Goal: Information Seeking & Learning: Compare options

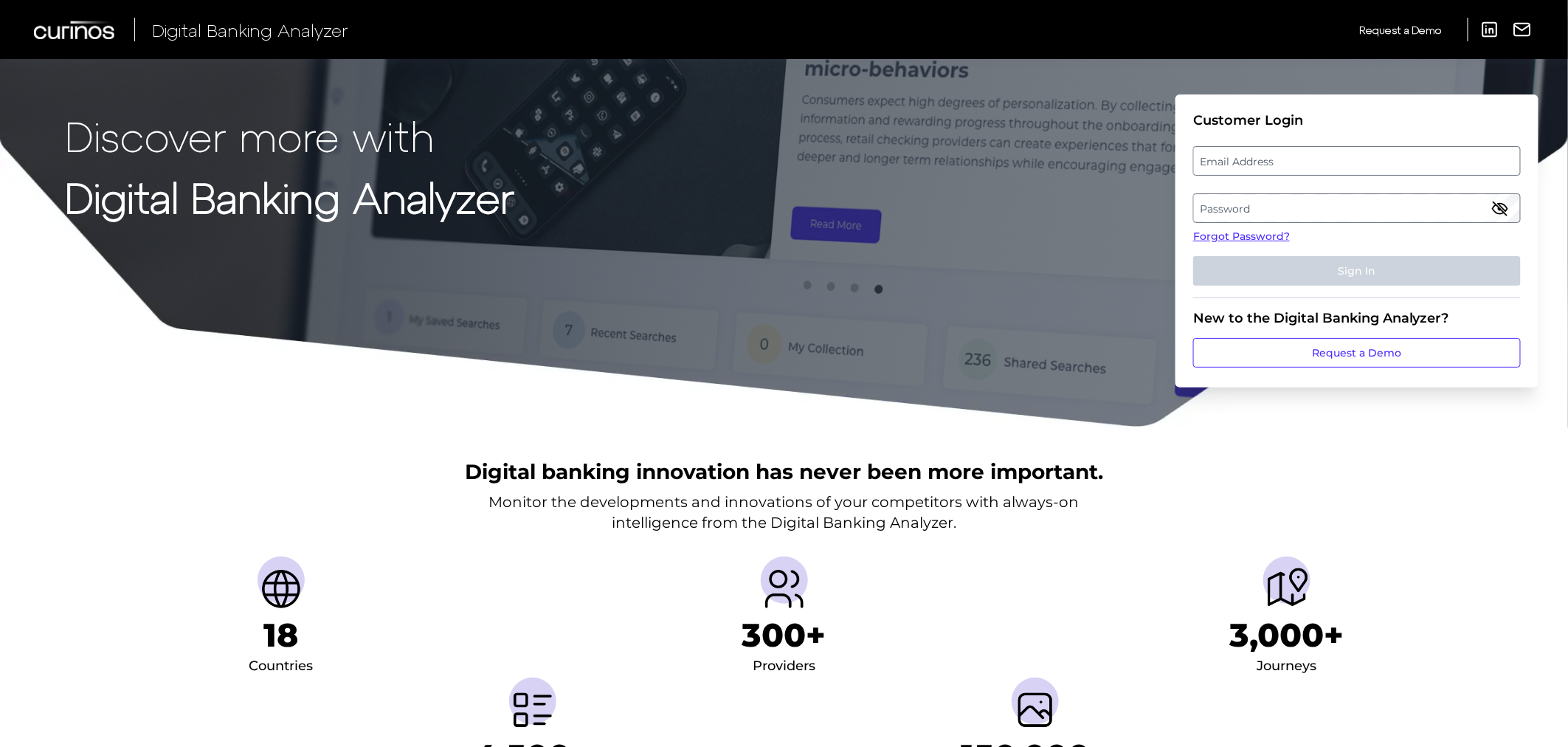
click at [1260, 157] on label "Email Address" at bounding box center [1356, 161] width 326 height 27
click at [1260, 157] on input "email" at bounding box center [1356, 161] width 327 height 30
click at [1260, 157] on input "Email Address" at bounding box center [1356, 161] width 327 height 30
type input "[PERSON_NAME][EMAIL_ADDRESS][PERSON_NAME][DOMAIN_NAME]"
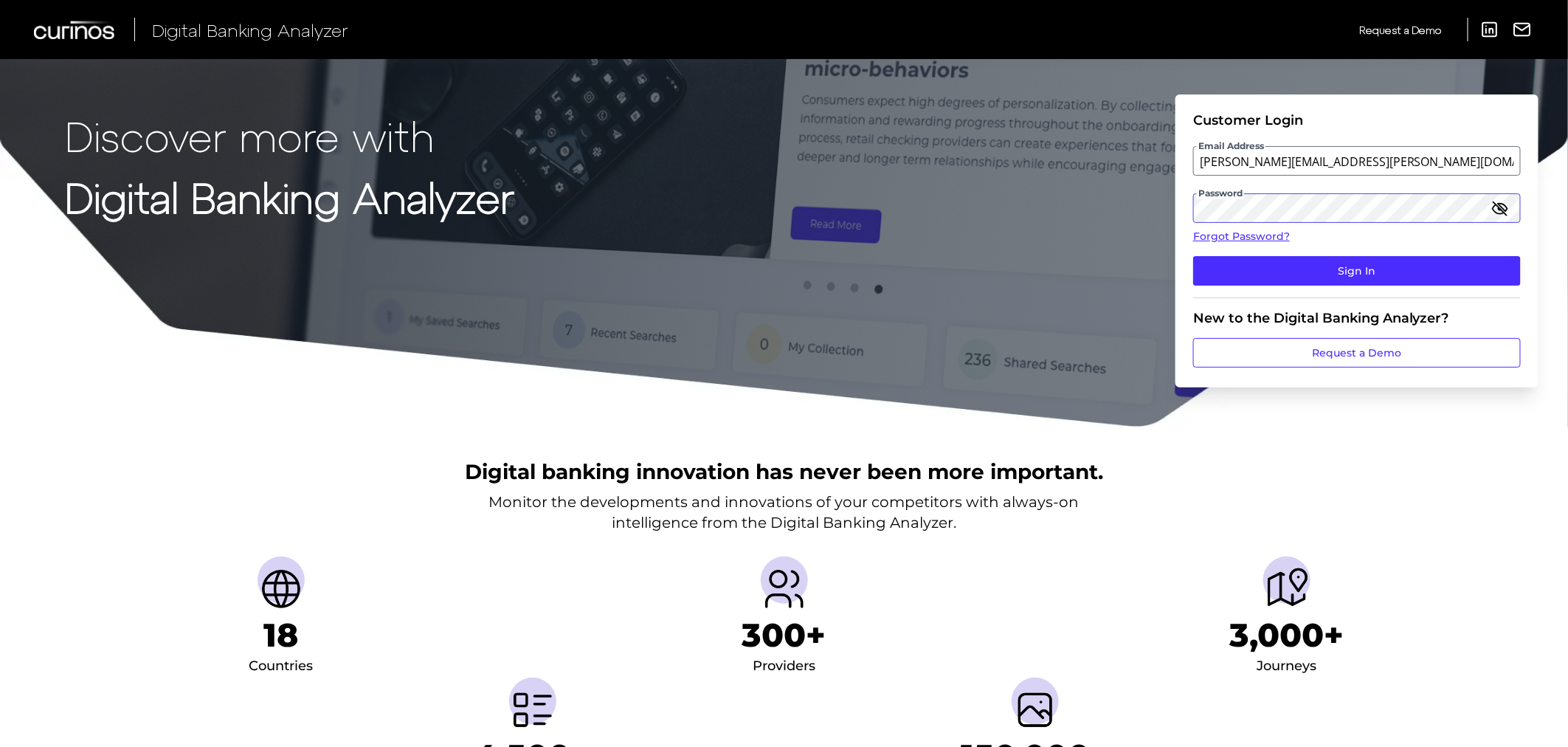
click at [1193, 256] on button "Sign In" at bounding box center [1356, 271] width 327 height 30
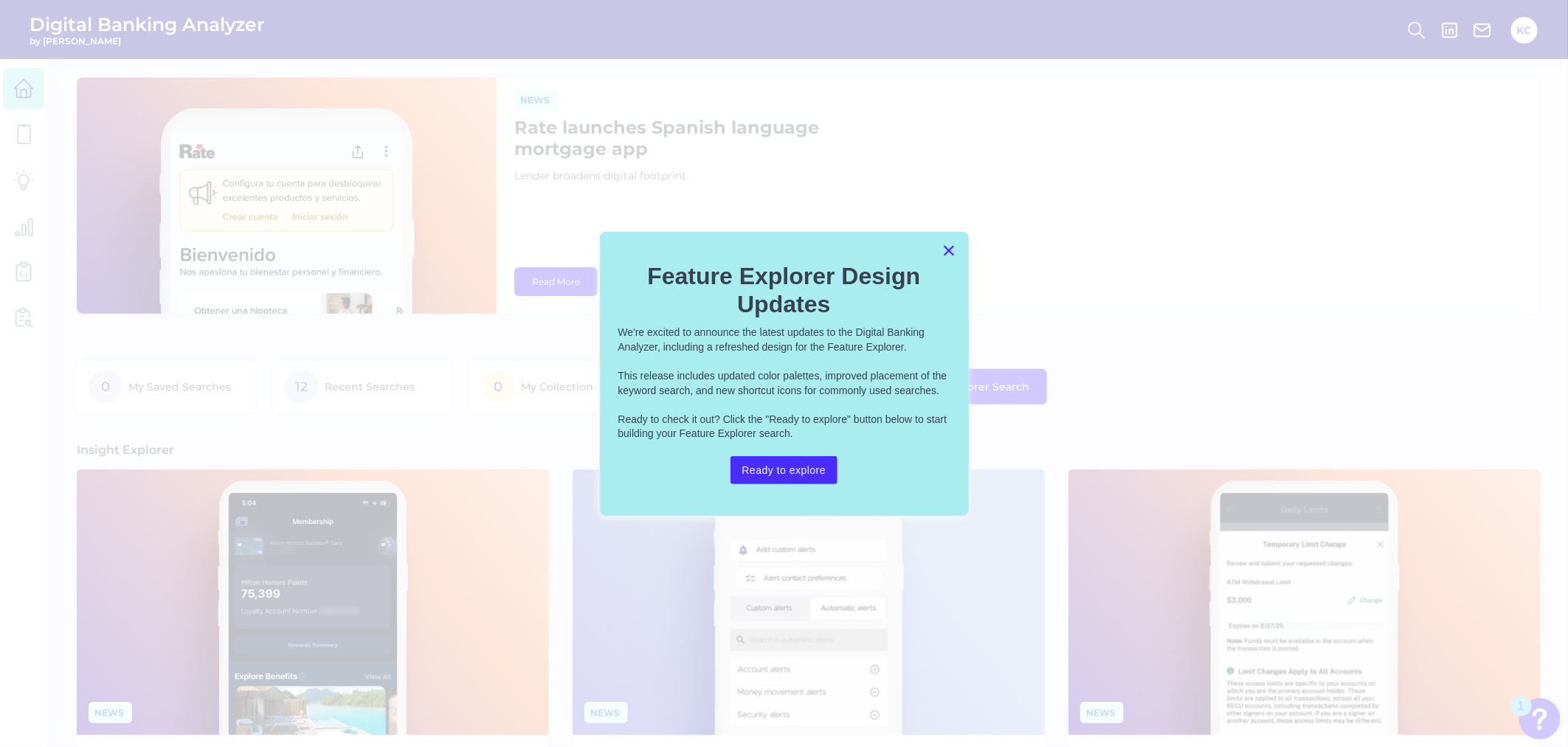
click at [947, 253] on button "×" at bounding box center [949, 250] width 14 height 23
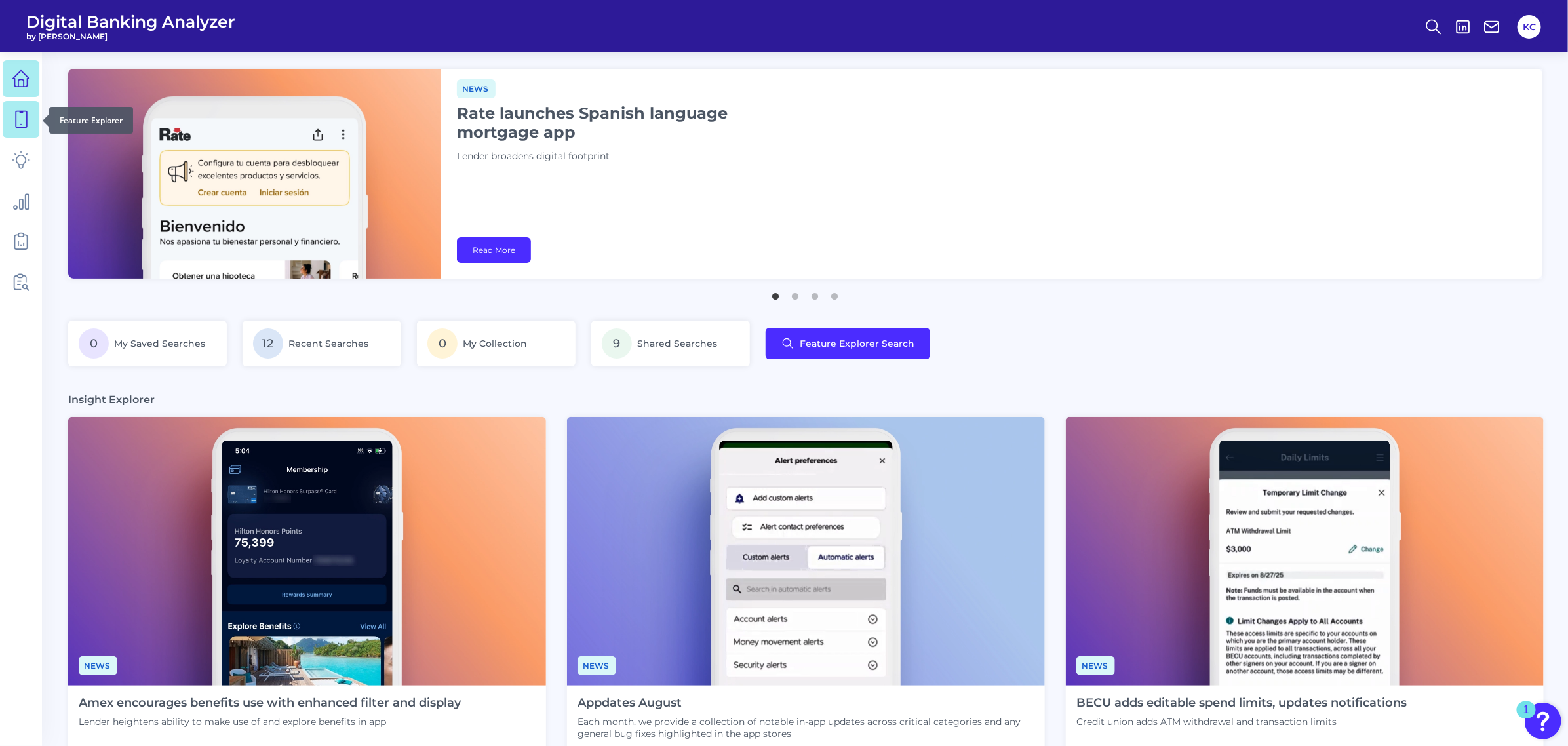
click at [34, 113] on link at bounding box center [21, 119] width 37 height 37
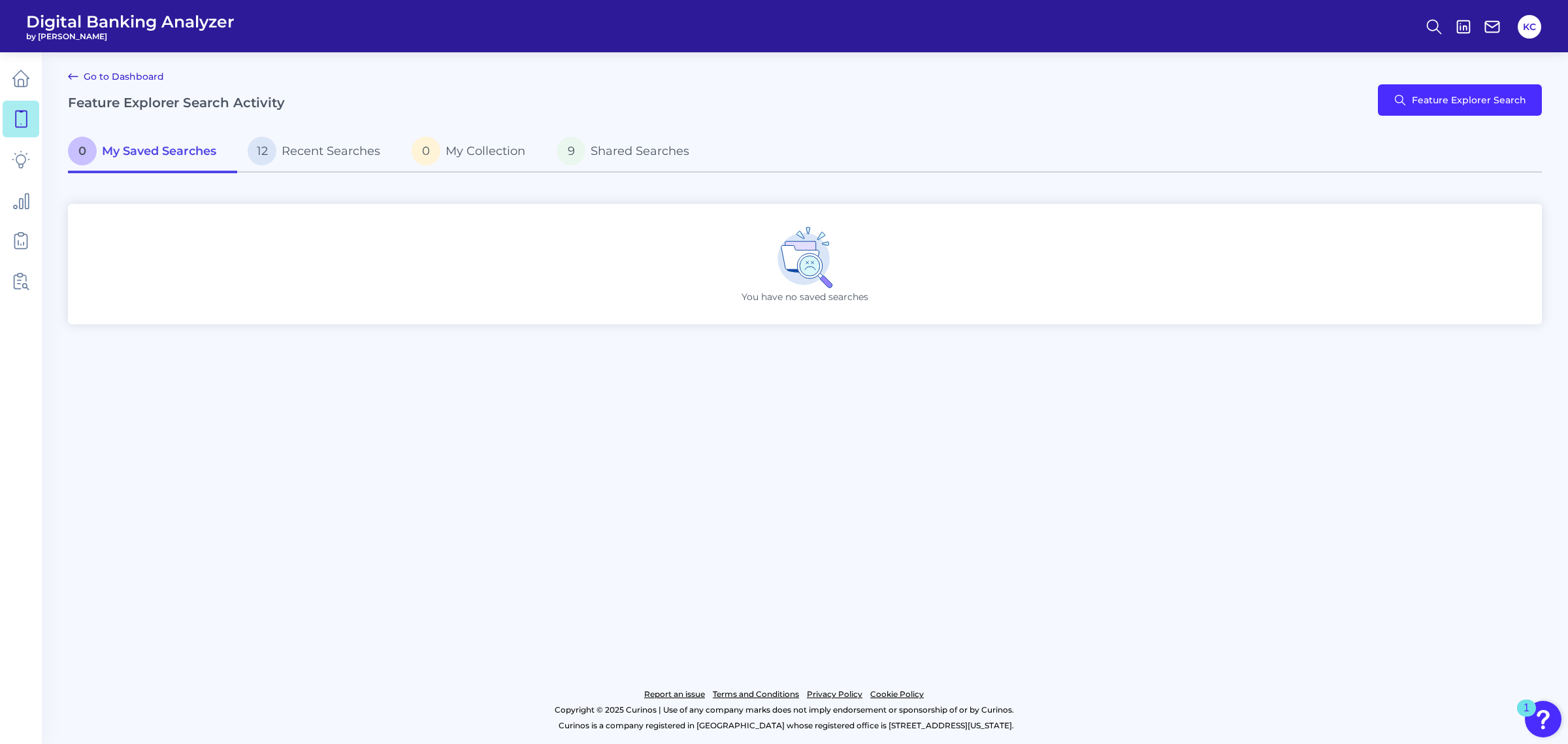
click at [175, 151] on span "My Saved Searches" at bounding box center [159, 151] width 115 height 14
click at [1388, 107] on button "Feature Explorer Search" at bounding box center [1459, 100] width 164 height 32
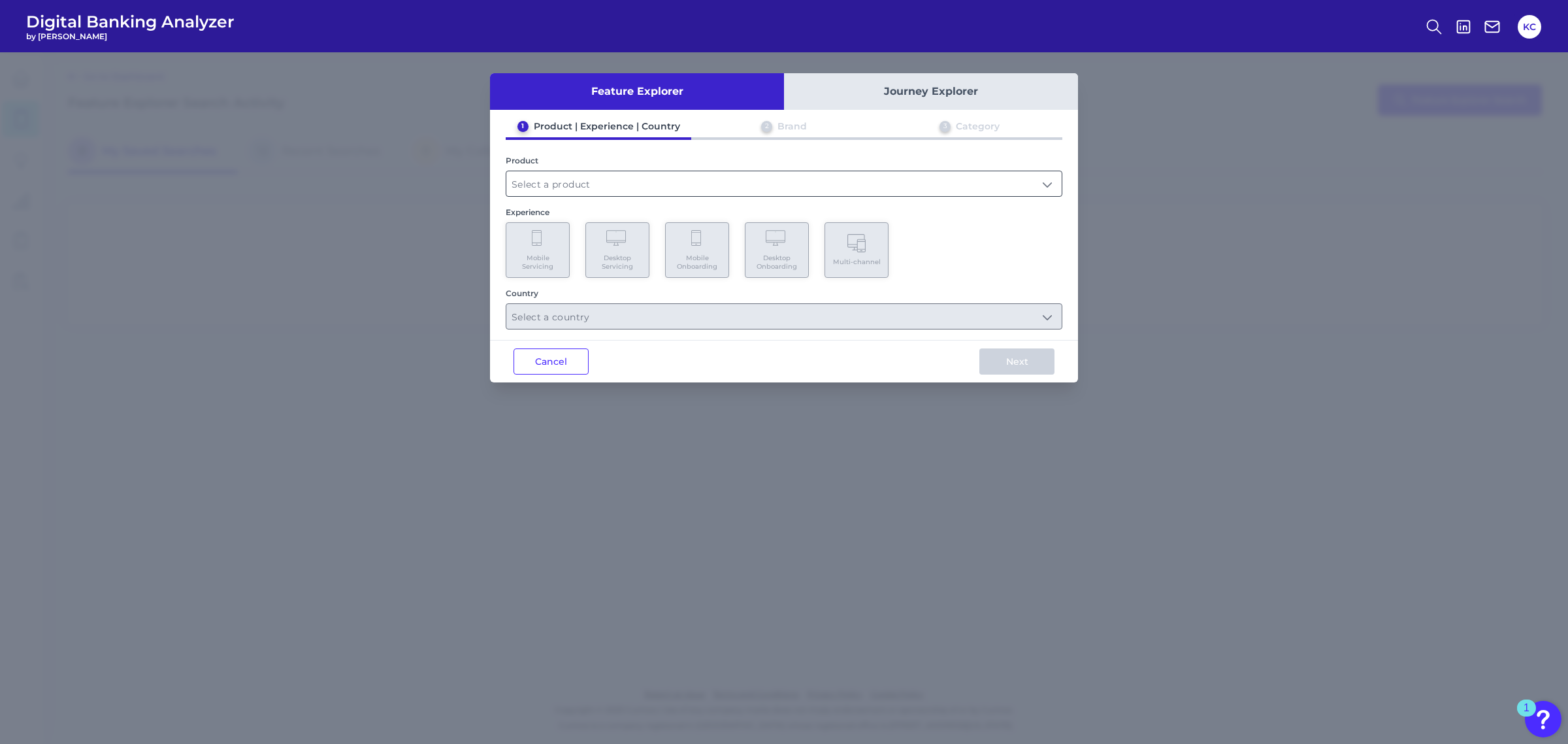
click at [691, 185] on input "text" at bounding box center [784, 183] width 555 height 25
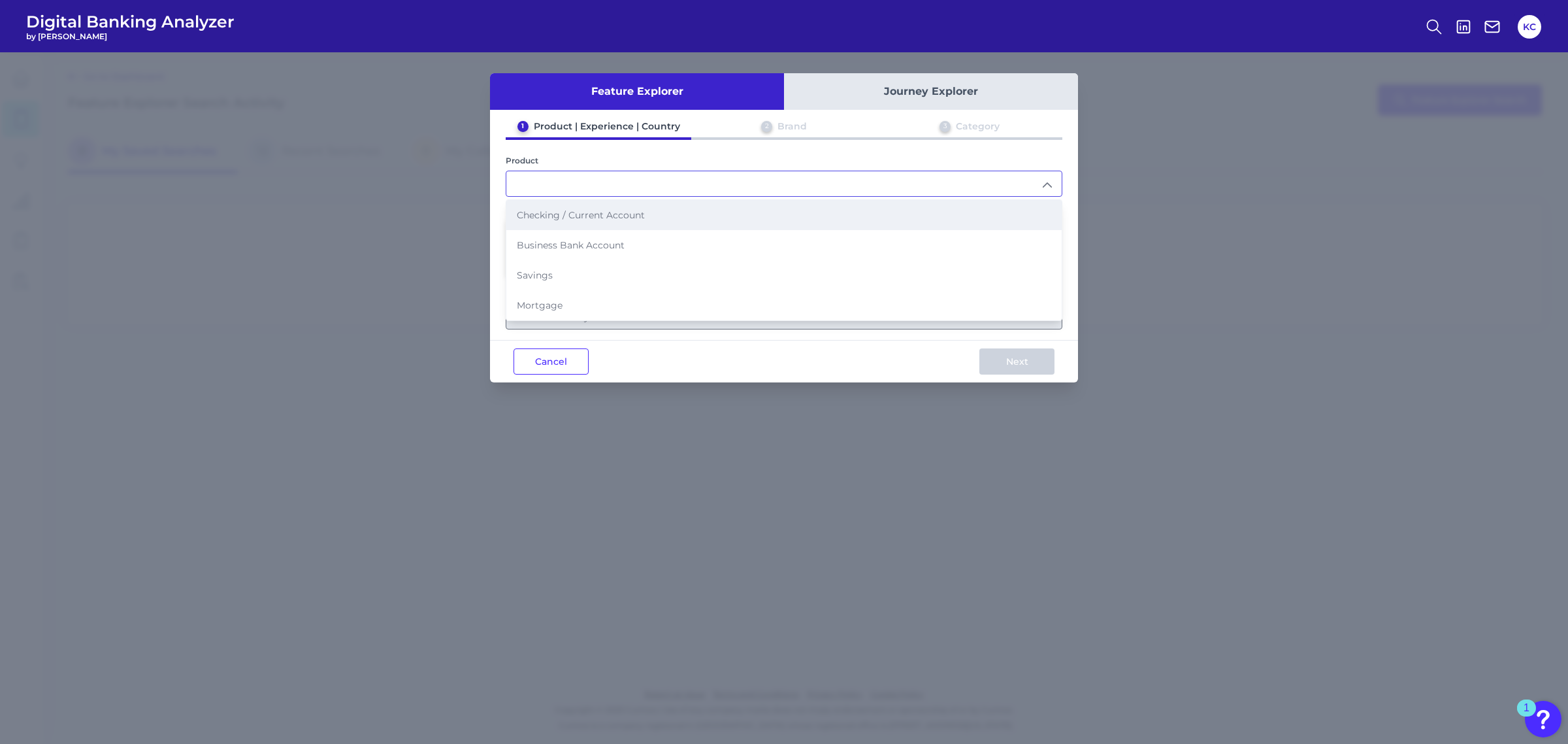
click at [683, 216] on li "Checking / Current Account" at bounding box center [784, 215] width 555 height 30
type input "Checking / Current Account"
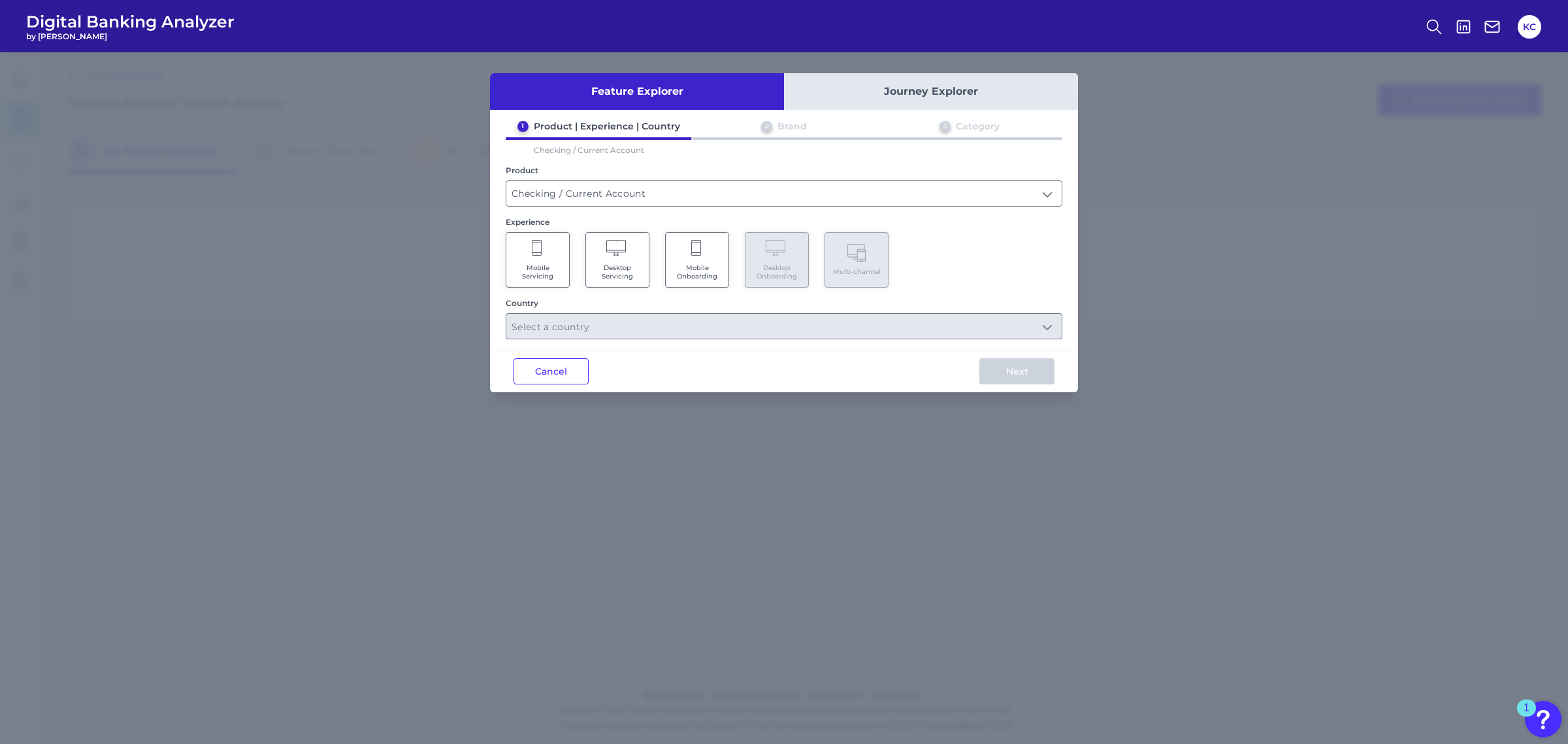
click at [551, 272] on span "Mobile Servicing" at bounding box center [537, 272] width 49 height 17
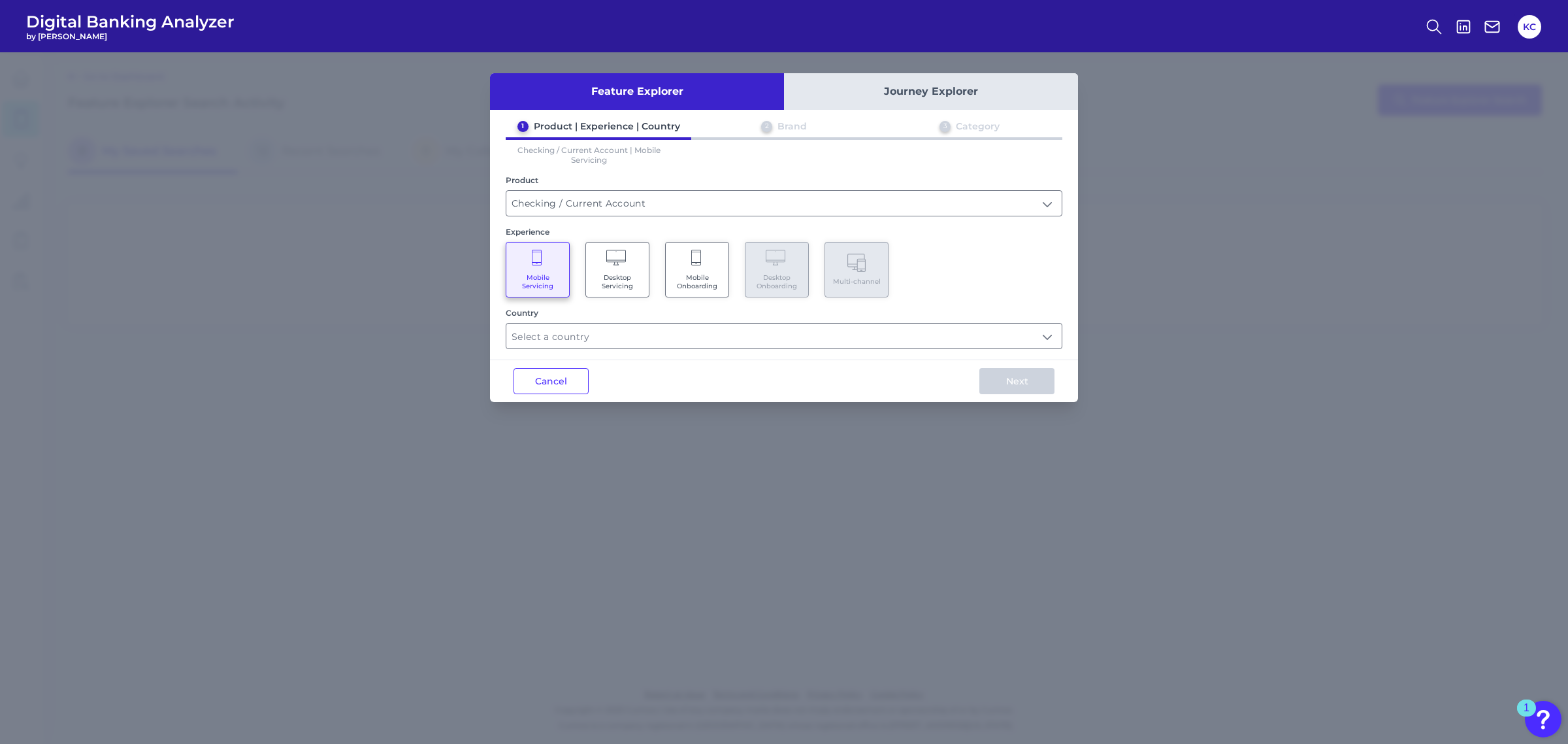
click at [696, 278] on span "Mobile Onboarding" at bounding box center [696, 282] width 49 height 17
click at [521, 274] on span "Mobile Servicing" at bounding box center [537, 282] width 49 height 17
click at [603, 274] on span "Desktop Servicing" at bounding box center [617, 282] width 49 height 17
click at [681, 274] on span "Mobile Onboarding" at bounding box center [696, 282] width 49 height 17
click at [543, 264] on Servicing "Mobile Servicing" at bounding box center [537, 270] width 64 height 56
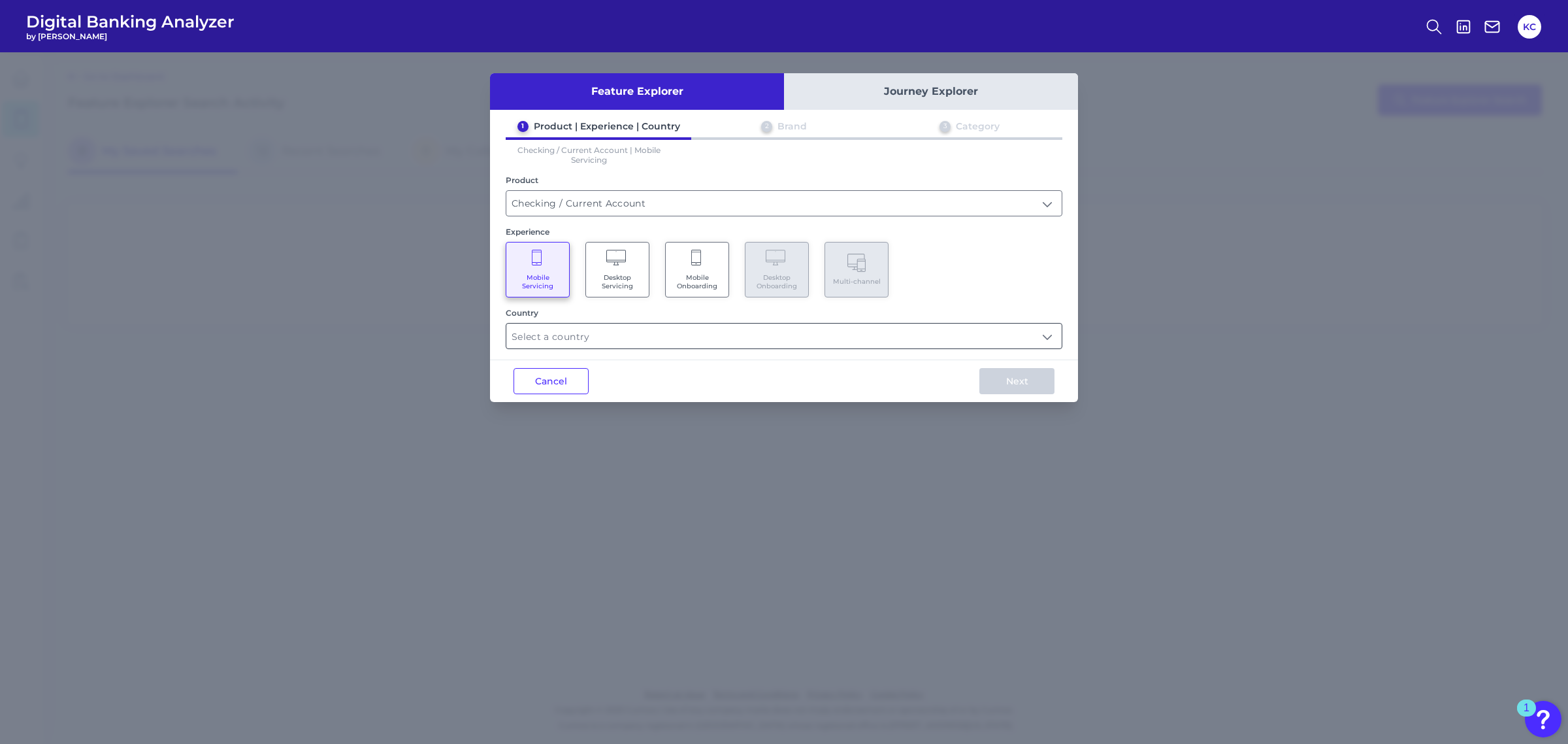
click at [737, 337] on input "text" at bounding box center [784, 336] width 555 height 25
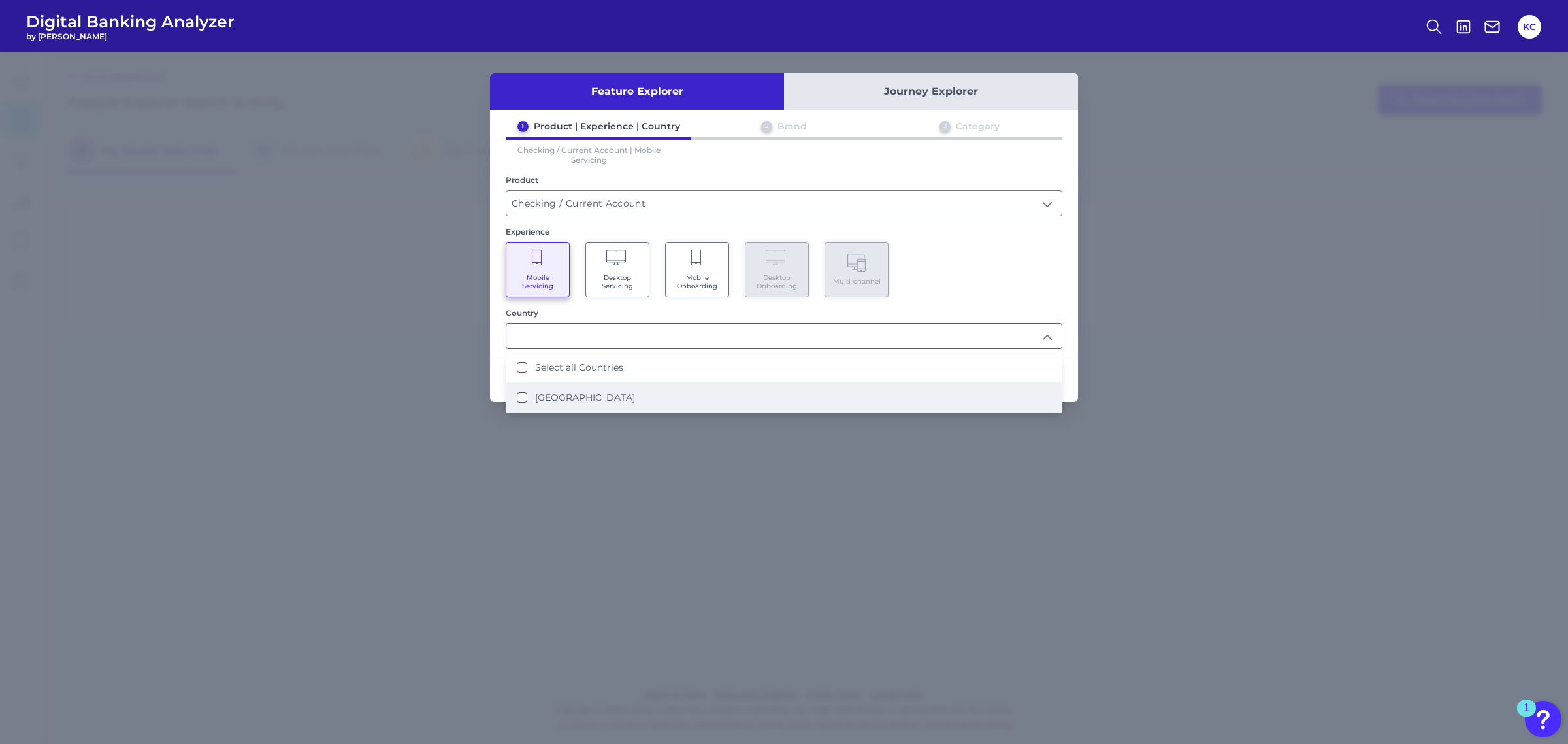
click at [689, 390] on li "[GEOGRAPHIC_DATA]" at bounding box center [784, 397] width 555 height 30
type input "Select all Countries"
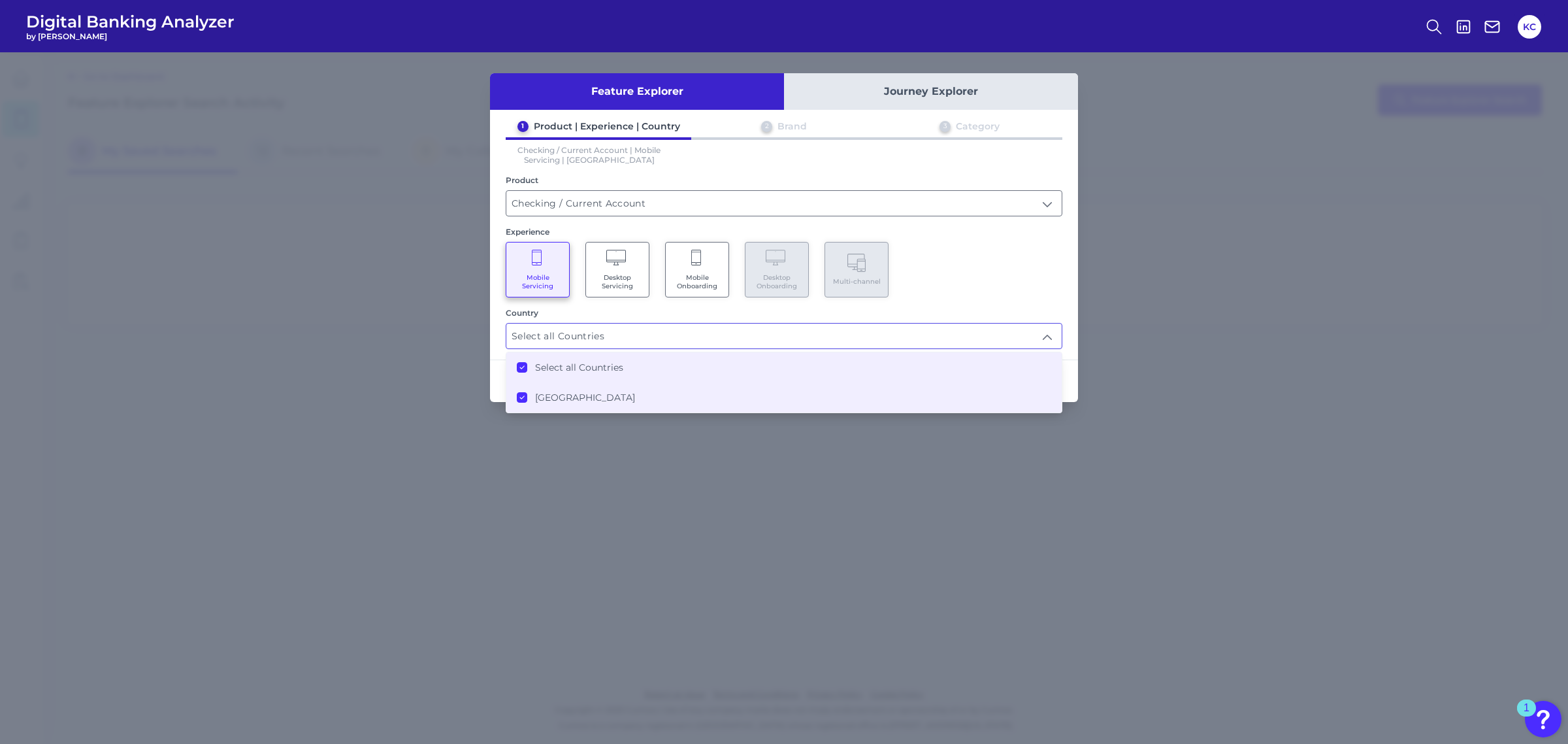
click at [1051, 299] on div "1 Product | Experience | Country 2 Brand 3 Category Checking / Current Account …" at bounding box center [784, 234] width 588 height 228
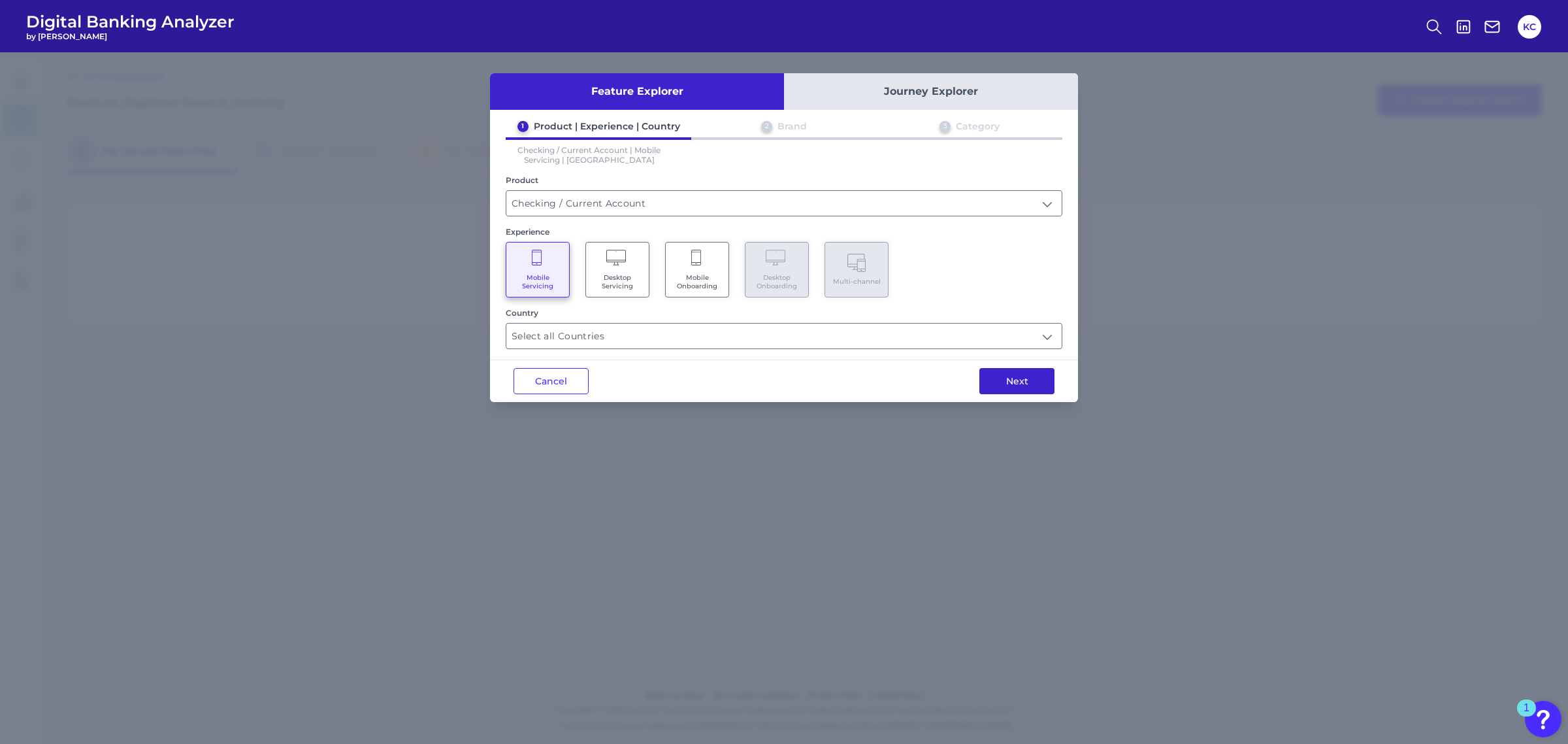
click at [1038, 375] on button "Next" at bounding box center [1016, 381] width 75 height 26
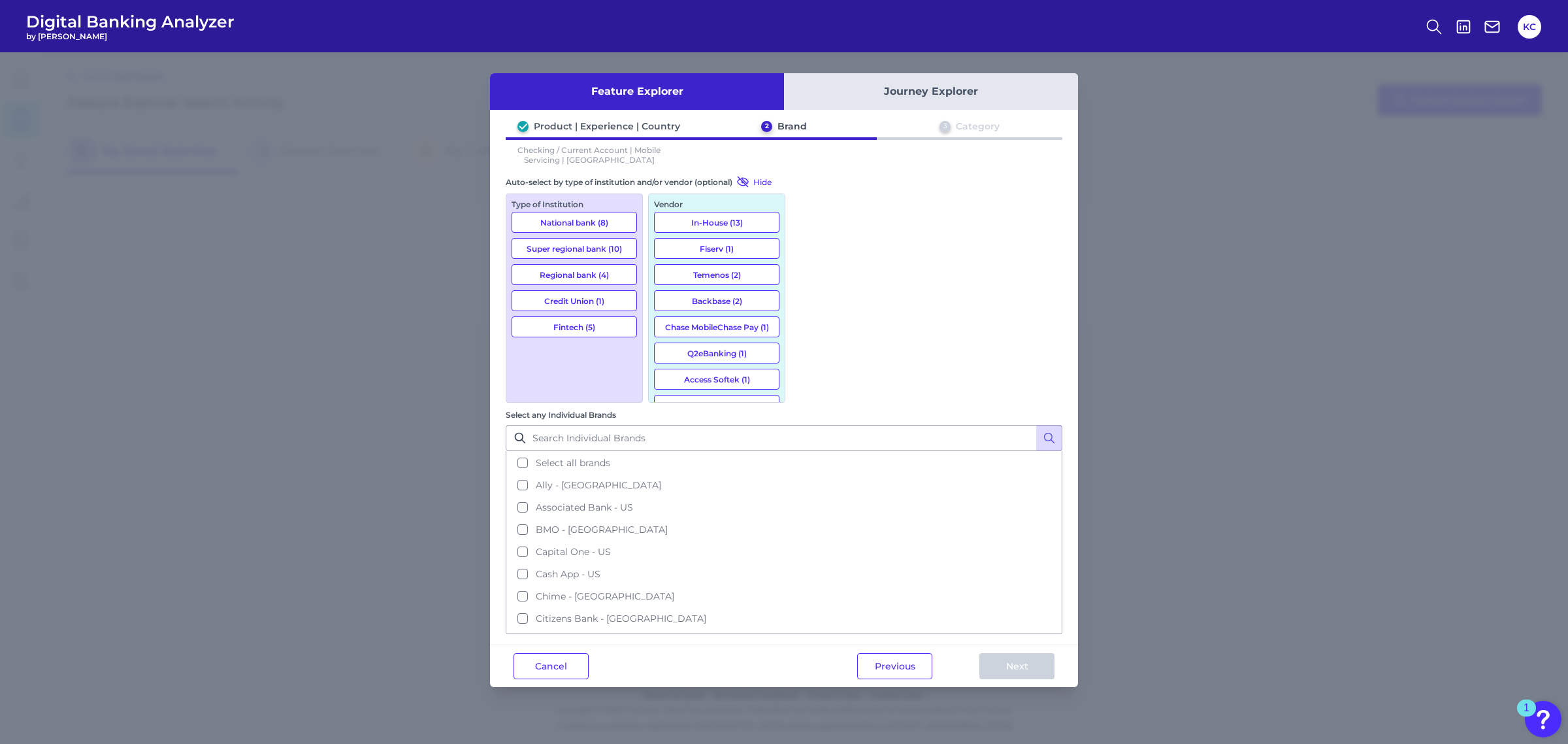
click at [982, 94] on button "Journey Explorer" at bounding box center [930, 91] width 294 height 37
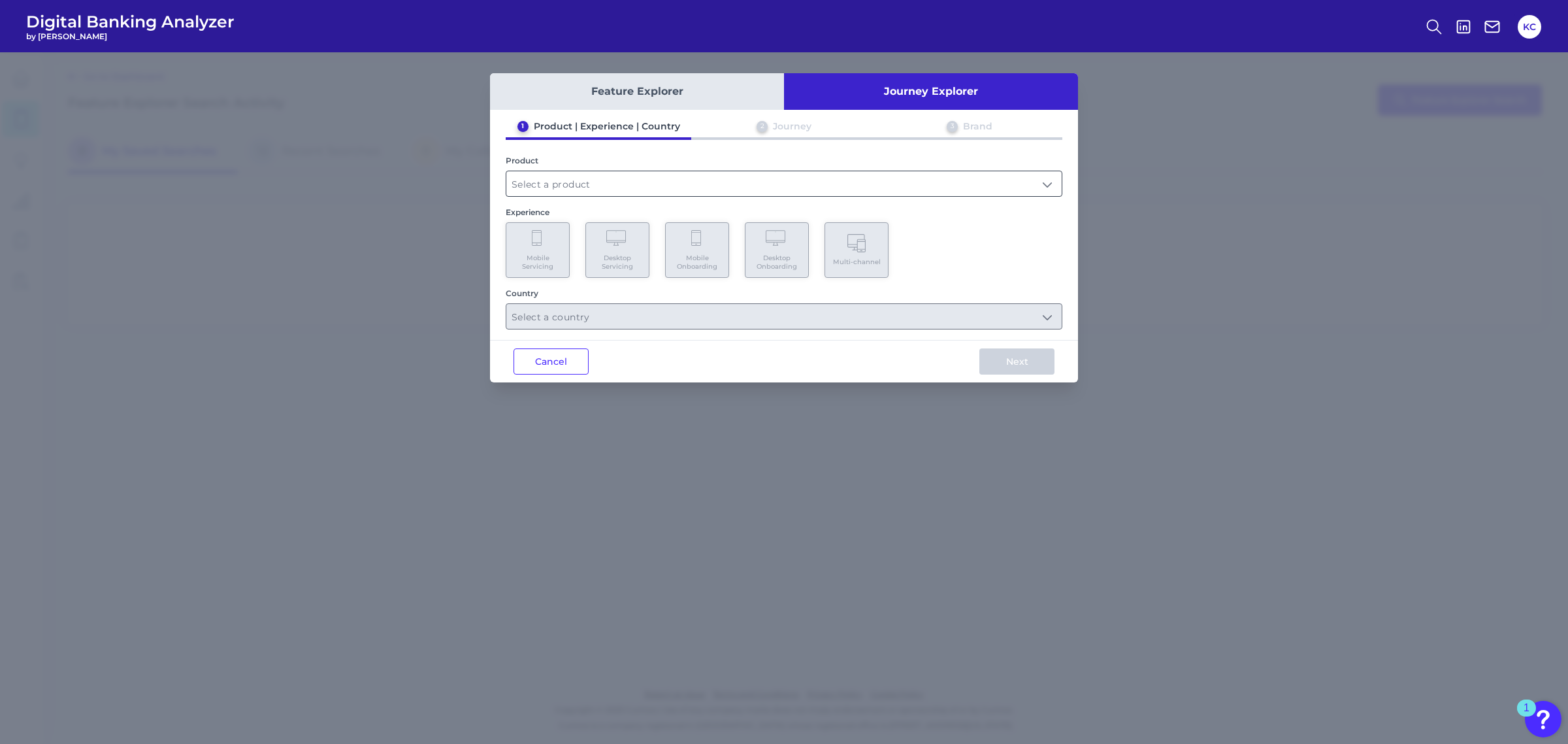
click at [566, 180] on input "text" at bounding box center [784, 183] width 555 height 25
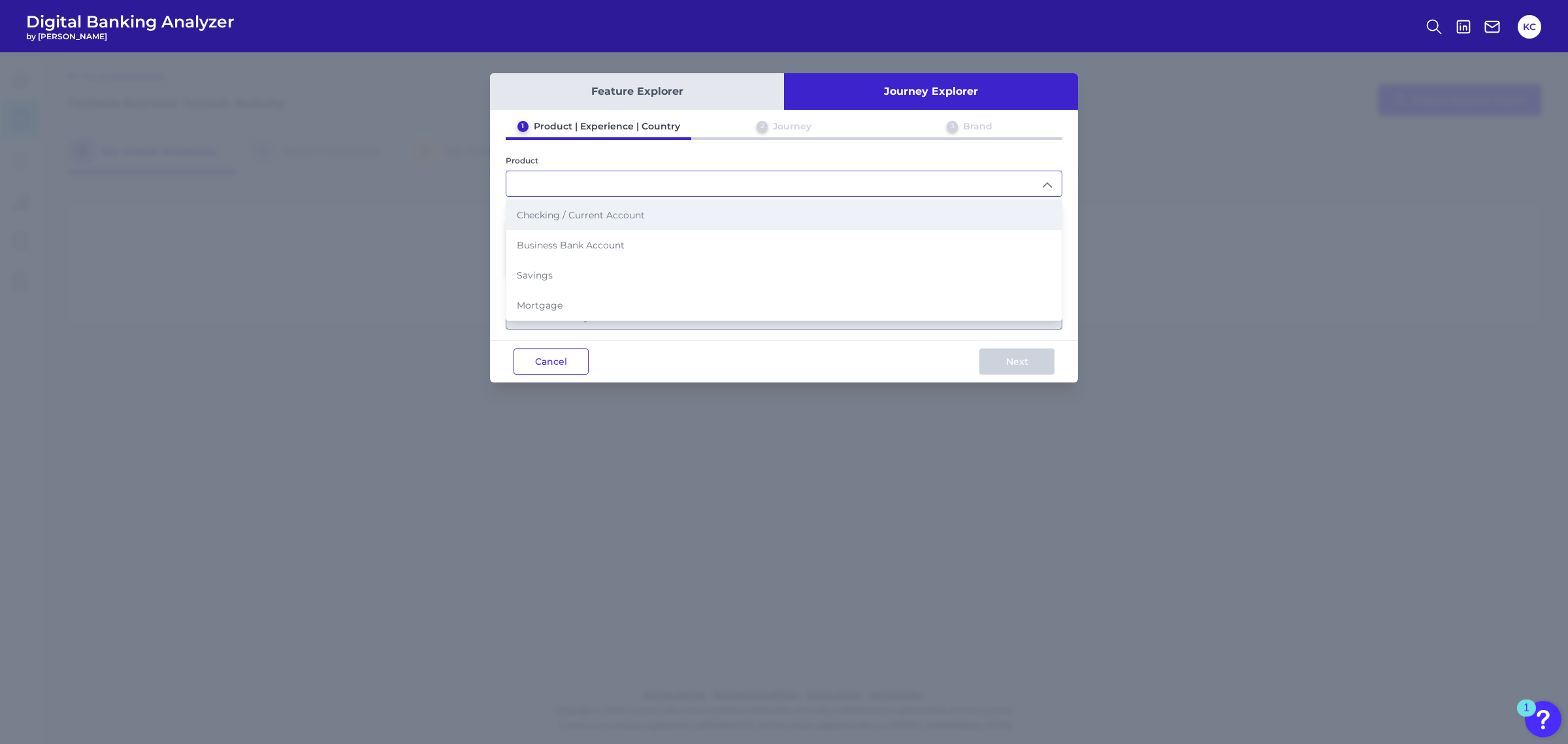
click at [579, 218] on span "Checking / Current Account" at bounding box center [580, 215] width 128 height 11
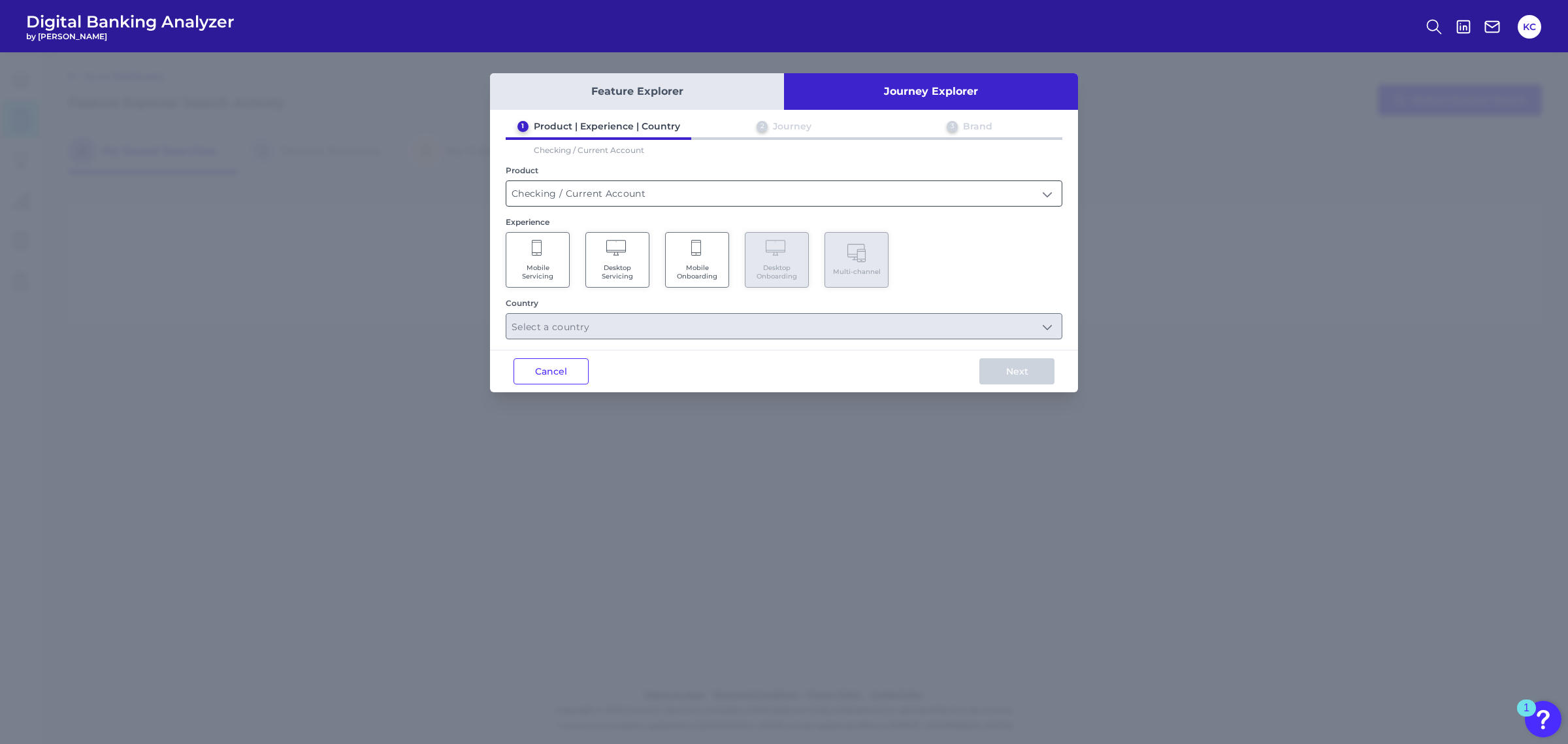
click at [660, 191] on input "Checking / Current Account" at bounding box center [784, 193] width 555 height 25
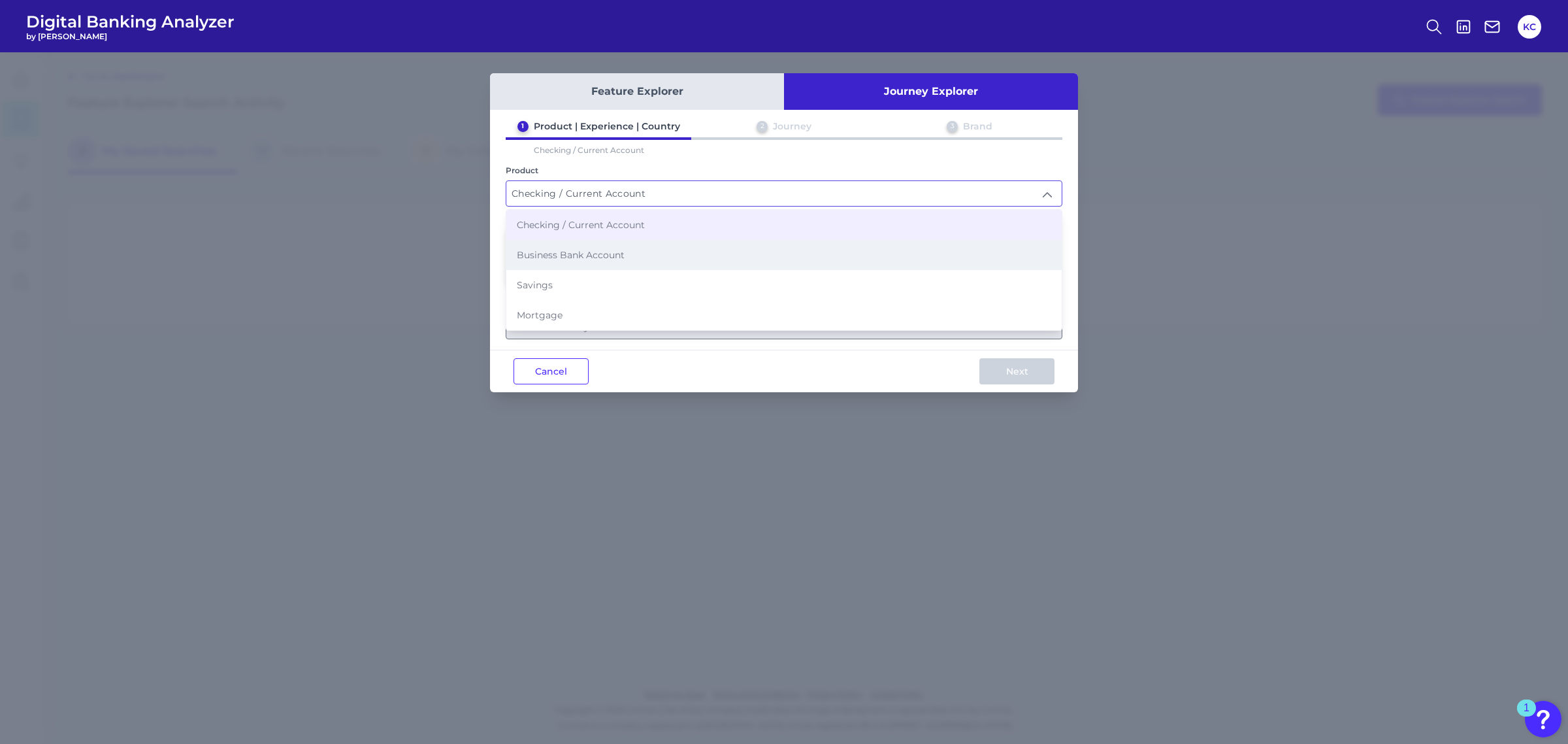
click at [641, 264] on li "Business Bank Account" at bounding box center [784, 255] width 555 height 30
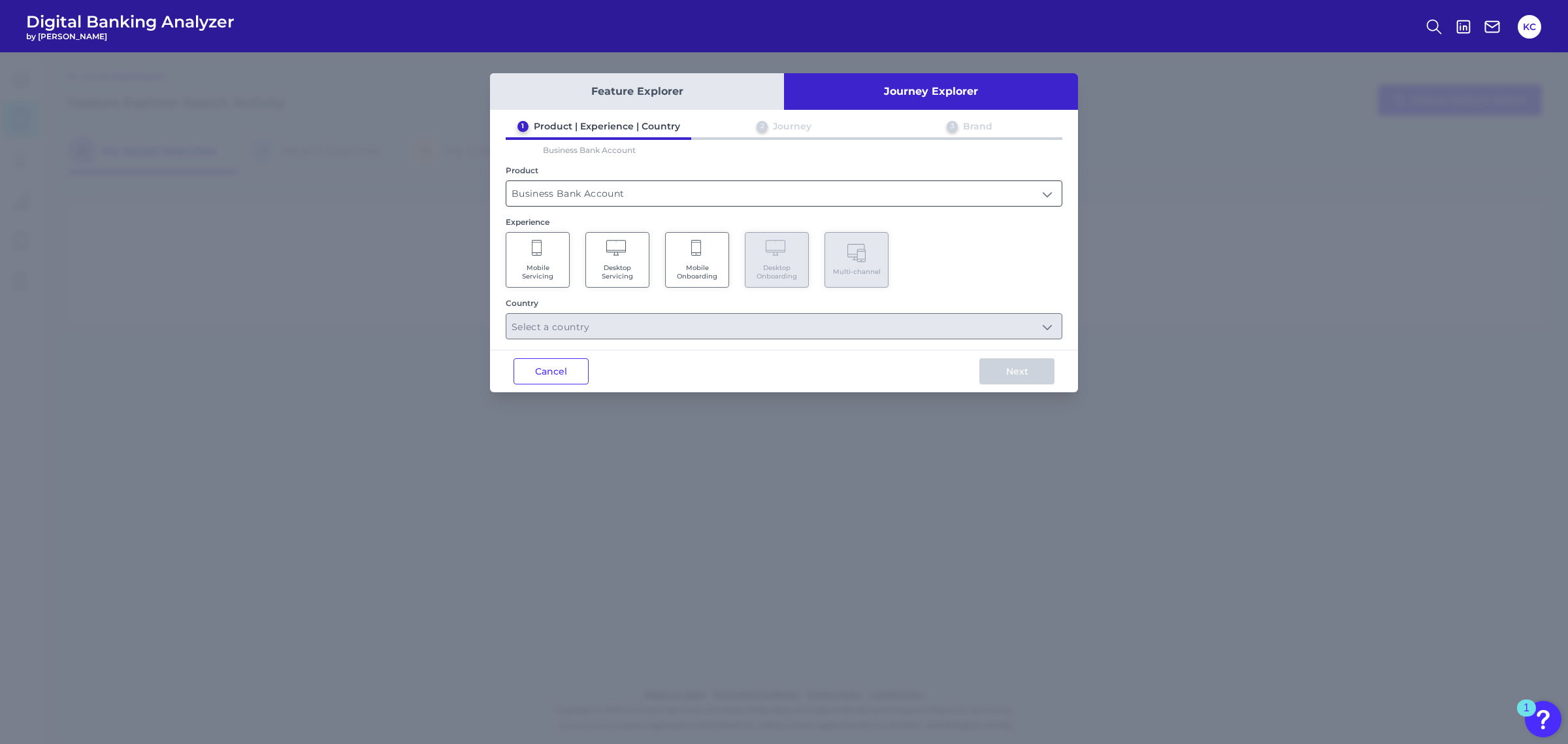
click at [706, 191] on input "Business Bank Account" at bounding box center [784, 193] width 555 height 25
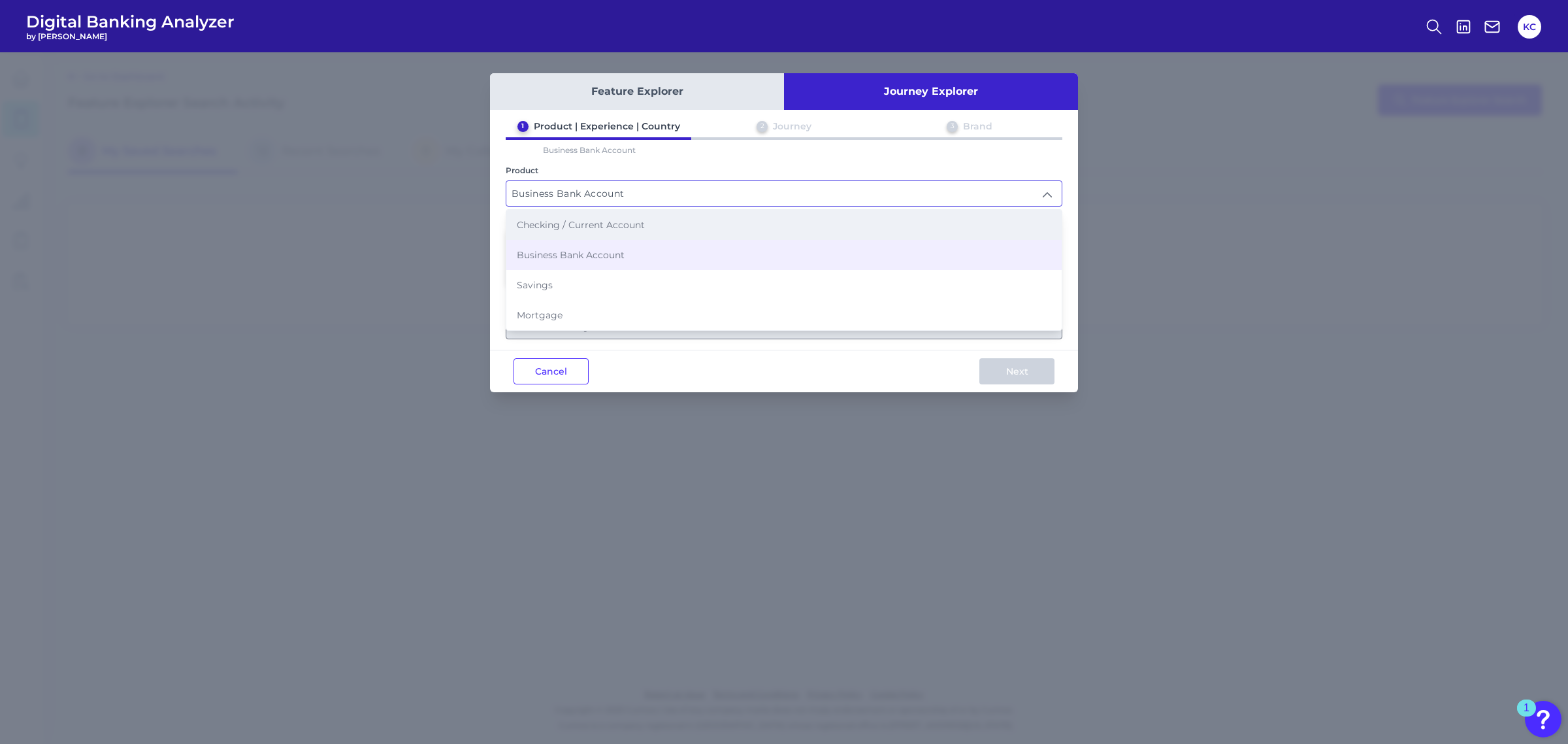
click at [693, 224] on li "Checking / Current Account" at bounding box center [784, 225] width 555 height 30
type input "Checking / Current Account"
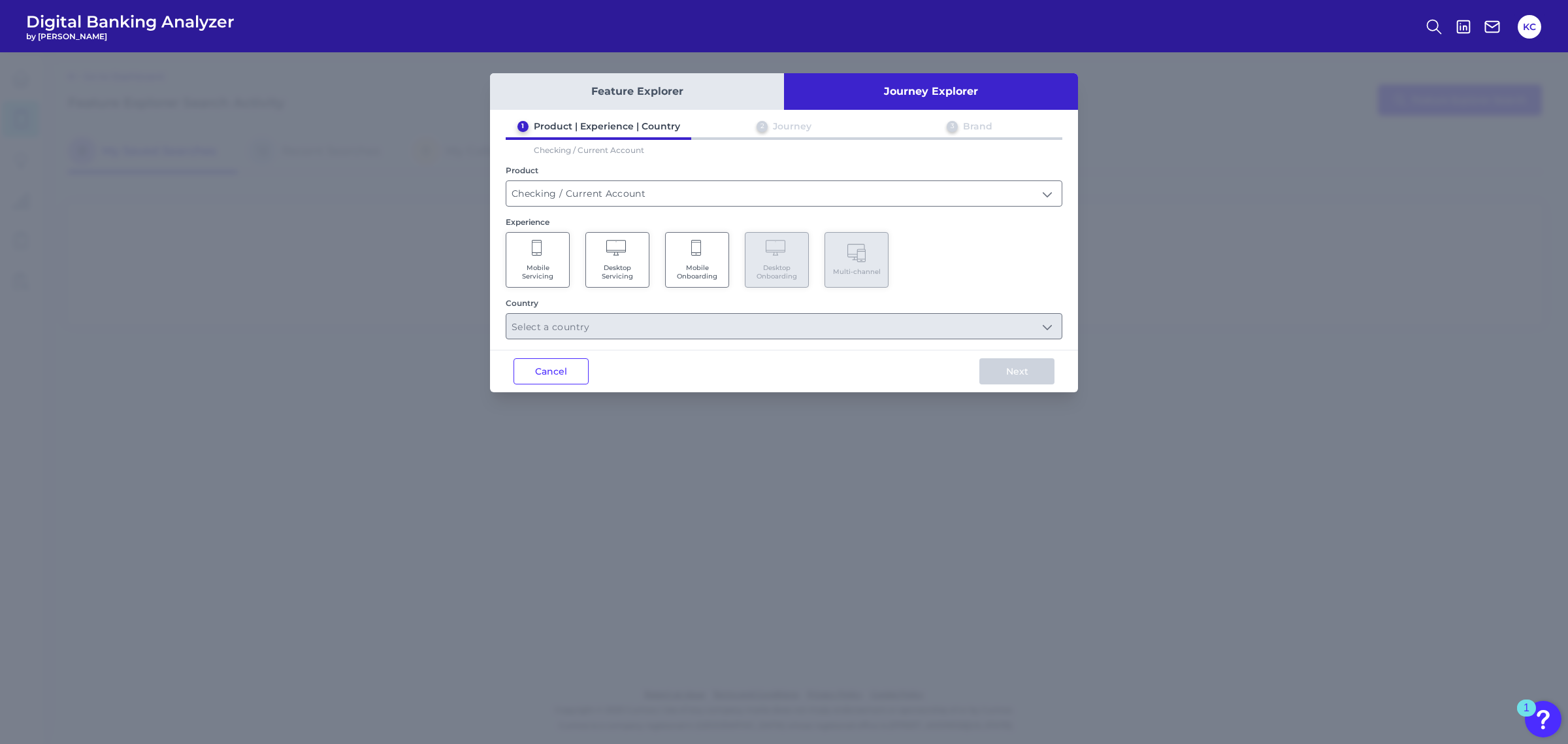
click at [552, 245] on Servicing "Mobile Servicing" at bounding box center [537, 260] width 64 height 56
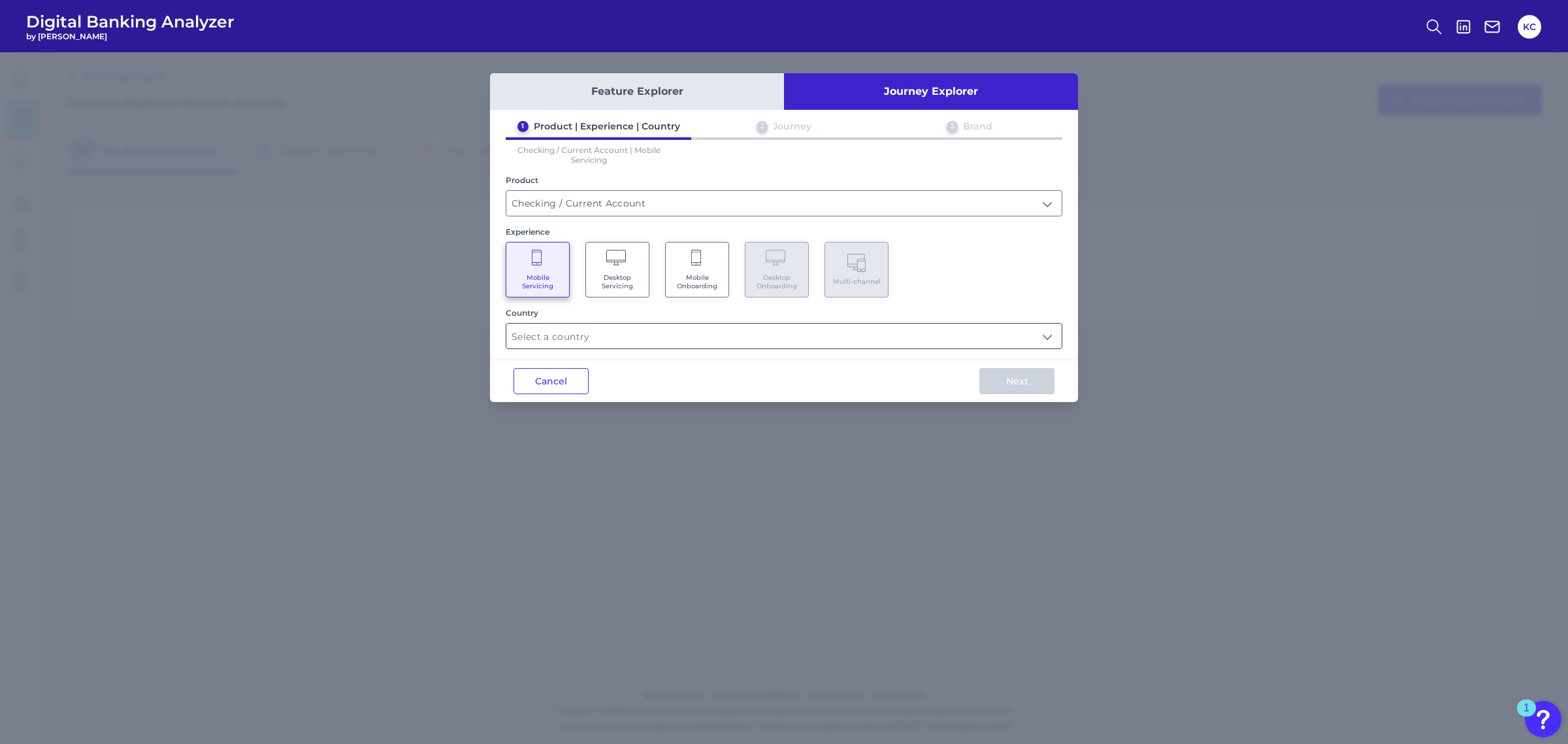
click at [651, 328] on input "text" at bounding box center [784, 336] width 555 height 25
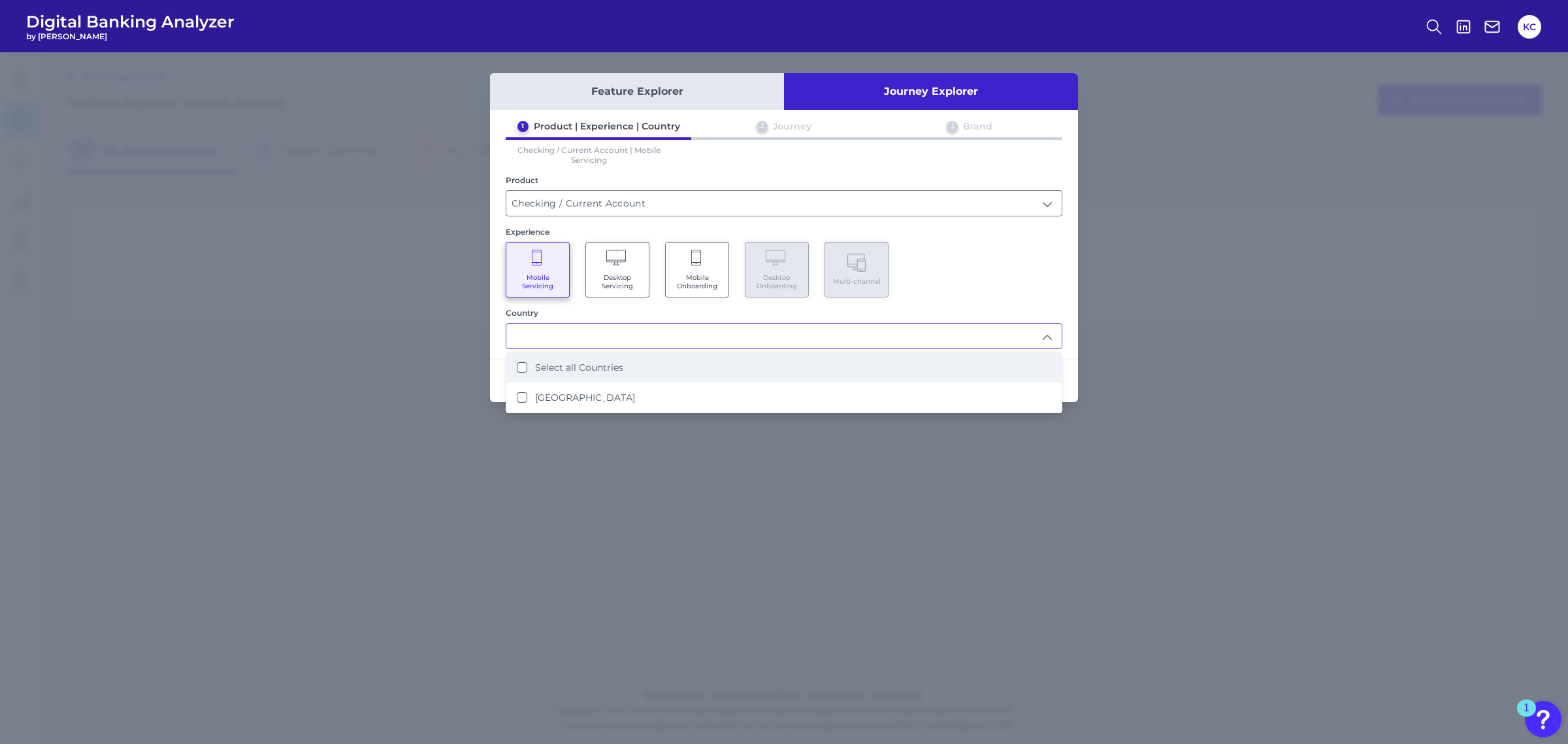
click at [637, 371] on li "Select all Countries" at bounding box center [784, 367] width 555 height 30
type input "Select all Countries"
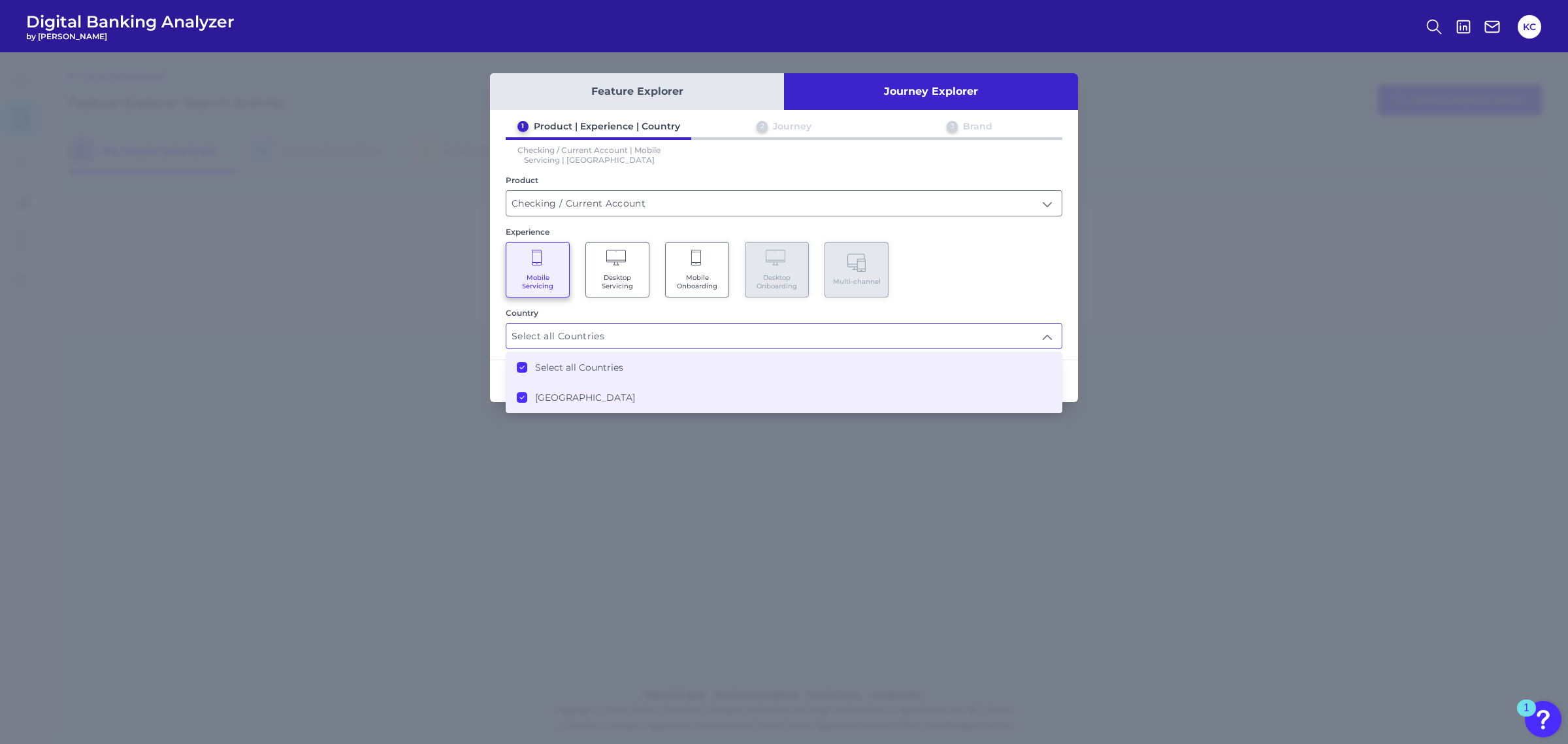
click at [1033, 276] on div "Mobile Servicing Desktop Servicing Mobile Onboarding Desktop Onboarding Multi-c…" at bounding box center [784, 270] width 557 height 56
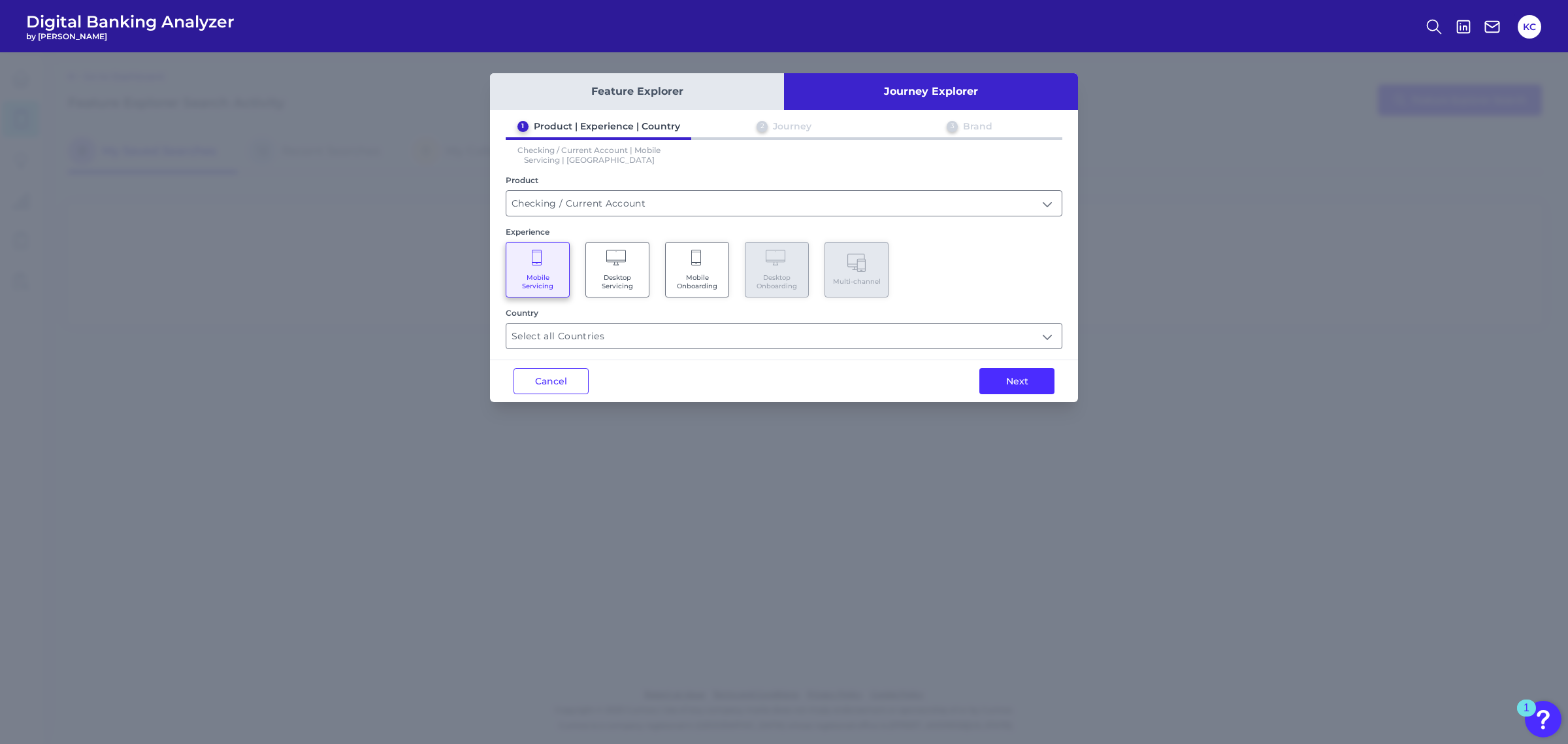
click at [1038, 368] on button "Next" at bounding box center [1016, 381] width 75 height 26
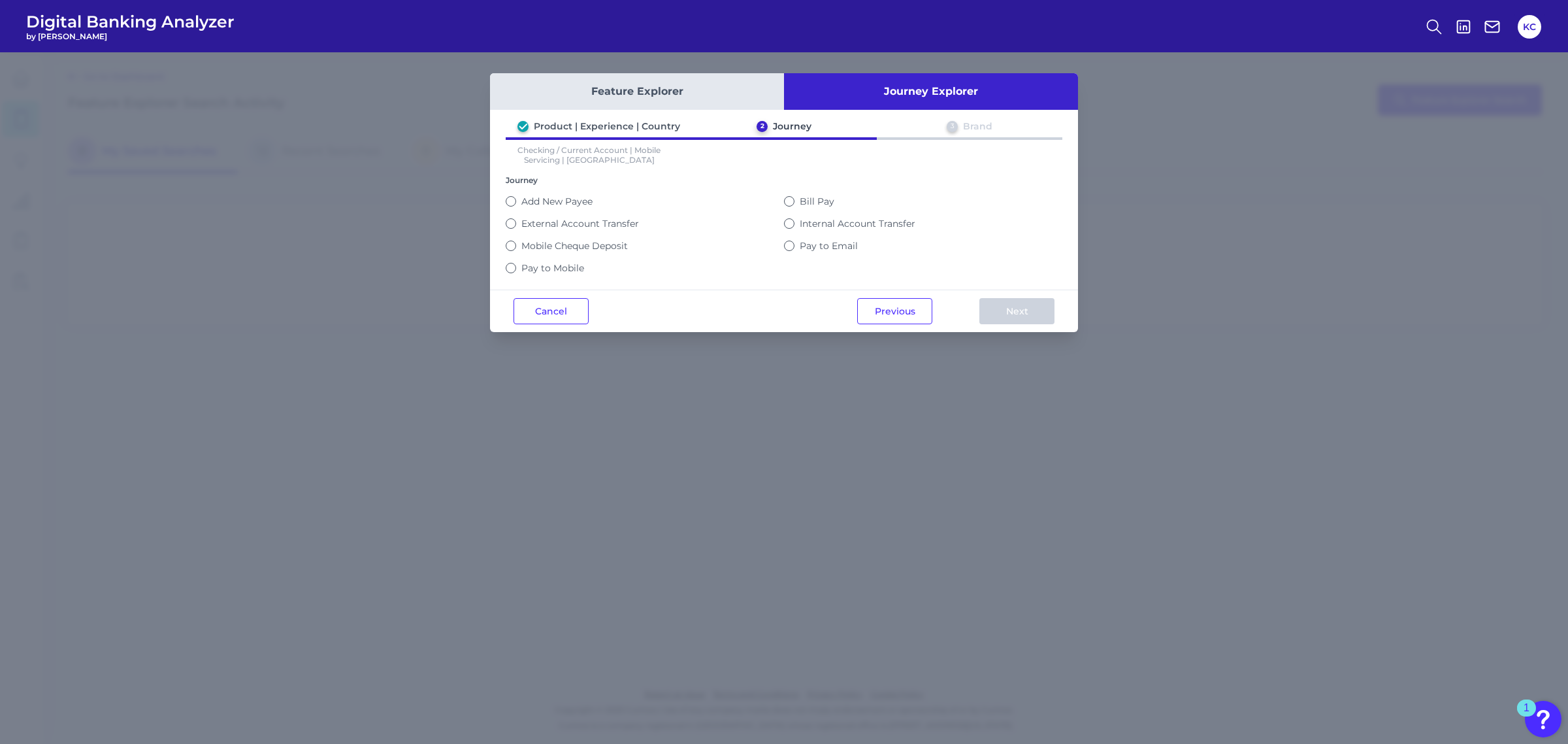
click at [713, 97] on button "Feature Explorer" at bounding box center [637, 91] width 294 height 37
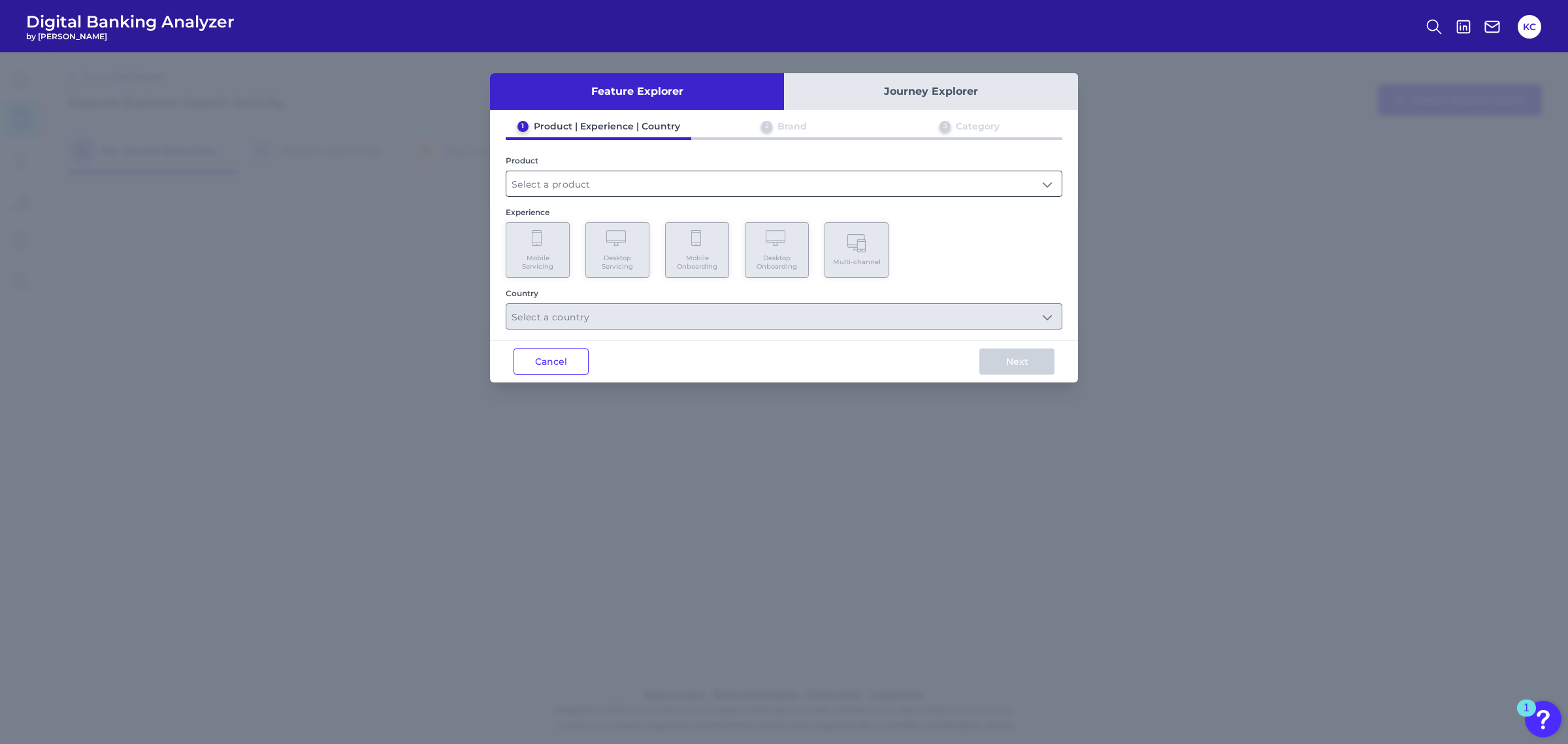
click at [720, 191] on input "text" at bounding box center [784, 183] width 555 height 25
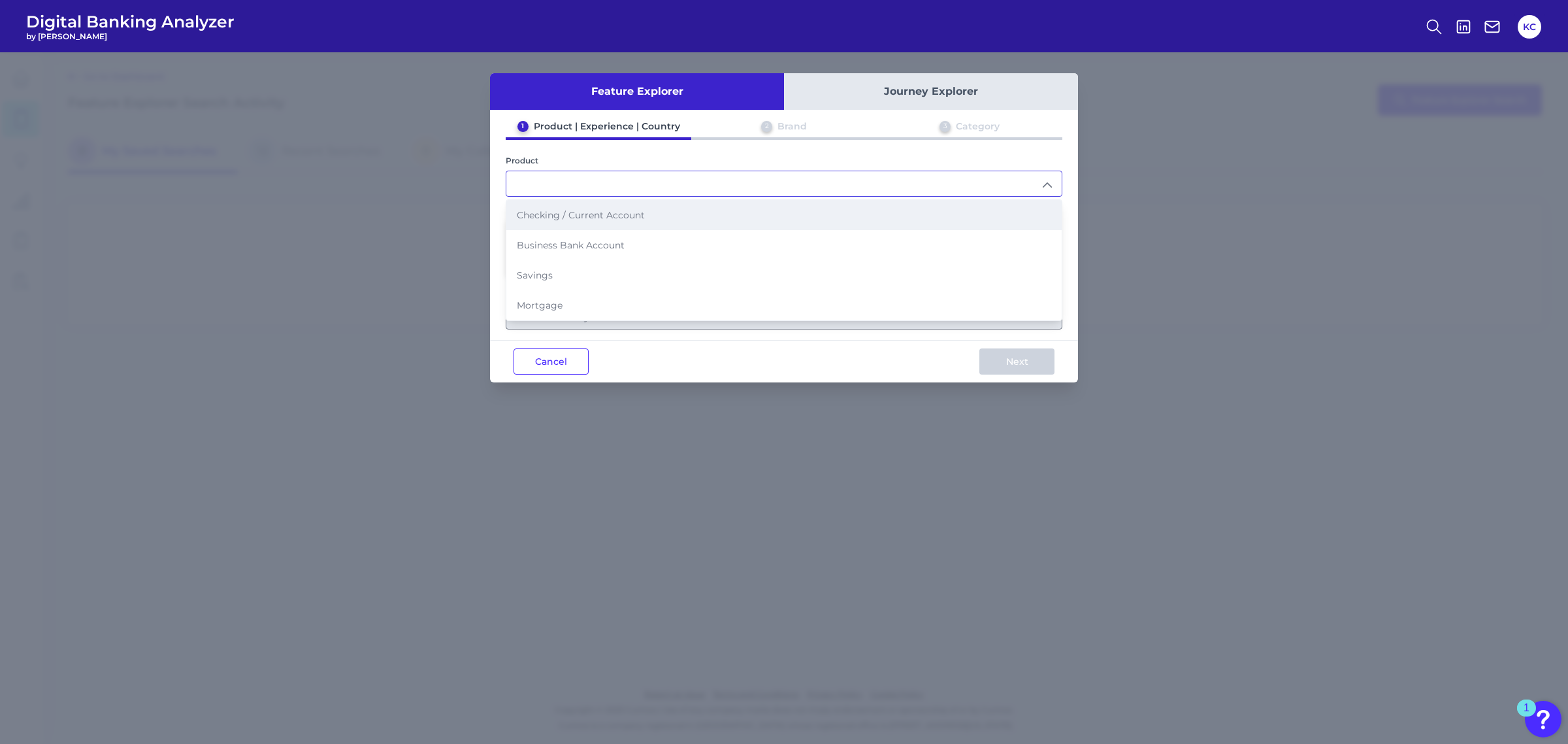
click at [708, 214] on li "Checking / Current Account" at bounding box center [784, 215] width 555 height 30
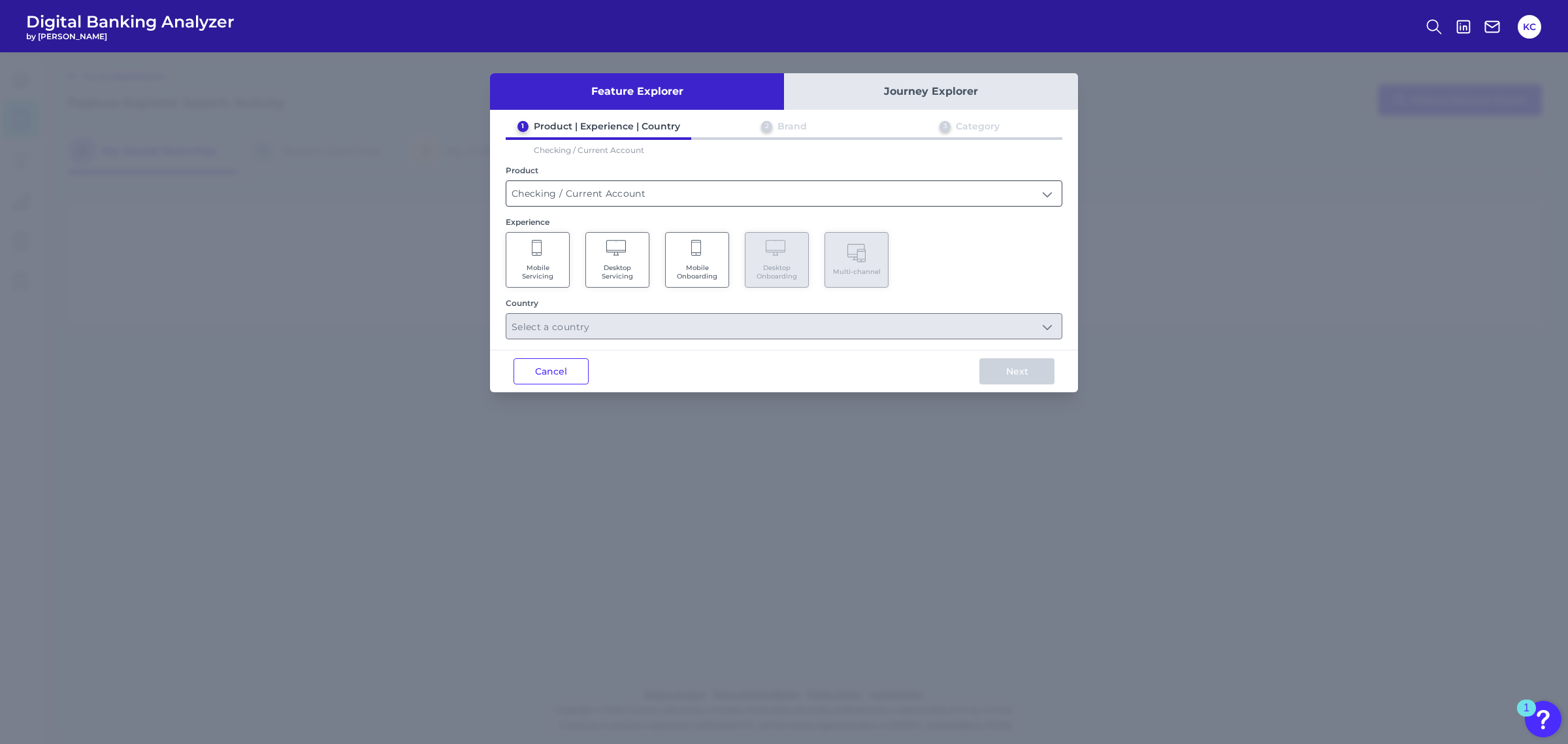
click at [792, 186] on input "Checking / Current Account" at bounding box center [784, 193] width 555 height 25
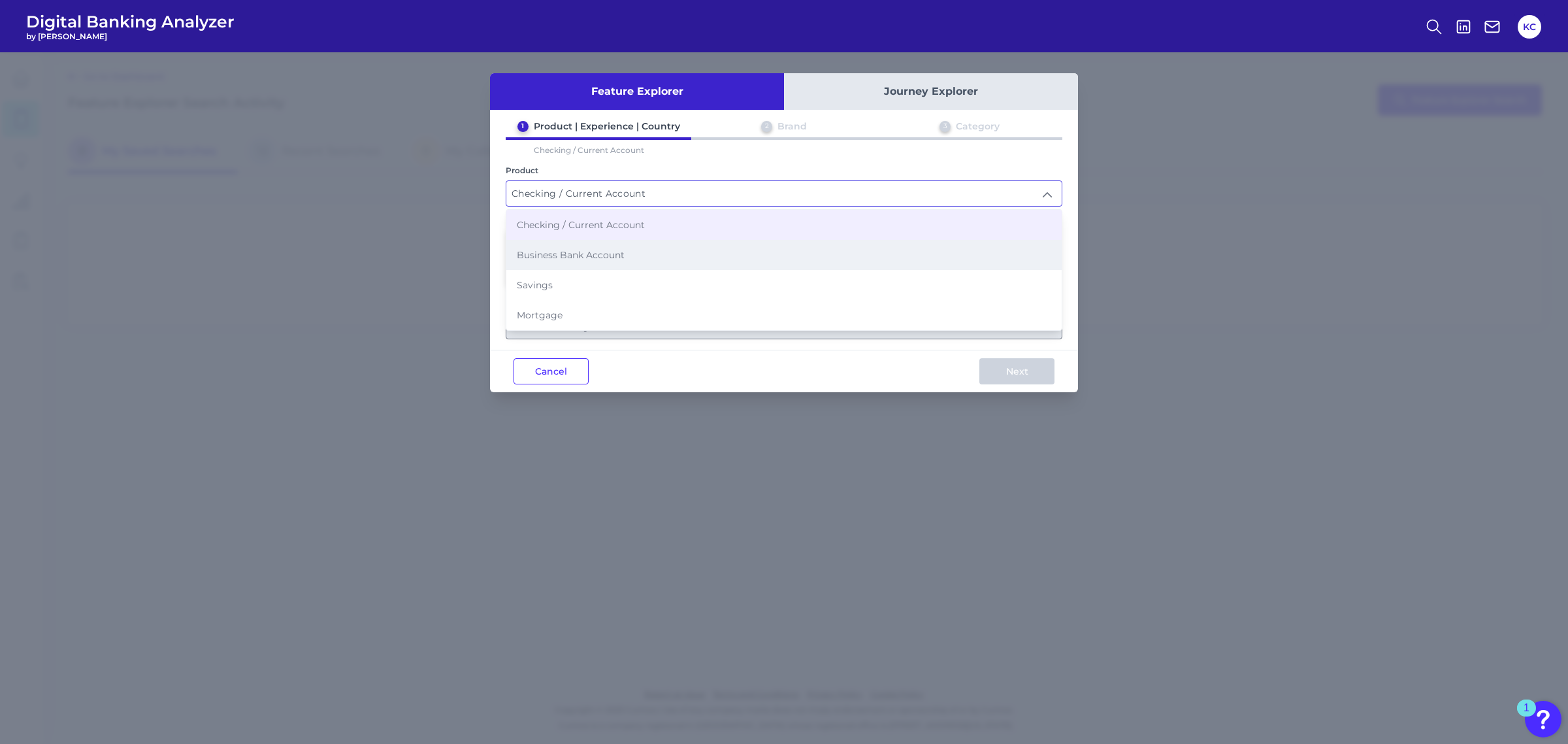
click at [740, 246] on li "Business Bank Account" at bounding box center [784, 255] width 555 height 30
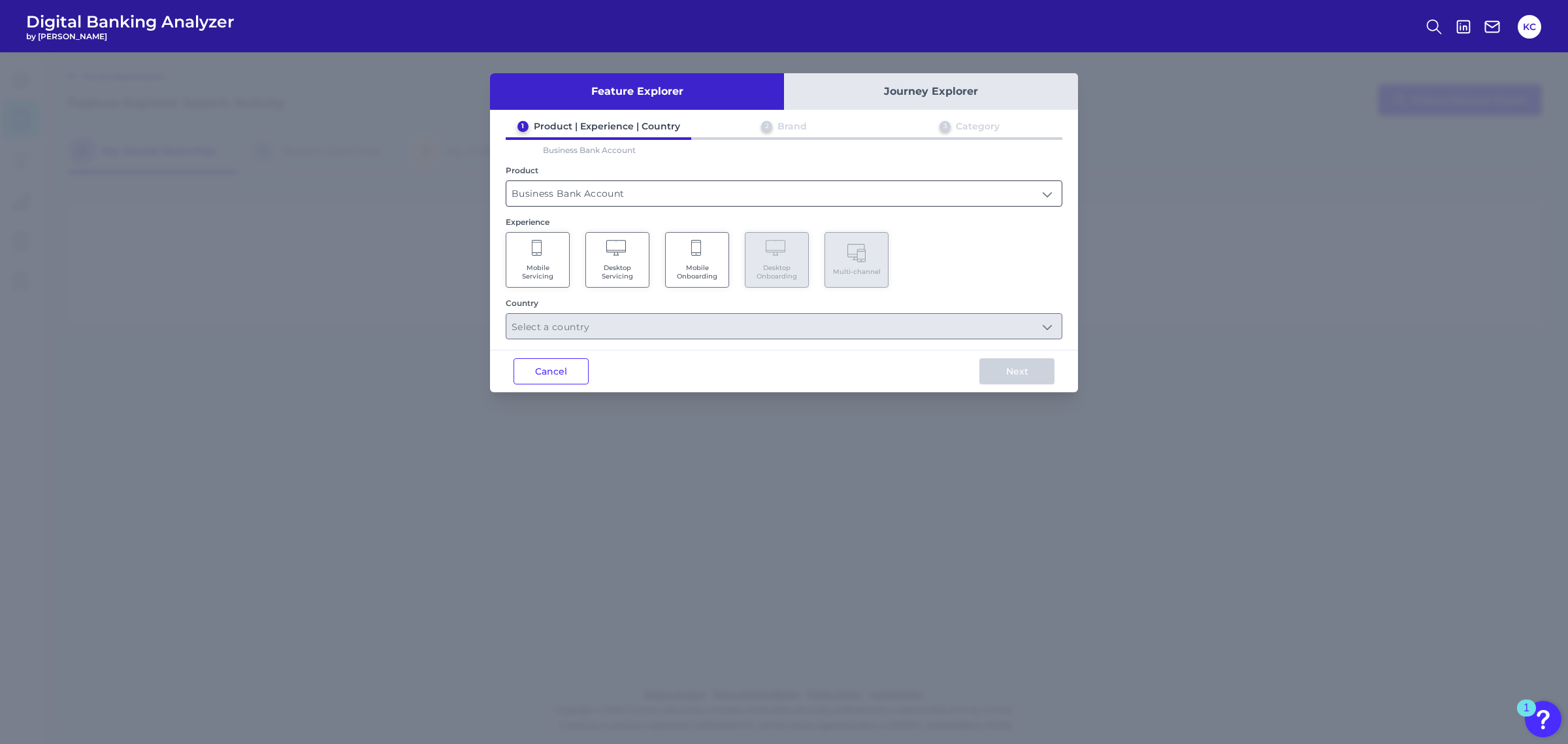
click at [759, 193] on input "Business Bank Account" at bounding box center [784, 193] width 555 height 25
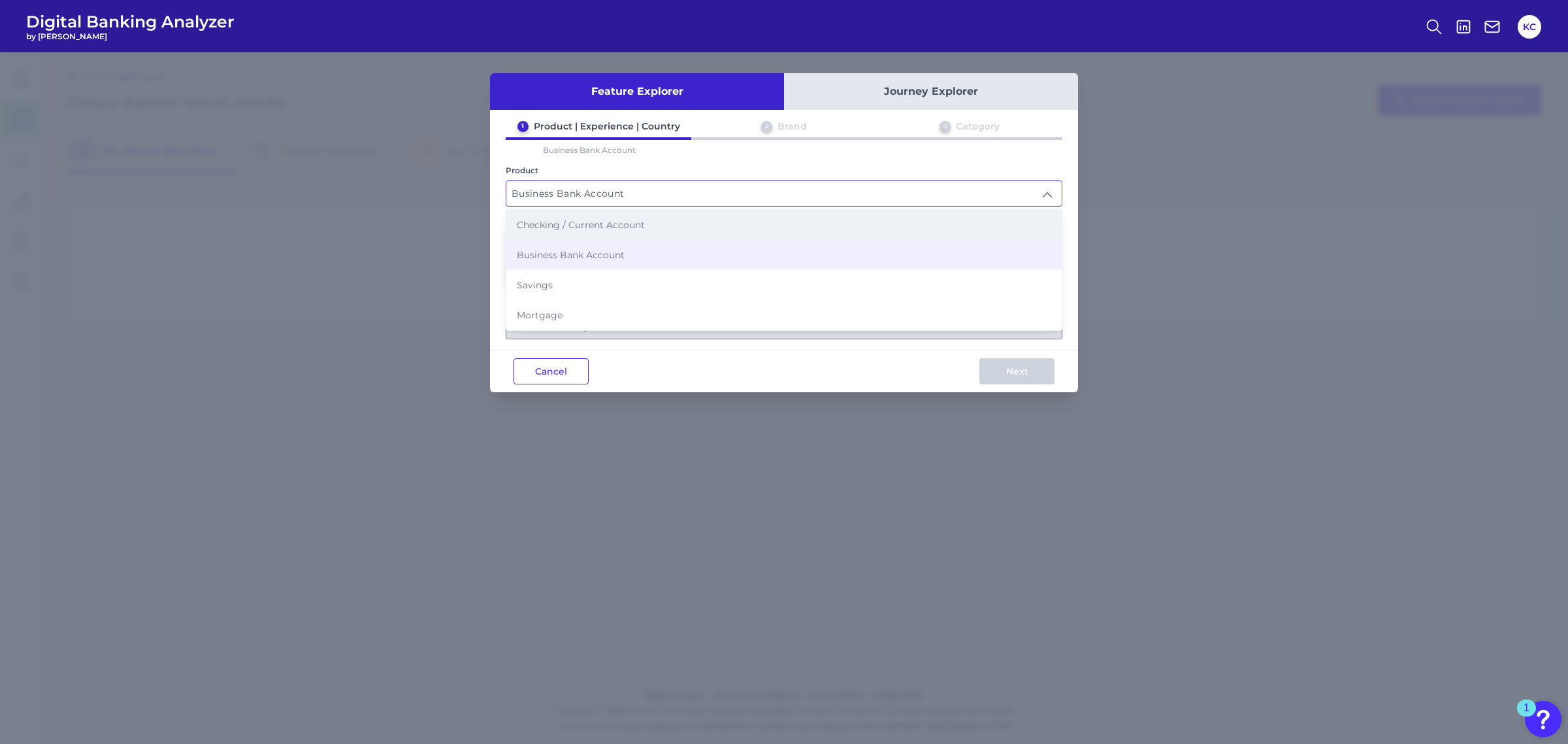
click at [737, 221] on li "Checking / Current Account" at bounding box center [784, 225] width 555 height 30
type input "Checking / Current Account"
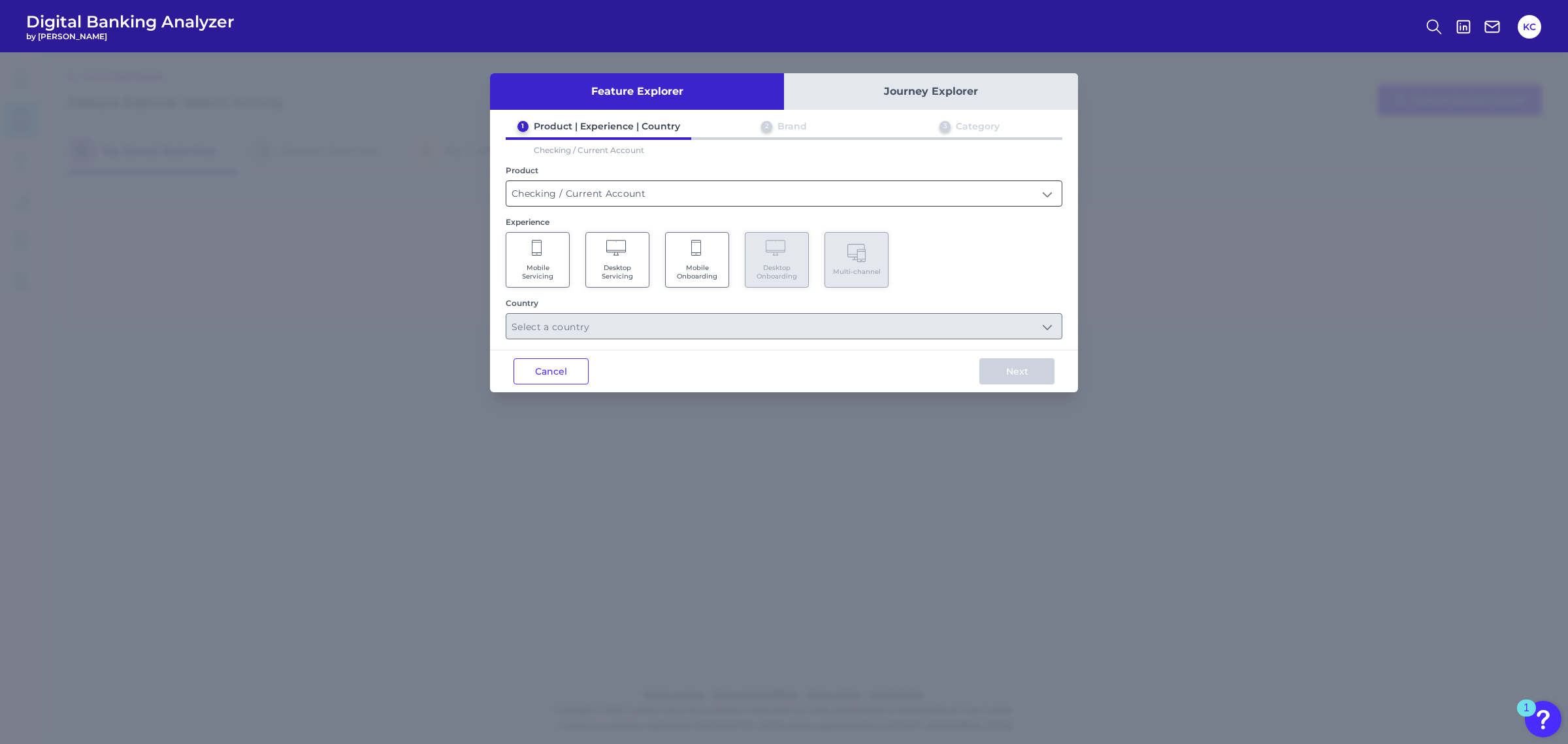
click at [671, 191] on input "Checking / Current Account" at bounding box center [784, 193] width 555 height 25
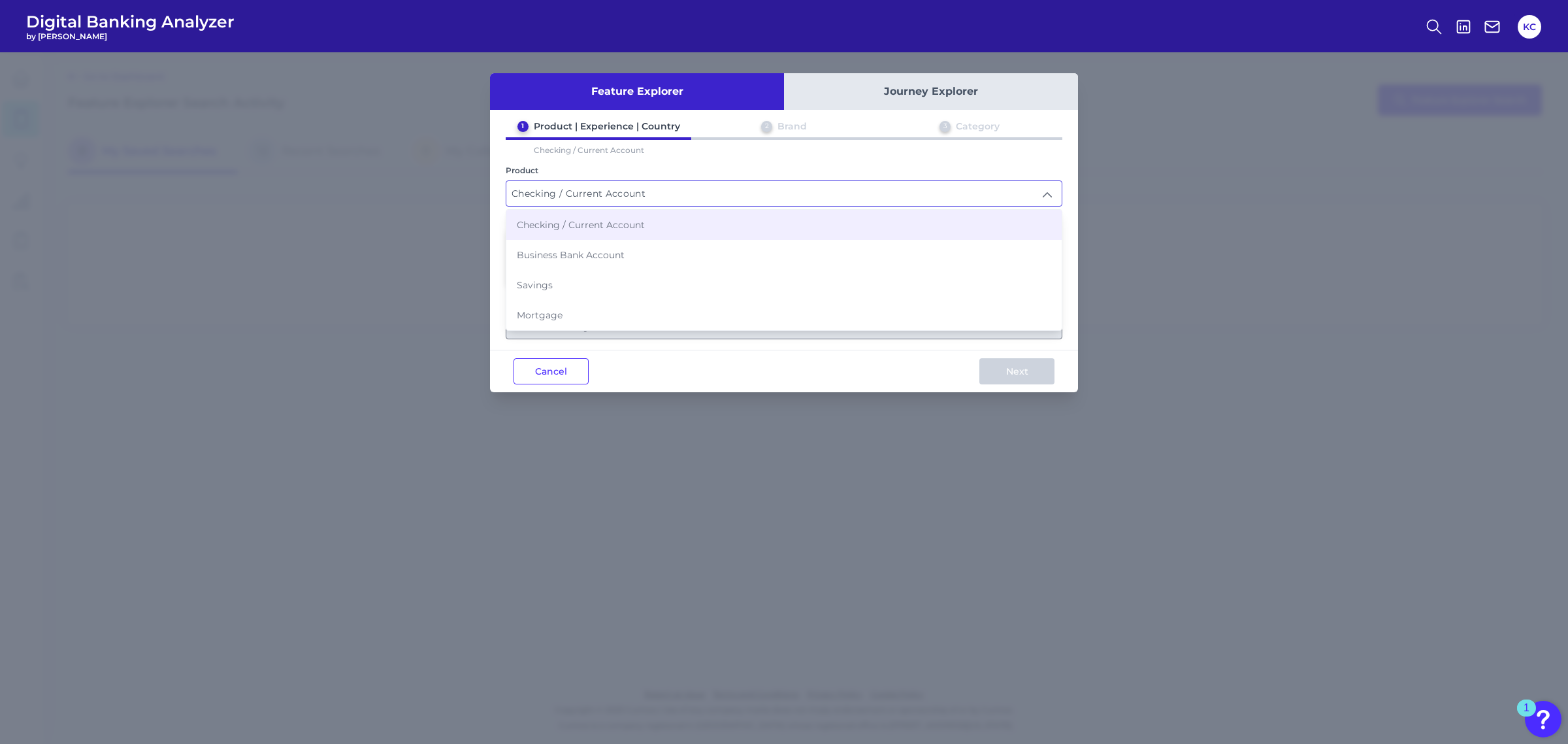
click at [671, 191] on input "Checking / Current Account" at bounding box center [784, 193] width 555 height 25
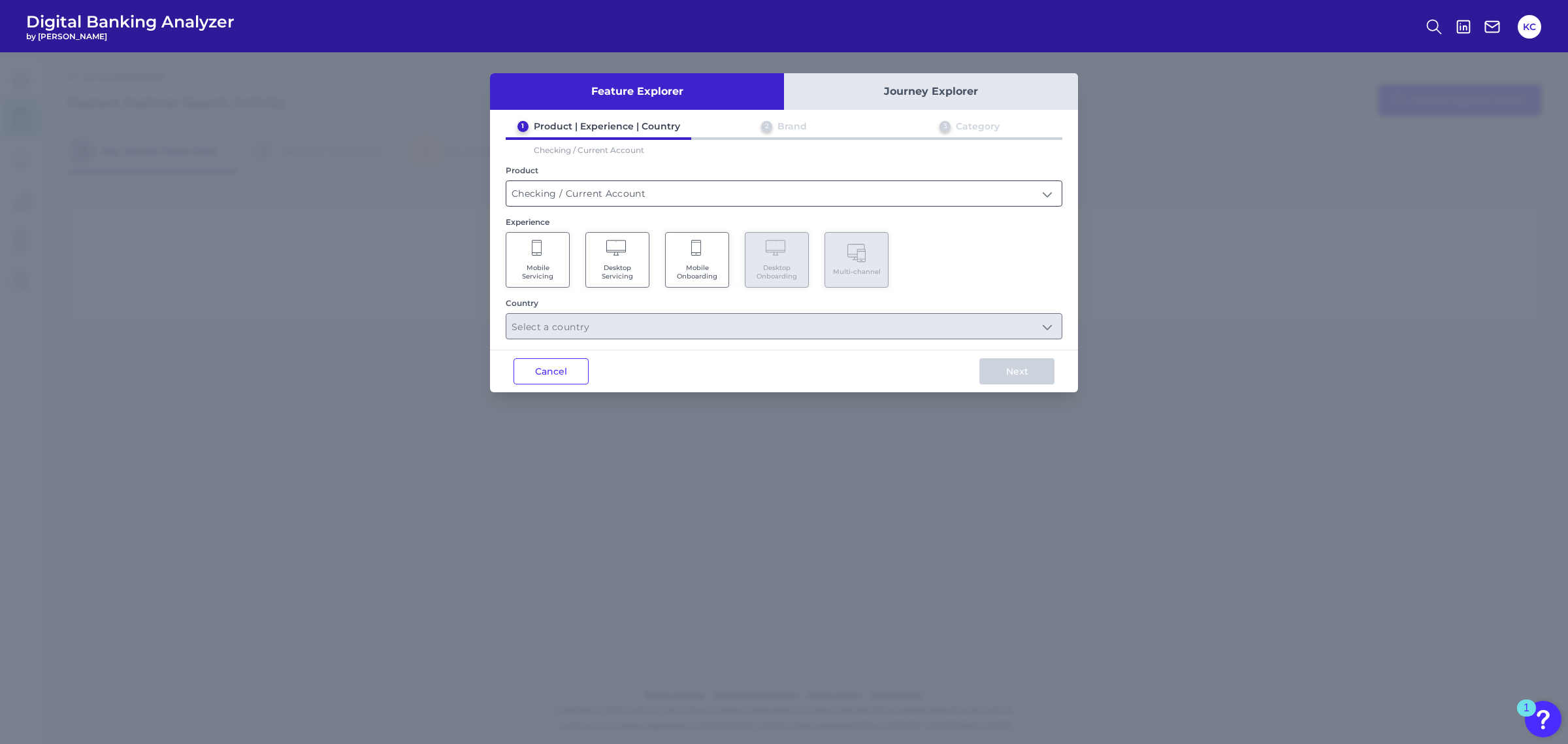
click at [648, 191] on input "Checking / Current Account" at bounding box center [784, 193] width 555 height 25
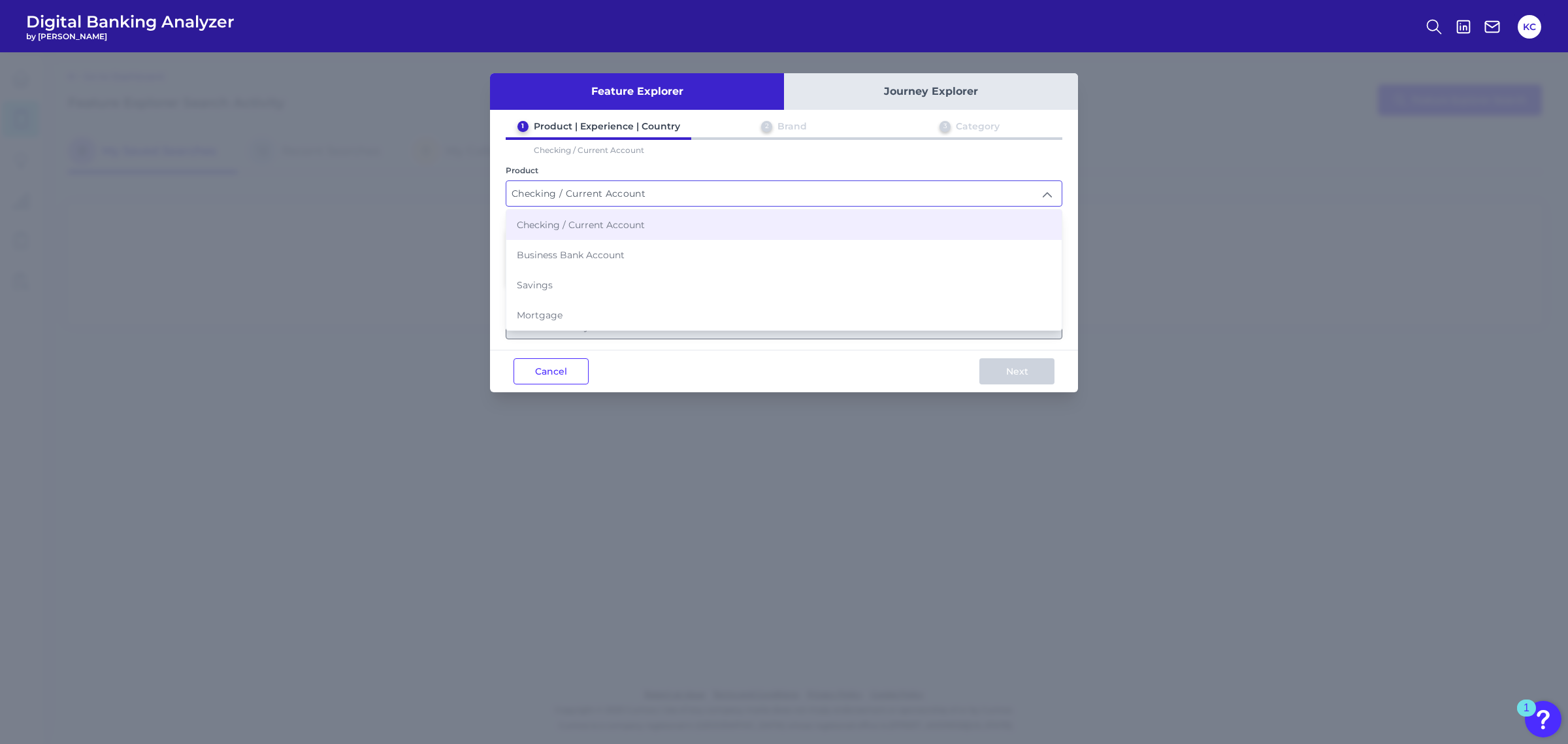
click at [648, 191] on input "Checking / Current Account" at bounding box center [784, 193] width 555 height 25
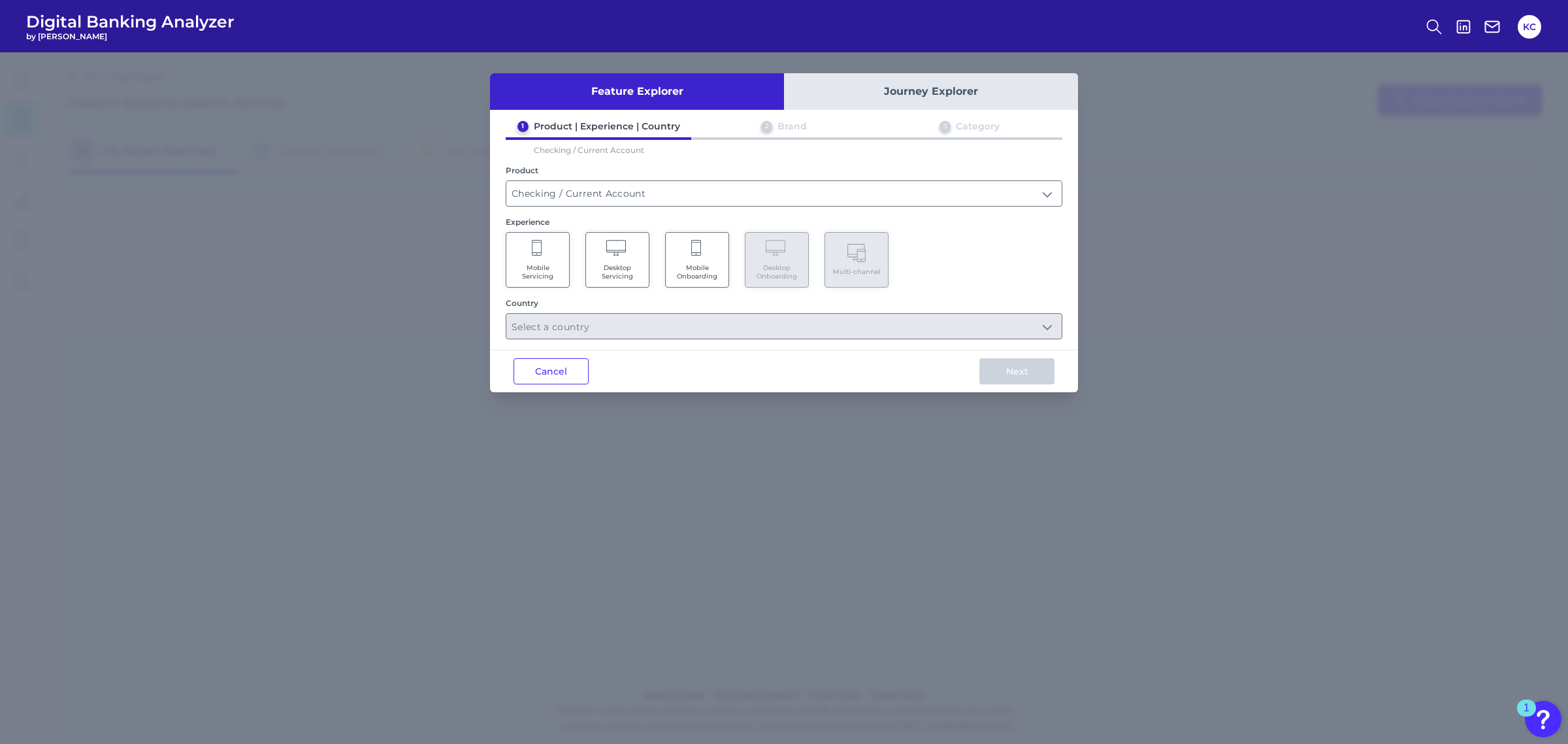
click at [886, 87] on button "Journey Explorer" at bounding box center [930, 91] width 294 height 37
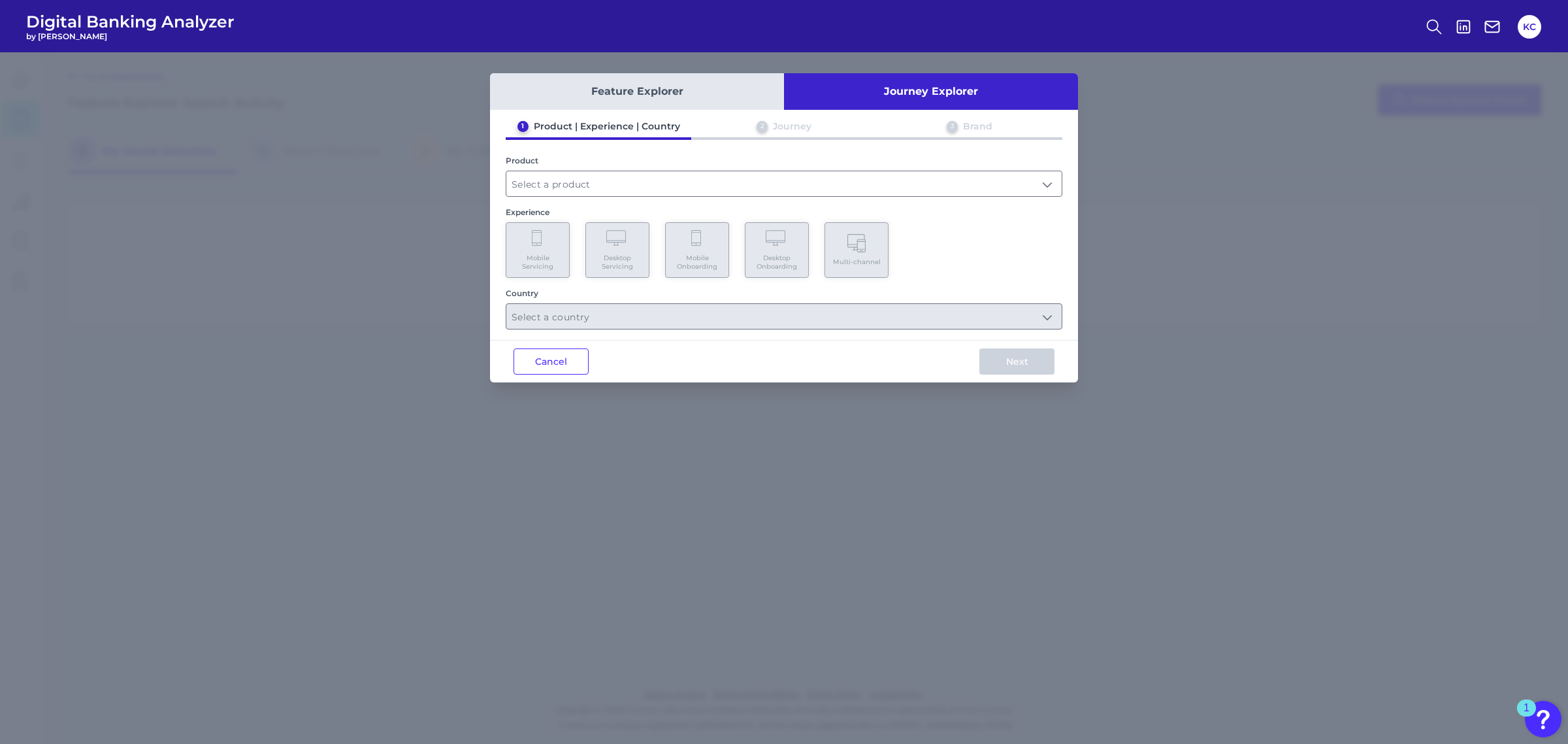
click at [667, 164] on div "Product" at bounding box center [784, 176] width 557 height 42
click at [668, 174] on input "text" at bounding box center [784, 183] width 555 height 25
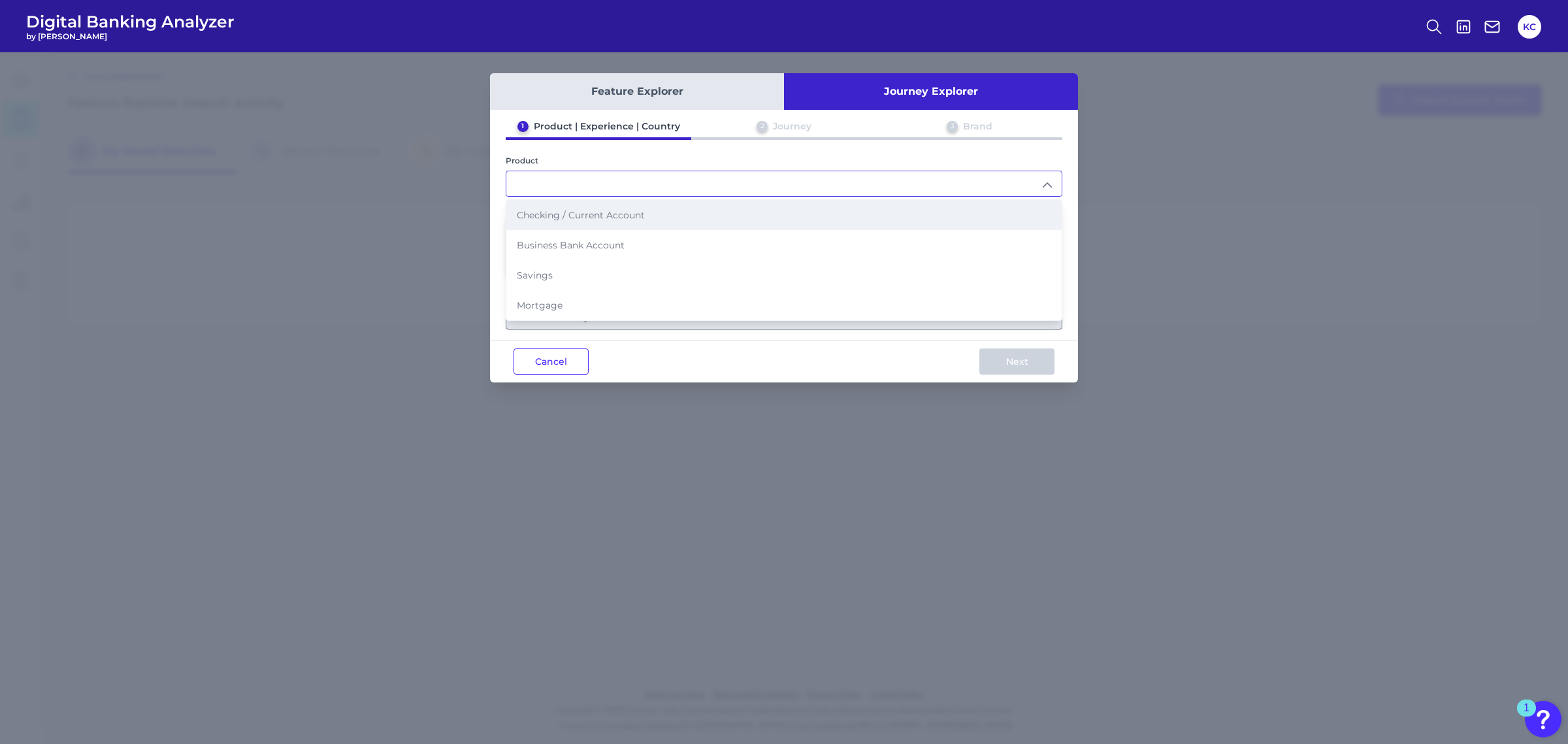
click at [655, 211] on li "Checking / Current Account" at bounding box center [784, 215] width 555 height 30
type input "Checking / Current Account"
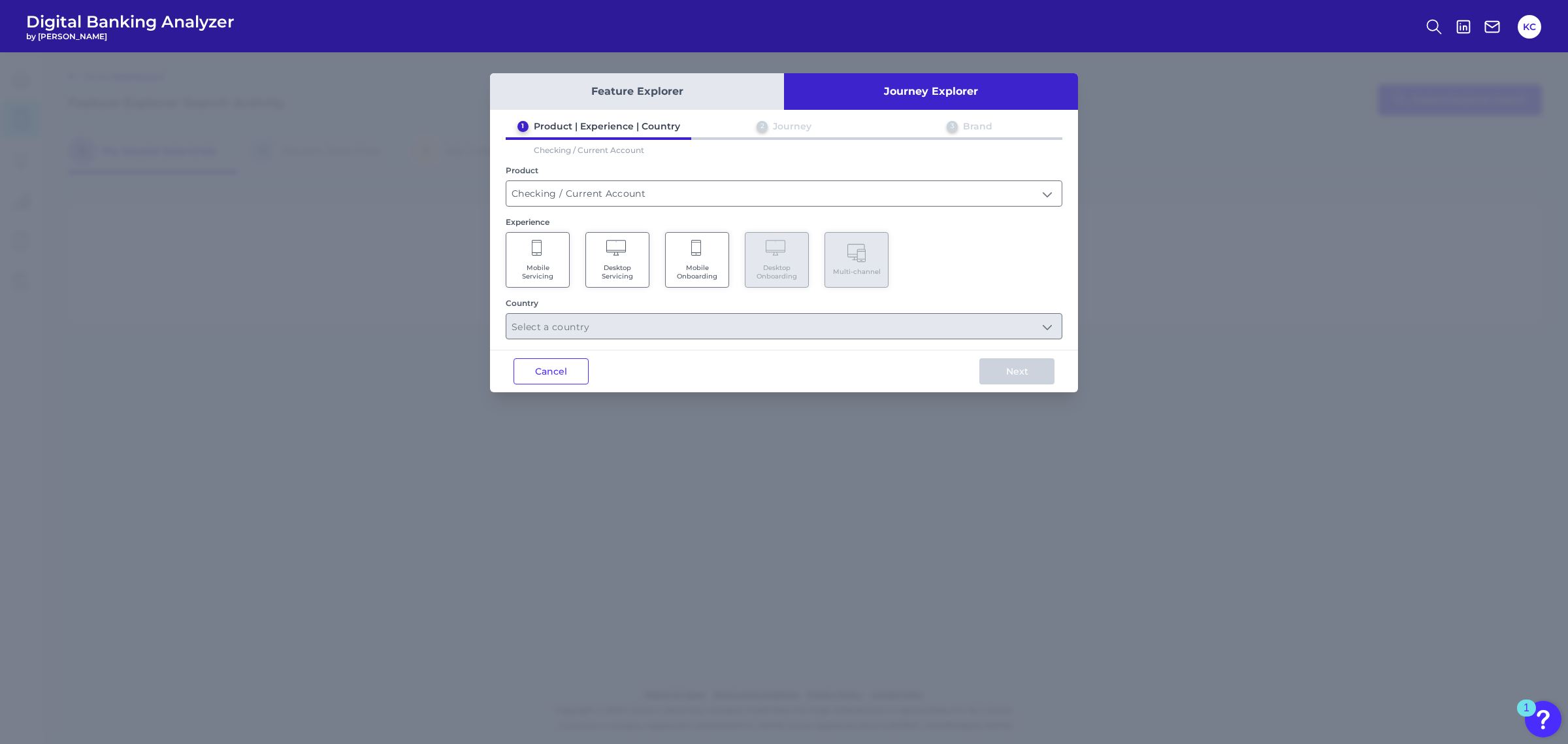
click at [666, 264] on Onboarding "Mobile Onboarding" at bounding box center [696, 260] width 64 height 56
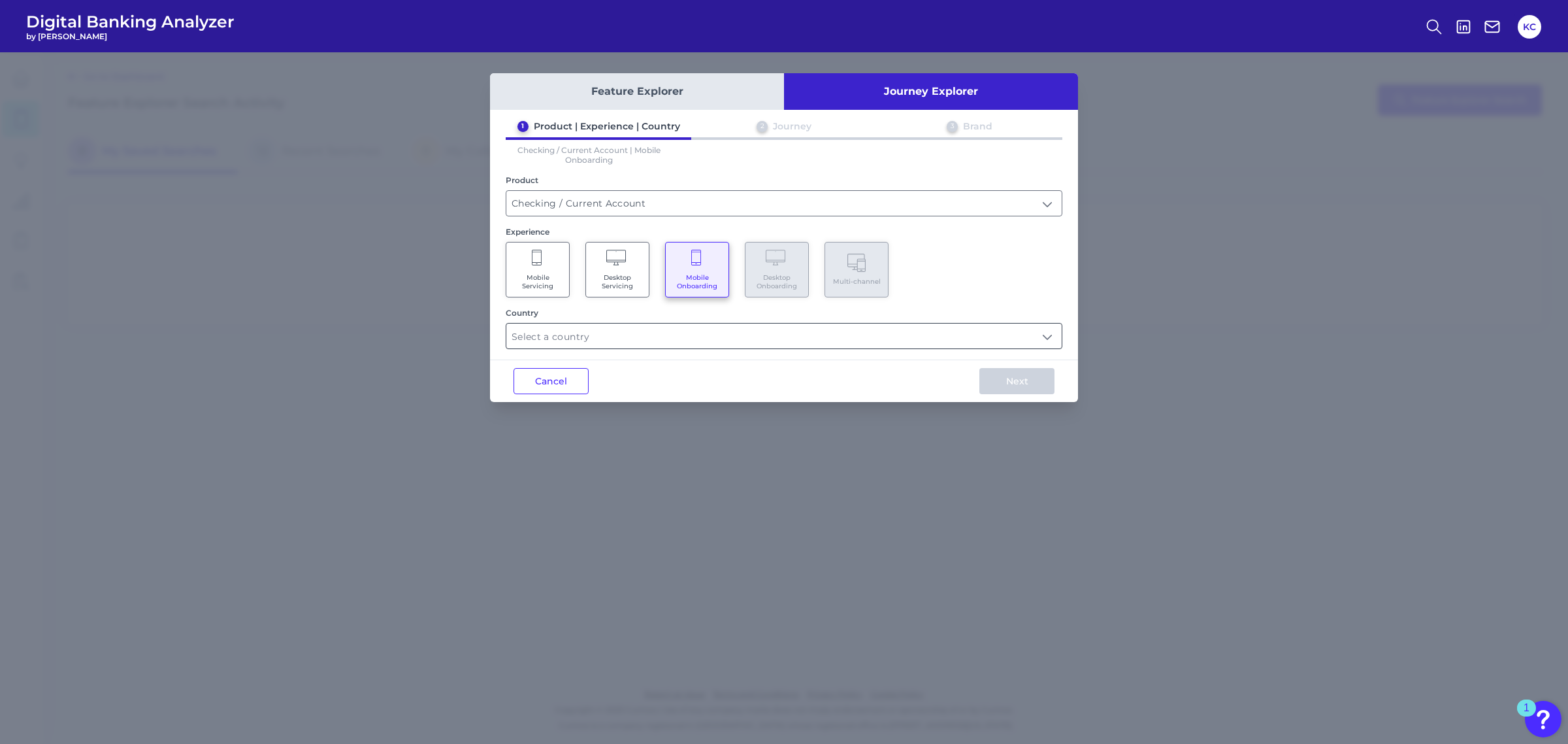
click at [647, 334] on input "text" at bounding box center [784, 336] width 555 height 25
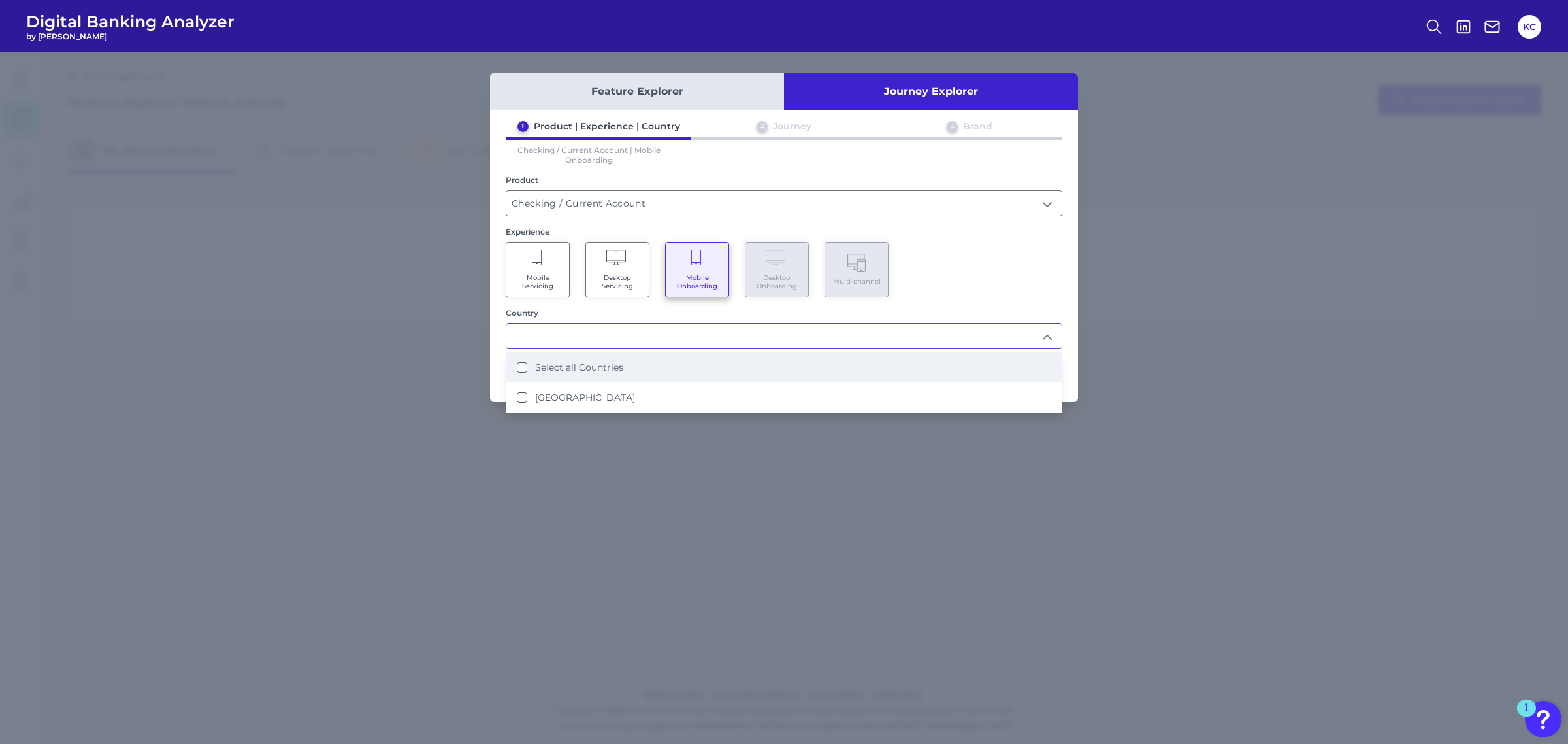
click at [611, 367] on label "Select all Countries" at bounding box center [579, 367] width 88 height 11
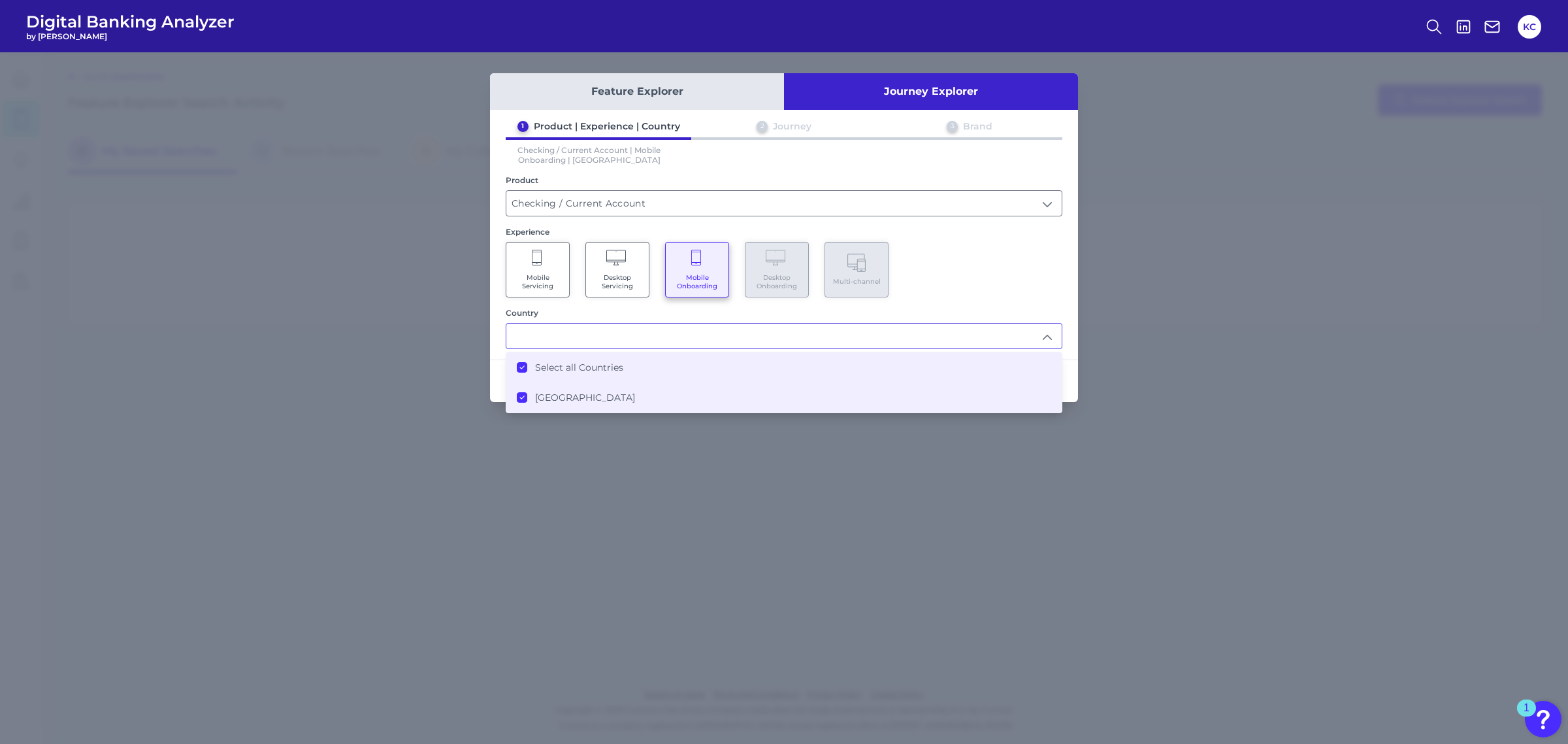
type input "Select all Countries"
click at [1052, 280] on div "Mobile Servicing Desktop Servicing Mobile Onboarding Desktop Onboarding Multi-c…" at bounding box center [784, 270] width 557 height 56
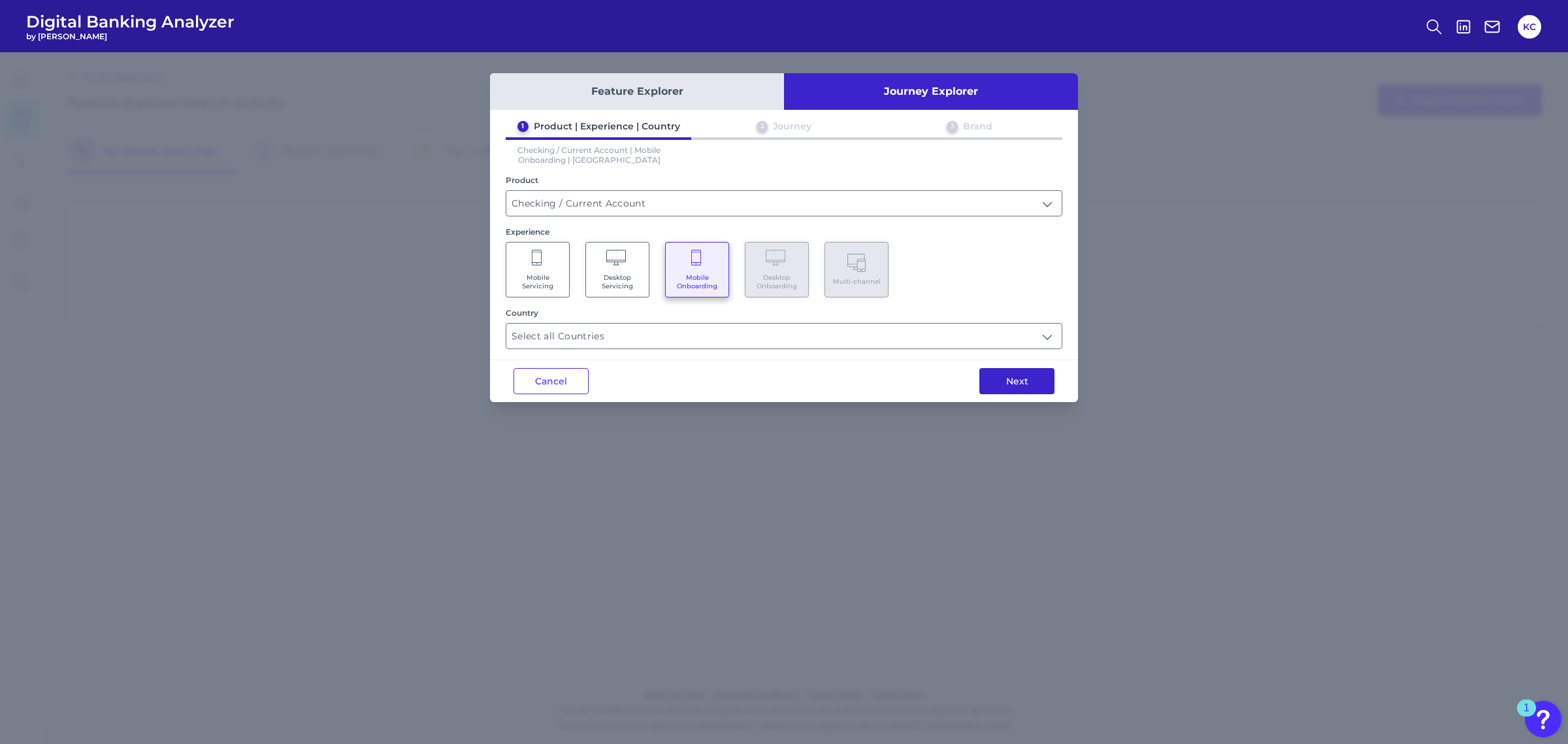
click at [1033, 377] on button "Next" at bounding box center [1016, 381] width 75 height 26
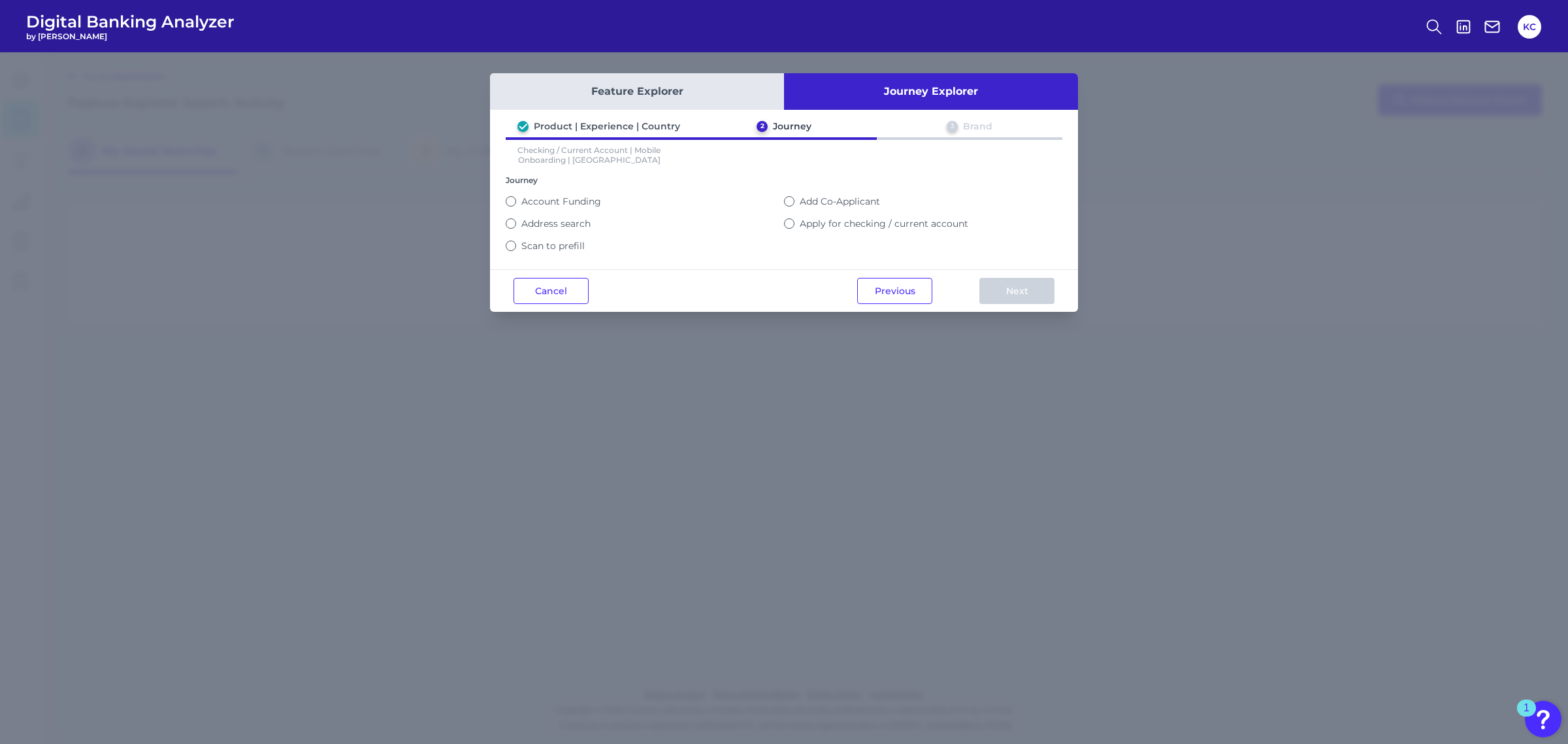
click at [843, 223] on label "Apply for checking / current account" at bounding box center [884, 223] width 169 height 11
click at [794, 223] on button "Apply for checking / current account" at bounding box center [789, 223] width 11 height 11
click at [1037, 292] on button "Next" at bounding box center [1016, 291] width 75 height 26
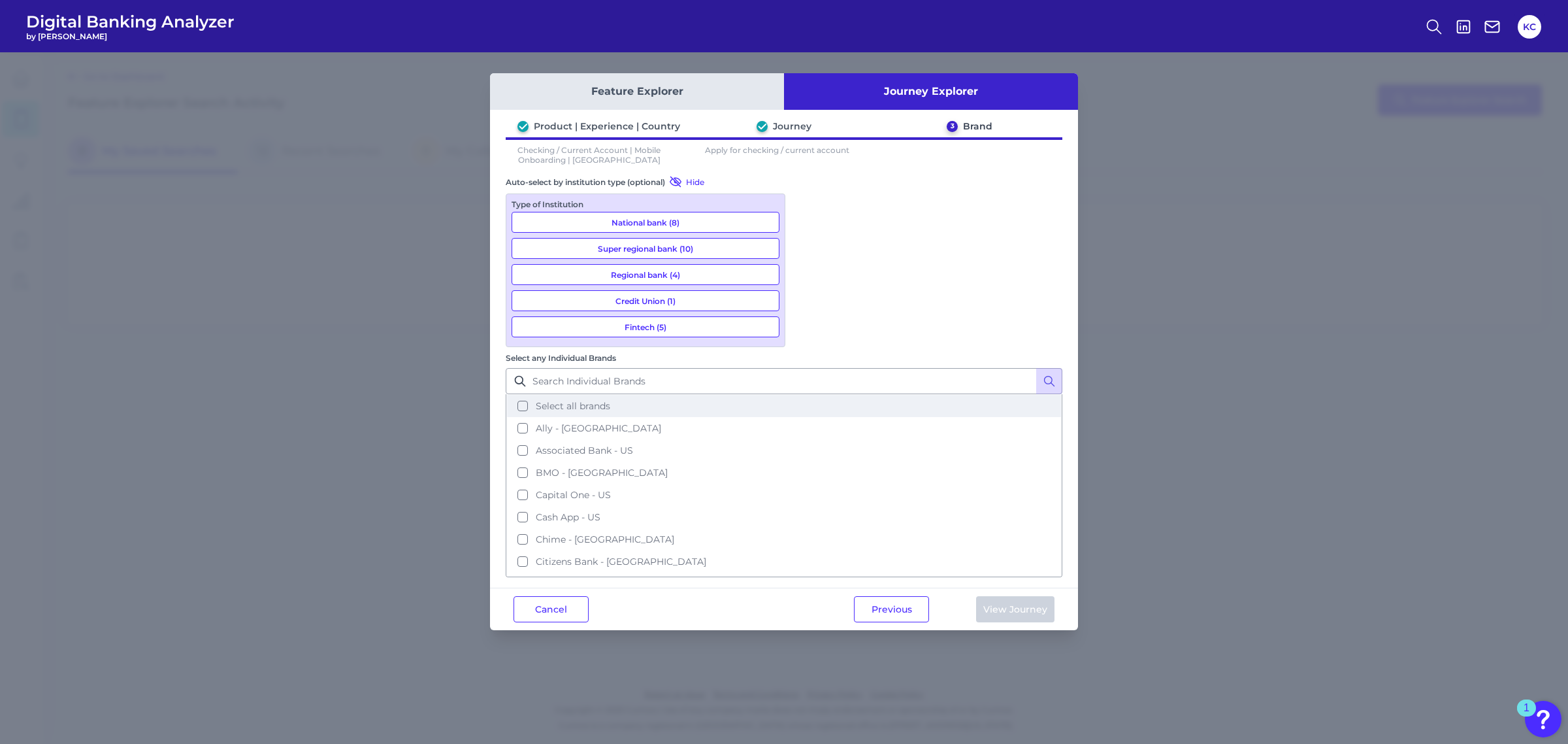
click at [610, 400] on span "Select all brands" at bounding box center [573, 406] width 74 height 11
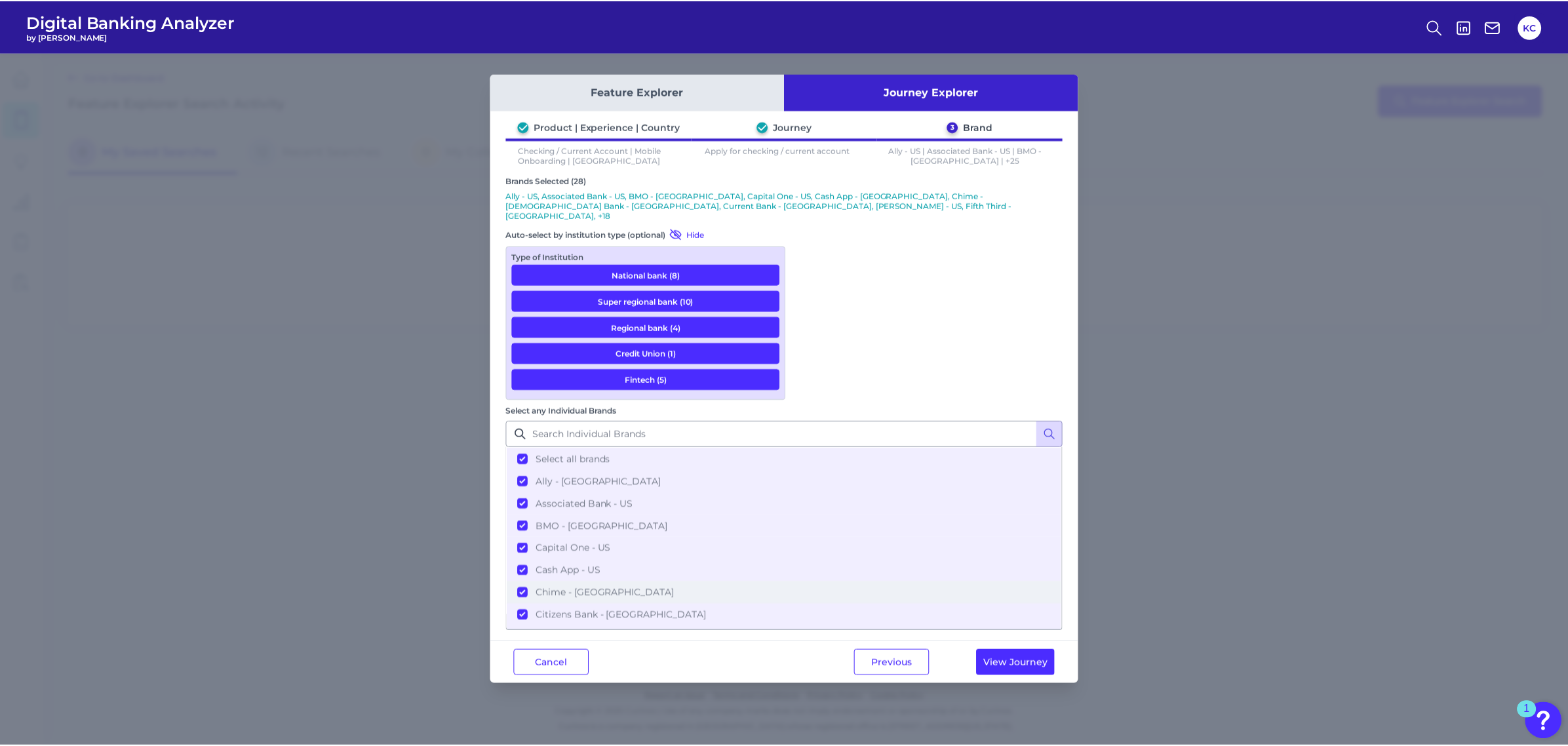
scroll to position [454, 0]
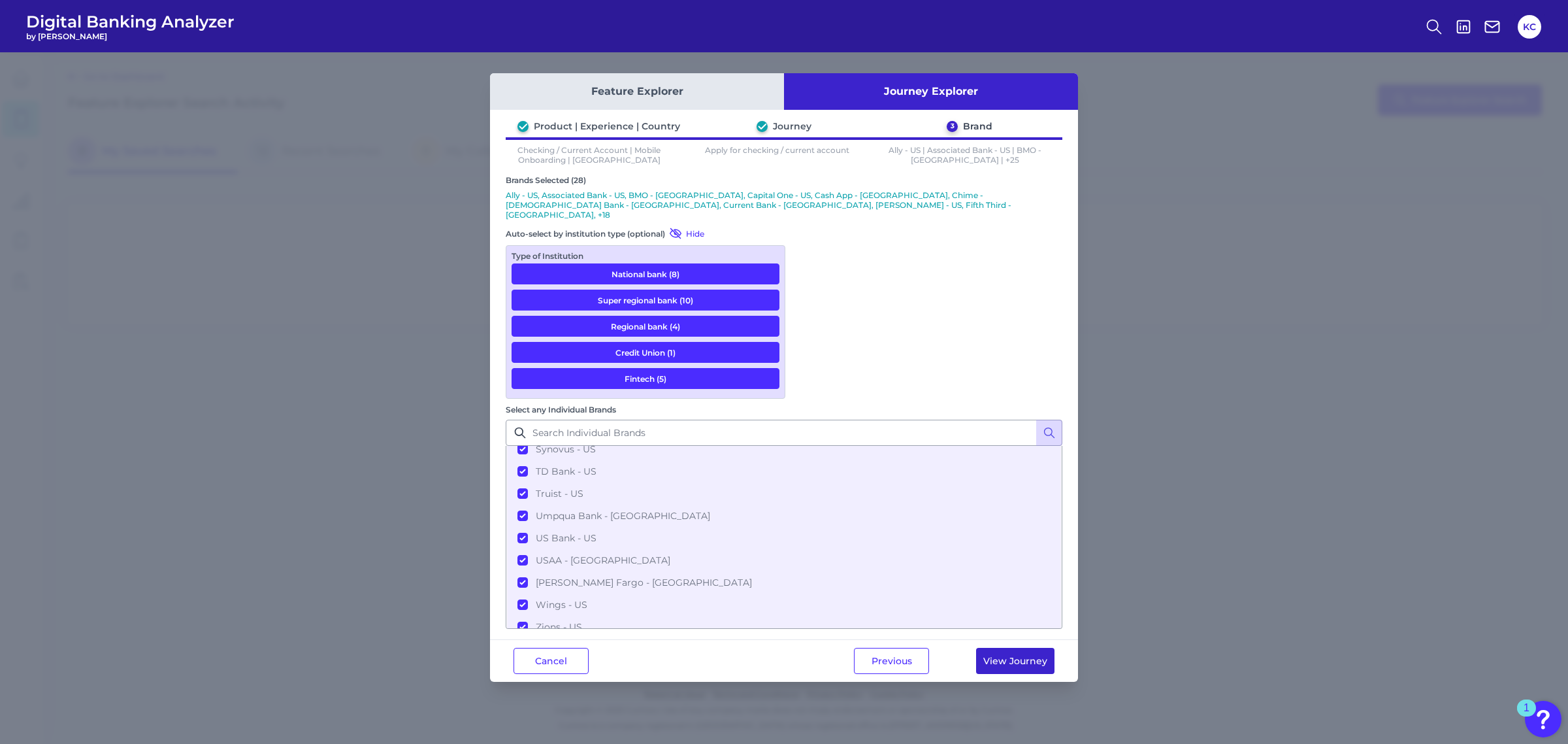
click at [1008, 648] on button "View Journey" at bounding box center [1016, 661] width 79 height 26
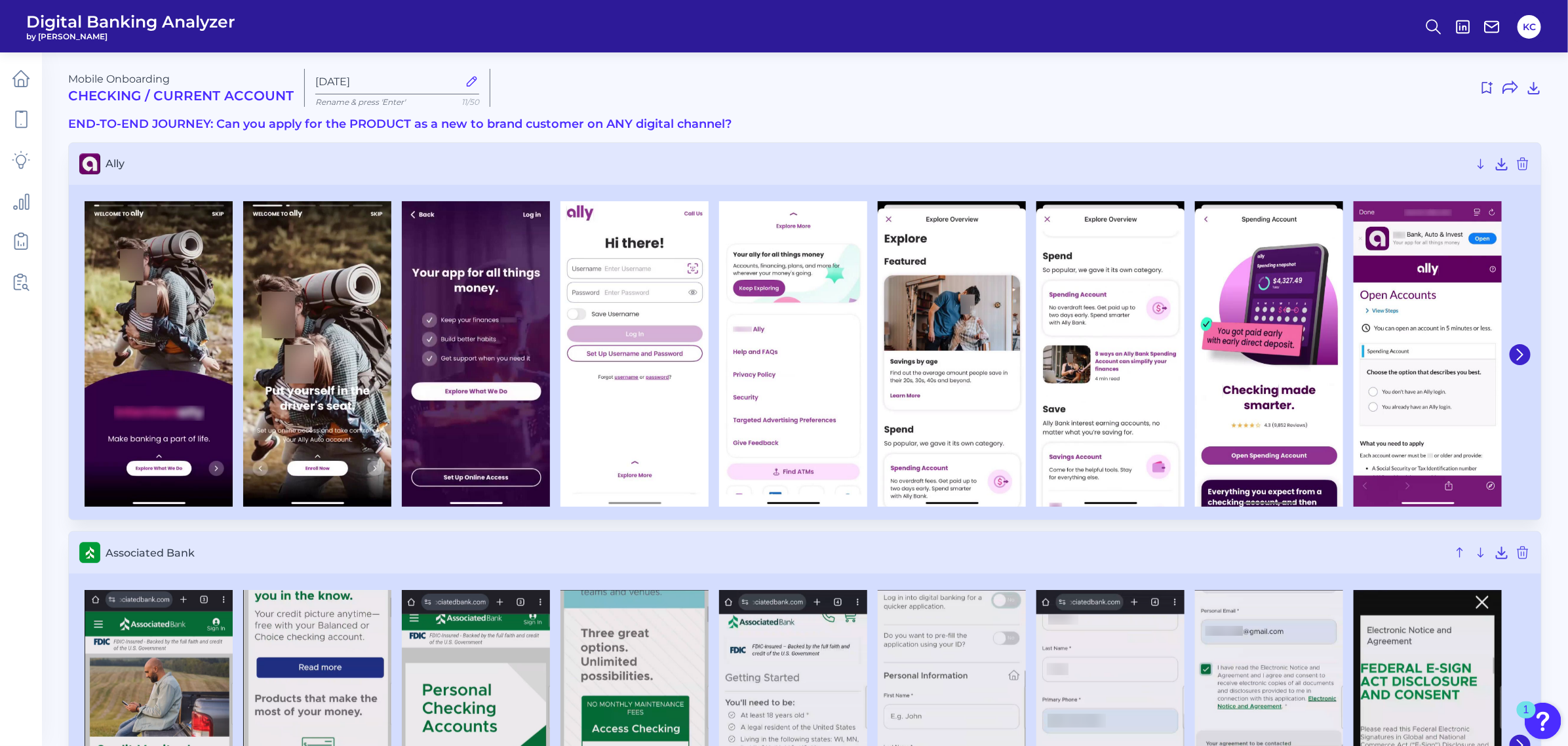
click at [1392, 351] on div at bounding box center [1586, 355] width 159 height 308
click at [1392, 355] on icon at bounding box center [1520, 355] width 11 height 11
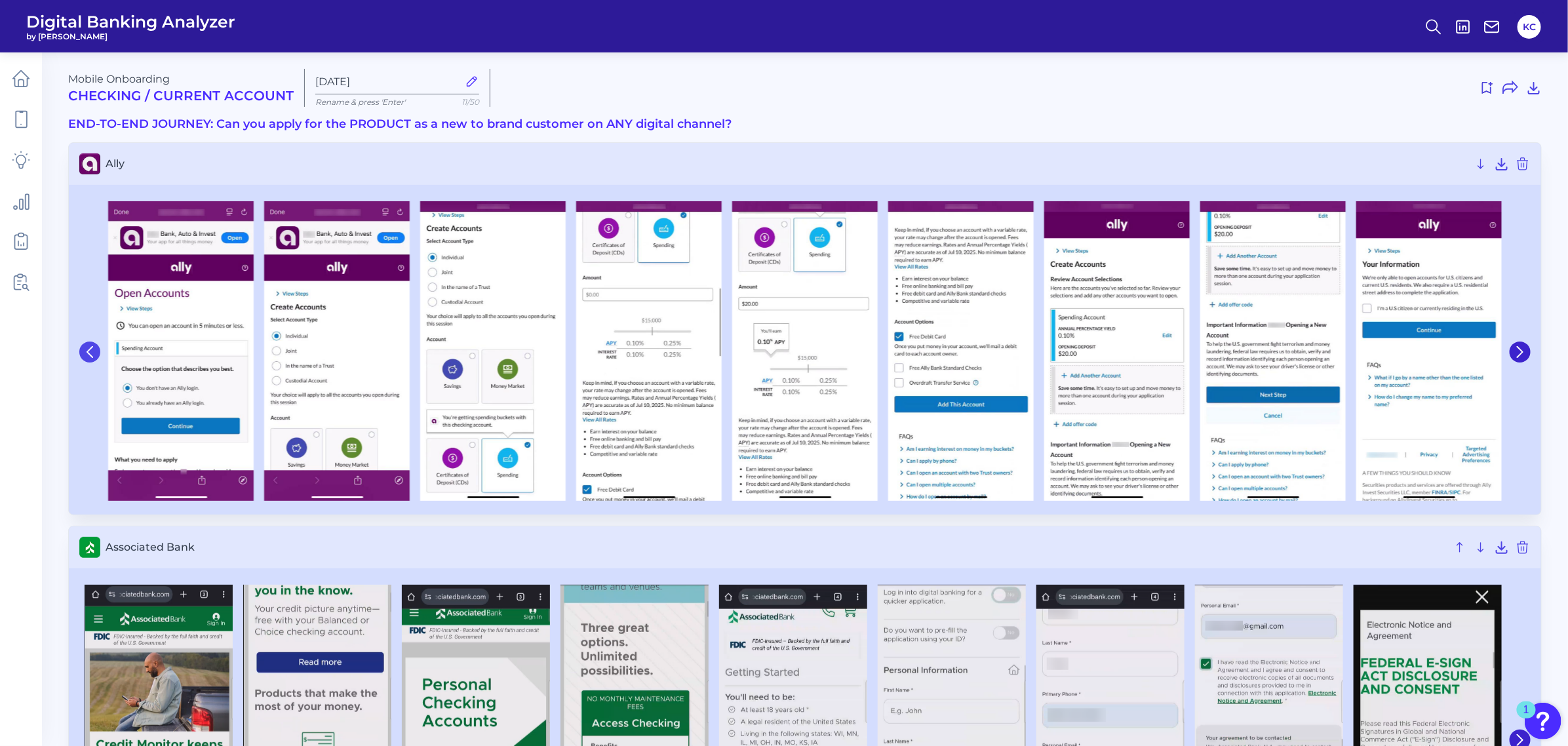
click at [90, 350] on icon at bounding box center [89, 352] width 5 height 11
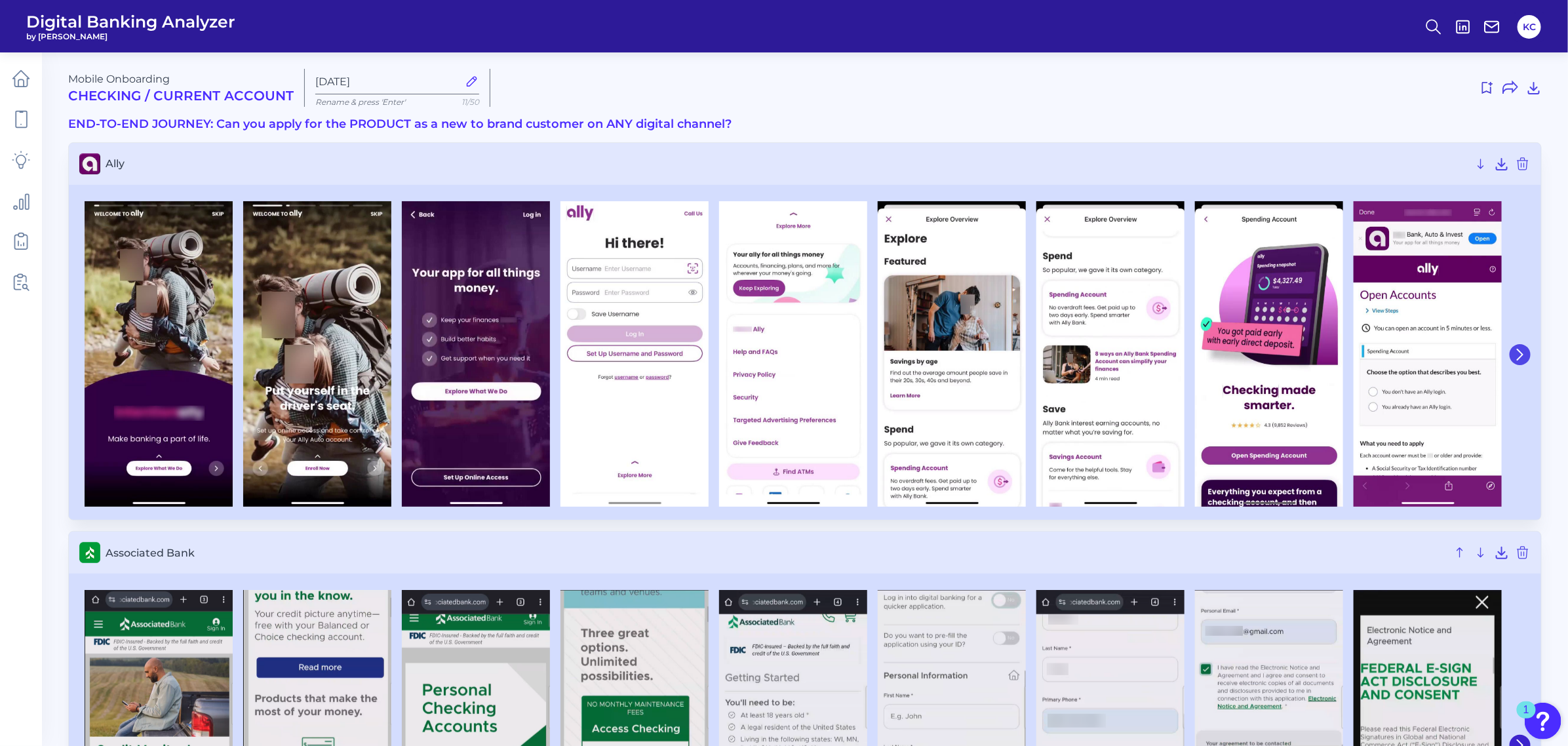
click at [1392, 355] on icon at bounding box center [1520, 355] width 11 height 11
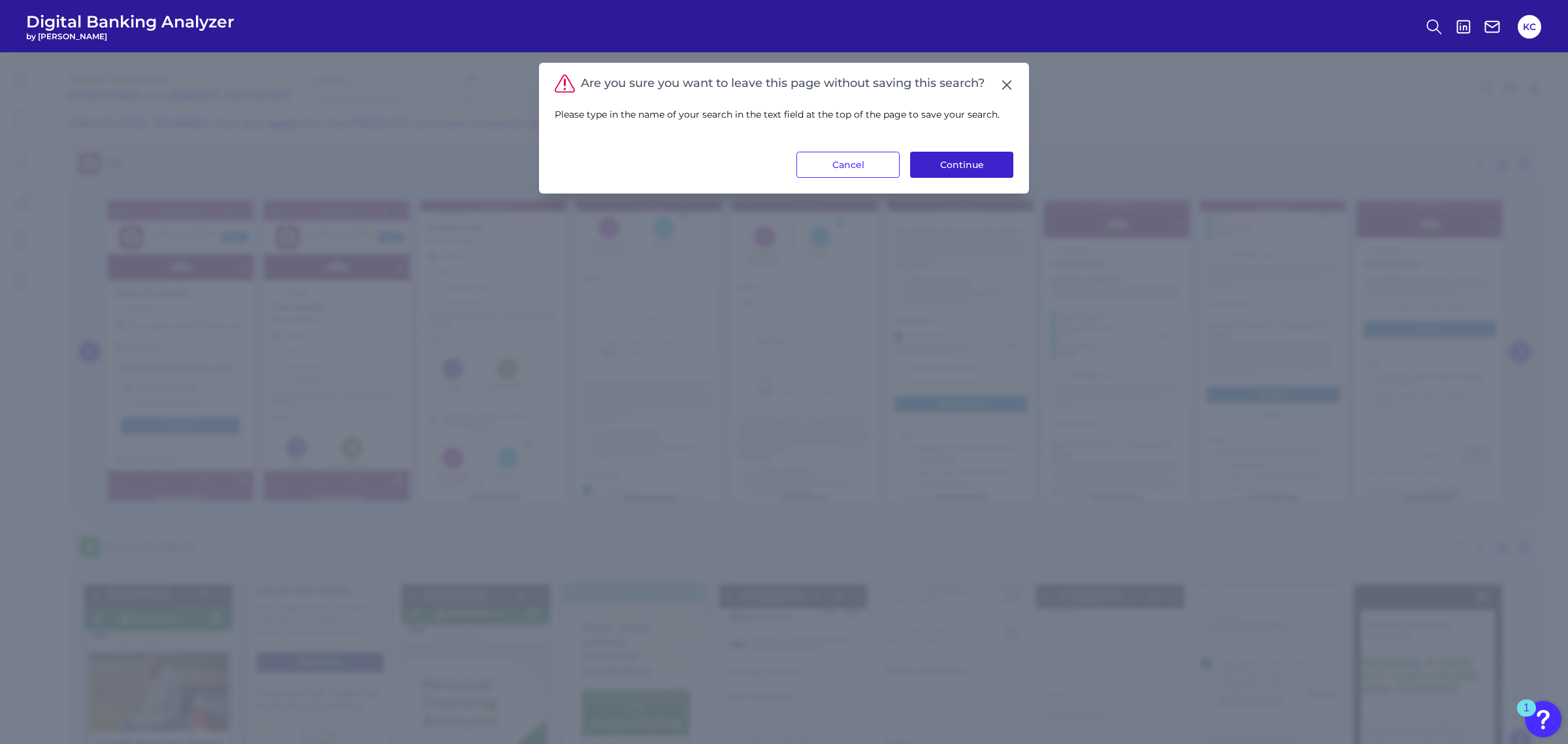
click at [948, 158] on button "Continue" at bounding box center [962, 165] width 103 height 26
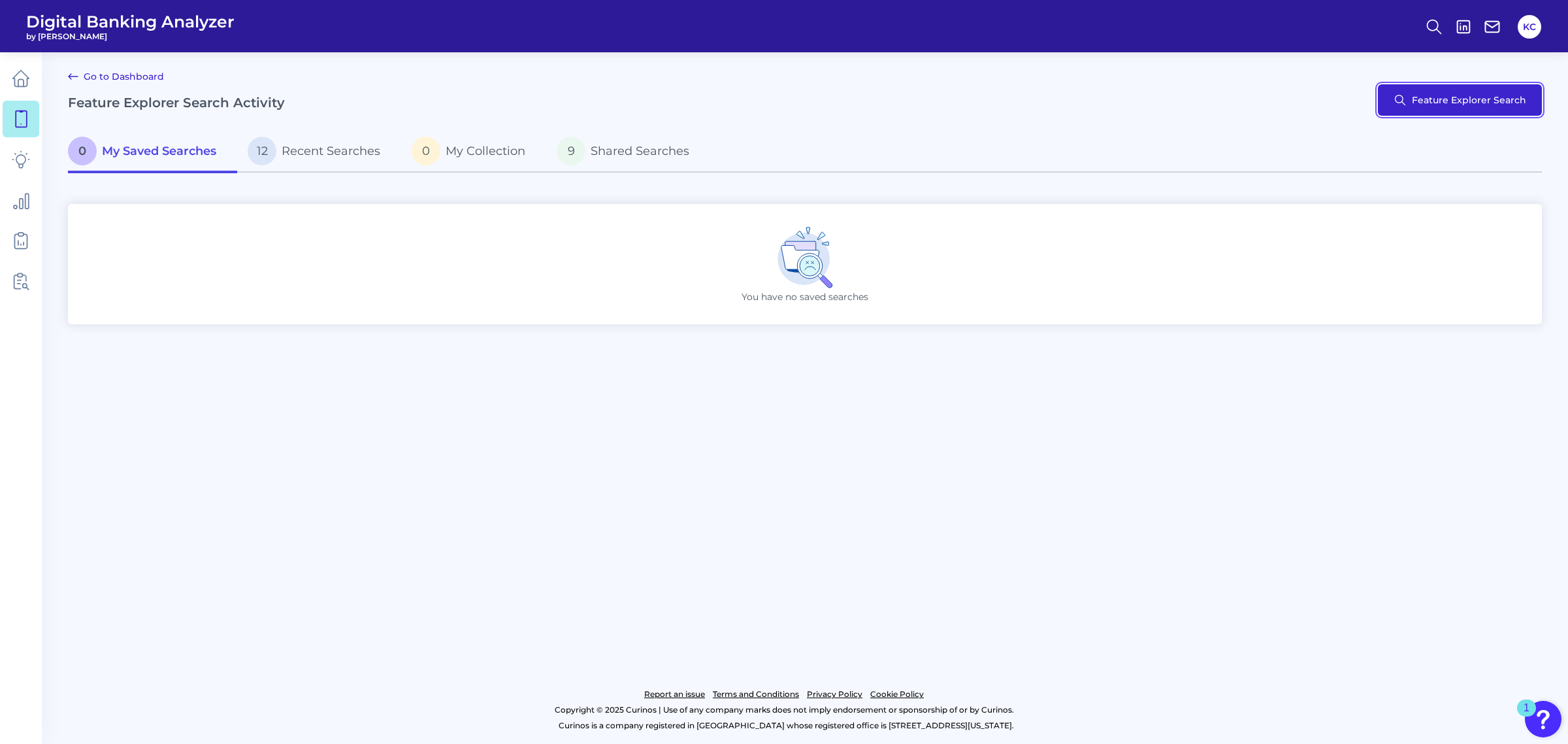
click at [1388, 109] on button "Feature Explorer Search" at bounding box center [1459, 100] width 164 height 32
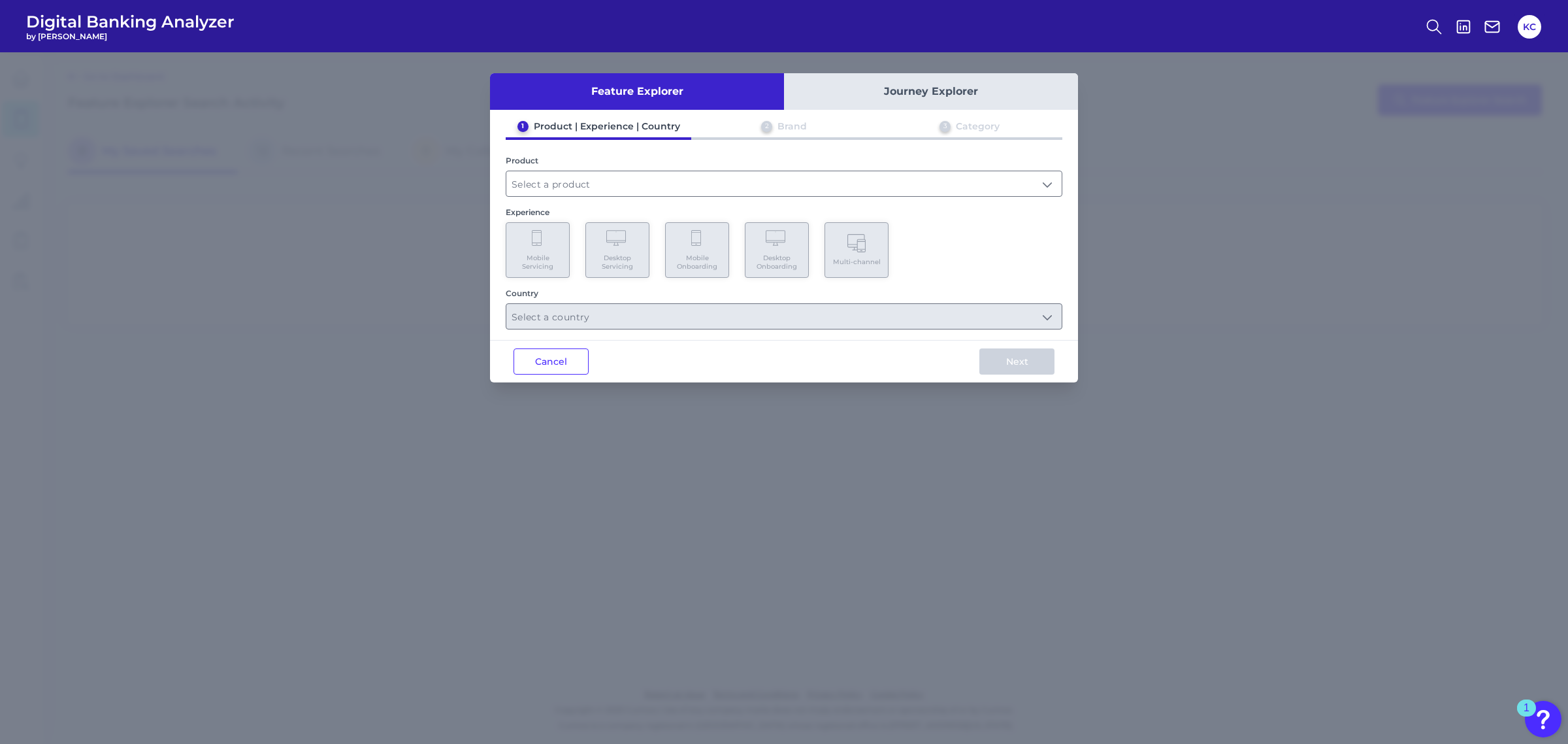
click at [935, 102] on button "Journey Explorer" at bounding box center [930, 91] width 294 height 37
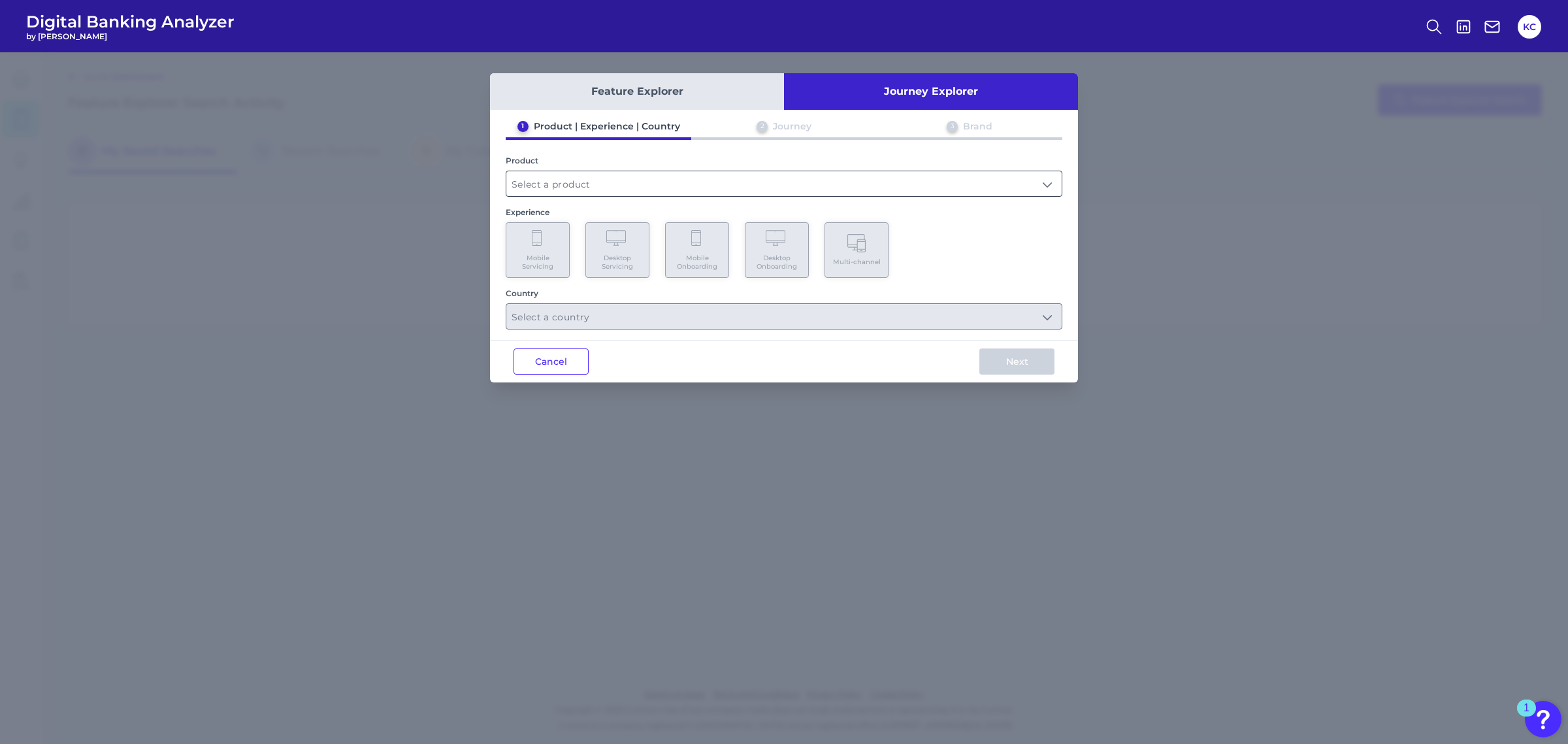
click at [809, 178] on input "text" at bounding box center [784, 183] width 555 height 25
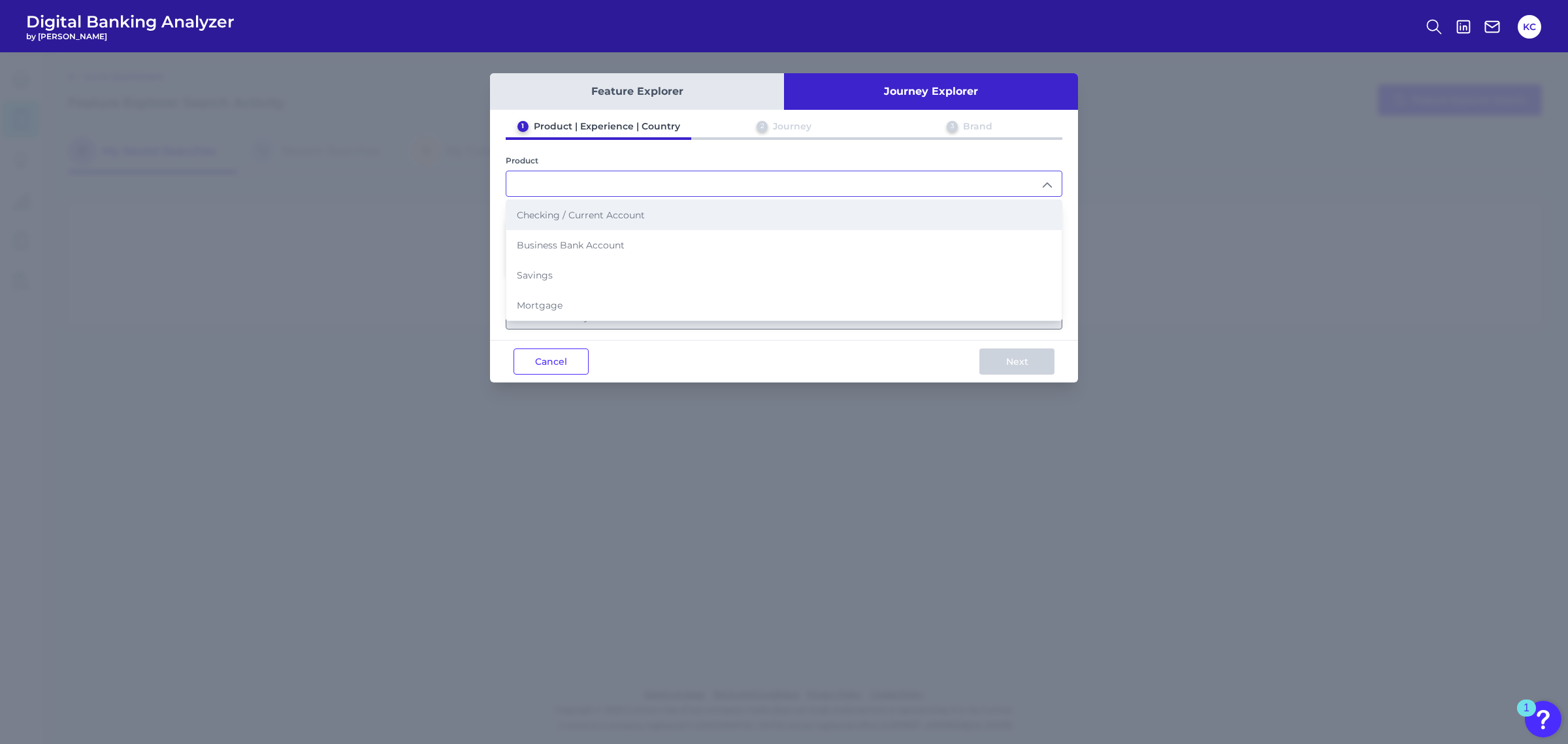
click at [750, 223] on li "Checking / Current Account" at bounding box center [784, 215] width 555 height 30
type input "Checking / Current Account"
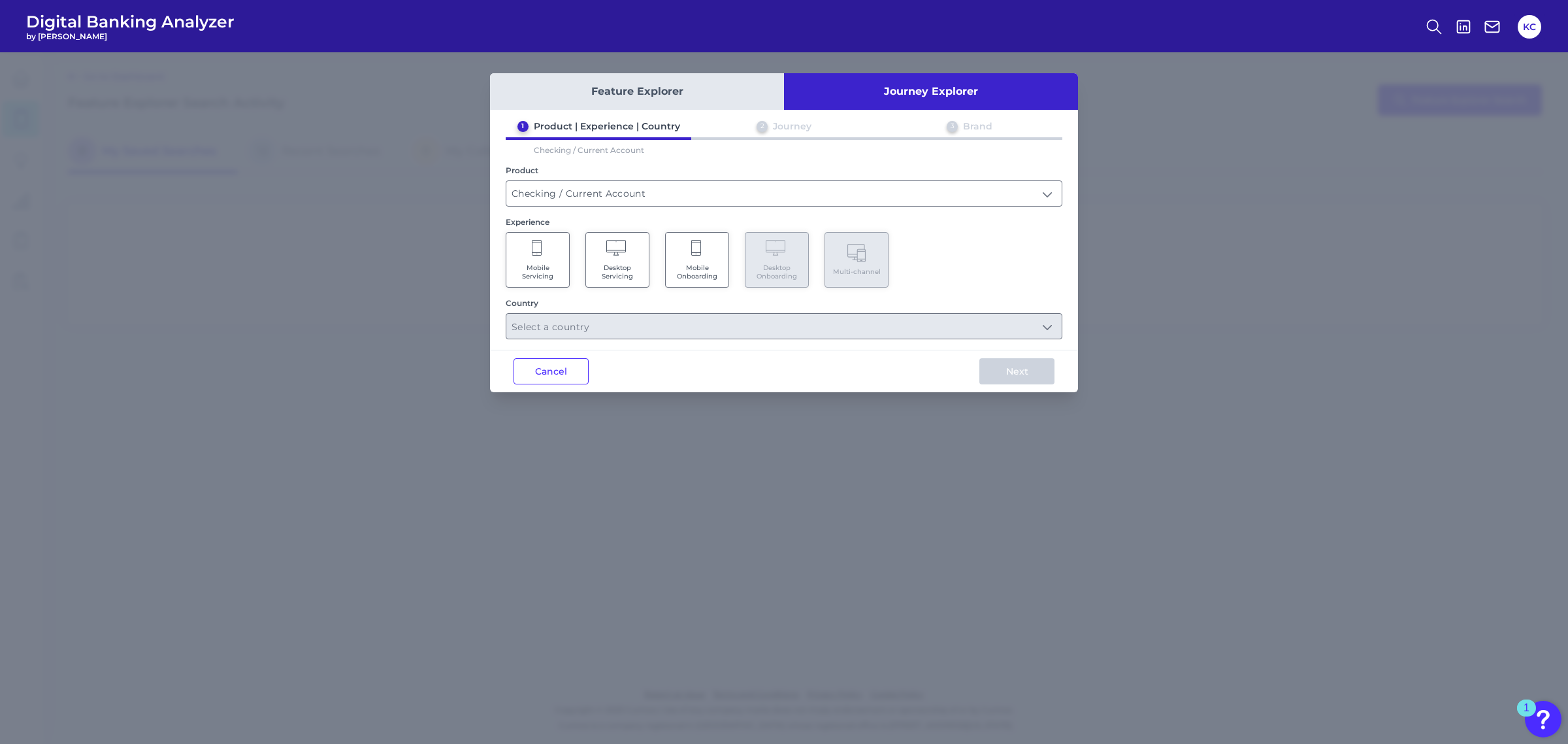
click at [703, 266] on span "Mobile Onboarding" at bounding box center [696, 272] width 49 height 17
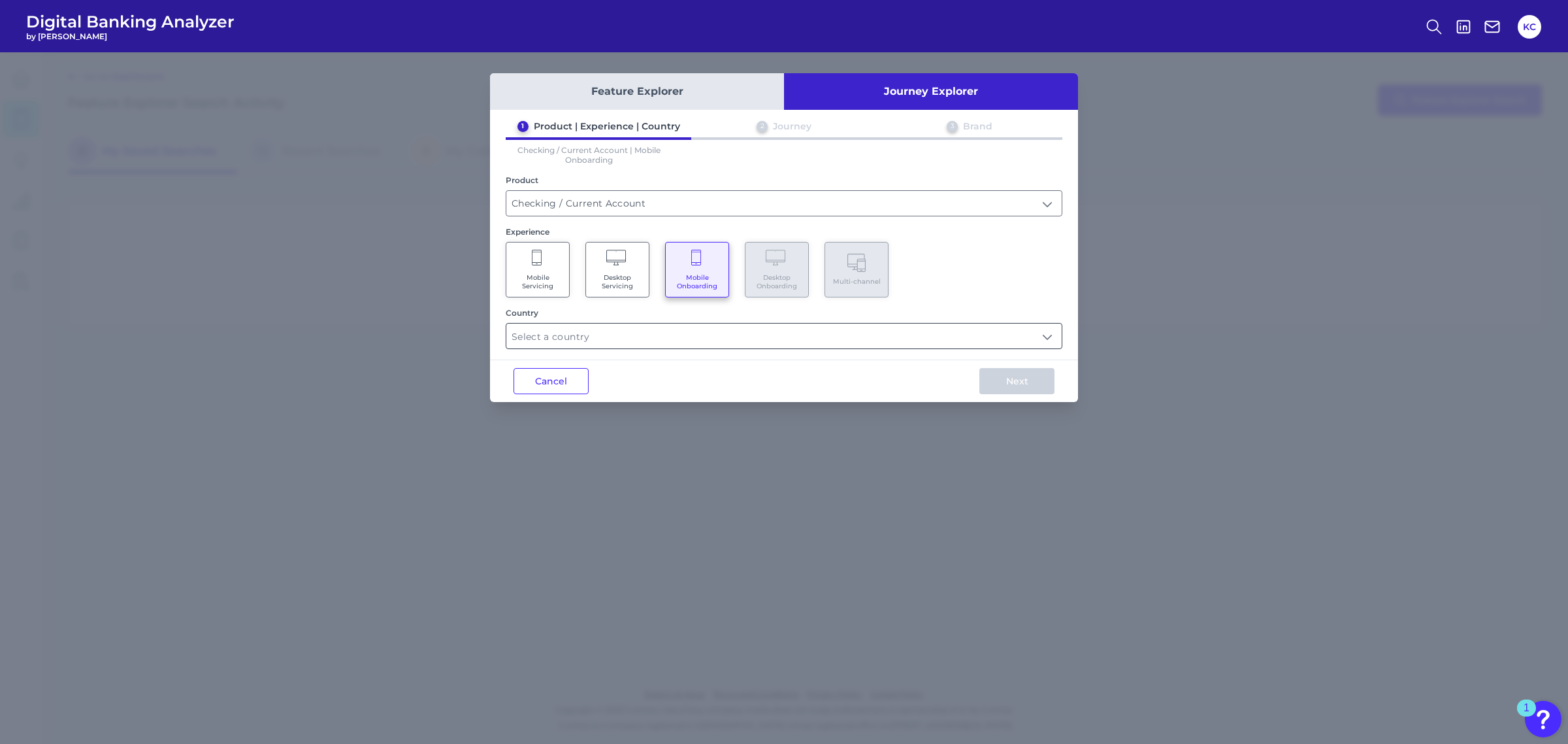
click at [703, 332] on input "text" at bounding box center [784, 336] width 555 height 25
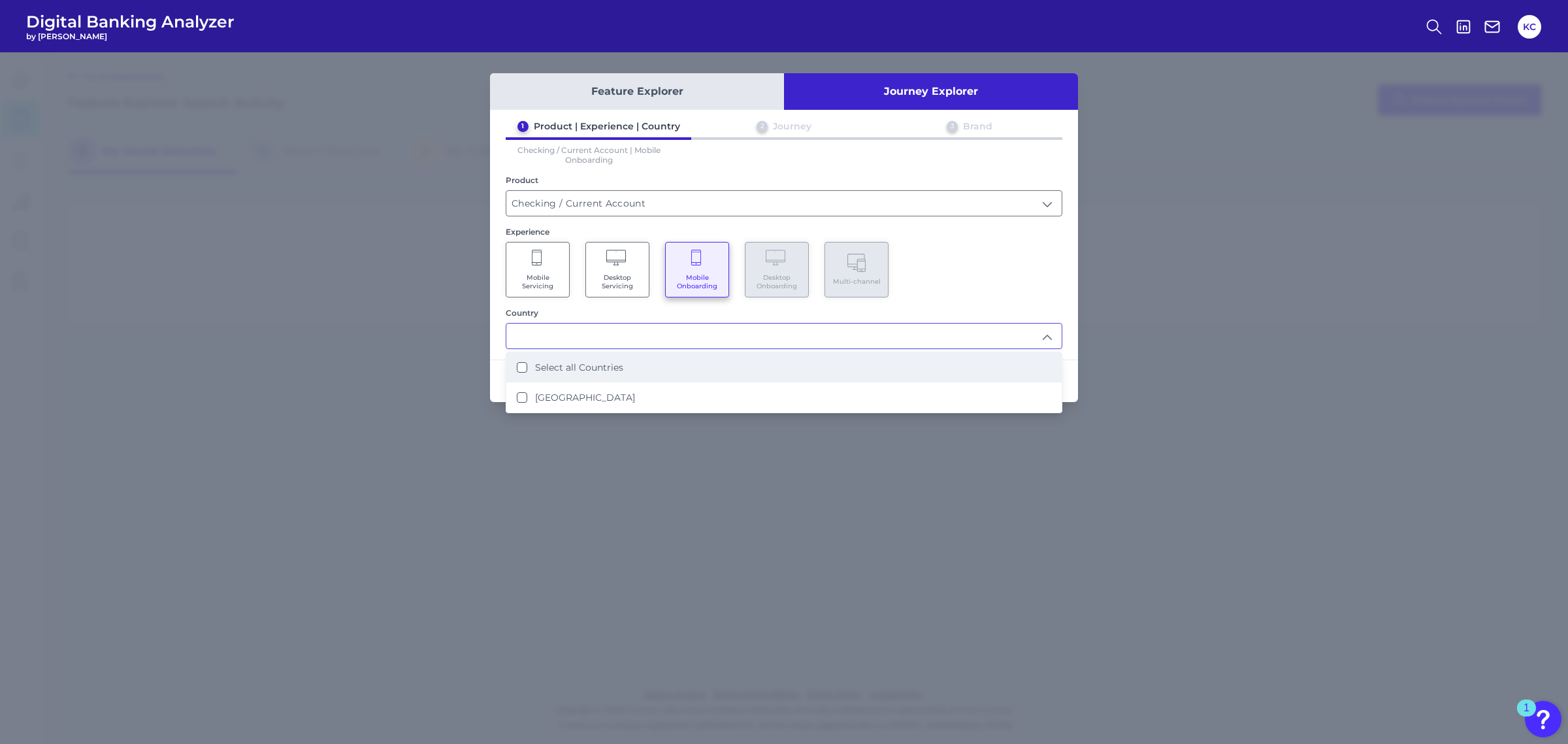
click at [658, 367] on li "Select all Countries" at bounding box center [784, 367] width 555 height 30
type input "Select all Countries"
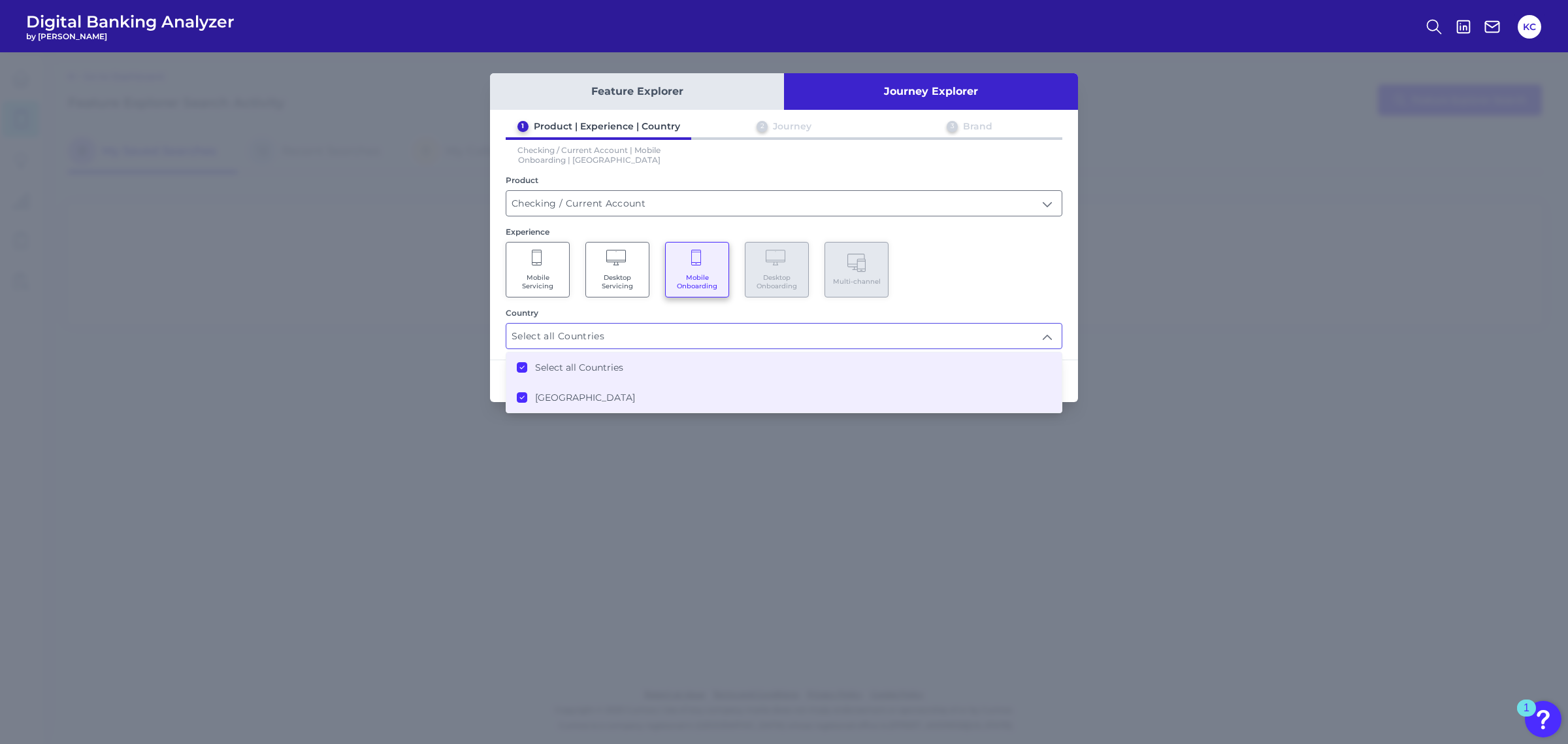
click at [1021, 299] on div "1 Product | Experience | Country 2 Journey 3 Brand Checking / Current Account |…" at bounding box center [784, 234] width 588 height 228
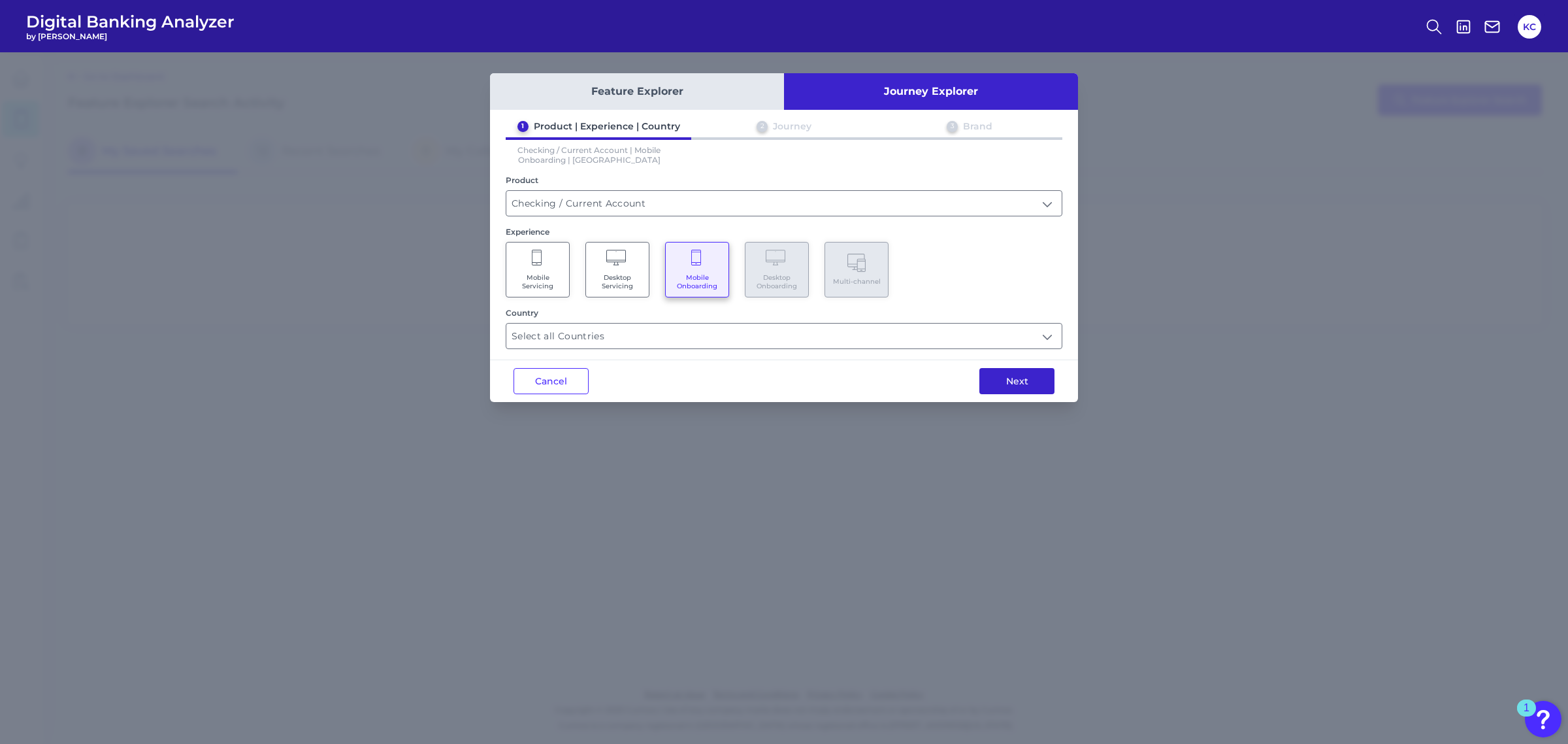
click at [1023, 387] on button "Next" at bounding box center [1016, 381] width 75 height 26
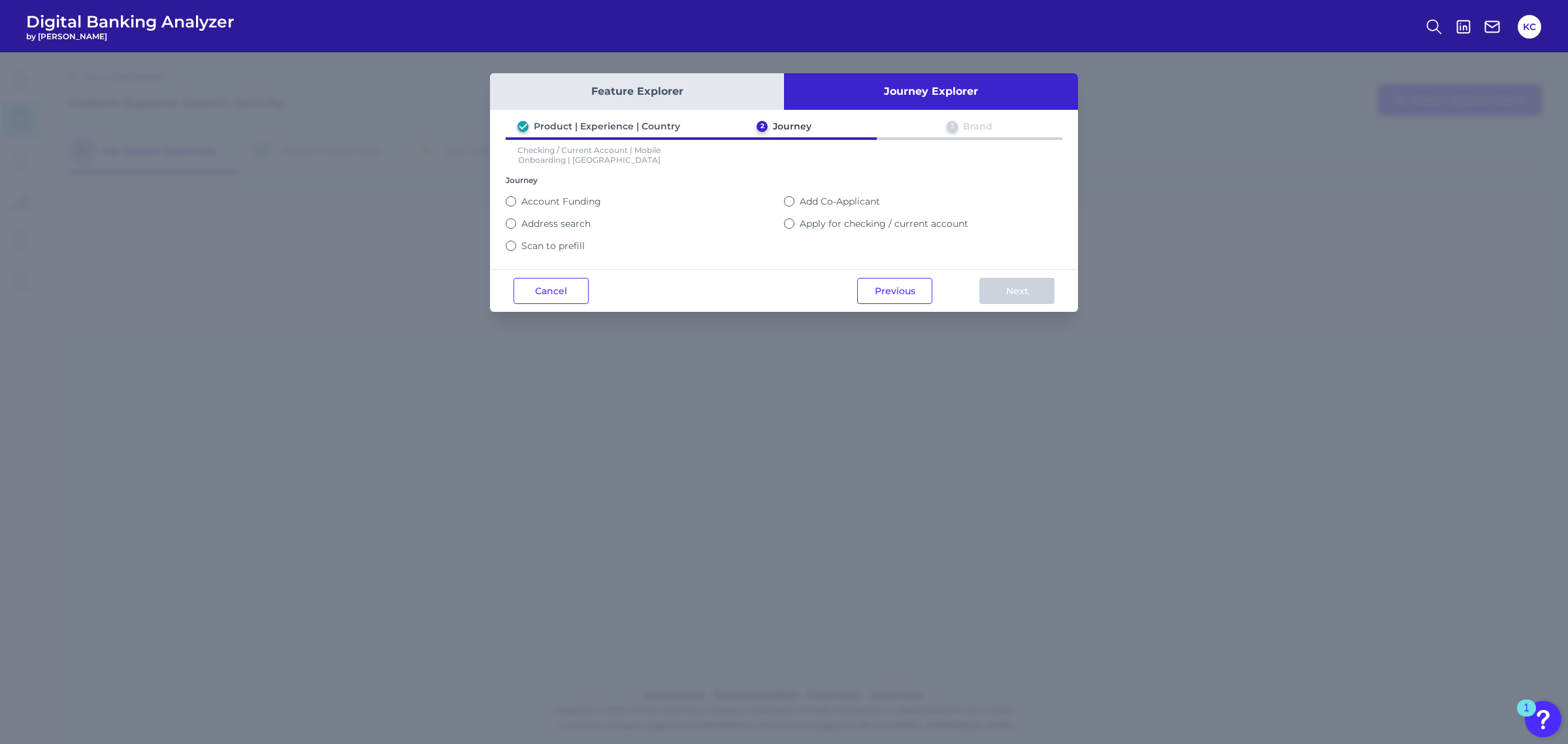
click at [835, 220] on label "Apply for checking / current account" at bounding box center [884, 223] width 169 height 11
click at [794, 220] on button "Apply for checking / current account" at bounding box center [789, 223] width 11 height 11
click at [1004, 281] on button "Next" at bounding box center [1016, 291] width 75 height 26
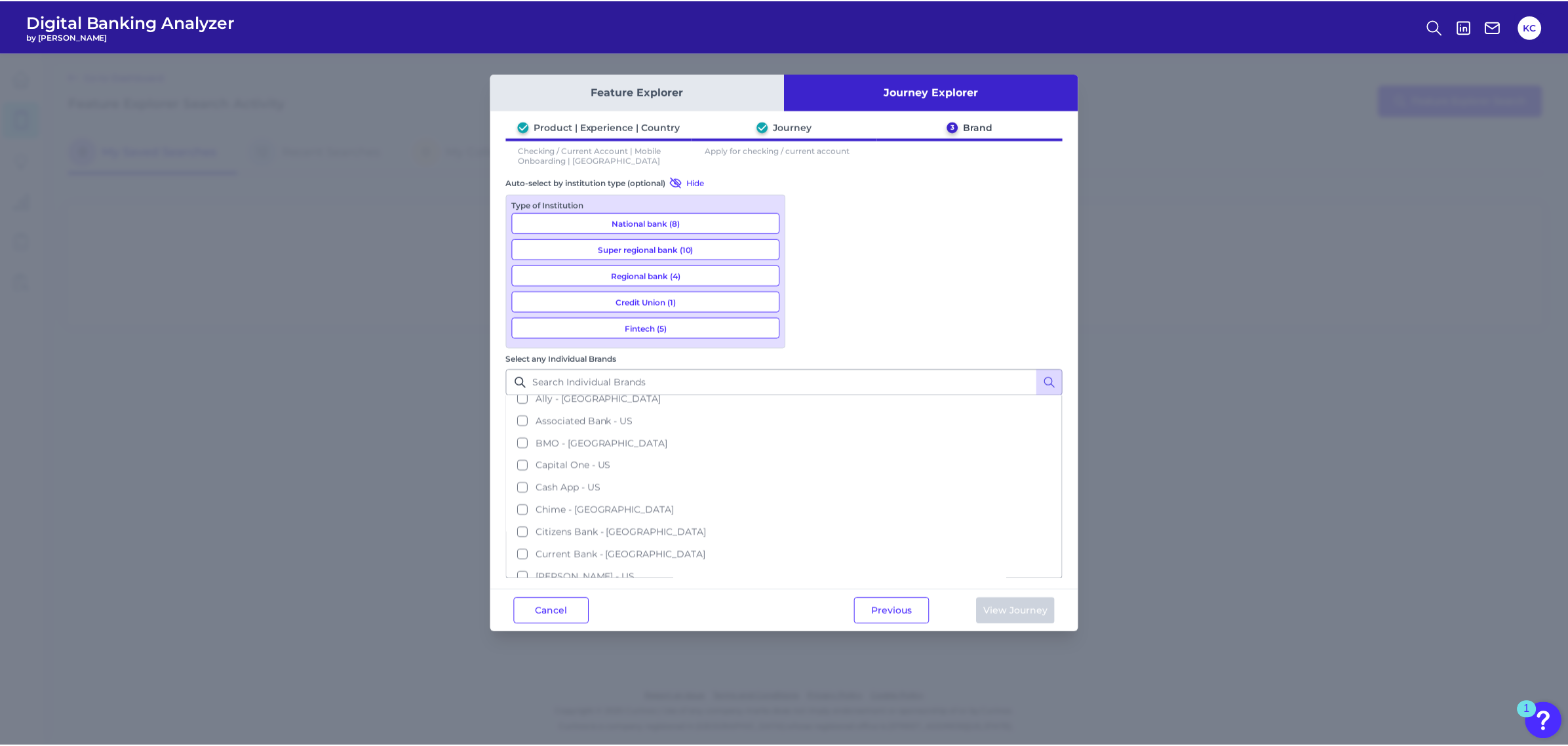
scroll to position [27, 0]
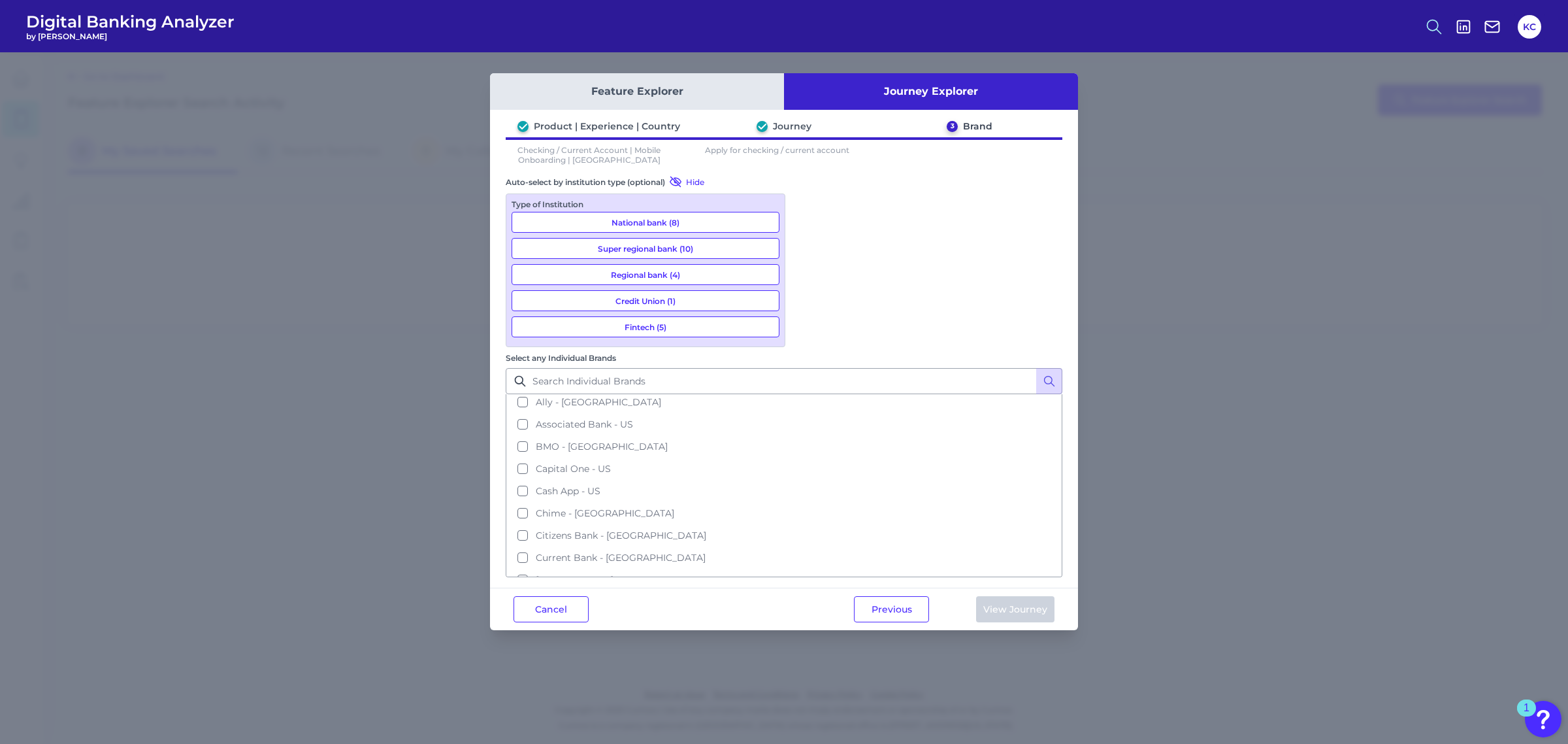
click at [1388, 27] on icon at bounding box center [1434, 27] width 19 height 19
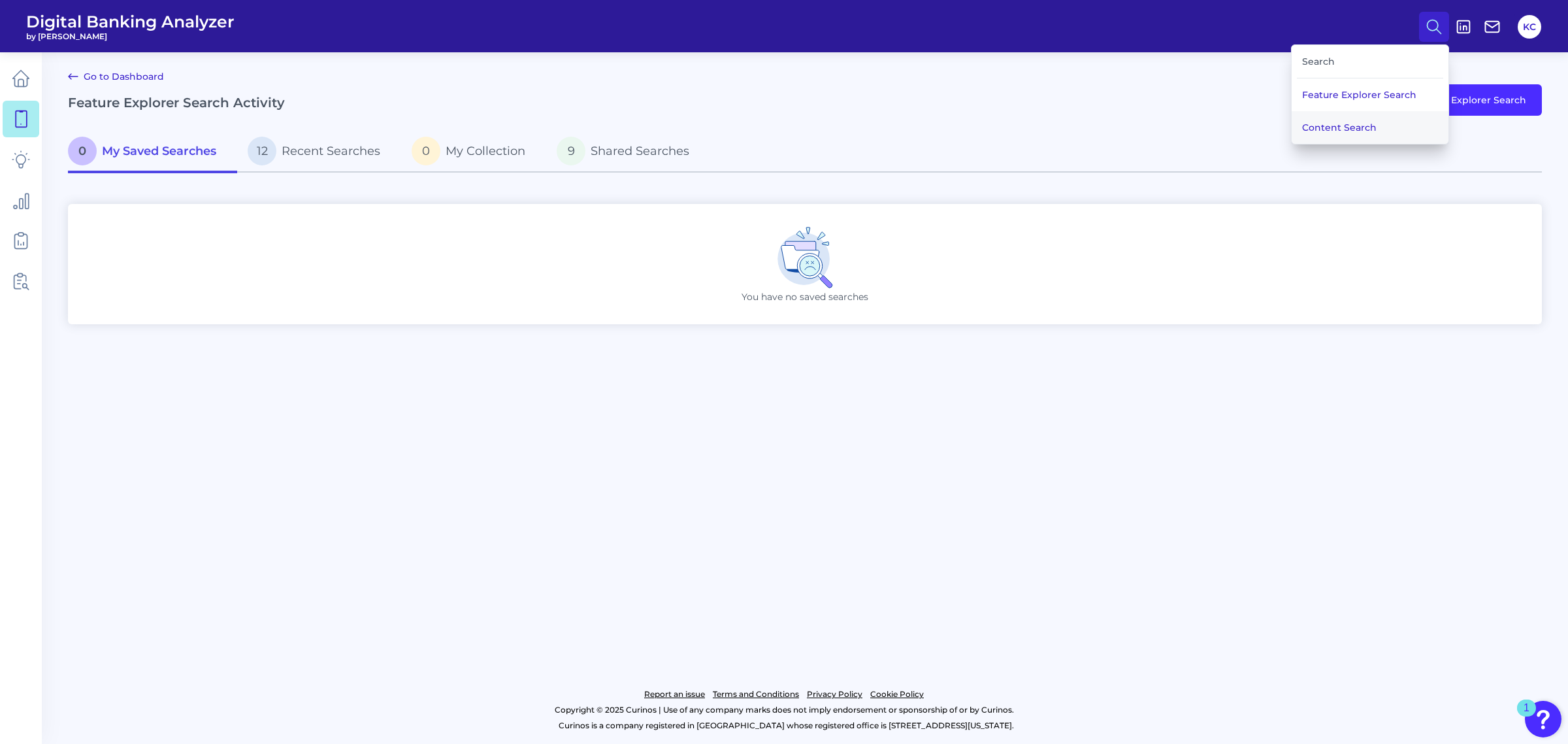
click at [1341, 124] on button "Content Search" at bounding box center [1370, 127] width 157 height 33
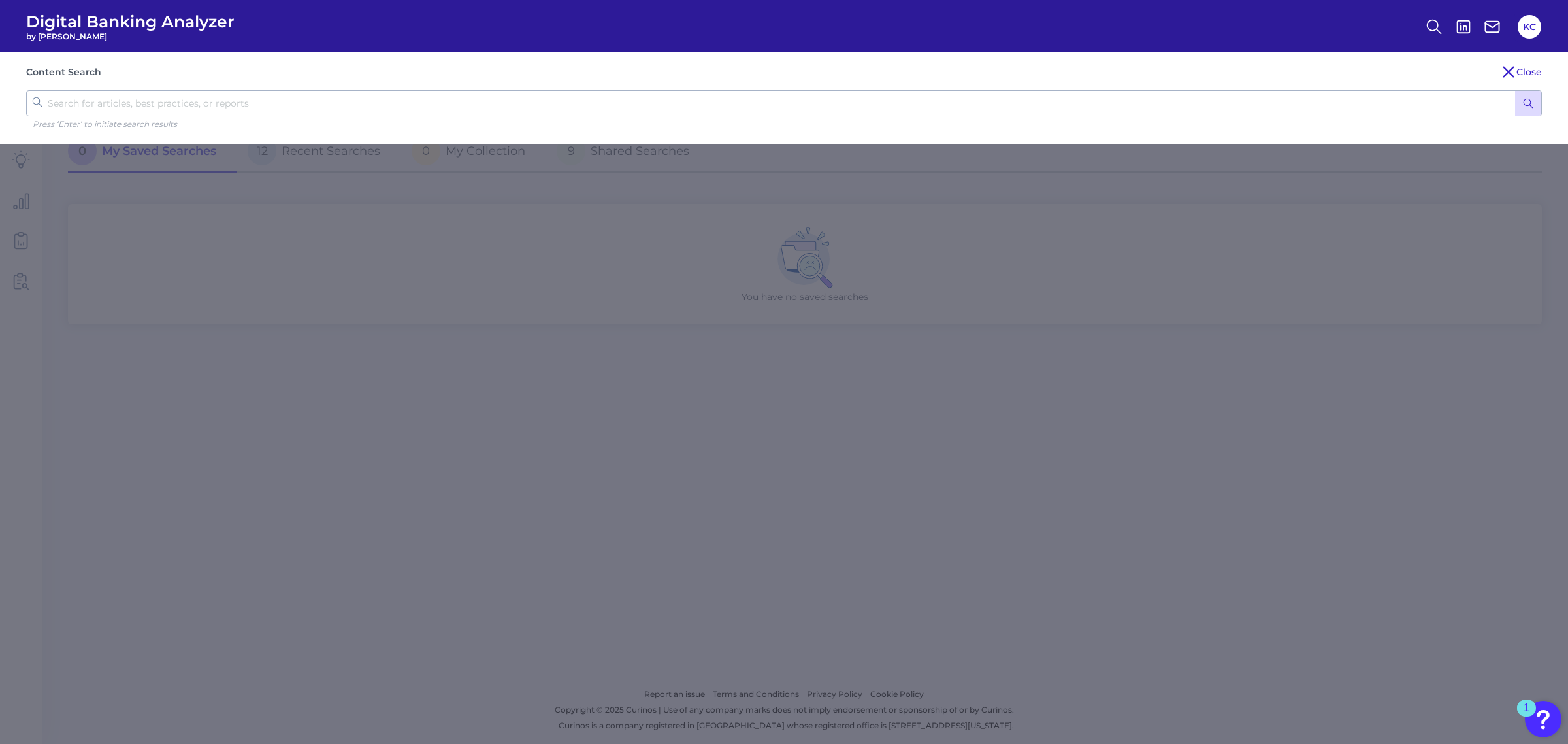
click at [516, 101] on input "text" at bounding box center [784, 103] width 1516 height 26
type input "A"
type input "virtual assistances"
click button "submit" at bounding box center [1528, 103] width 26 height 25
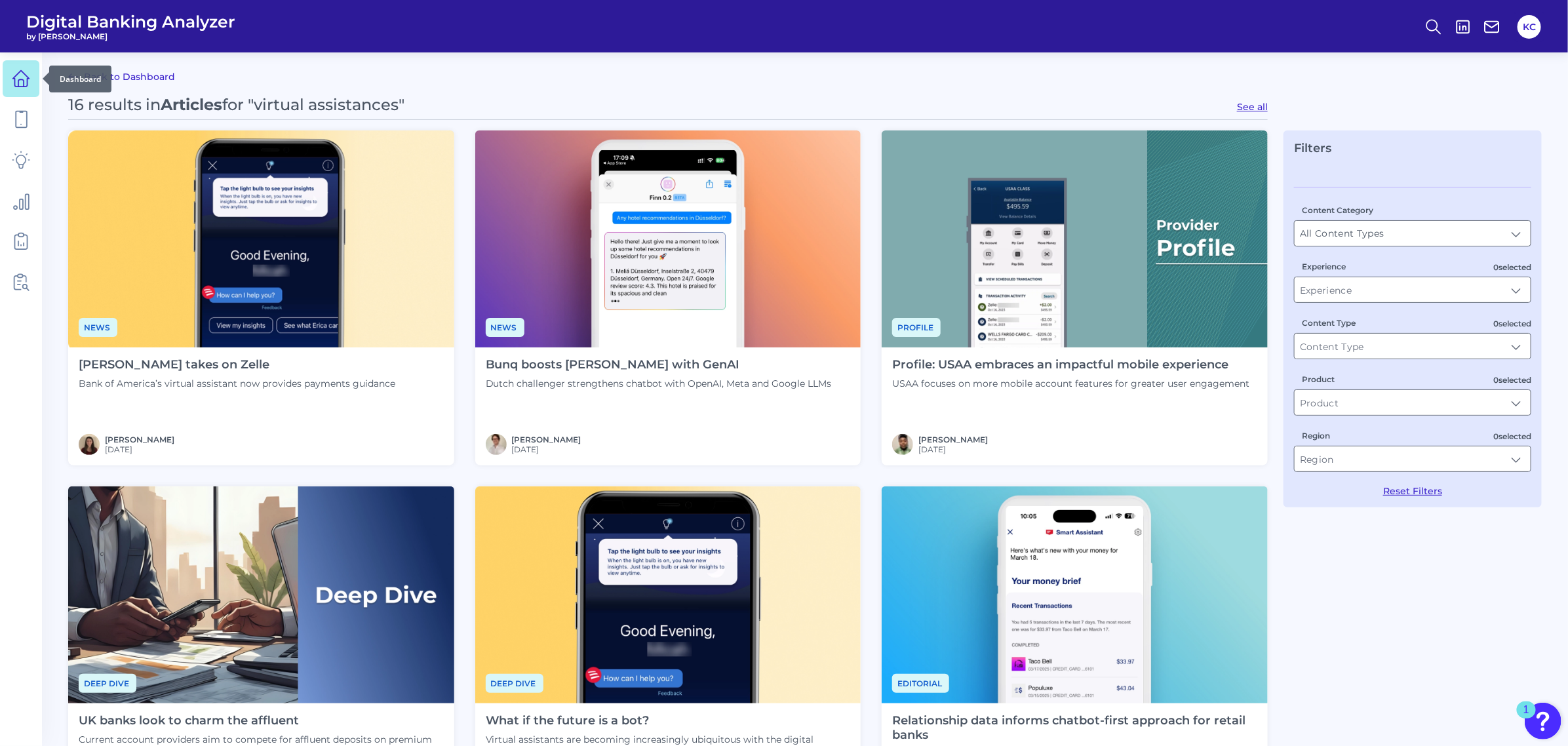
click at [21, 71] on icon at bounding box center [21, 79] width 17 height 17
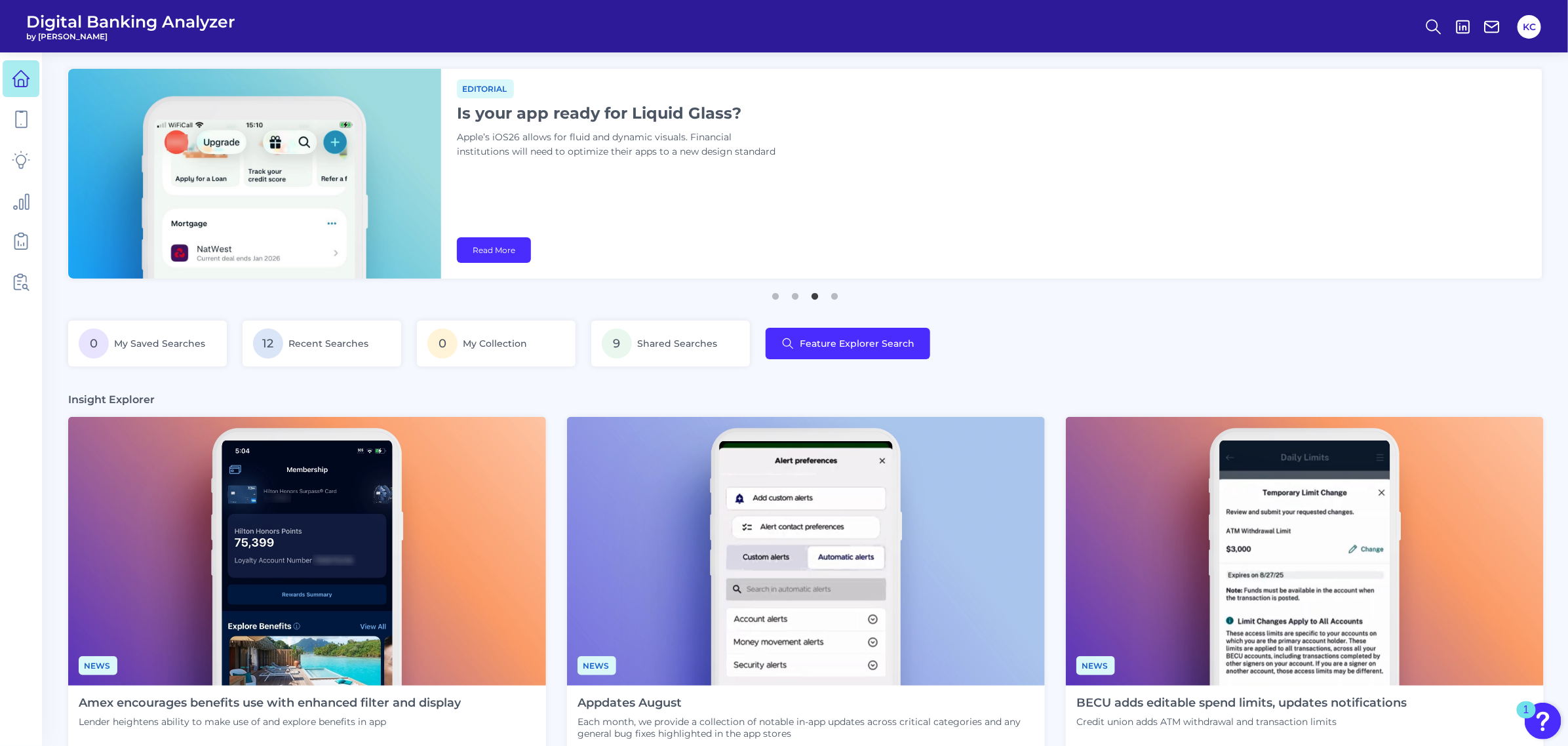
click at [78, 14] on span "Digital Banking Analyzer" at bounding box center [131, 21] width 209 height 19
click at [3, 92] on link at bounding box center [21, 78] width 37 height 37
click at [18, 118] on icon at bounding box center [21, 119] width 19 height 19
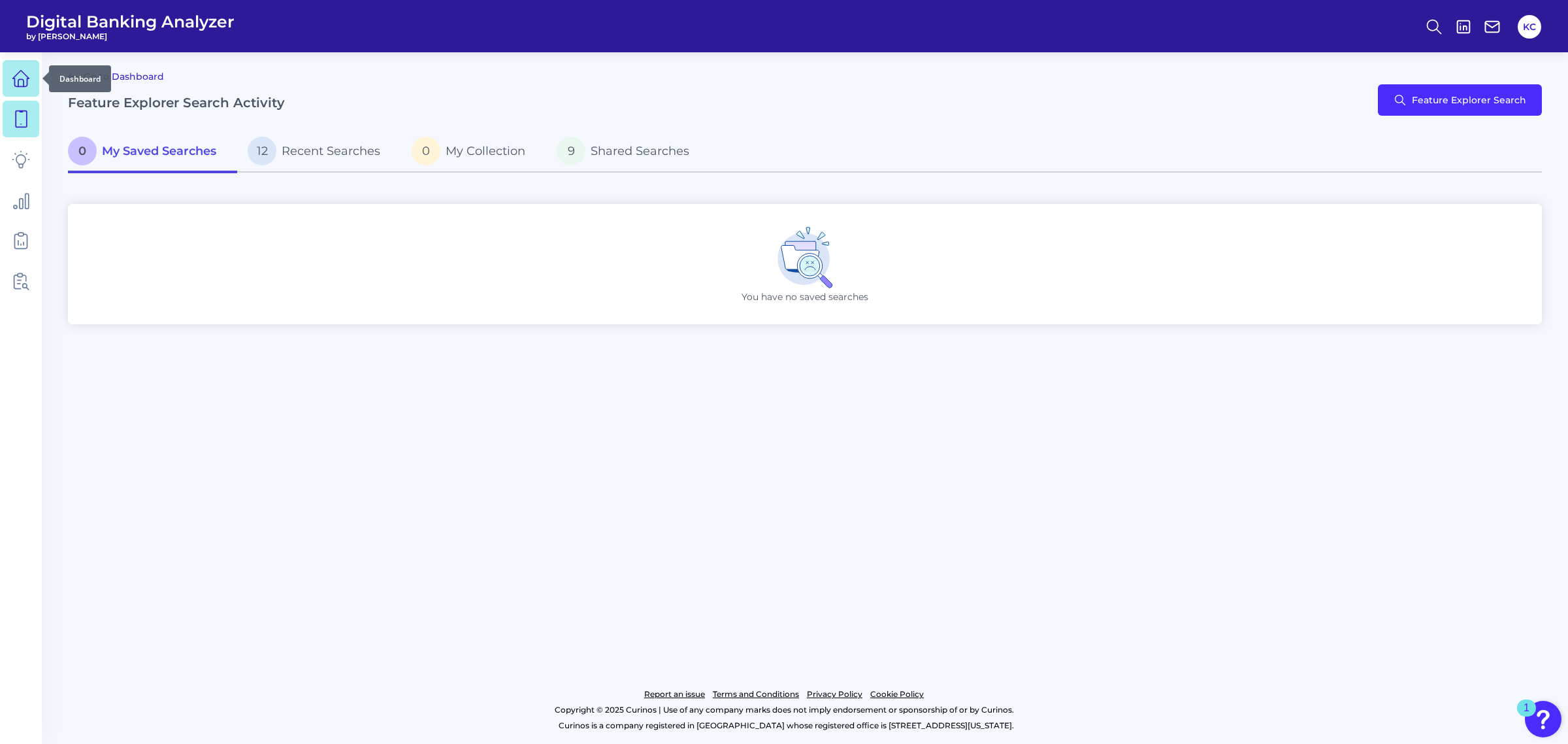
click at [24, 71] on icon at bounding box center [21, 79] width 19 height 19
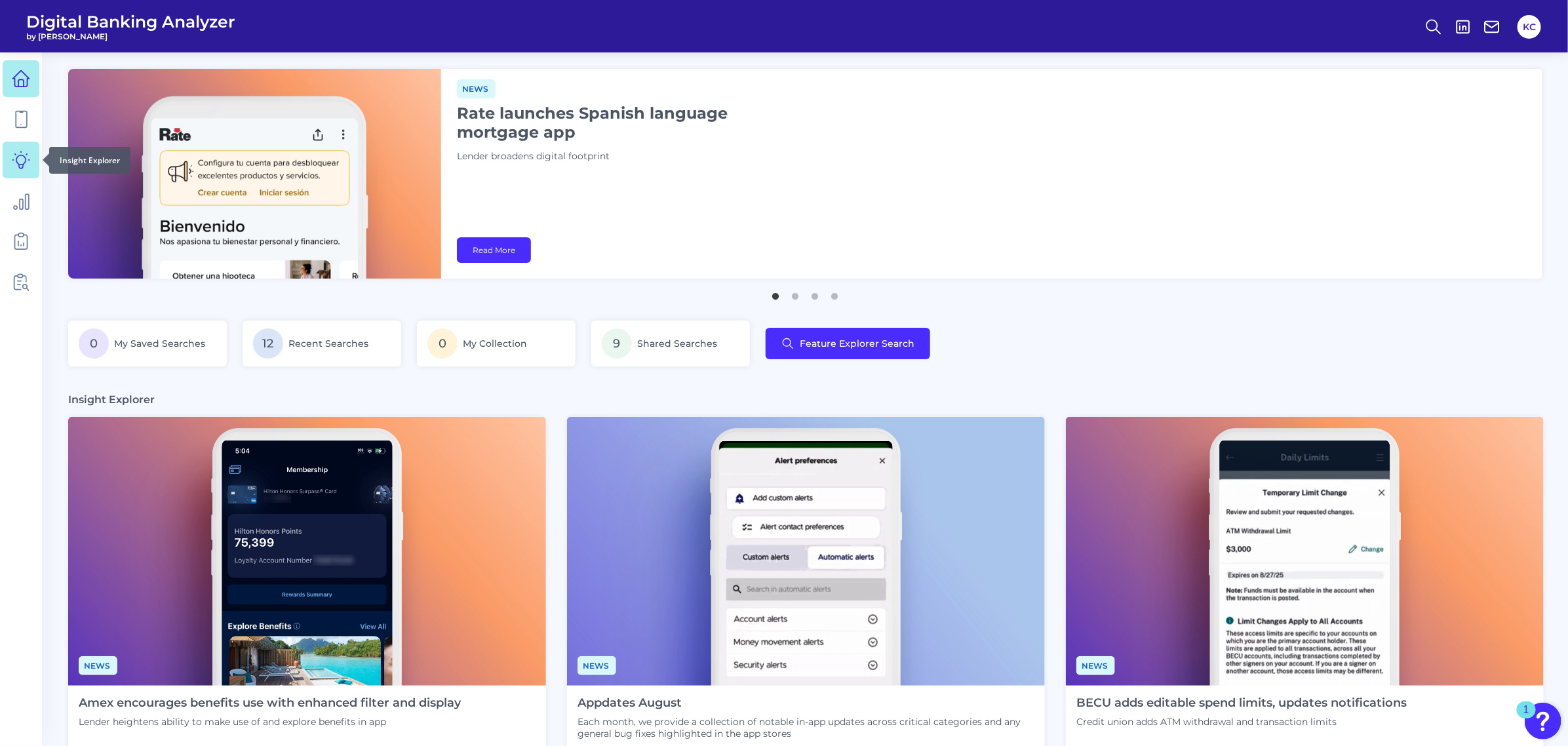
click at [32, 162] on link at bounding box center [21, 159] width 37 height 37
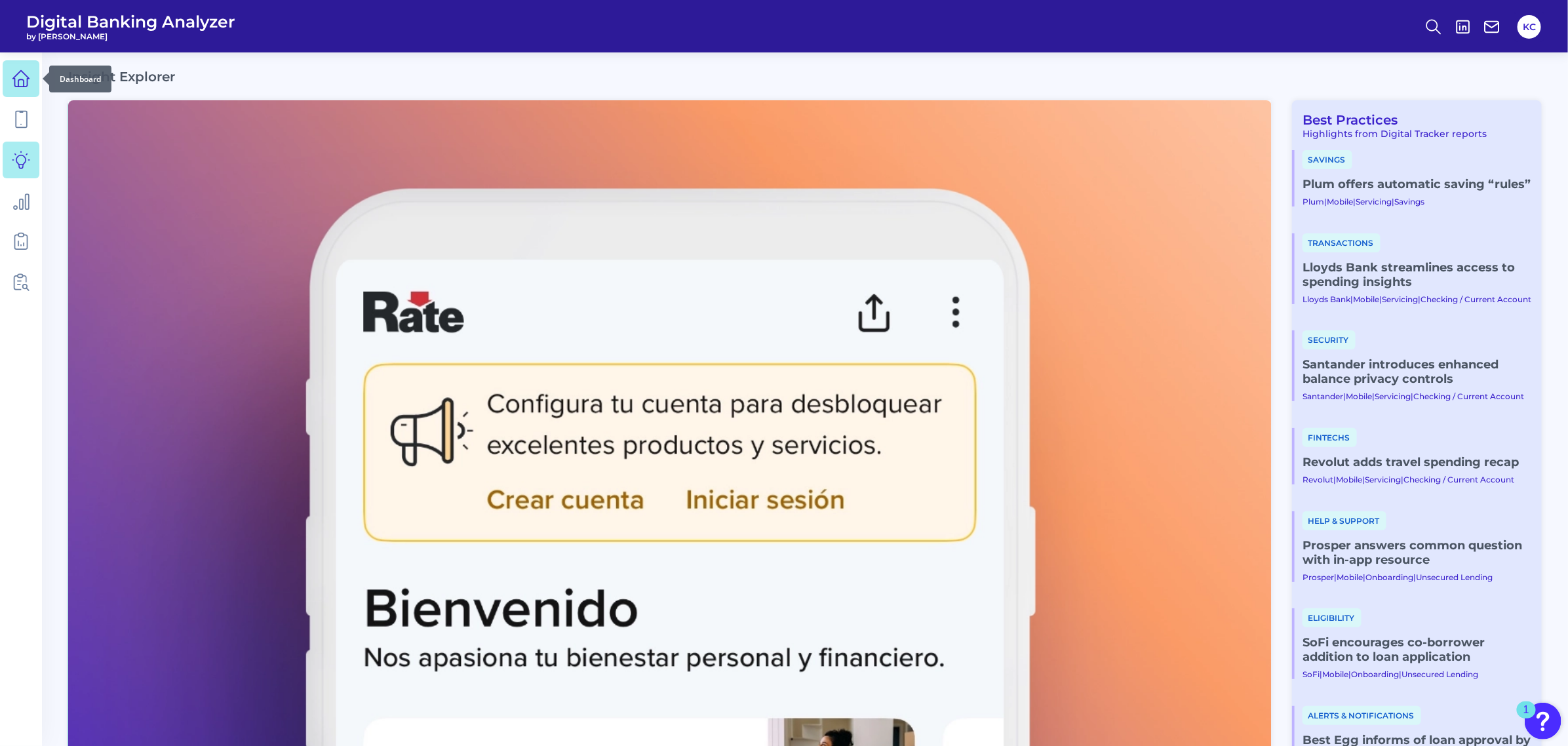
click at [32, 77] on link at bounding box center [21, 78] width 37 height 37
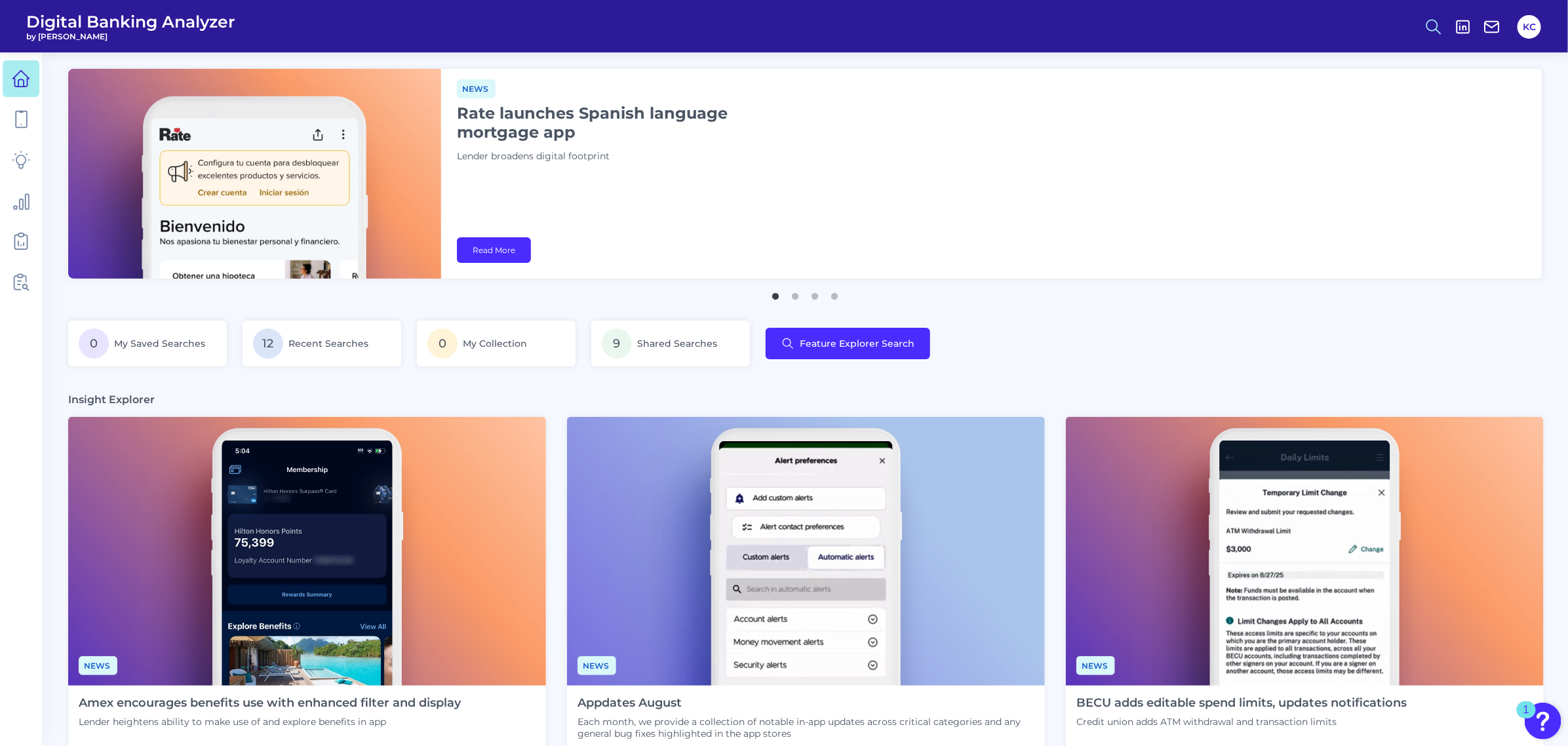
click at [1392, 17] on button at bounding box center [1433, 27] width 30 height 30
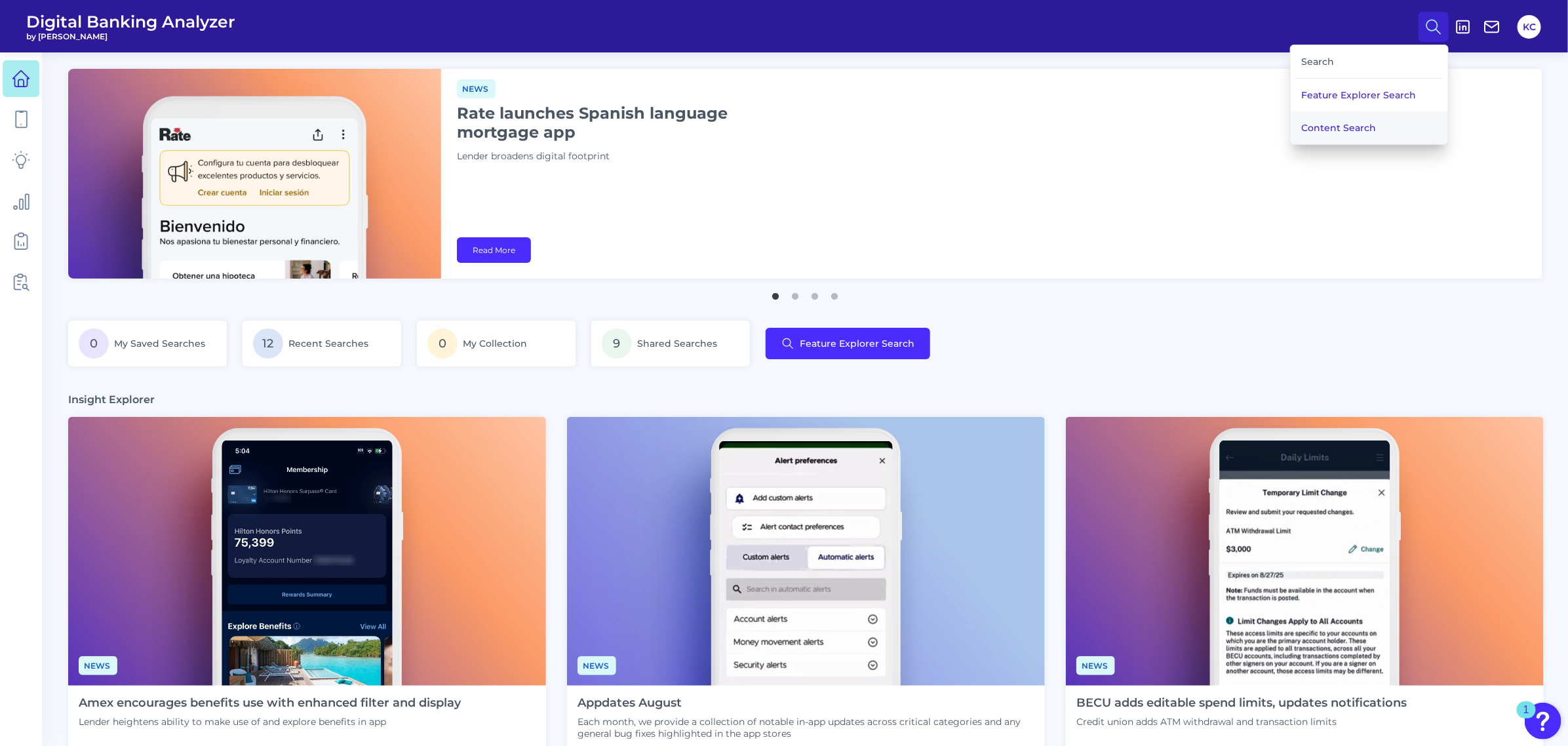
click at [1358, 121] on button "Content Search" at bounding box center [1368, 128] width 157 height 33
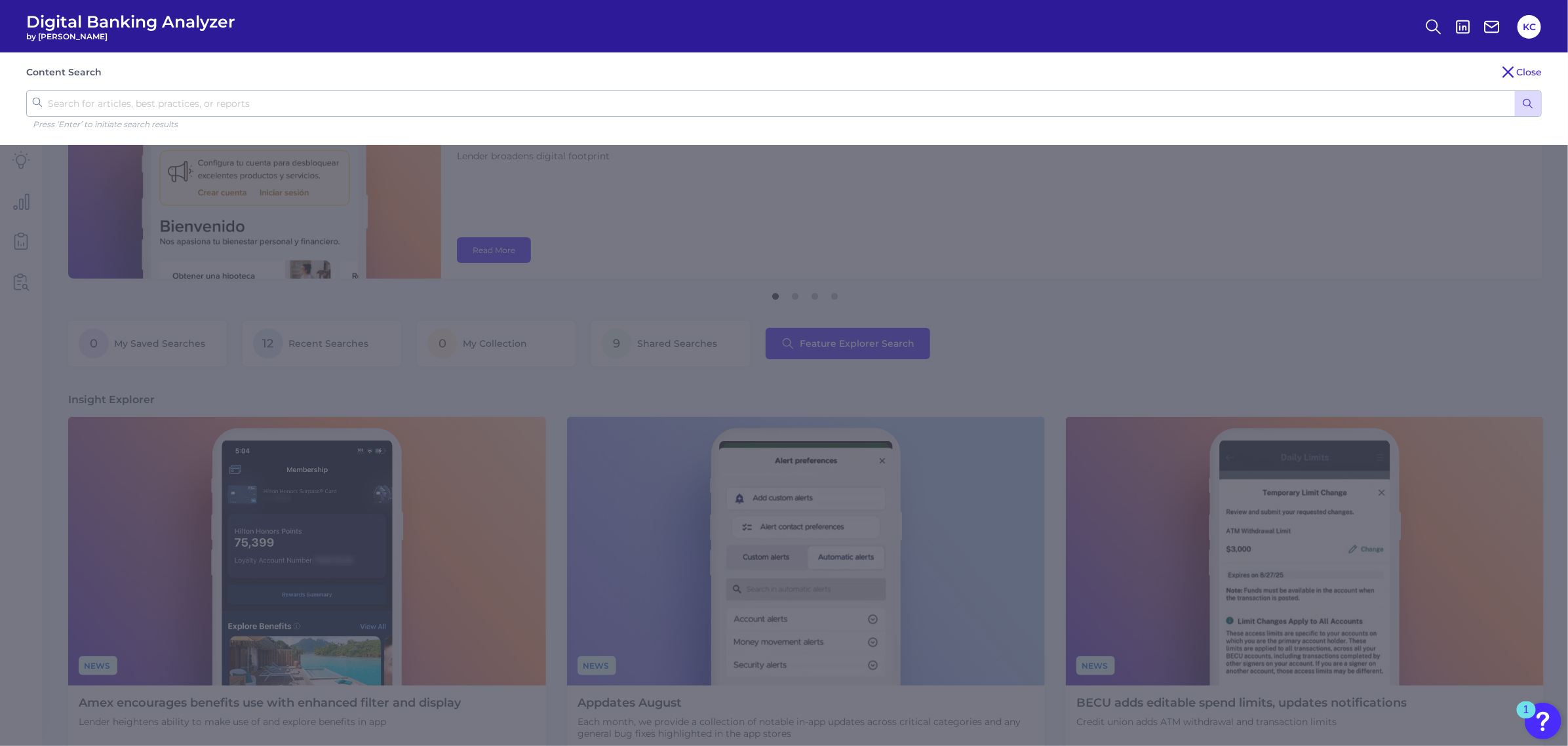
click at [558, 109] on input "text" at bounding box center [784, 103] width 1516 height 27
type input "AI"
click button "submit" at bounding box center [1528, 103] width 27 height 25
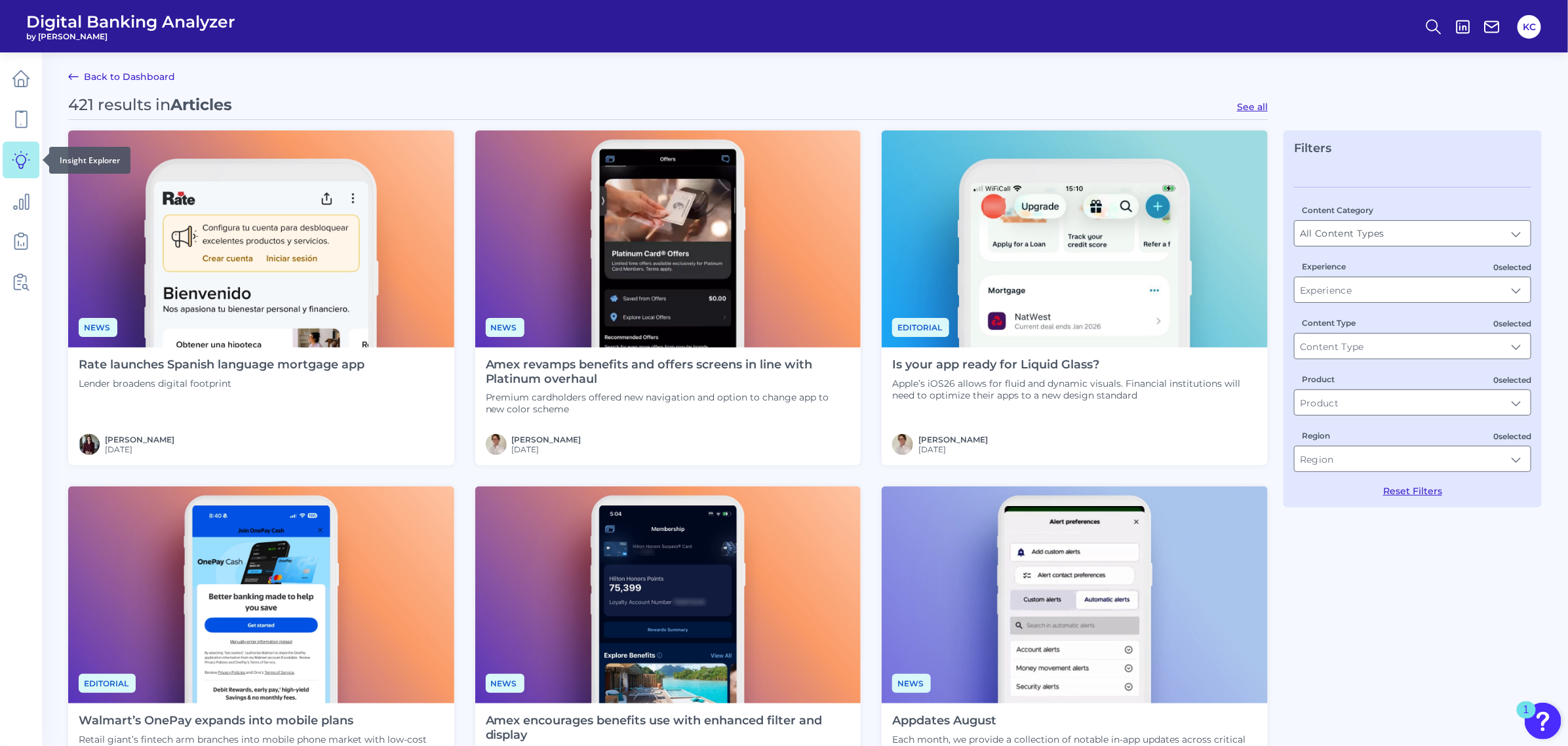
click at [33, 169] on link at bounding box center [21, 159] width 37 height 37
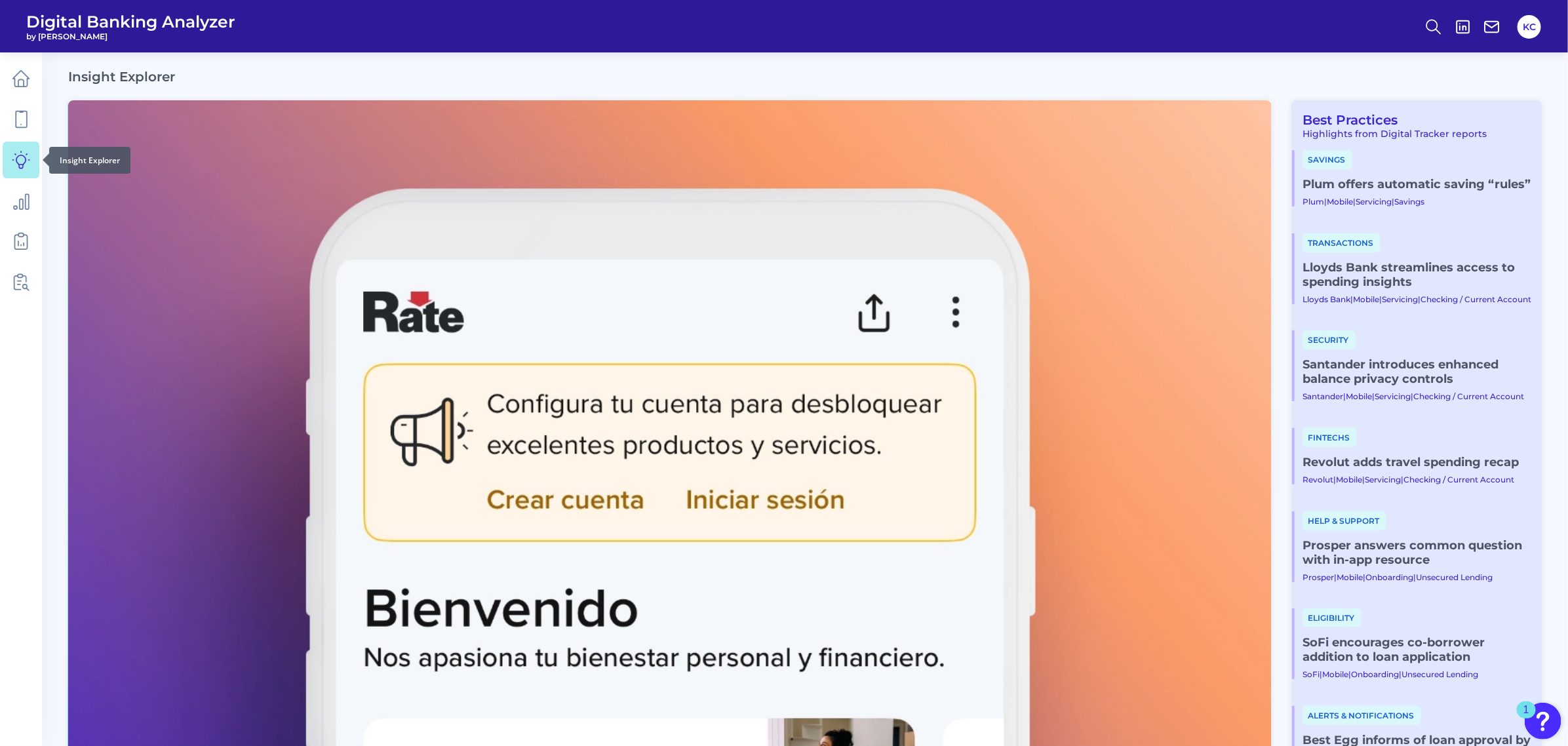
click at [30, 143] on link at bounding box center [21, 159] width 37 height 37
click at [29, 124] on icon at bounding box center [21, 119] width 19 height 19
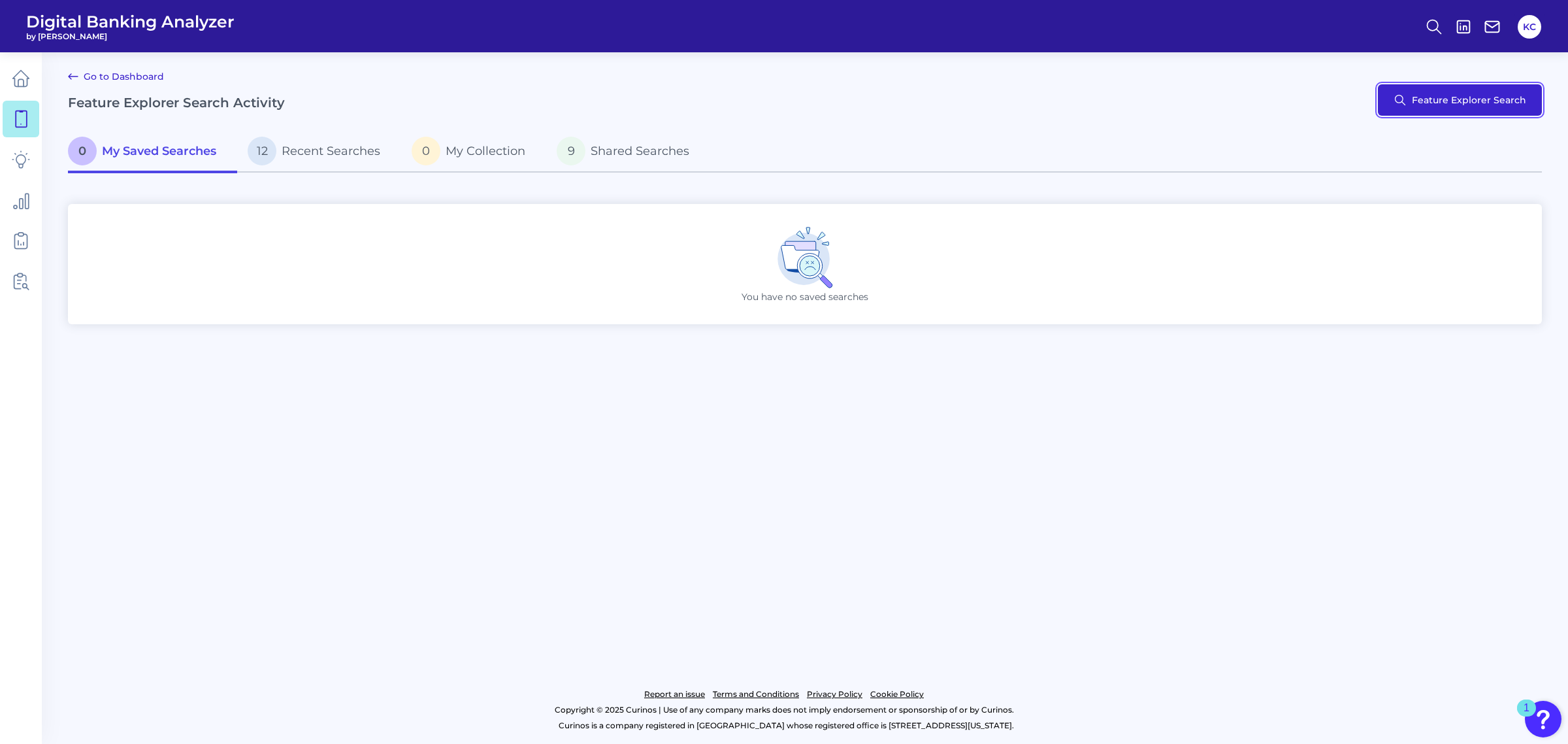
click at [1388, 108] on button "Feature Explorer Search" at bounding box center [1459, 100] width 164 height 32
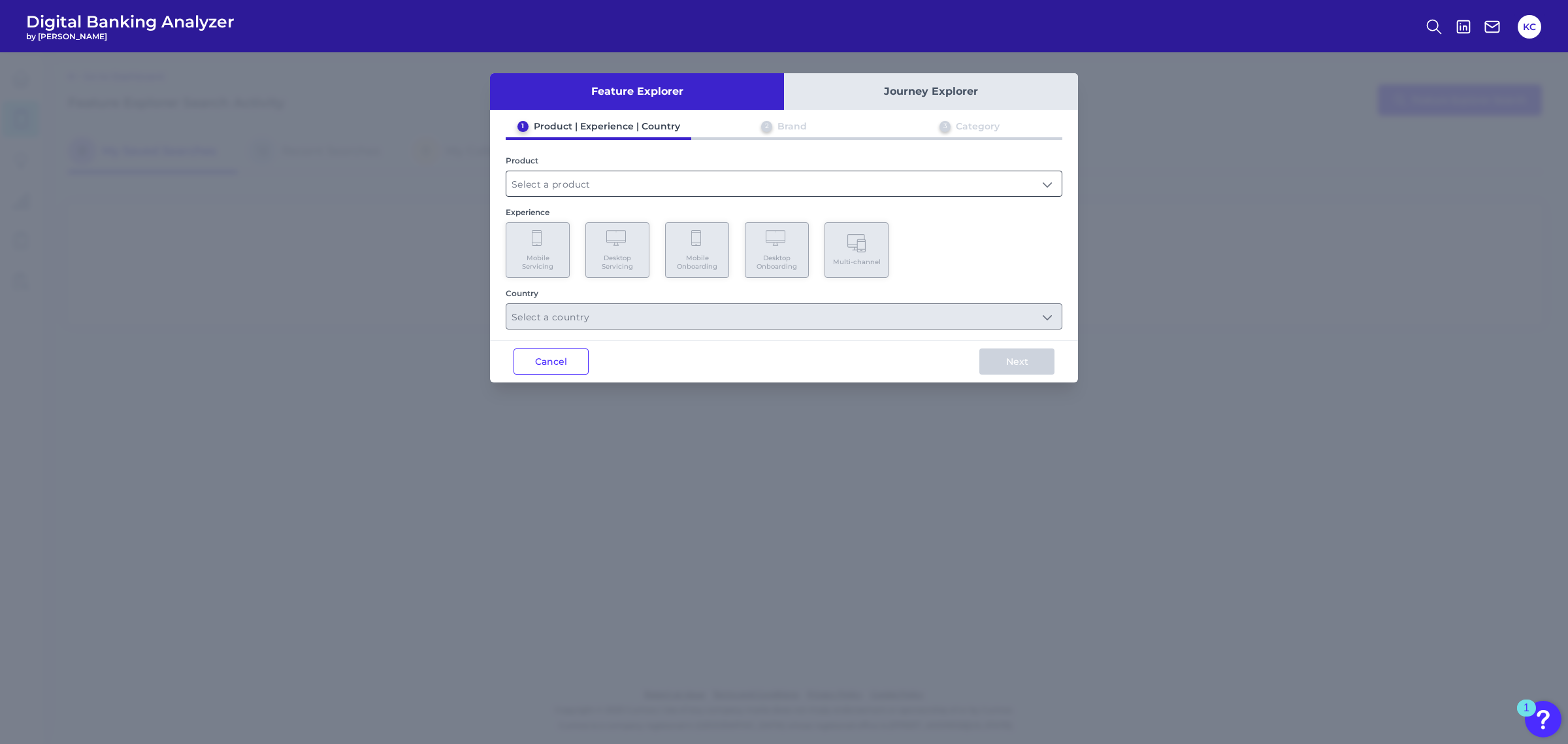
click at [731, 186] on input "text" at bounding box center [784, 183] width 555 height 25
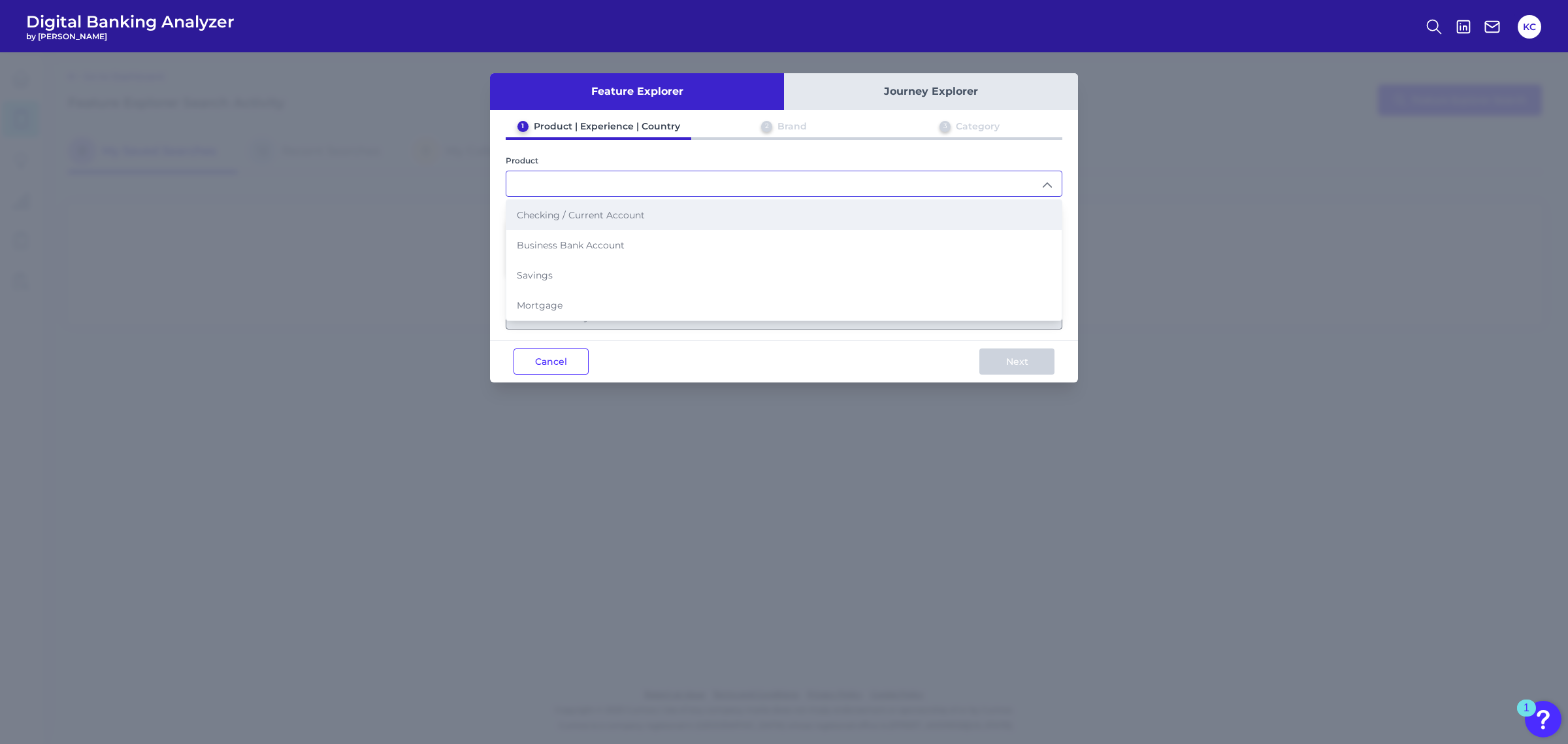
click at [708, 210] on li "Checking / Current Account" at bounding box center [784, 215] width 555 height 30
type input "Checking / Current Account"
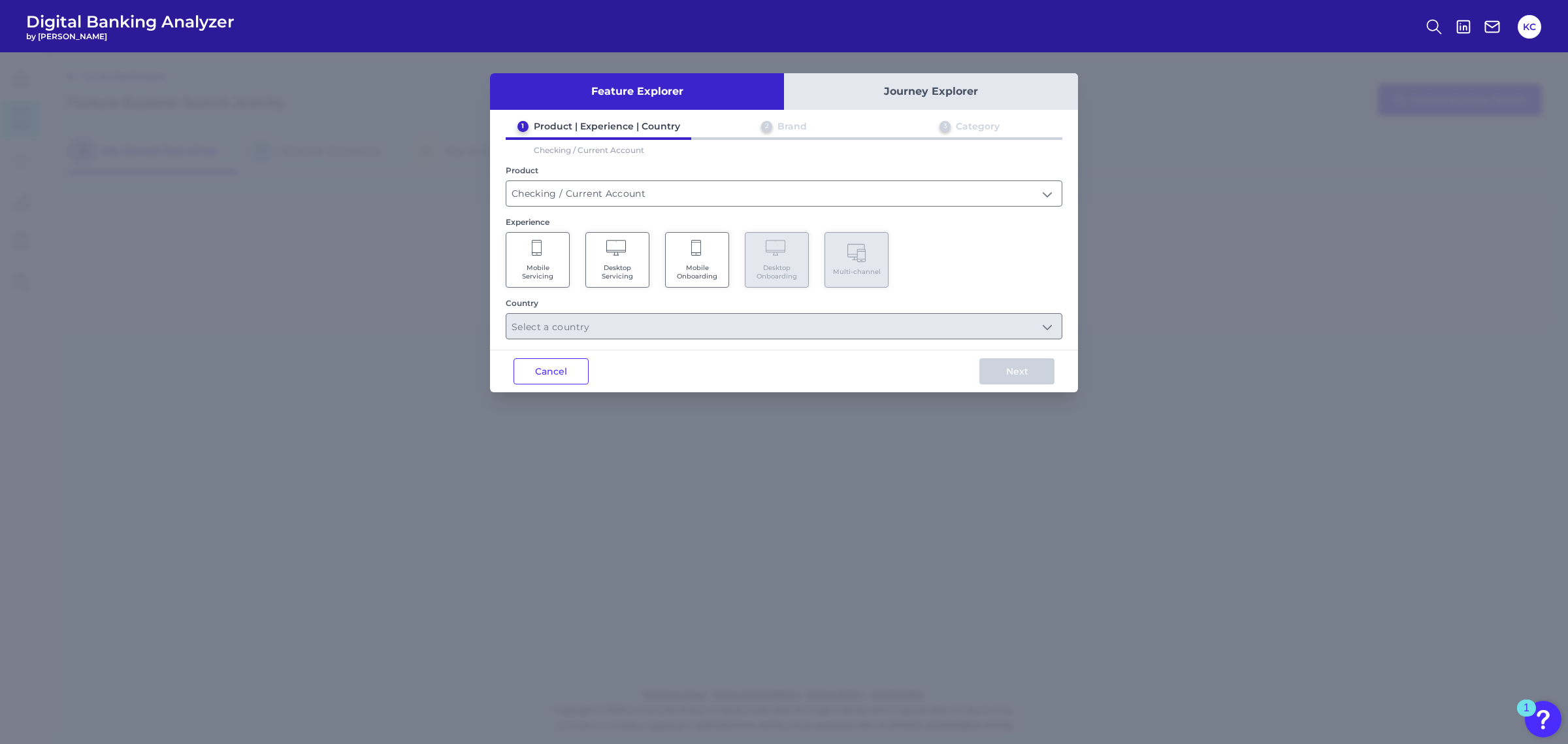
click at [690, 273] on span "Mobile Onboarding" at bounding box center [696, 272] width 49 height 17
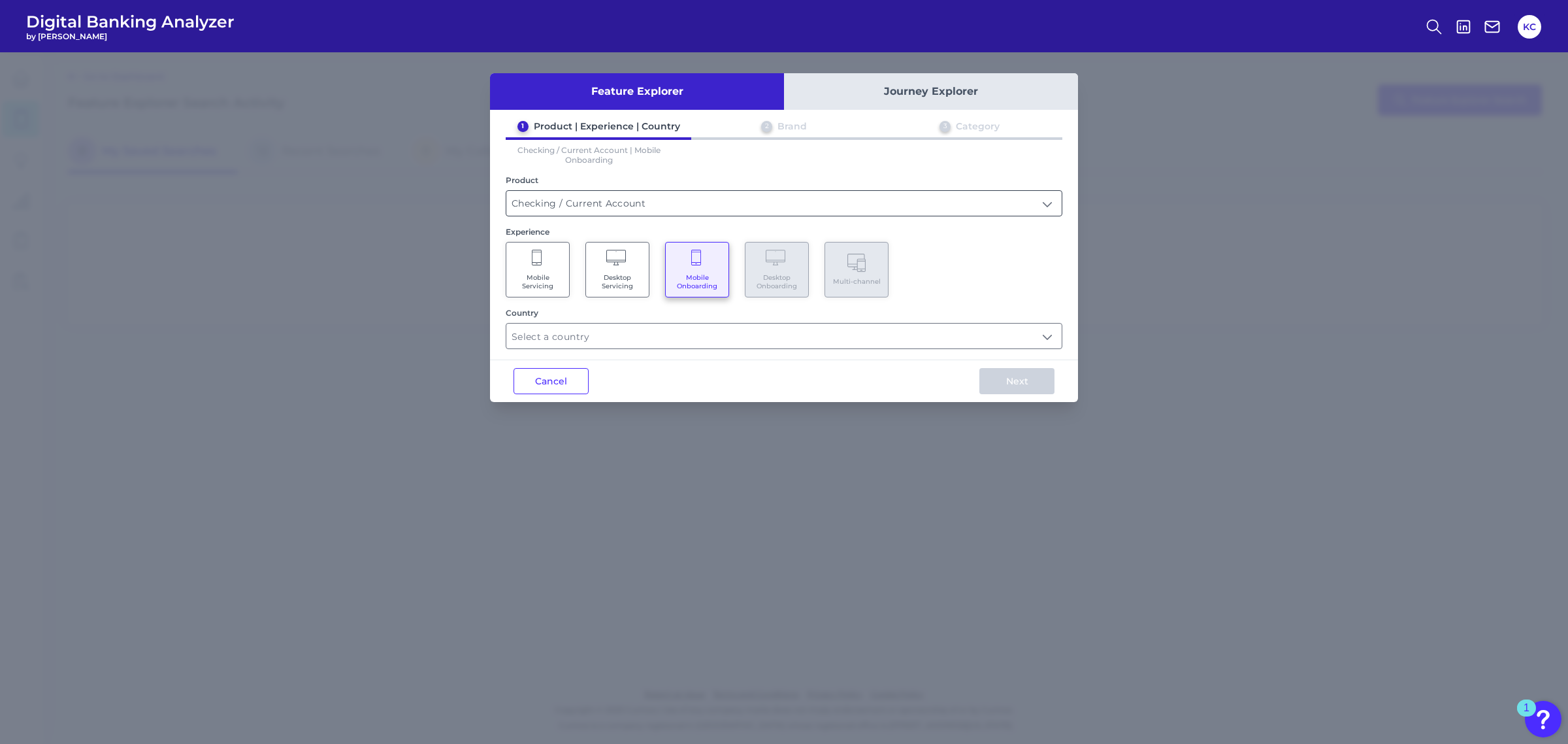
click at [693, 201] on input "Checking / Current Account" at bounding box center [784, 203] width 555 height 25
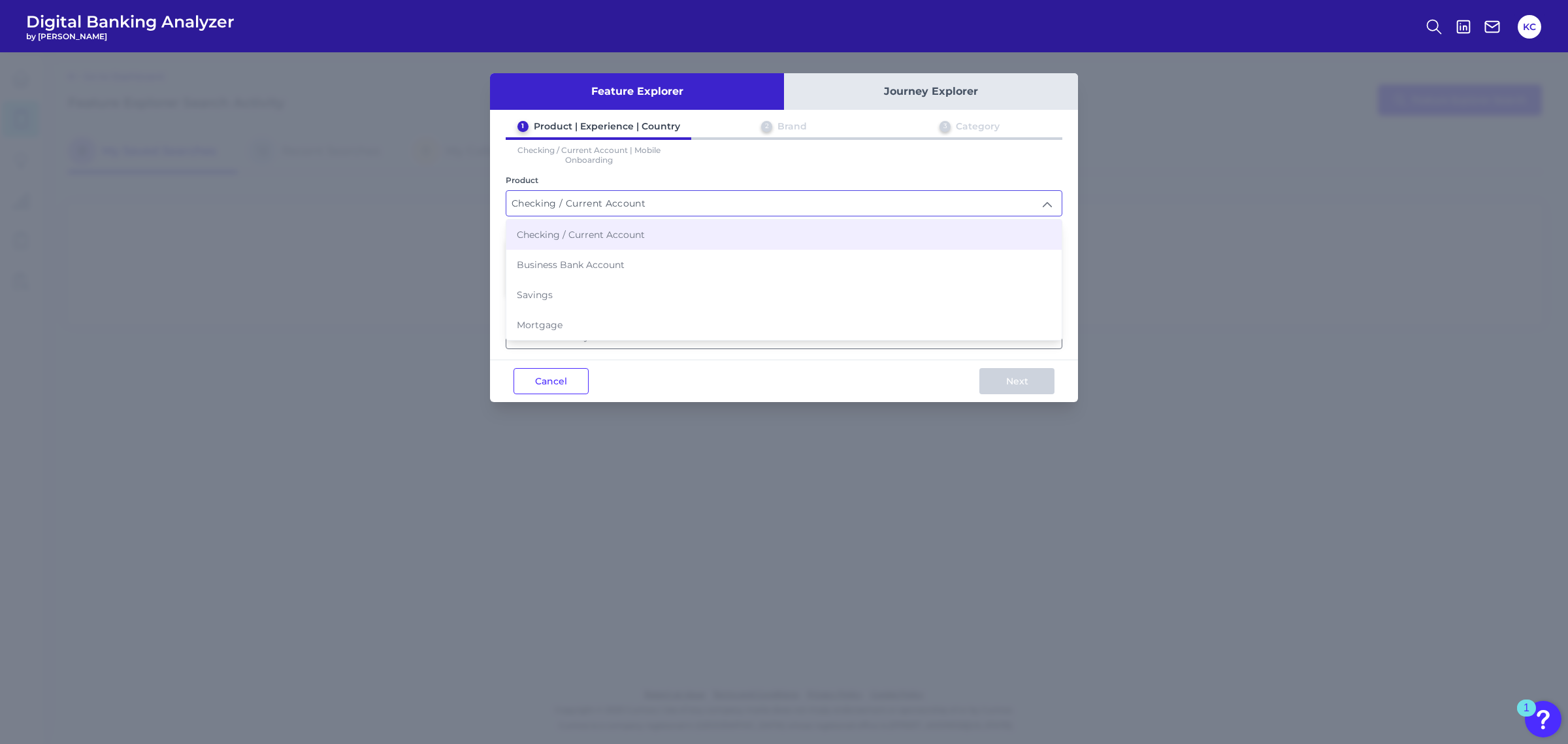
click at [693, 201] on input "Checking / Current Account" at bounding box center [784, 203] width 555 height 25
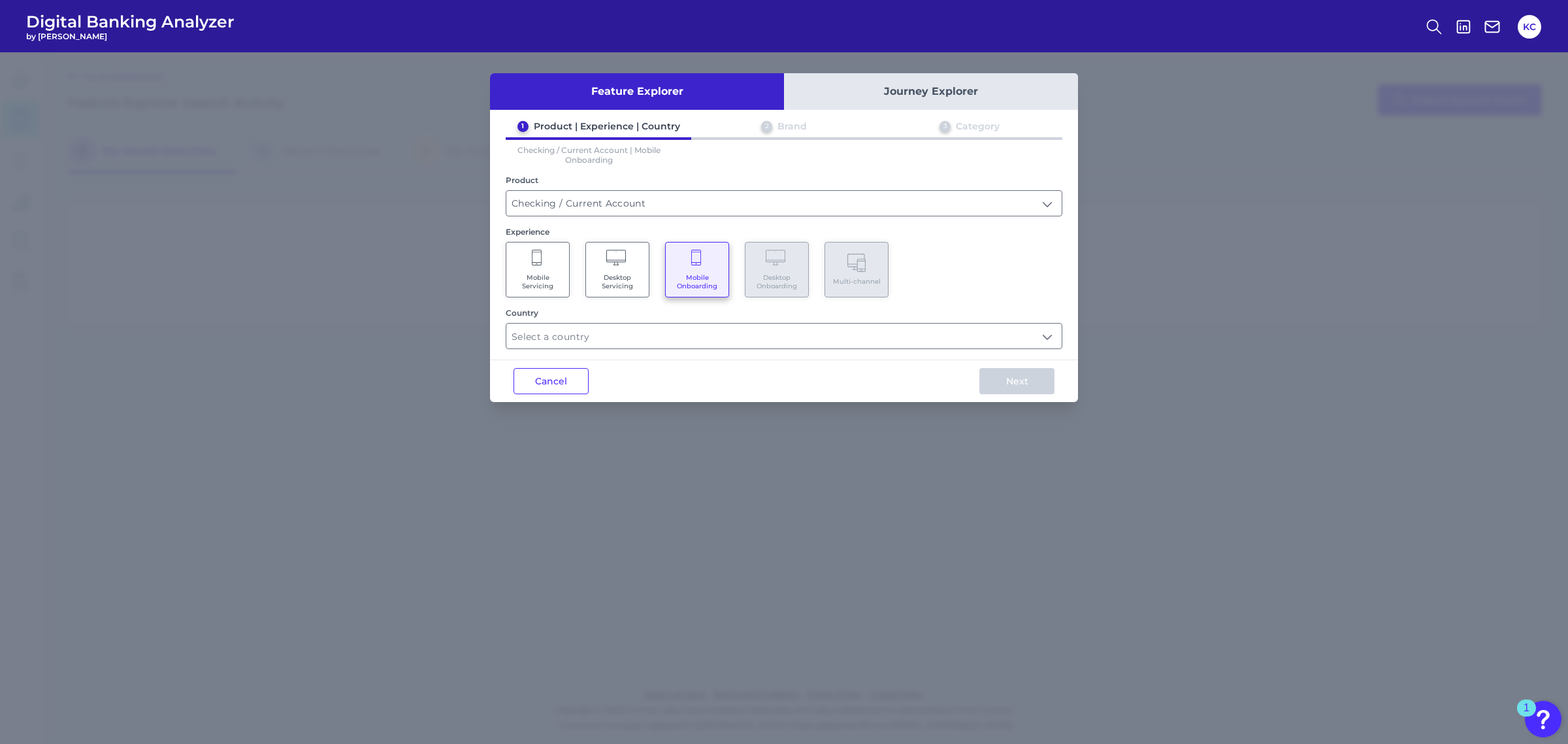
click at [687, 316] on div "Country" at bounding box center [784, 329] width 557 height 42
click at [681, 330] on input "text" at bounding box center [784, 336] width 555 height 25
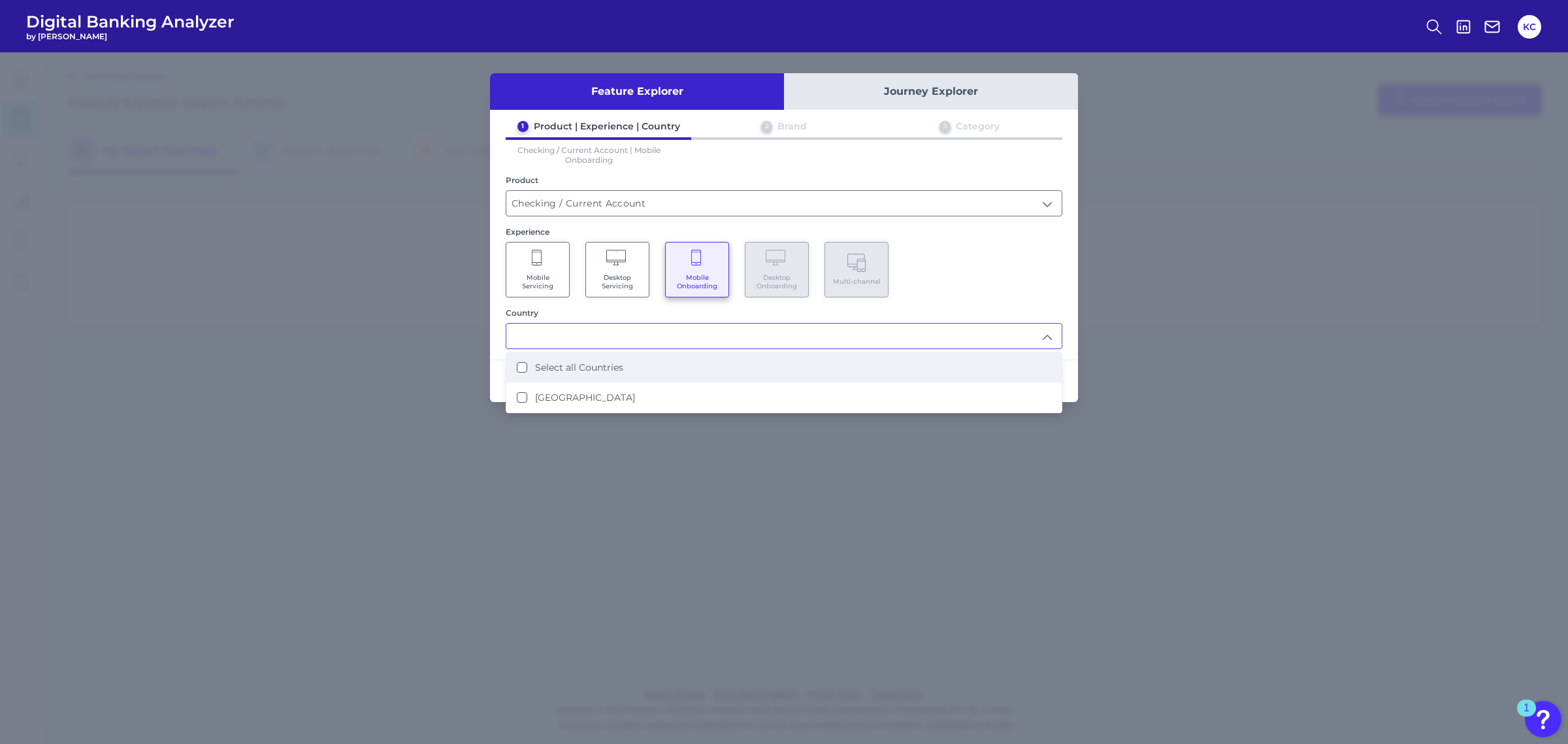
click at [585, 363] on label "Select all Countries" at bounding box center [579, 367] width 88 height 11
type input "Select all Countries"
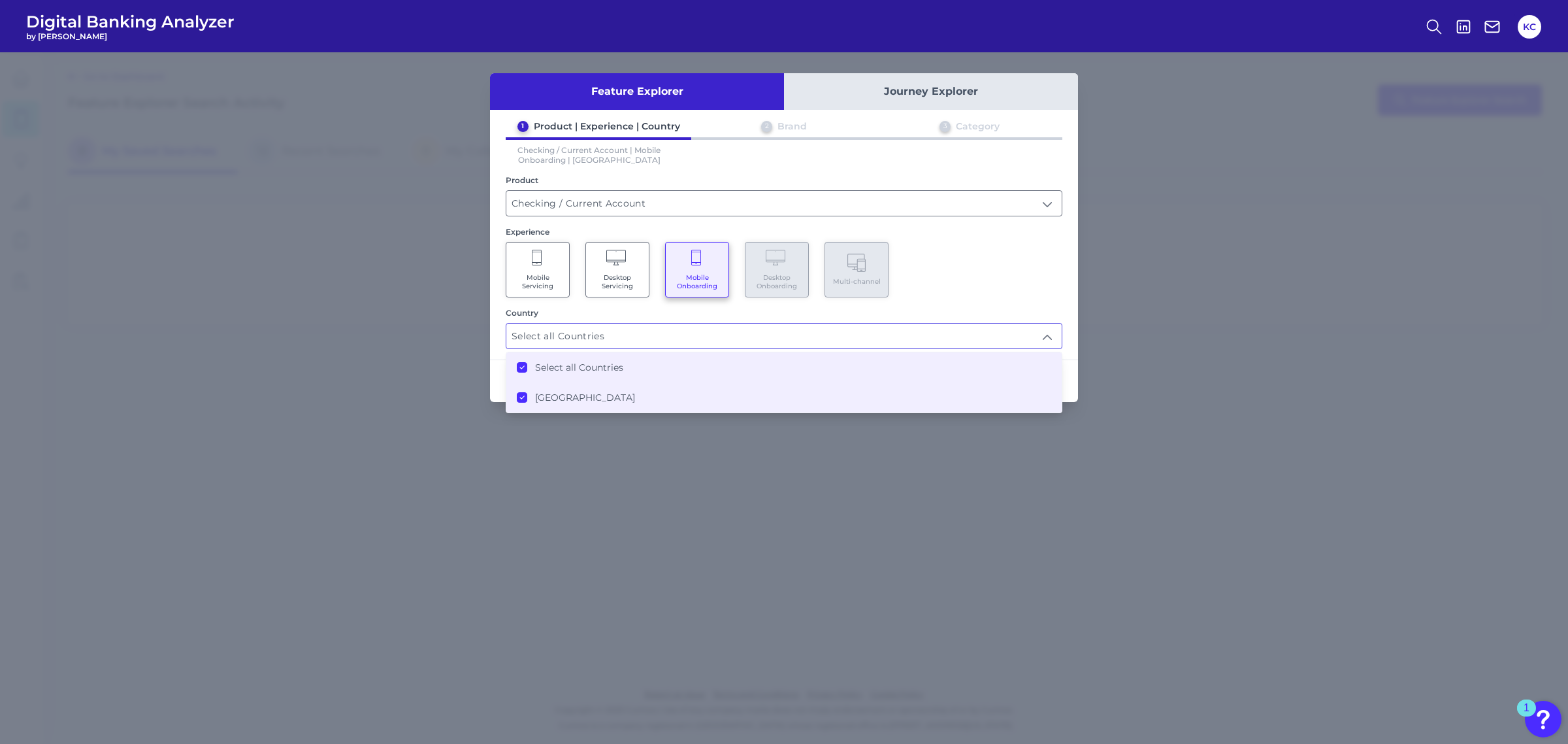
click at [1051, 279] on div "Mobile Servicing Desktop Servicing Mobile Onboarding Desktop Onboarding Multi-c…" at bounding box center [784, 270] width 557 height 56
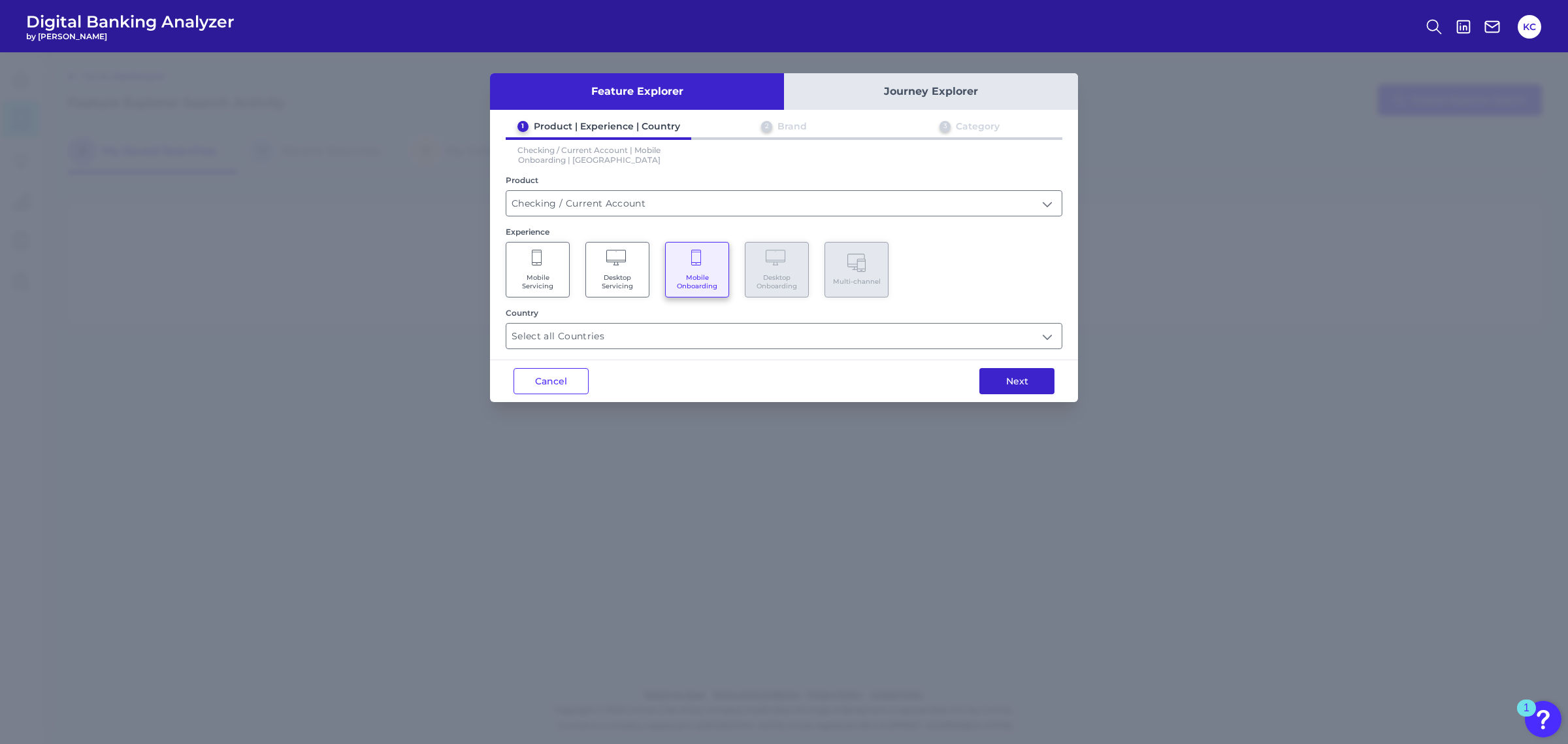
click at [1030, 372] on button "Next" at bounding box center [1016, 381] width 75 height 26
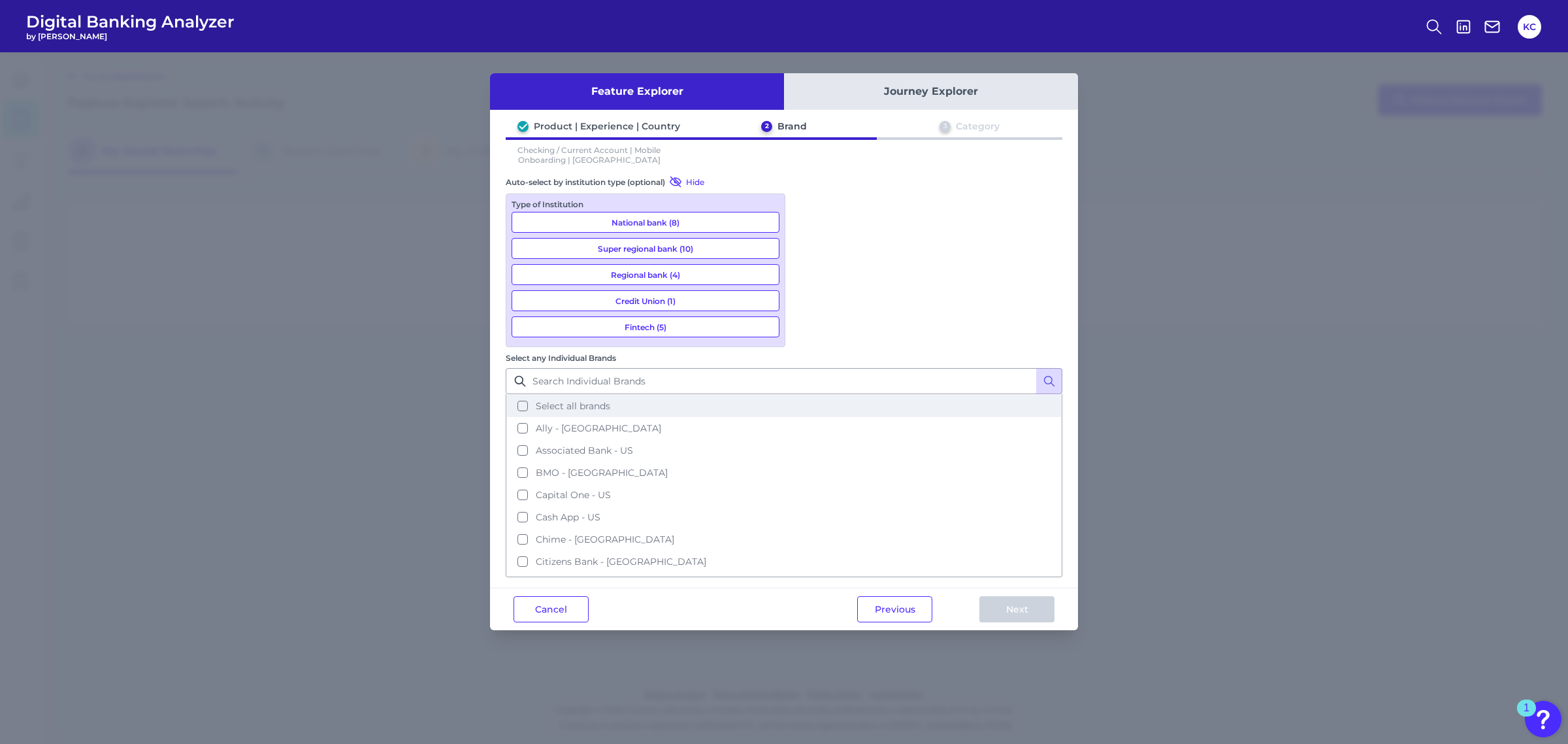
click at [610, 400] on span "Select all brands" at bounding box center [573, 406] width 74 height 11
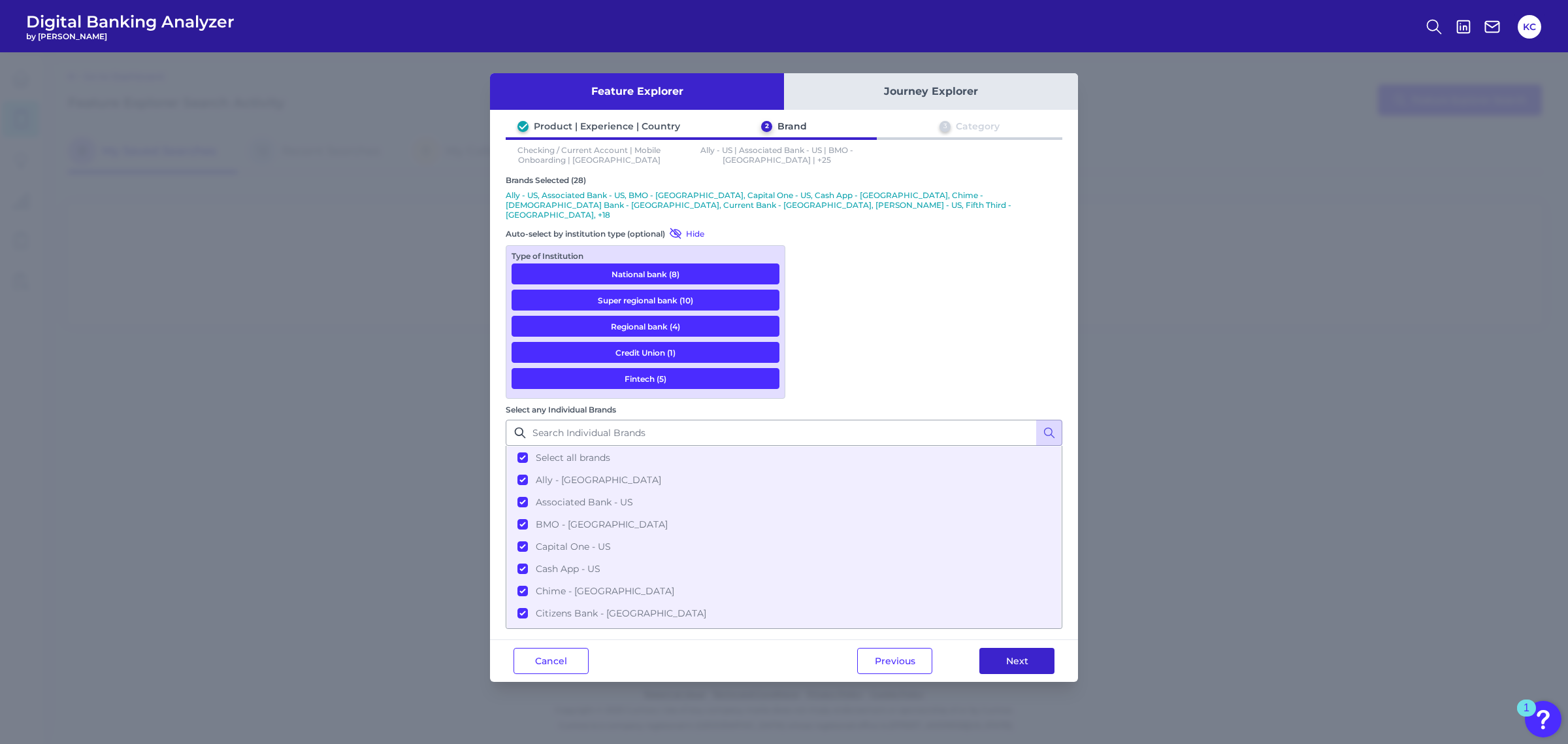
click at [1008, 648] on button "Next" at bounding box center [1016, 661] width 75 height 26
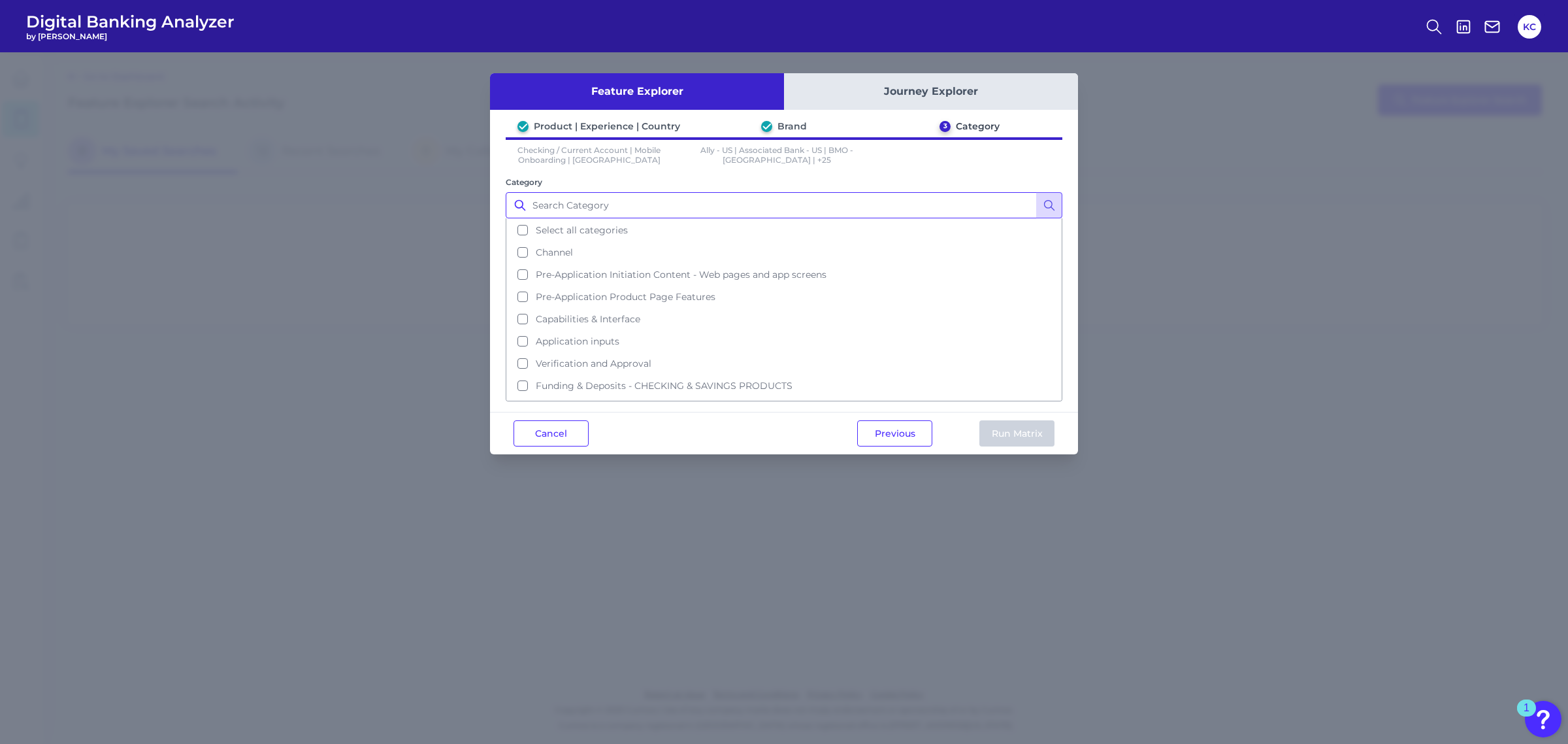
click at [699, 204] on input "Category" at bounding box center [784, 205] width 557 height 26
type input "a"
click at [621, 334] on button "Application inputs" at bounding box center [784, 341] width 554 height 22
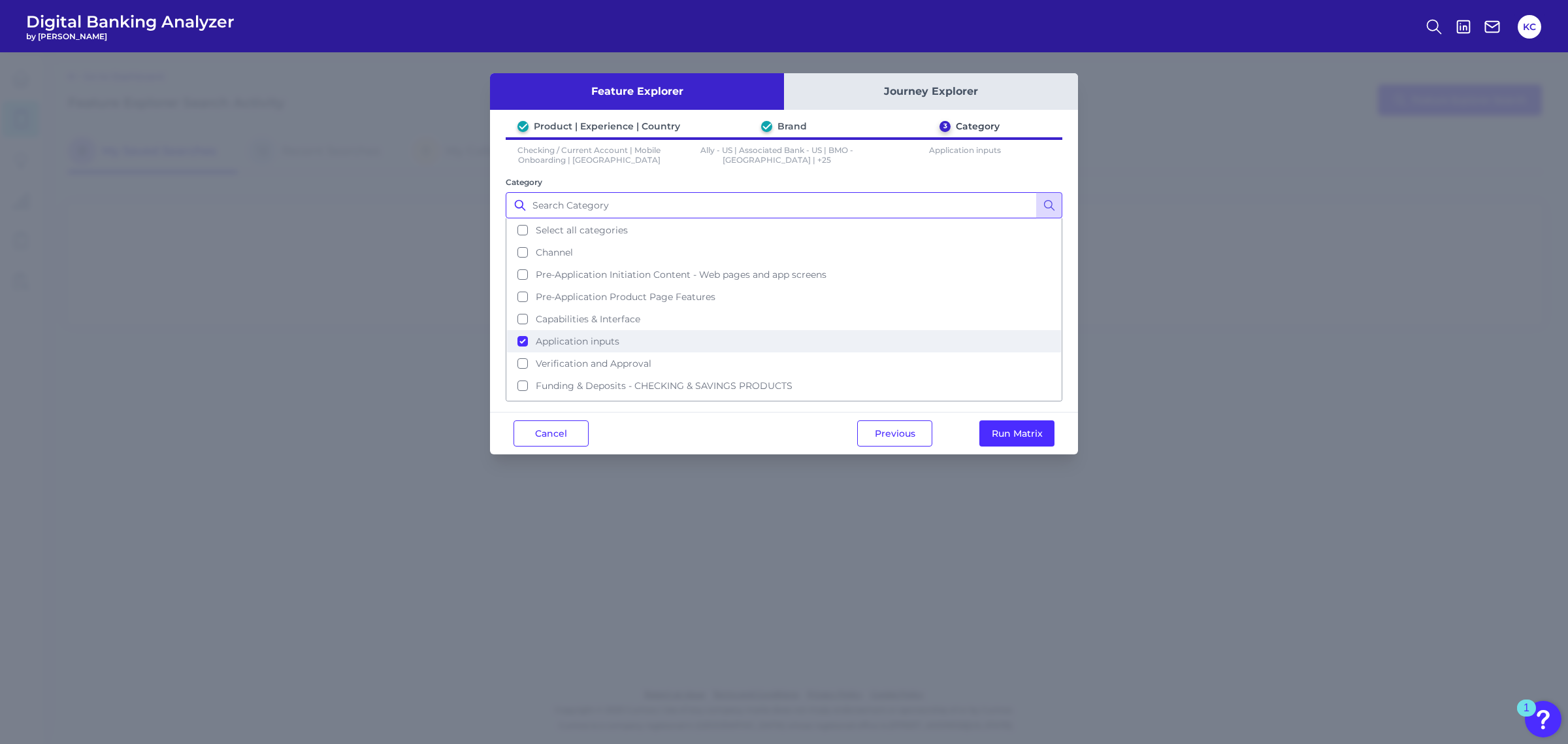
click at [668, 347] on button "Application inputs" at bounding box center [784, 341] width 554 height 22
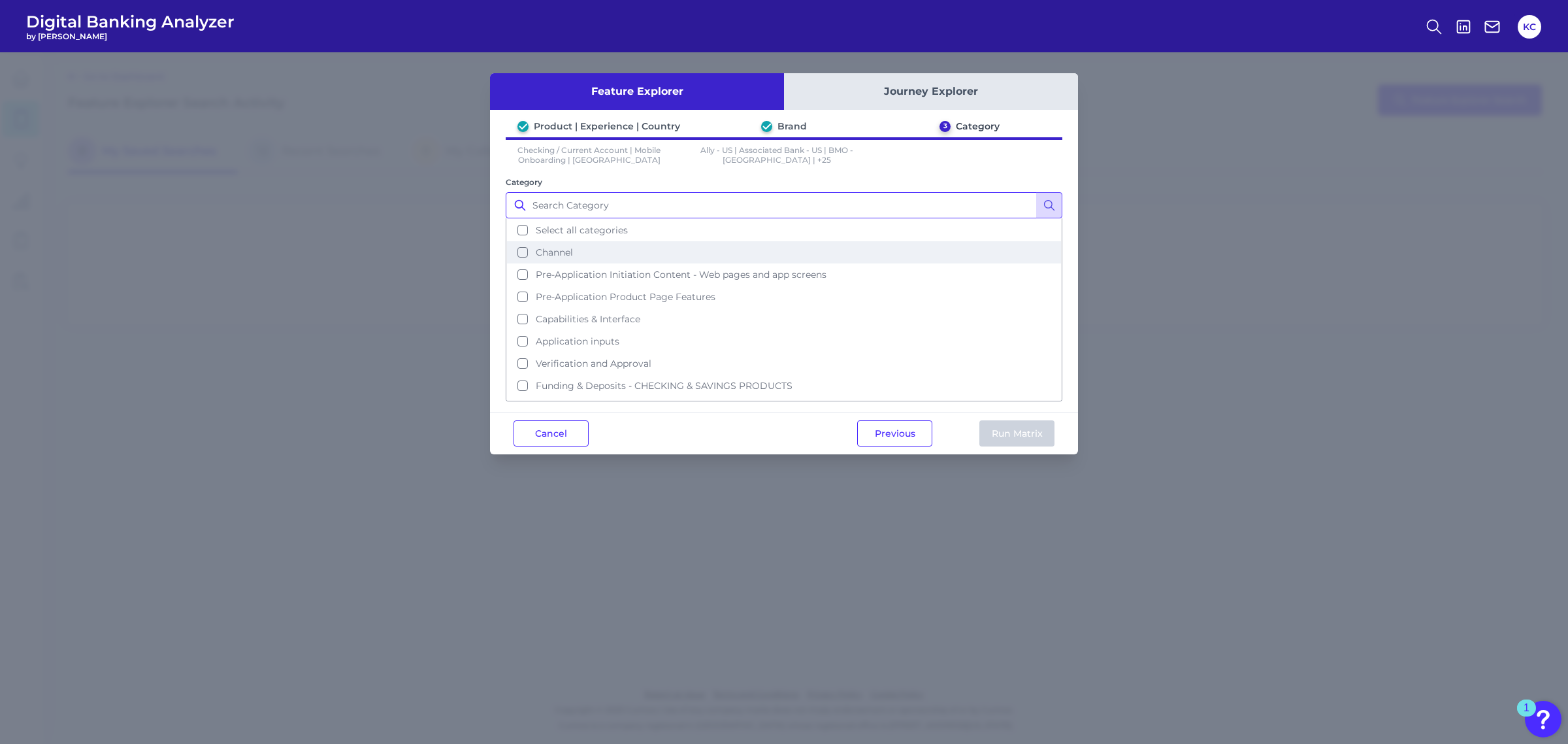
click at [626, 241] on button "Channel" at bounding box center [784, 252] width 554 height 22
click at [629, 230] on button "Select all categories" at bounding box center [784, 230] width 554 height 22
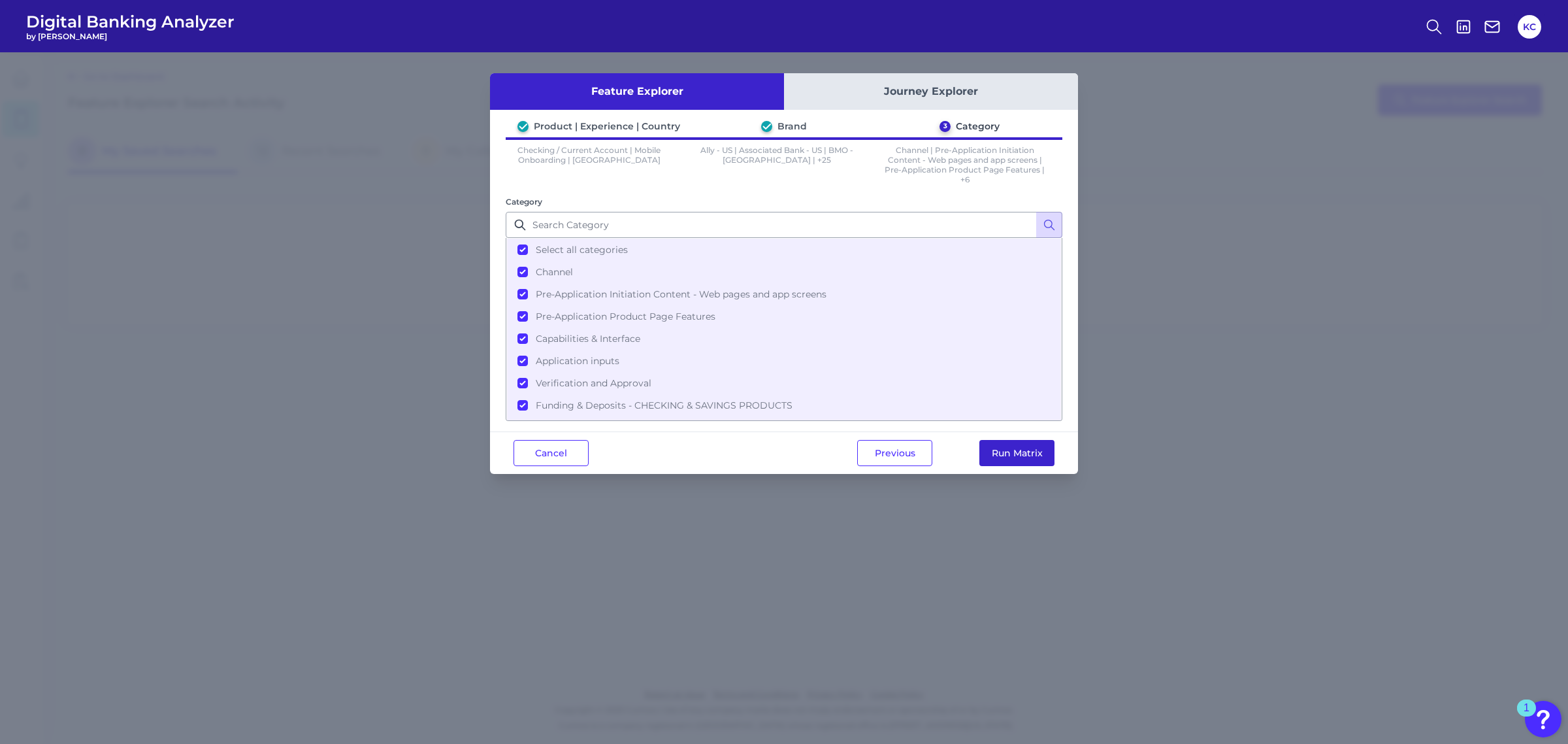
click at [1037, 445] on button "Run Matrix" at bounding box center [1016, 453] width 75 height 26
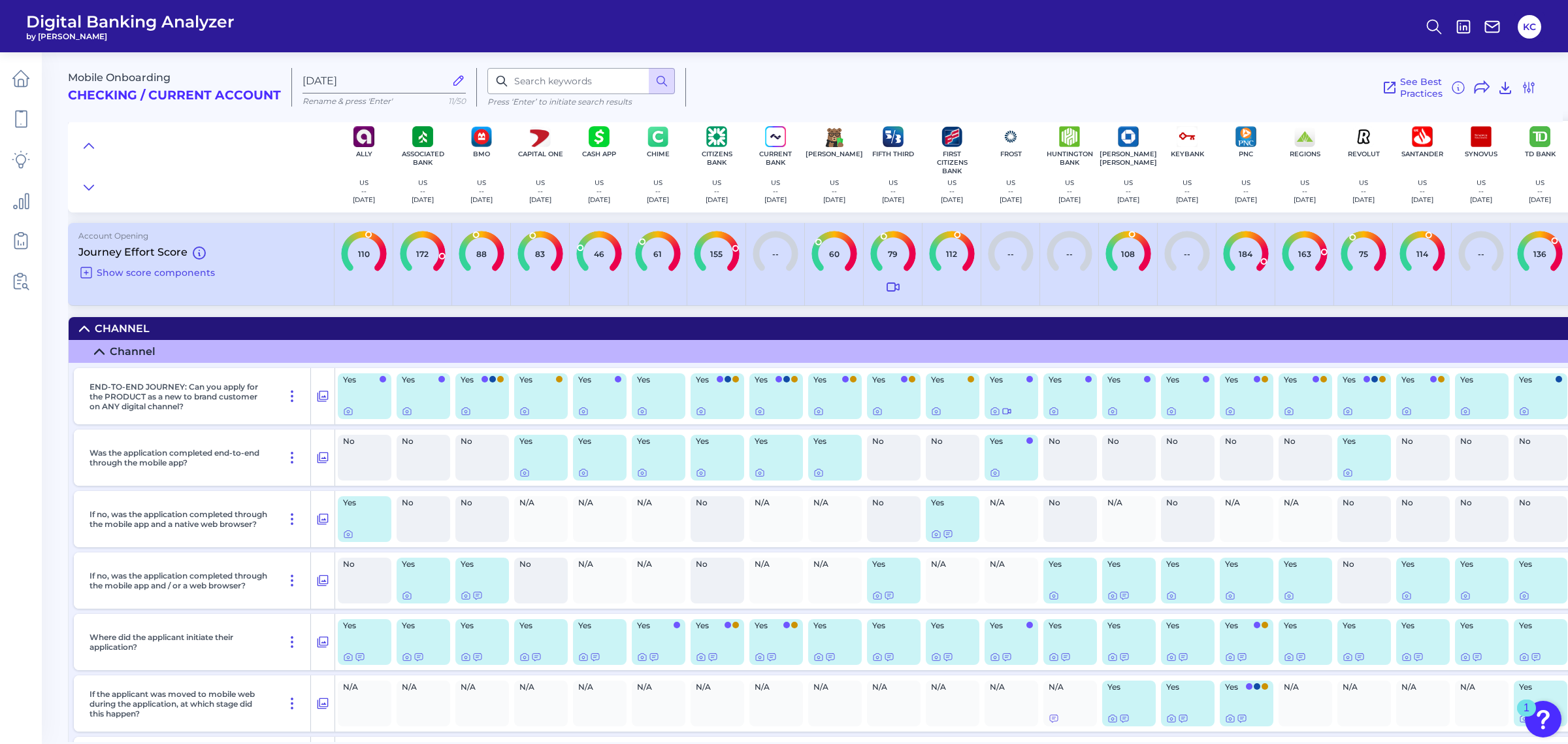
click at [73, 325] on summary "Channel" at bounding box center [1025, 329] width 1913 height 23
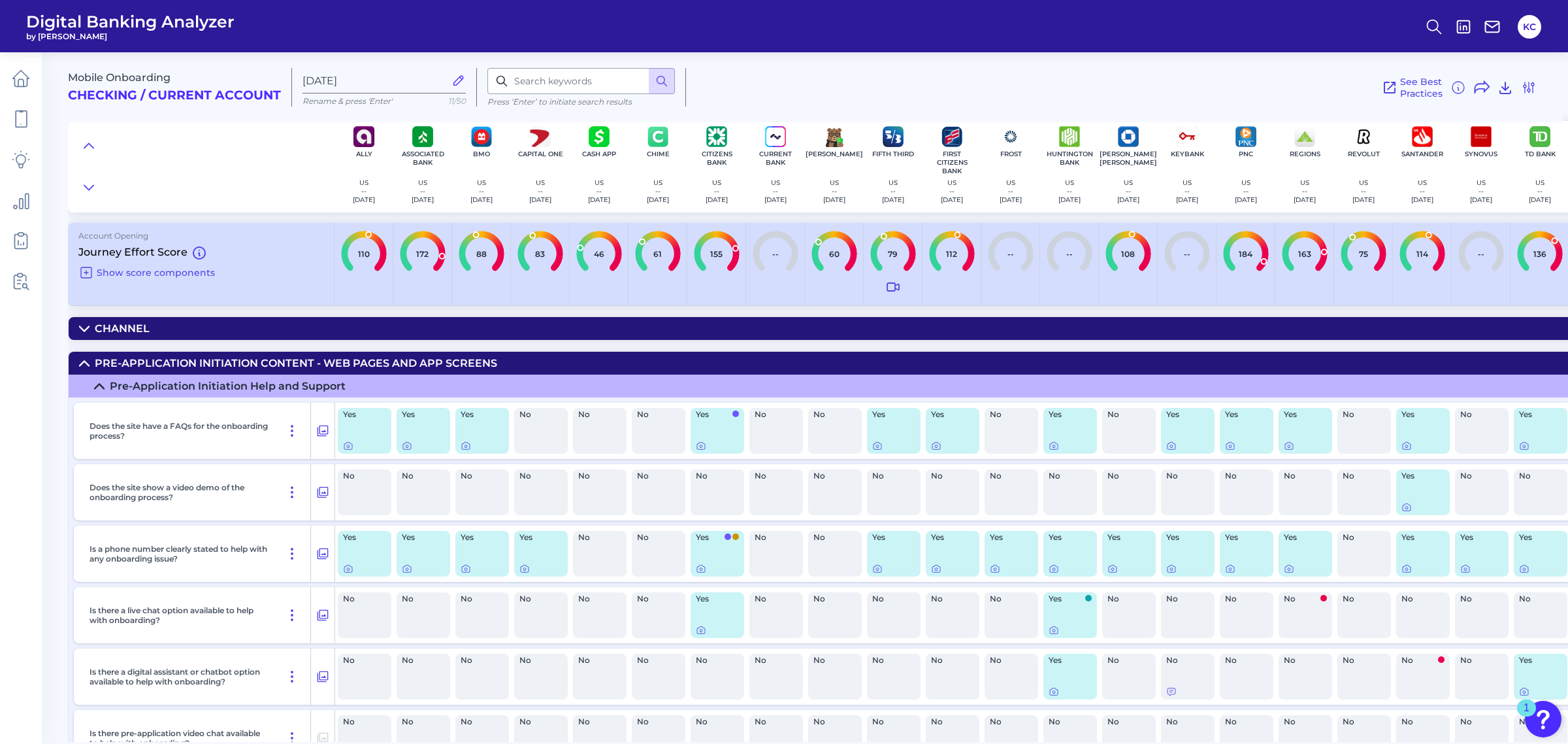
click at [82, 359] on icon at bounding box center [84, 363] width 11 height 11
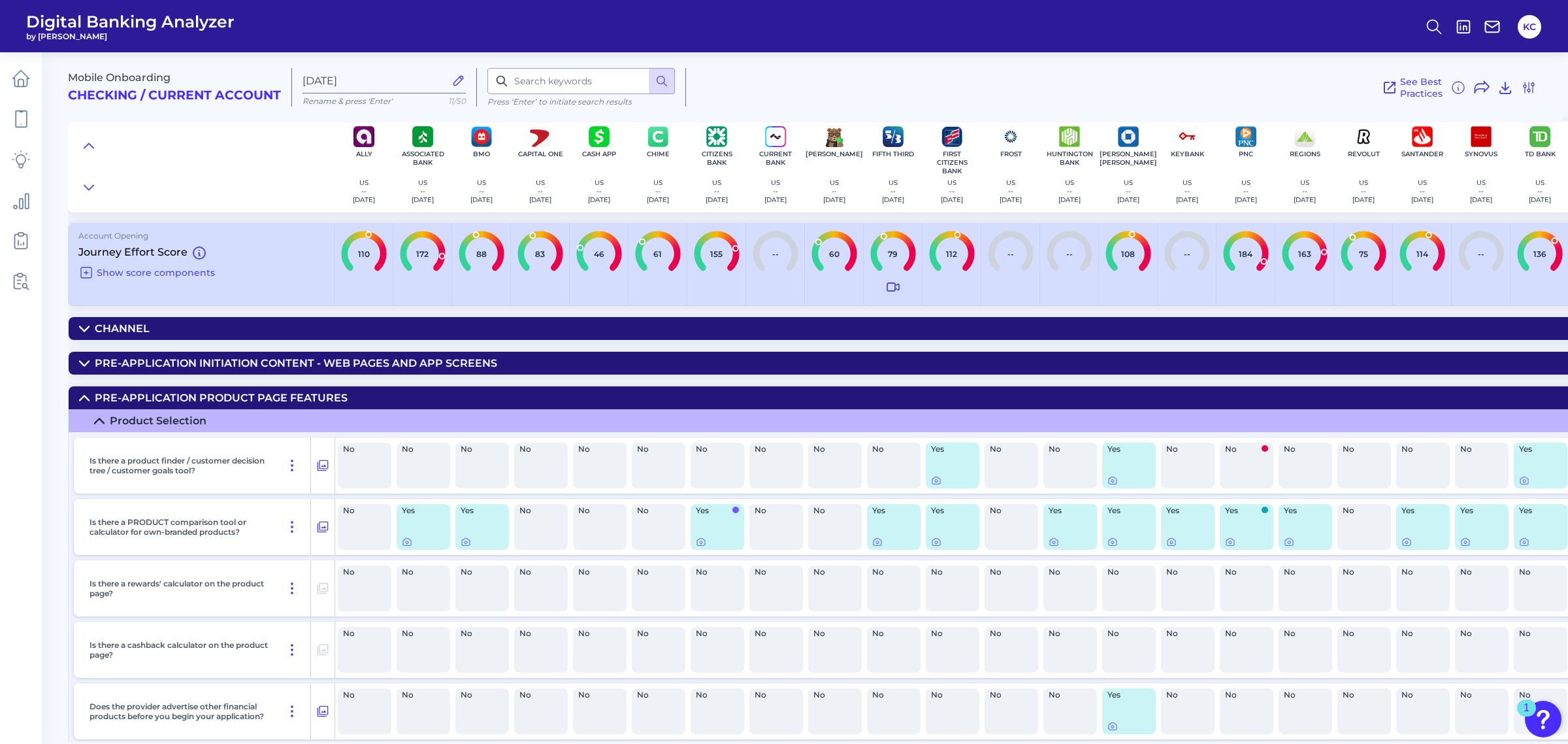
click at [84, 395] on icon at bounding box center [84, 397] width 9 height 4
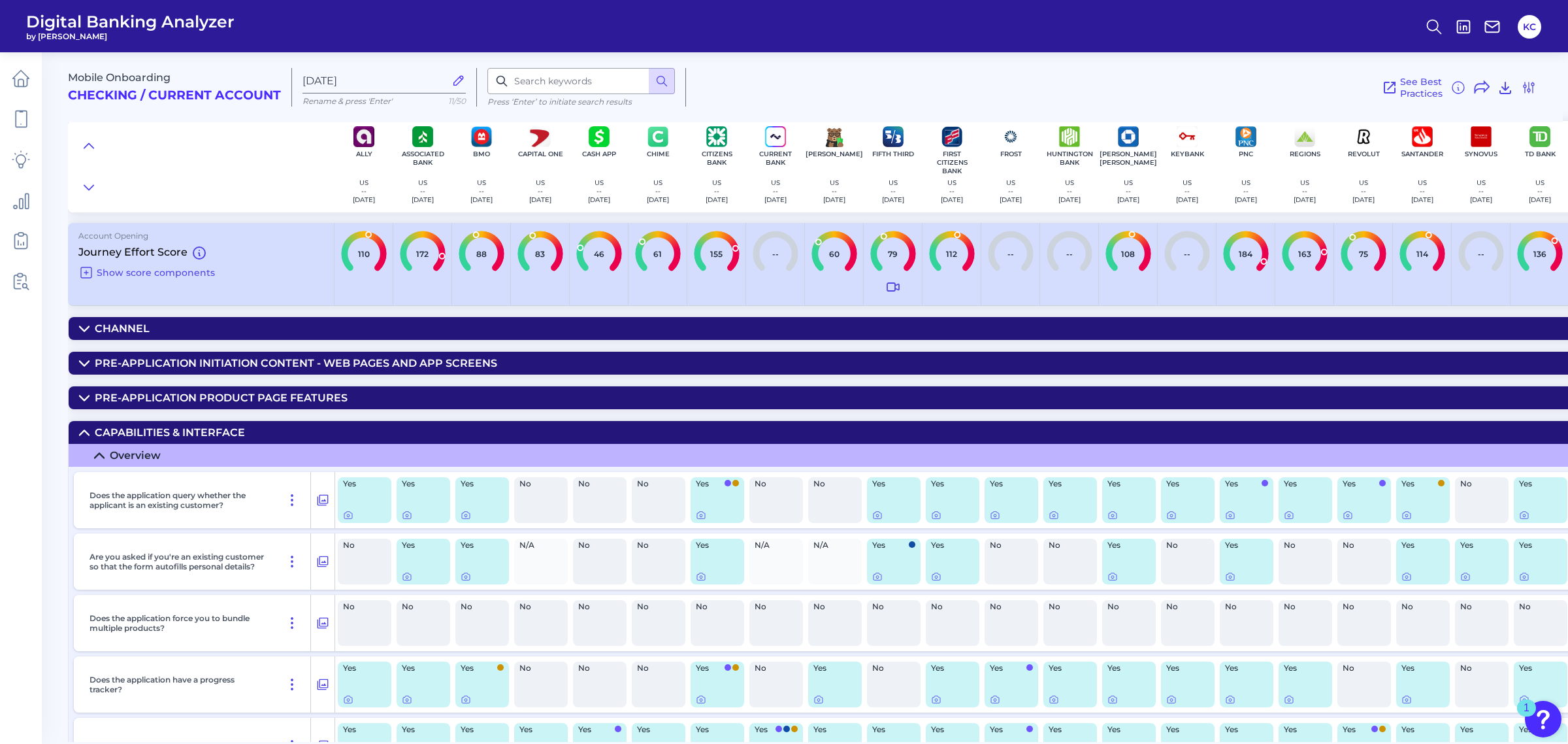
click at [85, 334] on icon at bounding box center [84, 329] width 11 height 11
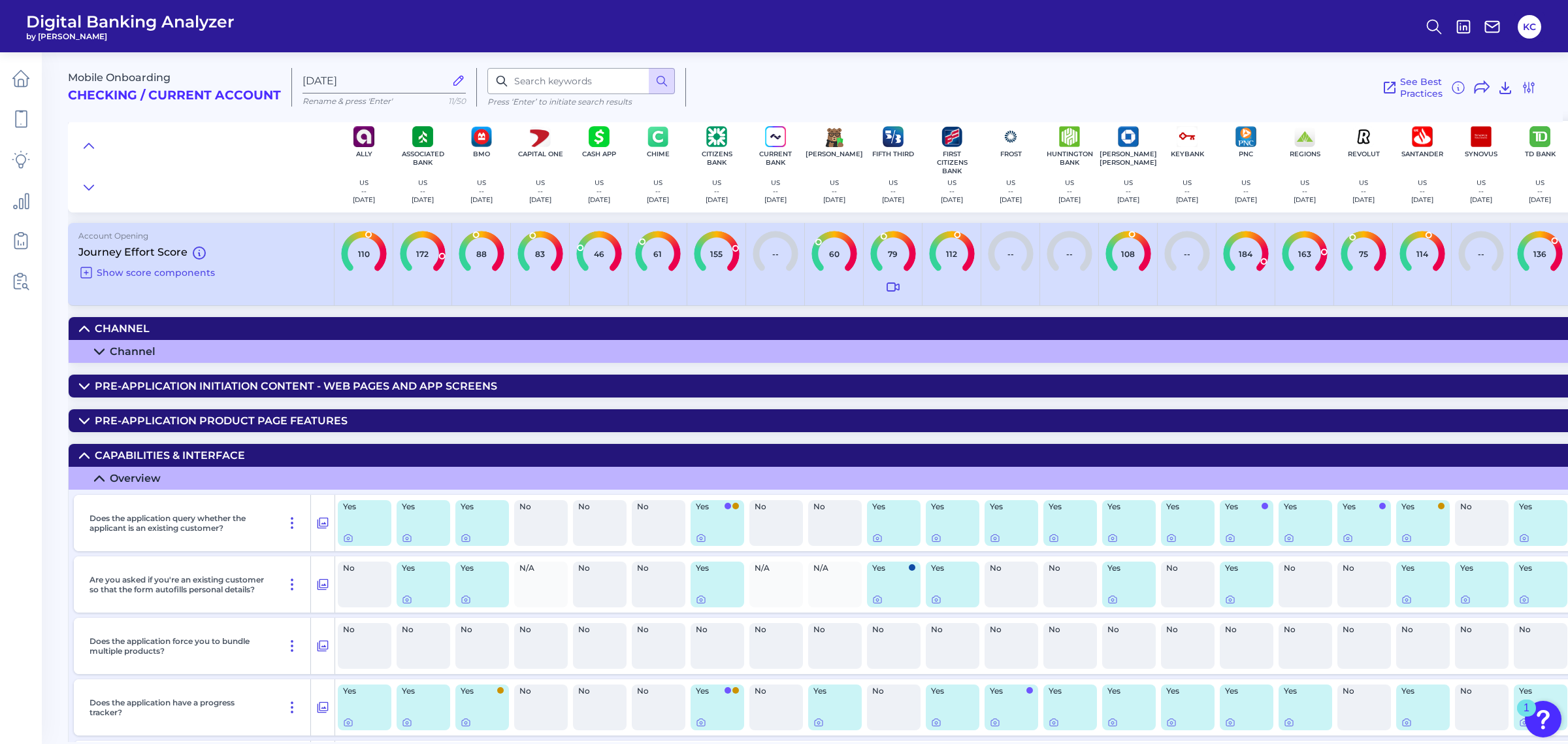
click at [102, 347] on icon at bounding box center [99, 352] width 11 height 11
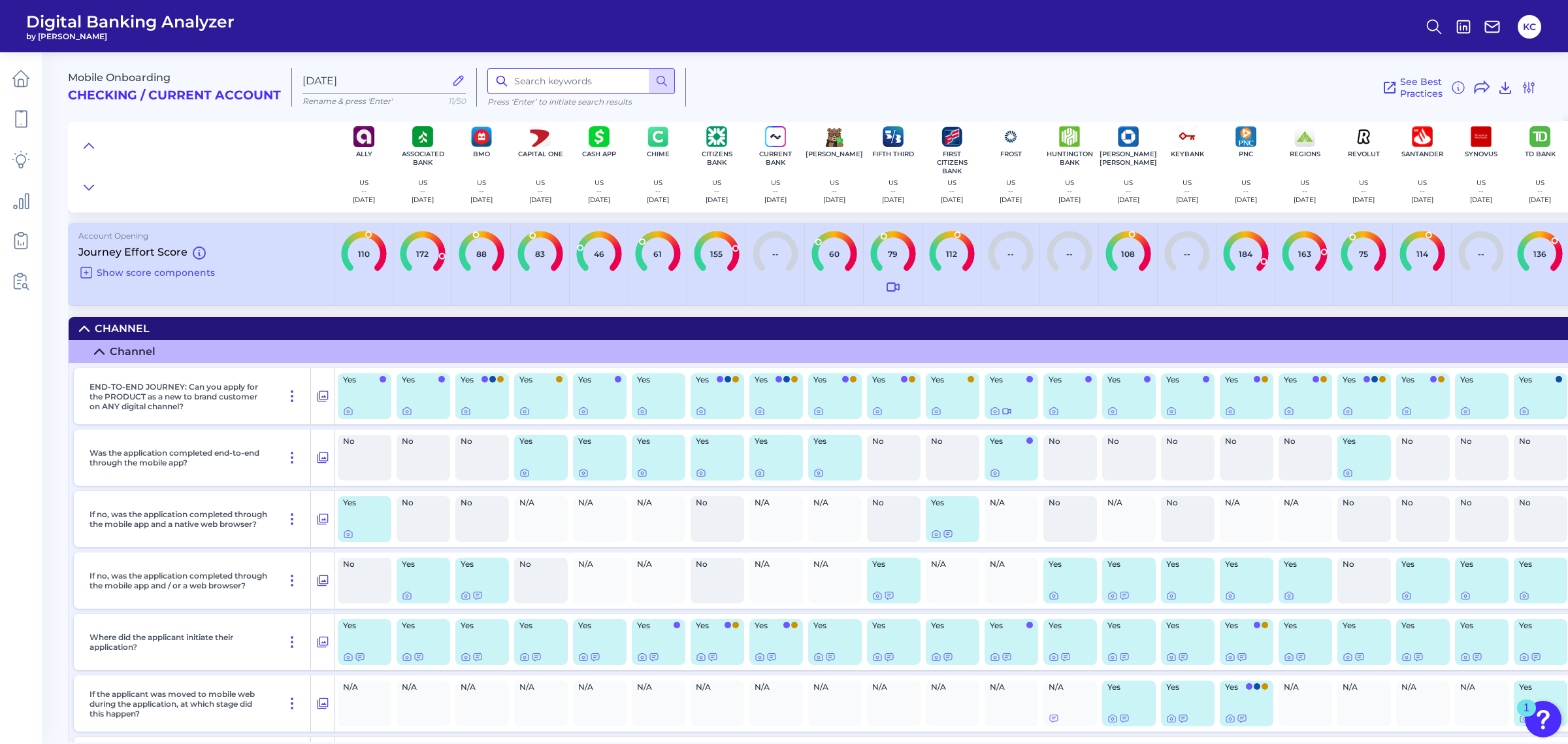
click at [583, 74] on input at bounding box center [581, 81] width 188 height 26
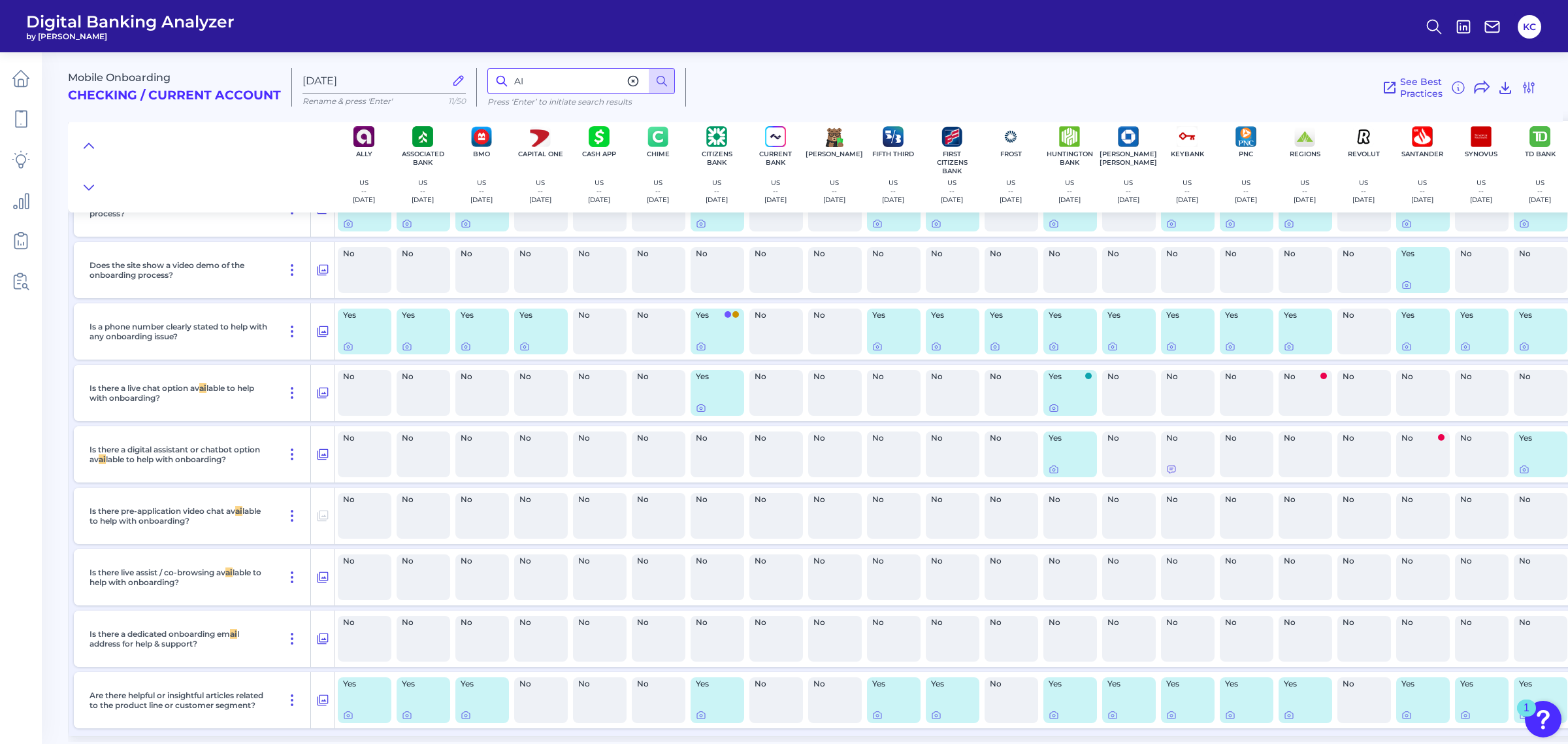
scroll to position [685, 0]
click at [529, 80] on input "AI" at bounding box center [581, 81] width 188 height 26
type input "a"
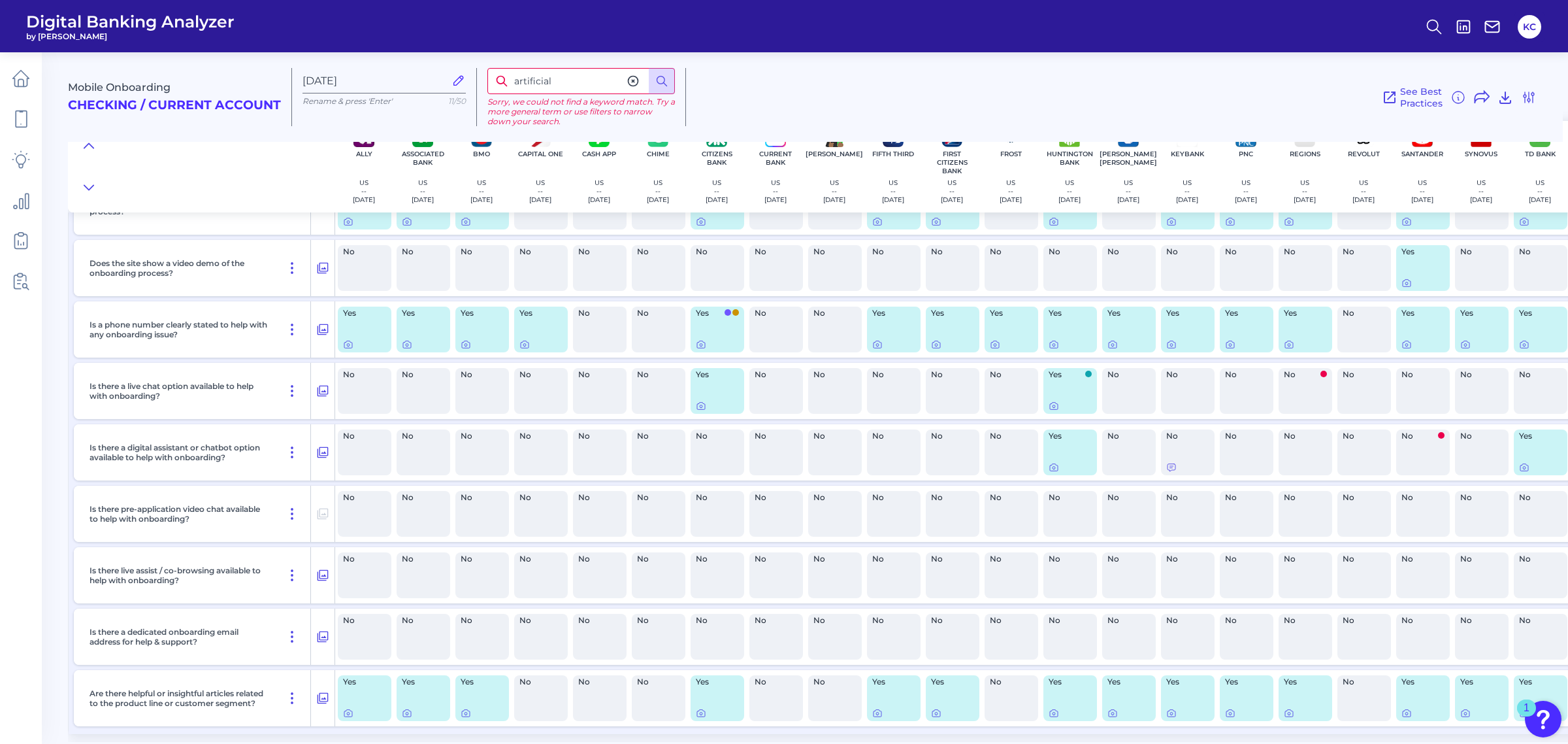
click at [529, 80] on input "artificial" at bounding box center [581, 81] width 188 height 26
click at [529, 80] on input "artifical" at bounding box center [581, 81] width 188 height 26
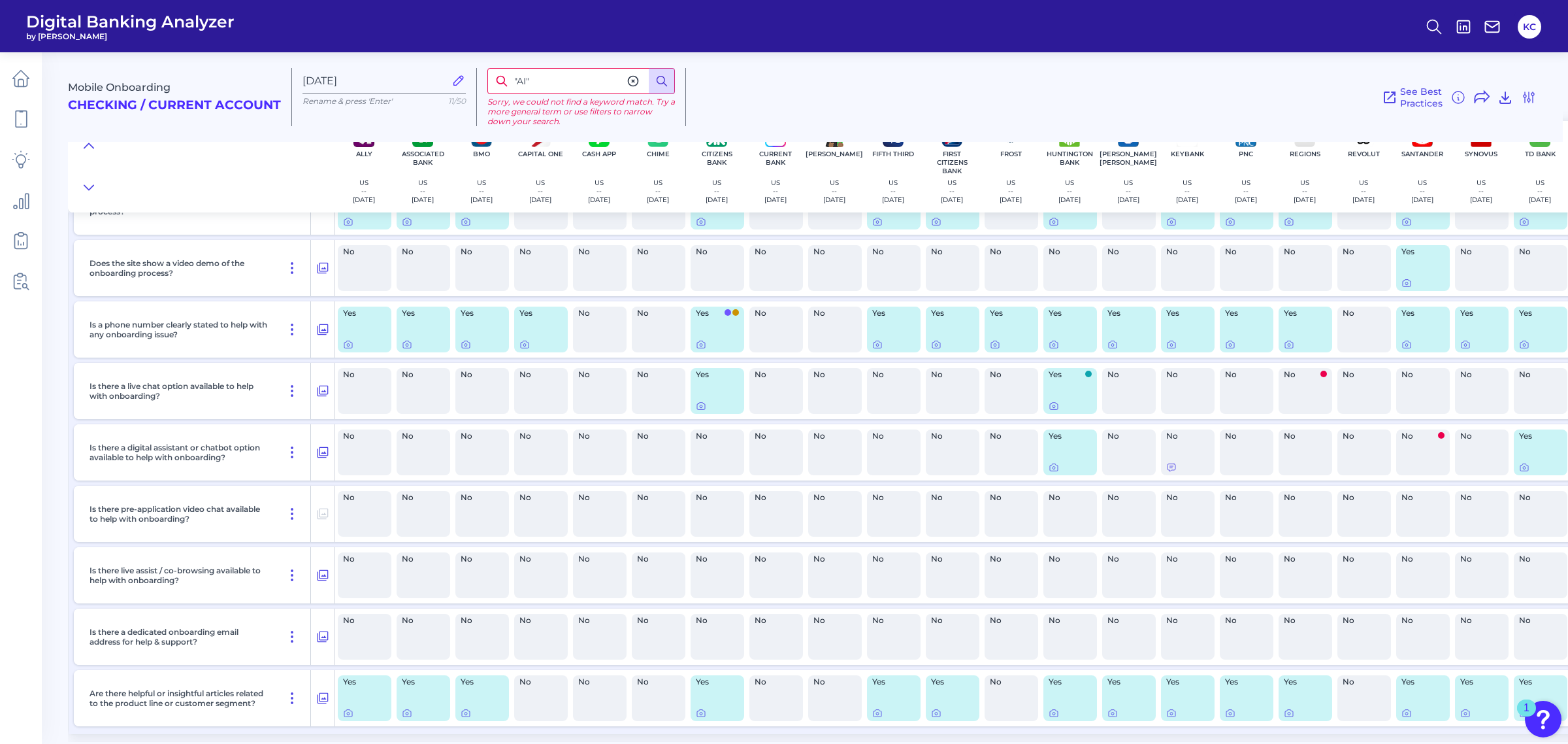
type input ""AI""
click at [657, 86] on icon at bounding box center [662, 81] width 13 height 13
click at [618, 77] on input ""AI"" at bounding box center [581, 81] width 188 height 26
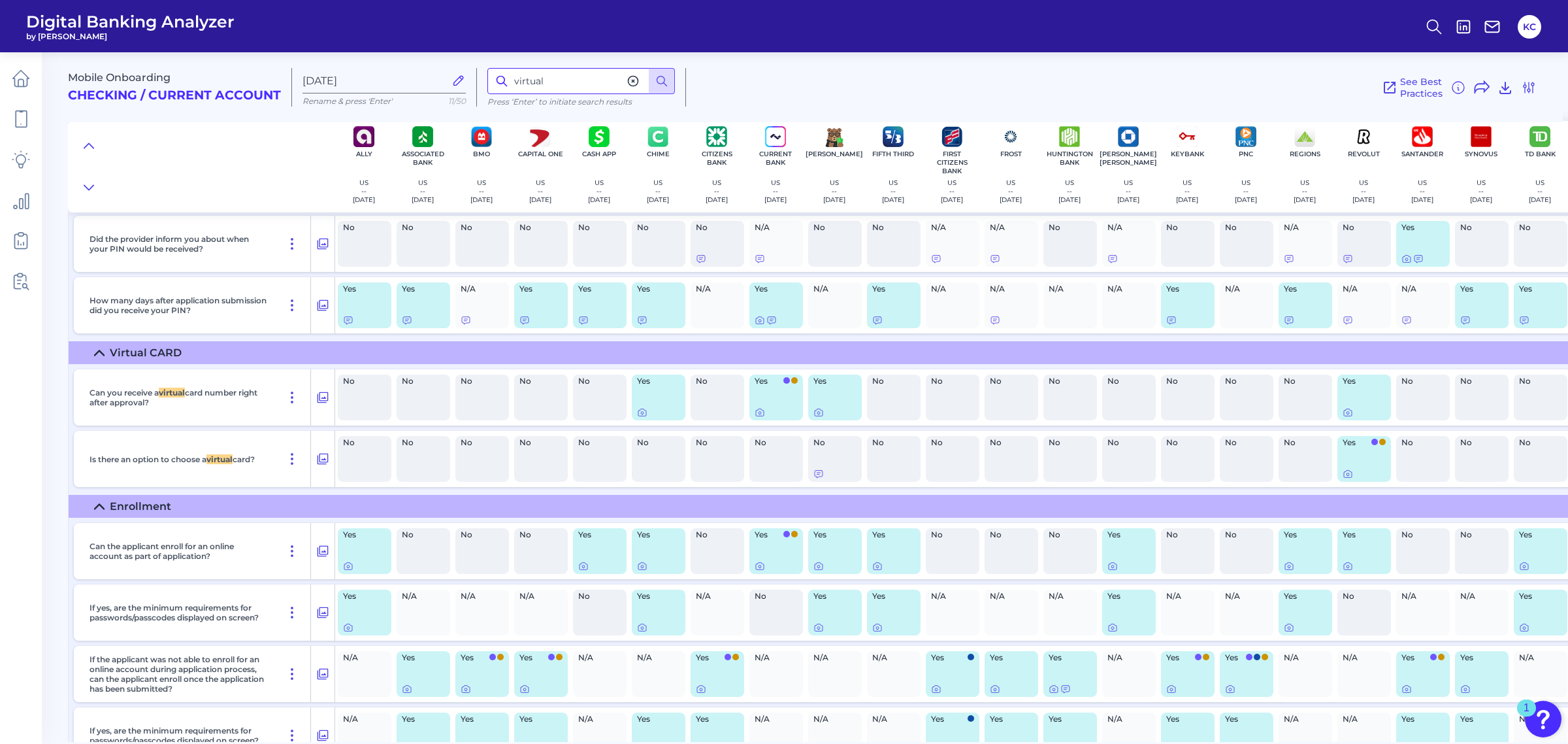
scroll to position [8042, 0]
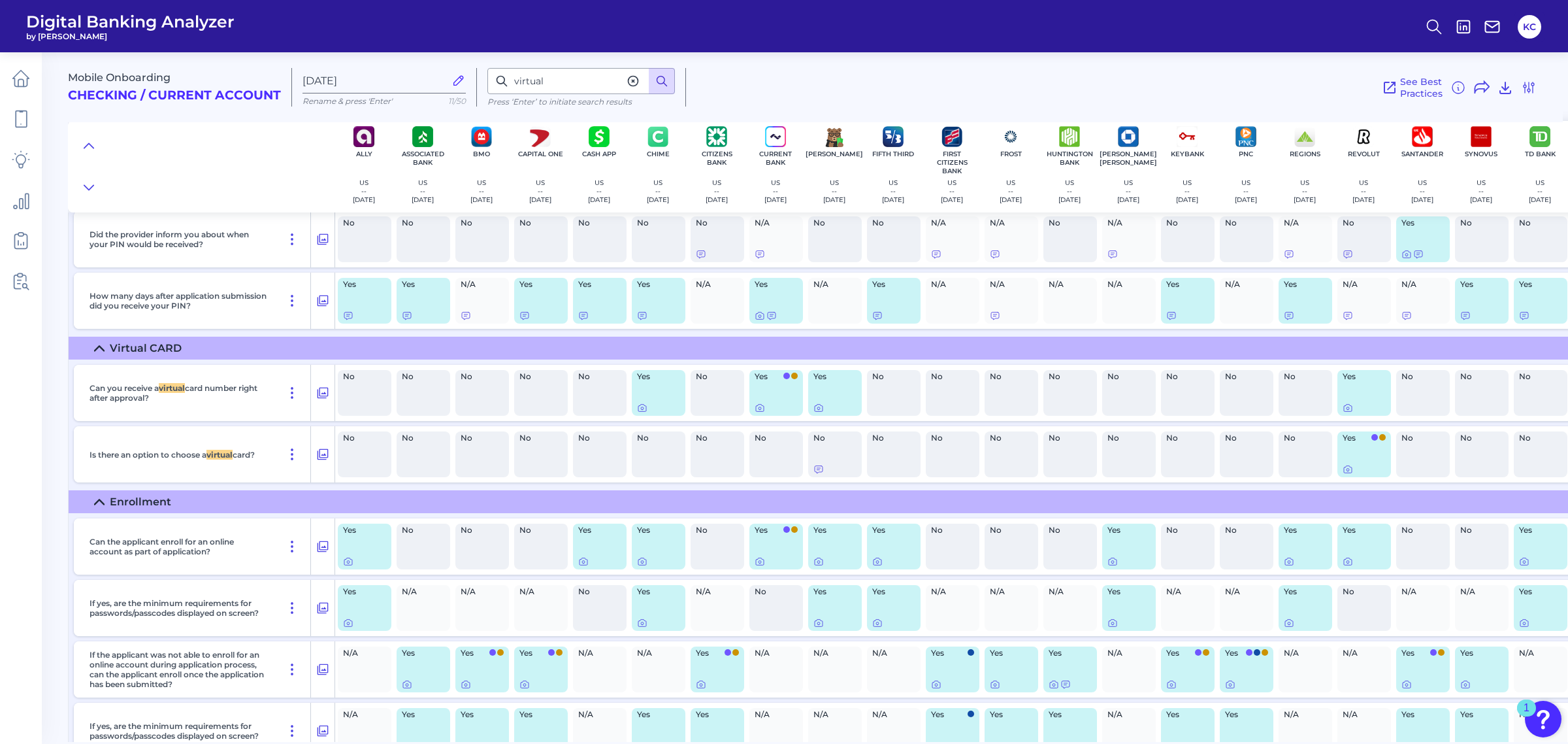
click at [658, 79] on icon at bounding box center [662, 81] width 13 height 13
click at [608, 75] on input "virtual" at bounding box center [581, 81] width 188 height 26
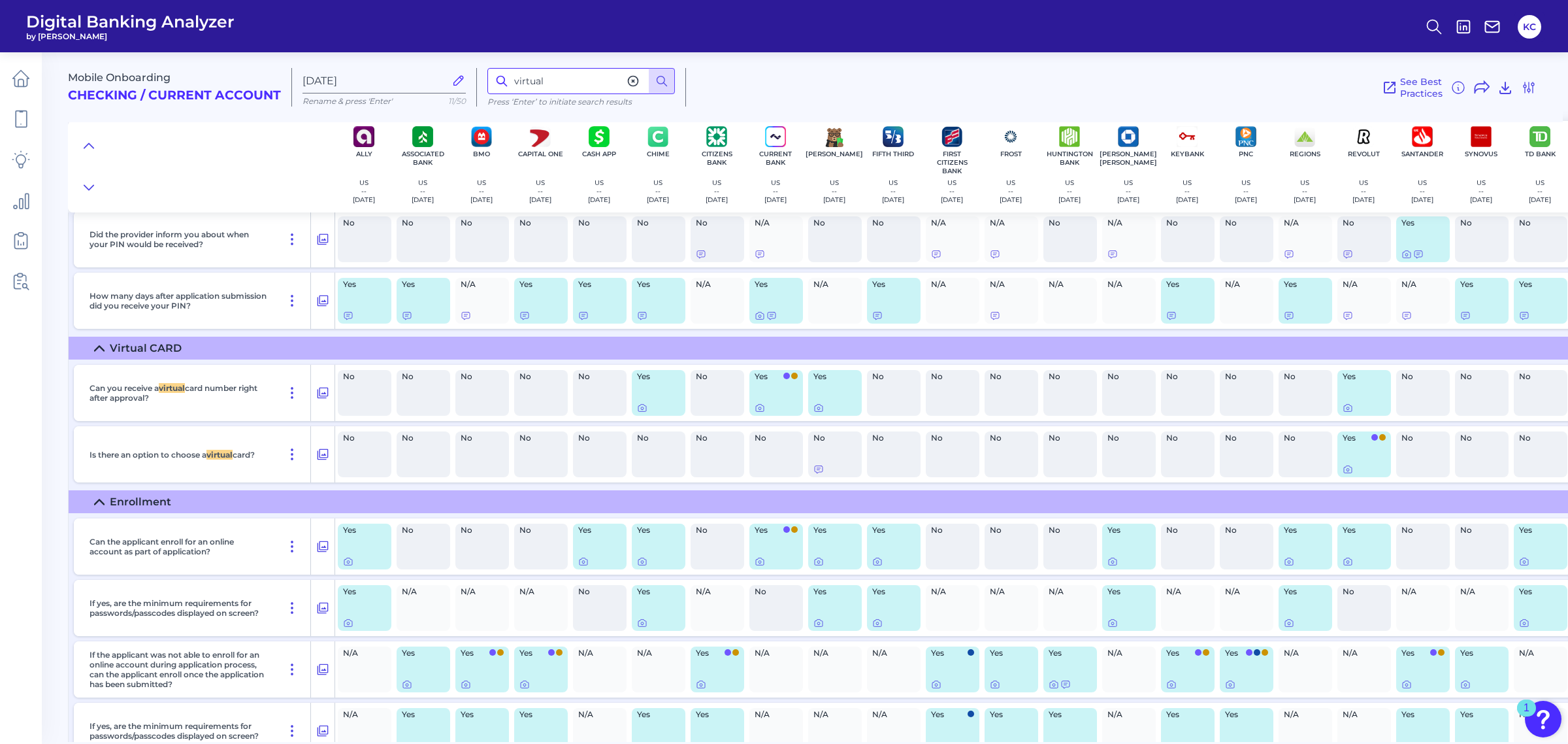
click at [608, 75] on input "virtual" at bounding box center [581, 81] width 188 height 26
type input "a"
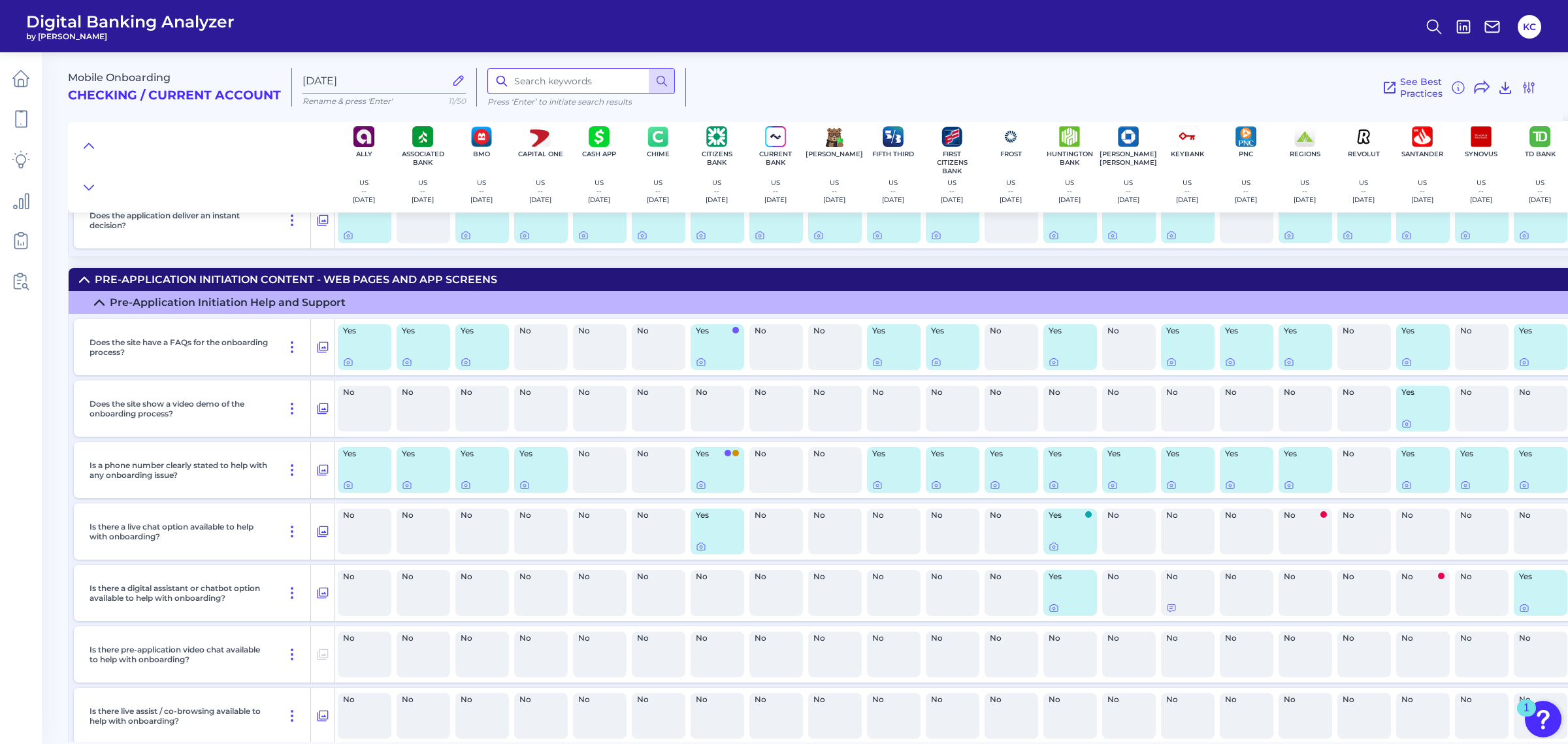
scroll to position [817, 0]
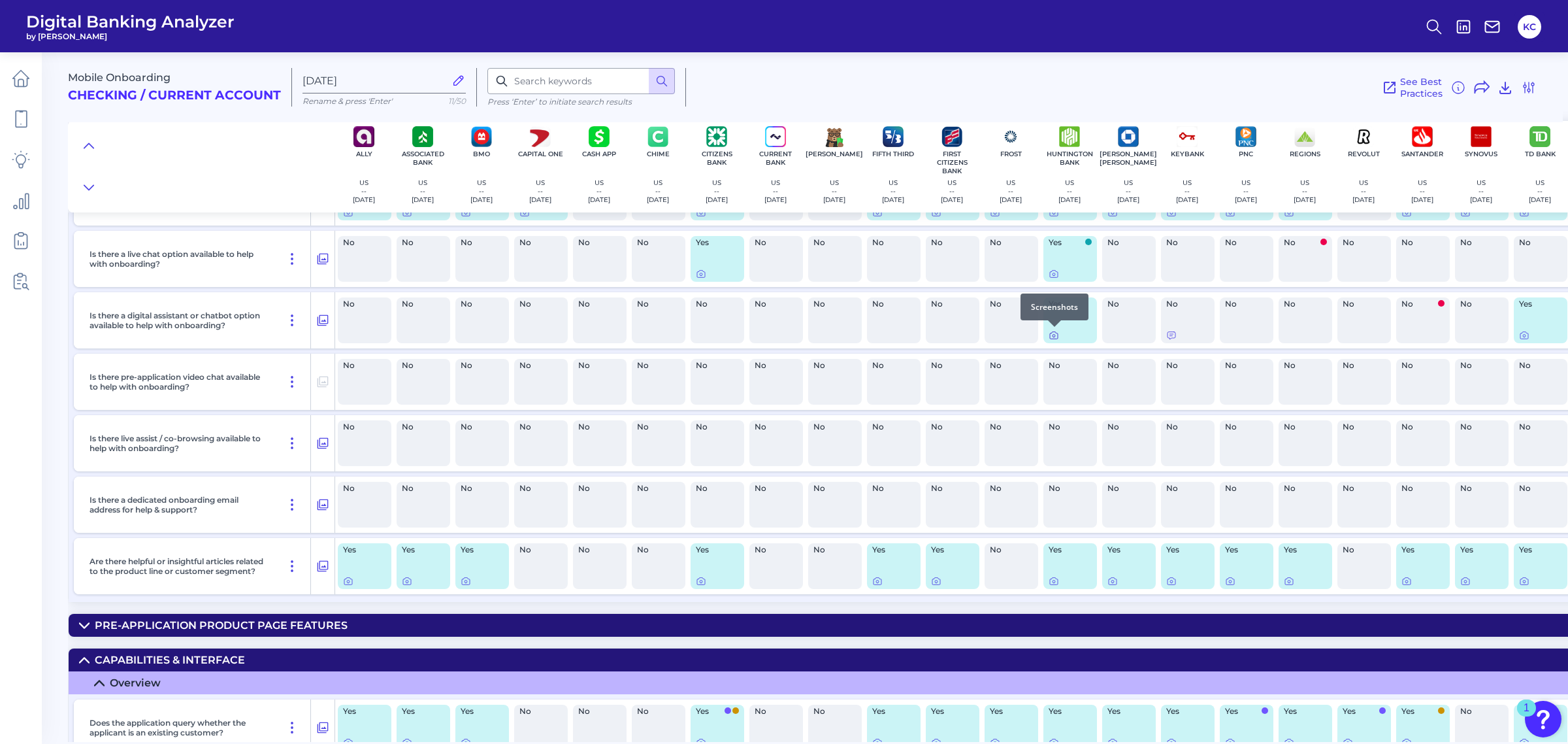
click at [1055, 337] on icon at bounding box center [1053, 335] width 11 height 11
click at [1388, 334] on icon at bounding box center [1524, 336] width 3 height 3
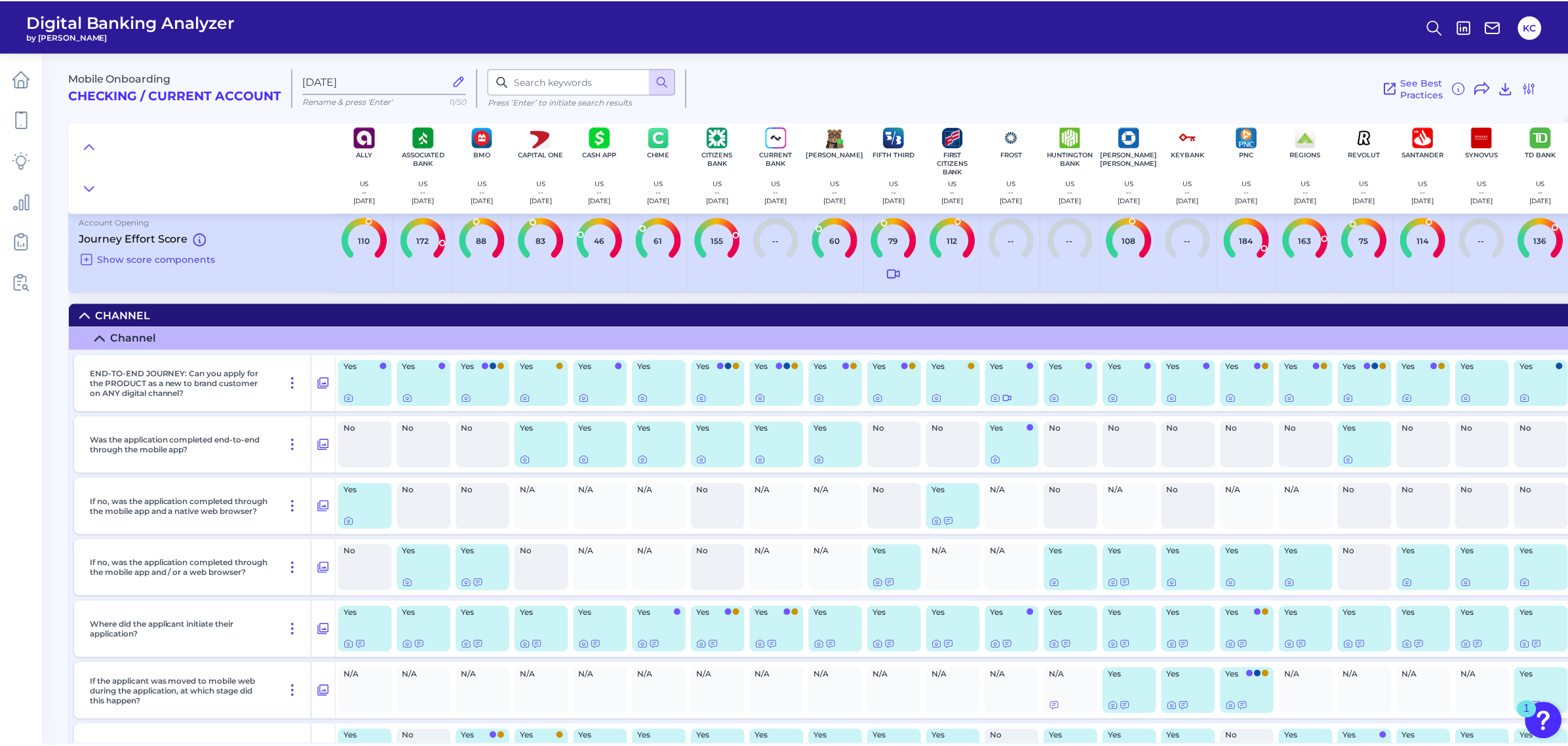
scroll to position [0, 0]
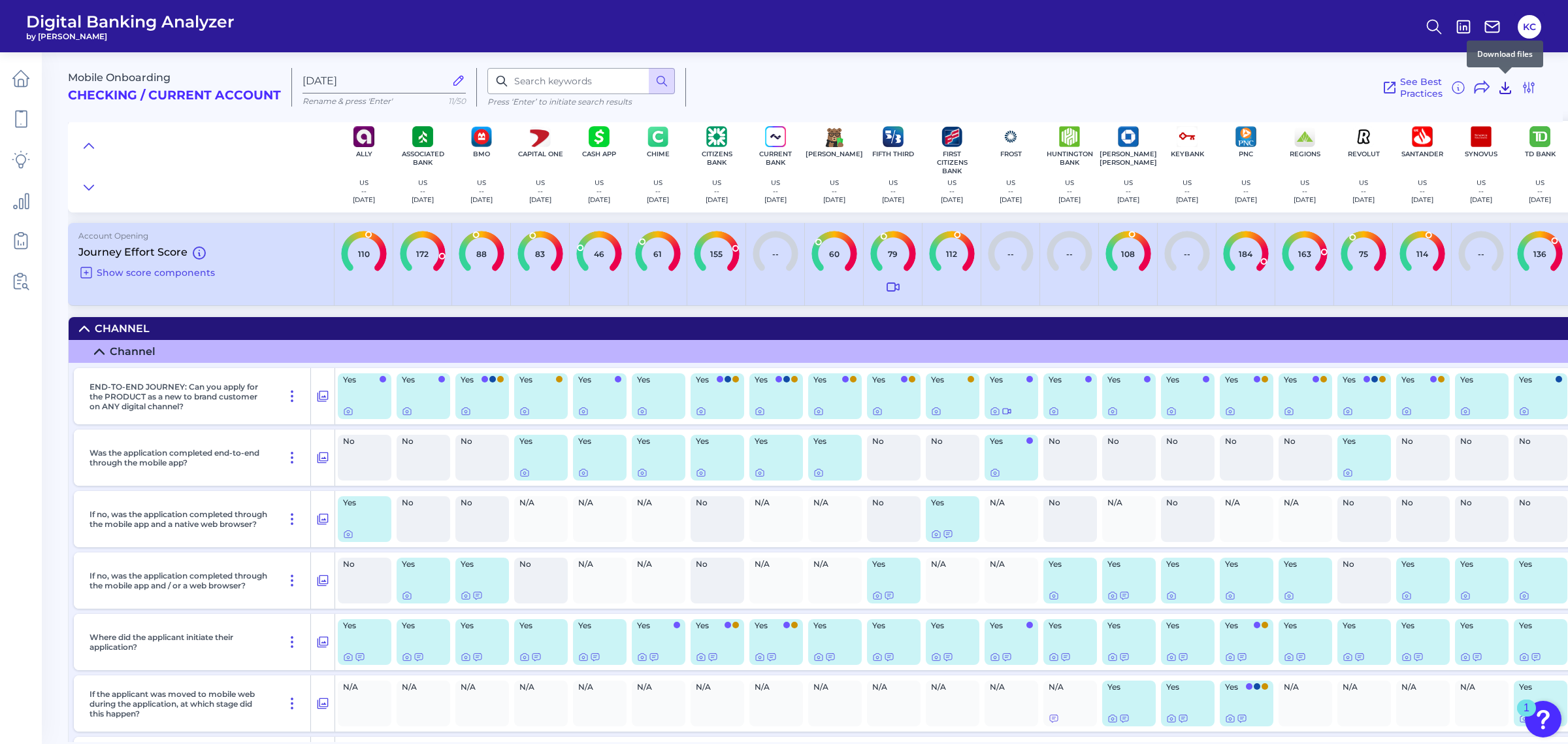
click at [1388, 86] on icon at bounding box center [1505, 87] width 16 height 16
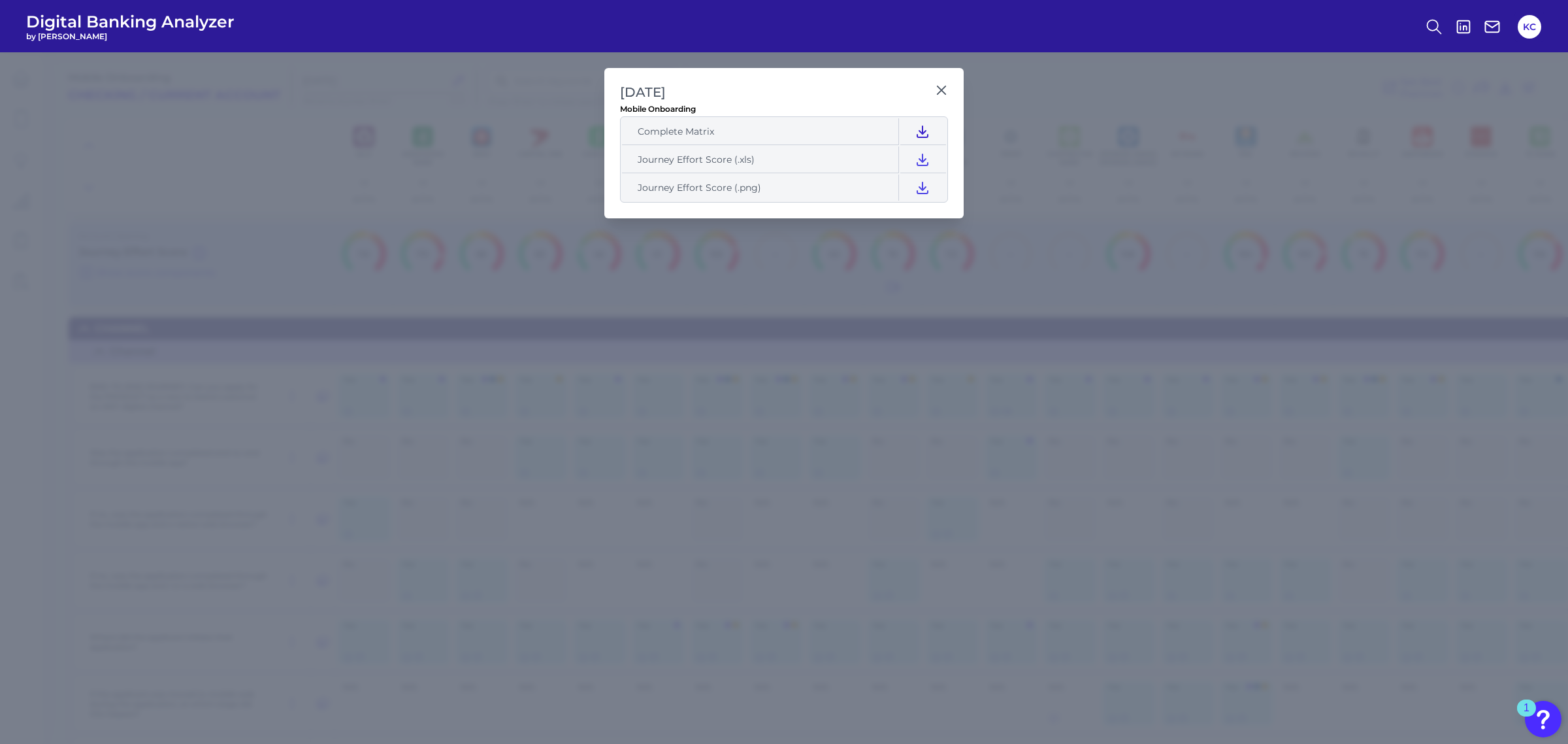
click at [918, 134] on icon at bounding box center [922, 132] width 16 height 16
click at [943, 87] on icon at bounding box center [941, 90] width 13 height 13
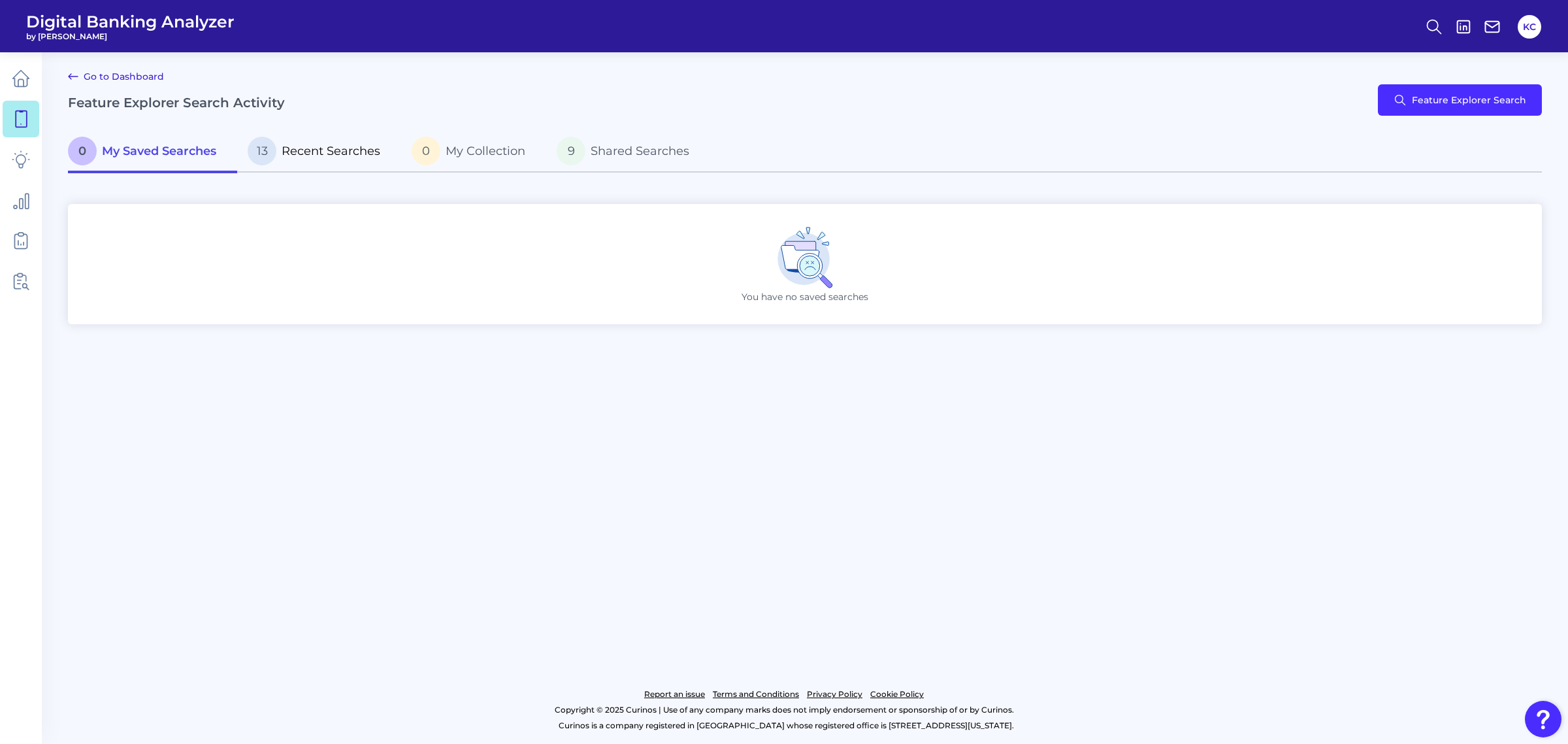
click at [288, 148] on span "Recent Searches" at bounding box center [331, 151] width 99 height 14
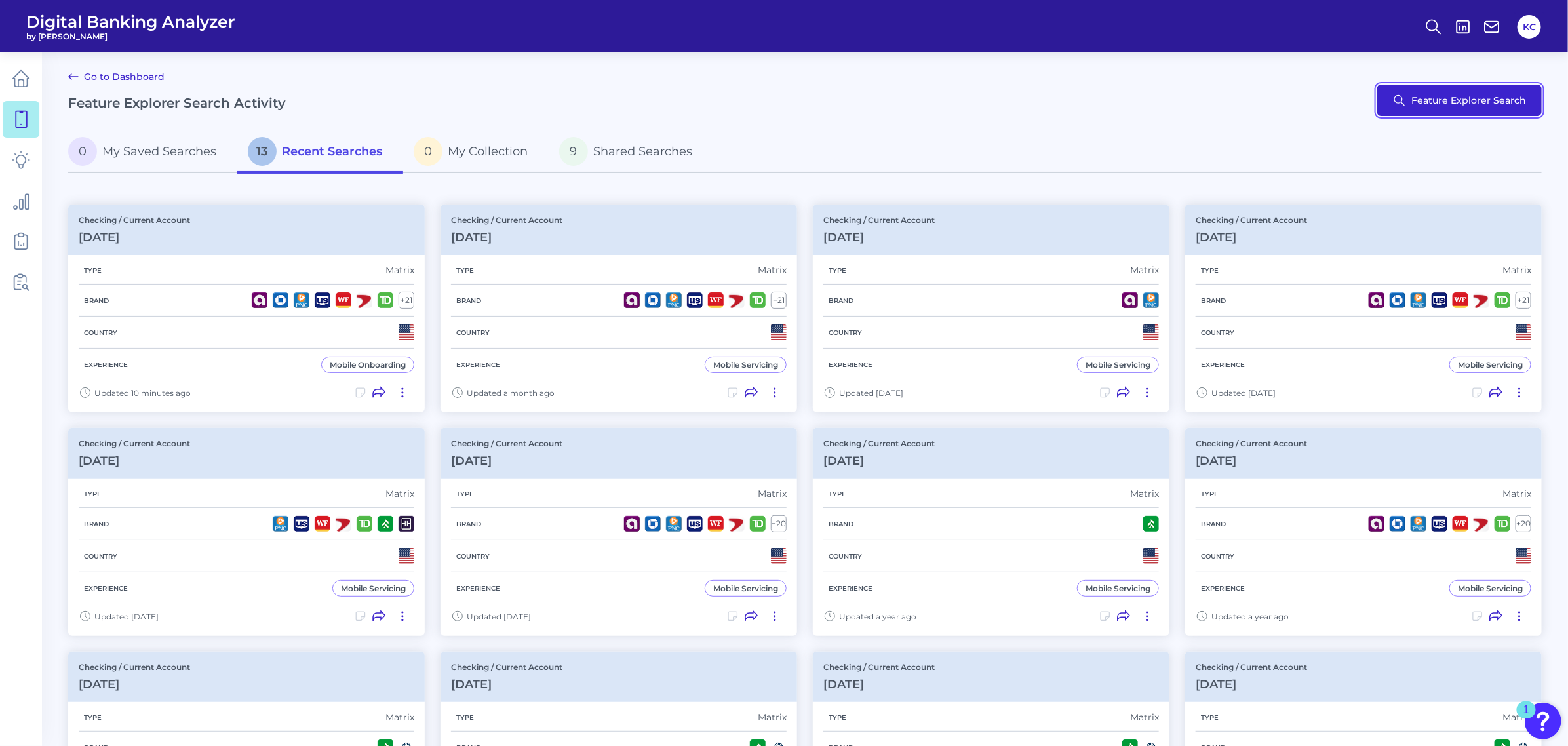
click at [1392, 108] on button "Feature Explorer Search" at bounding box center [1459, 101] width 164 height 32
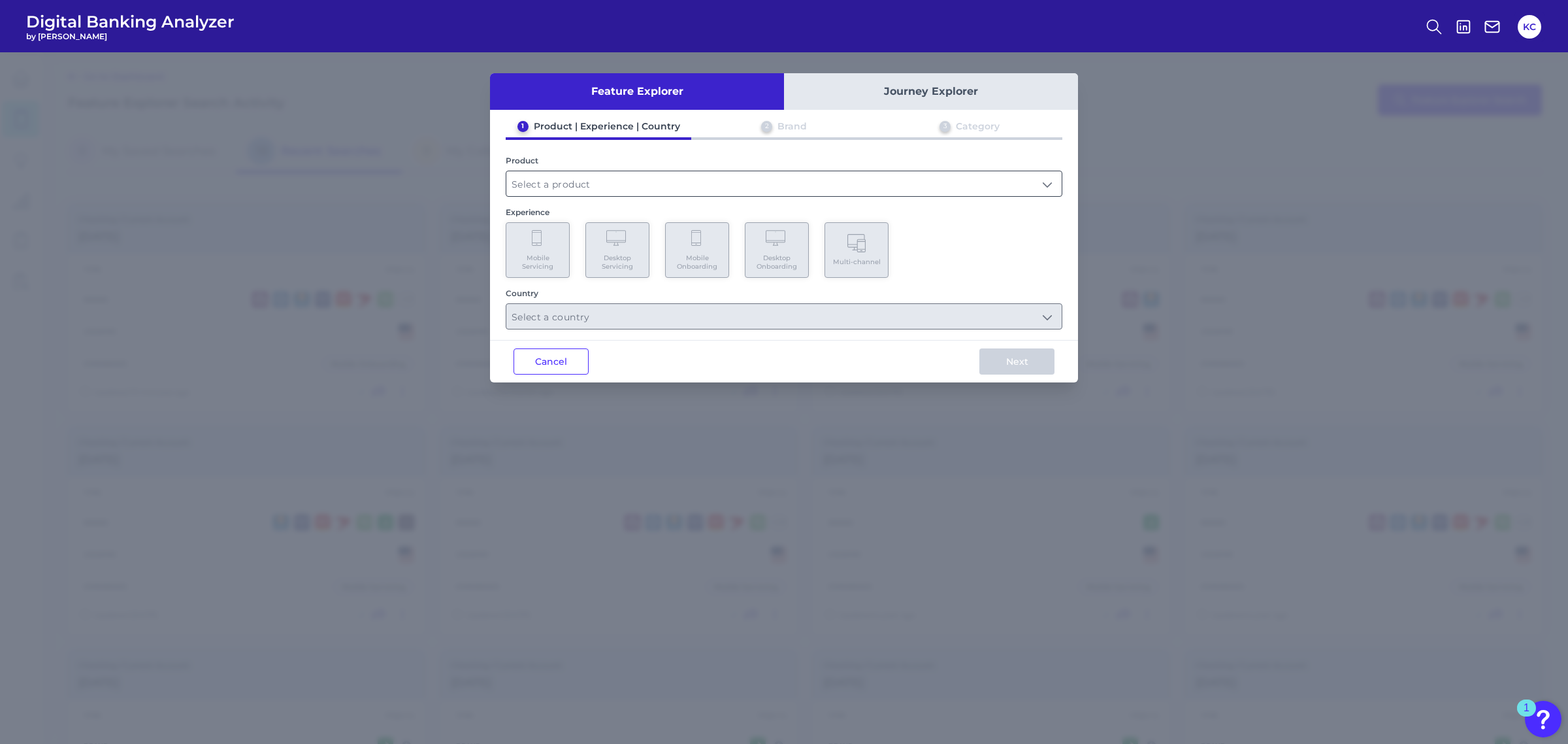
click at [690, 175] on input "text" at bounding box center [784, 183] width 555 height 25
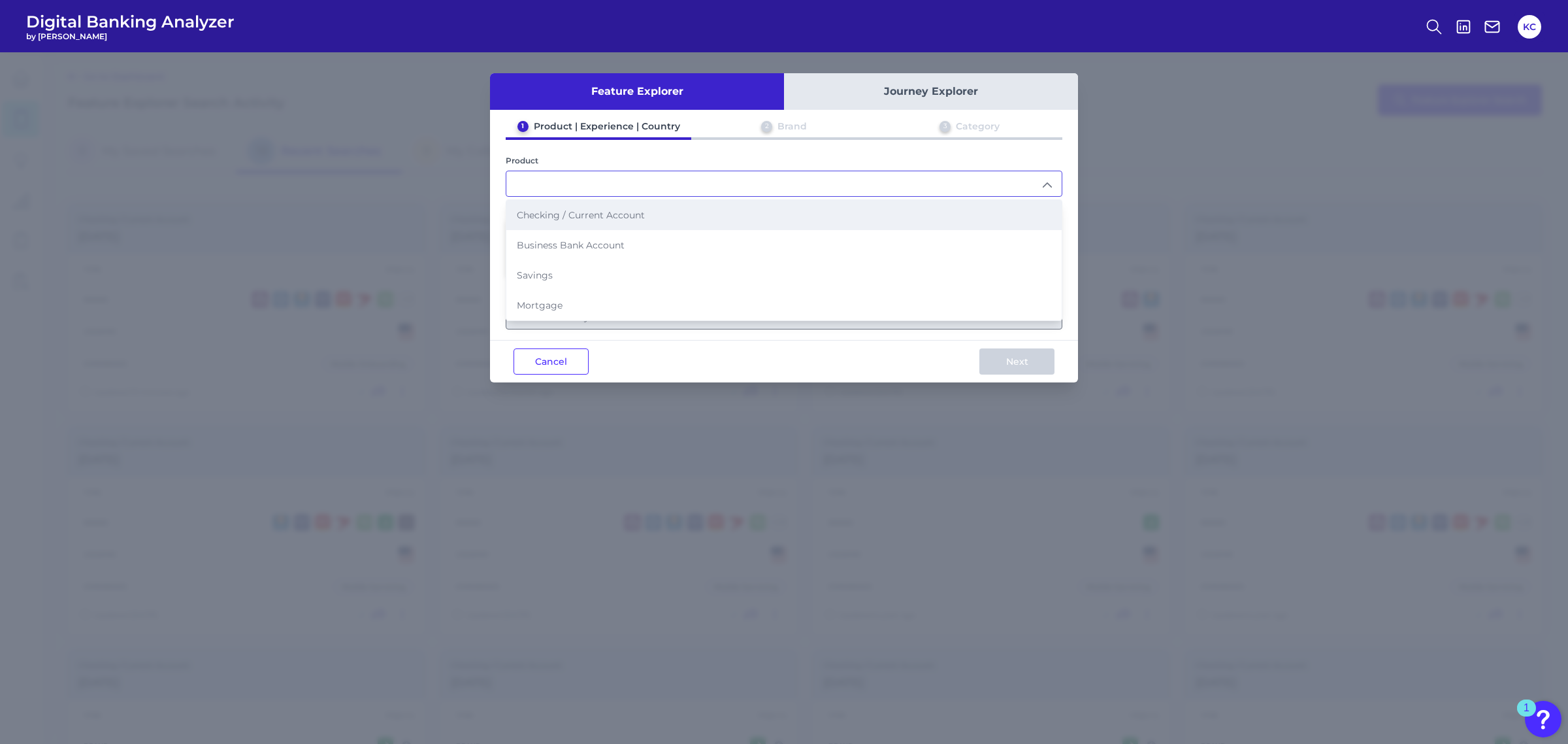
click at [690, 224] on li "Checking / Current Account" at bounding box center [784, 215] width 555 height 30
type input "Checking / Current Account"
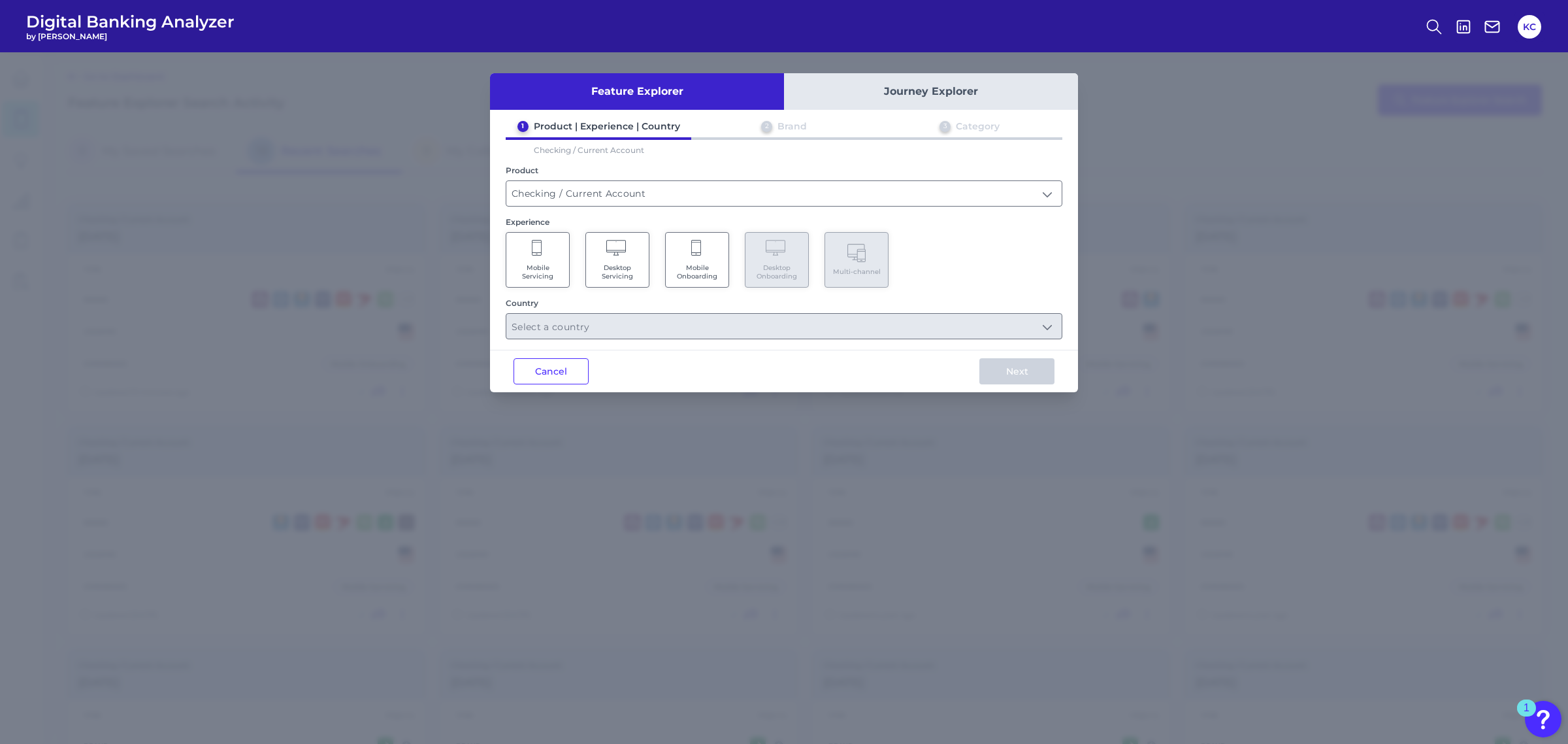
click at [919, 97] on button "Journey Explorer" at bounding box center [930, 91] width 294 height 37
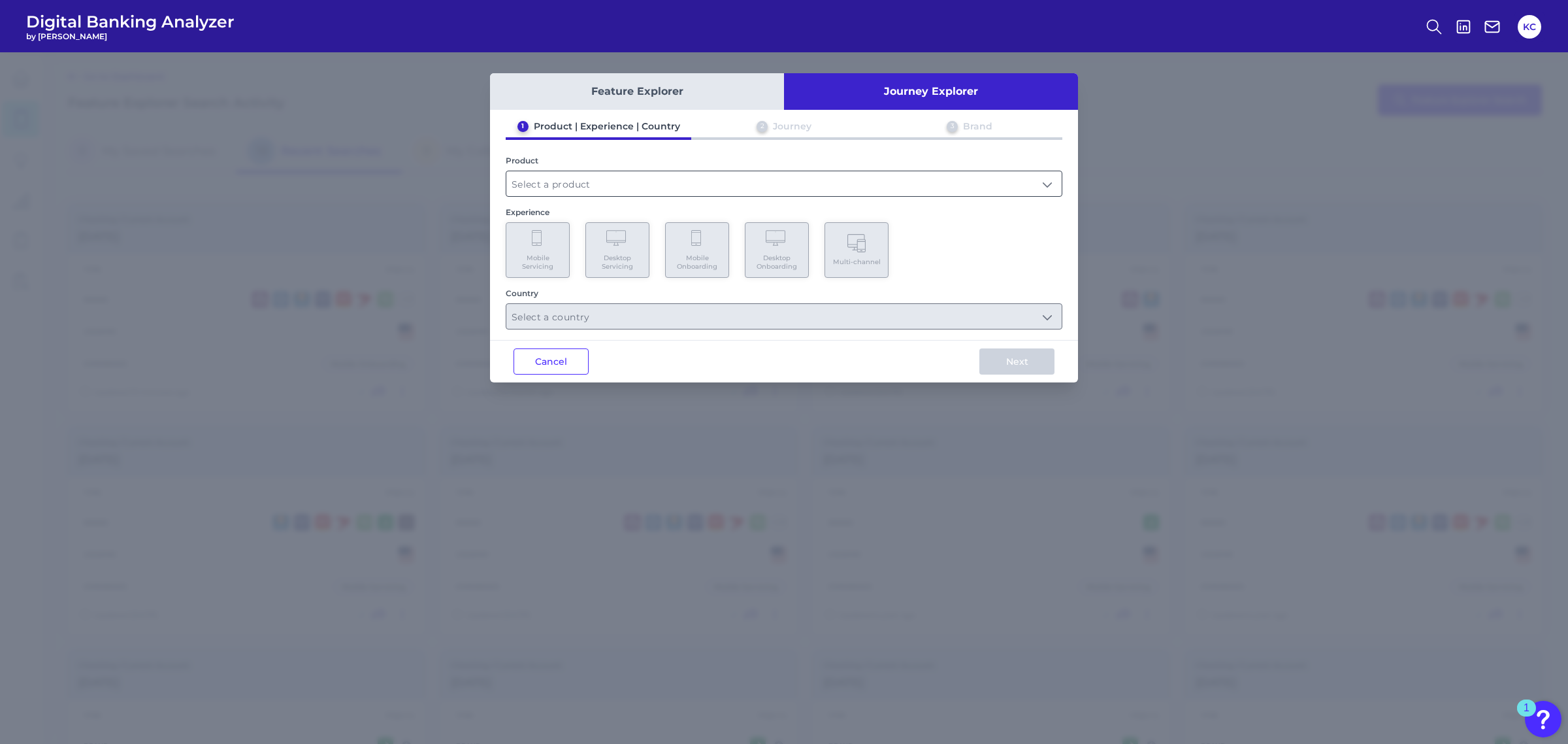
click at [665, 191] on input "text" at bounding box center [784, 183] width 555 height 25
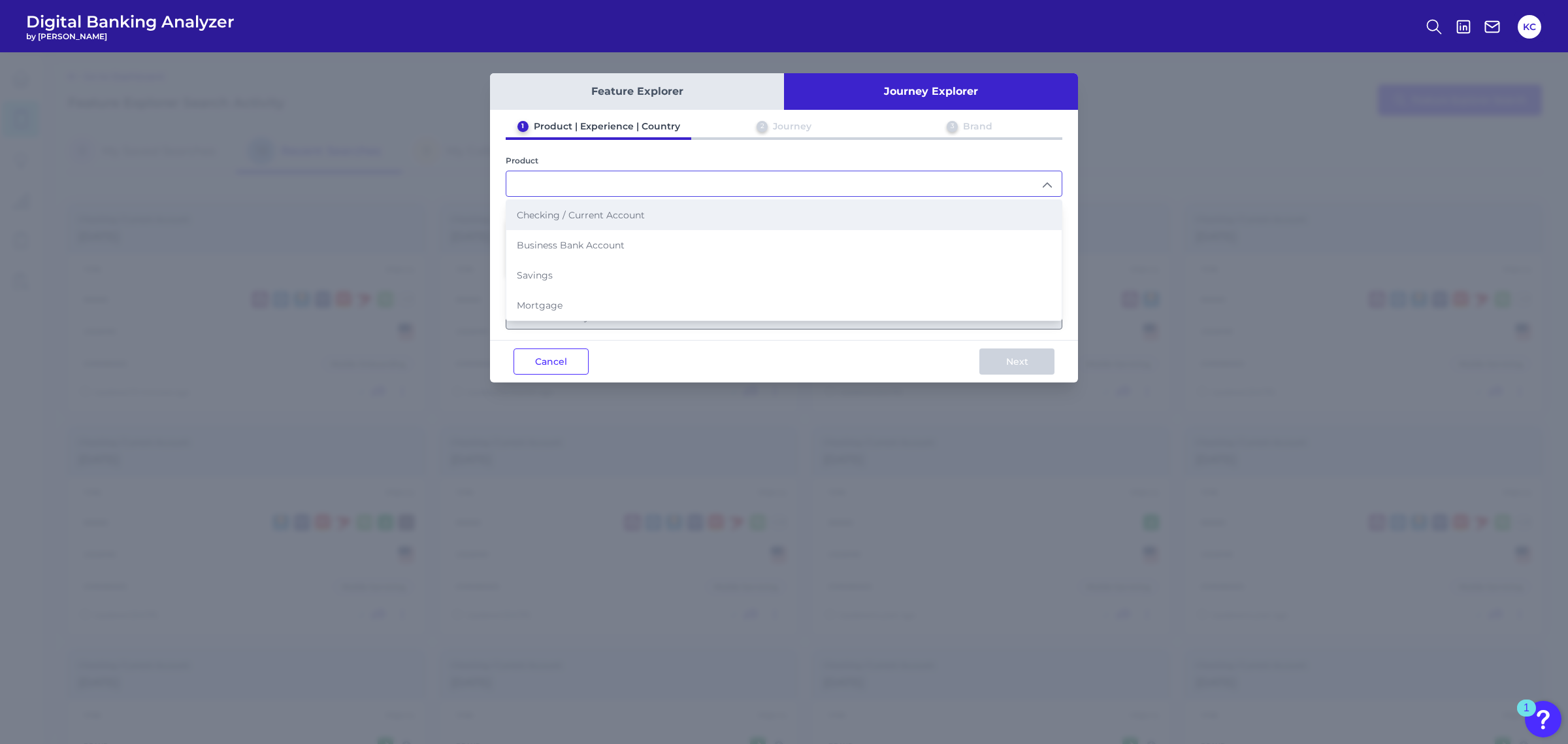
click at [662, 214] on li "Checking / Current Account" at bounding box center [784, 215] width 555 height 30
type input "Checking / Current Account"
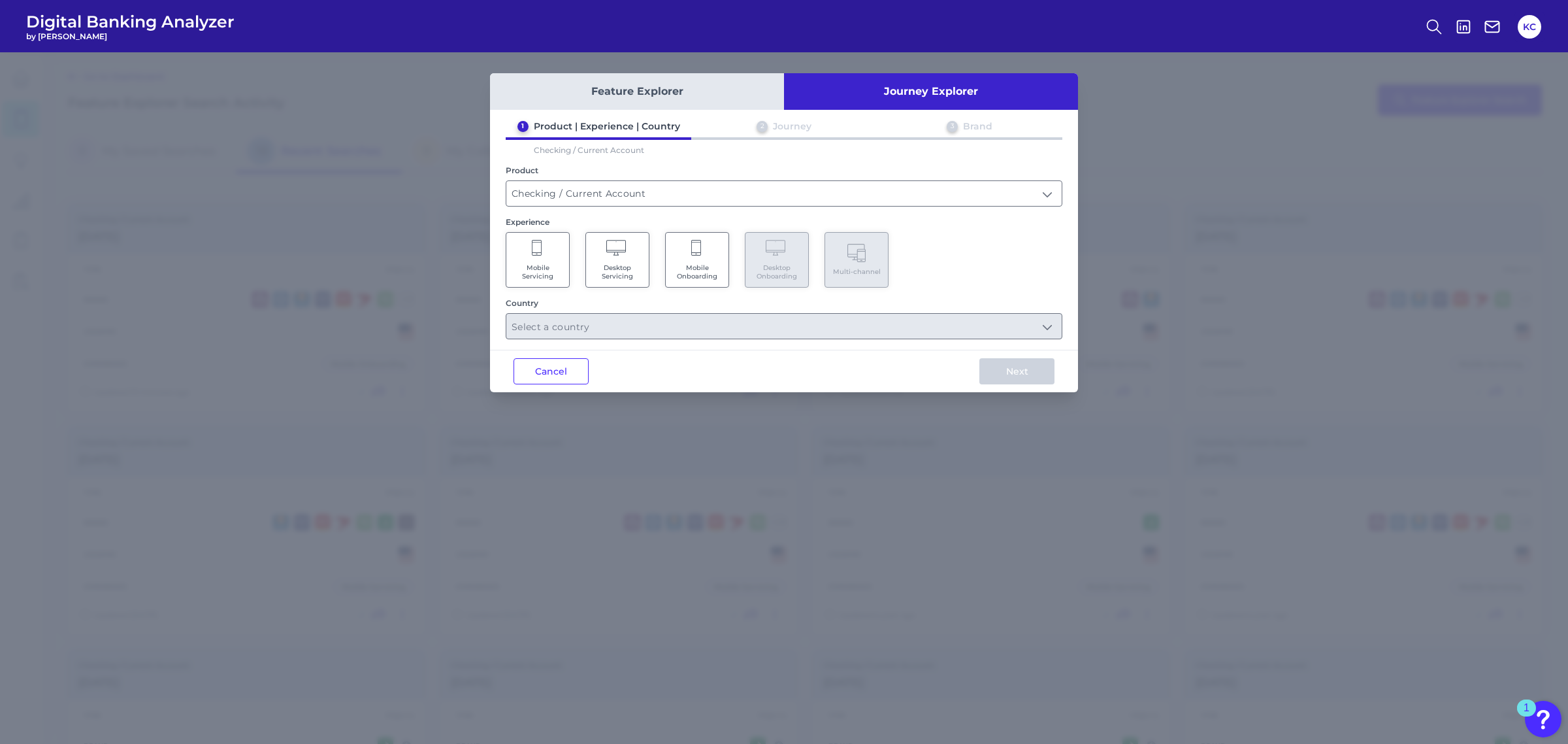
click at [707, 269] on span "Mobile Onboarding" at bounding box center [696, 272] width 49 height 17
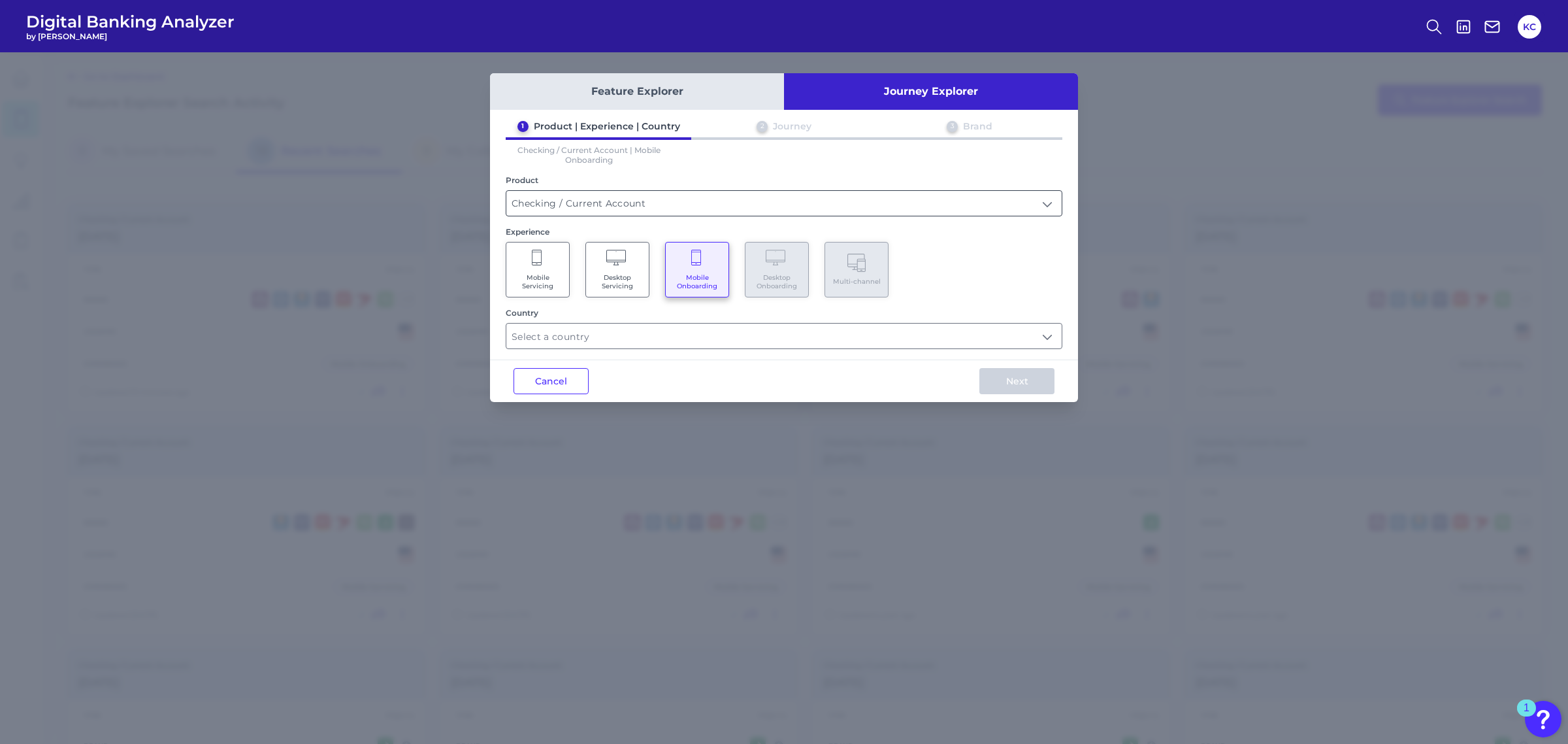
click at [792, 198] on input "Checking / Current Account" at bounding box center [784, 203] width 555 height 25
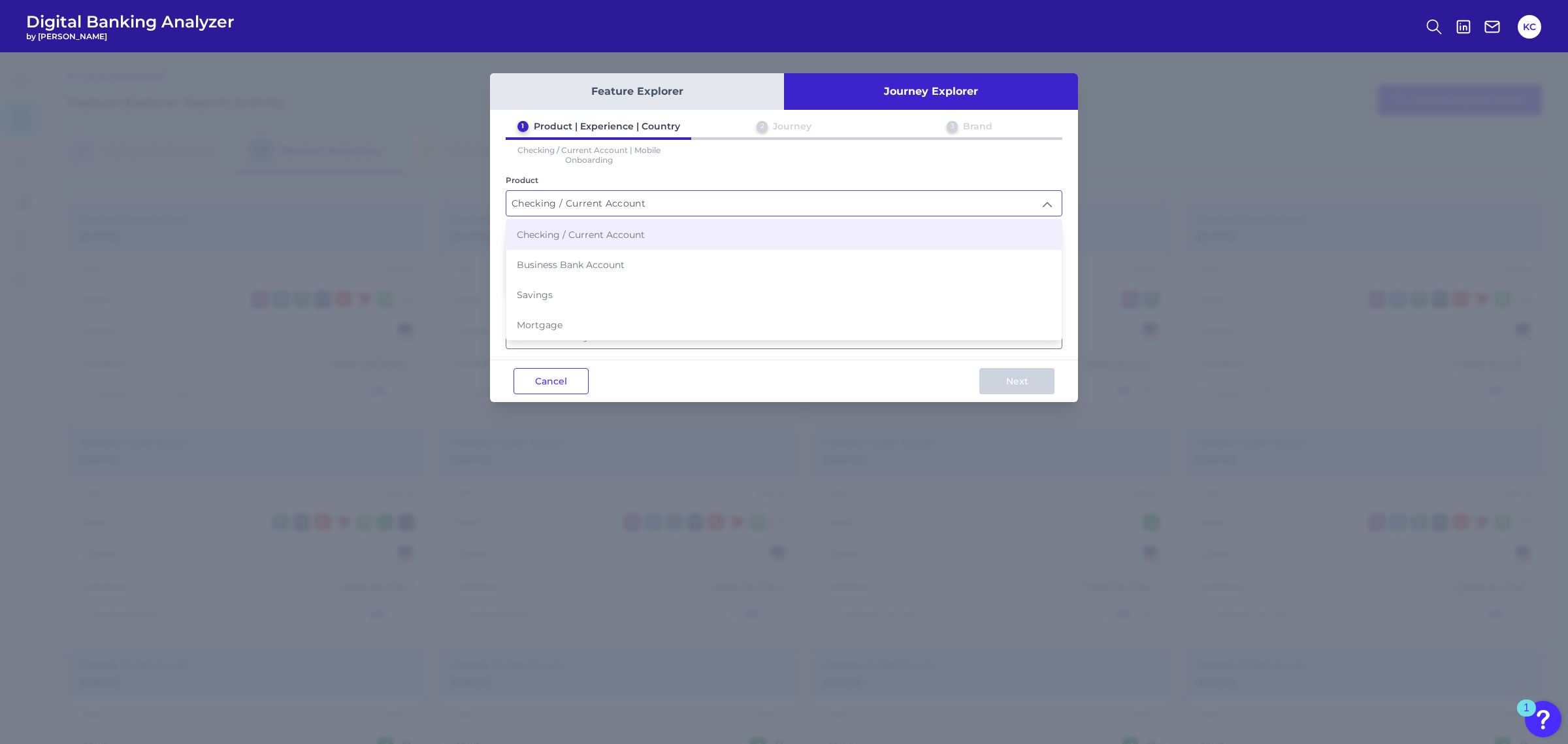
click at [815, 164] on div "1 Product | Experience | Country 2 Journey 3 Brand Checking / Current Account |…" at bounding box center [784, 234] width 588 height 228
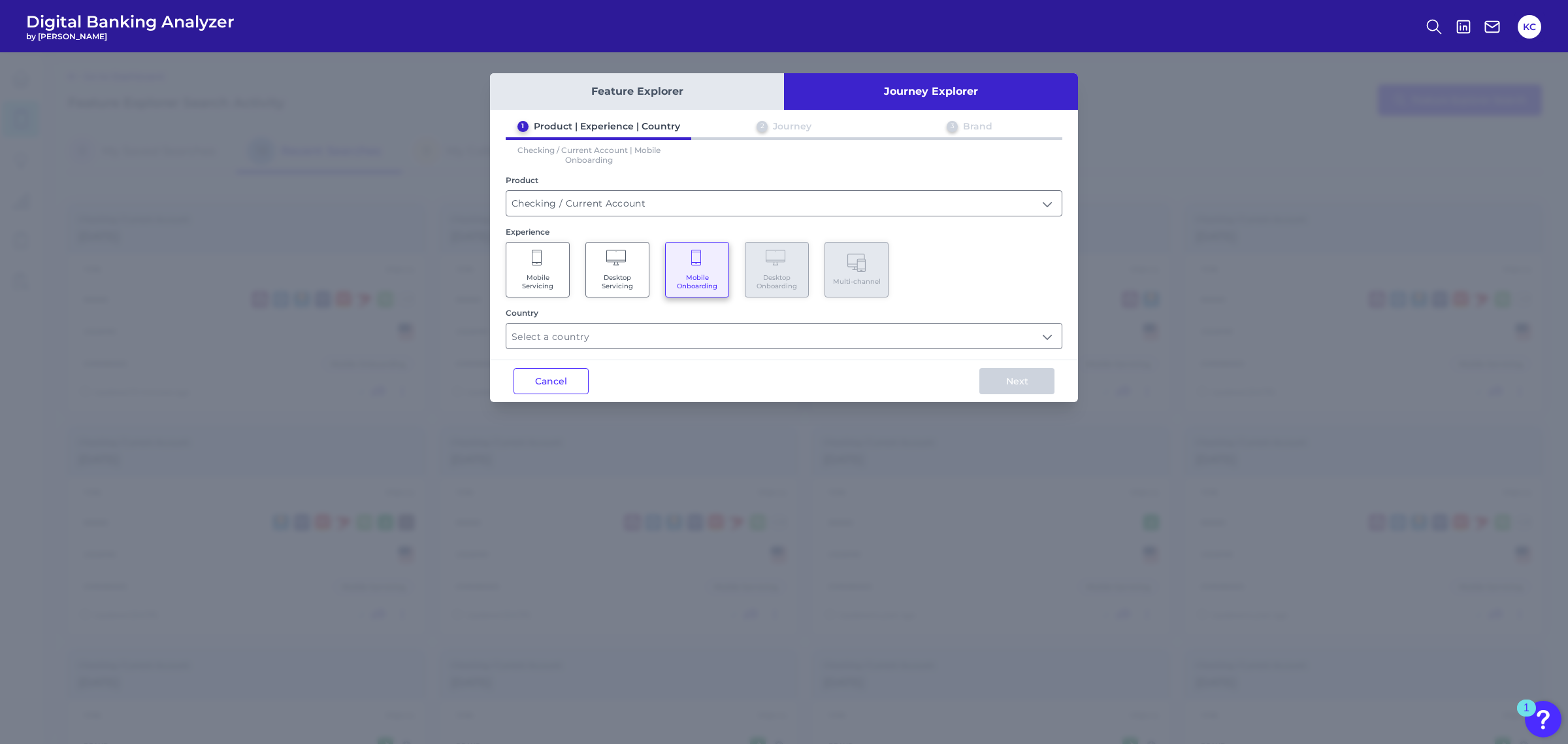
click at [830, 129] on div "2 Journey" at bounding box center [784, 129] width 185 height 17
click at [754, 329] on input "text" at bounding box center [784, 336] width 555 height 25
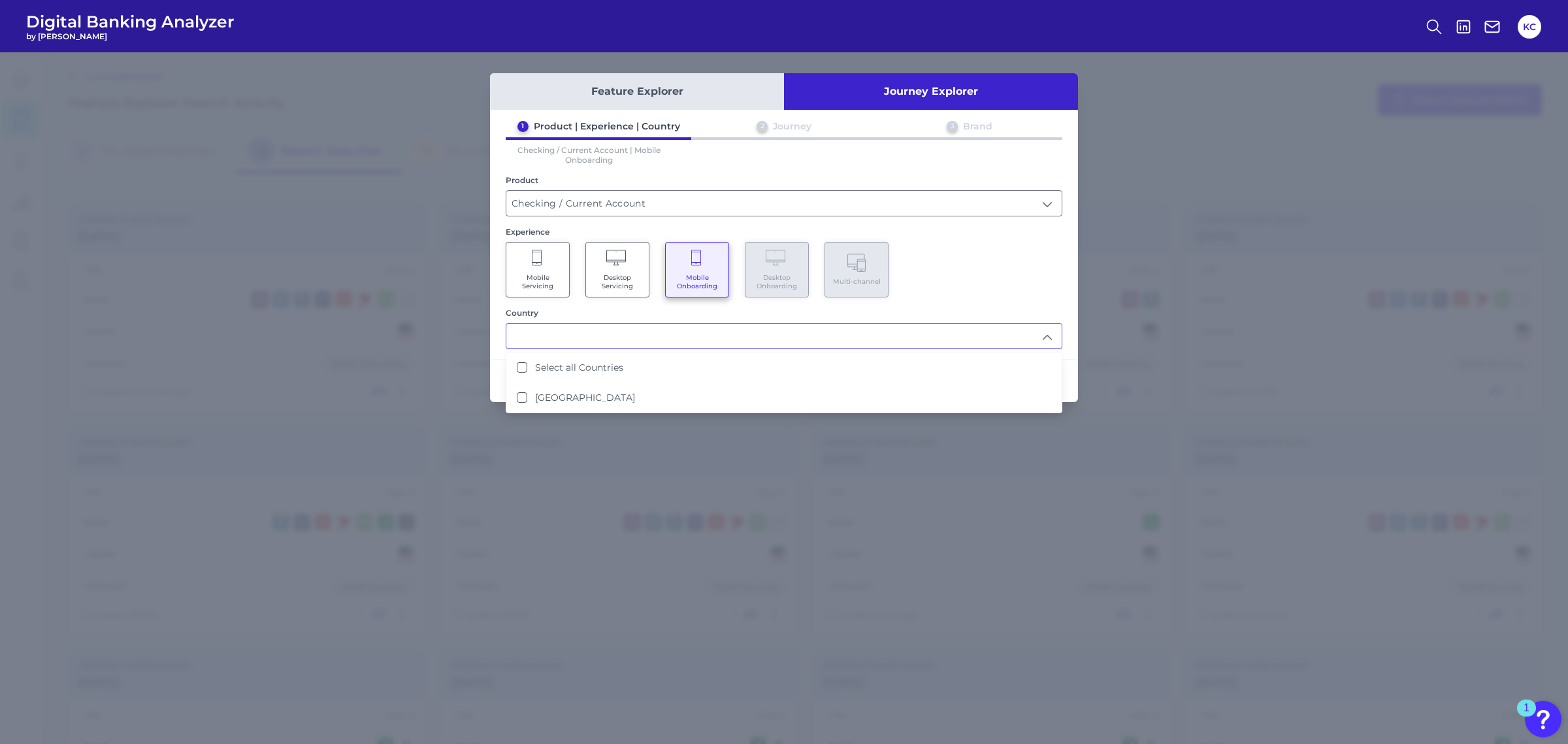
click at [752, 329] on input "text" at bounding box center [784, 336] width 555 height 25
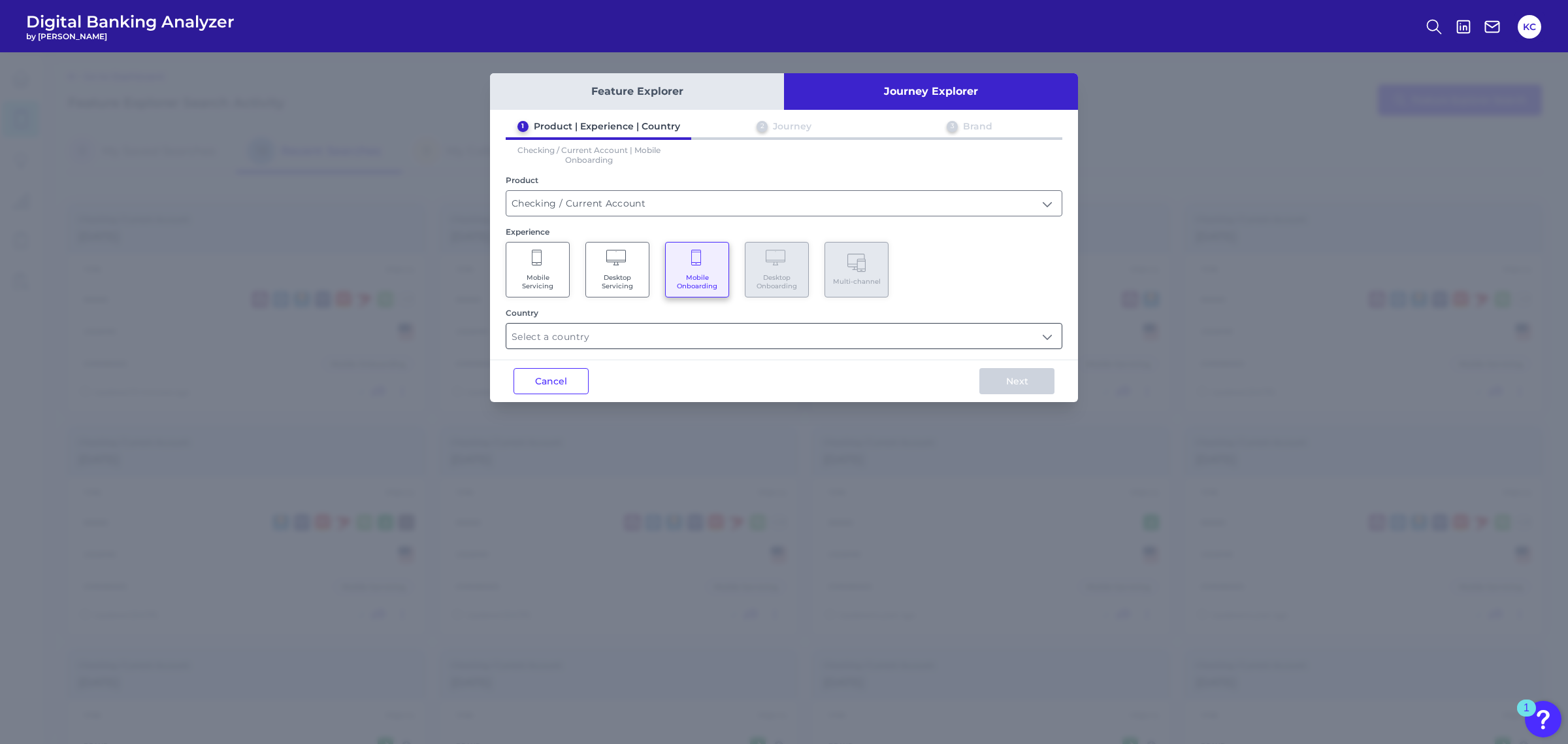
click at [667, 328] on input "text" at bounding box center [784, 336] width 555 height 25
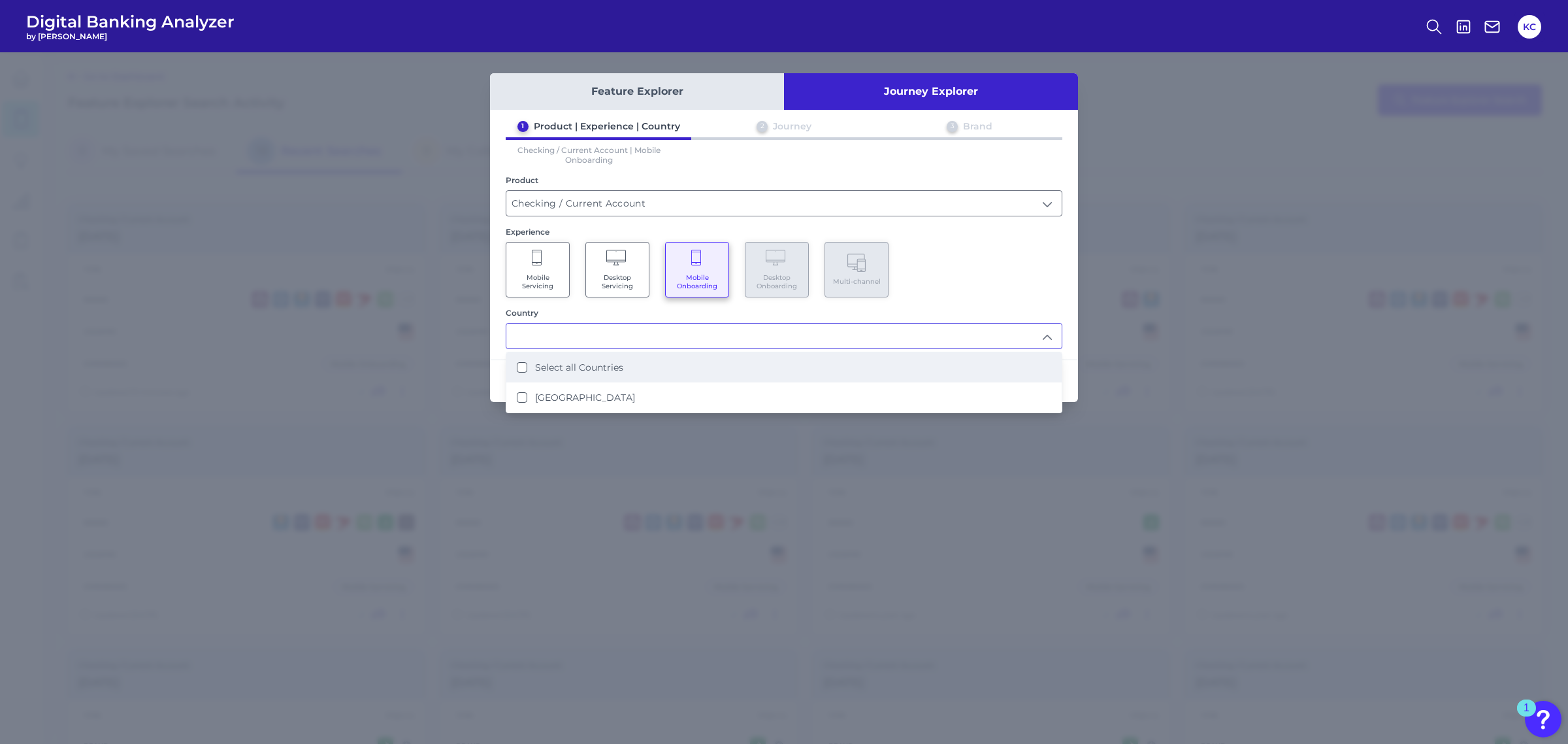
click at [697, 363] on li "Select all Countries" at bounding box center [784, 367] width 555 height 30
type input "Select all Countries"
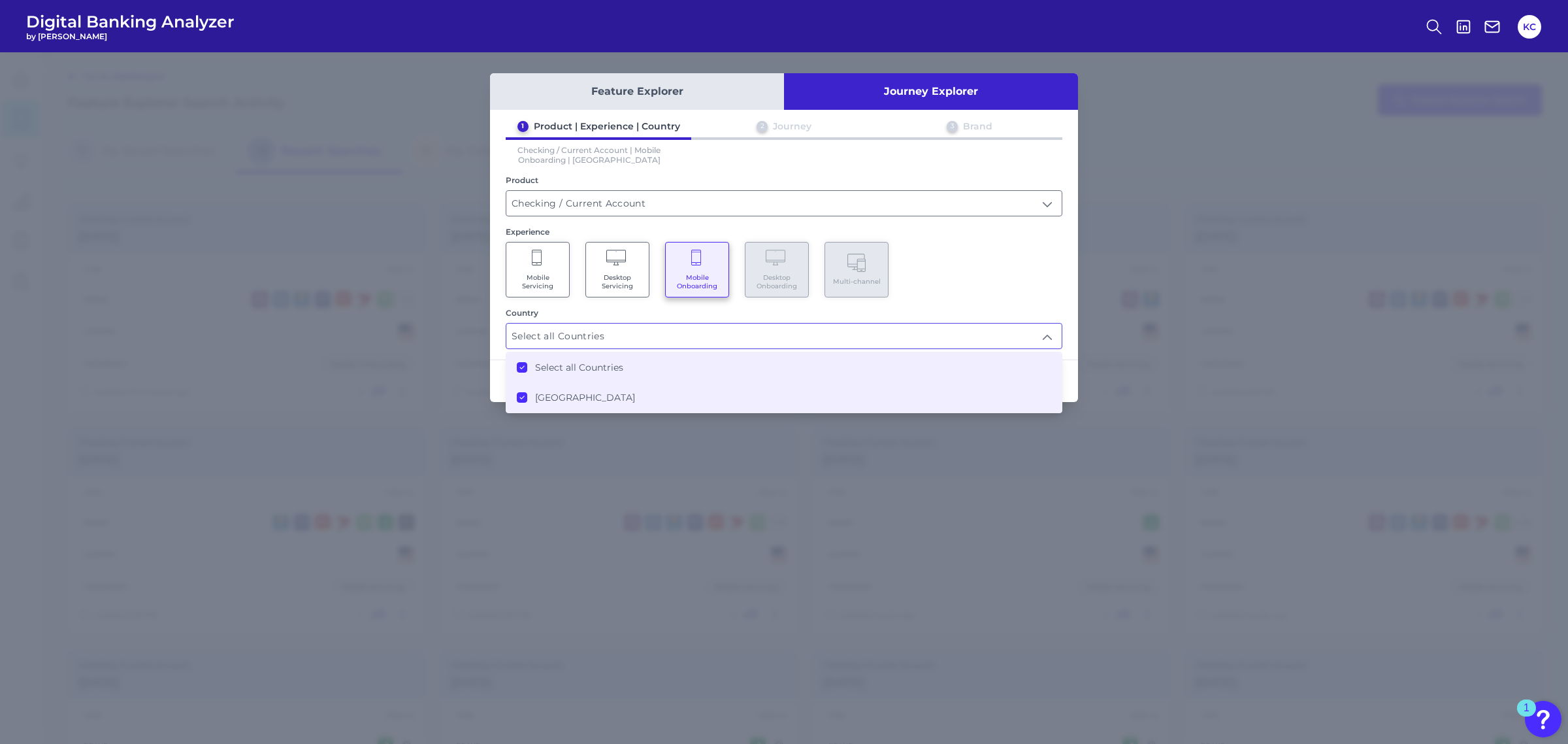
click at [1000, 265] on div "Mobile Servicing Desktop Servicing Mobile Onboarding Desktop Onboarding Multi-c…" at bounding box center [784, 270] width 557 height 56
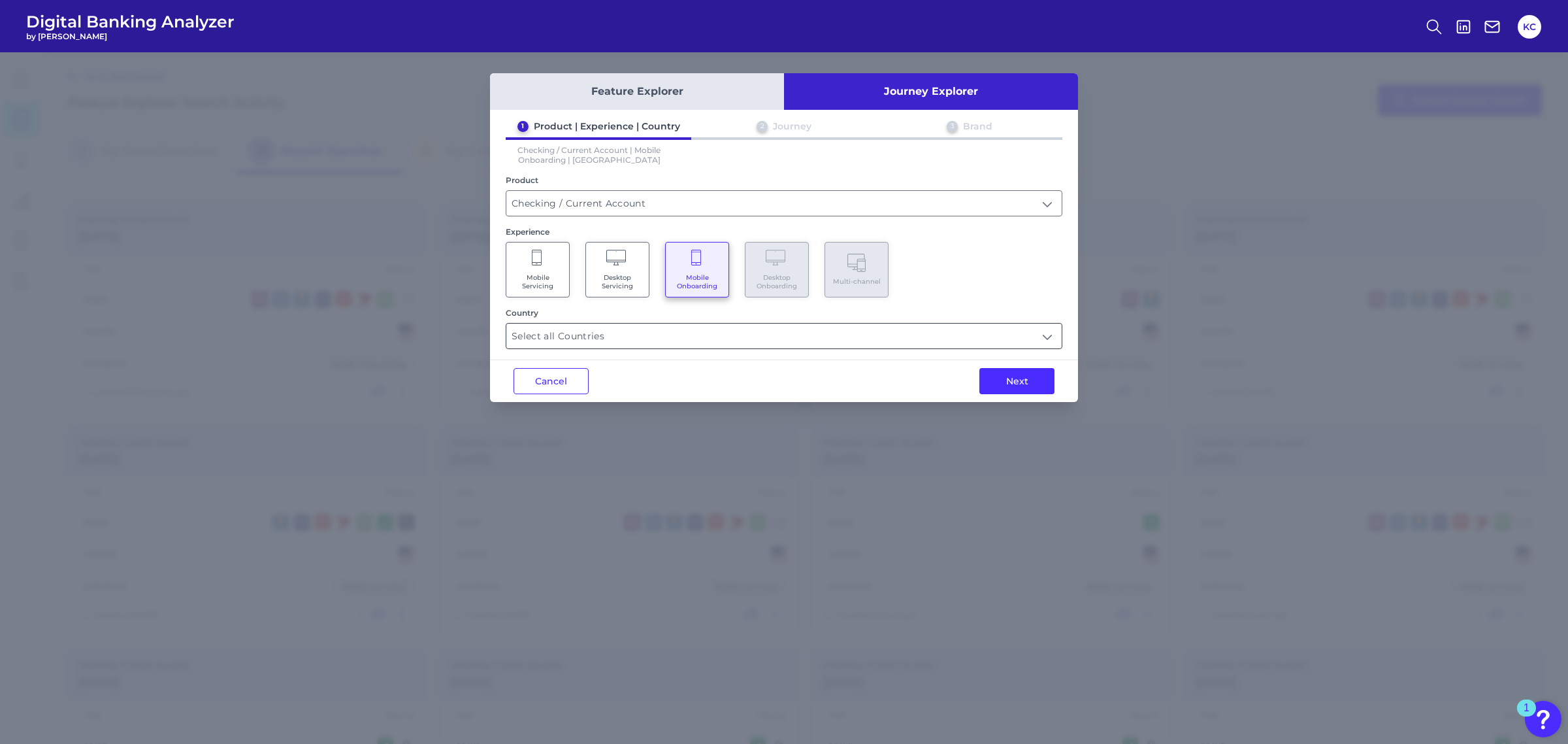
click at [842, 330] on input "Select all Countries" at bounding box center [784, 336] width 555 height 25
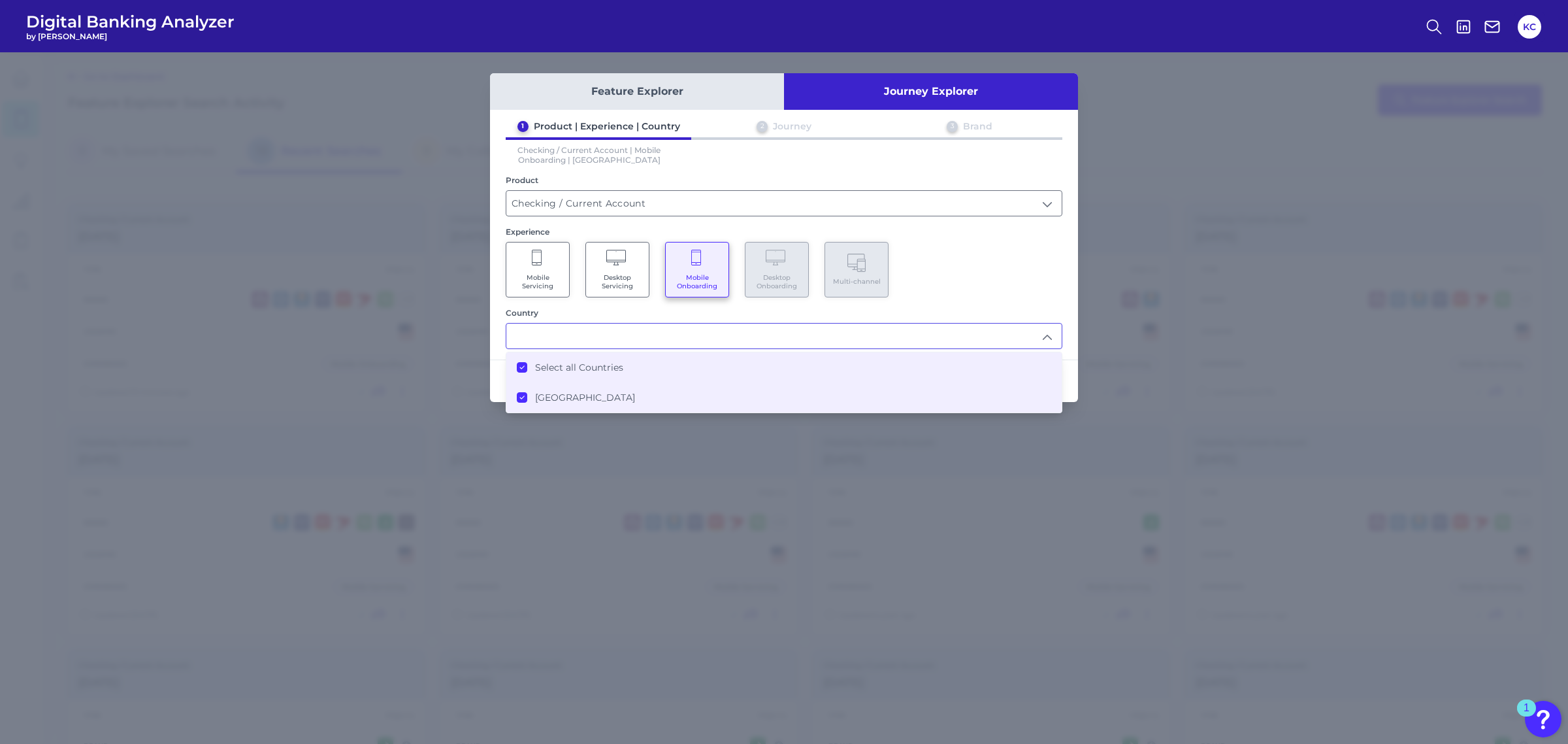
click at [1053, 316] on div "Country Select all Countries [GEOGRAPHIC_DATA]" at bounding box center [784, 329] width 557 height 42
type input "Select all Countries"
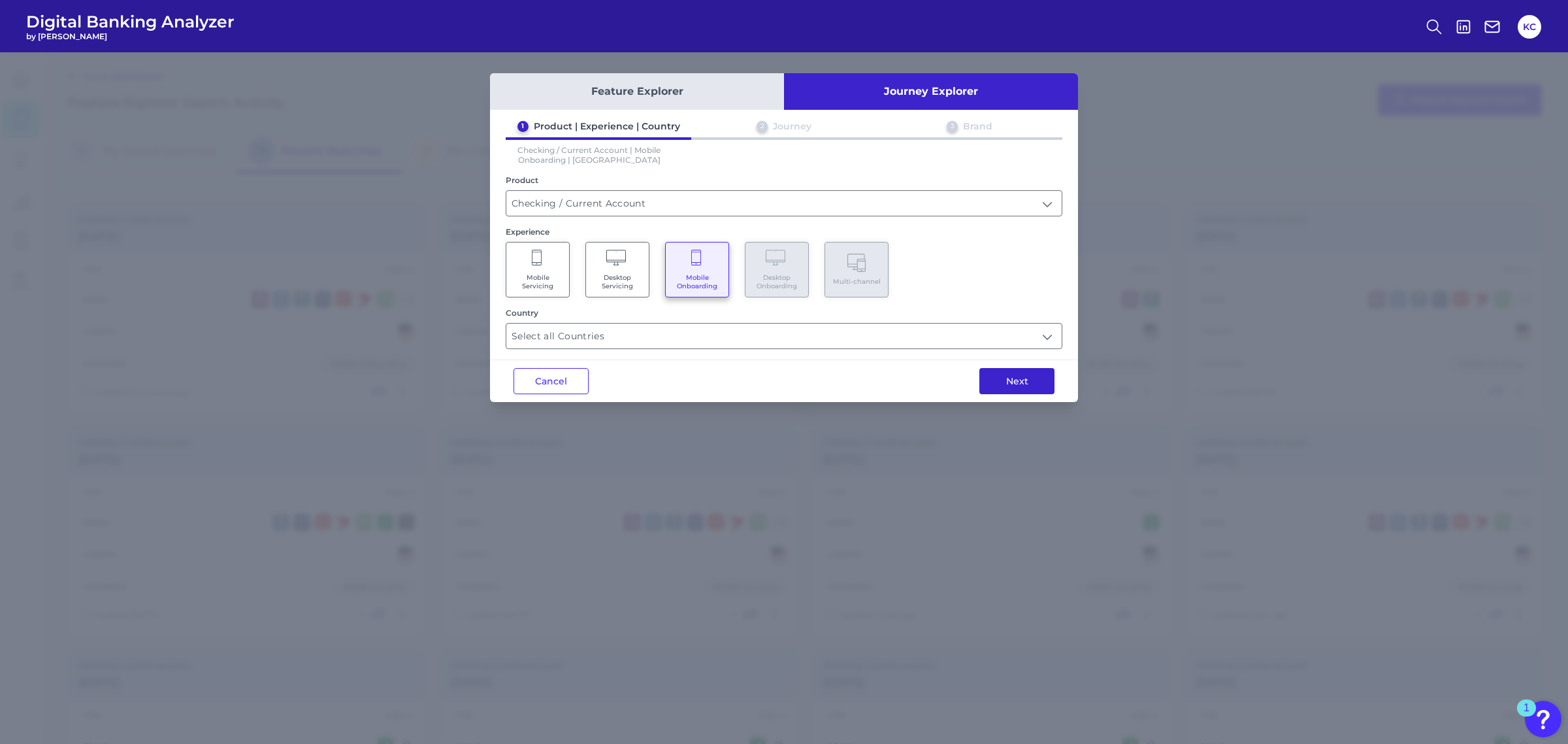
click at [1034, 371] on button "Next" at bounding box center [1016, 381] width 75 height 26
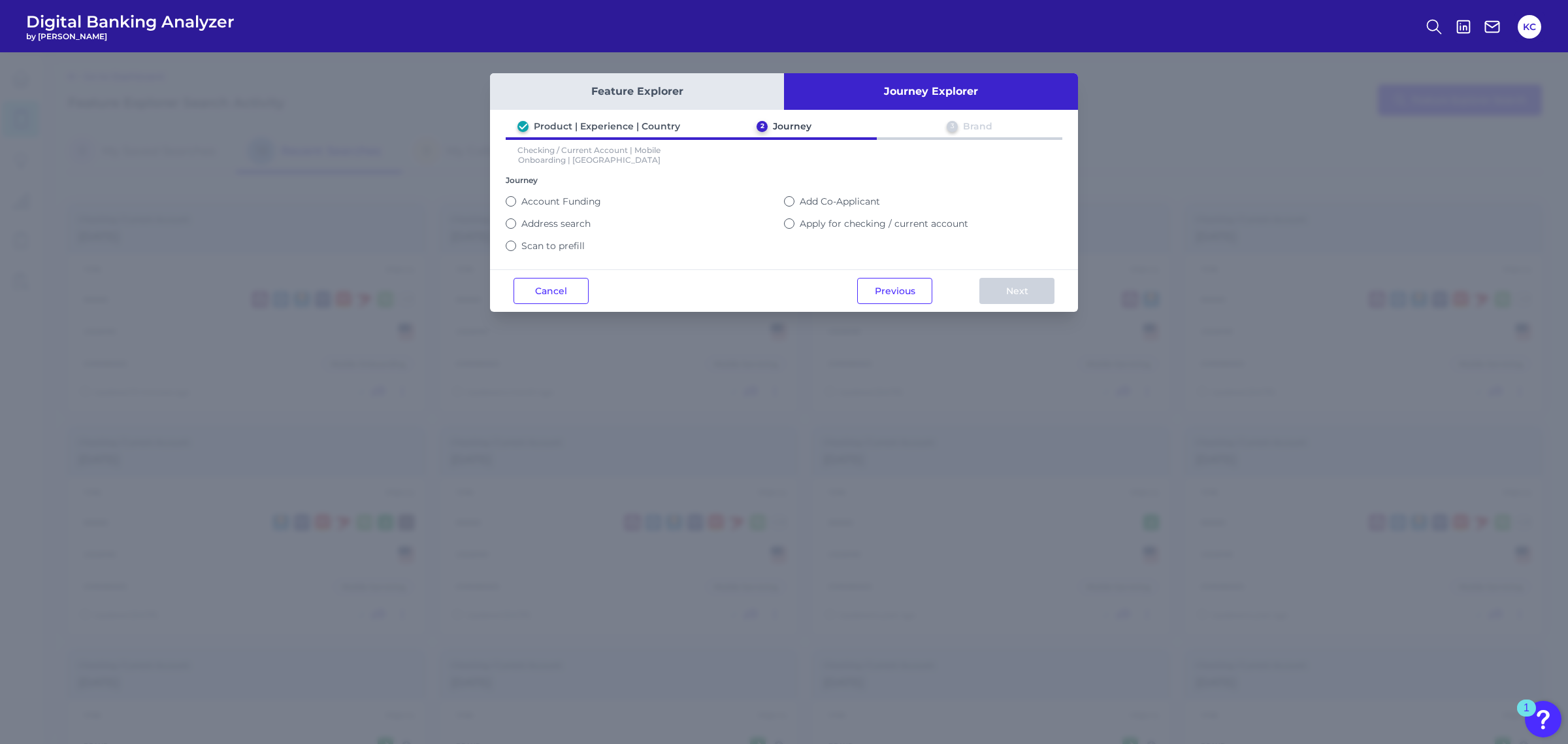
click at [837, 223] on label "Apply for checking / current account" at bounding box center [884, 223] width 169 height 11
click at [794, 223] on button "Apply for checking / current account" at bounding box center [789, 223] width 11 height 11
click at [1008, 289] on button "Next" at bounding box center [1016, 291] width 75 height 26
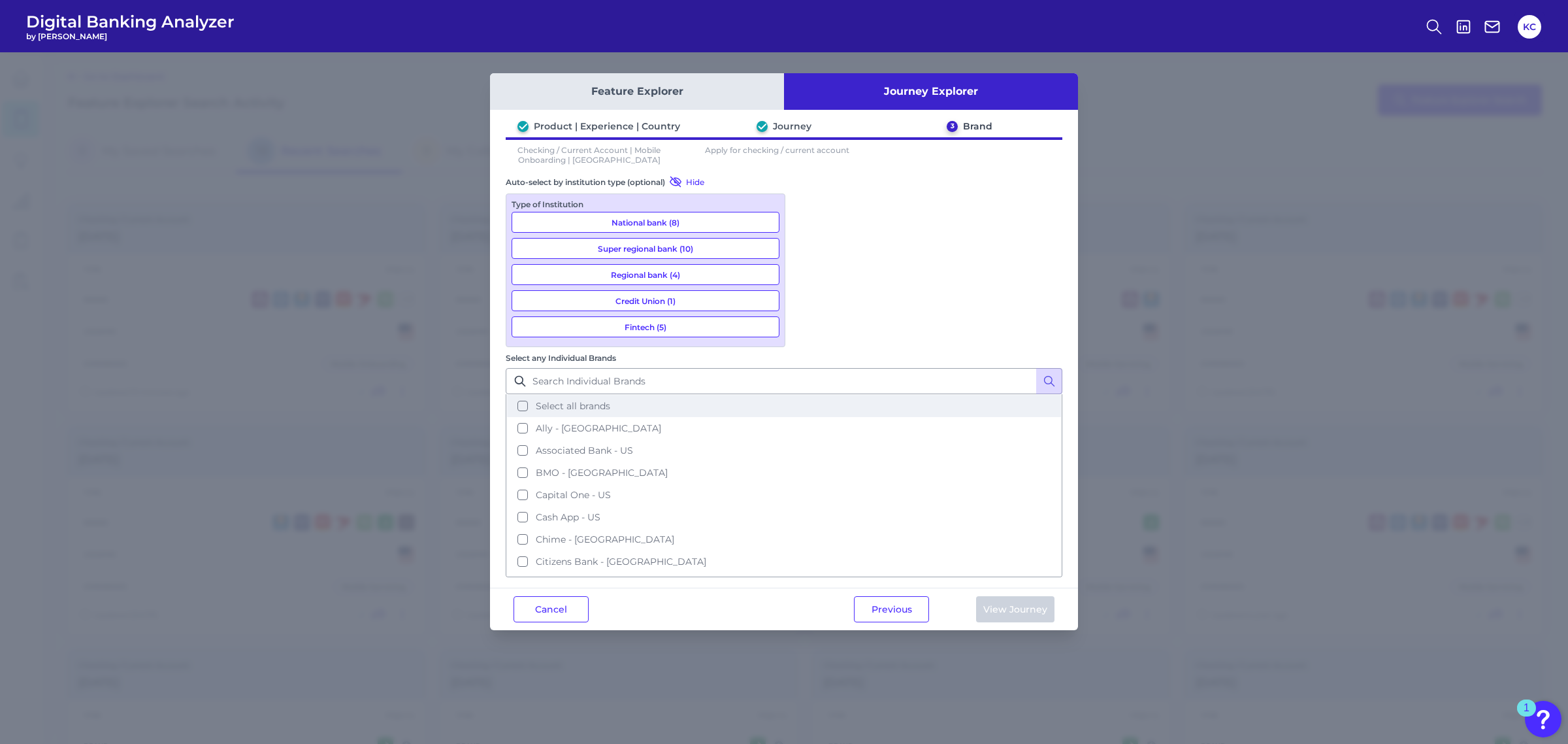
click at [807, 395] on button "Select all brands" at bounding box center [784, 405] width 554 height 22
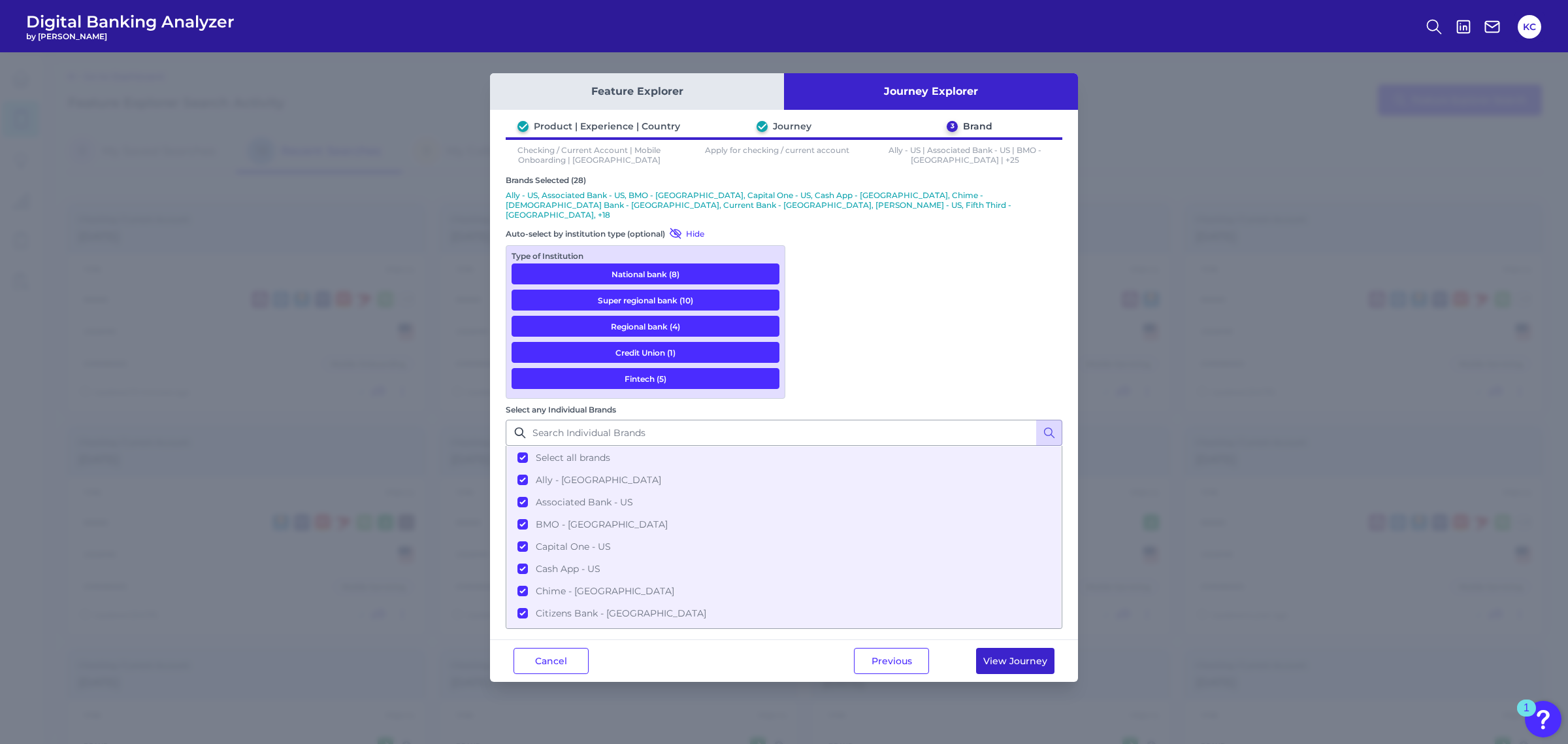
click at [1030, 648] on button "View Journey" at bounding box center [1016, 661] width 79 height 26
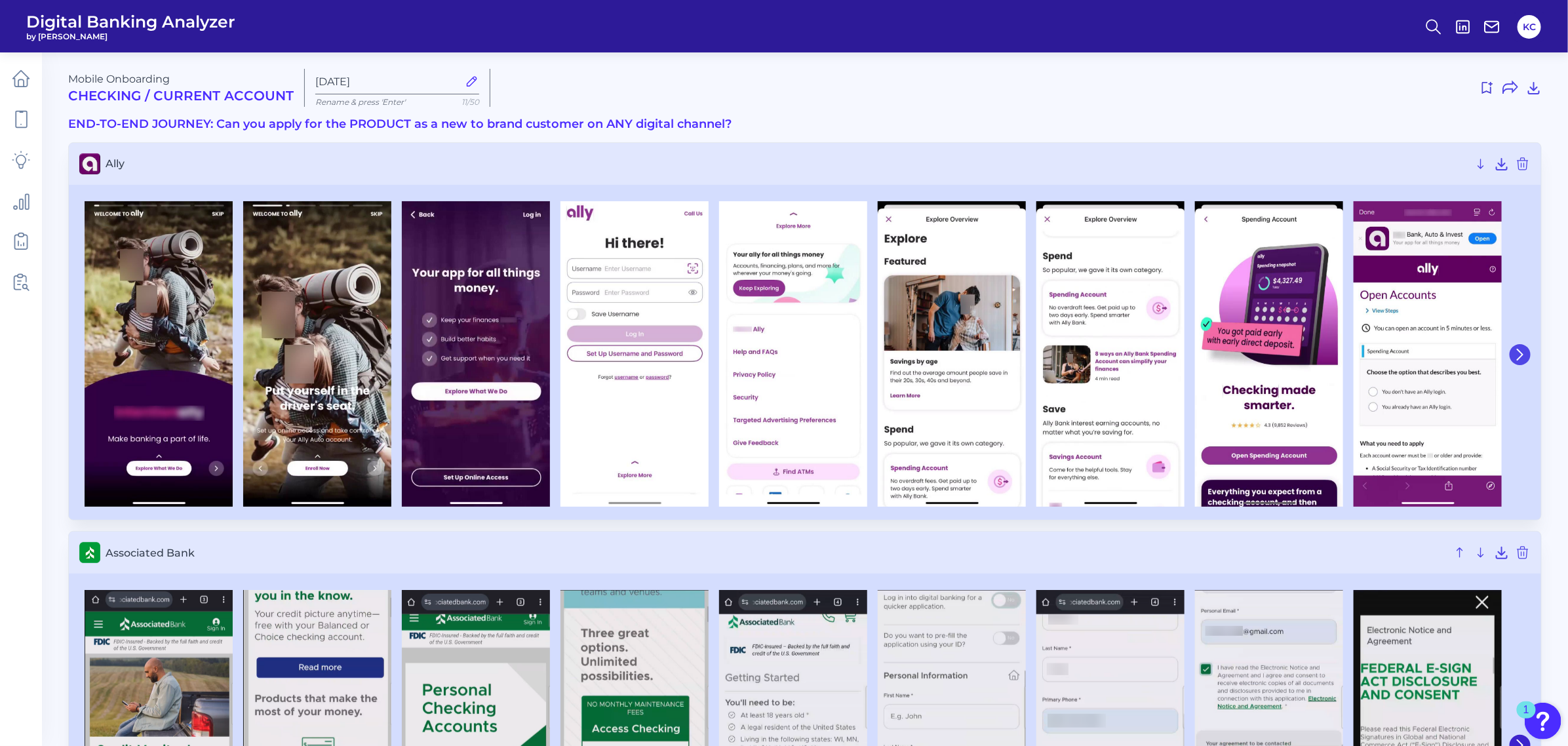
click at [1392, 353] on button at bounding box center [1519, 354] width 21 height 21
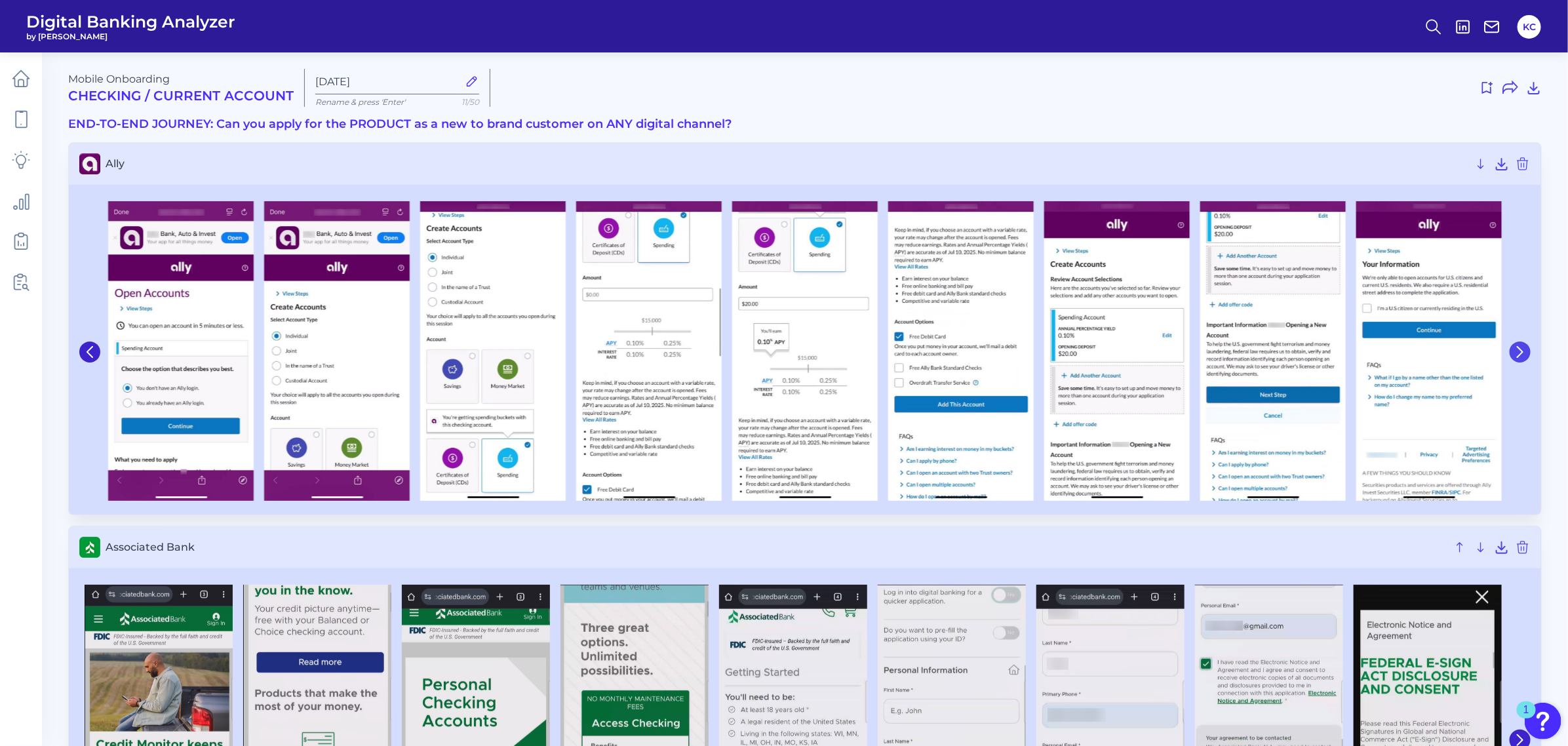
click at [1392, 353] on button at bounding box center [1519, 352] width 21 height 21
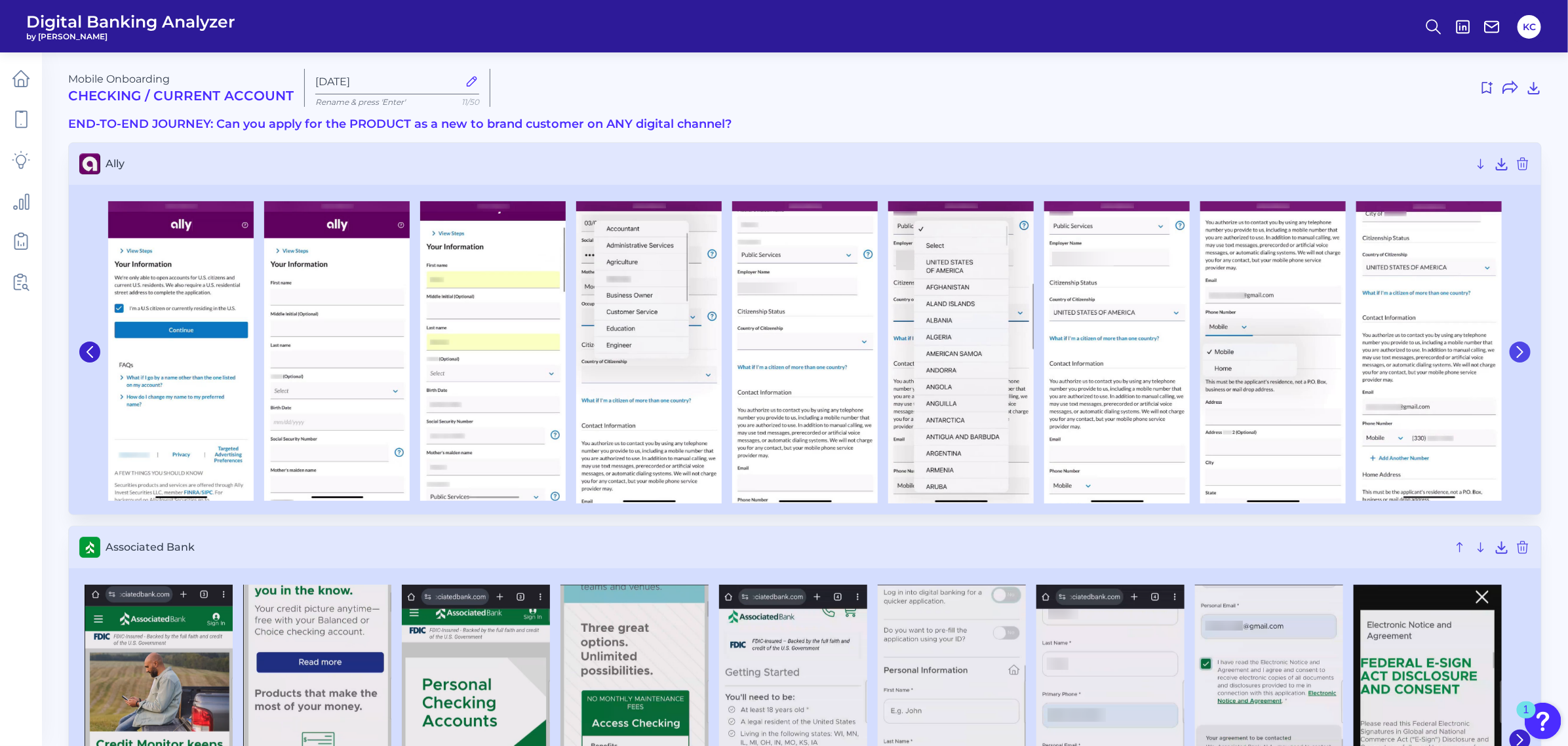
click at [1392, 353] on button at bounding box center [1519, 352] width 21 height 21
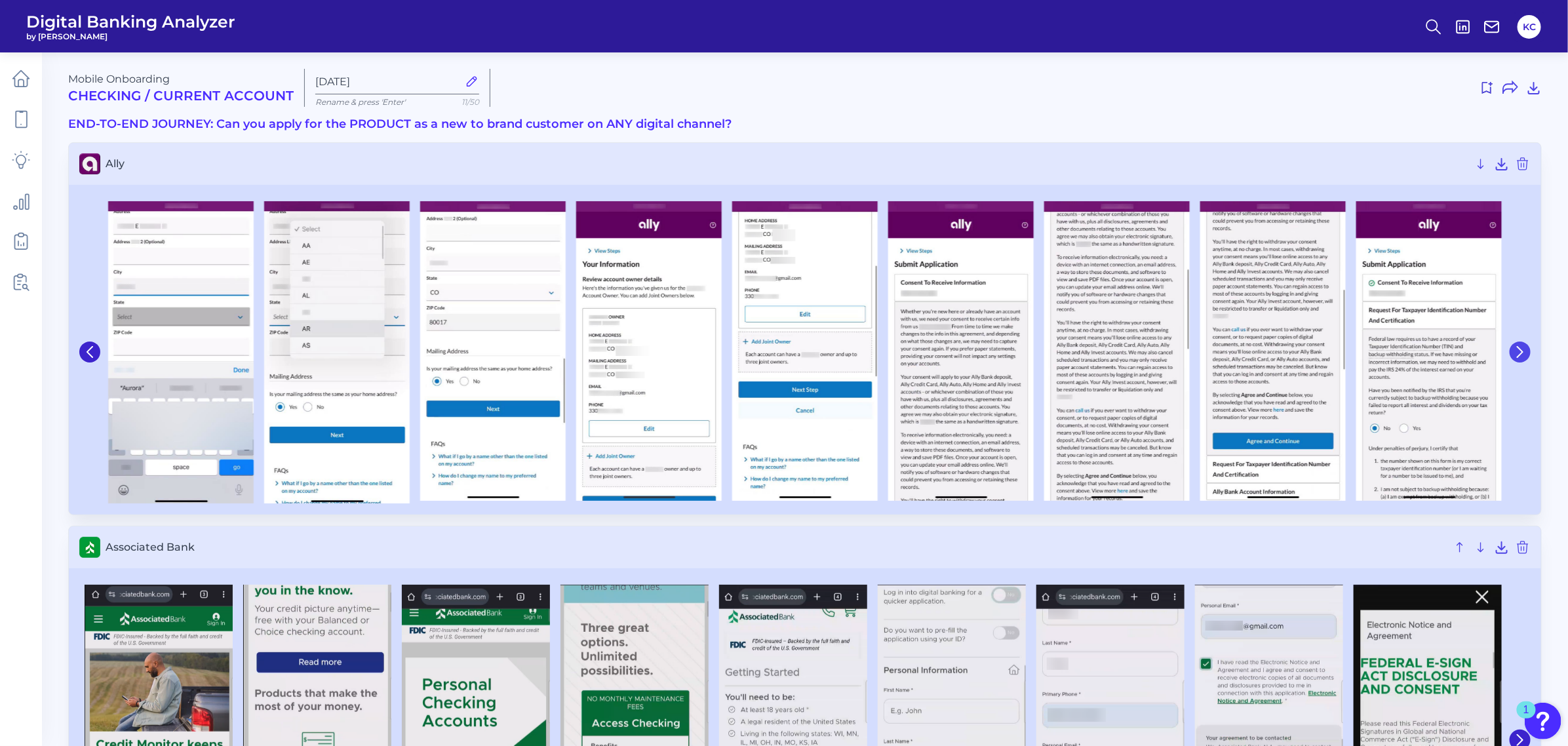
click at [1392, 353] on button at bounding box center [1519, 352] width 21 height 21
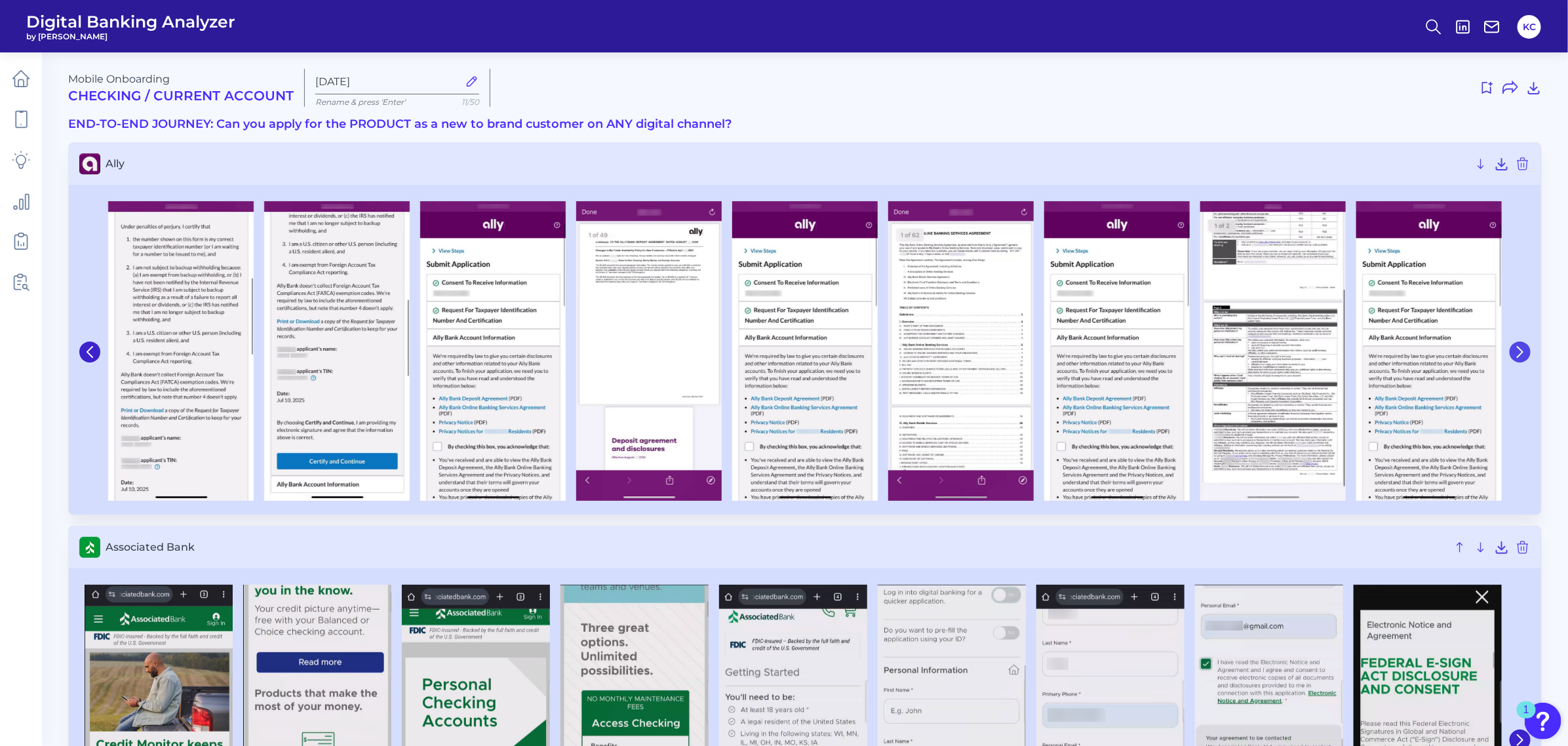
click at [1392, 353] on button at bounding box center [1519, 352] width 21 height 21
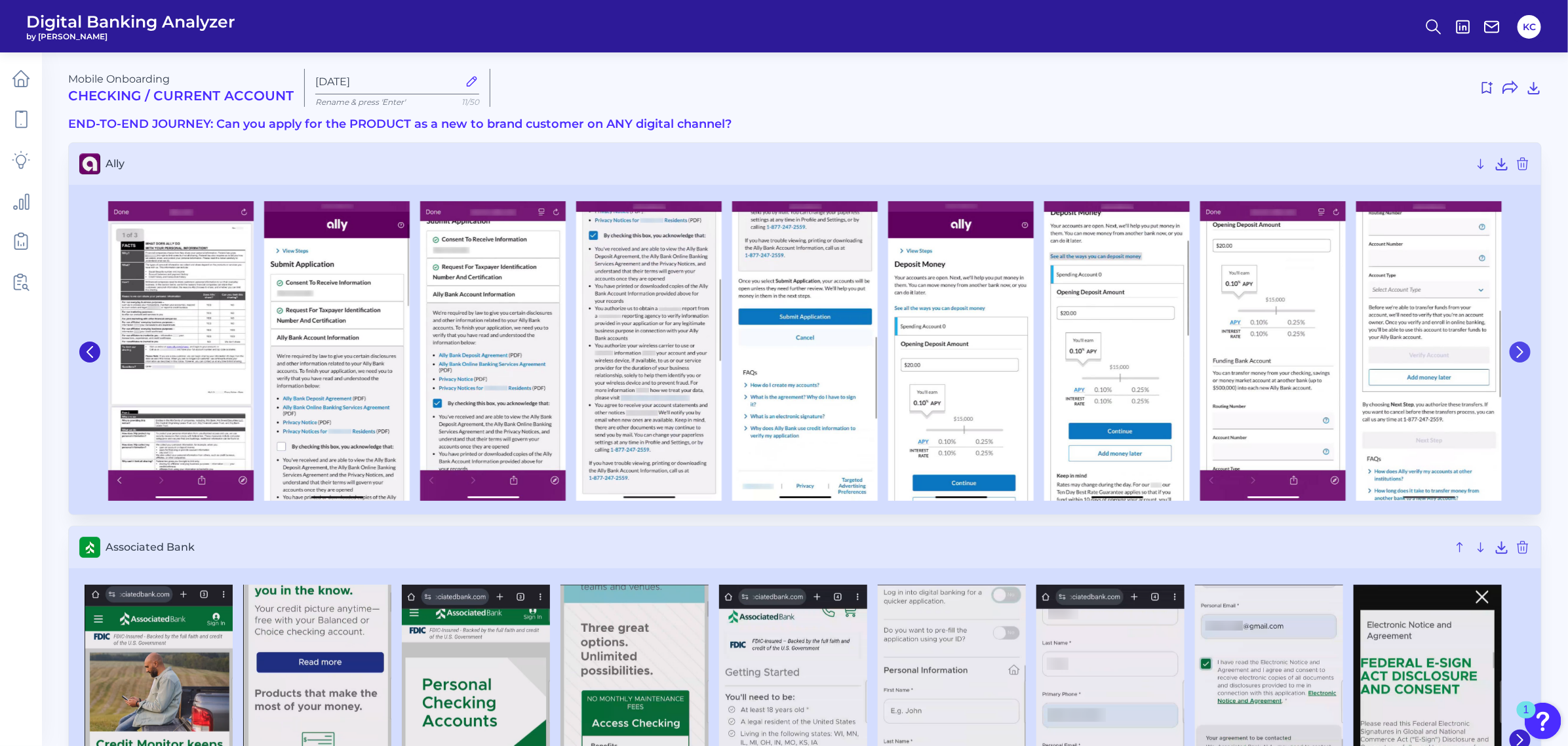
click at [1392, 353] on button at bounding box center [1519, 352] width 21 height 21
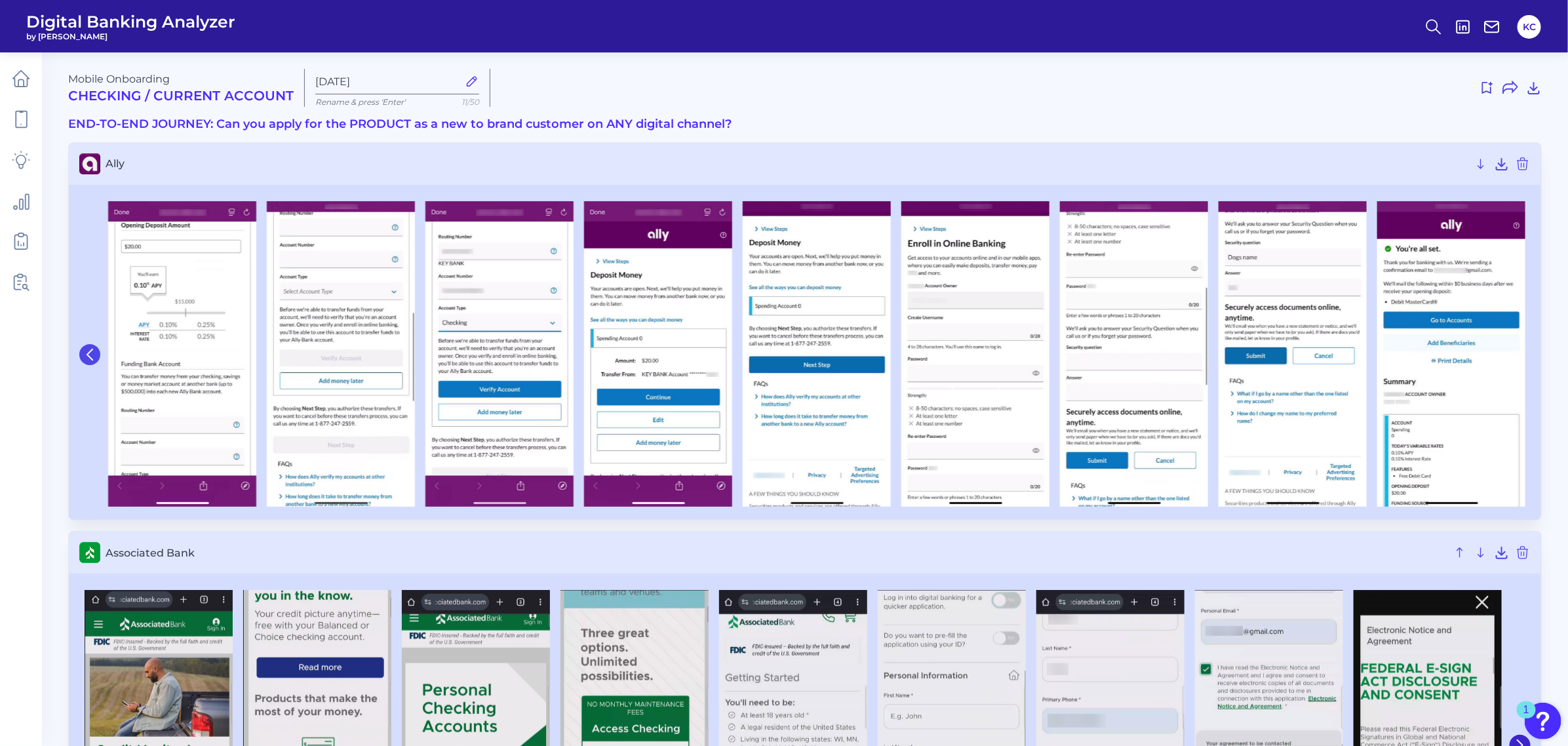
click at [93, 354] on icon at bounding box center [90, 355] width 11 height 11
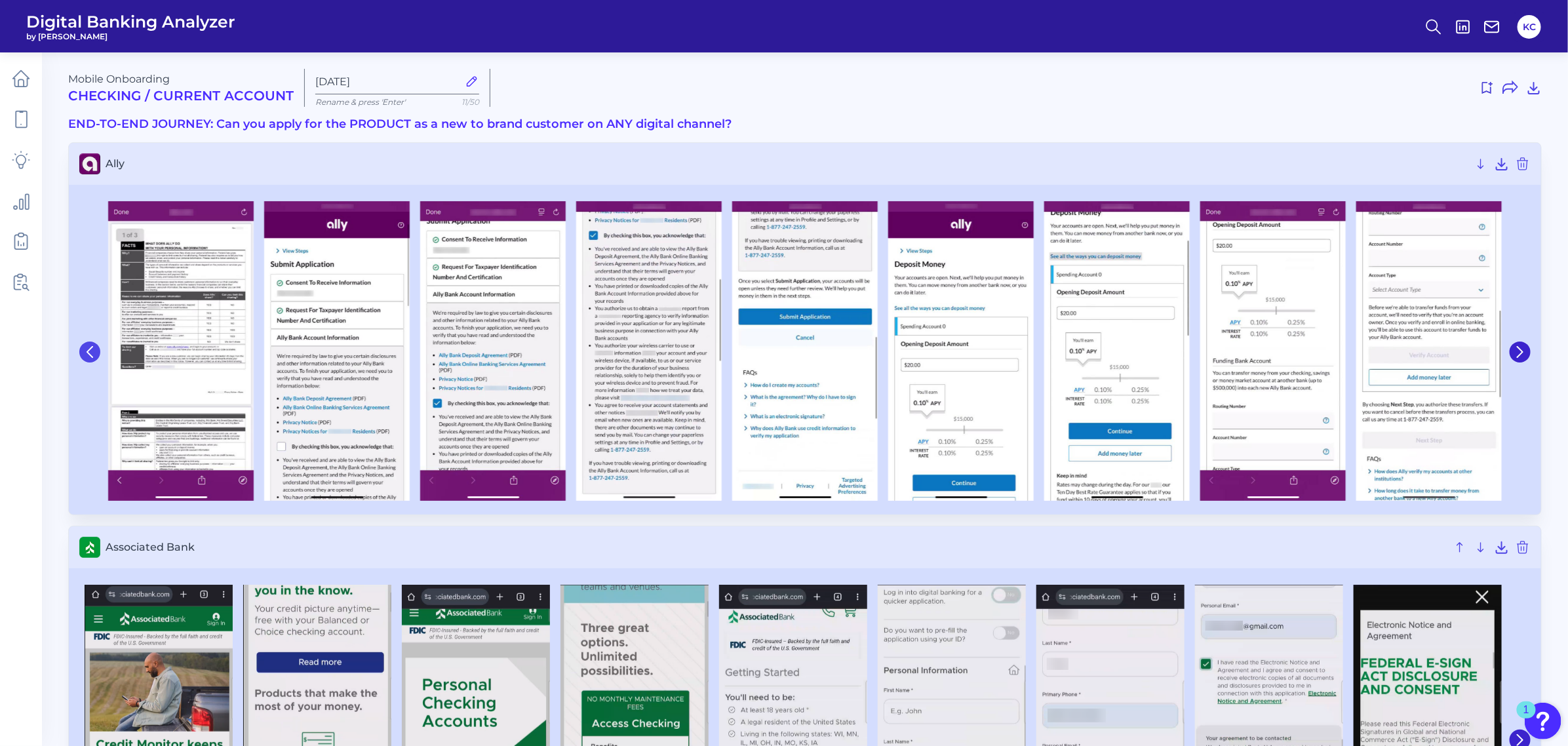
click at [93, 354] on icon at bounding box center [90, 352] width 11 height 11
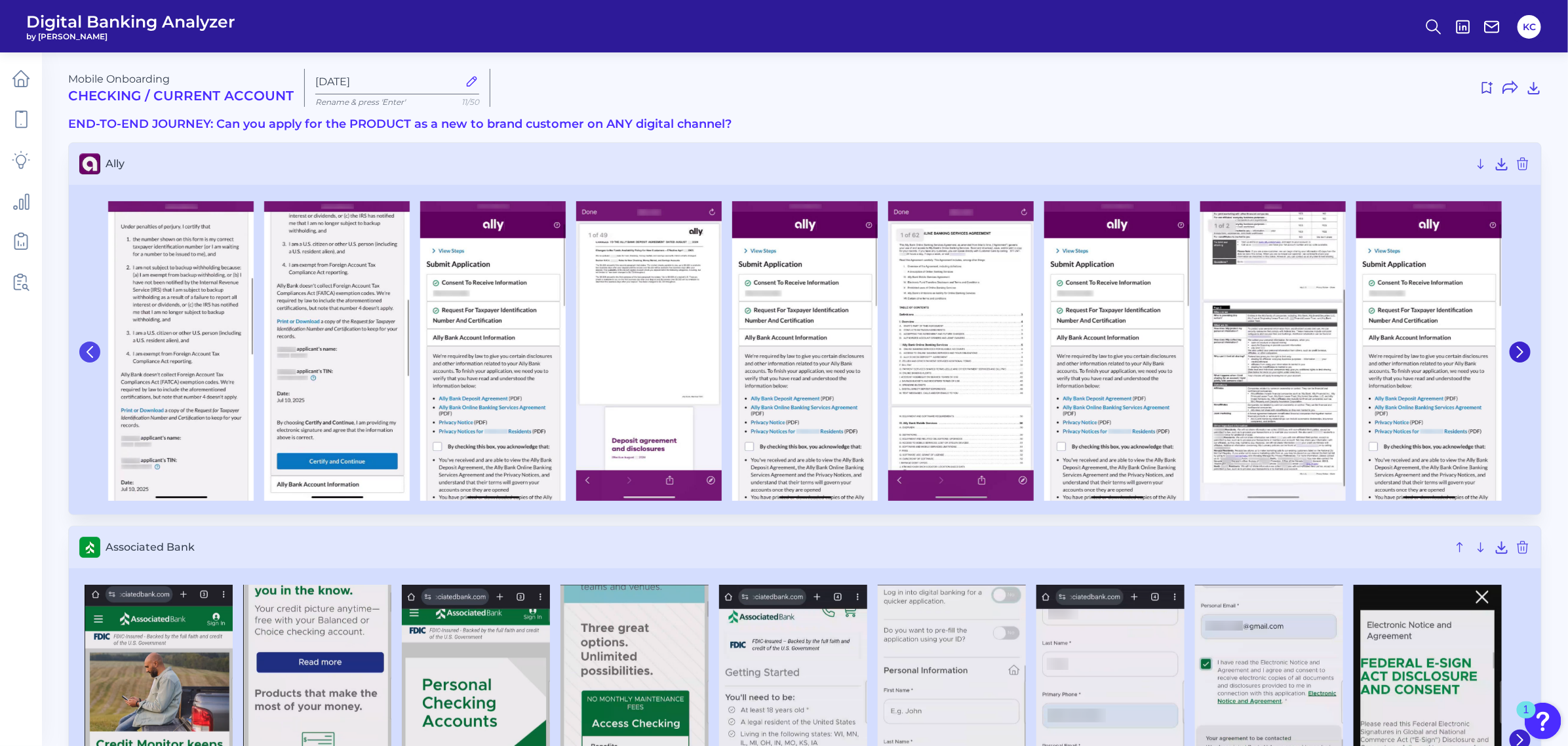
click at [93, 354] on icon at bounding box center [90, 352] width 11 height 11
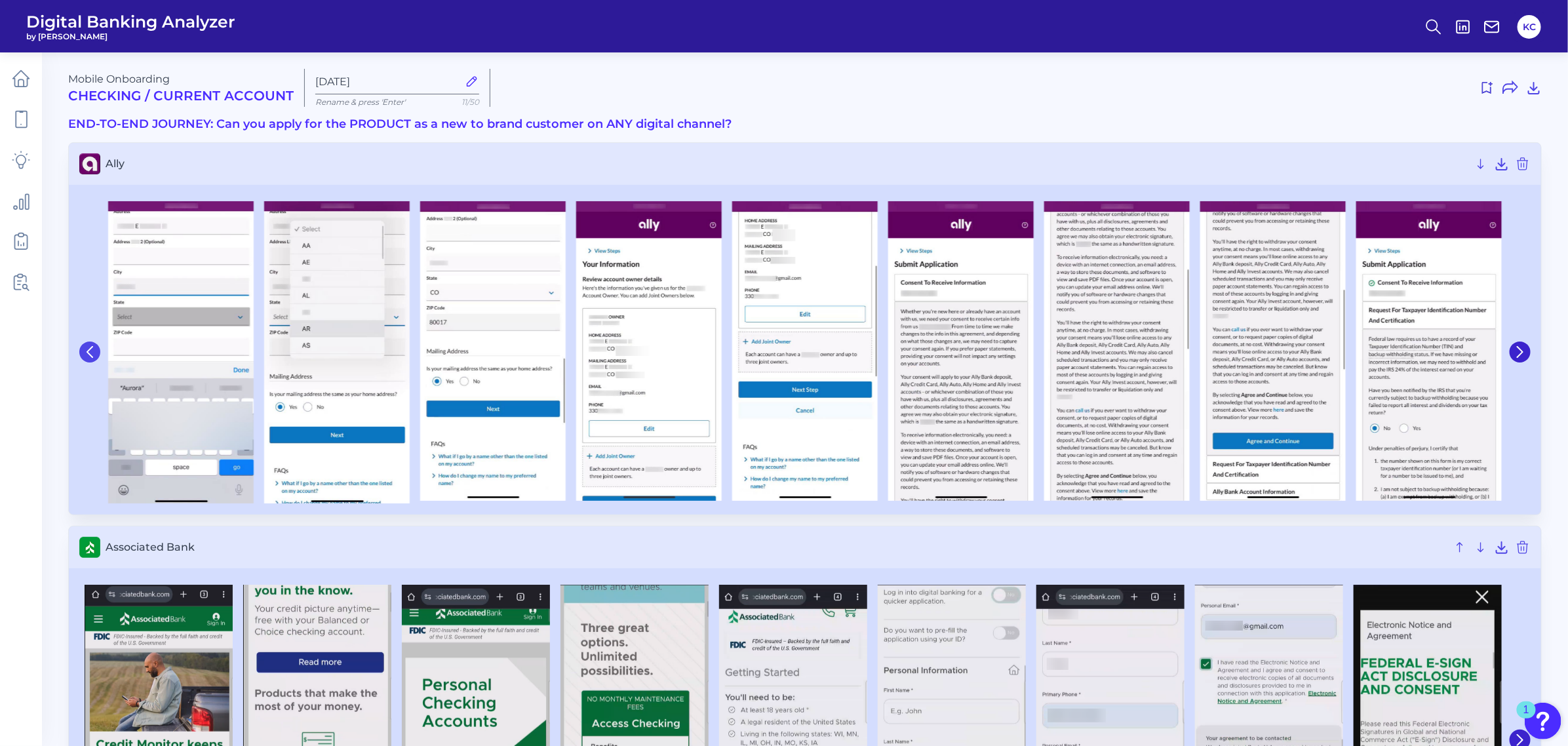
click at [93, 354] on icon at bounding box center [90, 352] width 11 height 11
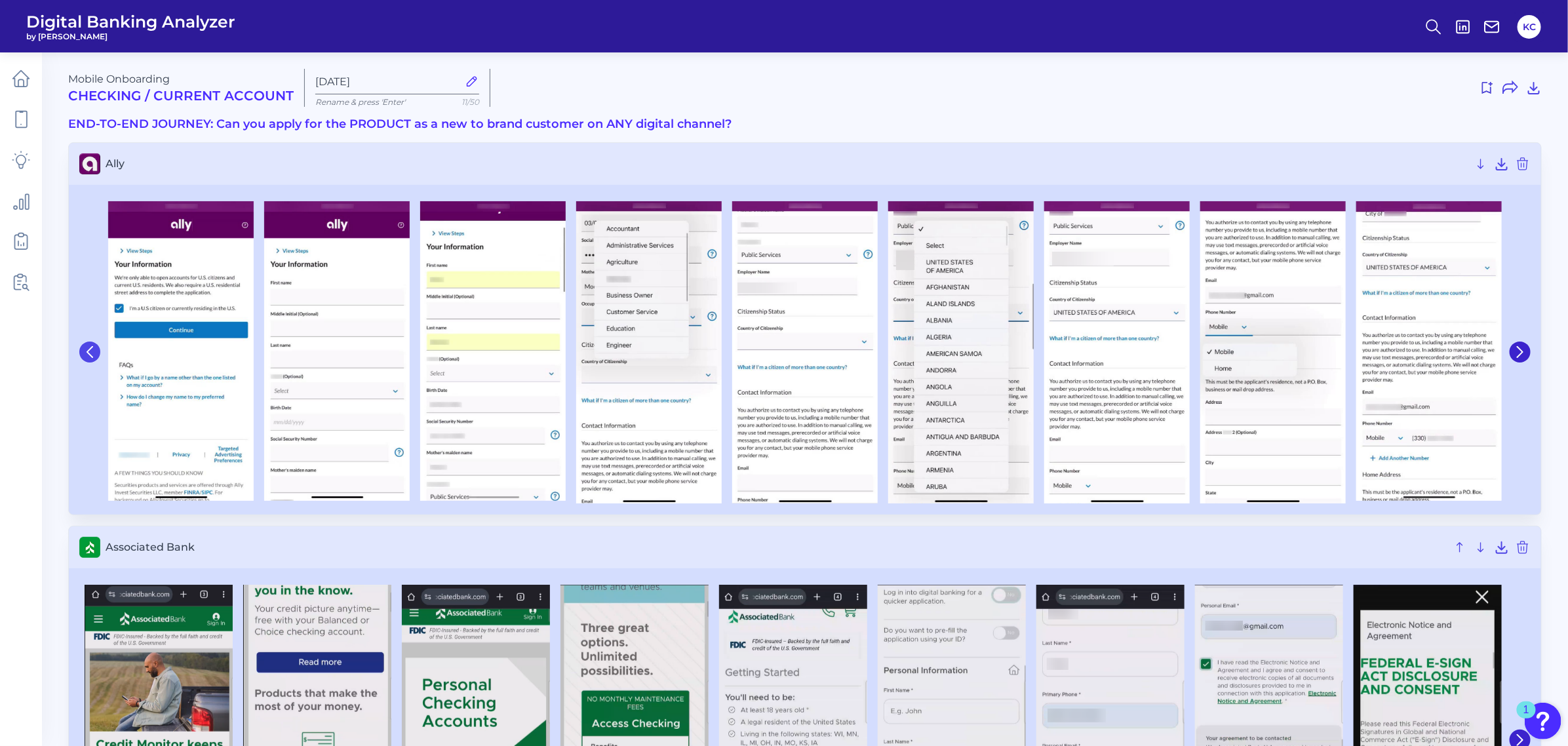
click at [93, 354] on icon at bounding box center [90, 352] width 11 height 11
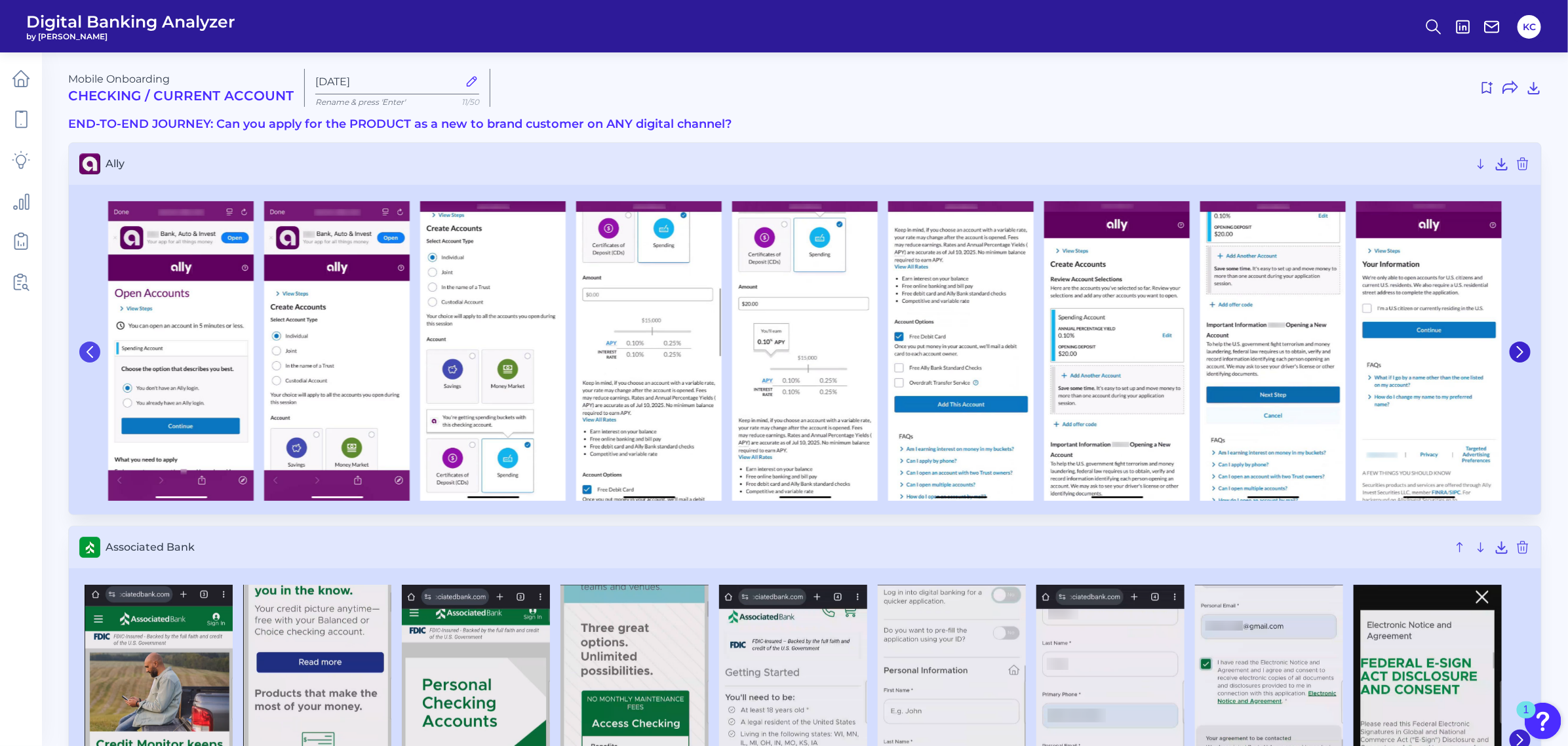
click at [93, 354] on icon at bounding box center [90, 352] width 11 height 11
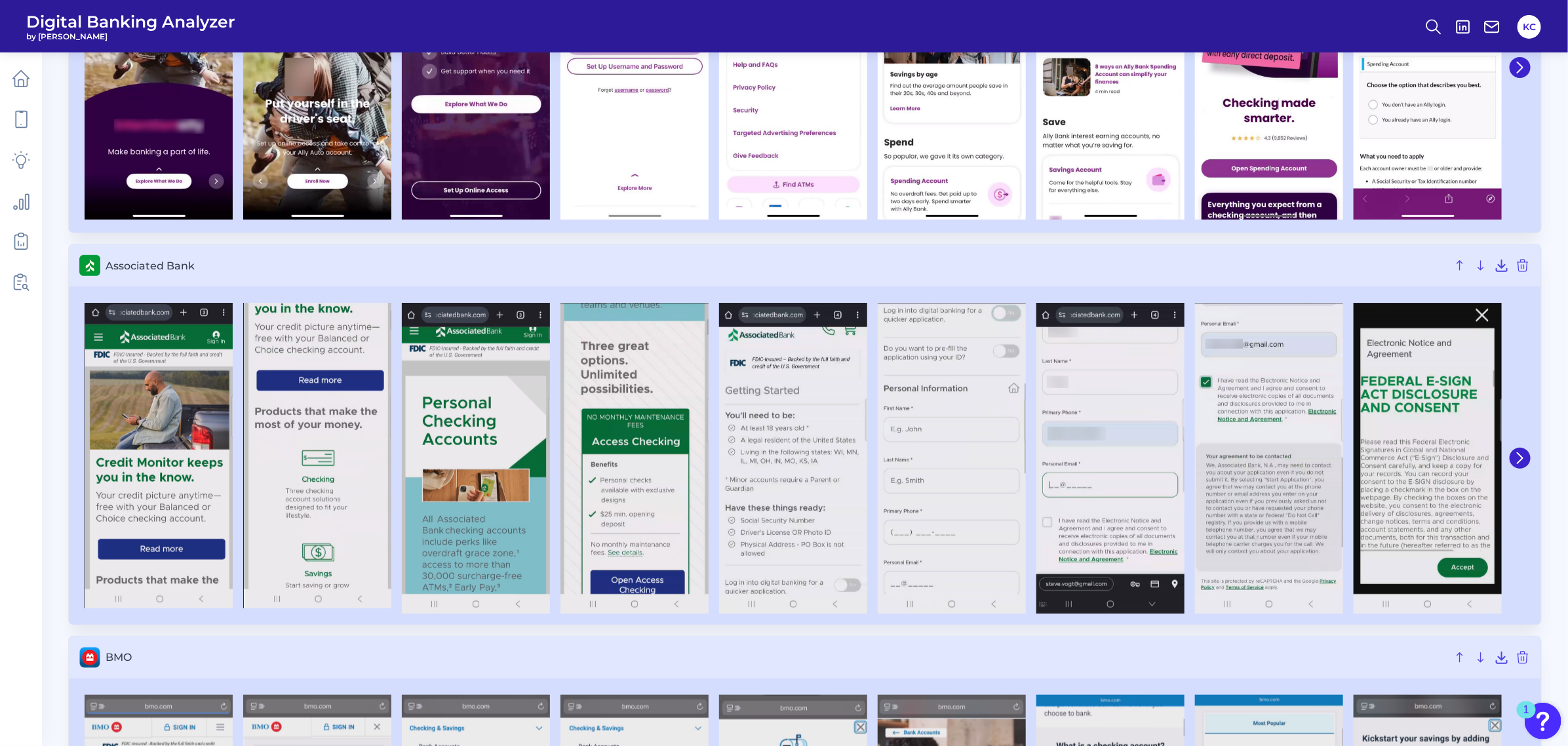
scroll to position [273, 0]
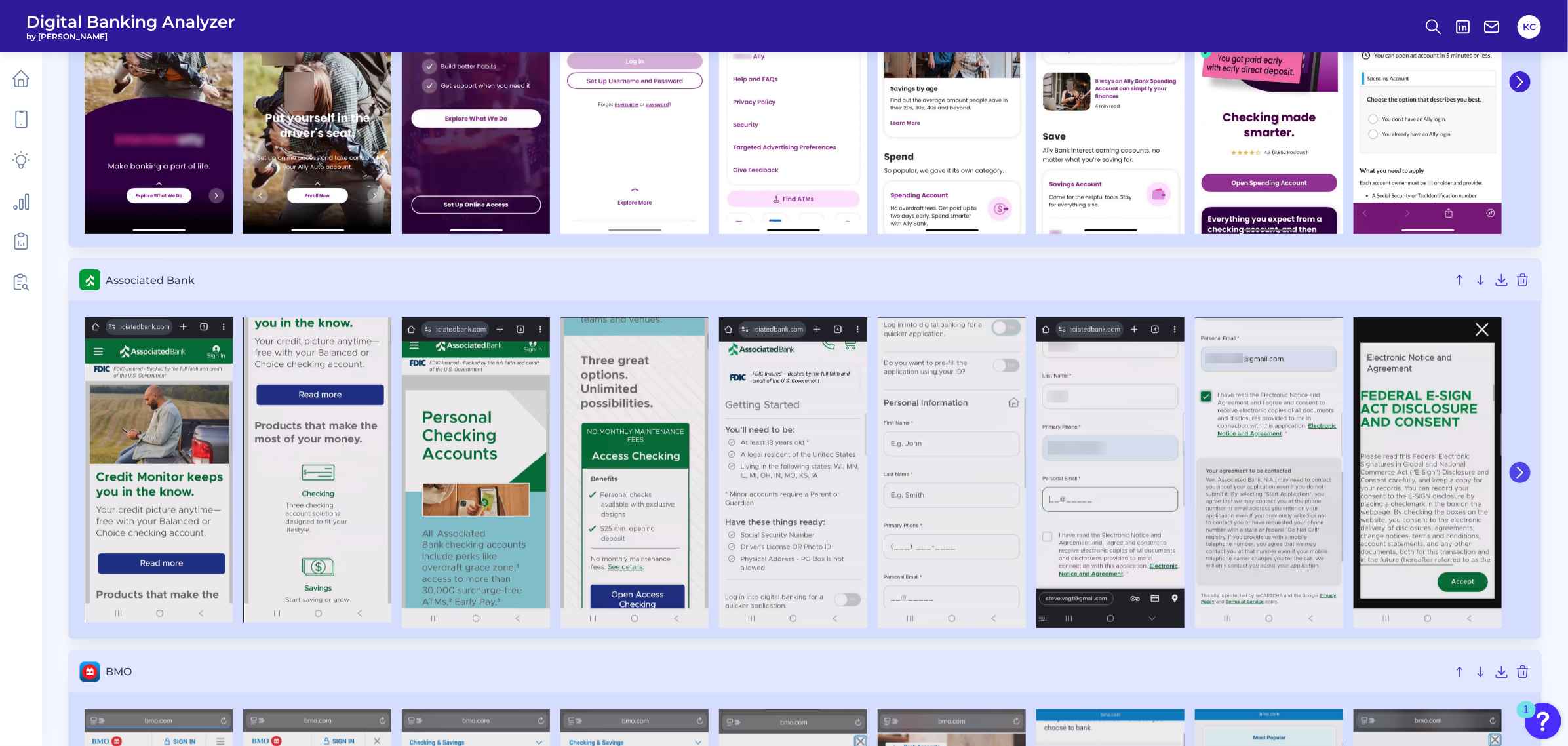
click at [1392, 477] on icon at bounding box center [1520, 472] width 11 height 11
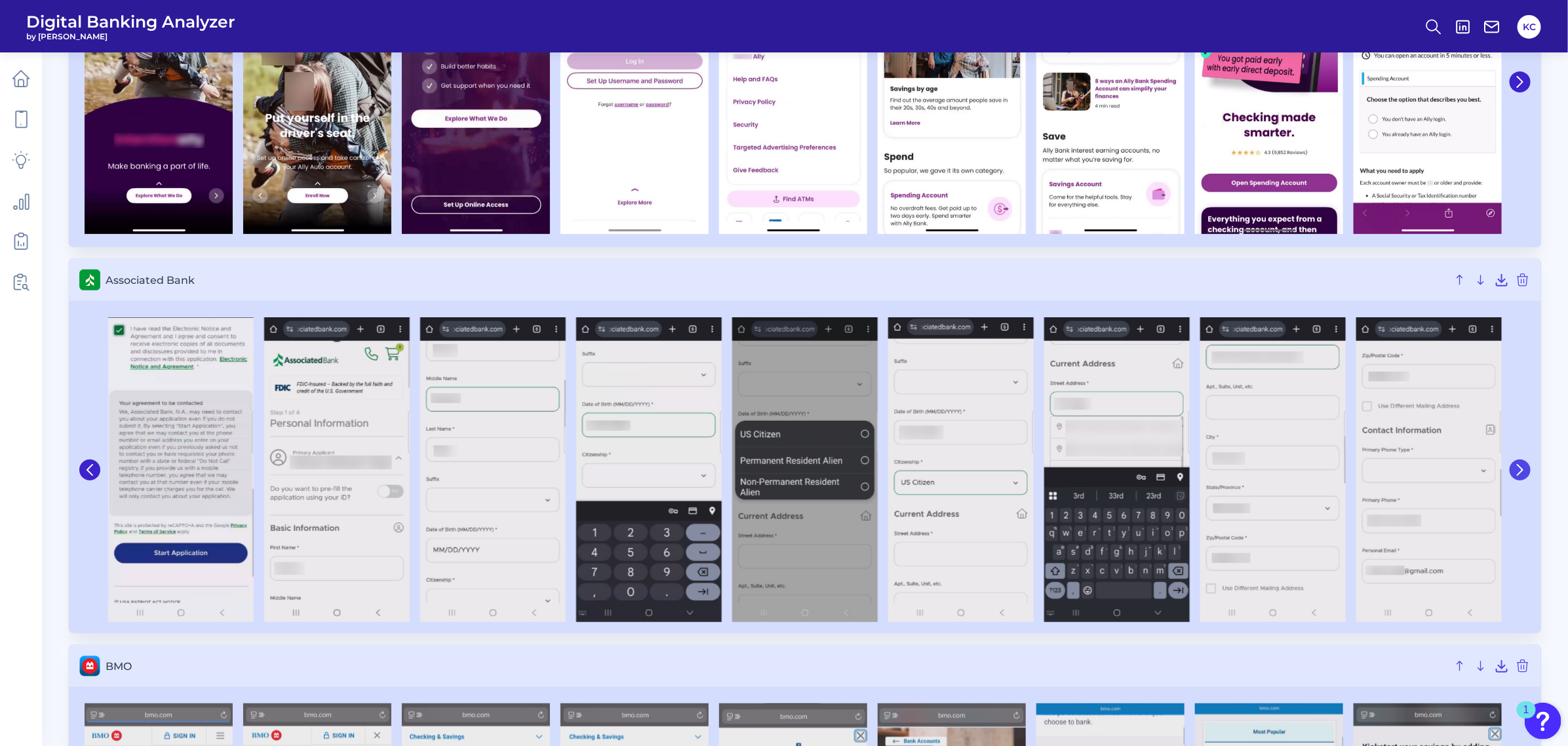
click at [1392, 477] on button at bounding box center [1519, 470] width 21 height 21
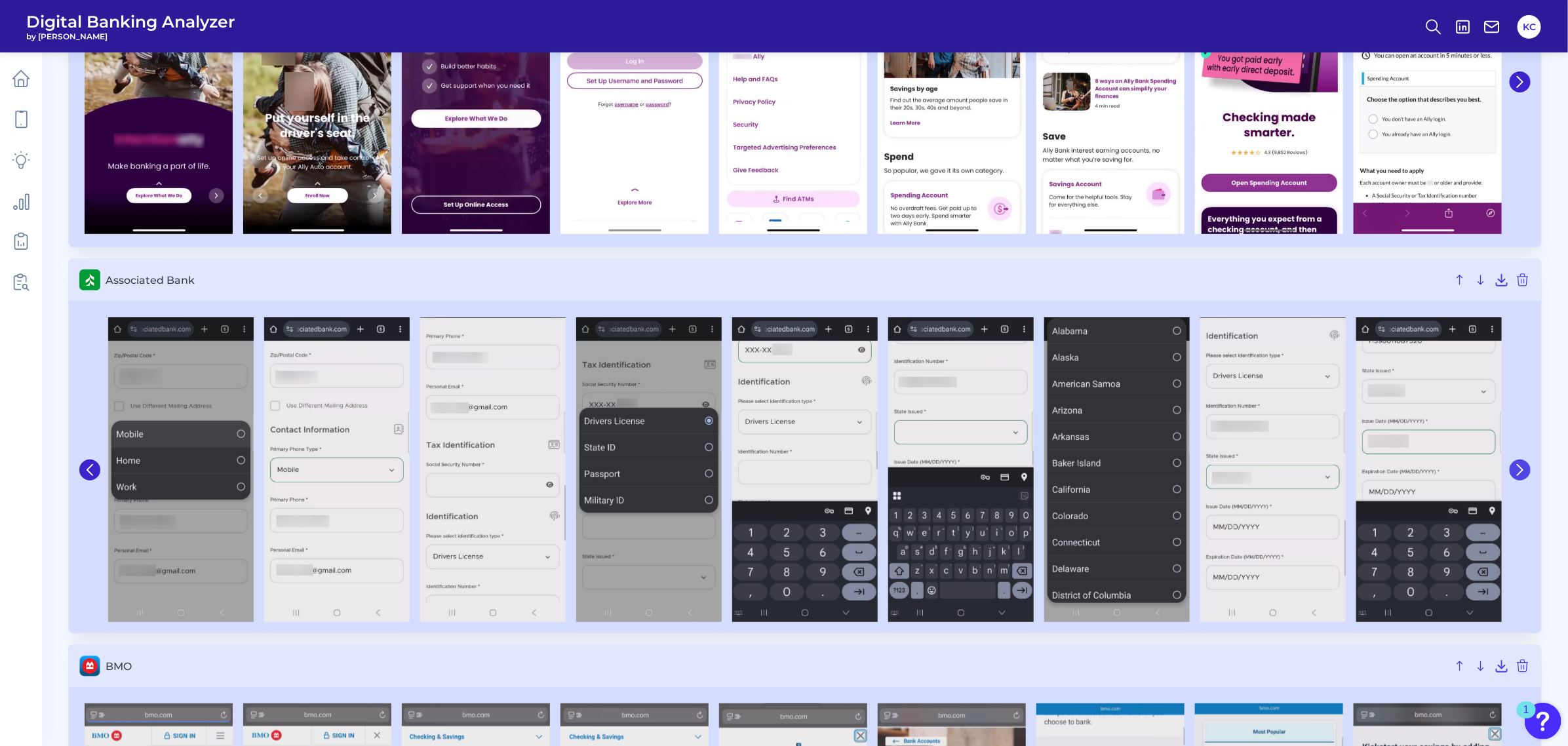
click at [1392, 477] on button at bounding box center [1519, 470] width 21 height 21
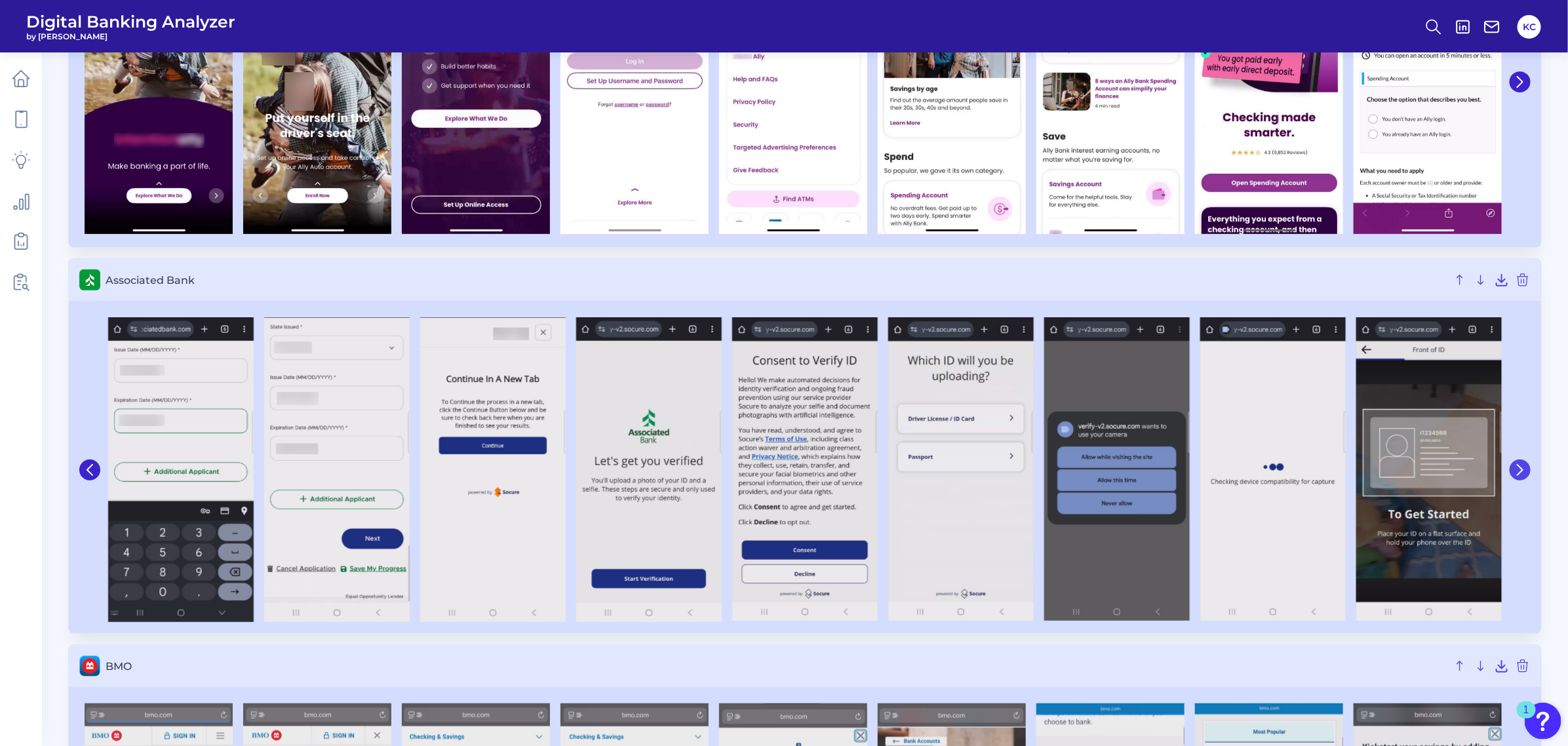
click at [1392, 477] on button at bounding box center [1519, 470] width 21 height 21
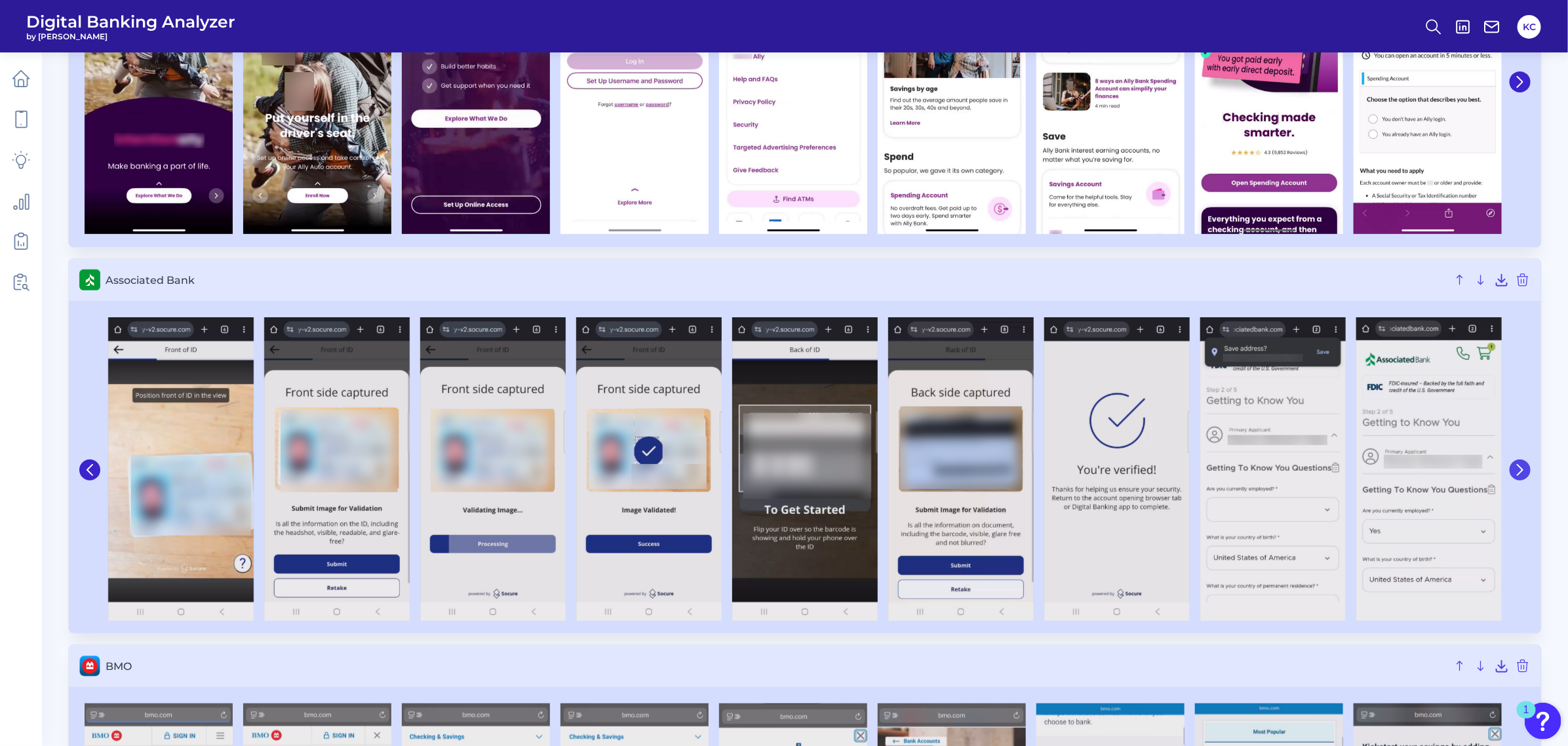
click at [1392, 477] on button at bounding box center [1519, 470] width 21 height 21
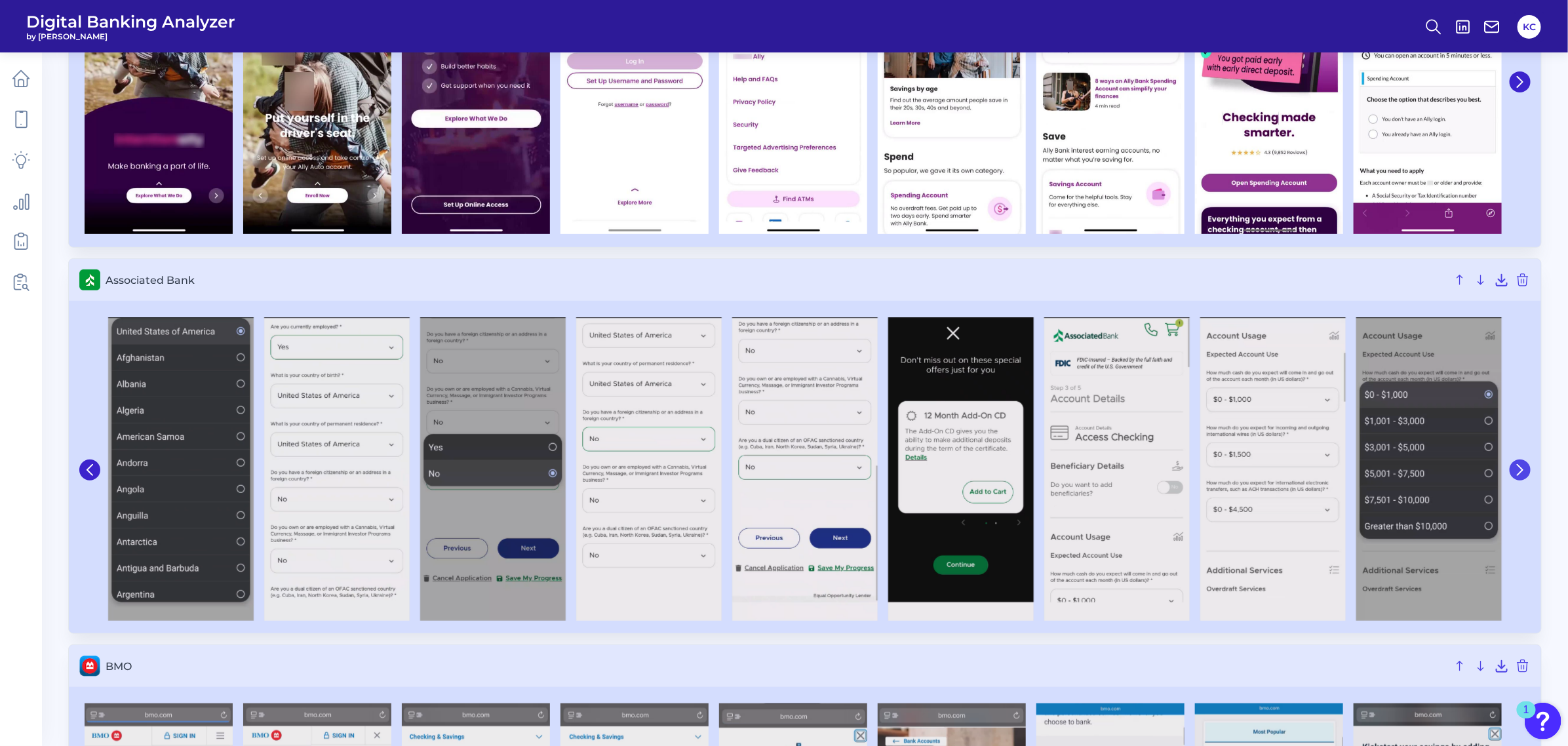
click at [1392, 477] on button at bounding box center [1519, 470] width 21 height 21
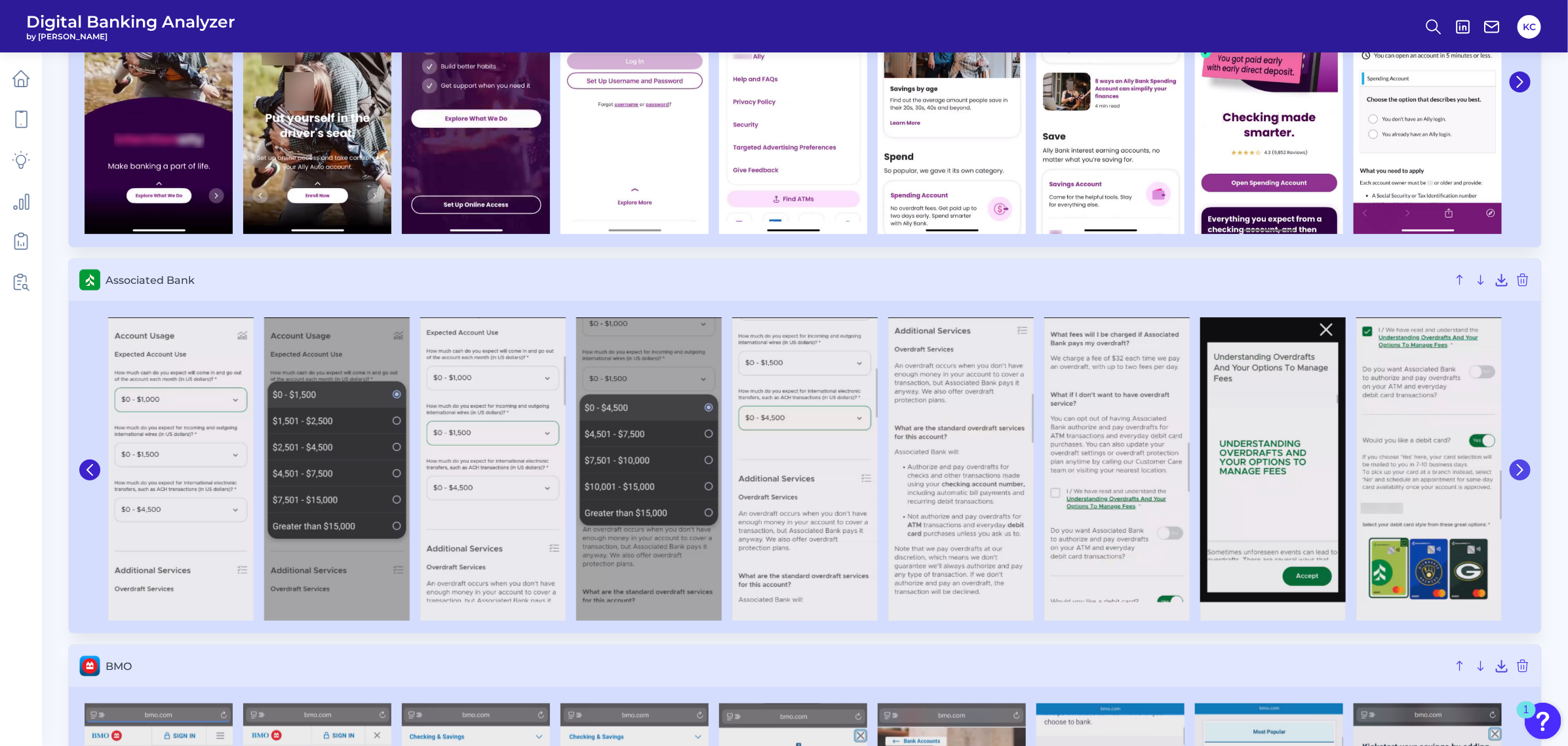
click at [1392, 477] on button at bounding box center [1519, 470] width 21 height 21
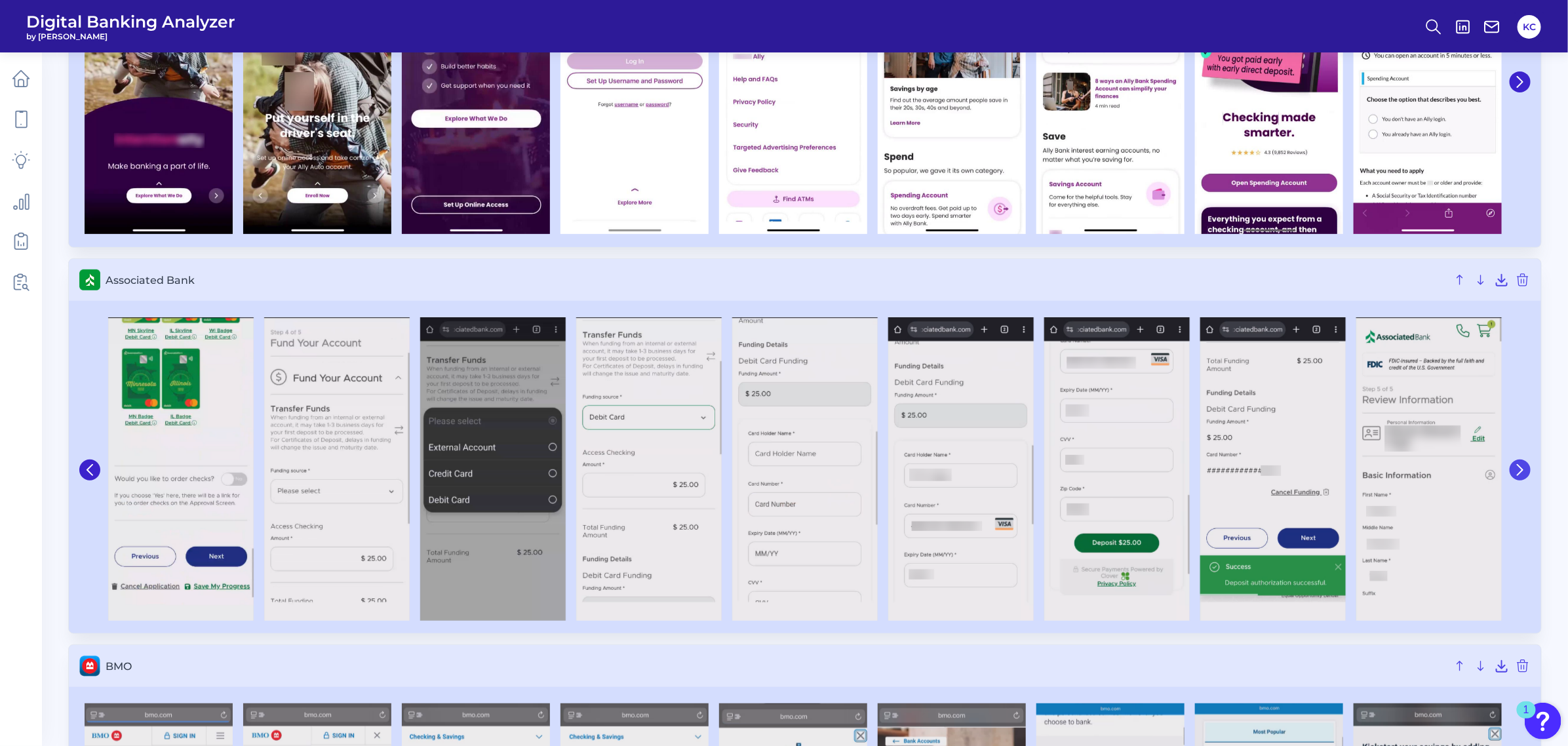
click at [1392, 477] on button at bounding box center [1519, 470] width 21 height 21
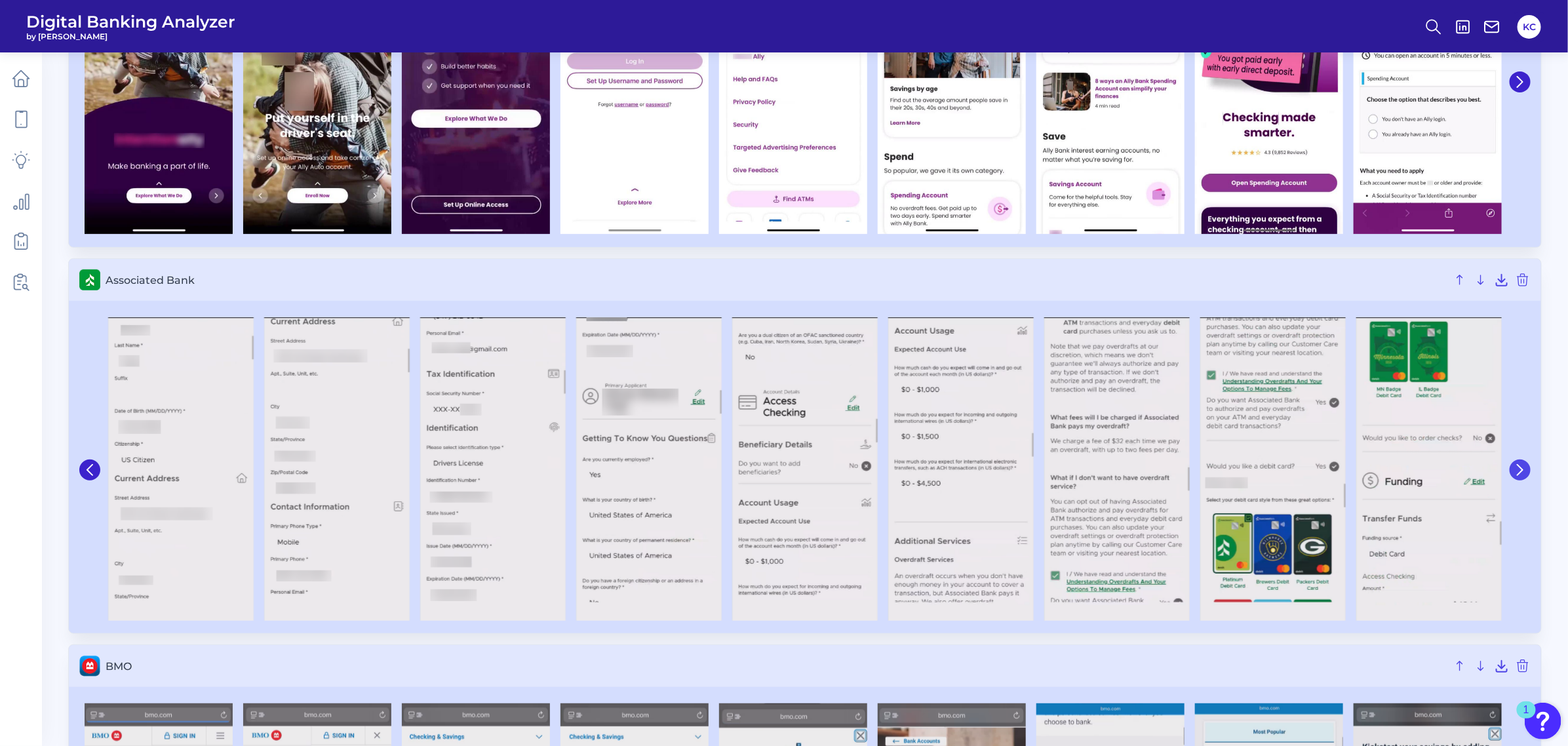
click at [1392, 477] on button at bounding box center [1519, 470] width 21 height 21
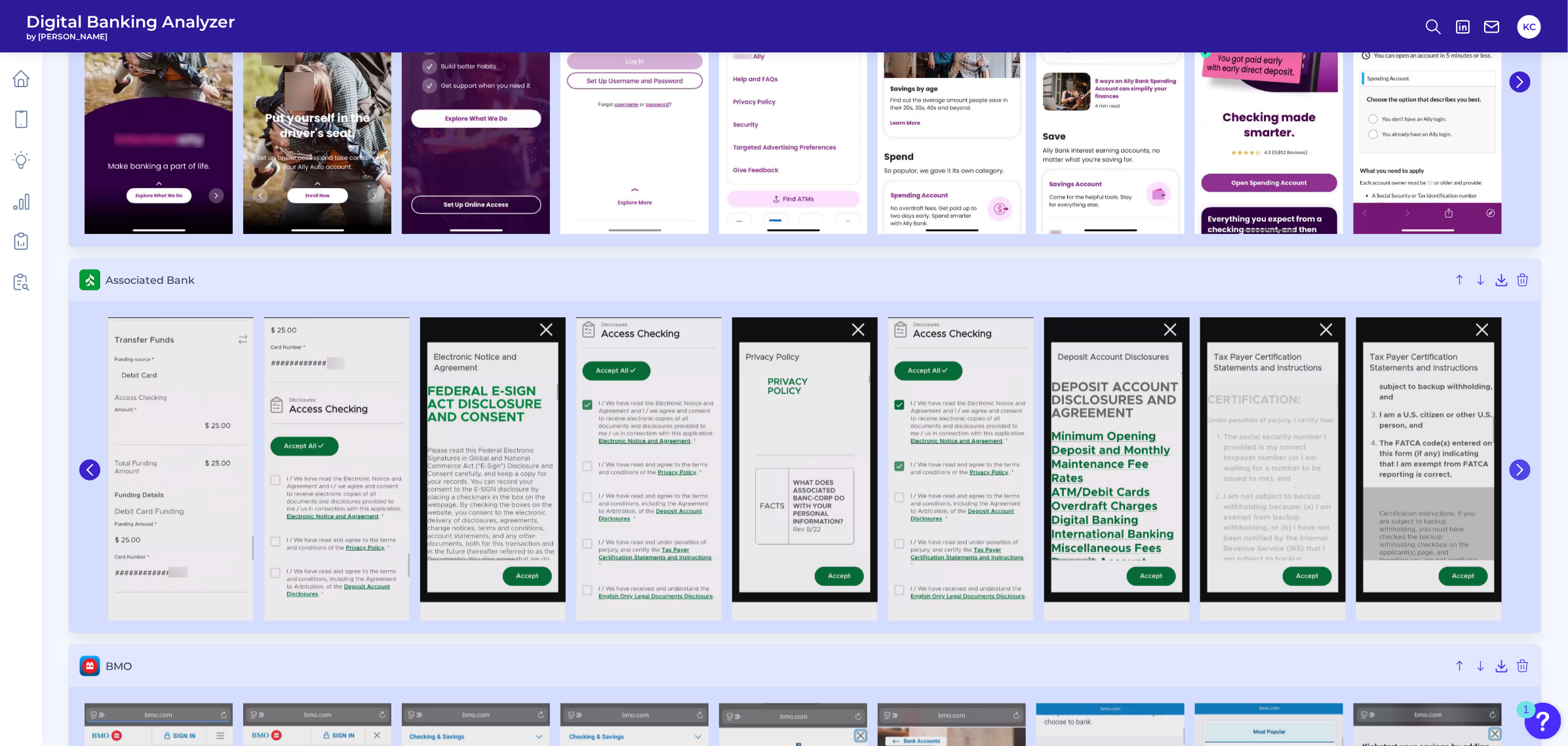
click at [1392, 477] on button at bounding box center [1519, 470] width 21 height 21
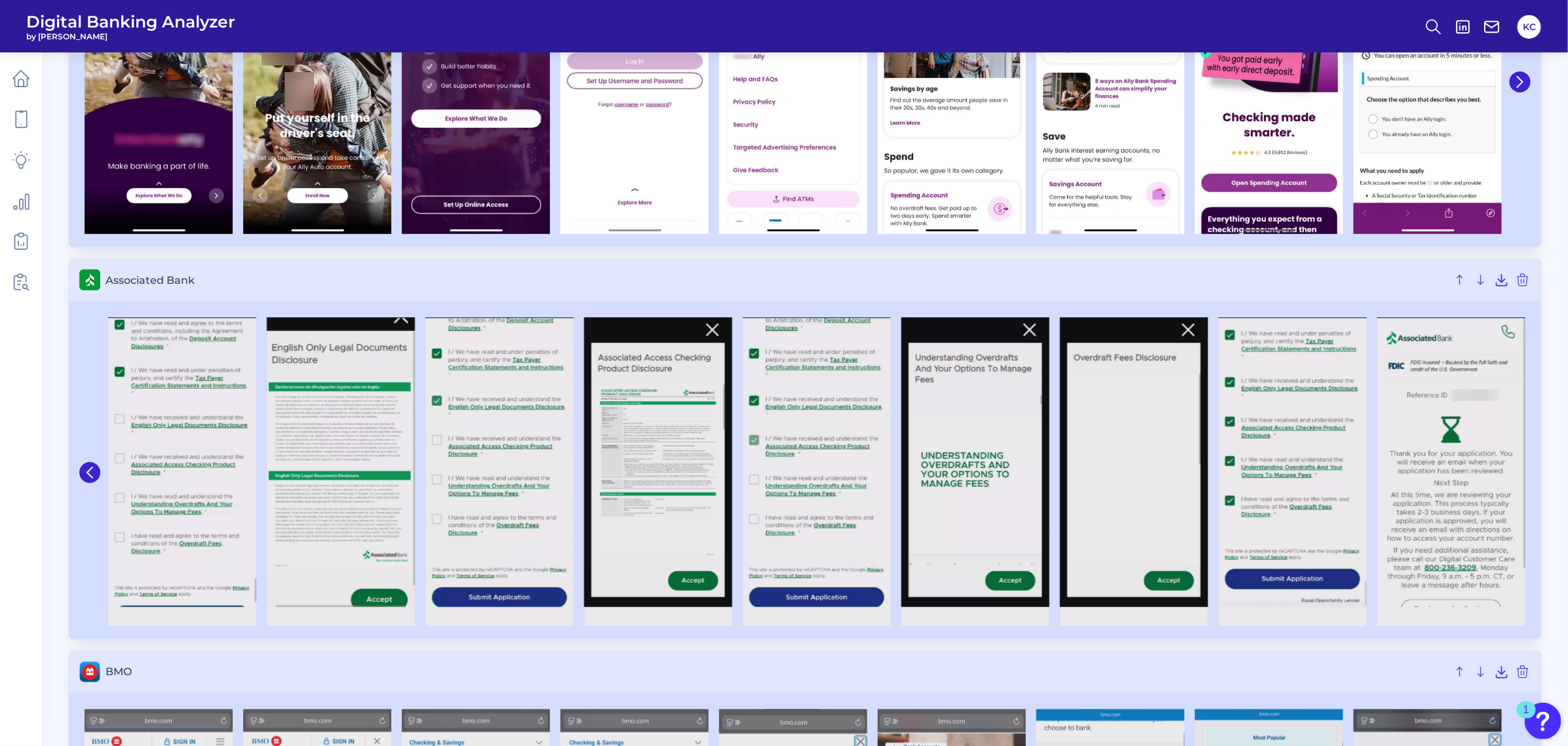
click at [1392, 477] on img at bounding box center [1451, 472] width 148 height 309
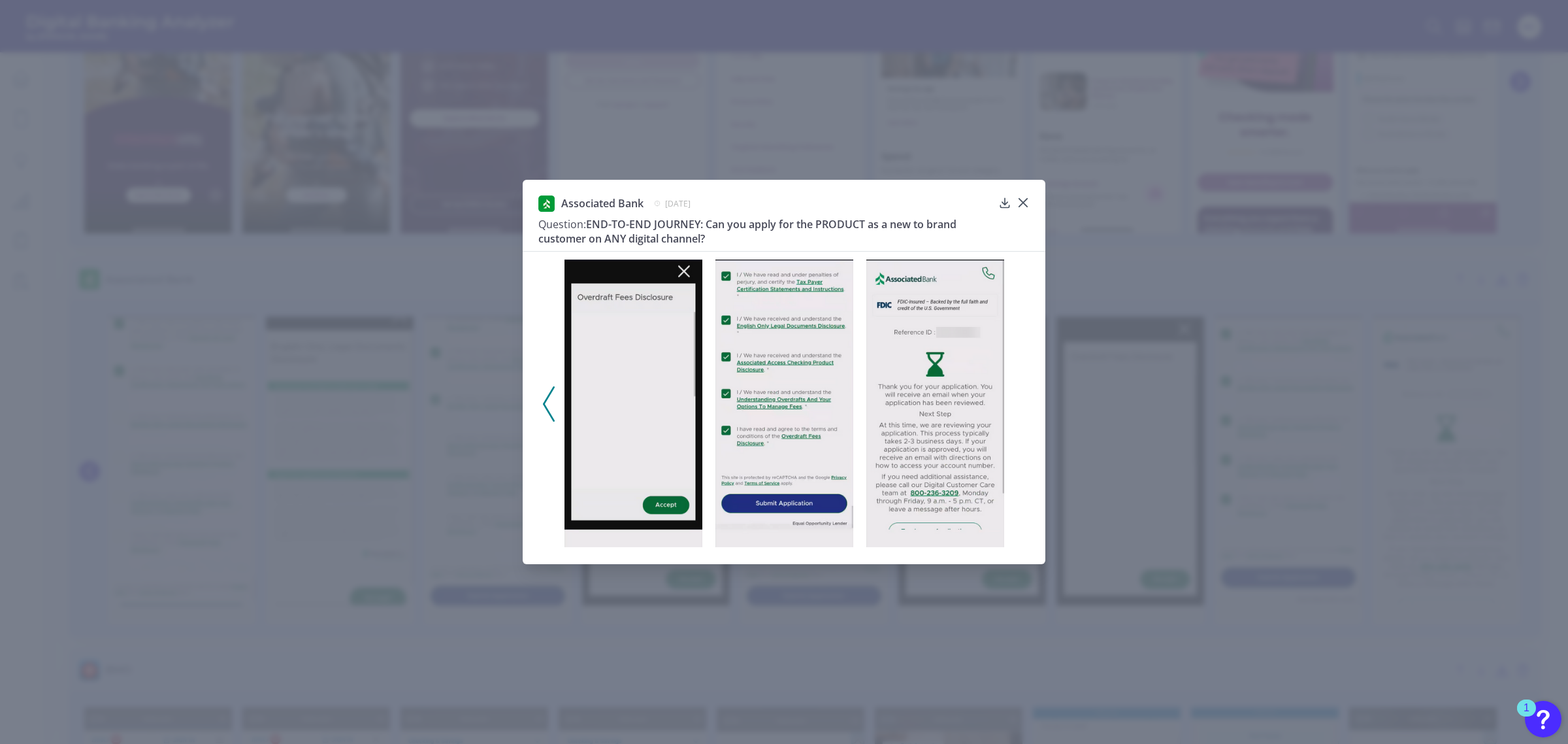
click at [1026, 226] on div "Associated Bank [DATE] Question: END-TO-END JOURNEY: Can you apply for the PROD…" at bounding box center [784, 223] width 491 height 56
click at [1029, 203] on icon at bounding box center [1023, 203] width 13 height 13
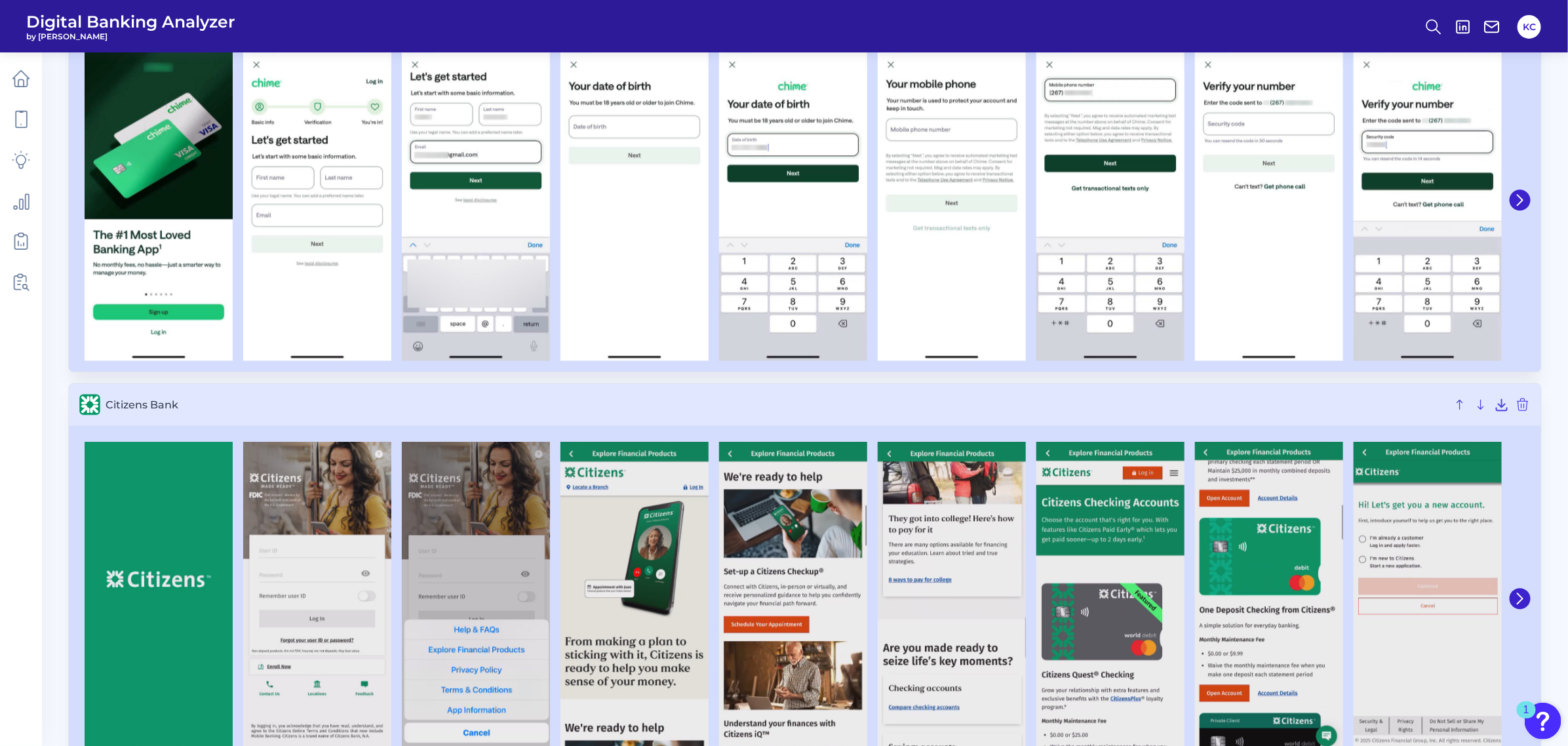
scroll to position [1911, 0]
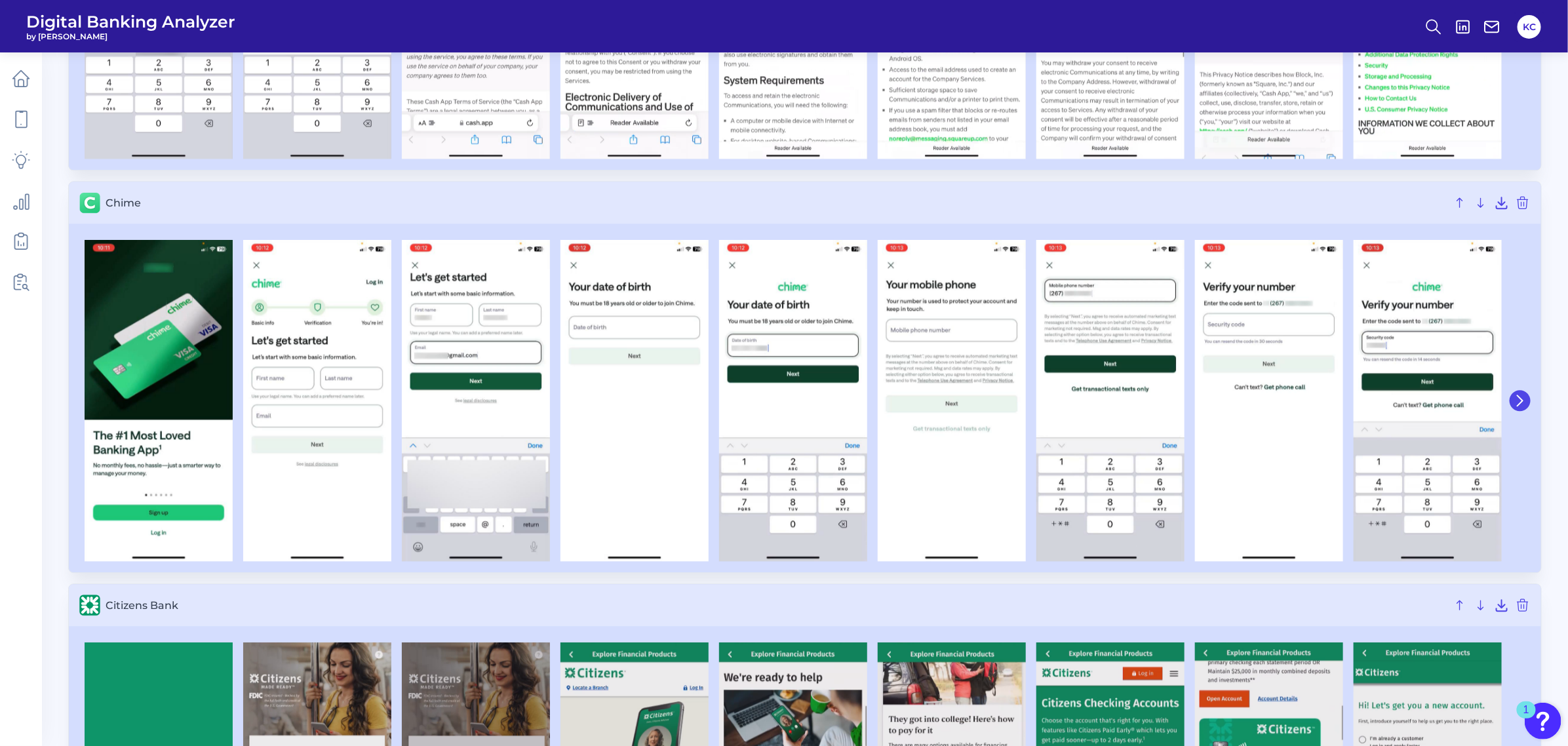
click at [1392, 401] on icon at bounding box center [1519, 400] width 5 height 11
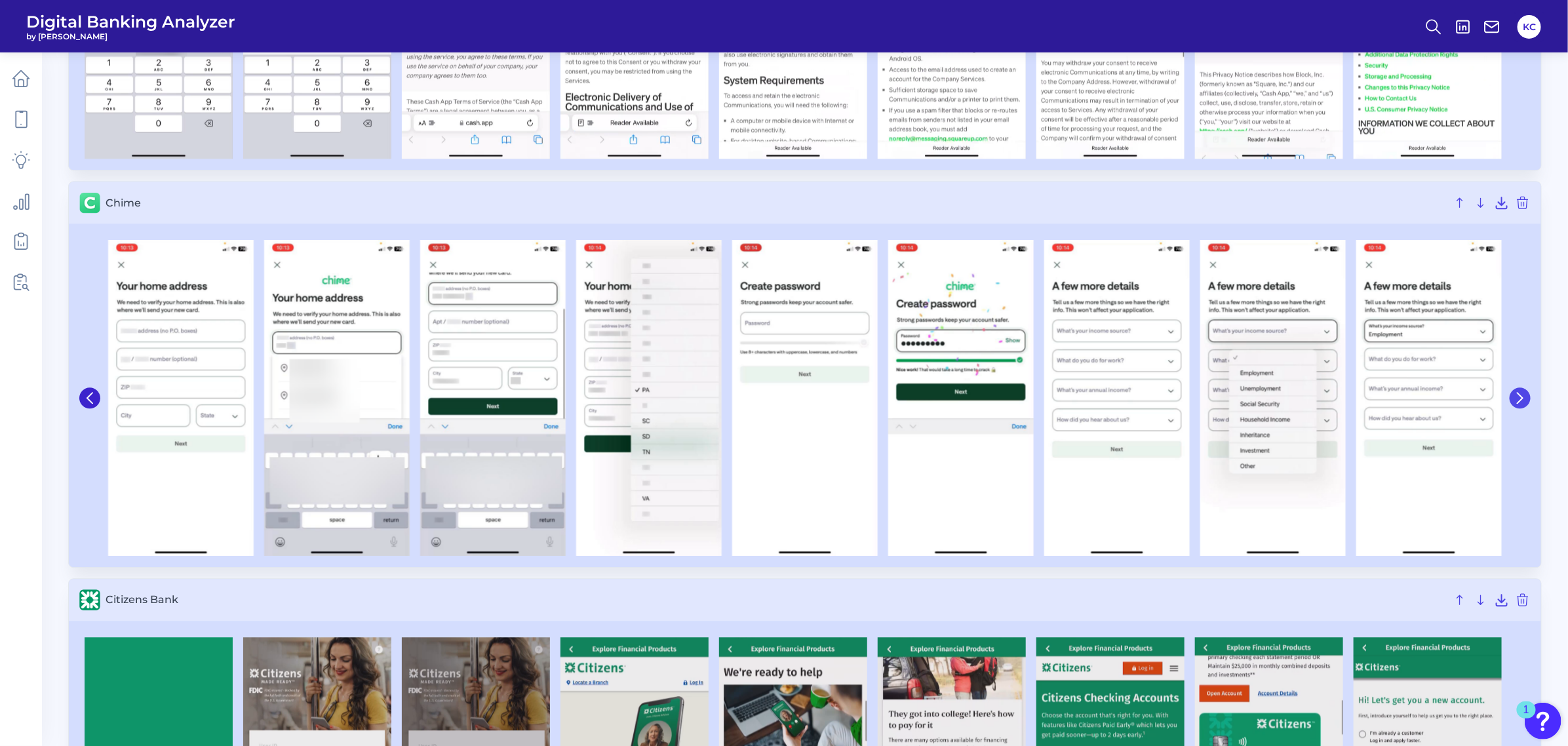
click at [1392, 401] on icon at bounding box center [1520, 398] width 11 height 11
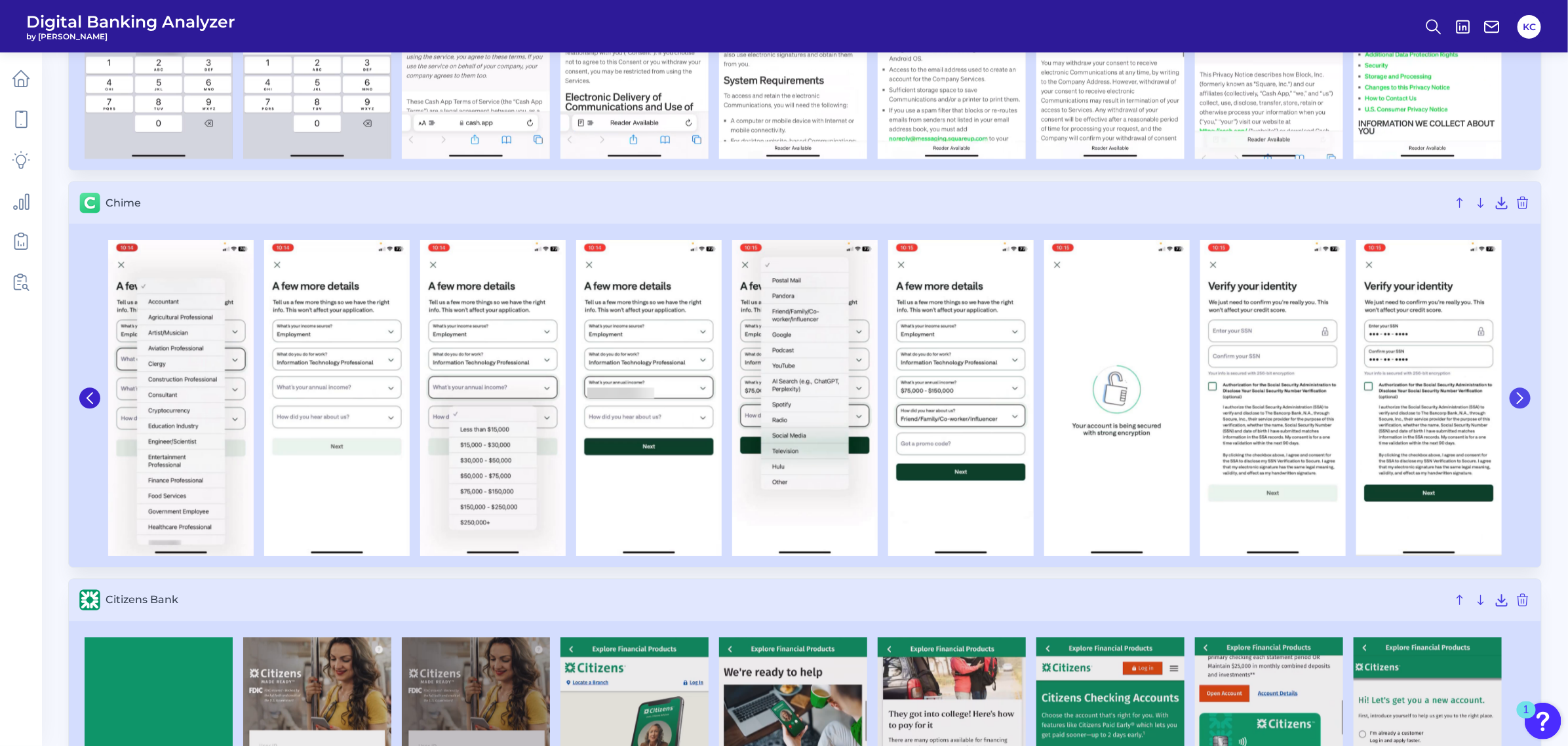
click at [1392, 401] on icon at bounding box center [1520, 398] width 11 height 11
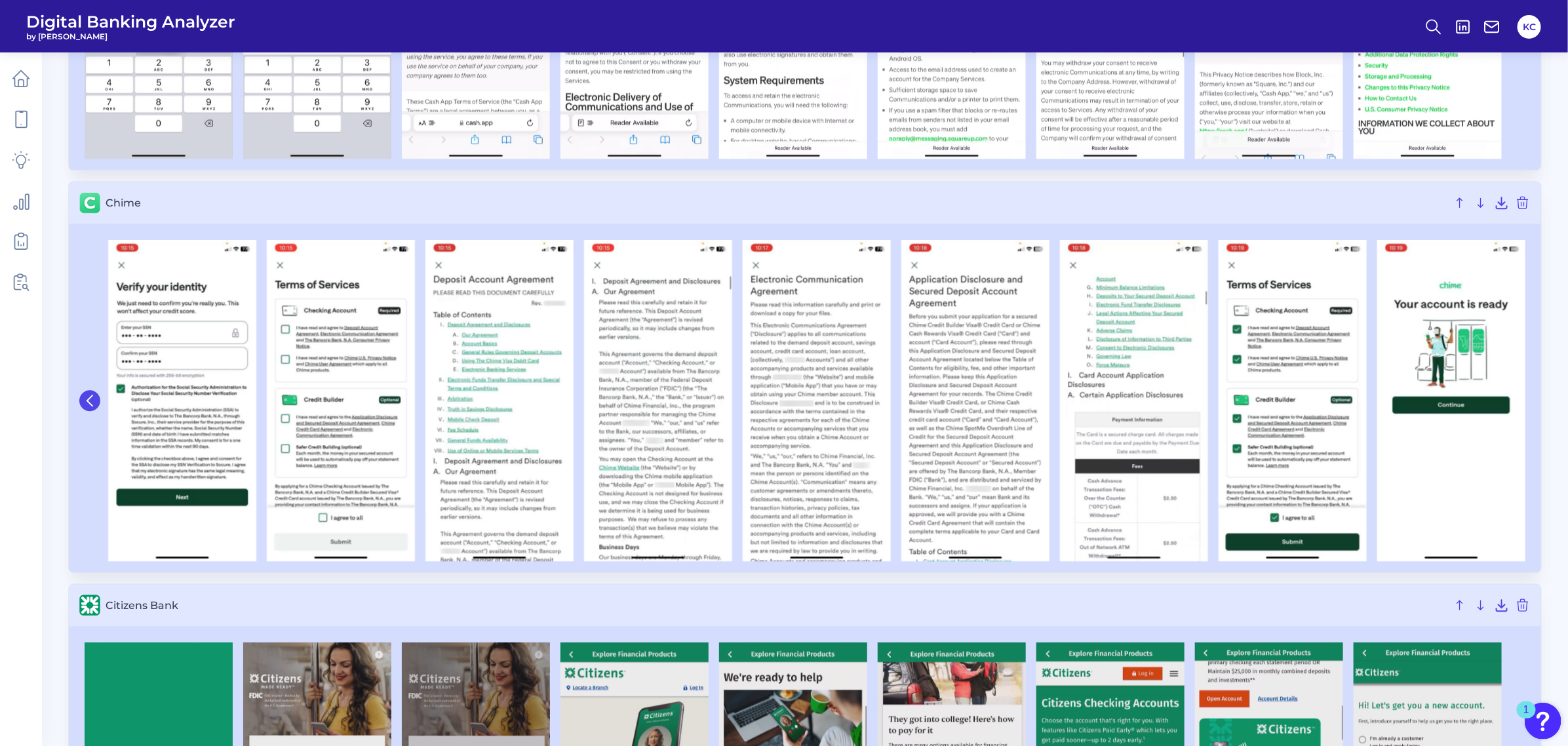
click at [93, 405] on icon at bounding box center [90, 401] width 11 height 11
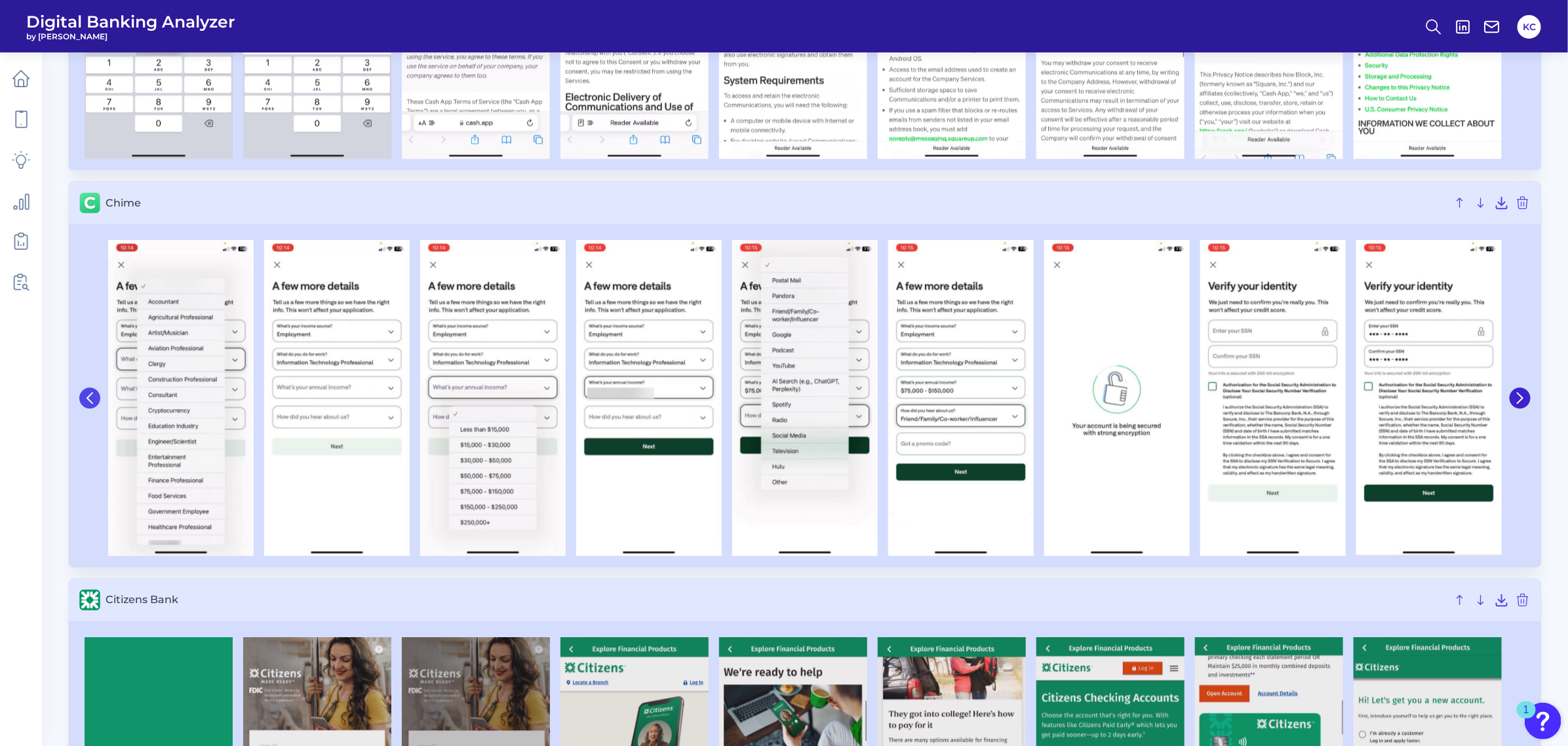
click at [93, 405] on button at bounding box center [89, 397] width 21 height 21
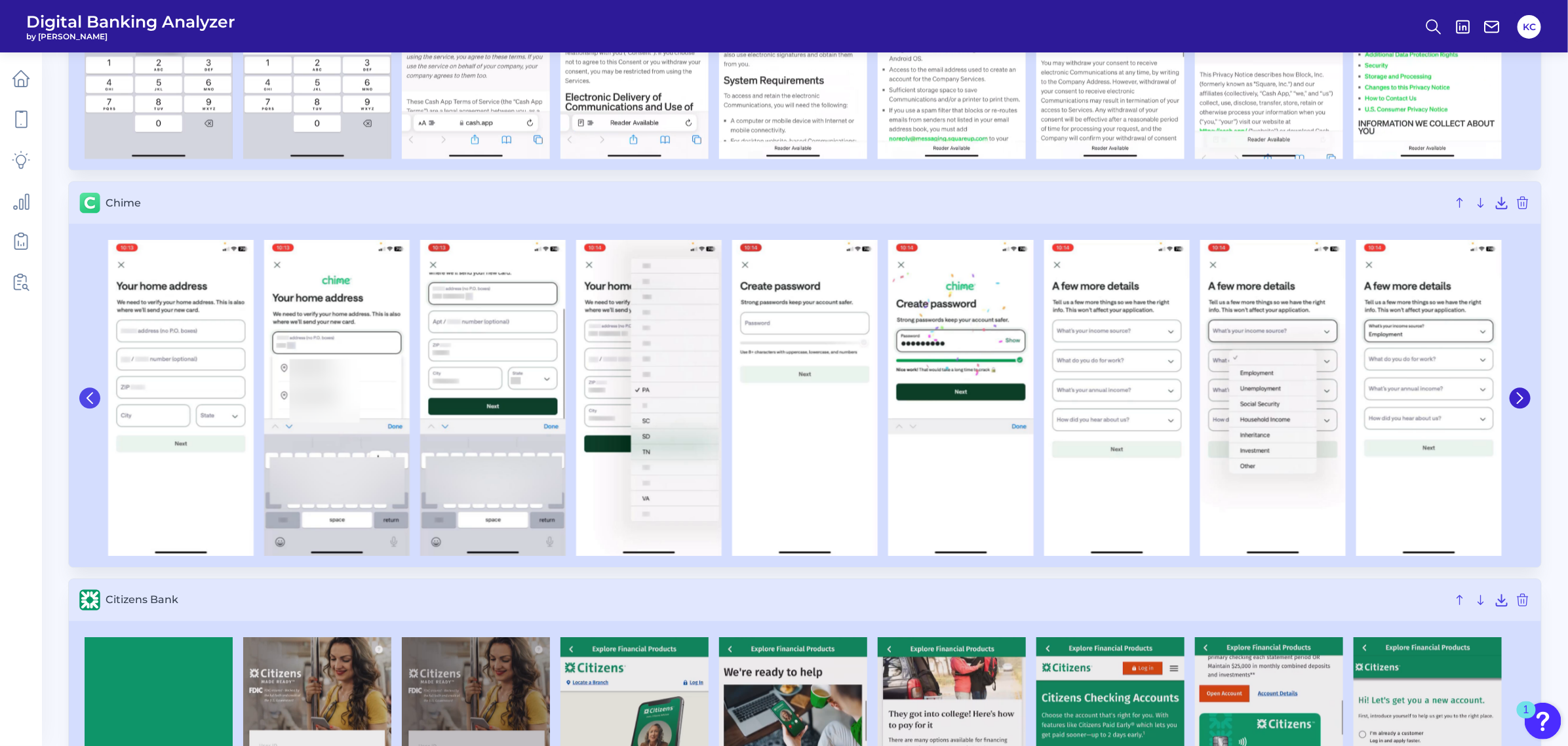
click at [93, 405] on button at bounding box center [89, 397] width 21 height 21
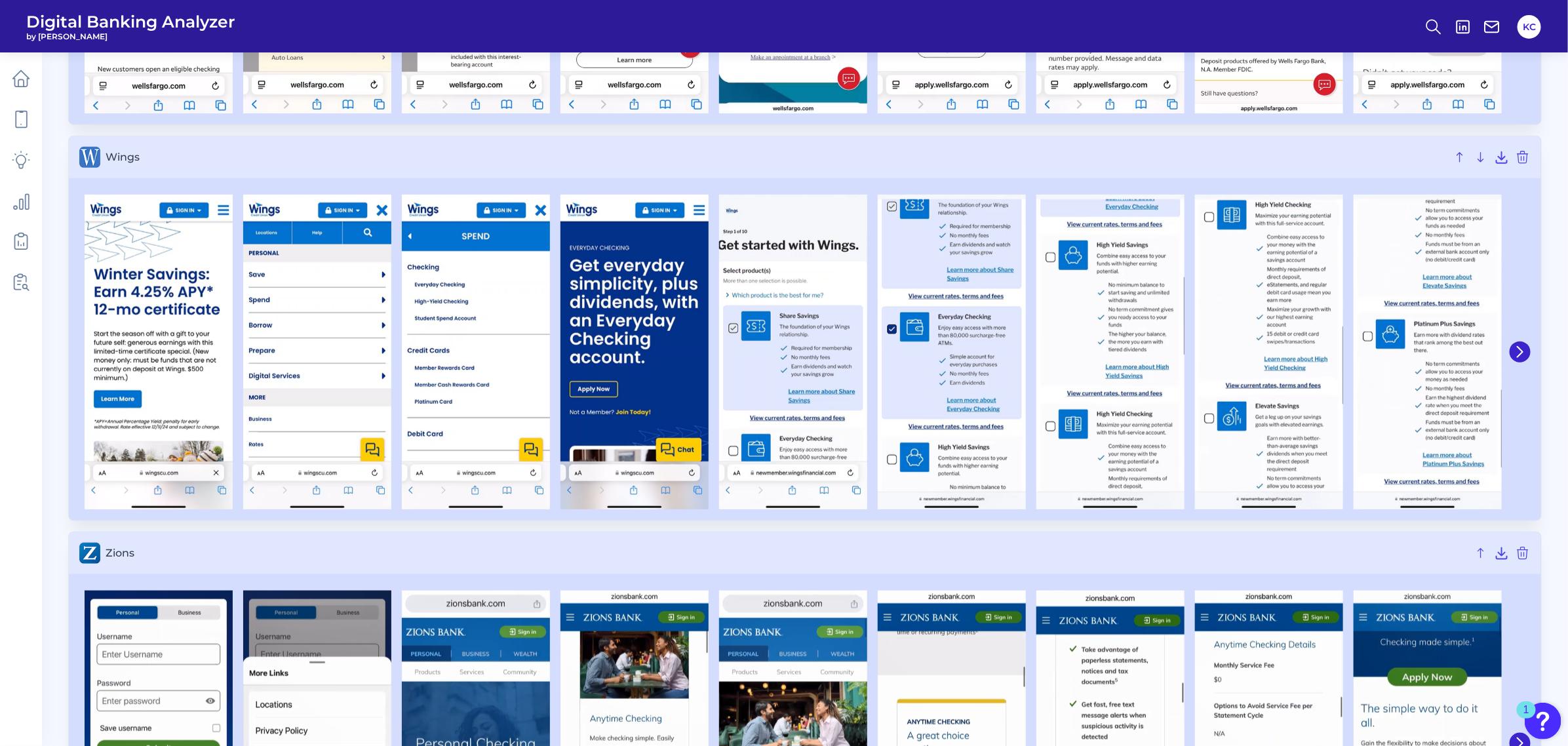
scroll to position [10104, 0]
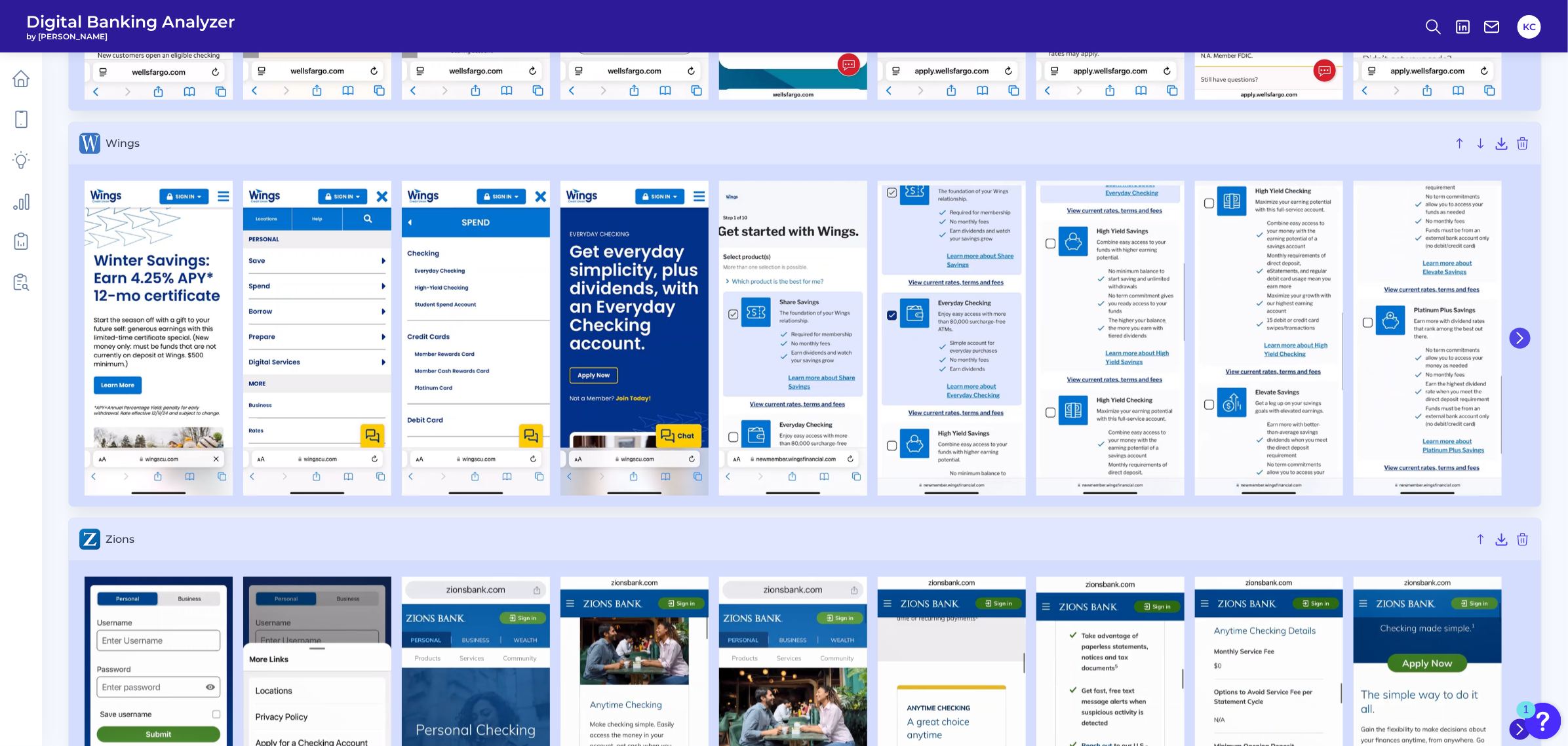
click at [1392, 343] on icon at bounding box center [1519, 338] width 5 height 11
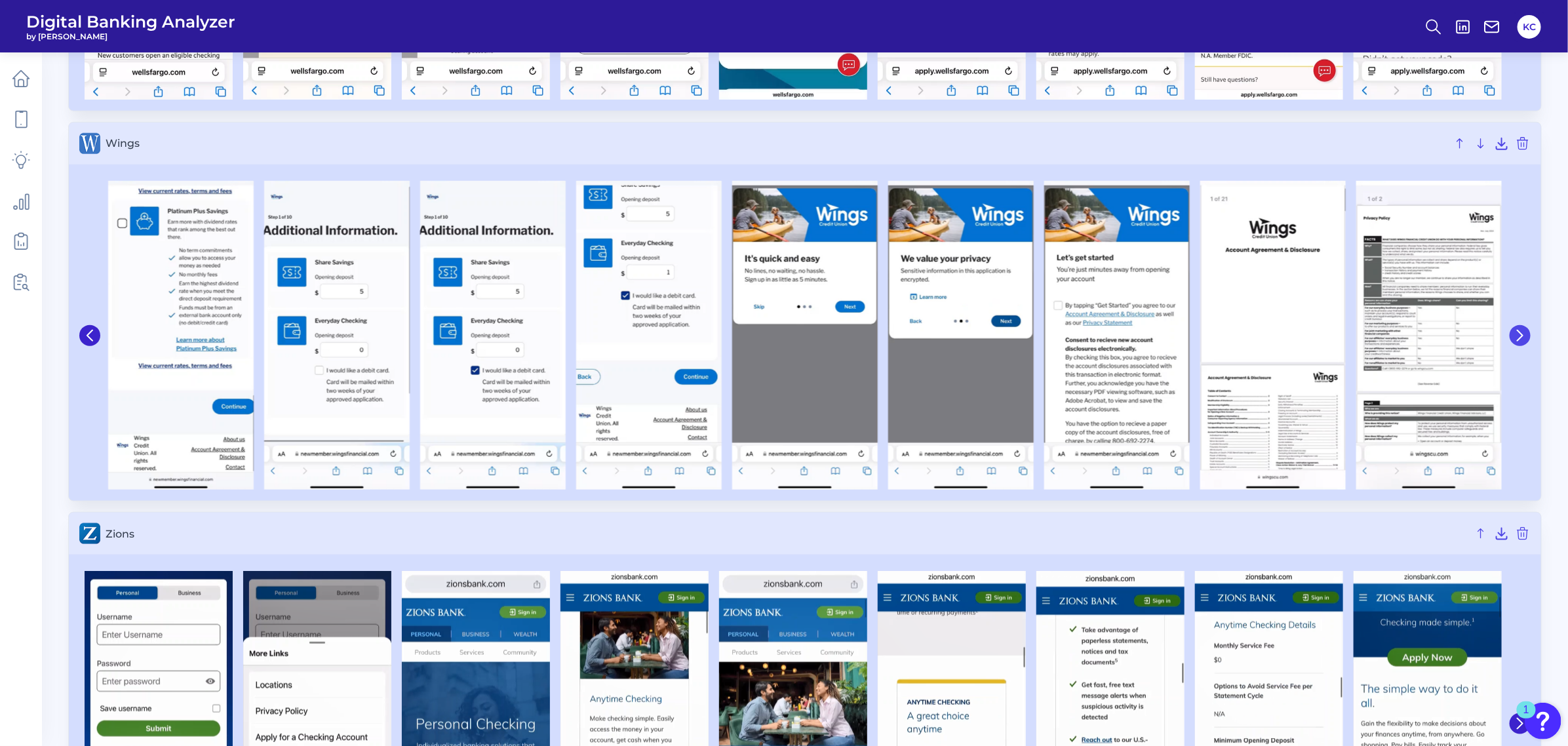
click at [1392, 346] on button at bounding box center [1519, 335] width 21 height 21
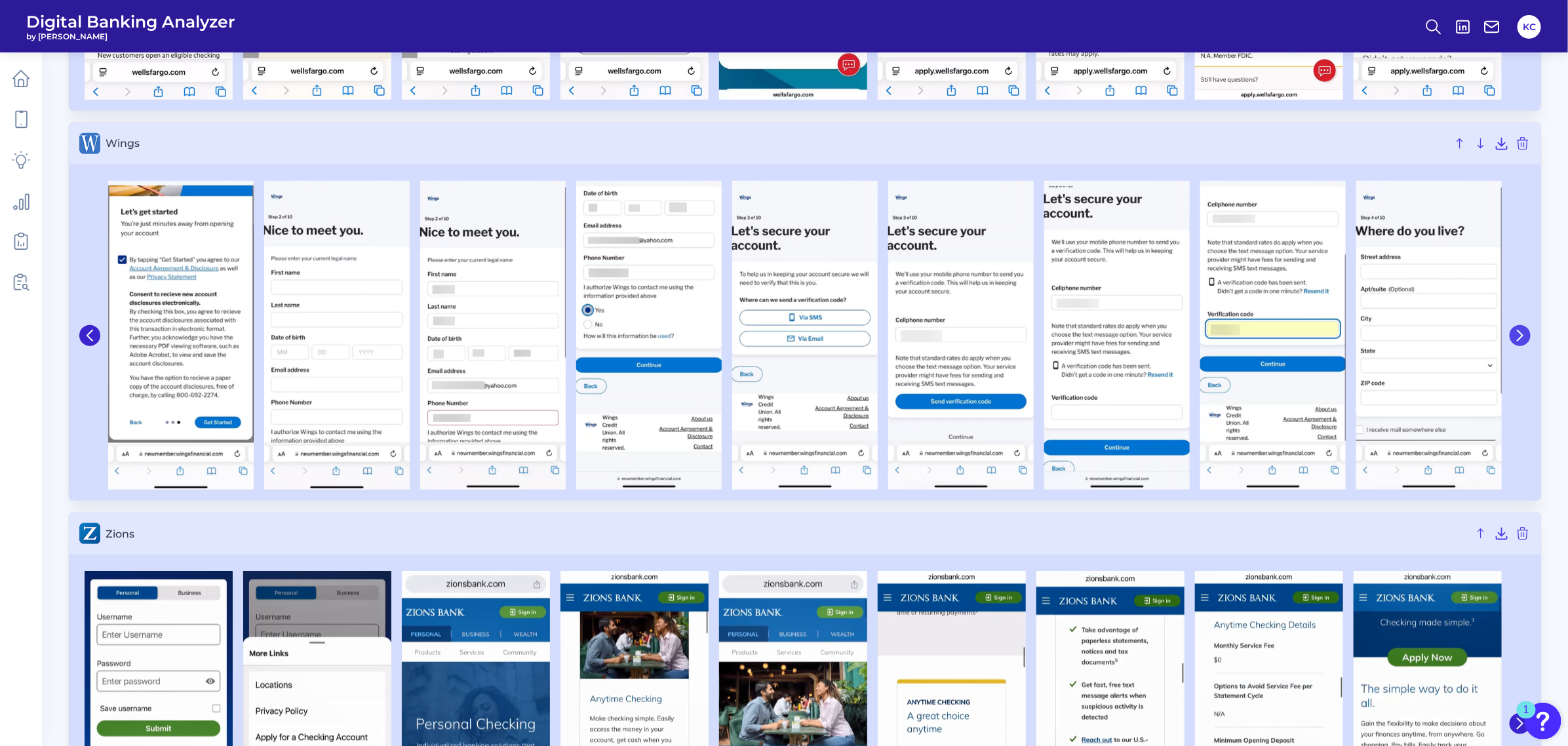
click at [1392, 346] on button at bounding box center [1519, 335] width 21 height 21
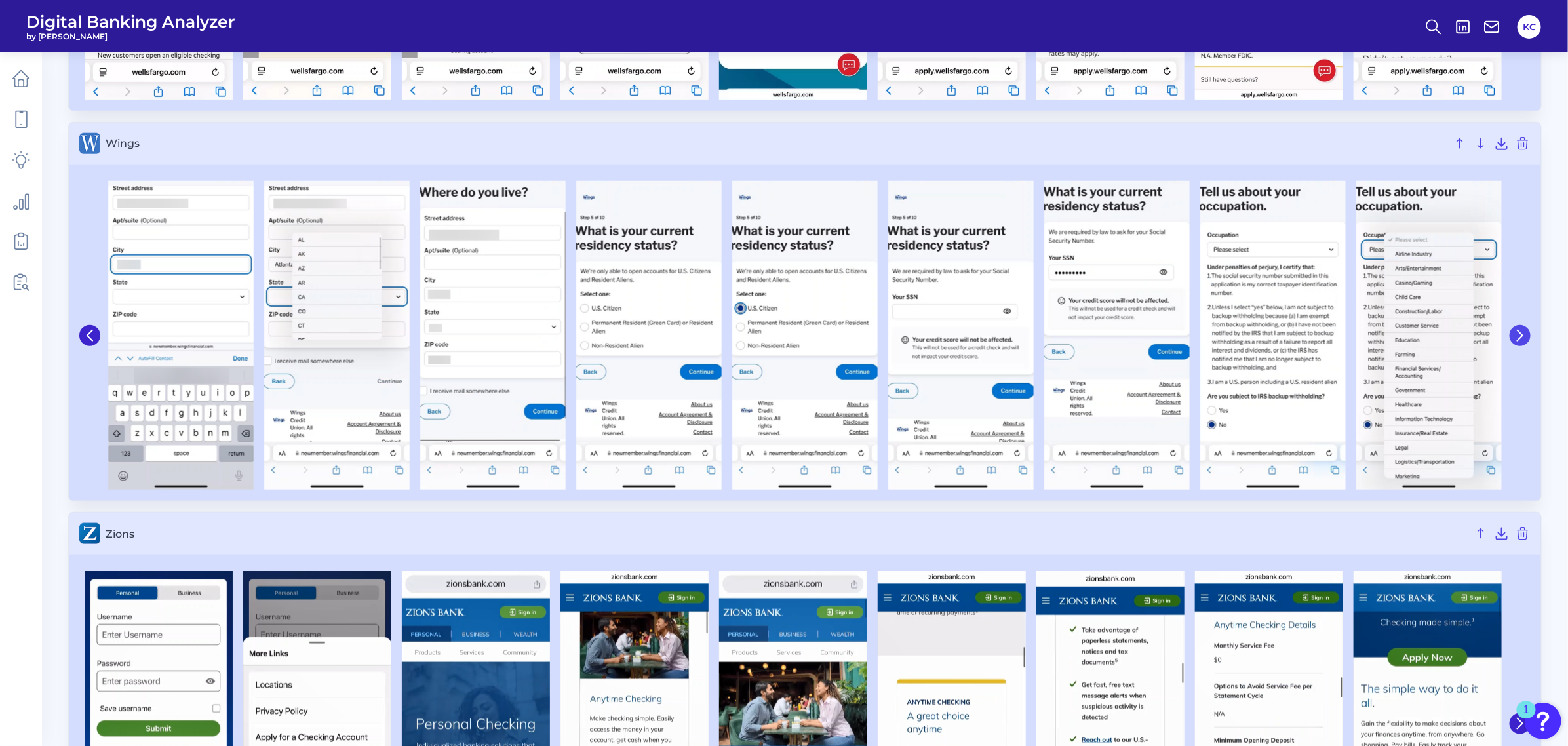
click at [1392, 346] on button at bounding box center [1519, 335] width 21 height 21
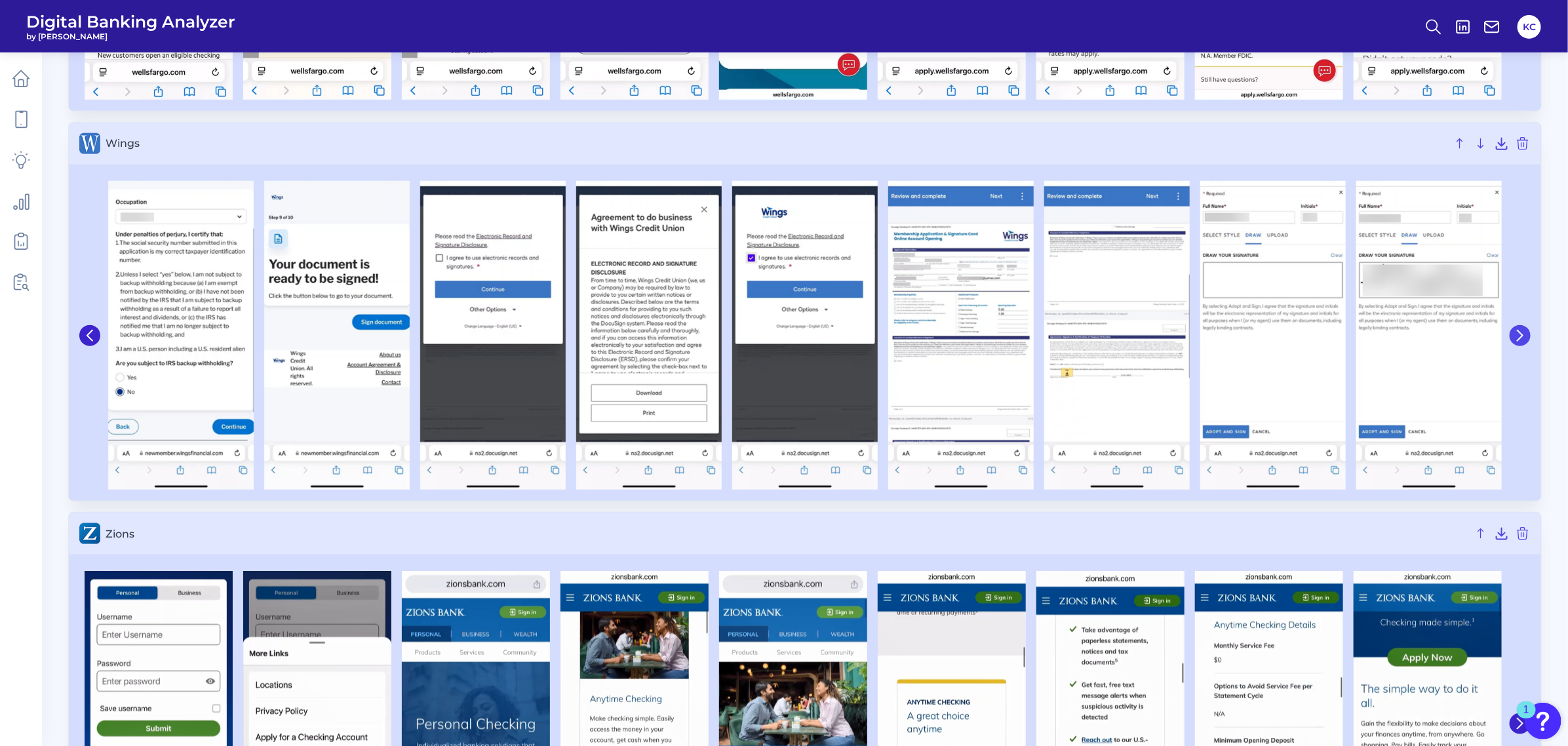
click at [1392, 346] on button at bounding box center [1519, 335] width 21 height 21
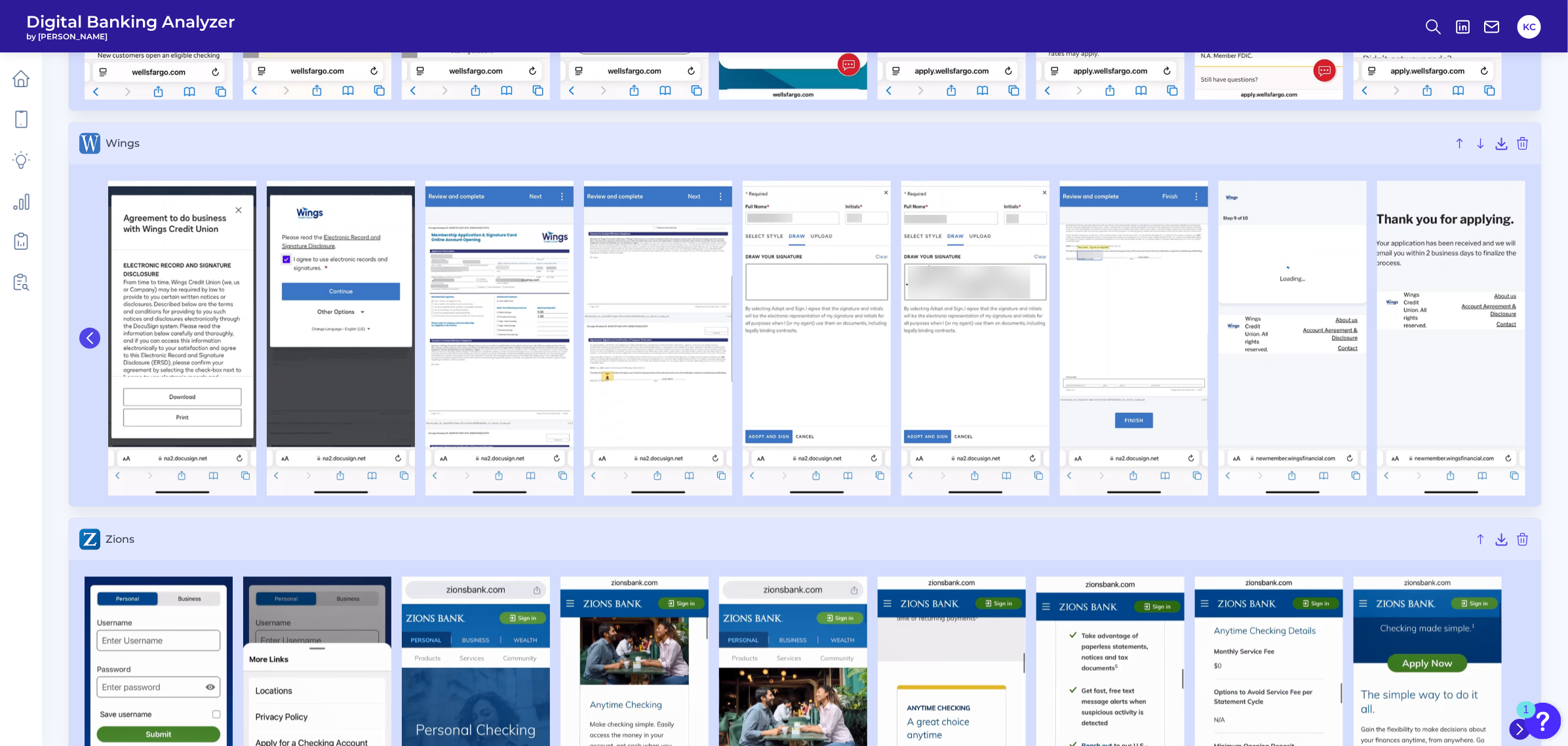
click at [96, 342] on button at bounding box center [89, 337] width 21 height 21
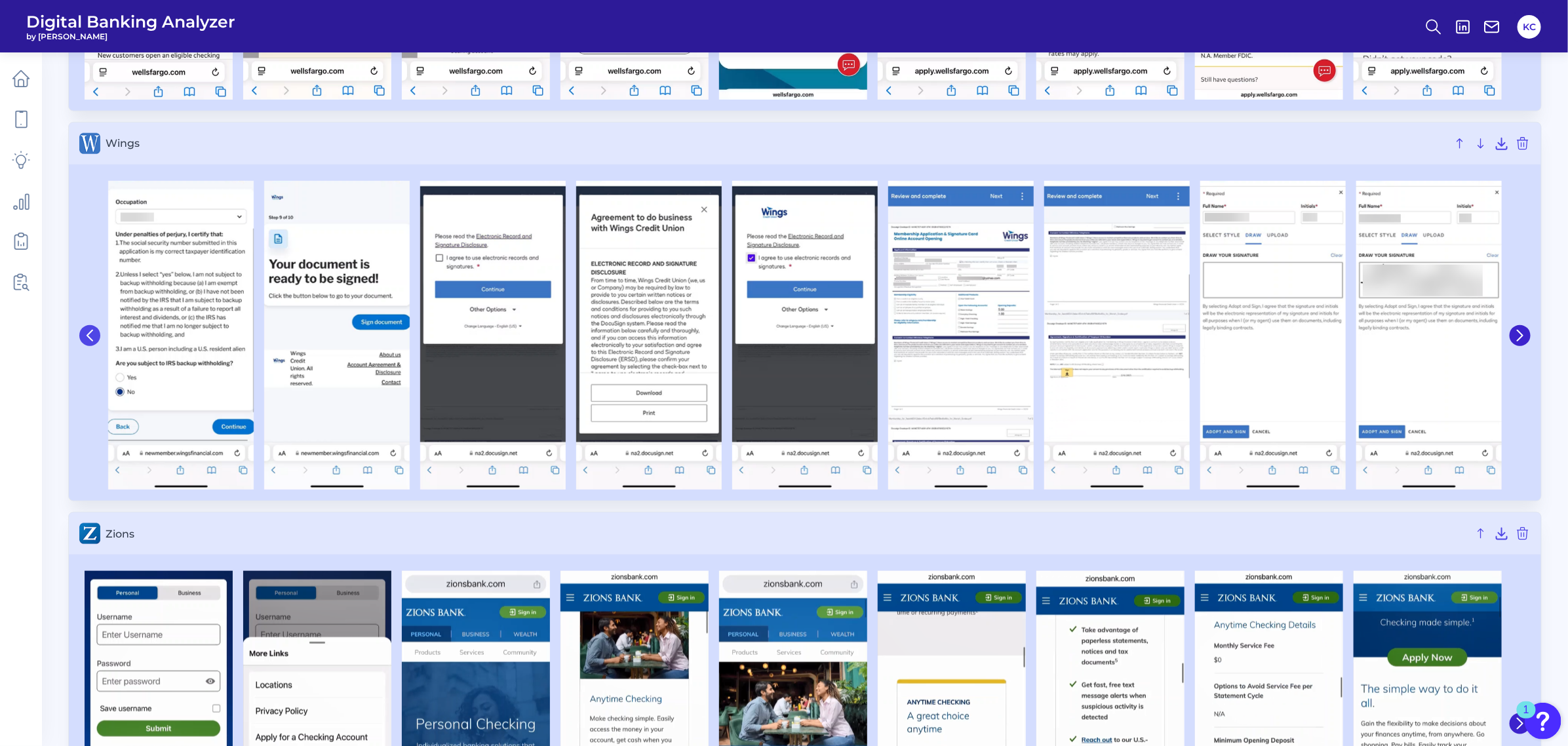
click at [96, 342] on button at bounding box center [89, 335] width 21 height 21
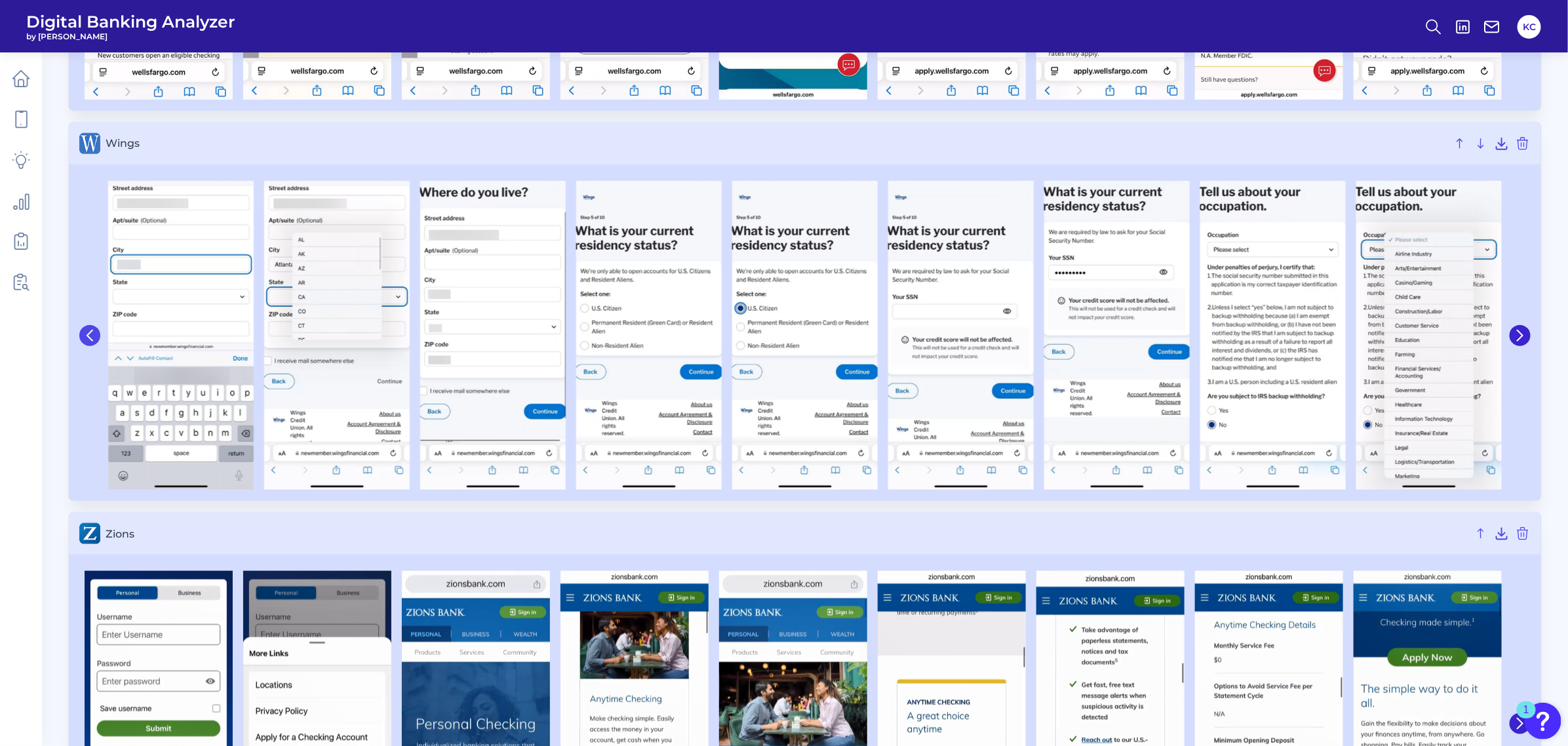
click at [96, 342] on button at bounding box center [89, 335] width 21 height 21
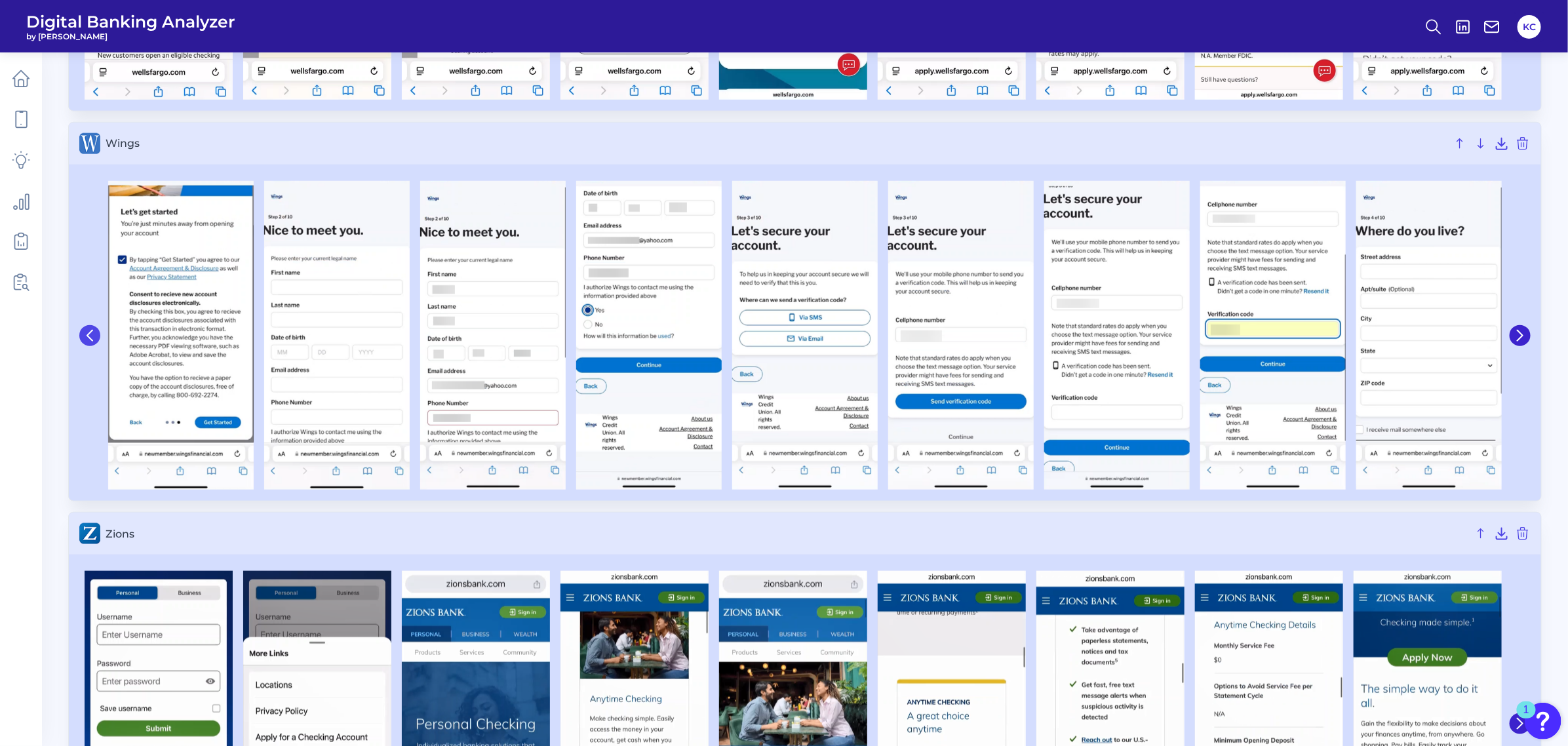
click at [96, 342] on button at bounding box center [89, 335] width 21 height 21
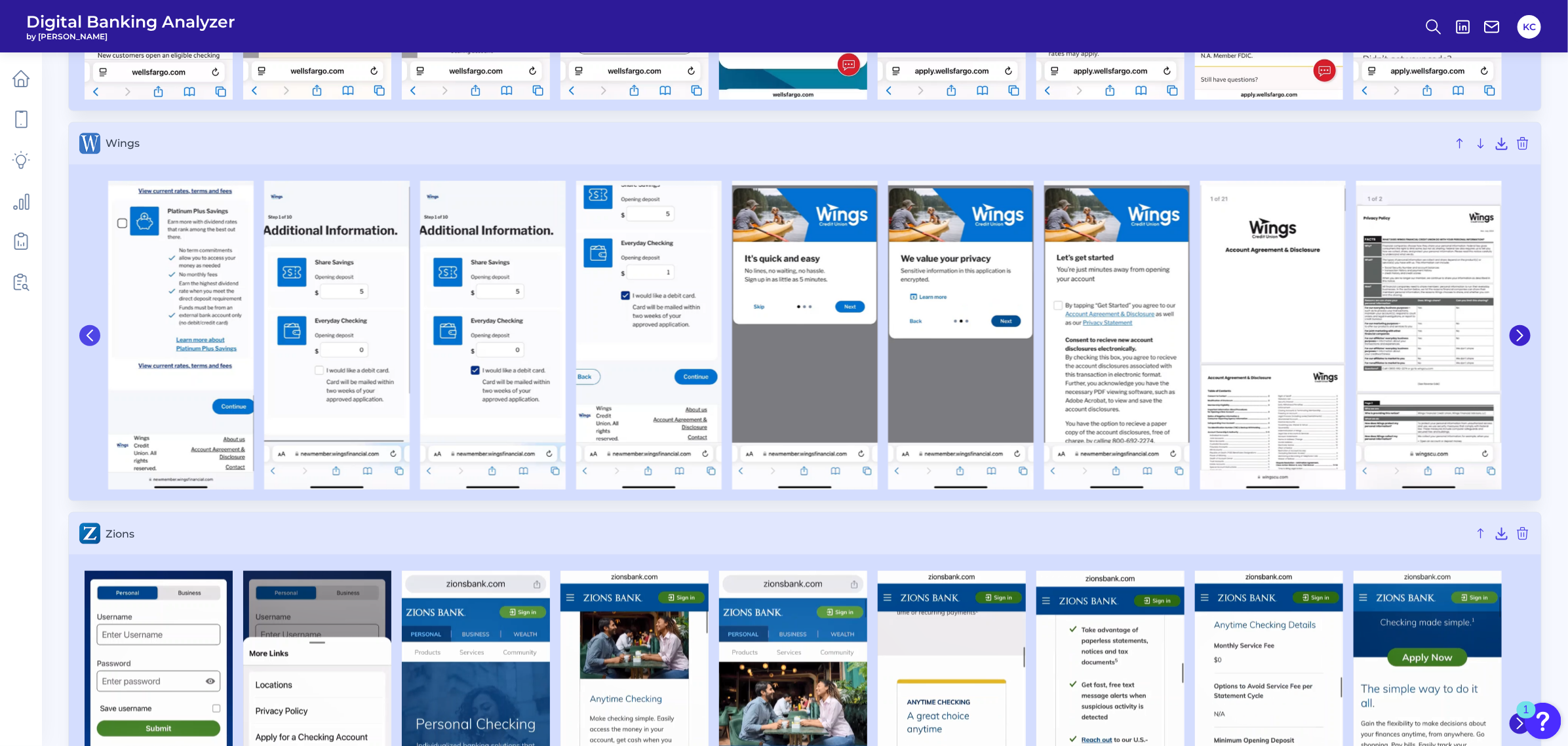
click at [96, 342] on button at bounding box center [89, 335] width 21 height 21
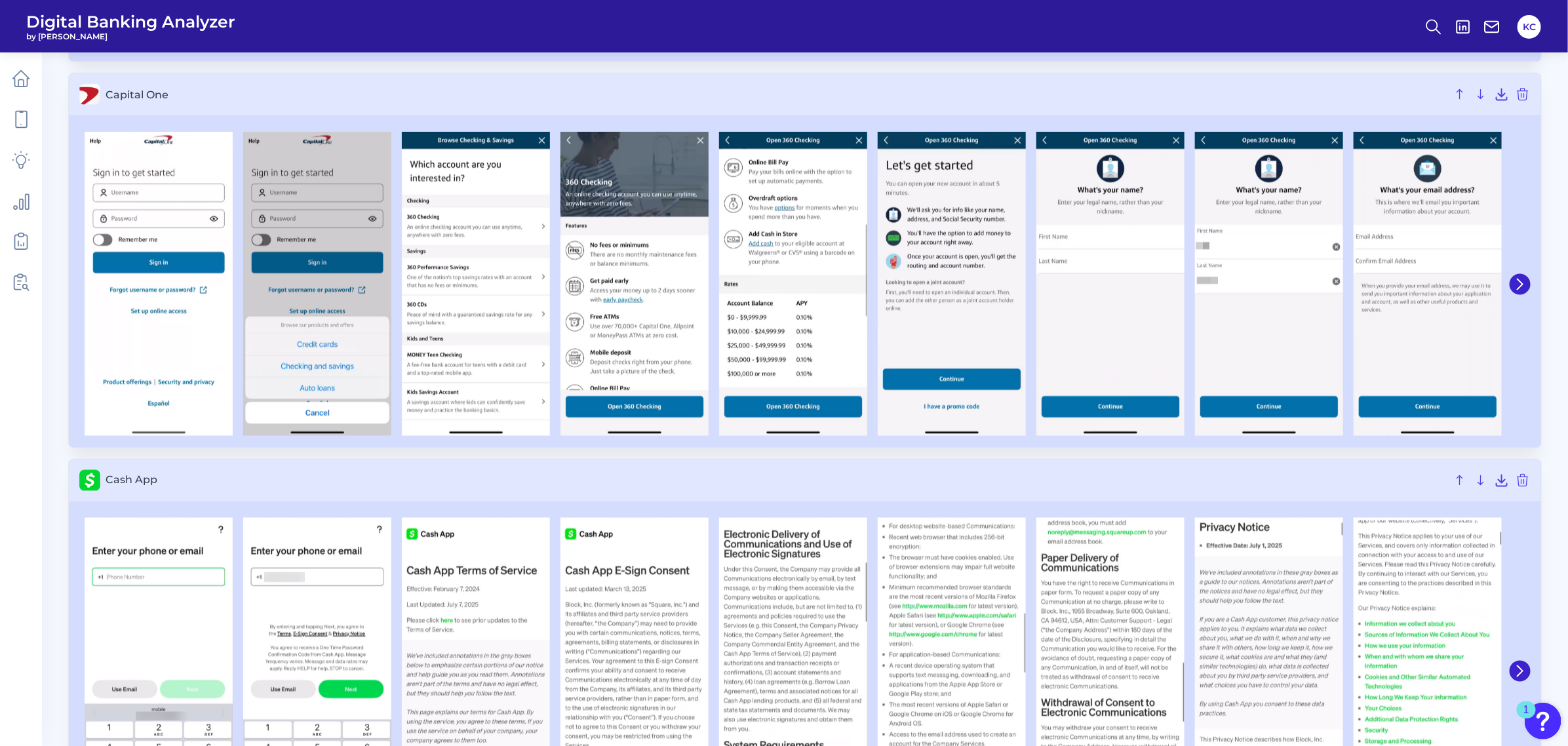
scroll to position [0, 0]
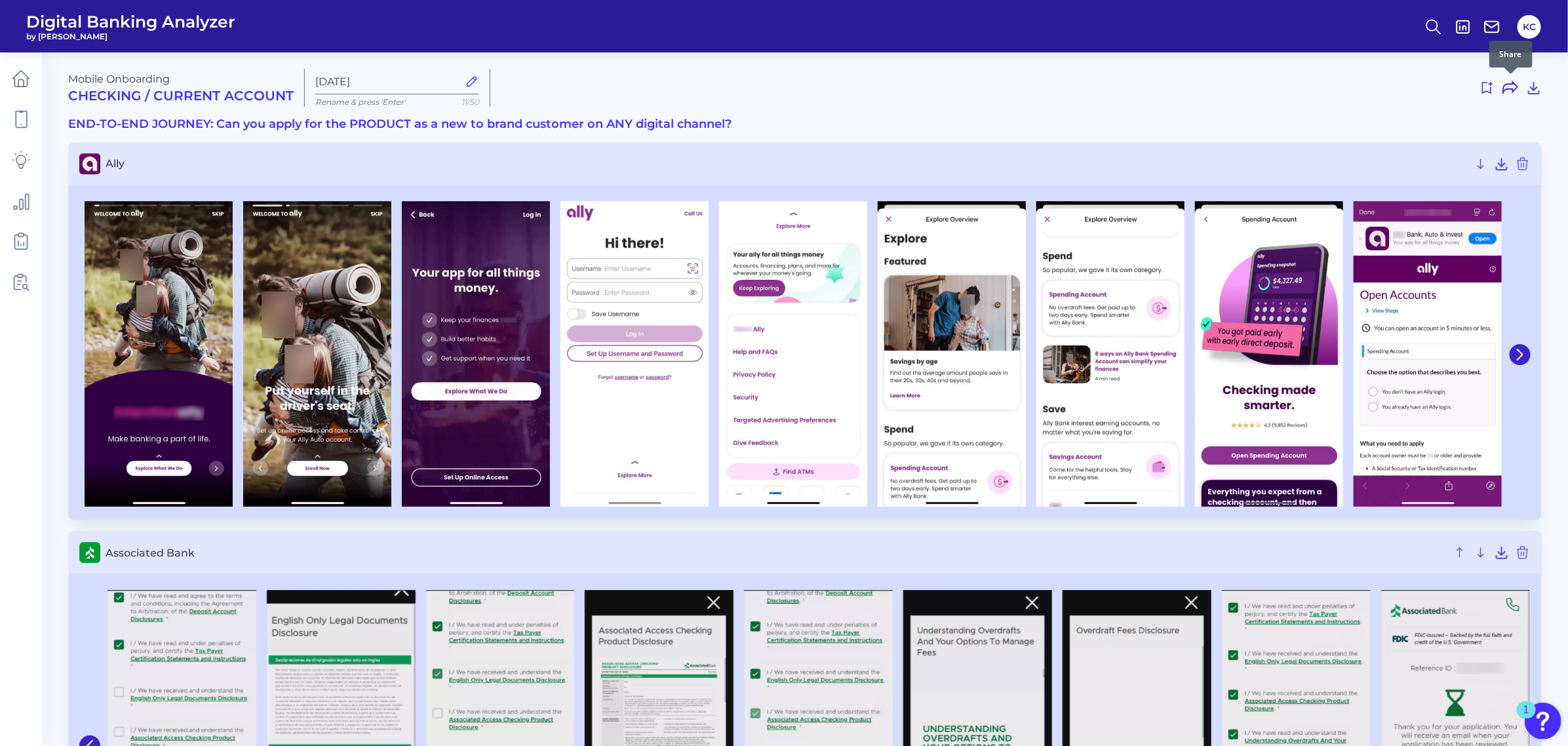
click at [1392, 90] on icon at bounding box center [1510, 88] width 16 height 16
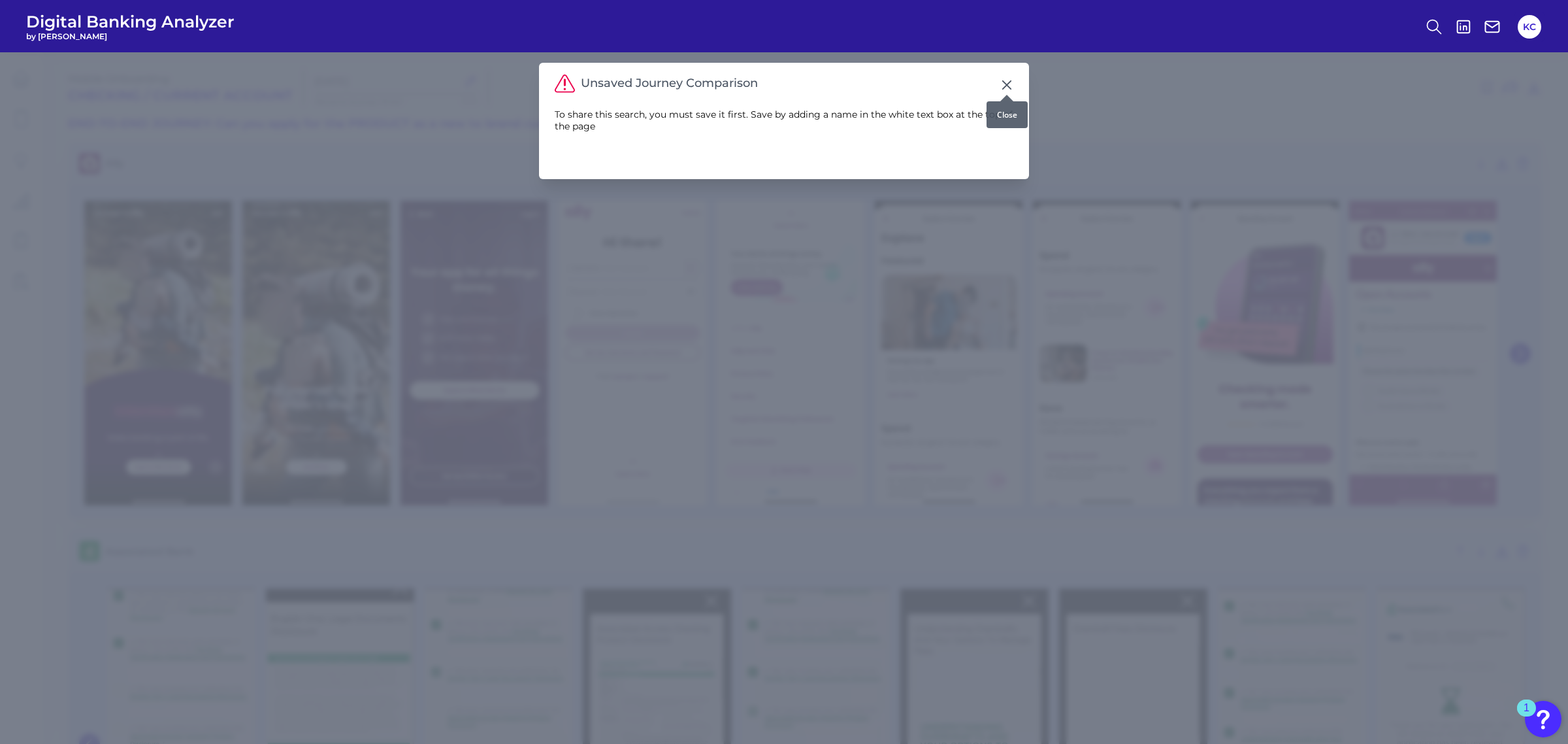
click at [1008, 82] on icon at bounding box center [1006, 84] width 8 height 8
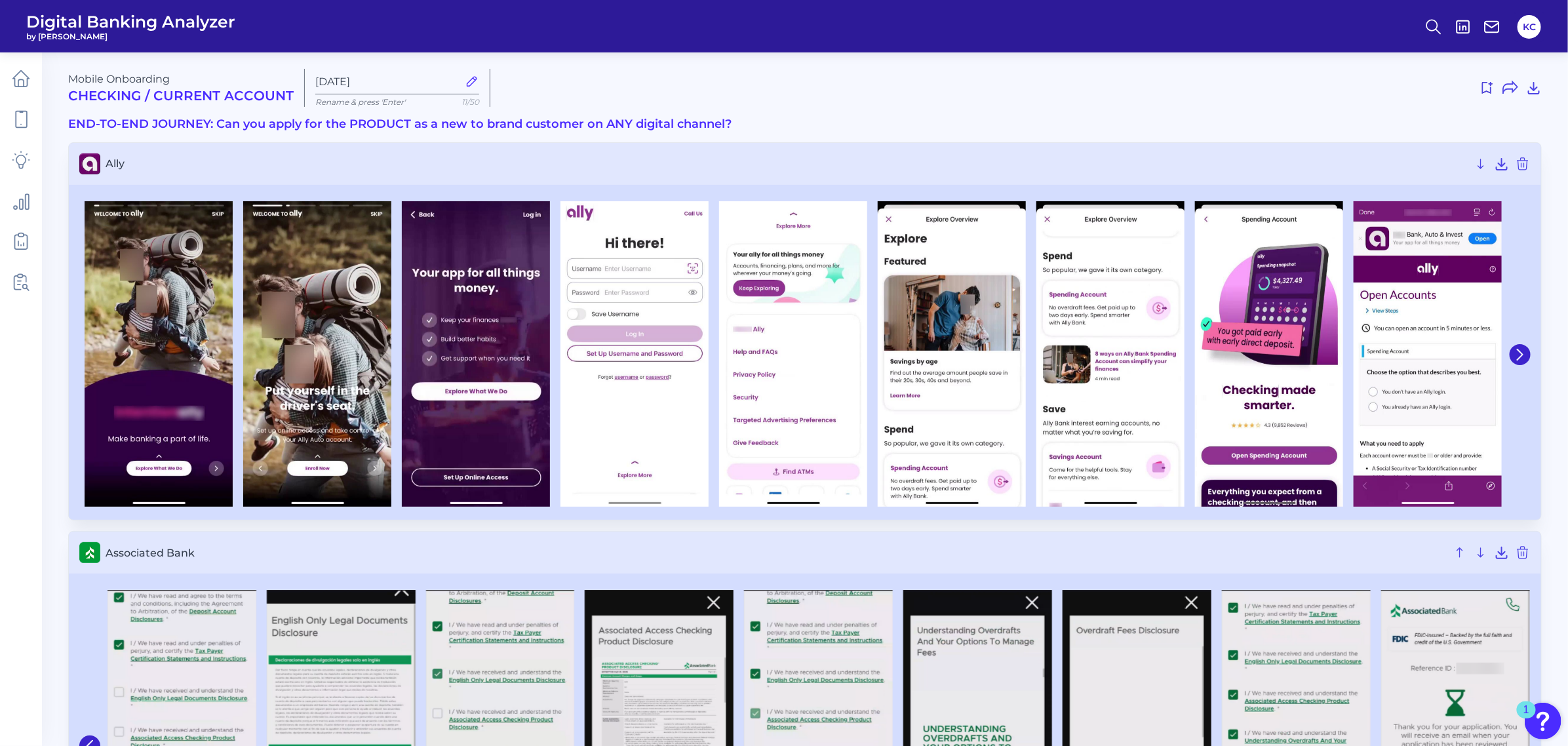
click at [1010, 87] on div at bounding box center [1021, 88] width 1041 height 21
click at [1392, 90] on icon at bounding box center [1534, 88] width 11 height 11
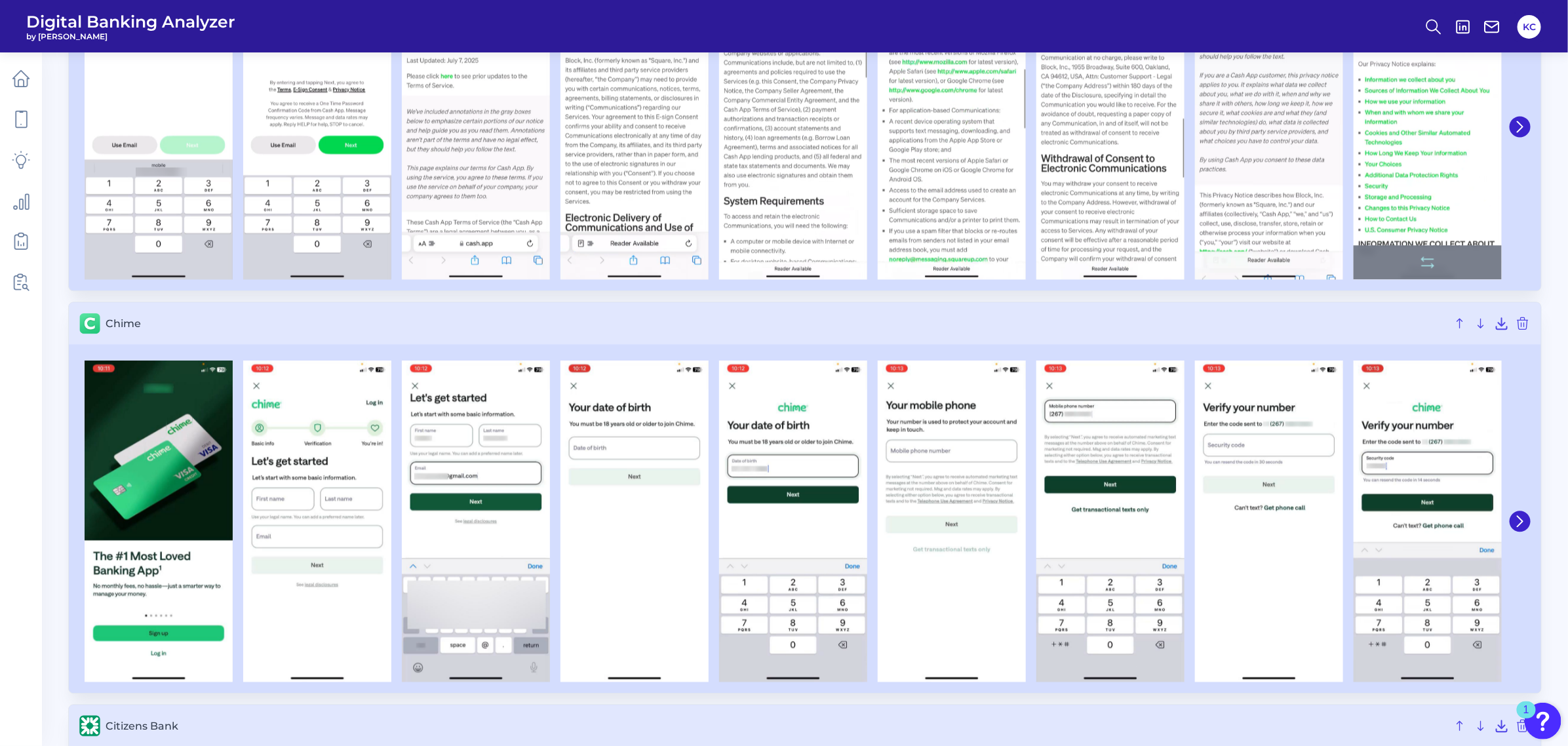
scroll to position [1911, 0]
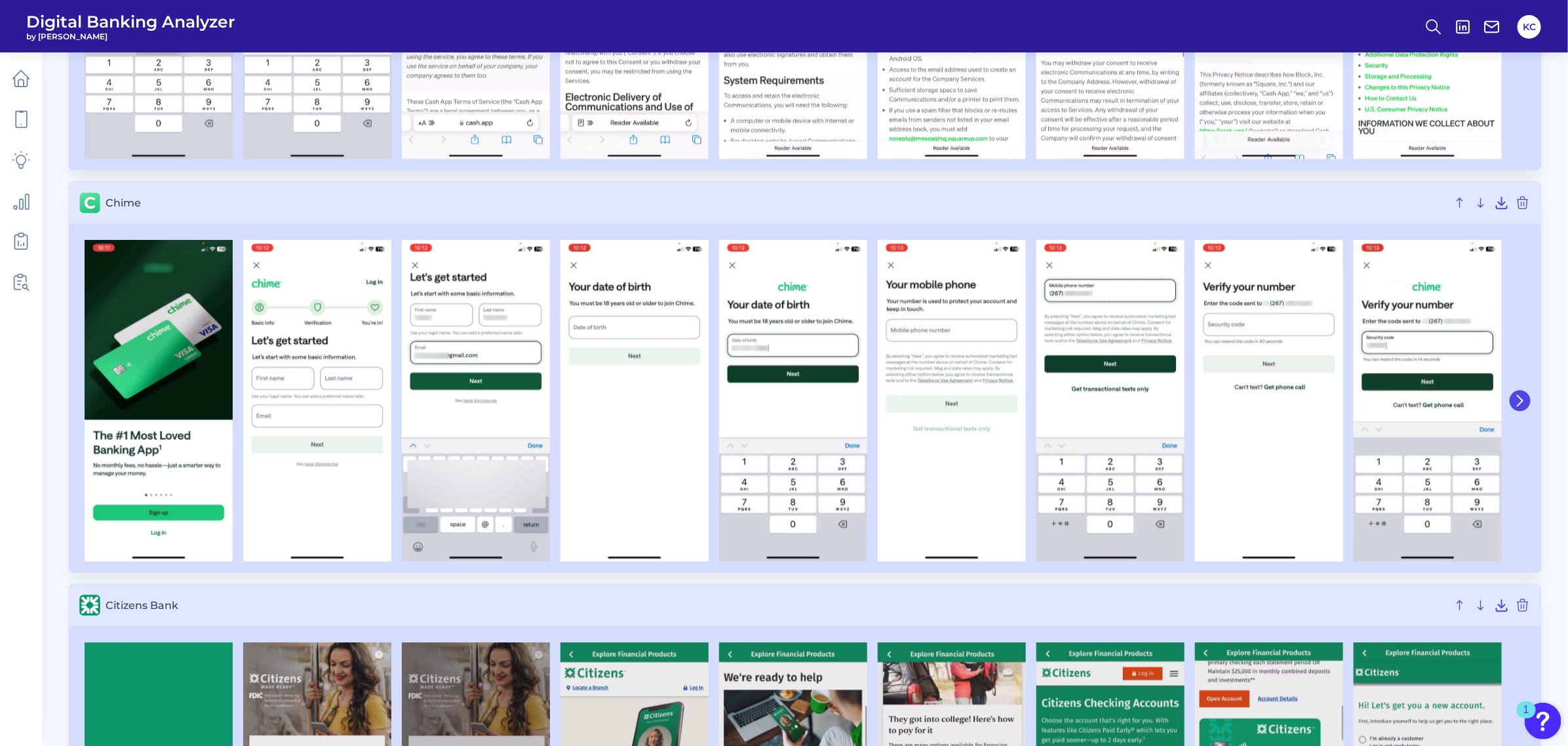
click at [1392, 400] on button at bounding box center [1519, 400] width 21 height 21
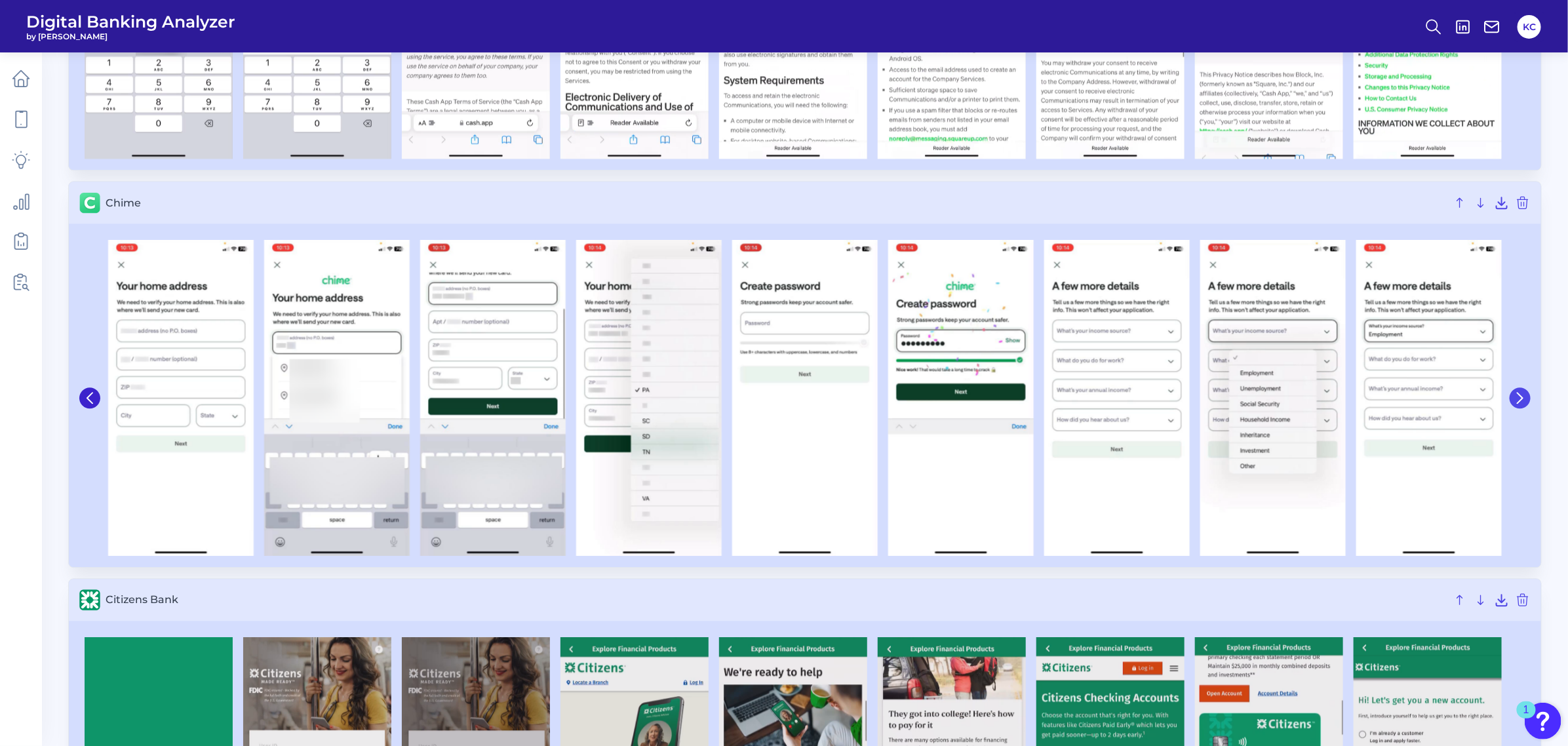
click at [1392, 403] on icon at bounding box center [1520, 398] width 11 height 11
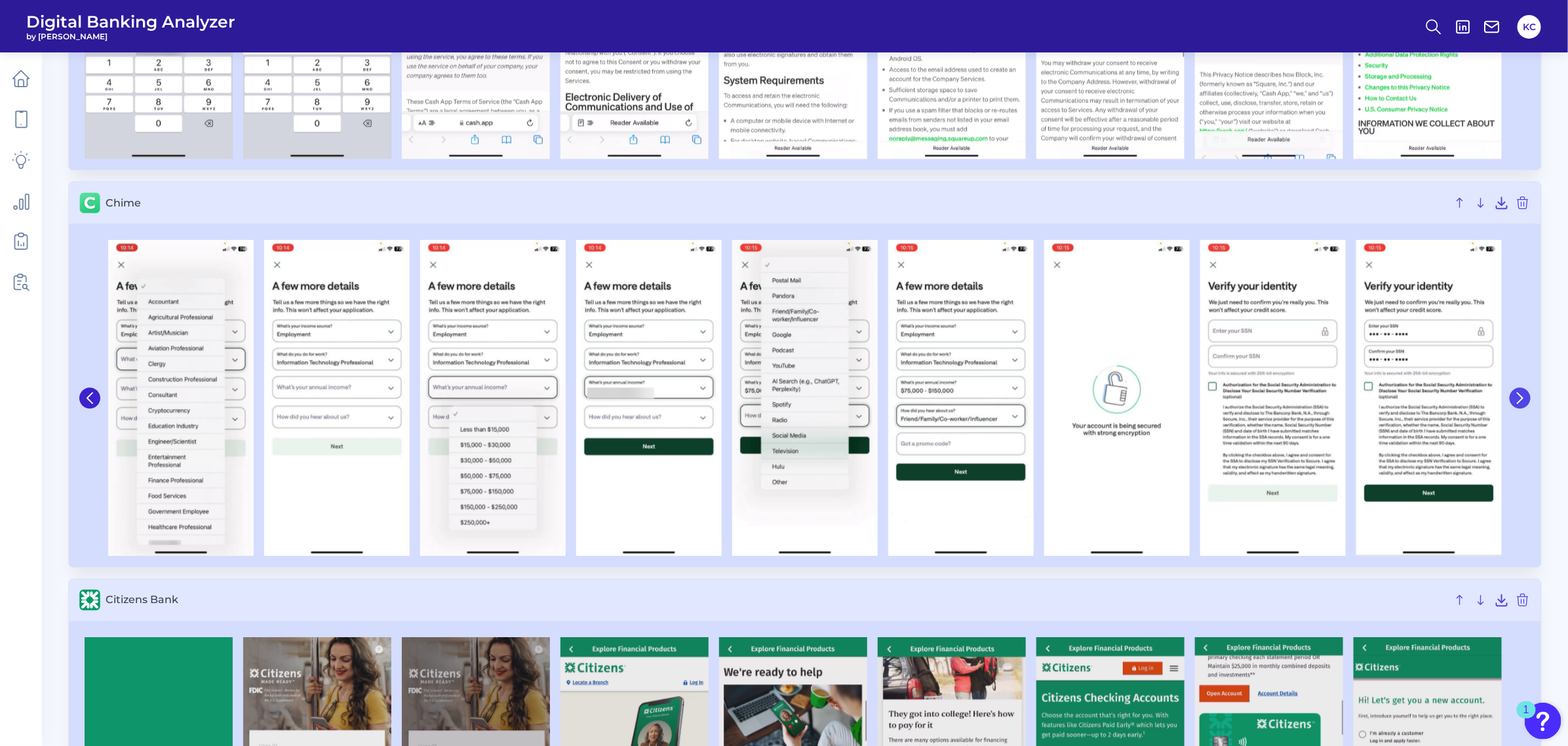
click at [1392, 403] on icon at bounding box center [1520, 398] width 11 height 11
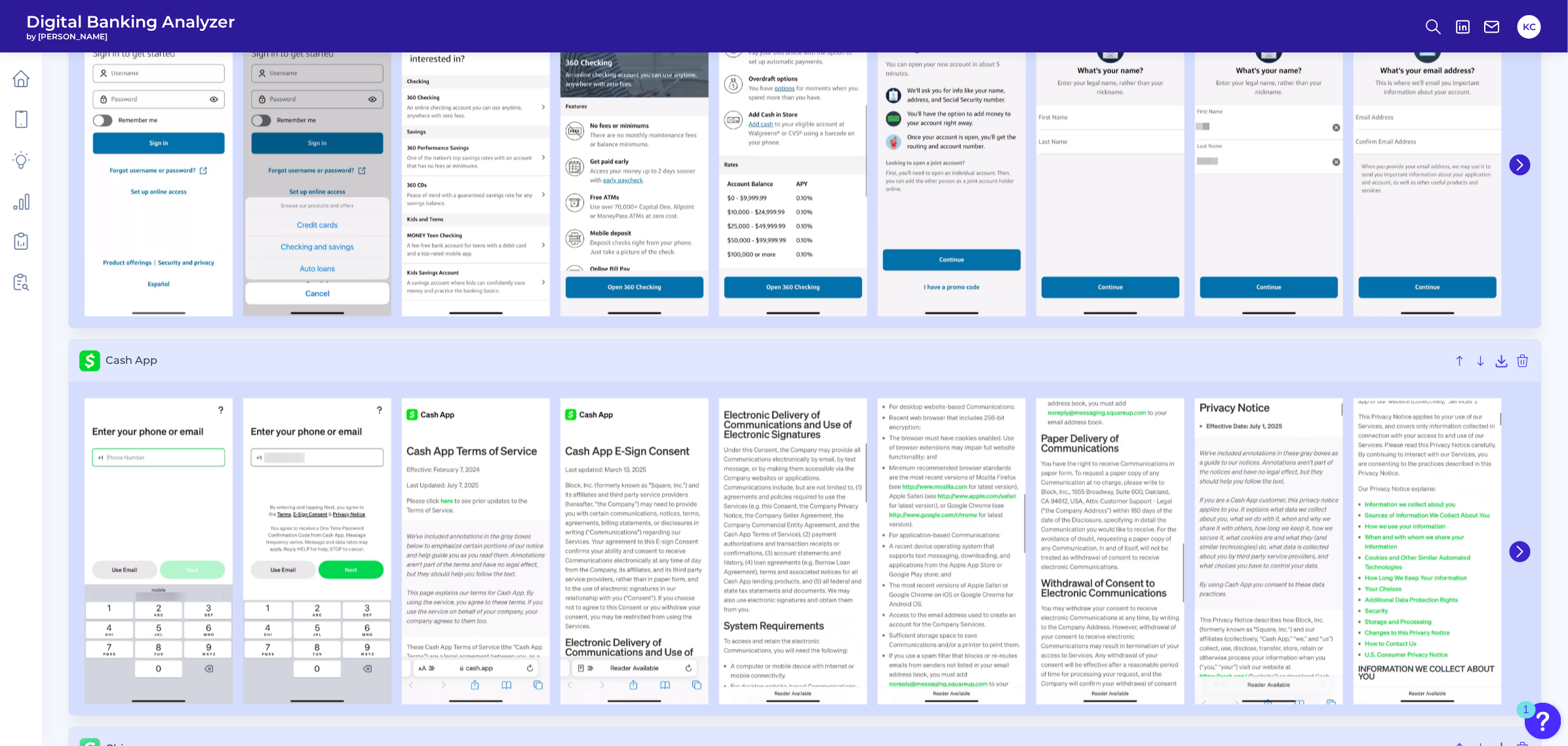
scroll to position [1638, 0]
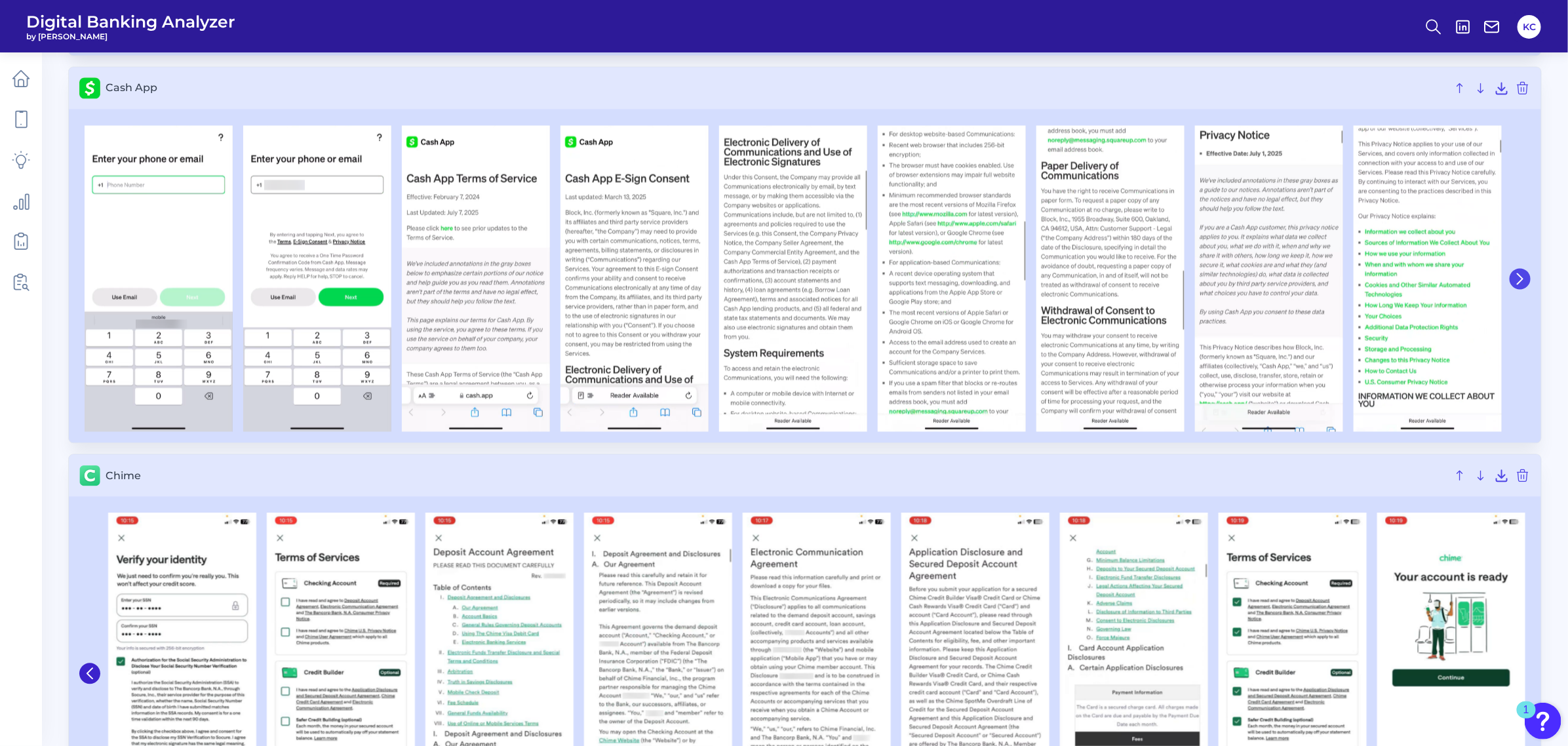
click at [1392, 276] on button at bounding box center [1519, 278] width 21 height 21
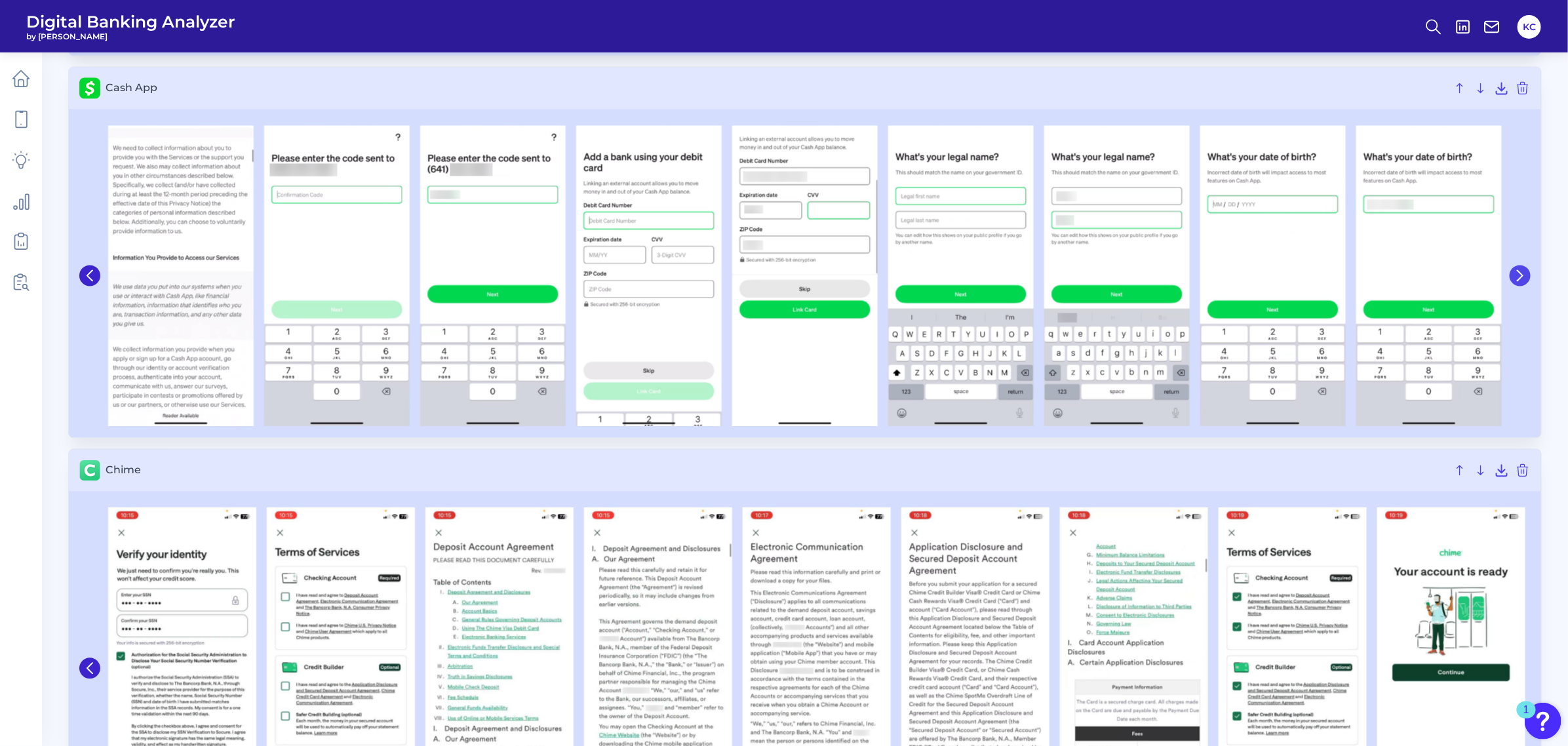
click at [1392, 276] on button at bounding box center [1519, 275] width 21 height 21
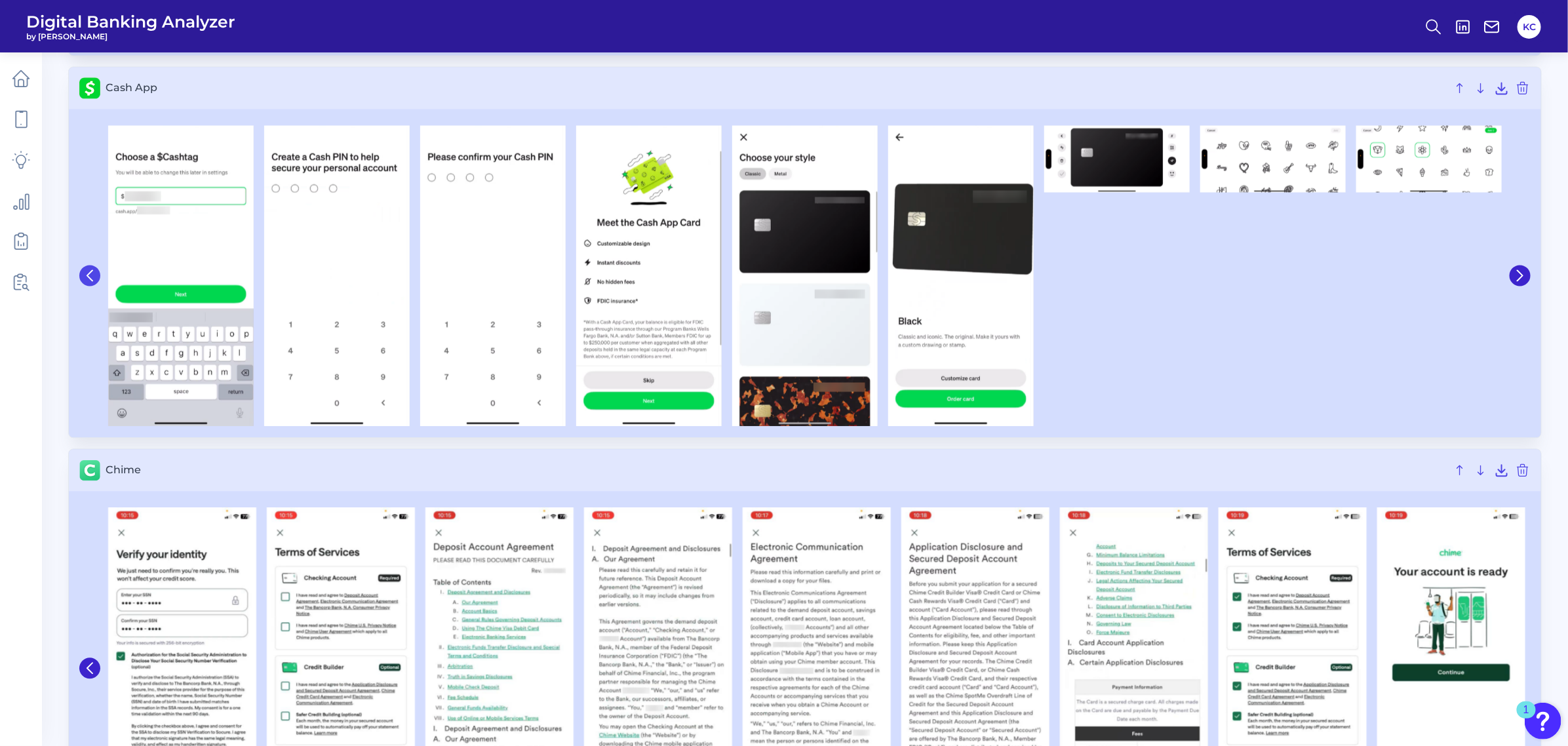
click at [90, 279] on icon at bounding box center [89, 275] width 5 height 11
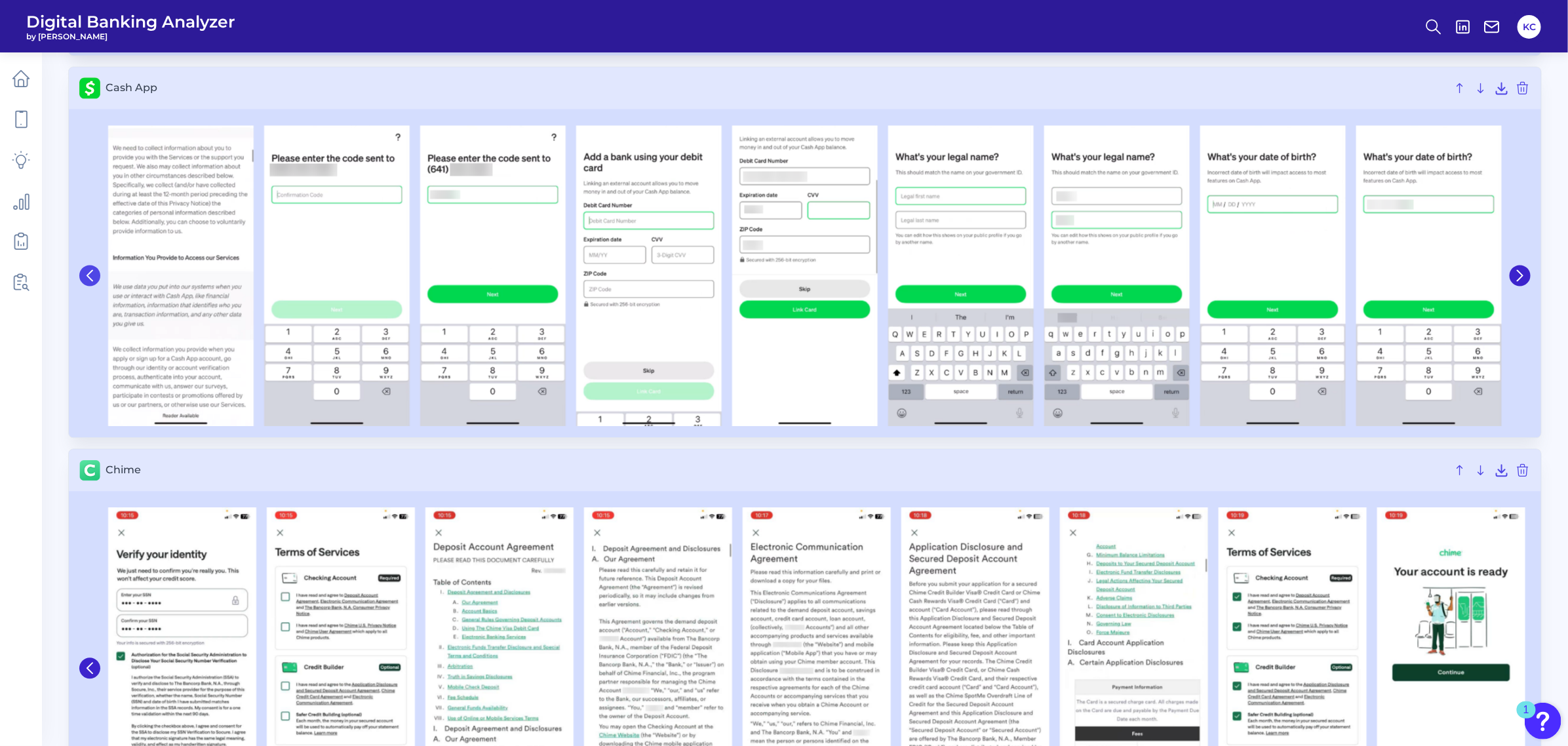
click at [90, 279] on icon at bounding box center [89, 275] width 5 height 11
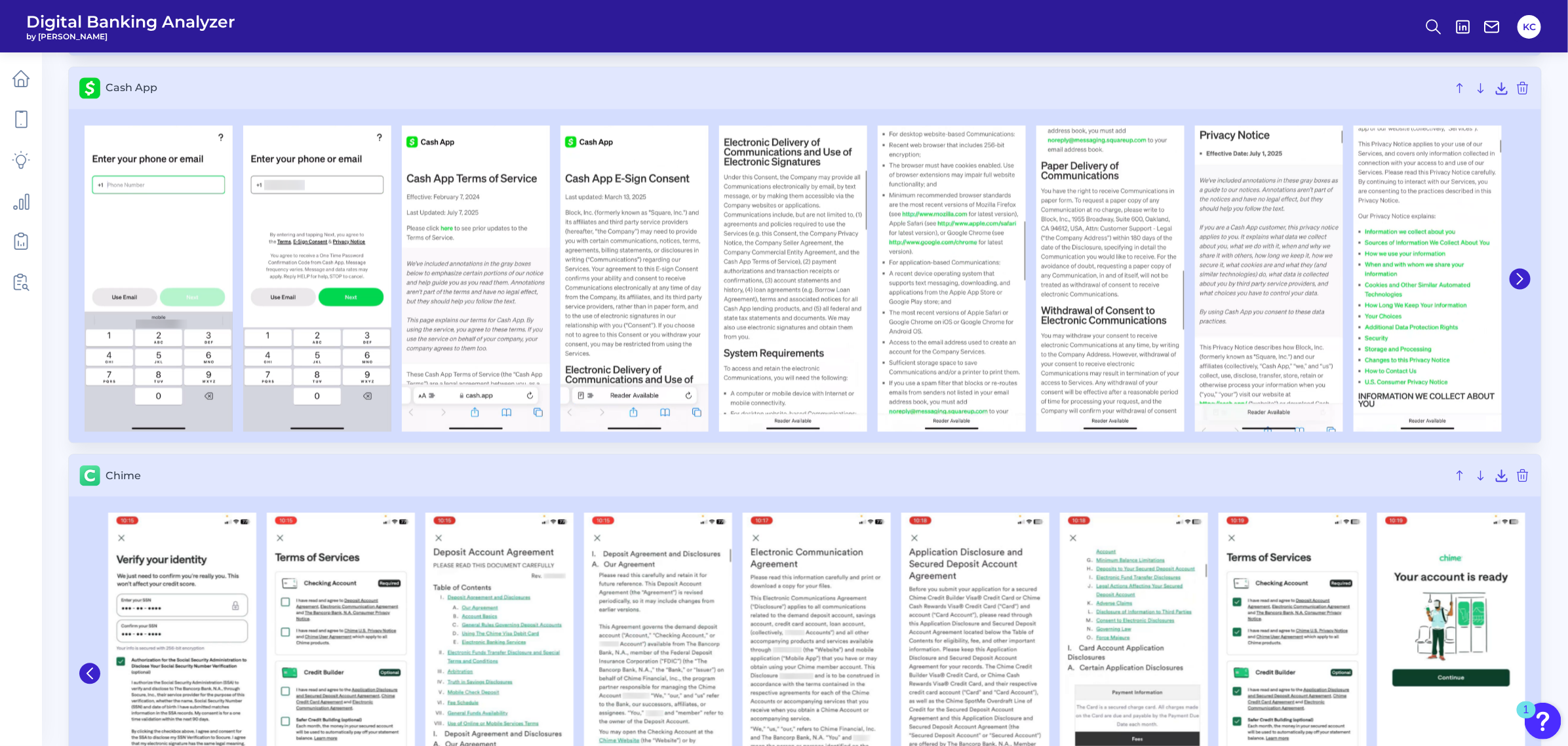
click at [1392, 277] on icon at bounding box center [1520, 279] width 11 height 11
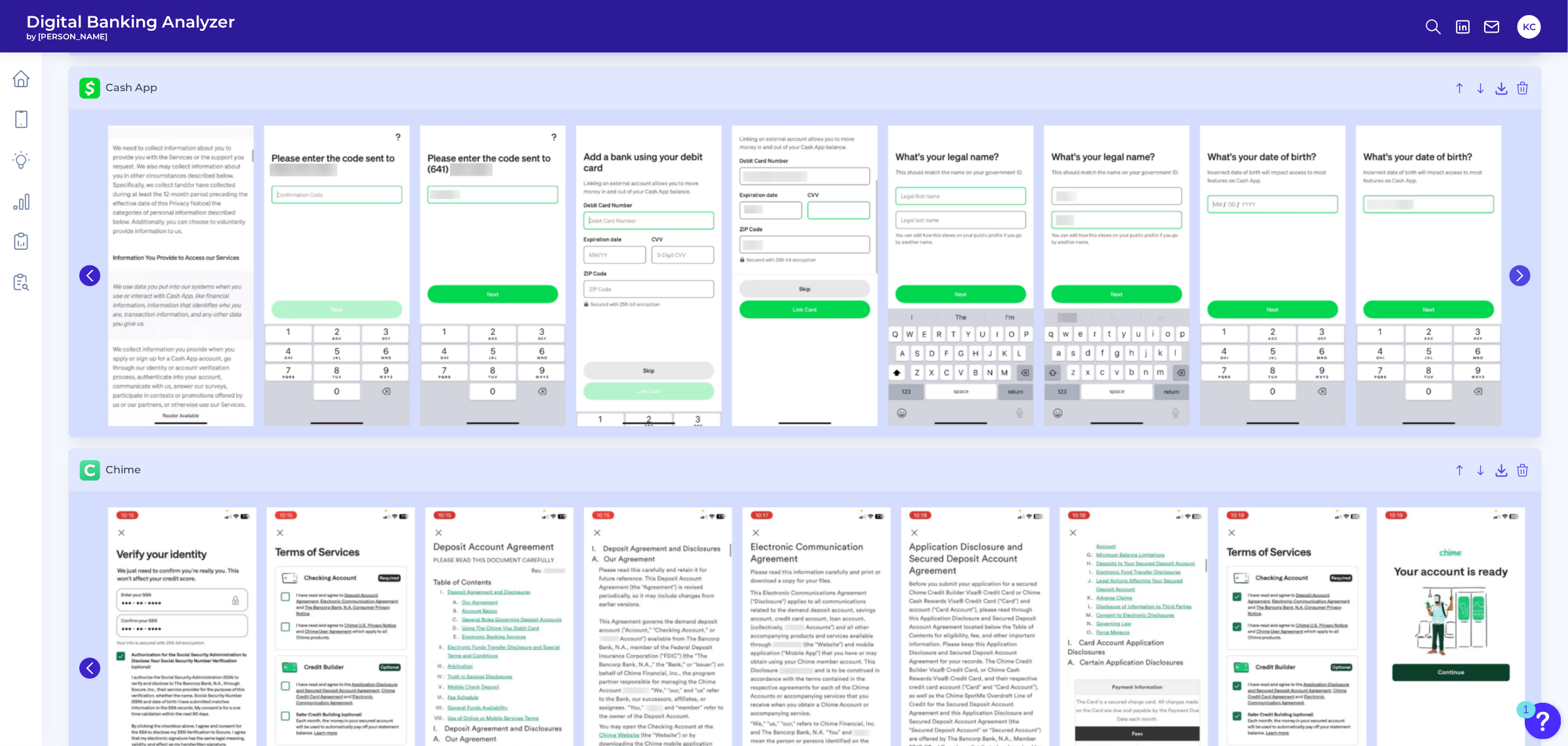
click at [1392, 274] on icon at bounding box center [1520, 275] width 11 height 11
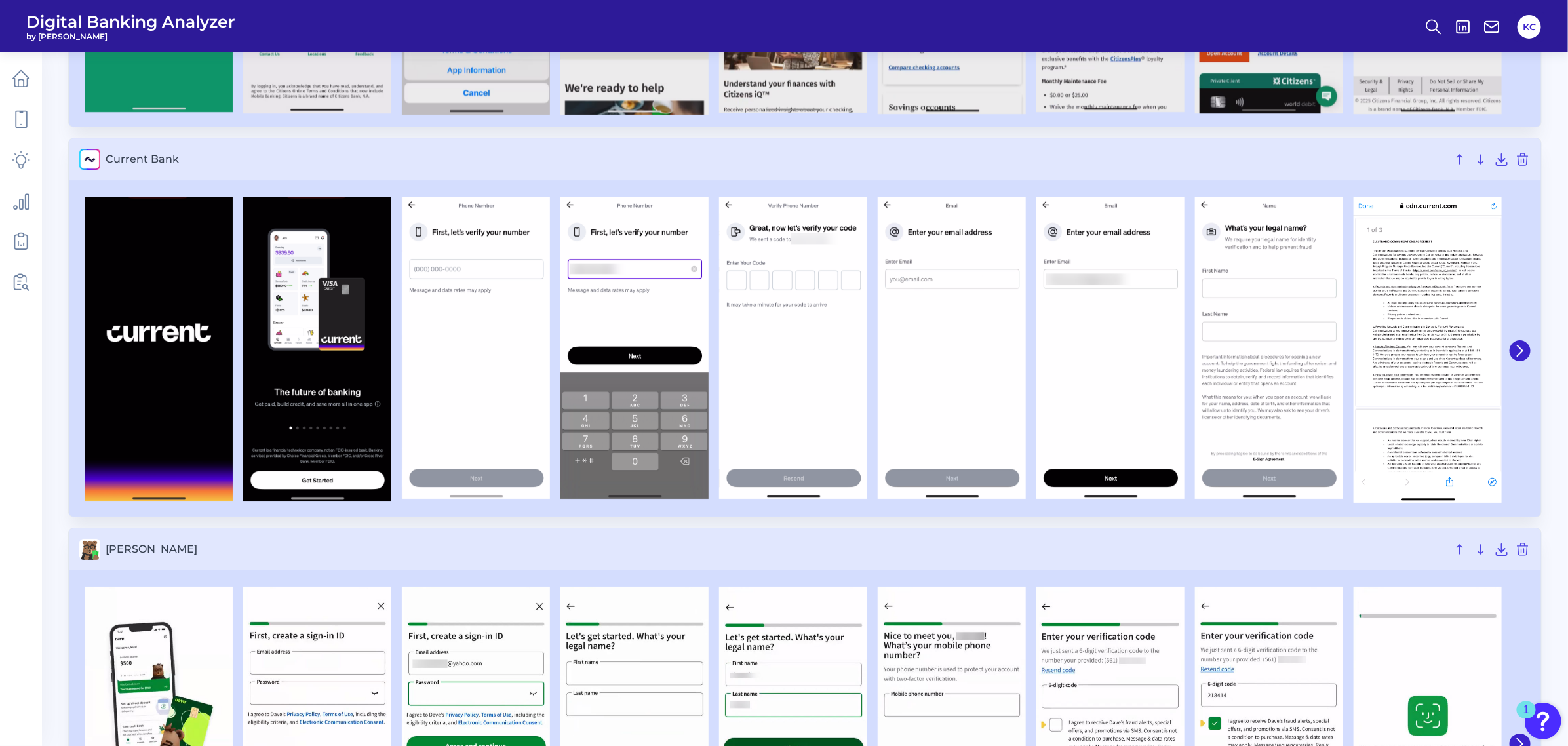
scroll to position [2731, 0]
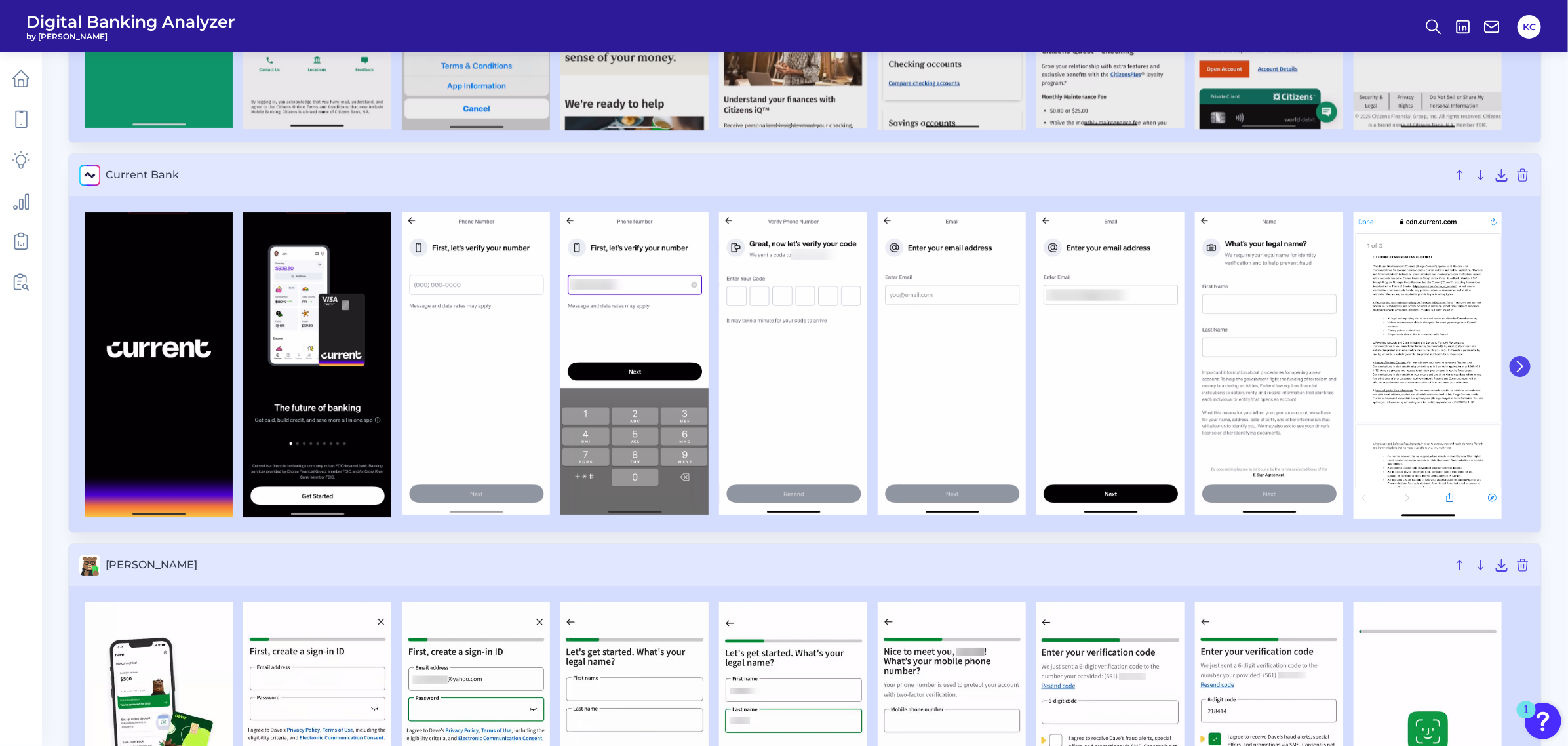
click at [1392, 363] on icon at bounding box center [1519, 366] width 5 height 11
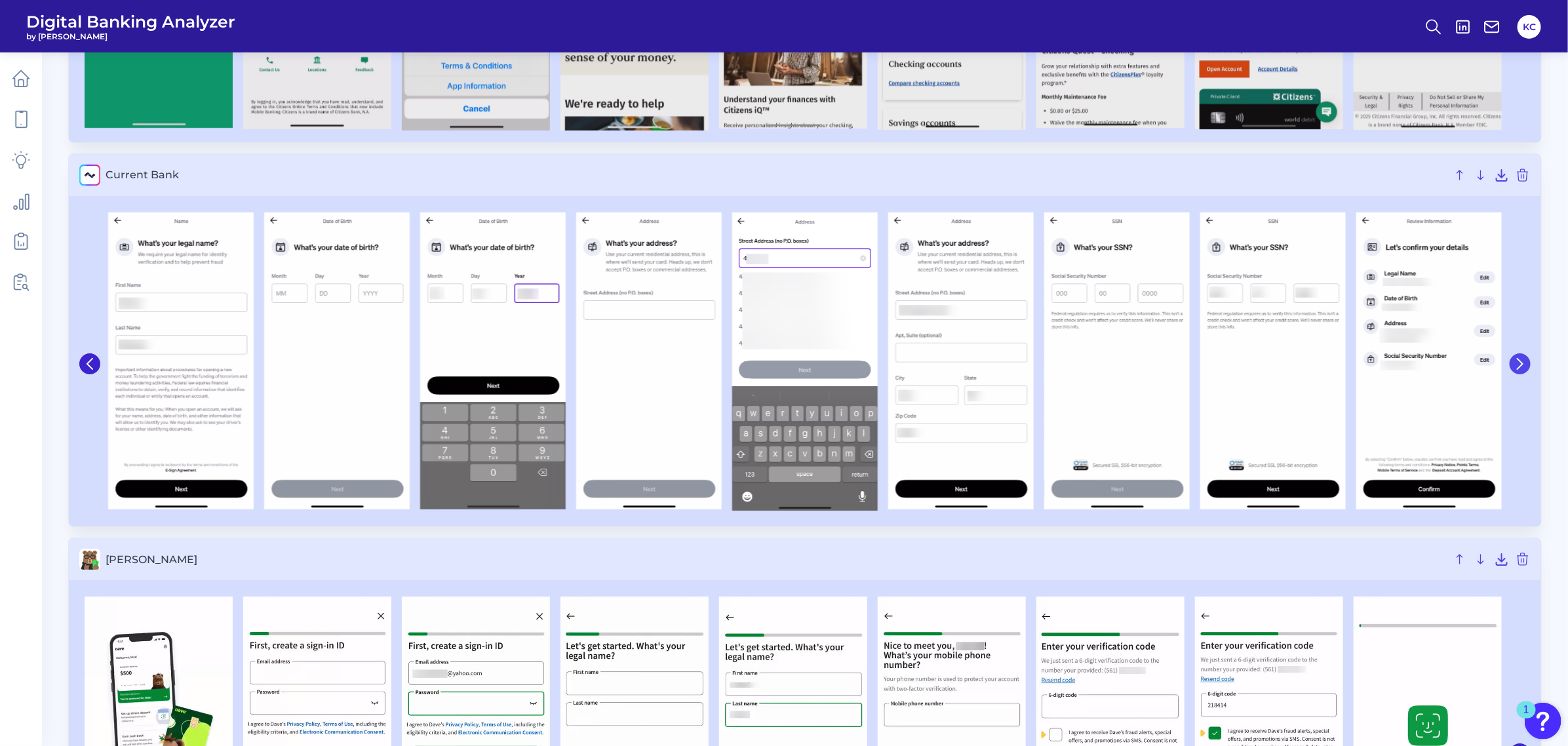
click at [1392, 363] on icon at bounding box center [1520, 363] width 11 height 11
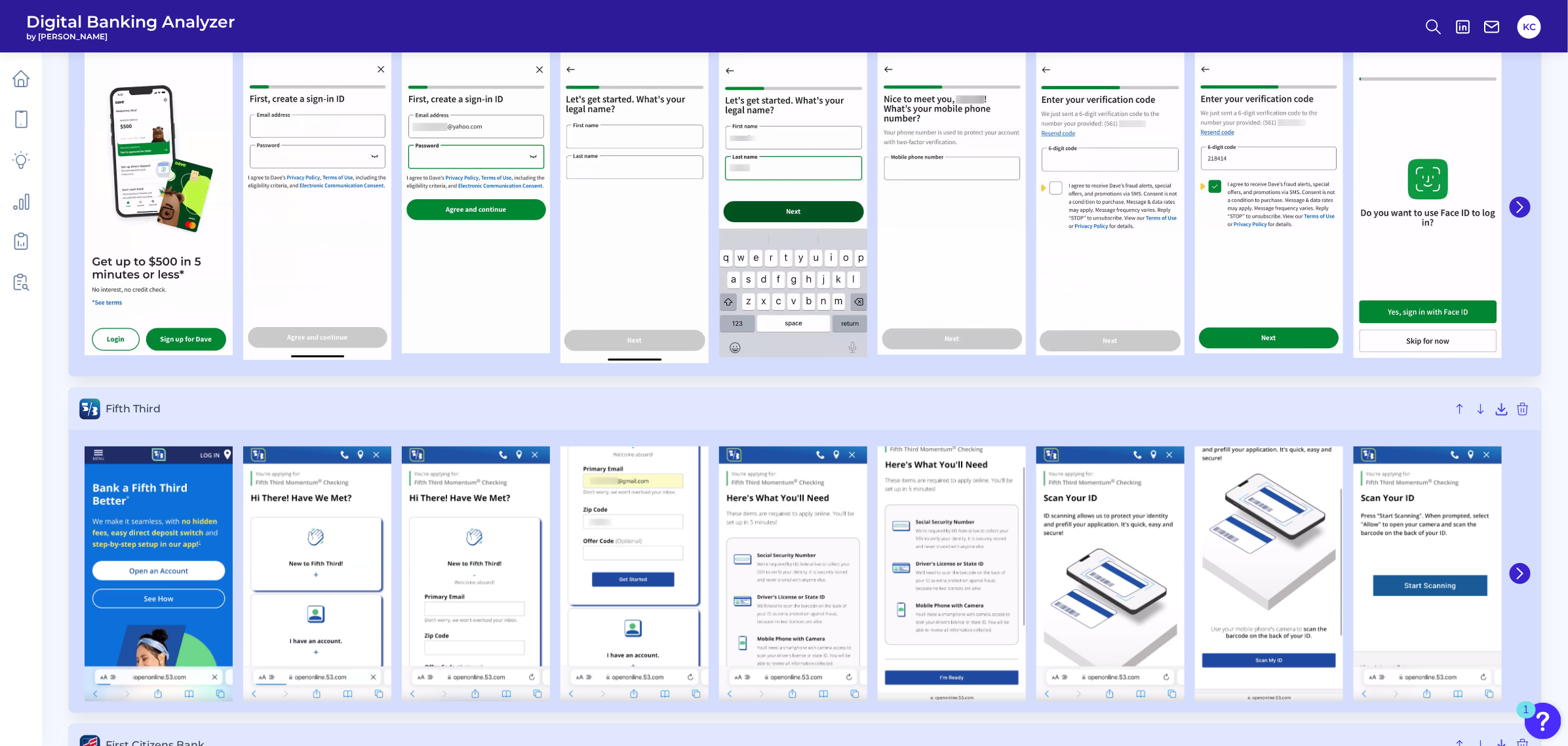
scroll to position [3004, 0]
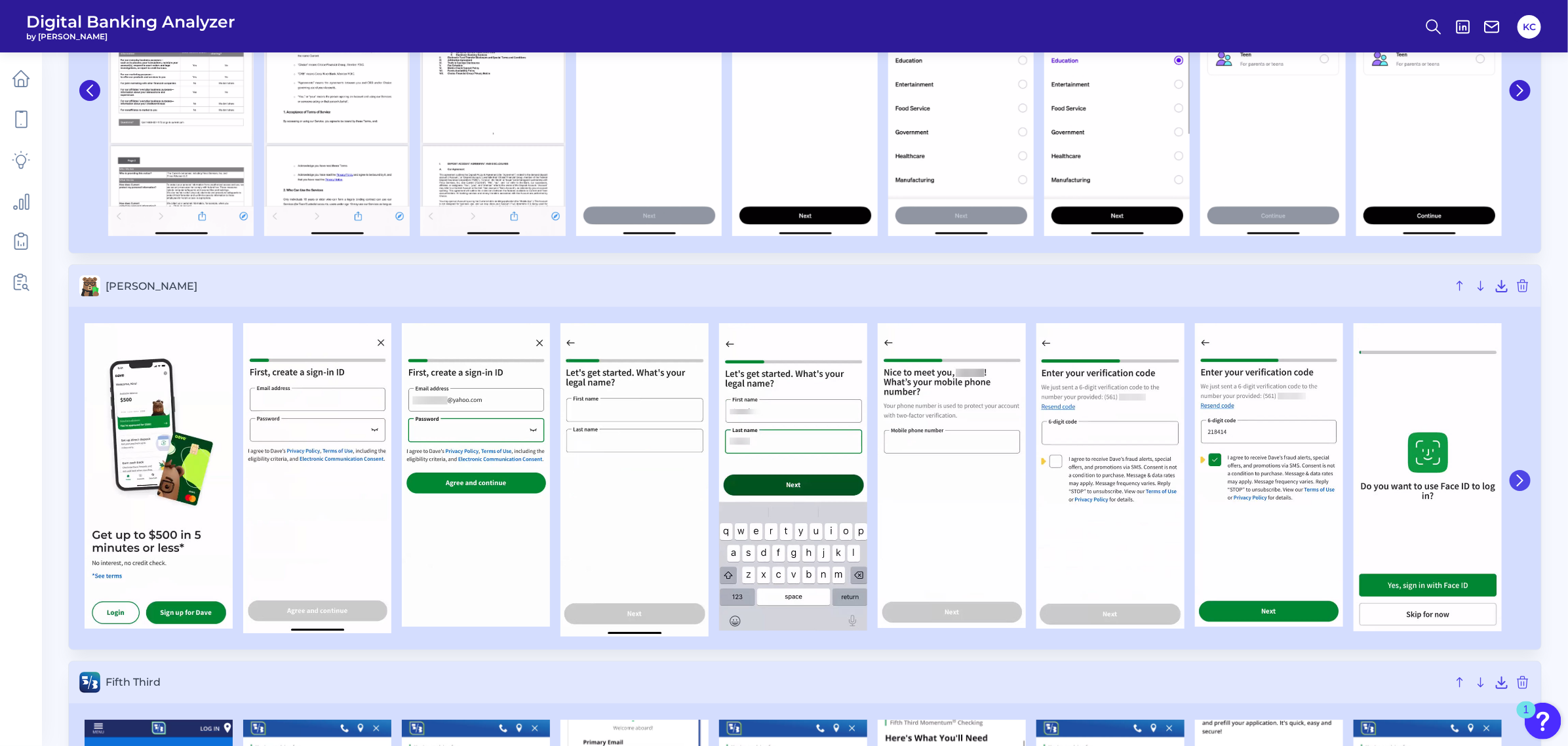
click at [1392, 479] on icon at bounding box center [1520, 480] width 11 height 11
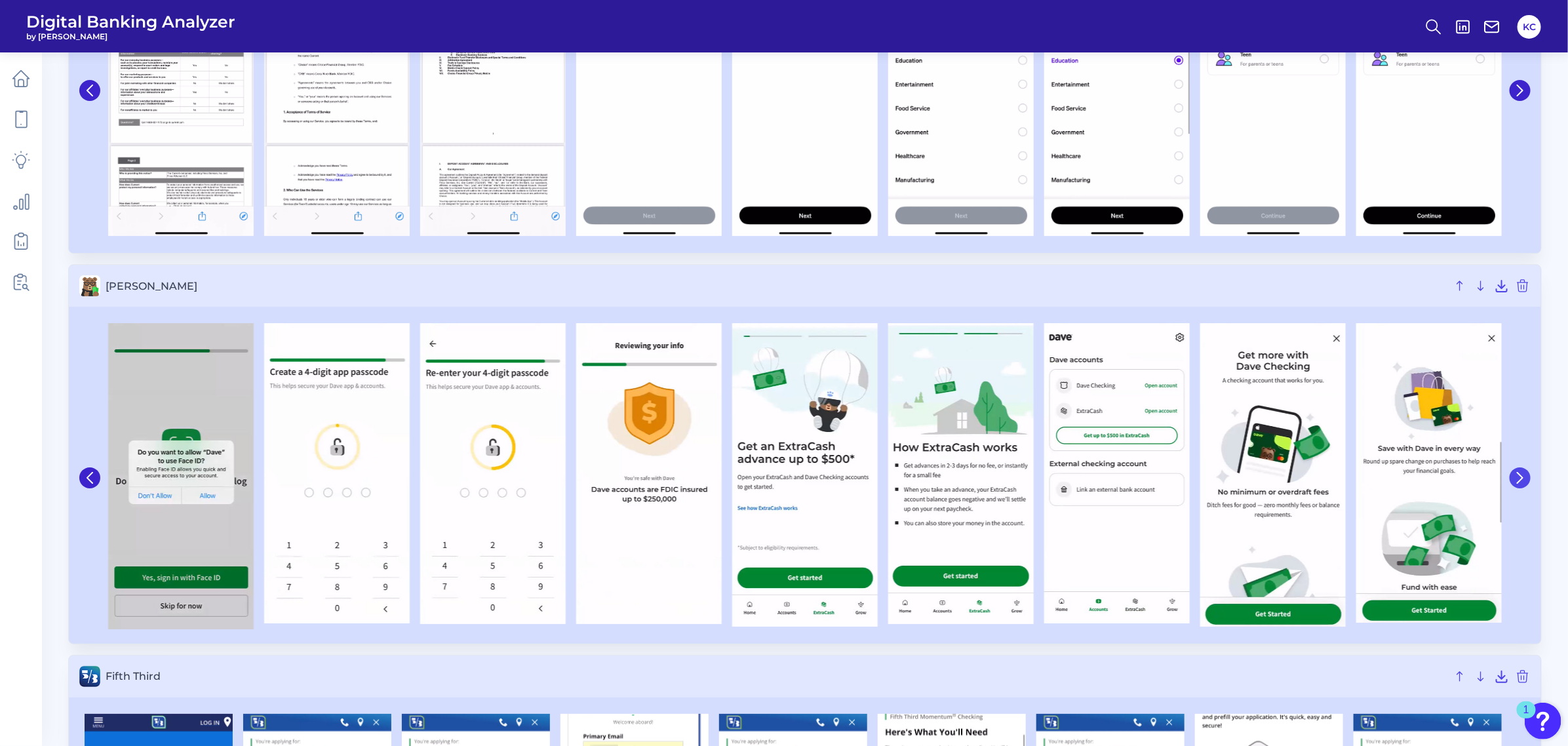
click at [1392, 479] on icon at bounding box center [1520, 477] width 11 height 11
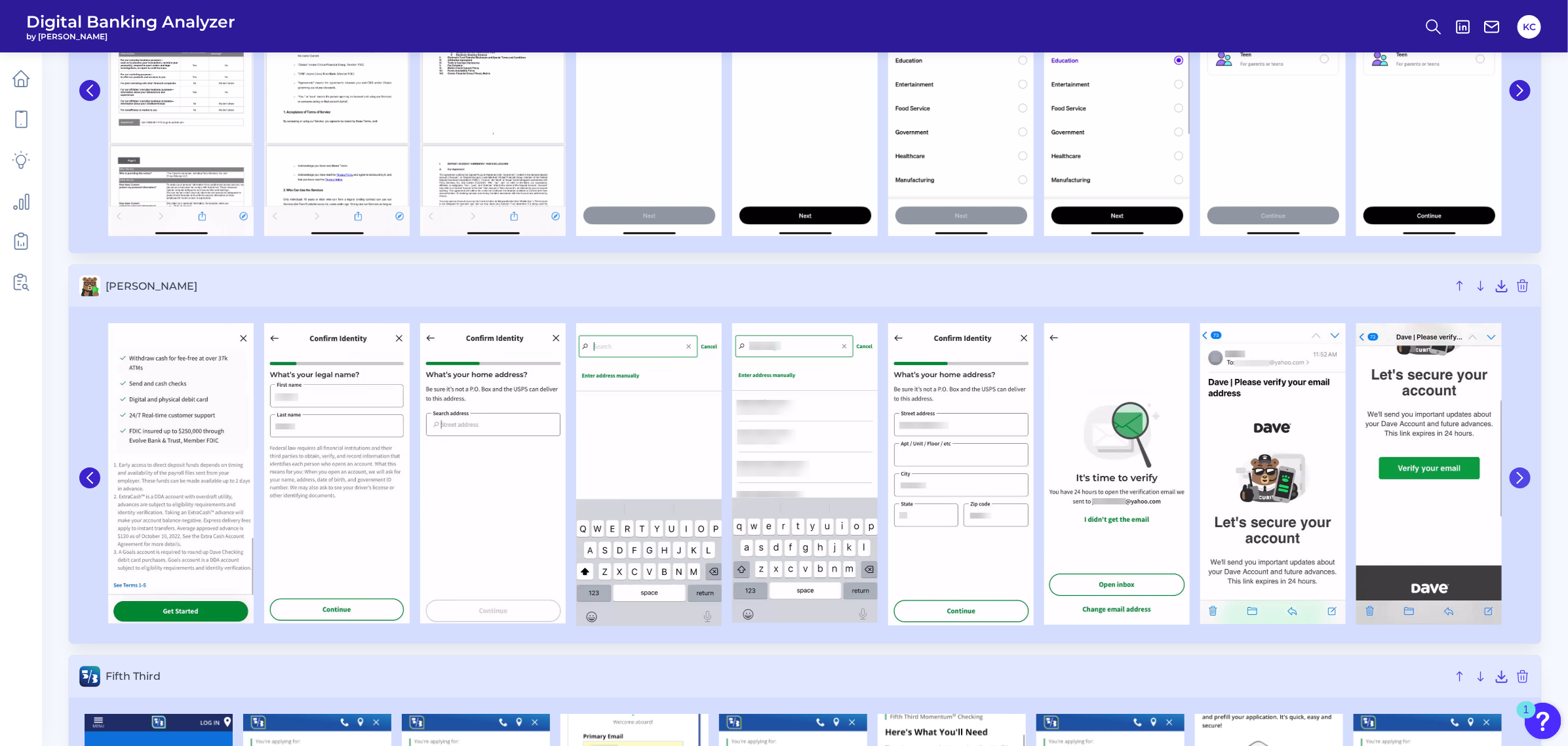
click at [1392, 479] on icon at bounding box center [1520, 477] width 11 height 11
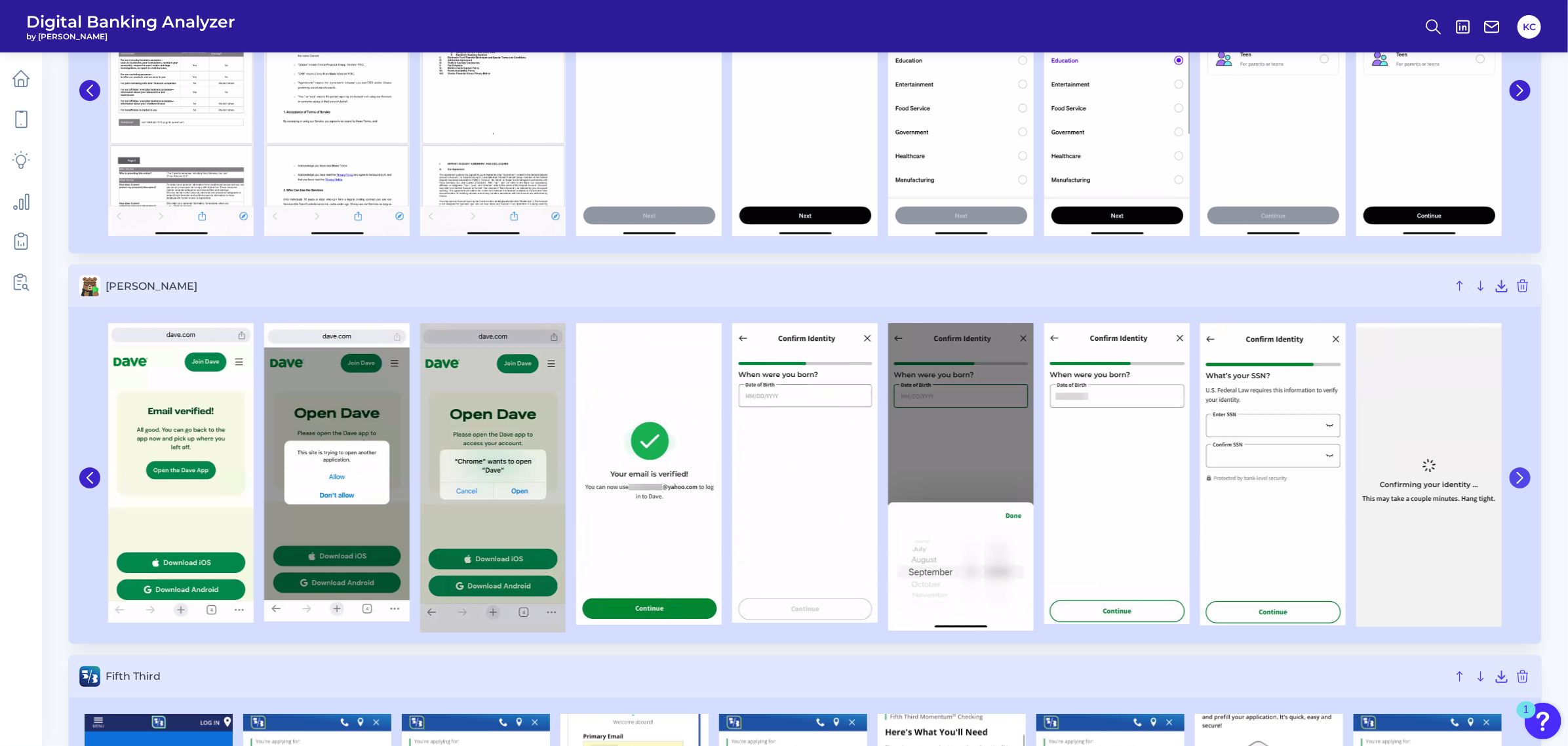
click at [1392, 479] on icon at bounding box center [1520, 477] width 11 height 11
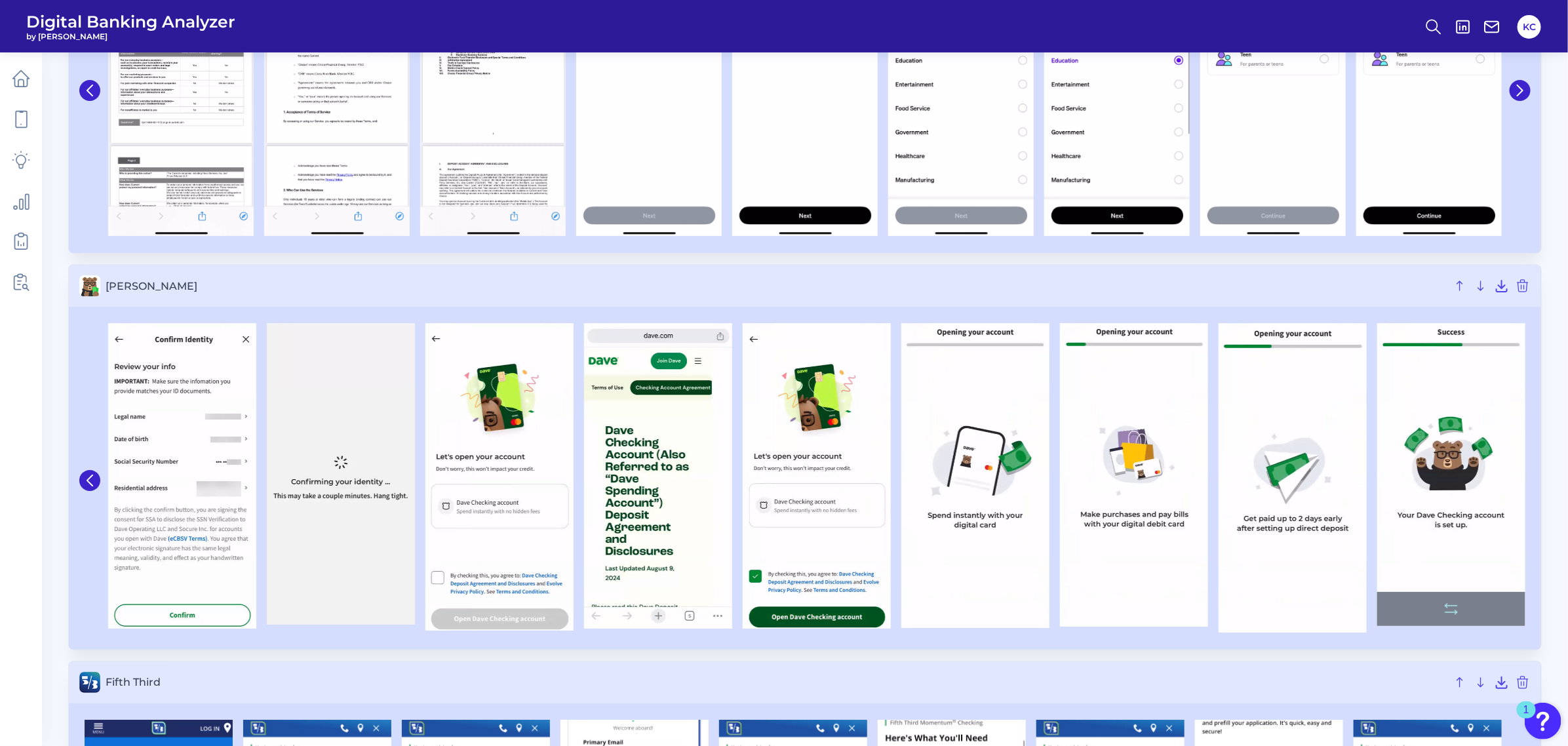
click at [1392, 480] on img at bounding box center [1451, 475] width 148 height 303
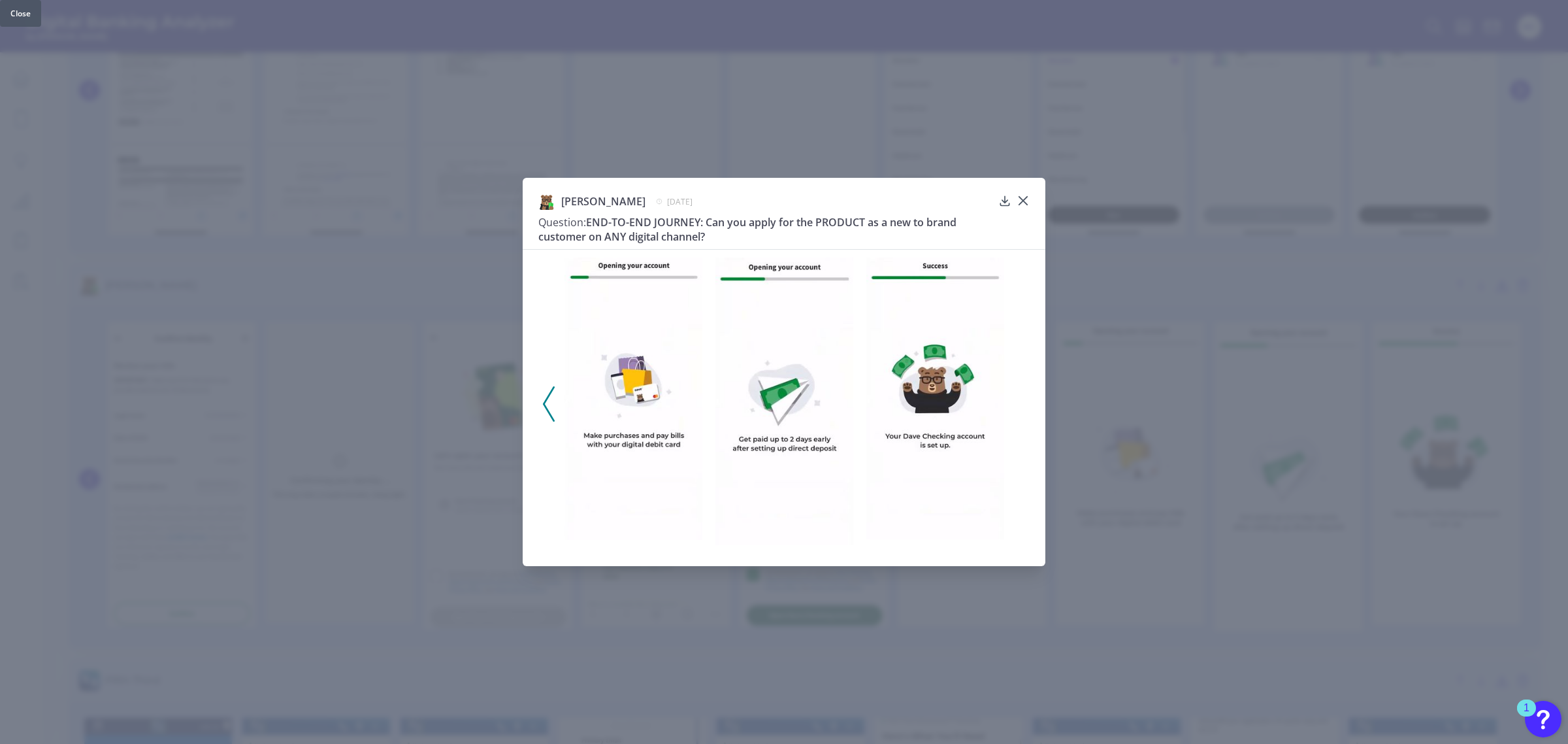
click at [1020, 198] on icon at bounding box center [1023, 201] width 8 height 8
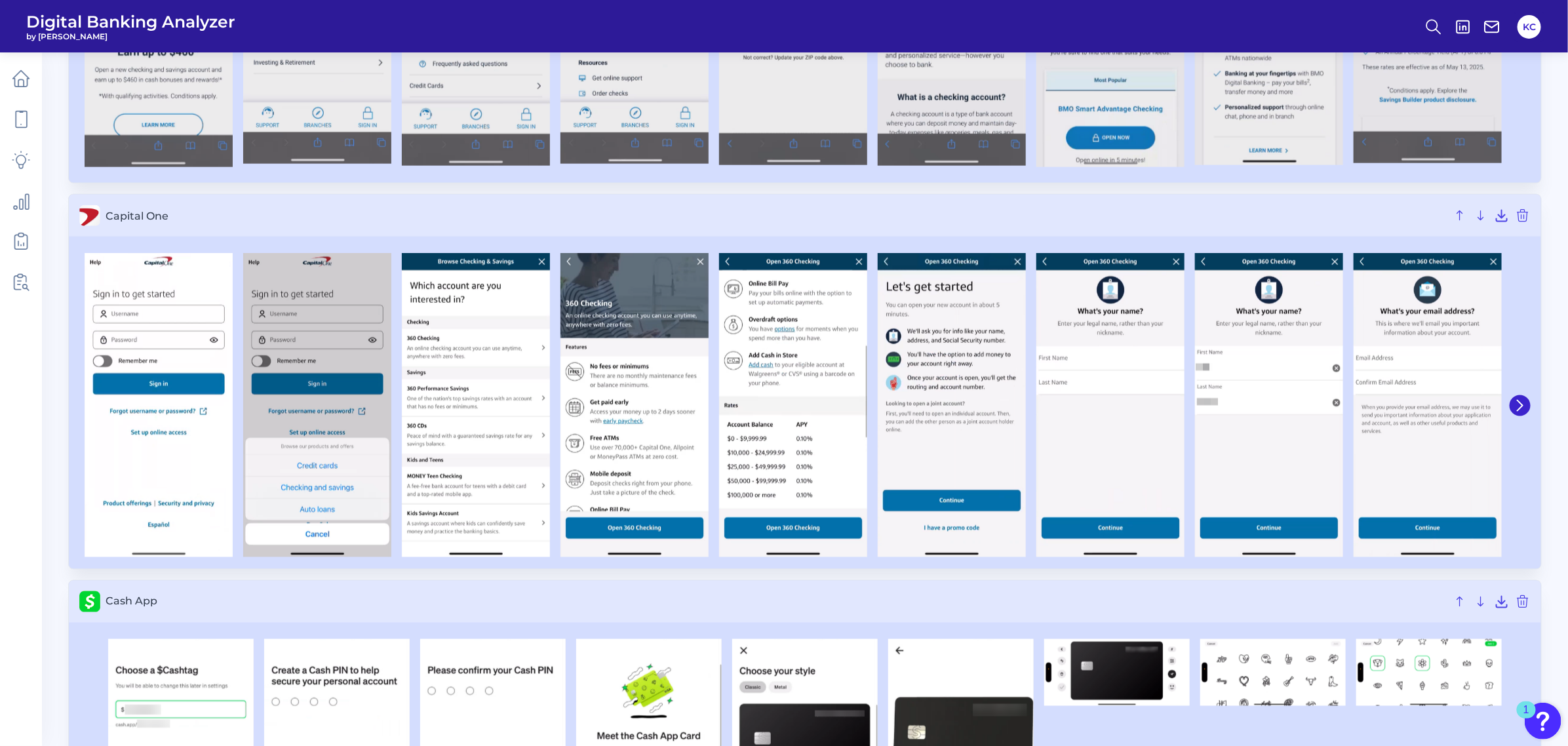
scroll to position [0, 0]
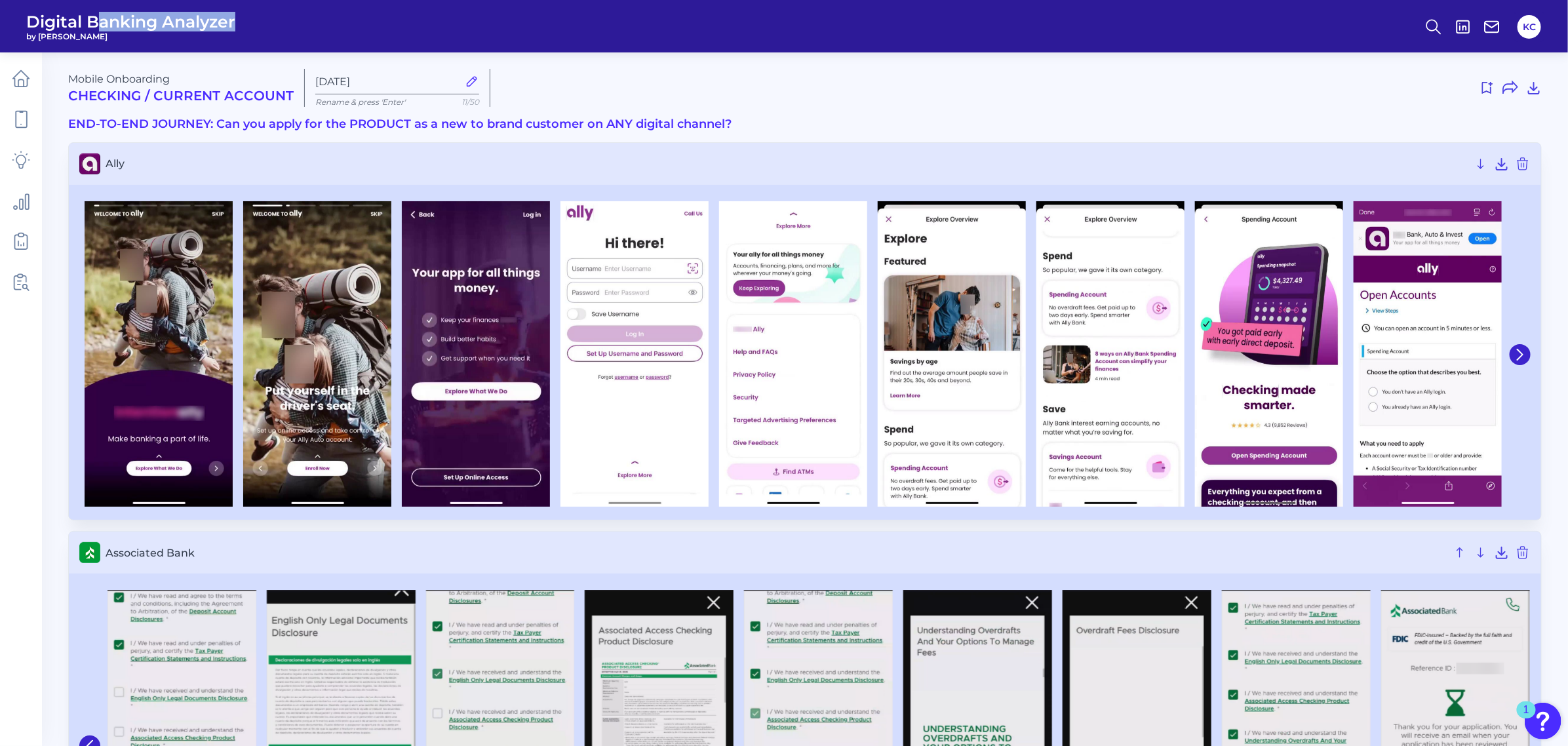
drag, startPoint x: 237, startPoint y: 21, endPoint x: 133, endPoint y: 25, distance: 104.1
click at [113, 24] on header "Digital Banking Analyzer by [PERSON_NAME] KC" at bounding box center [784, 26] width 1568 height 52
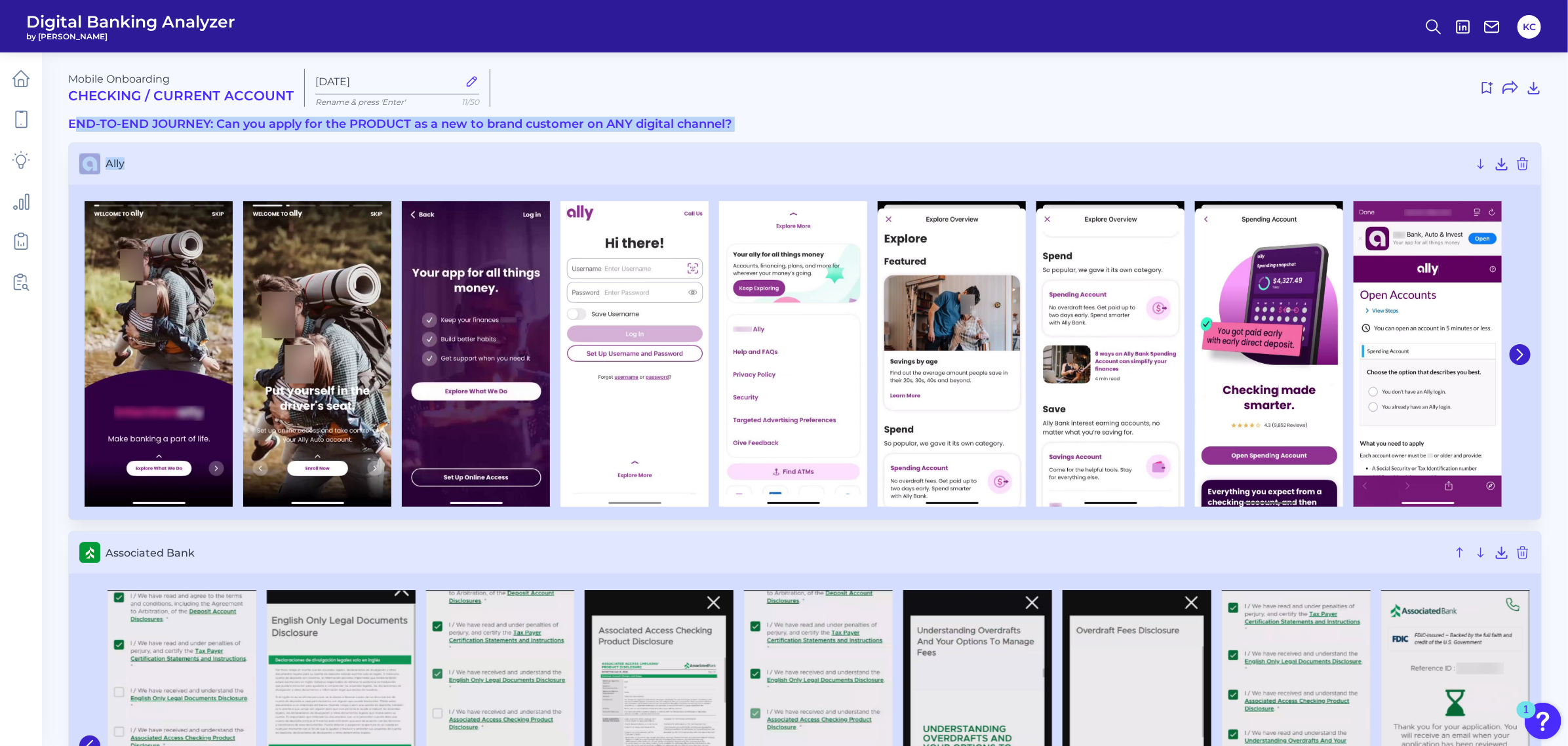
drag, startPoint x: 73, startPoint y: 125, endPoint x: 210, endPoint y: 131, distance: 137.1
click at [227, 117] on h3 "END-TO-END JOURNEY: Can you apply for the PRODUCT as a new to brand customer on…" at bounding box center [805, 124] width 1473 height 14
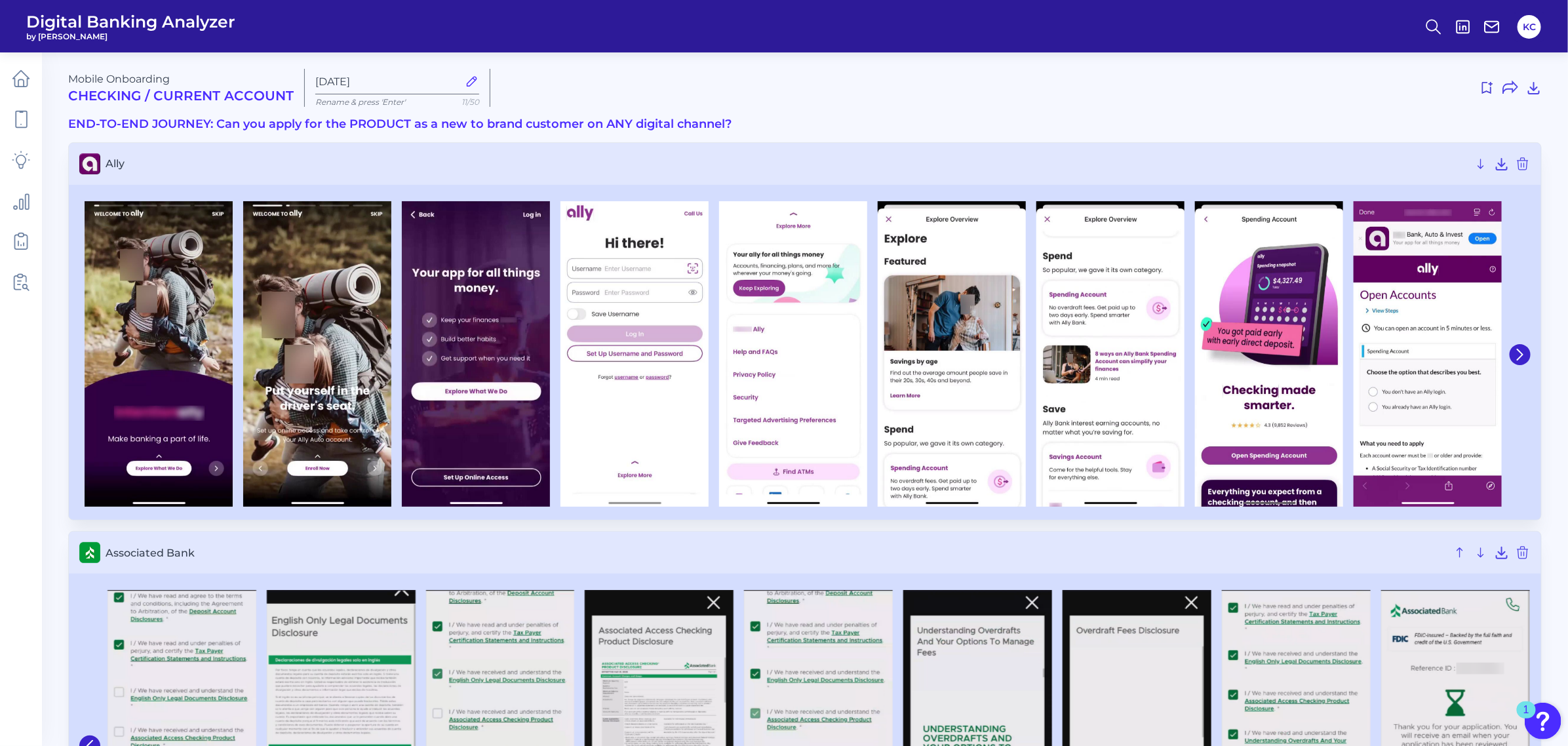
click at [76, 121] on h3 "END-TO-END JOURNEY: Can you apply for the PRODUCT as a new to brand customer on…" at bounding box center [805, 124] width 1473 height 14
drag, startPoint x: 72, startPoint y: 123, endPoint x: 237, endPoint y: 123, distance: 165.0
click at [237, 123] on h3 "END-TO-END JOURNEY: Can you apply for the PRODUCT as a new to brand customer on…" at bounding box center [805, 124] width 1473 height 14
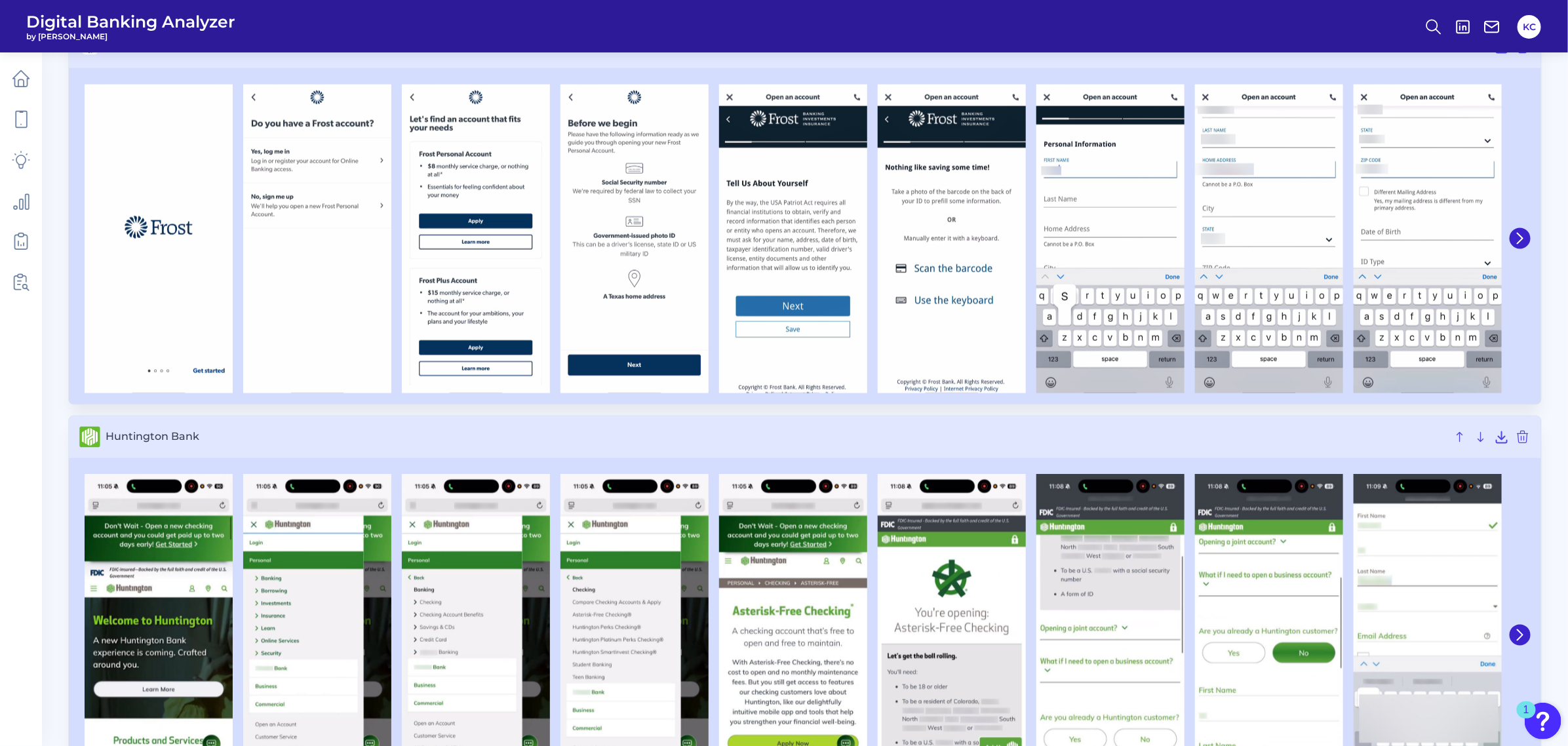
scroll to position [4369, 0]
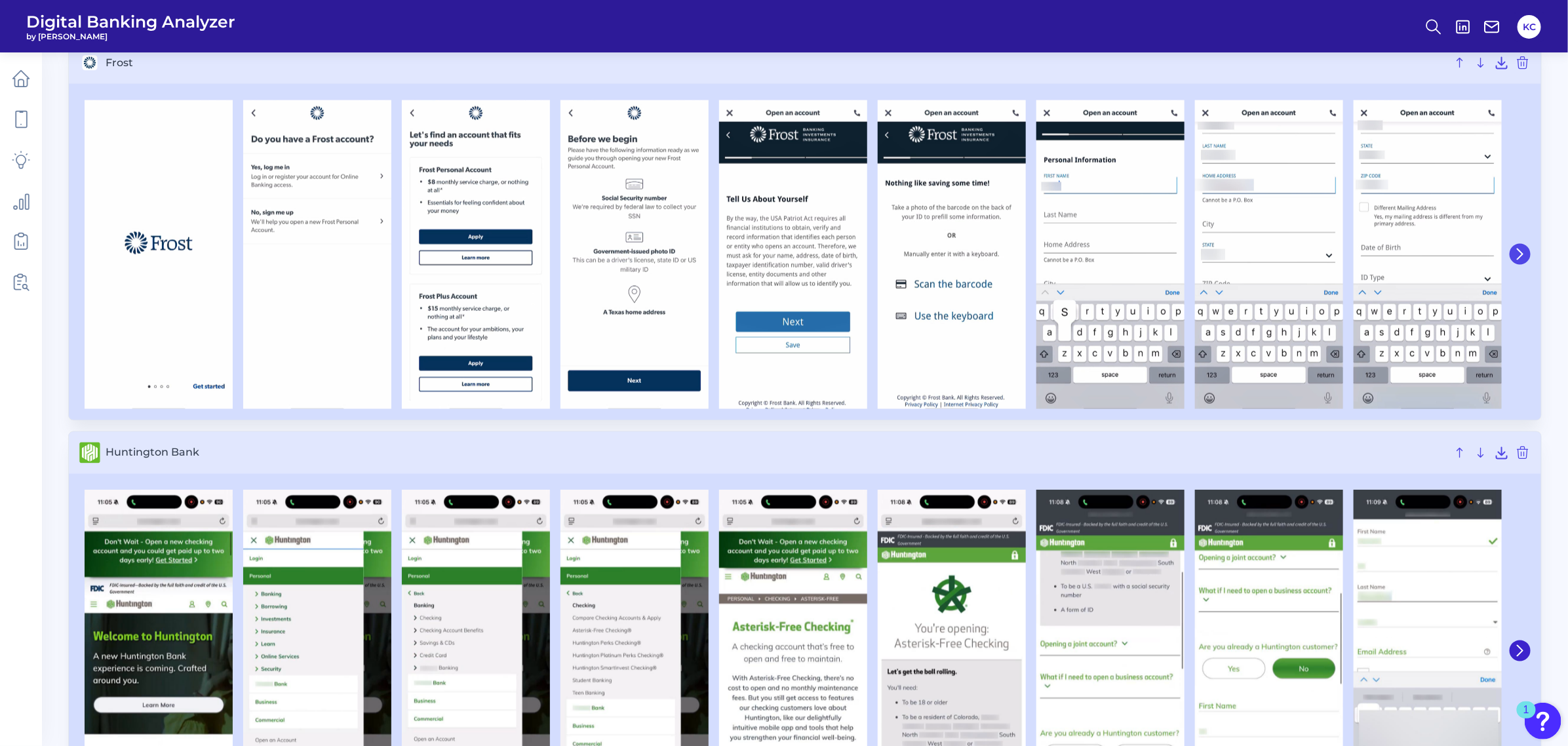
click at [1392, 254] on icon at bounding box center [1519, 254] width 5 height 11
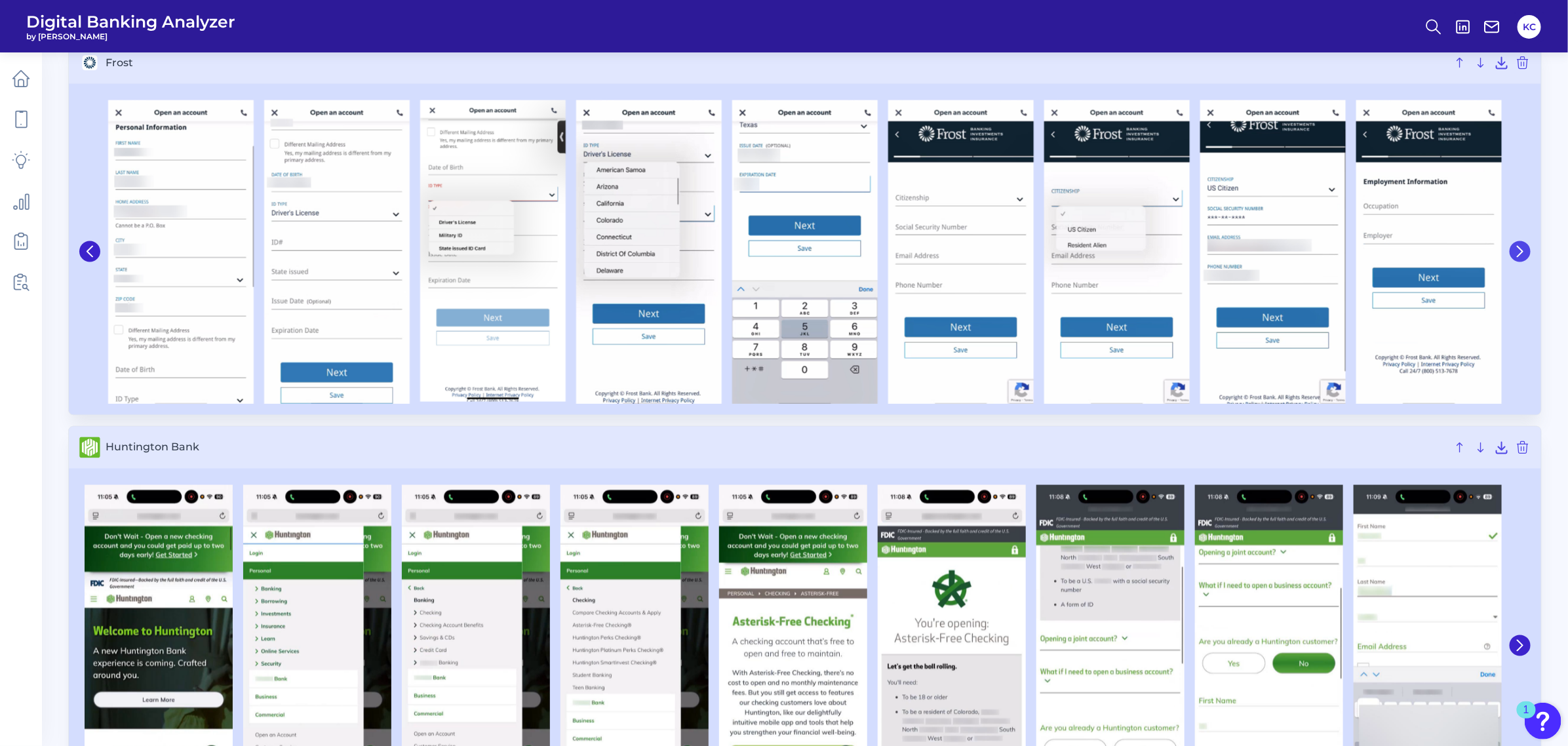
click at [1392, 254] on icon at bounding box center [1520, 251] width 11 height 11
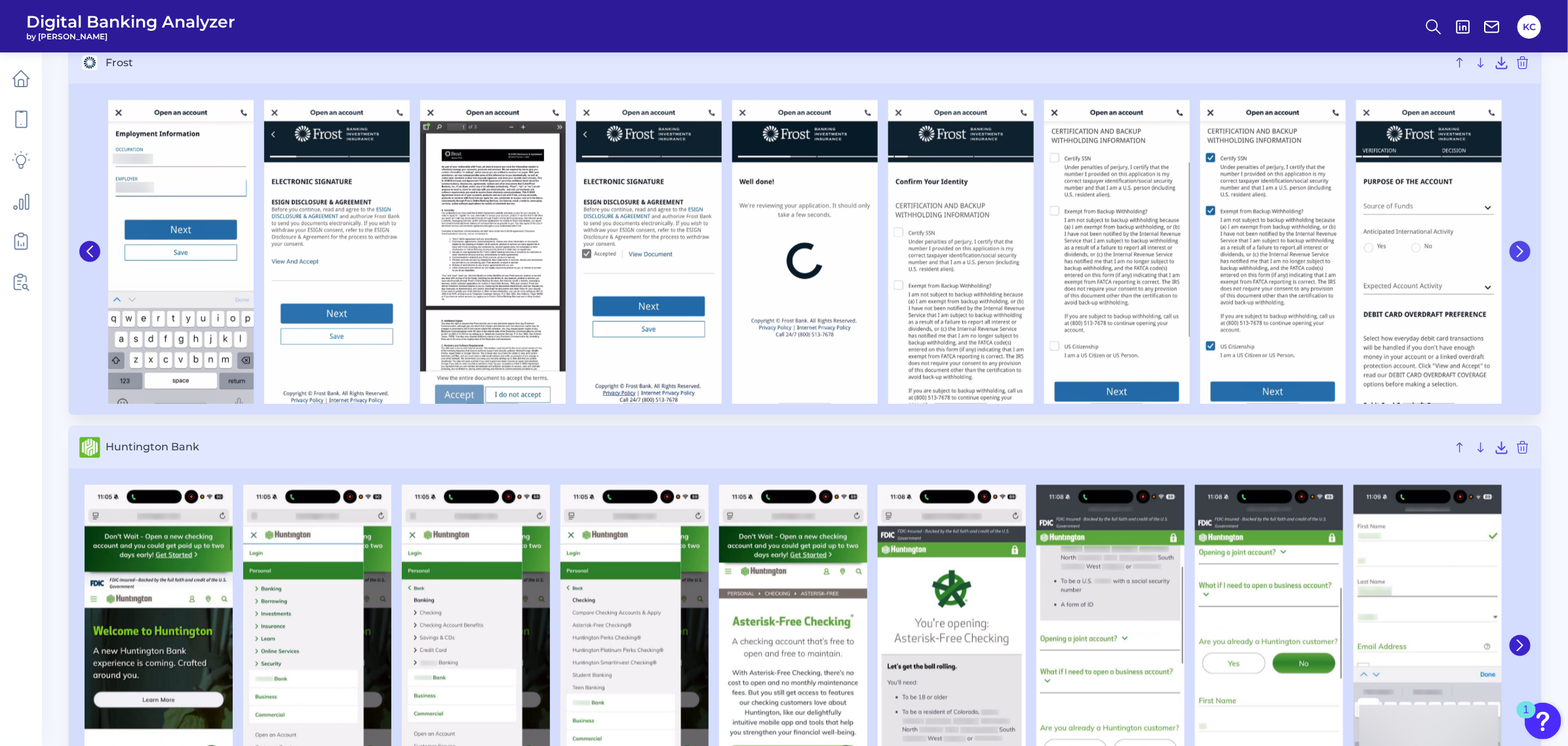
click at [1392, 254] on icon at bounding box center [1520, 251] width 11 height 11
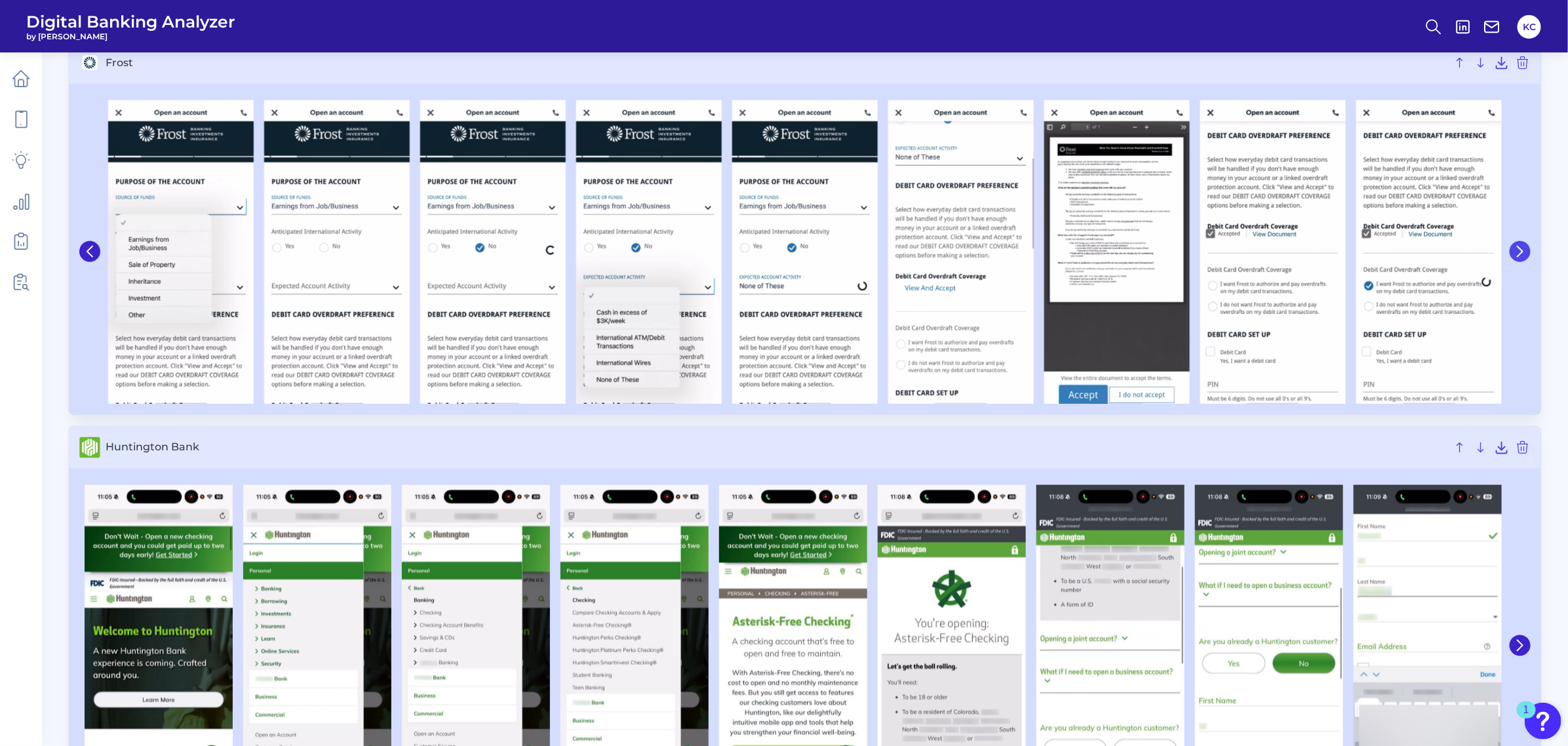
click at [1392, 254] on icon at bounding box center [1520, 251] width 11 height 11
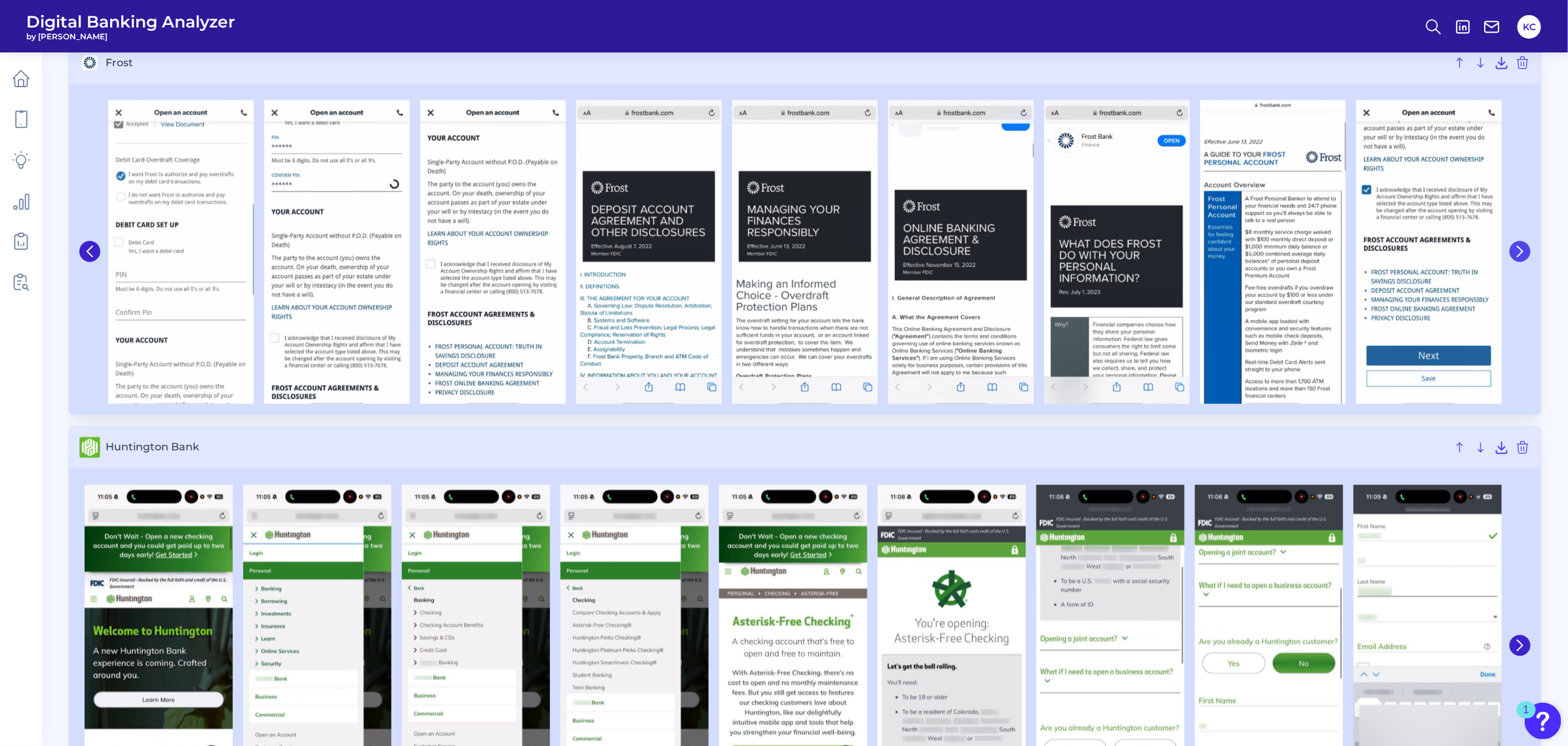
click at [1392, 254] on icon at bounding box center [1520, 251] width 11 height 11
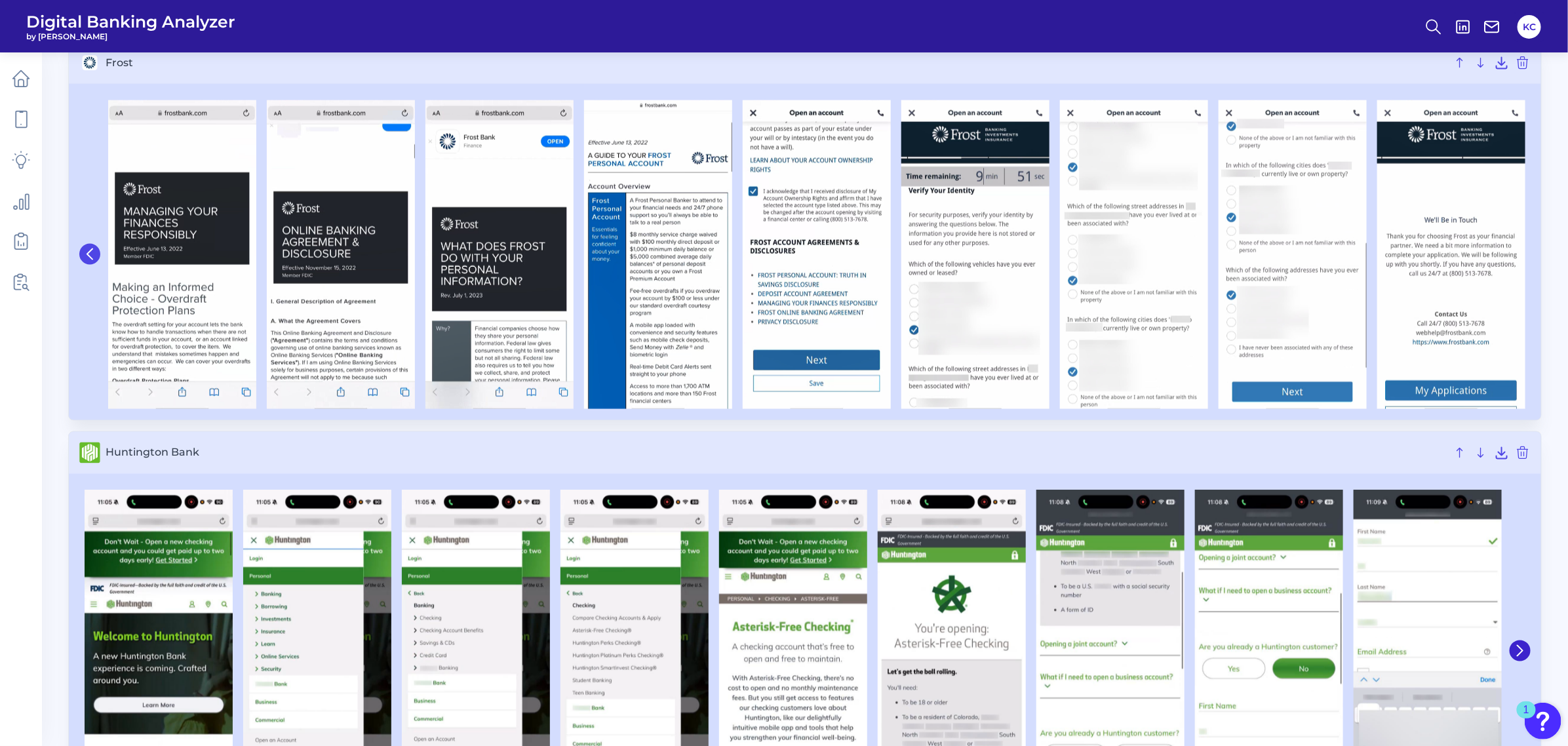
click at [96, 256] on button at bounding box center [89, 254] width 21 height 21
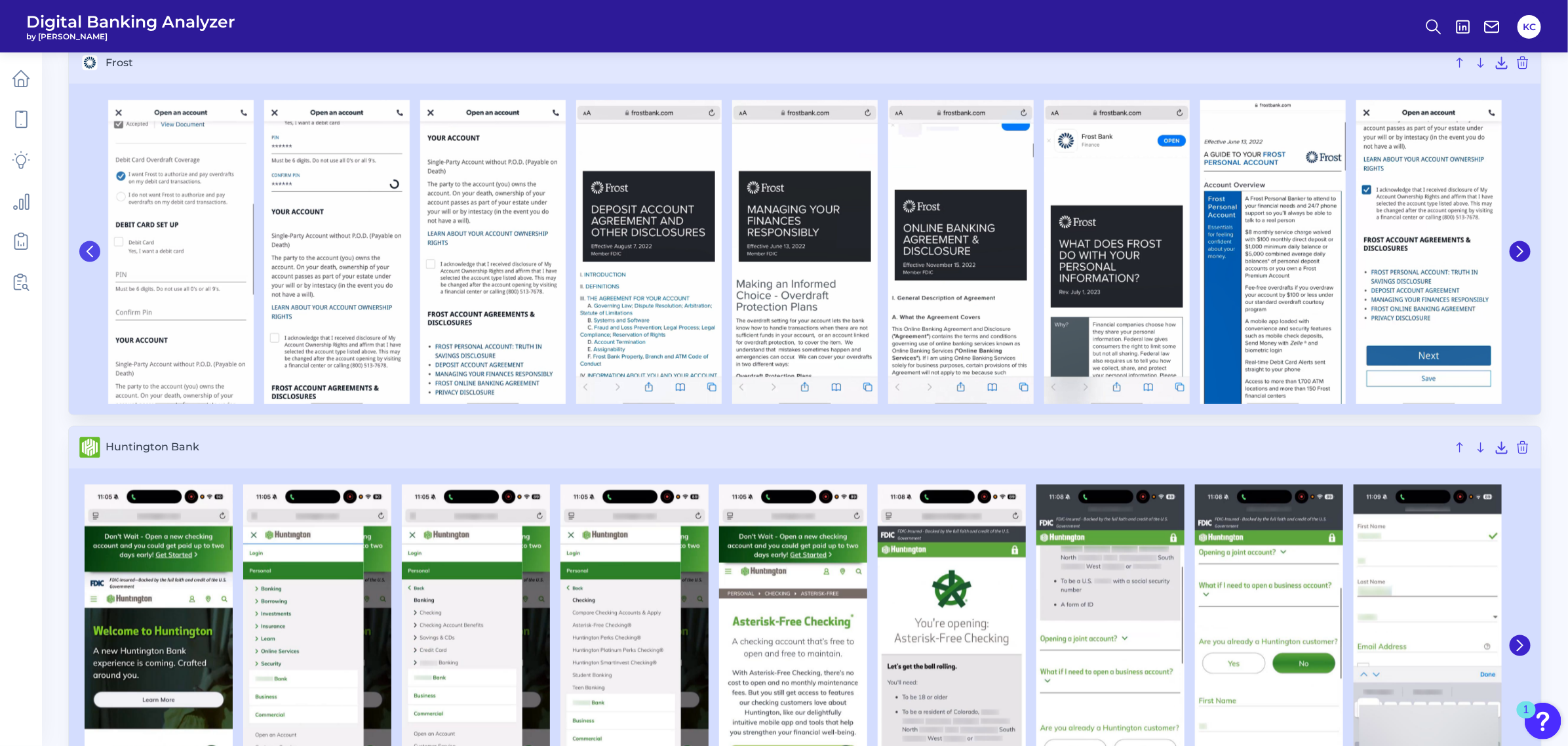
click at [96, 256] on button at bounding box center [89, 251] width 21 height 21
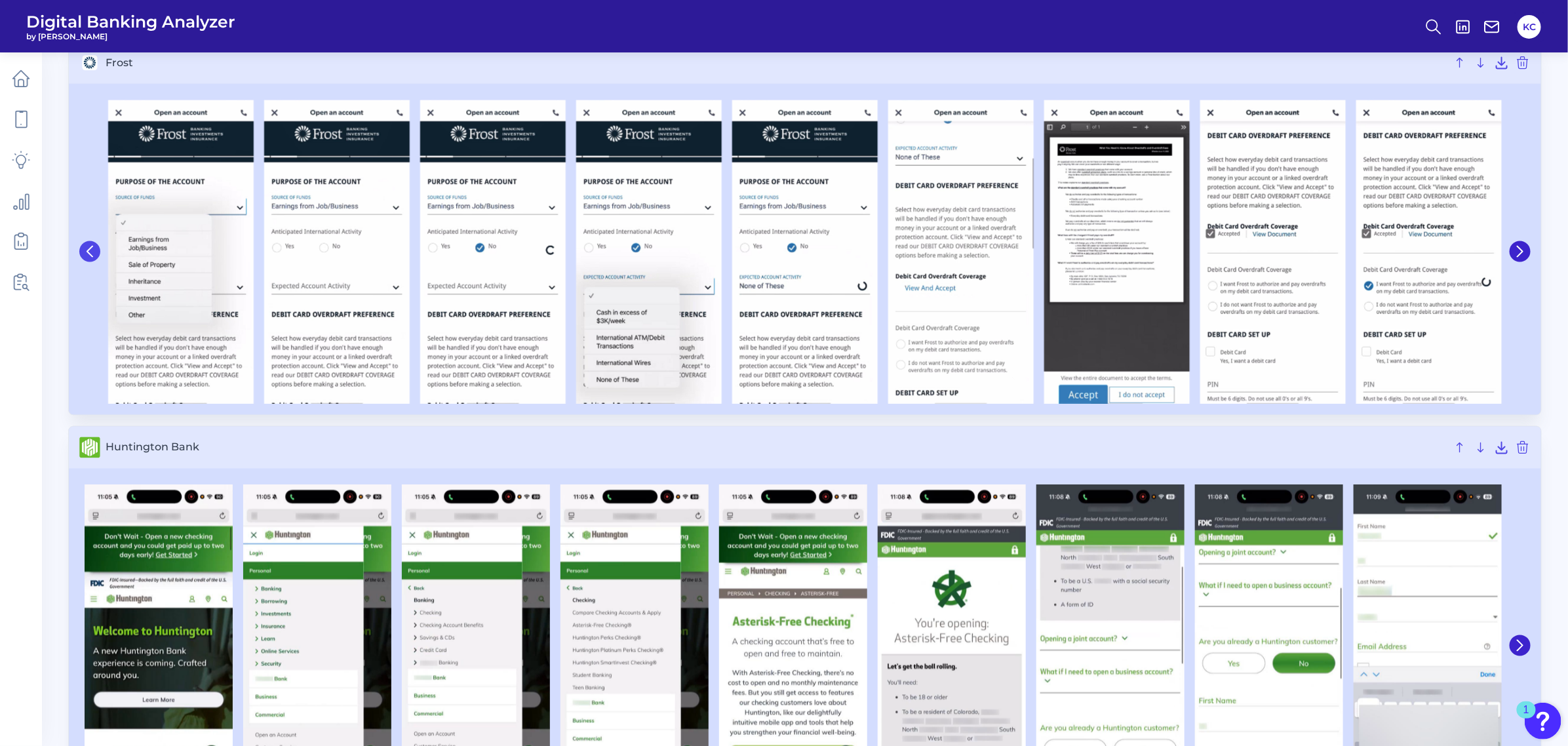
click at [96, 256] on button at bounding box center [89, 251] width 21 height 21
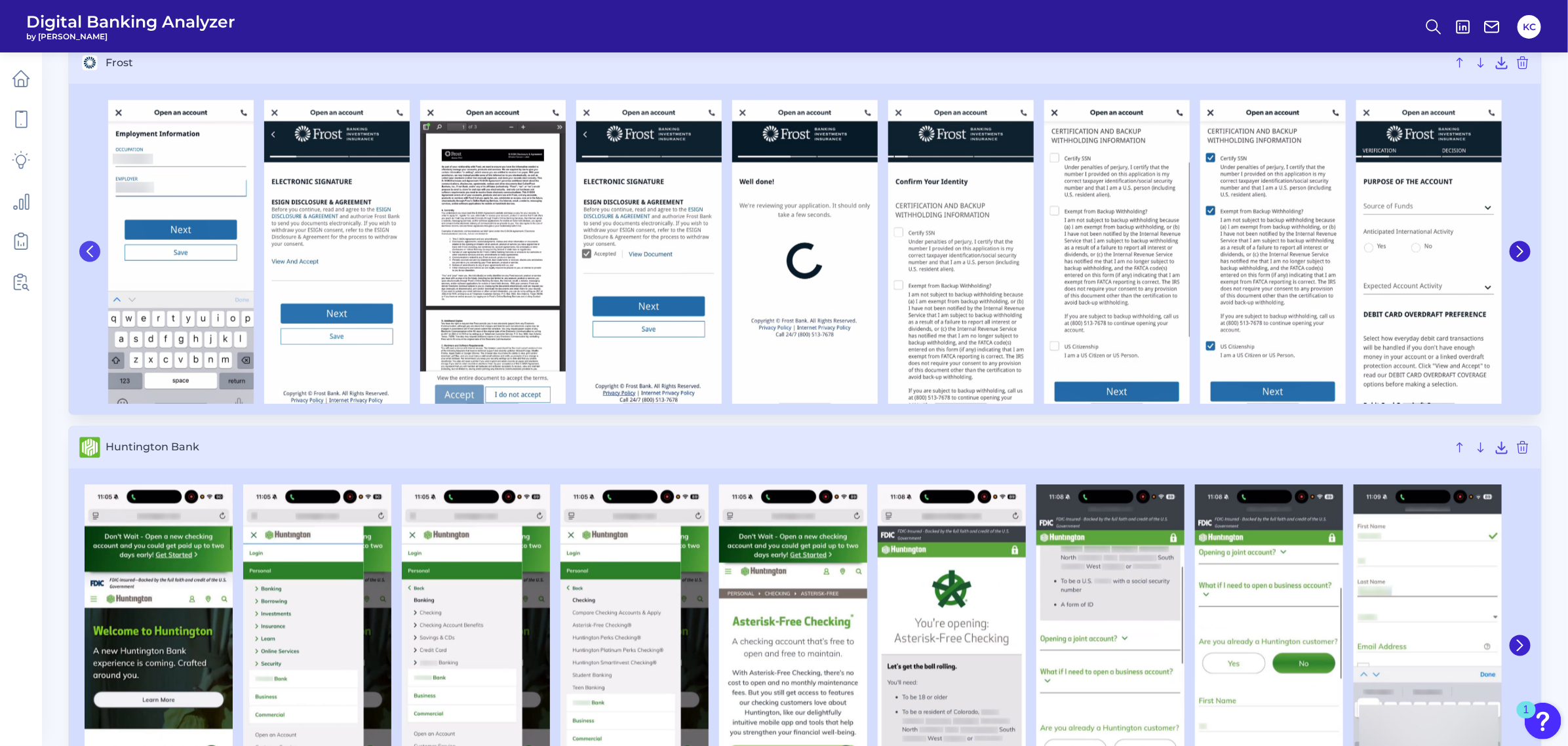
click at [96, 256] on button at bounding box center [89, 251] width 21 height 21
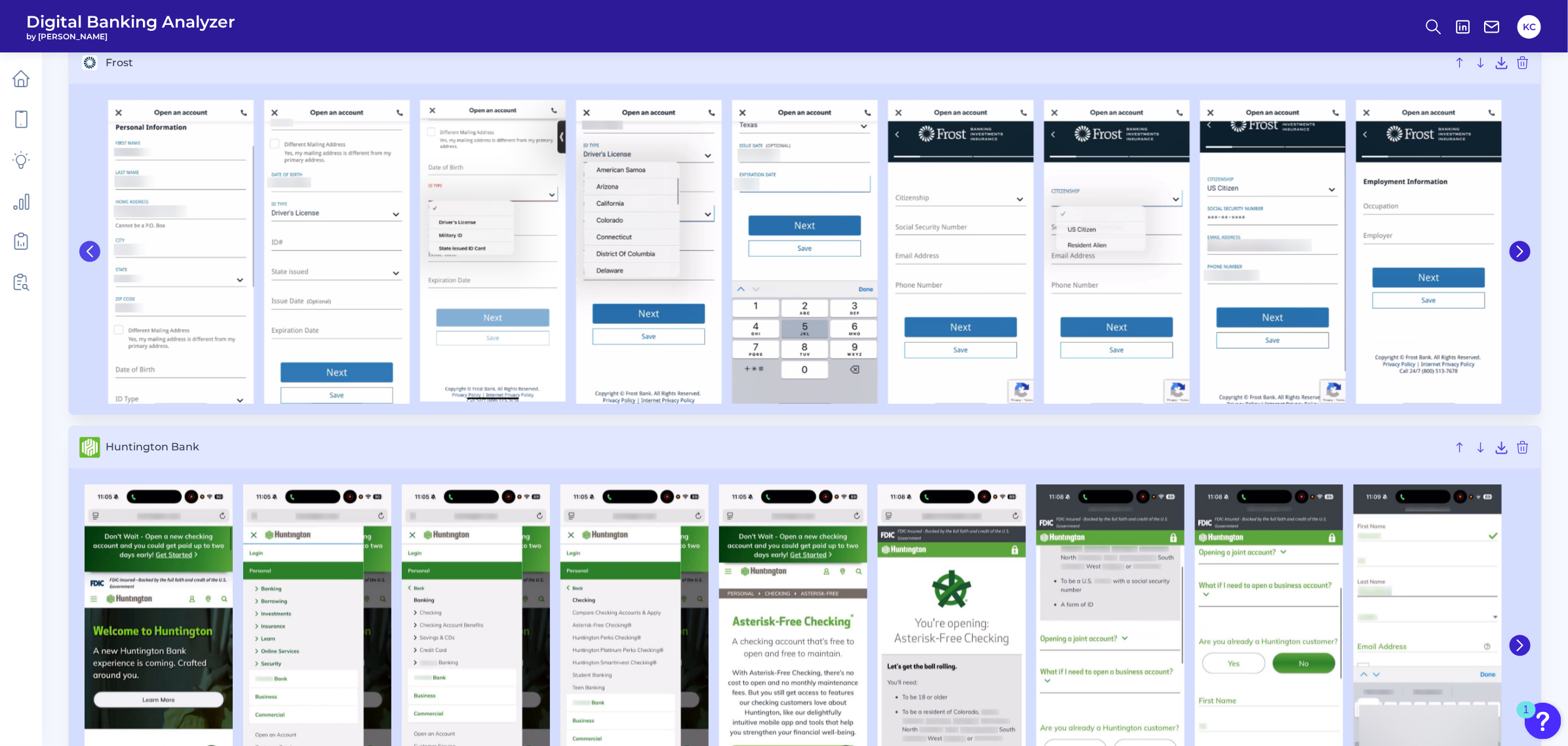
click at [96, 256] on button at bounding box center [89, 251] width 21 height 21
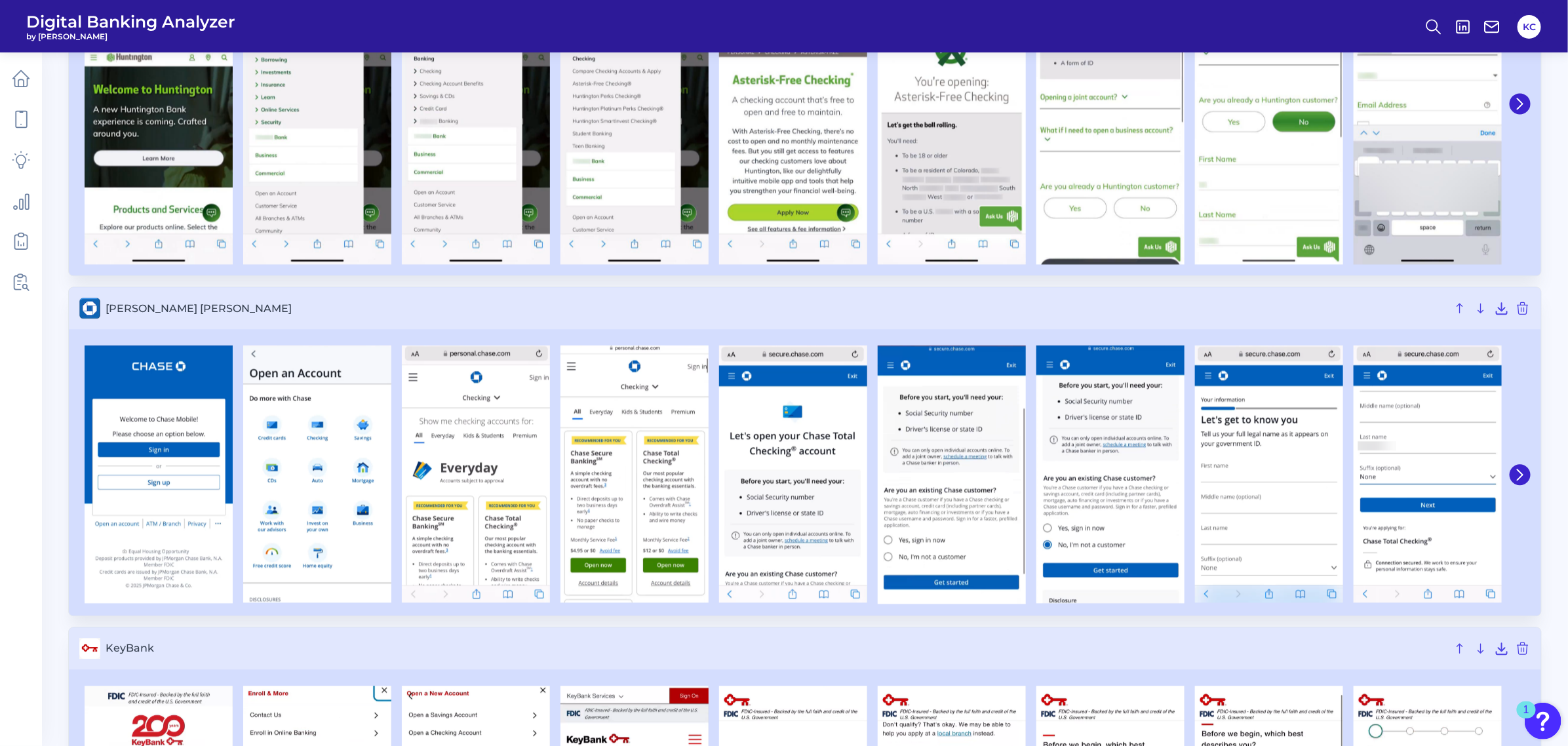
scroll to position [4915, 0]
click at [1392, 475] on button at bounding box center [1519, 475] width 21 height 21
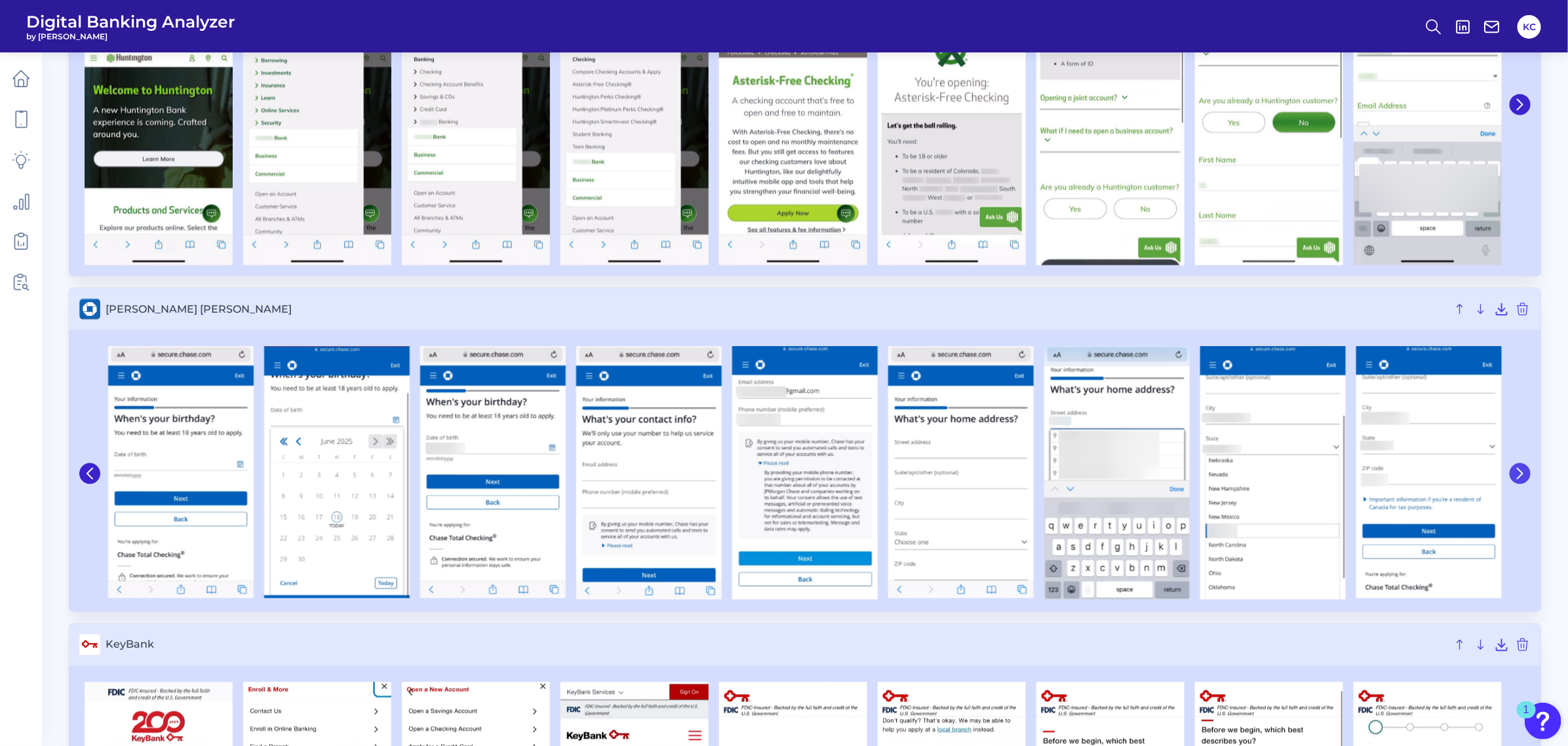
click at [1392, 475] on button at bounding box center [1519, 472] width 21 height 21
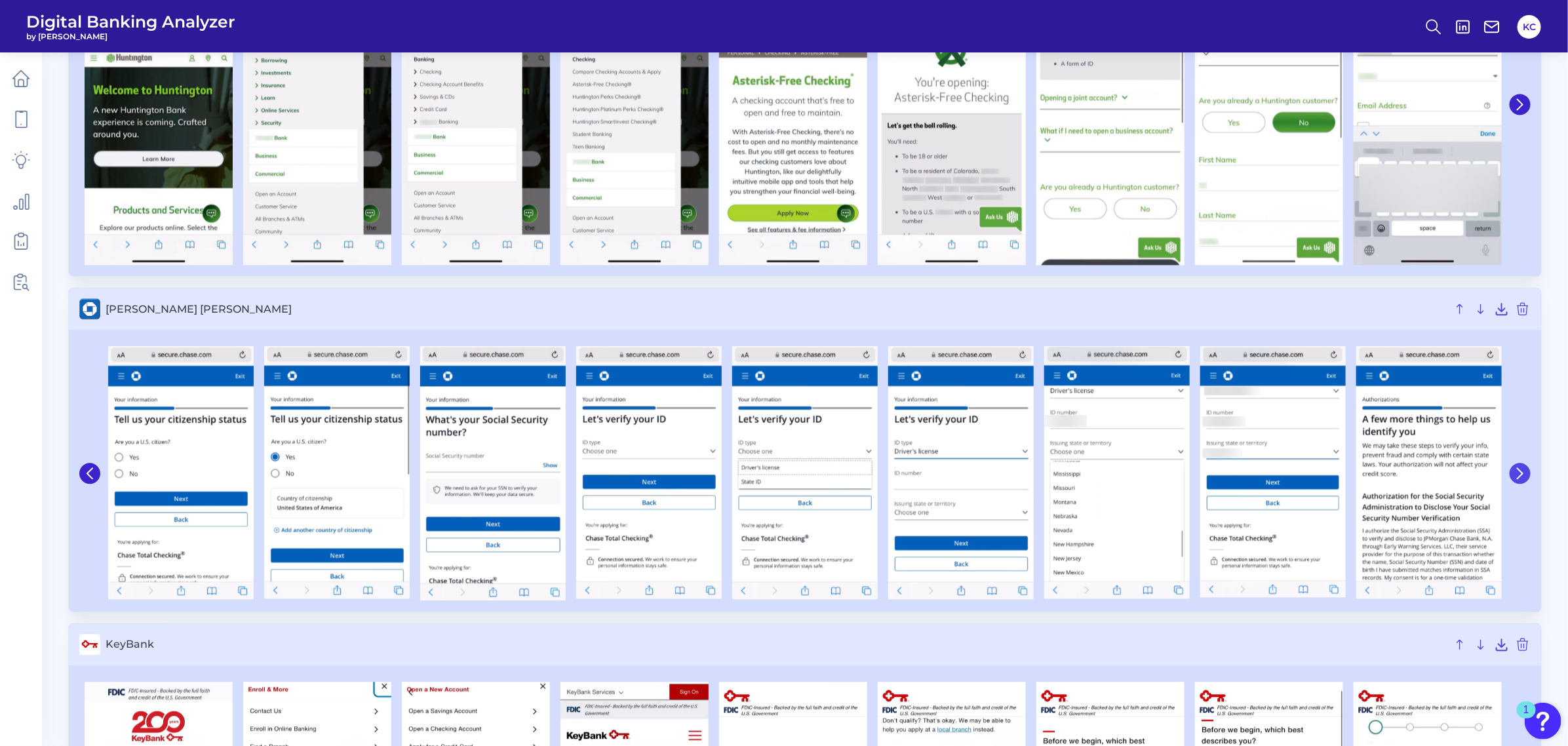
click at [1392, 475] on button at bounding box center [1519, 472] width 21 height 21
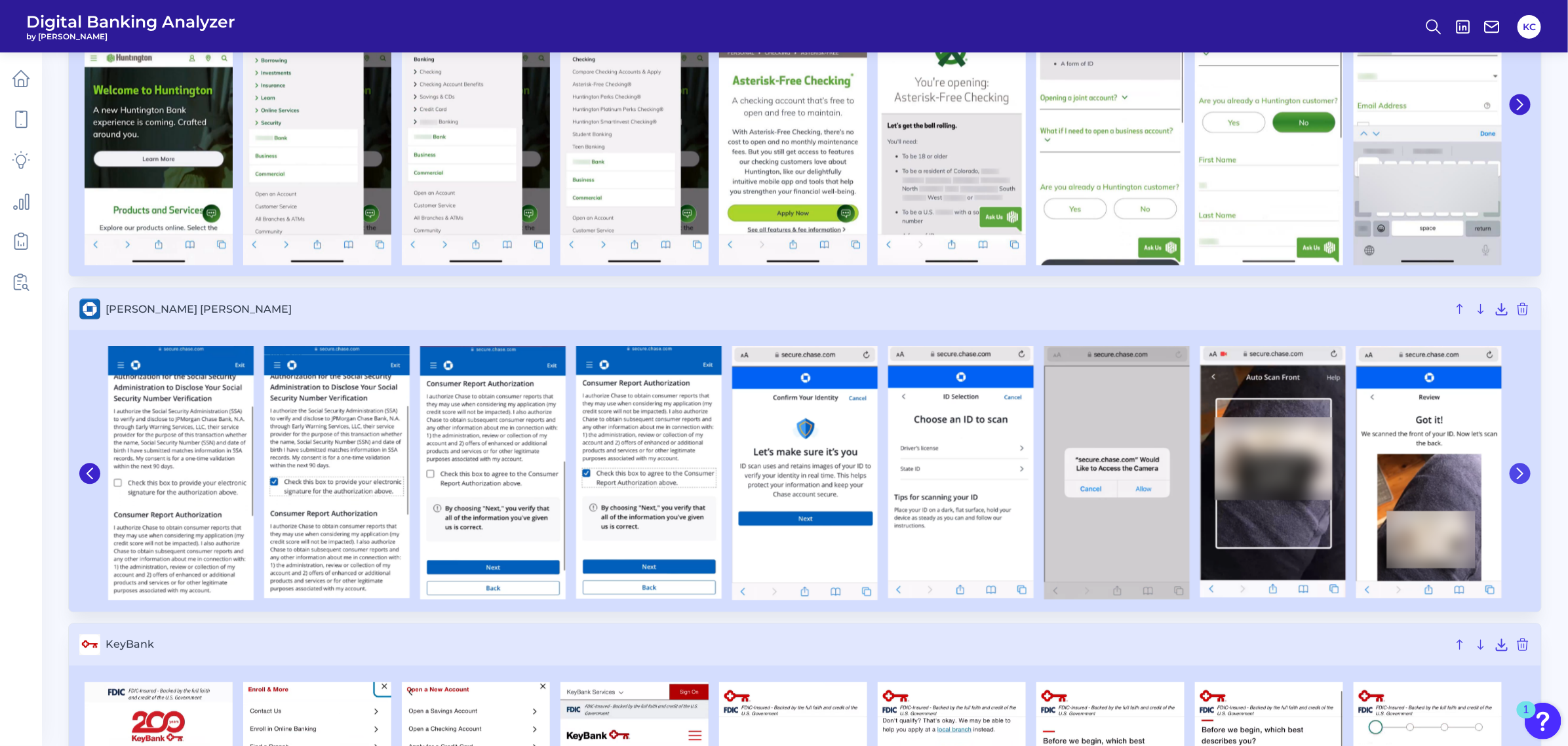
click at [1392, 475] on button at bounding box center [1519, 472] width 21 height 21
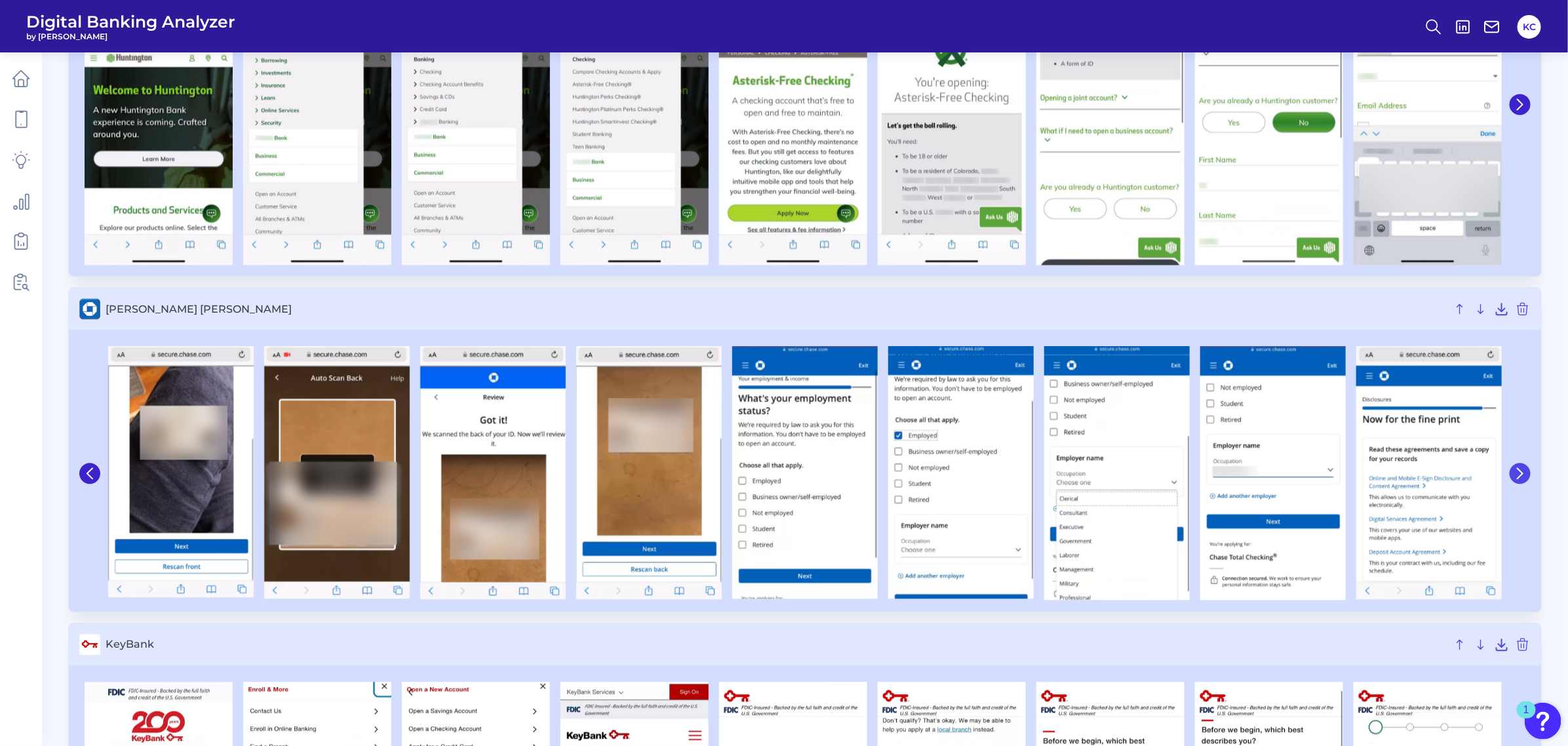
click at [1392, 473] on icon at bounding box center [1519, 473] width 5 height 11
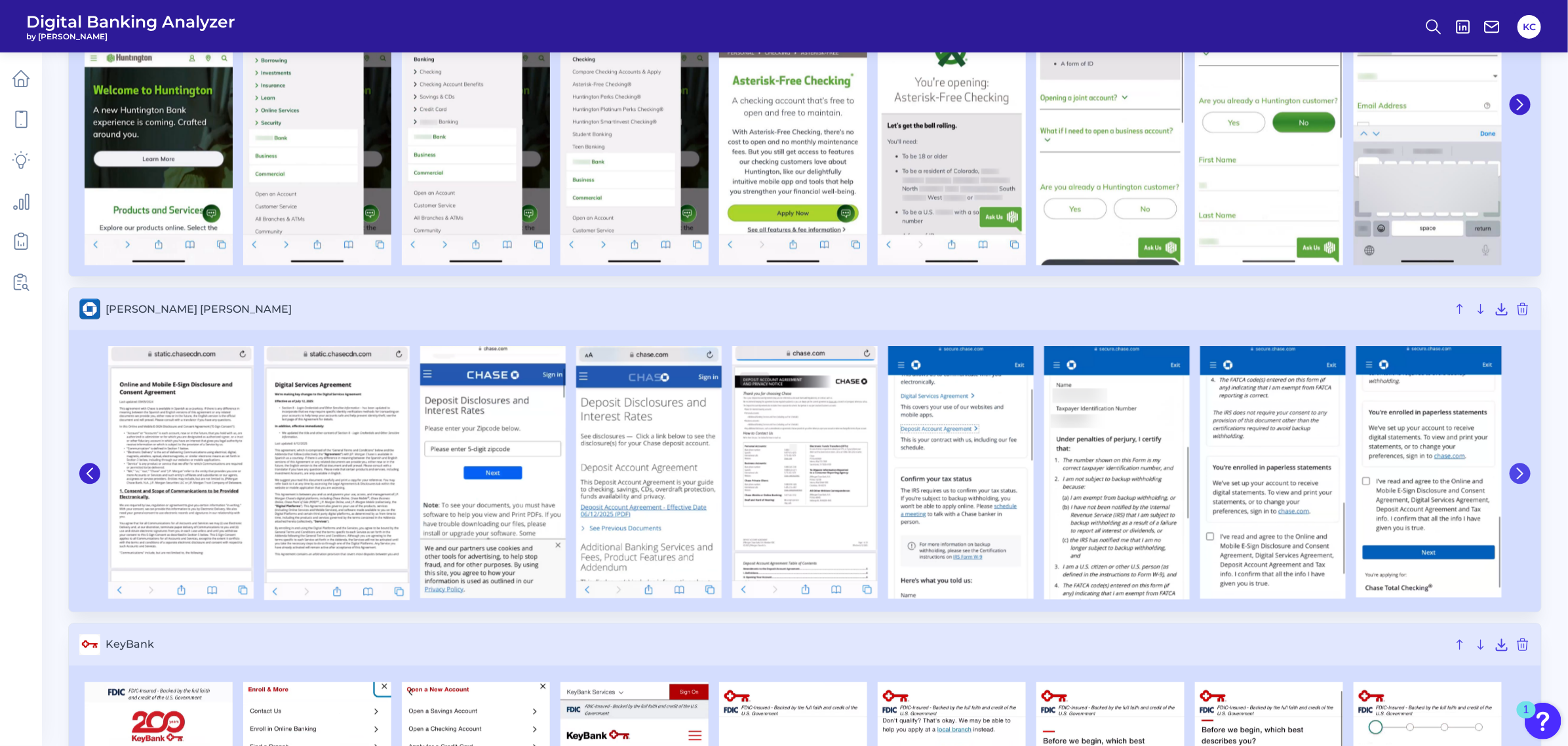
click at [1392, 473] on icon at bounding box center [1519, 473] width 5 height 11
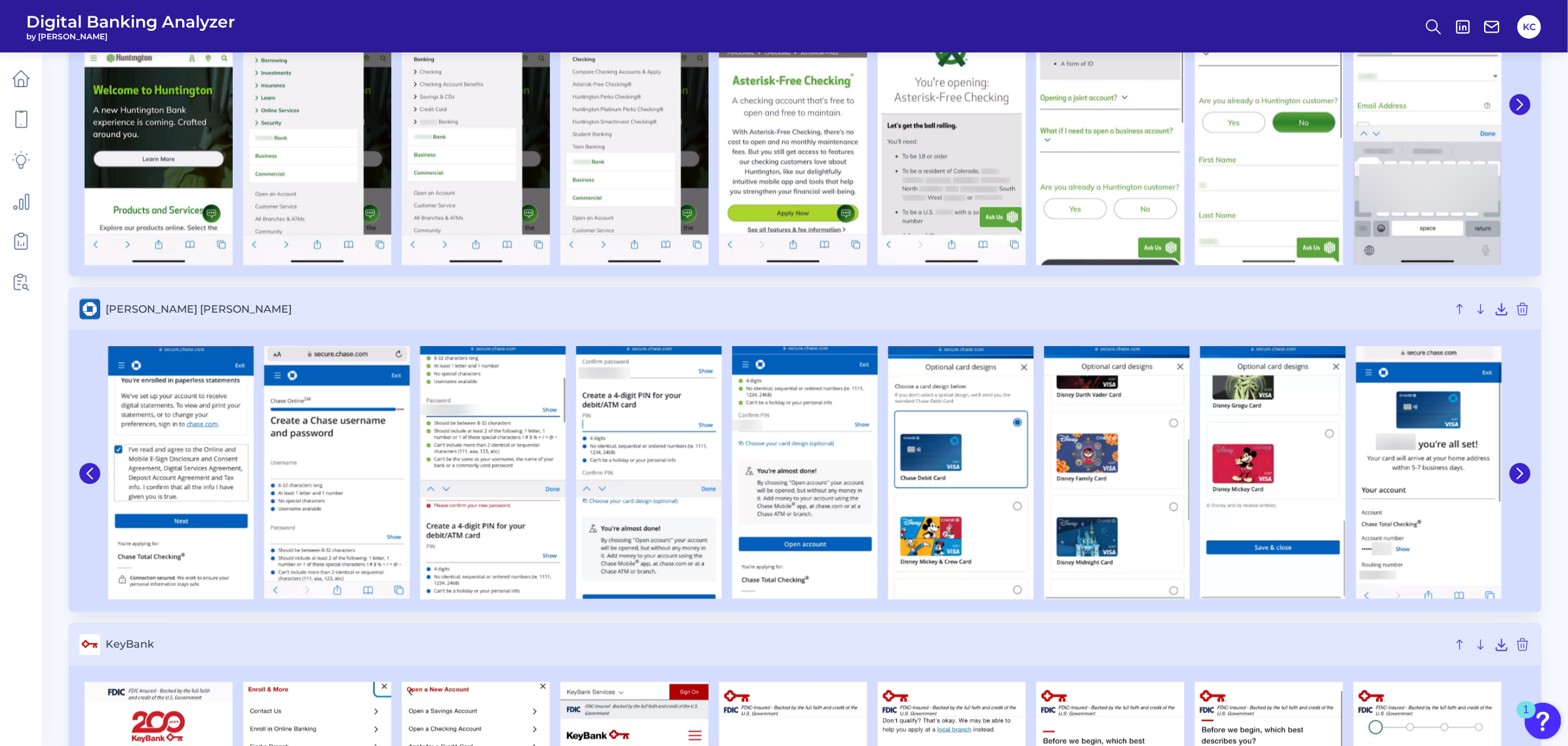
click at [90, 486] on div at bounding box center [90, 473] width 24 height 266
click at [92, 476] on icon at bounding box center [90, 473] width 11 height 11
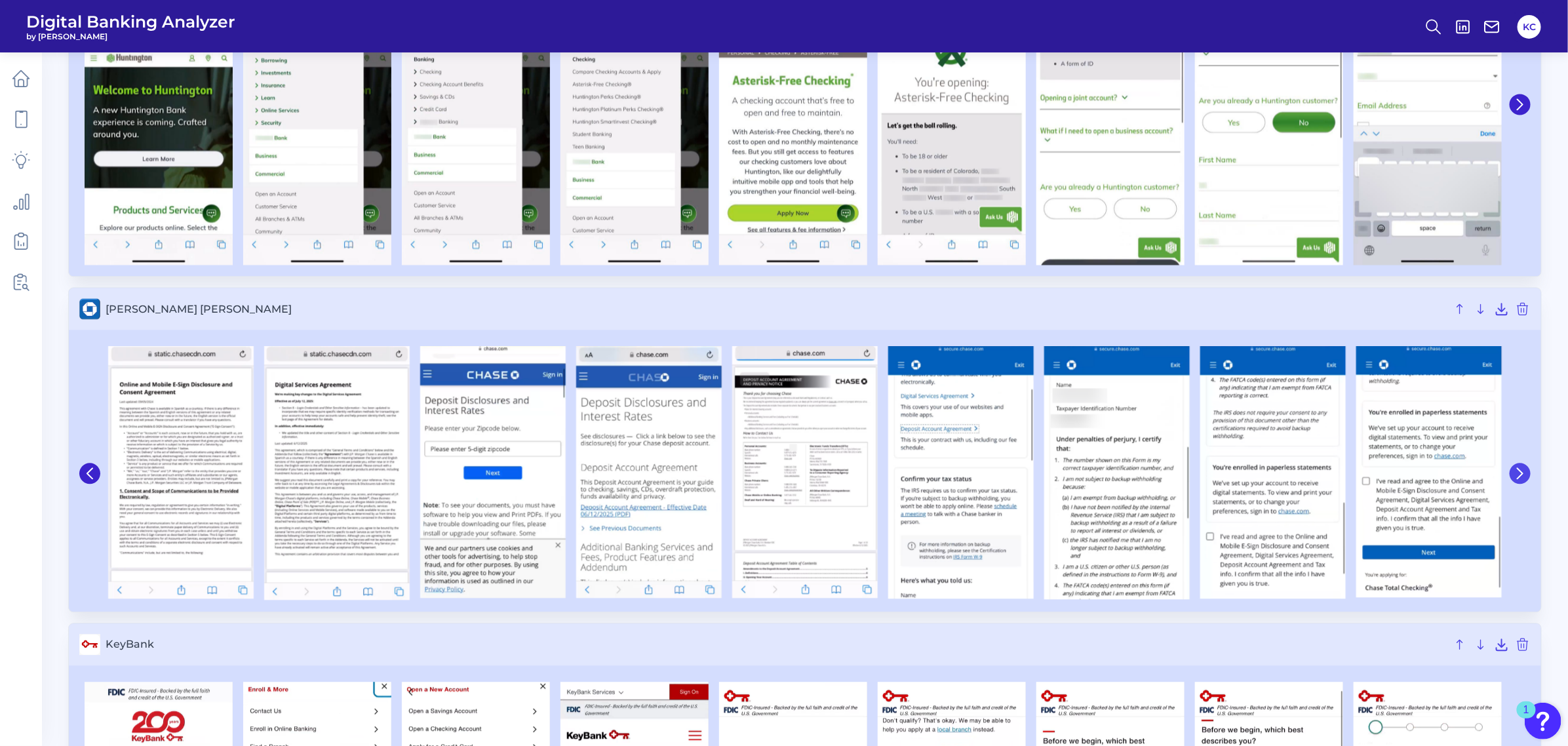
click at [1392, 477] on icon at bounding box center [1519, 473] width 5 height 11
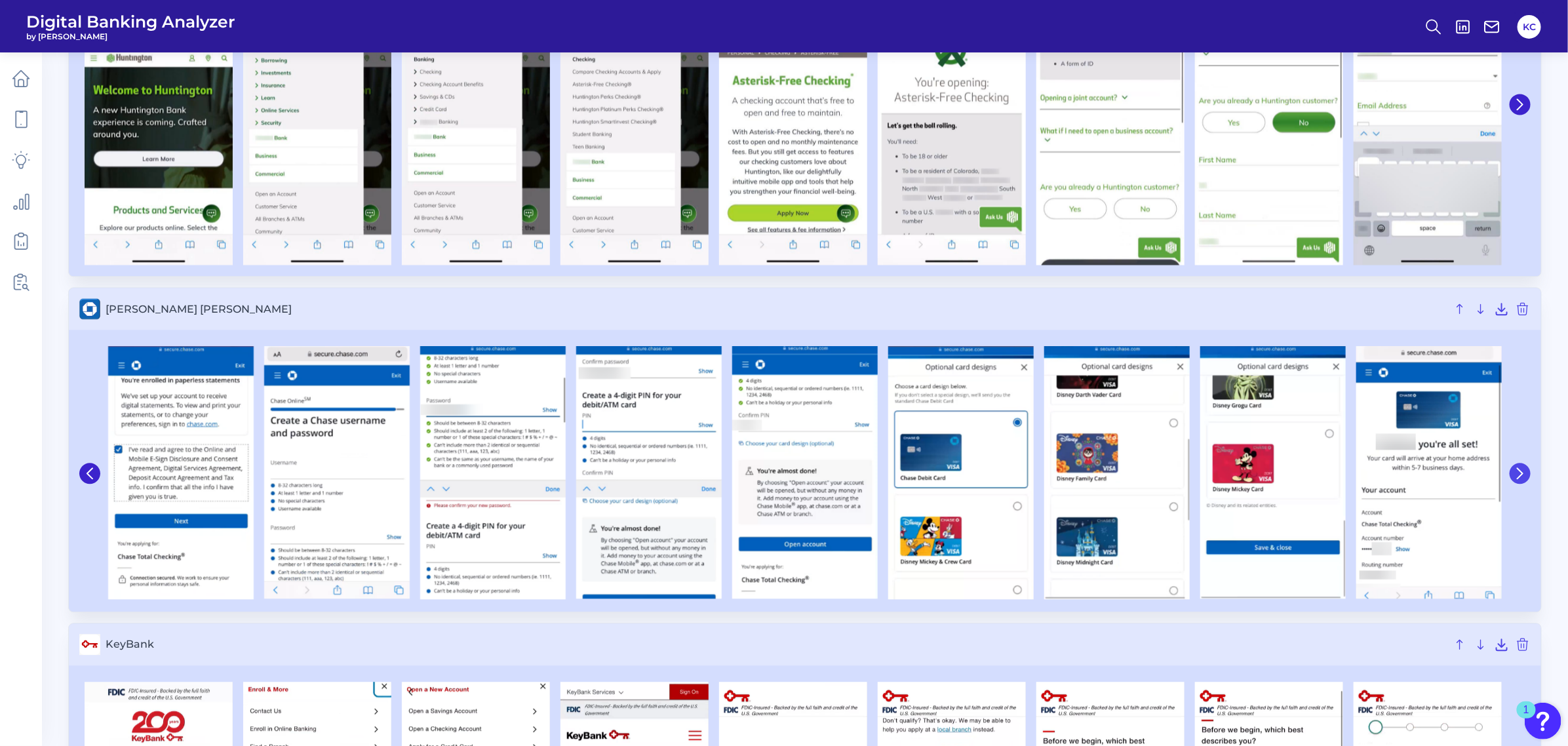
click at [1392, 477] on icon at bounding box center [1519, 473] width 5 height 11
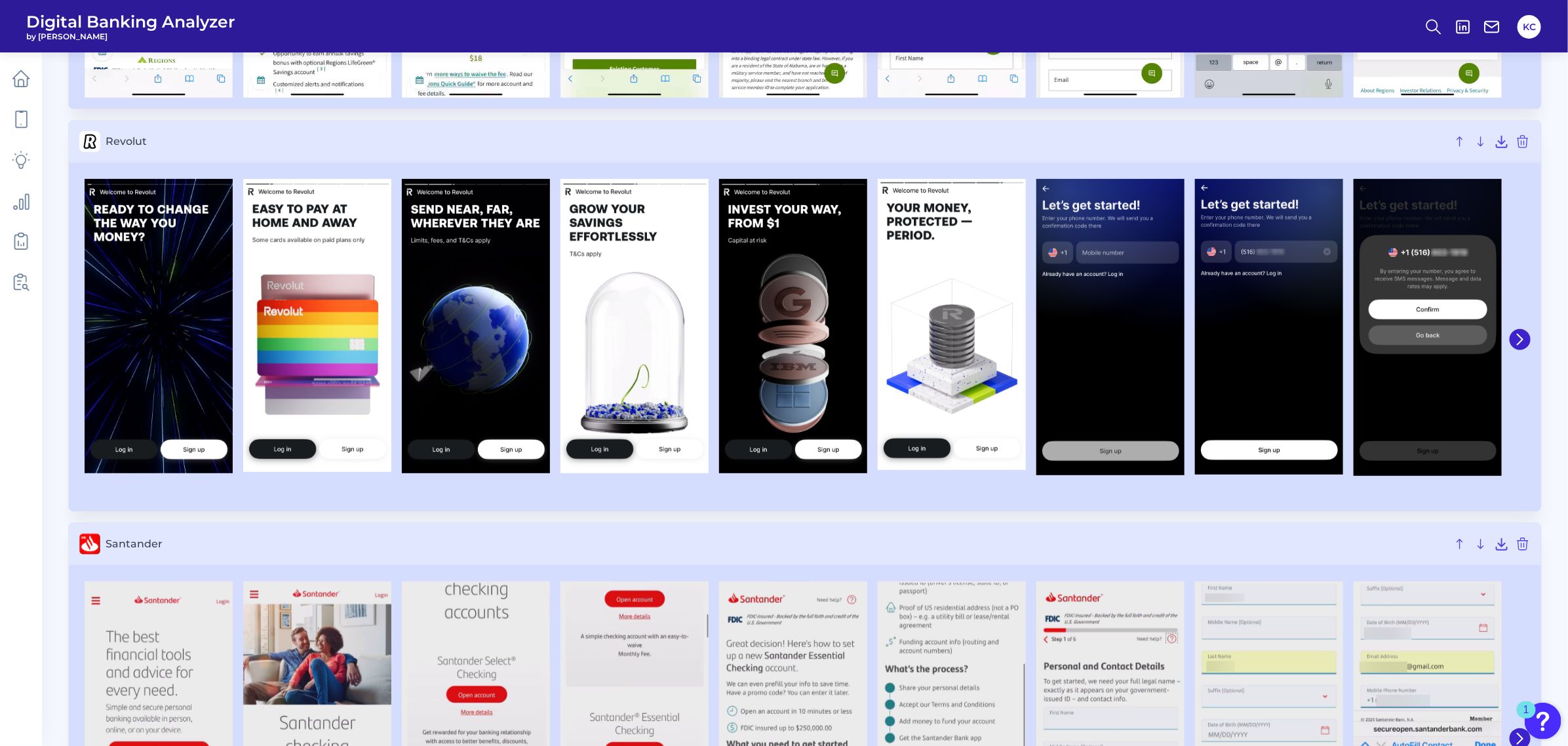
scroll to position [6554, 0]
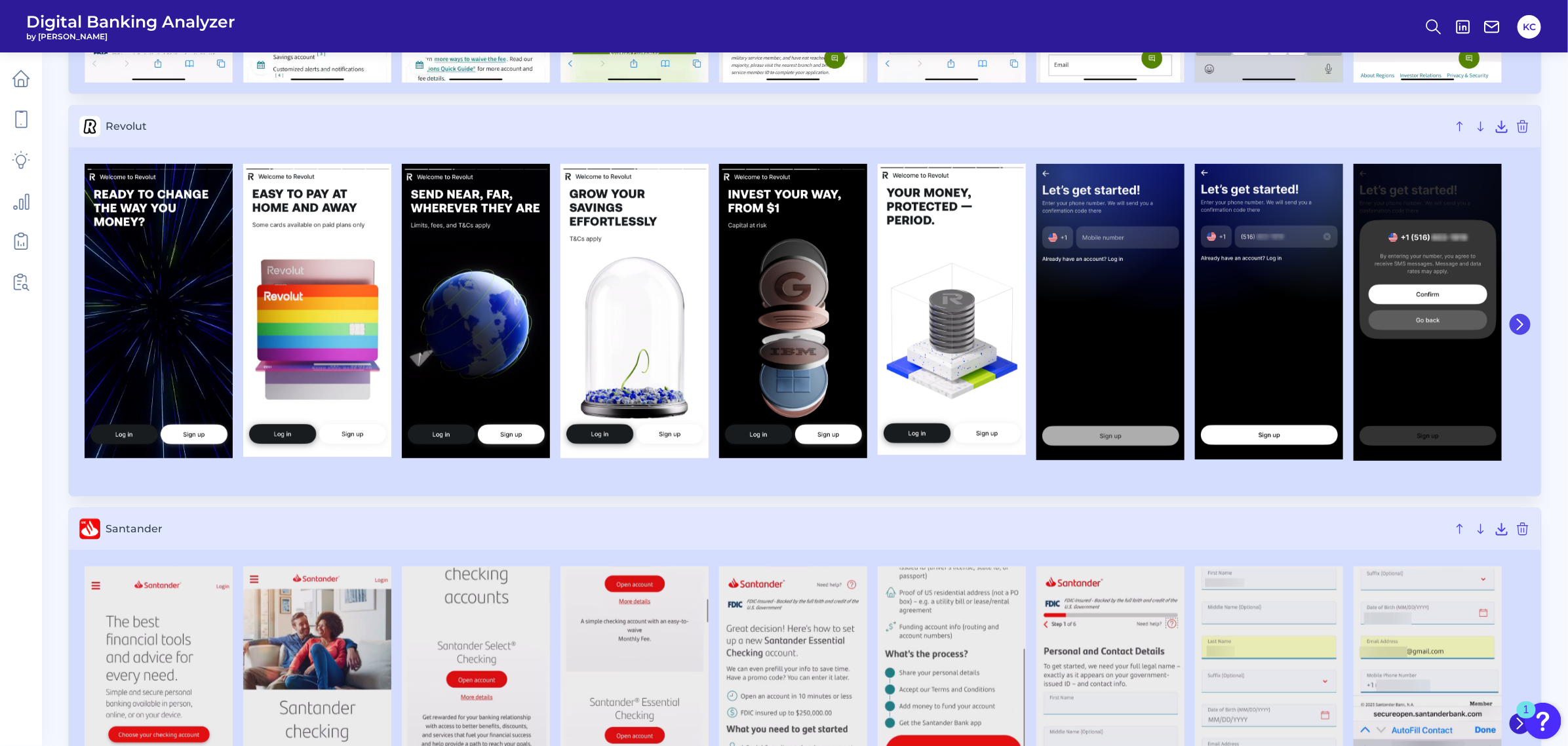
click at [1392, 330] on button at bounding box center [1519, 324] width 21 height 21
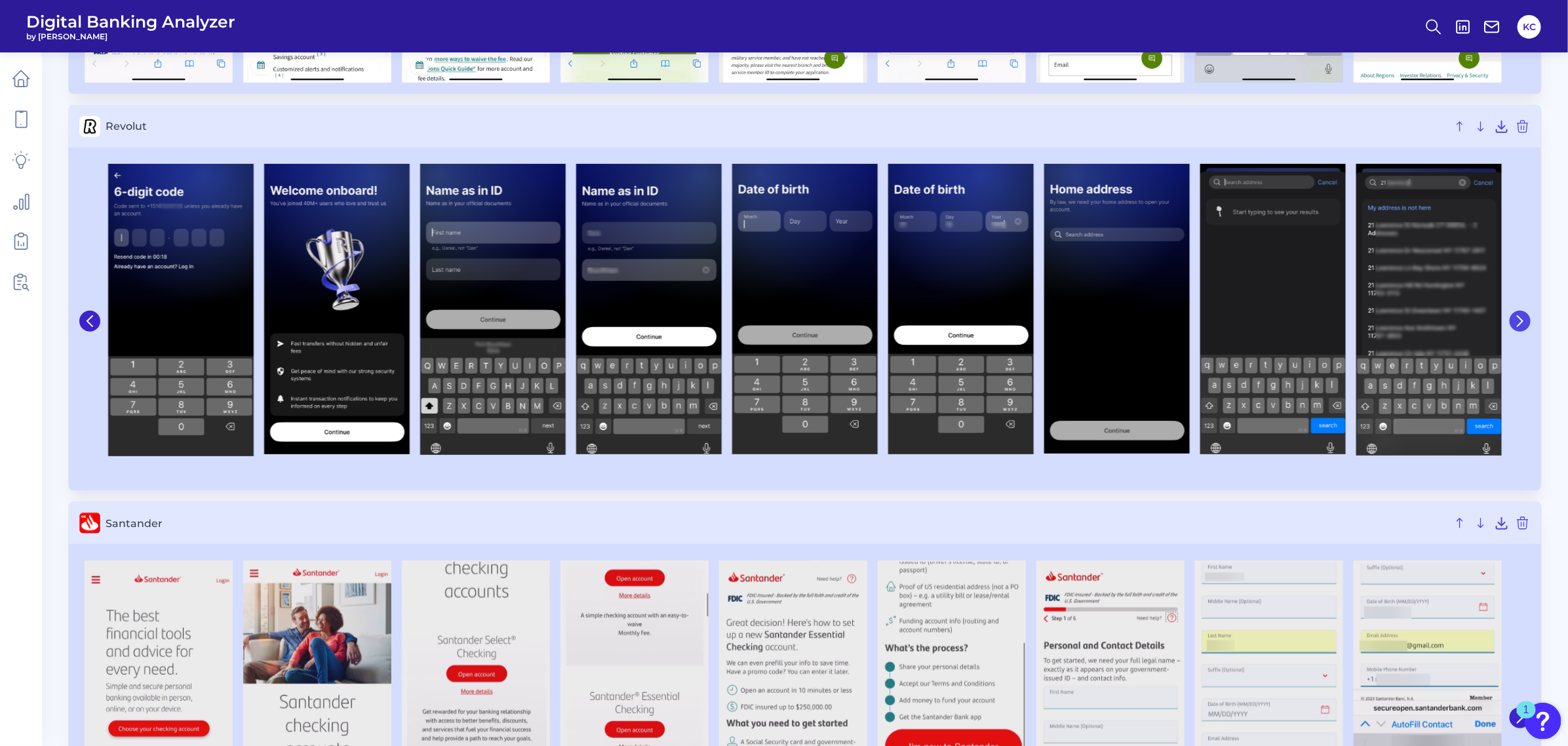
click at [1392, 330] on button at bounding box center [1519, 321] width 21 height 21
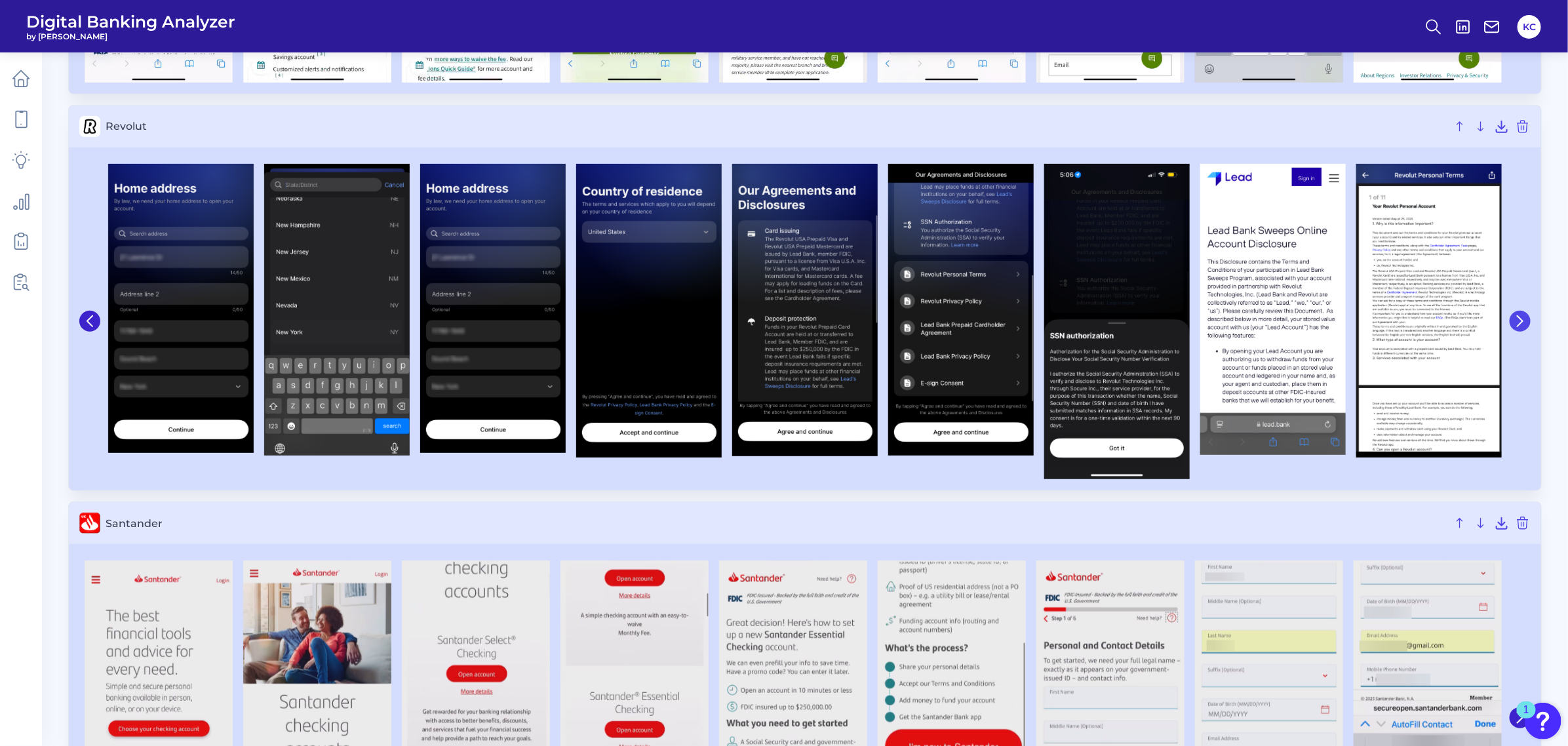
click at [1392, 330] on button at bounding box center [1519, 321] width 21 height 21
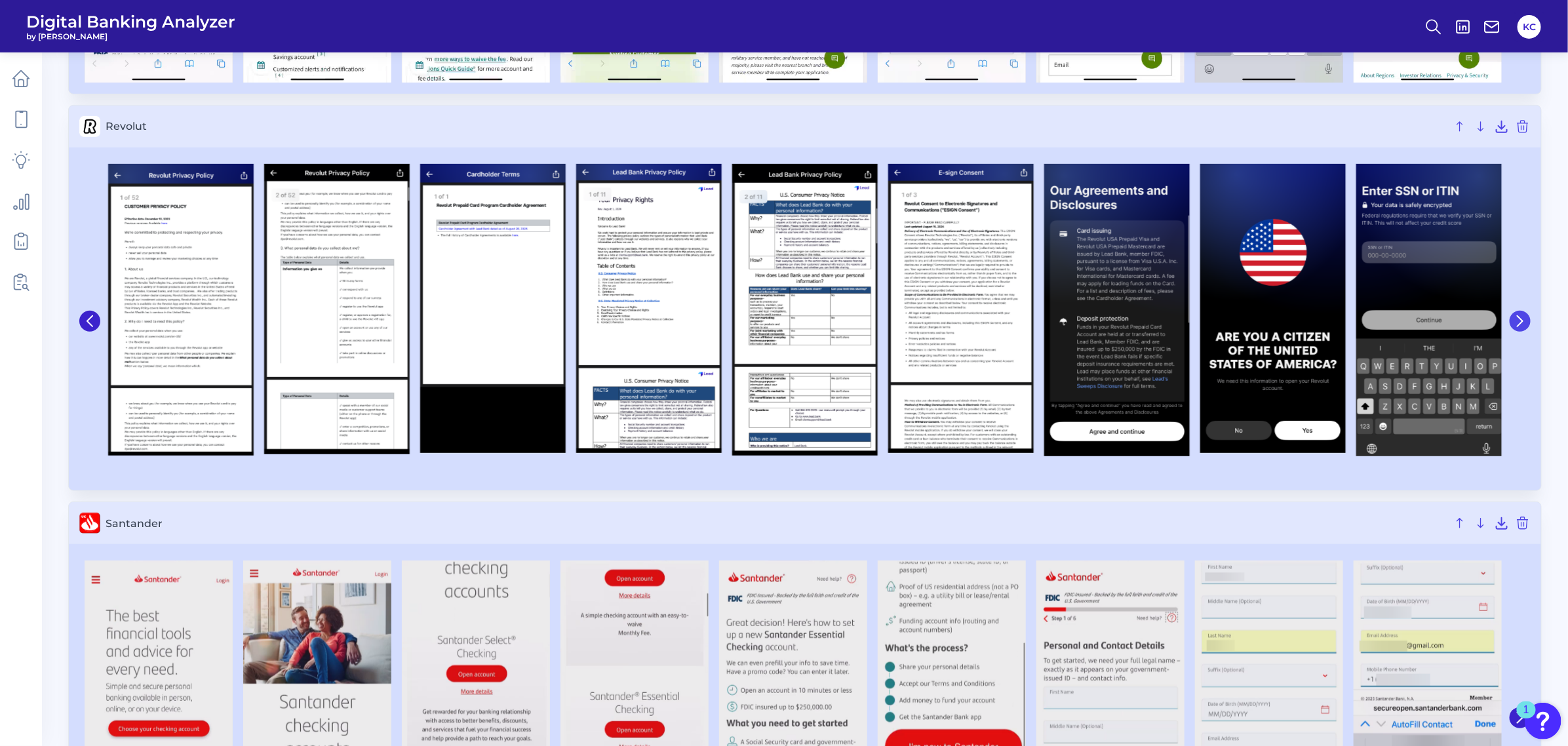
click at [1392, 330] on button at bounding box center [1519, 321] width 21 height 21
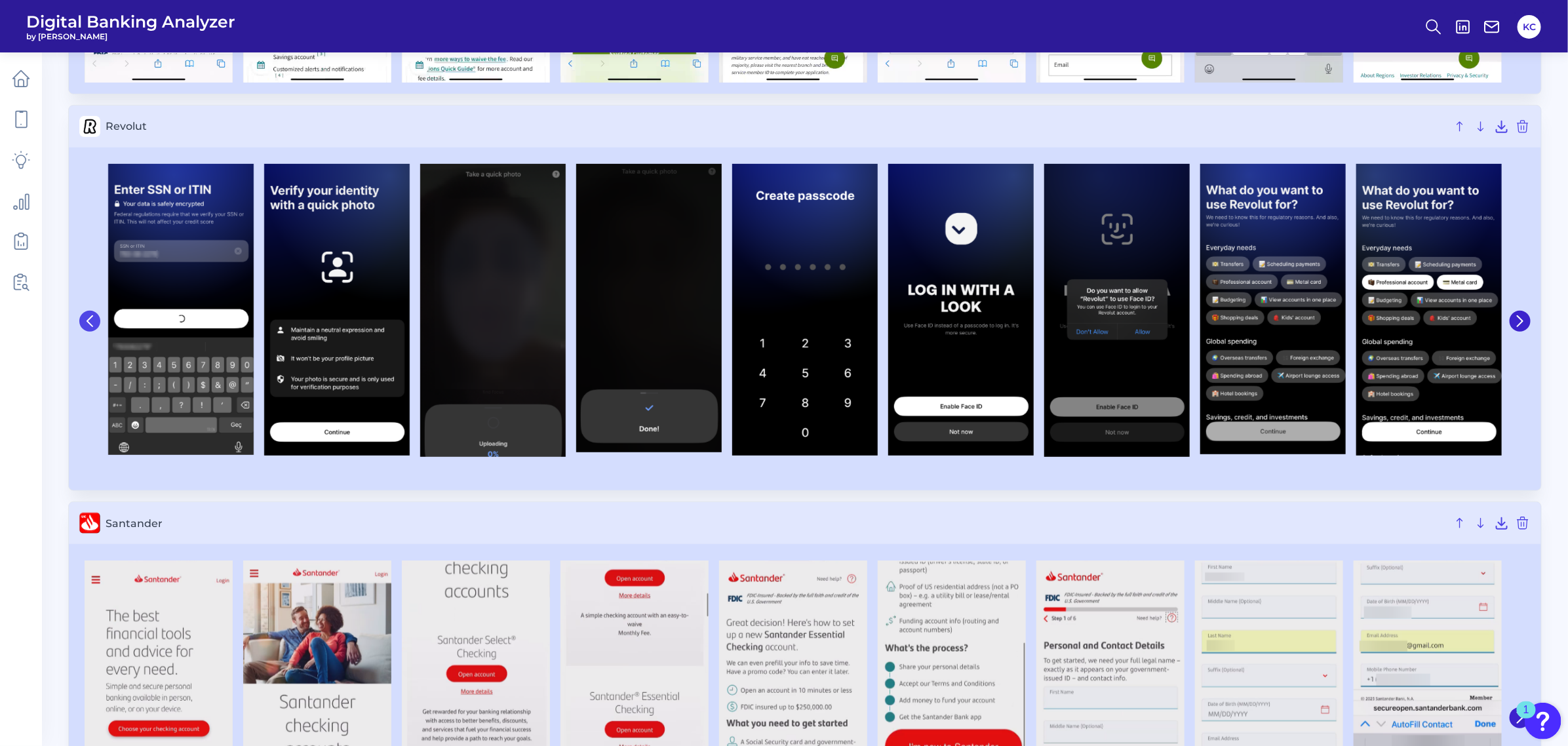
click at [94, 327] on icon at bounding box center [90, 321] width 11 height 11
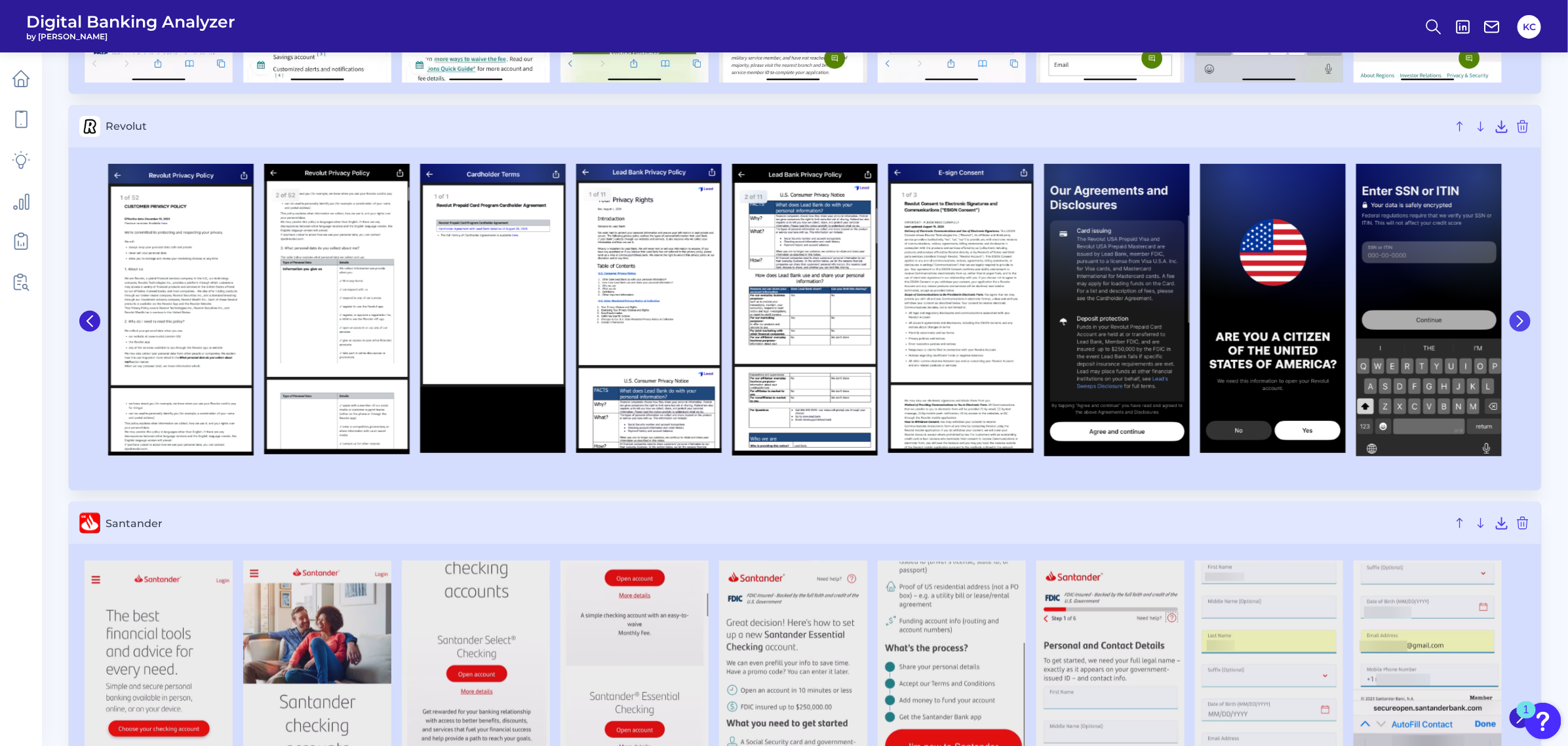
click at [1392, 320] on button at bounding box center [1519, 321] width 21 height 21
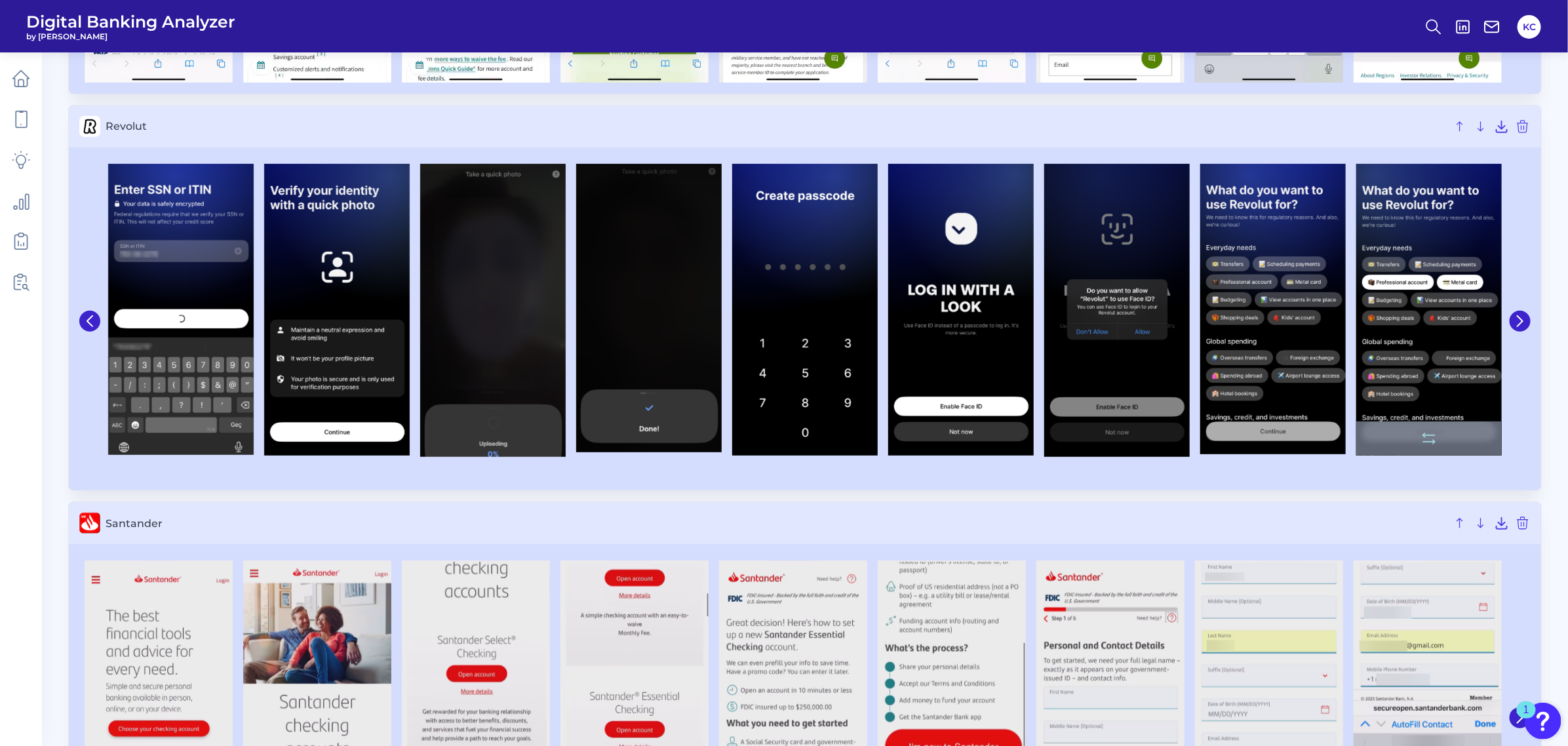
drag, startPoint x: 1523, startPoint y: 320, endPoint x: 1424, endPoint y: 395, distance: 124.2
click at [1392, 442] on div at bounding box center [1518, 322] width 24 height 327
click at [1392, 321] on icon at bounding box center [1519, 321] width 5 height 11
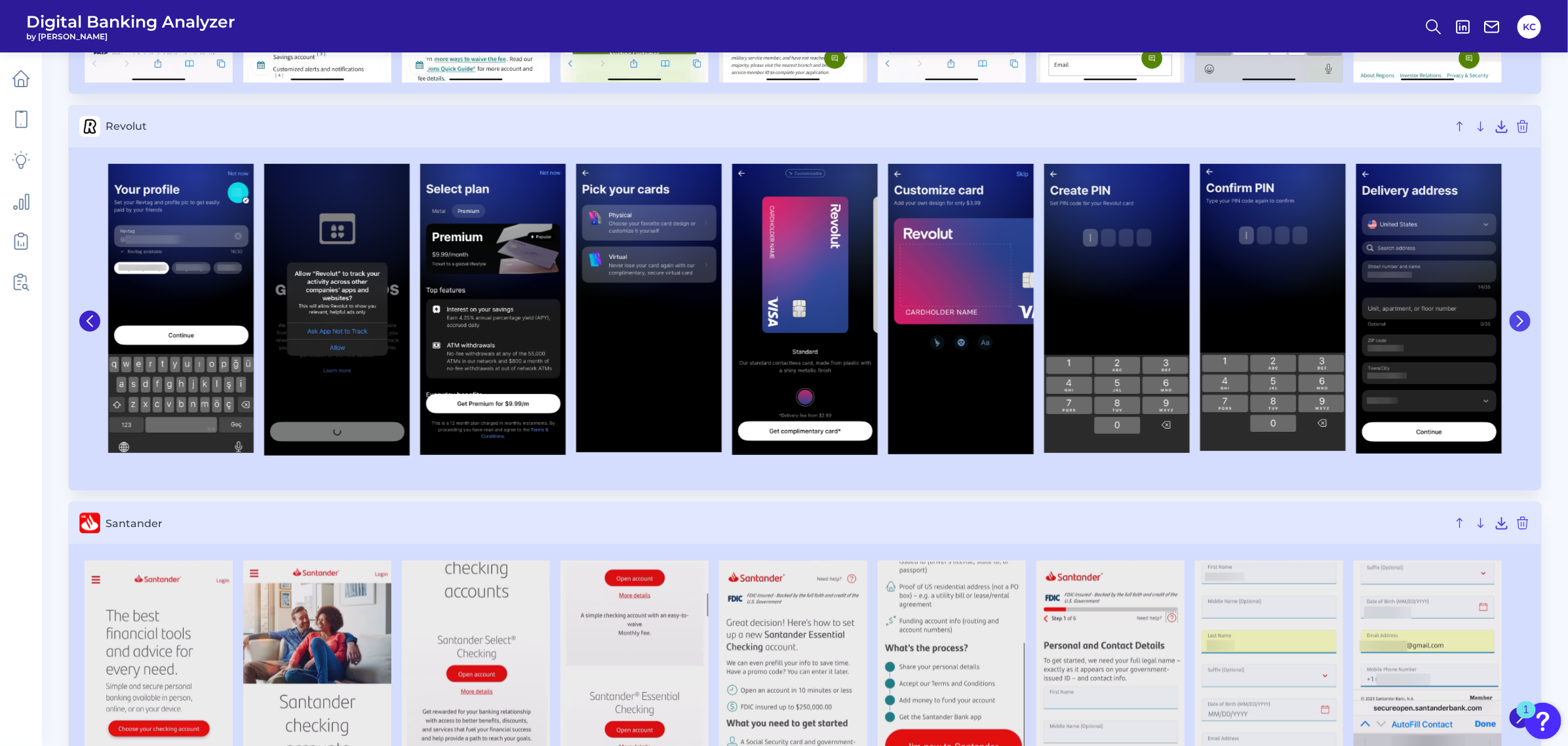
click at [1392, 327] on icon at bounding box center [1520, 321] width 11 height 11
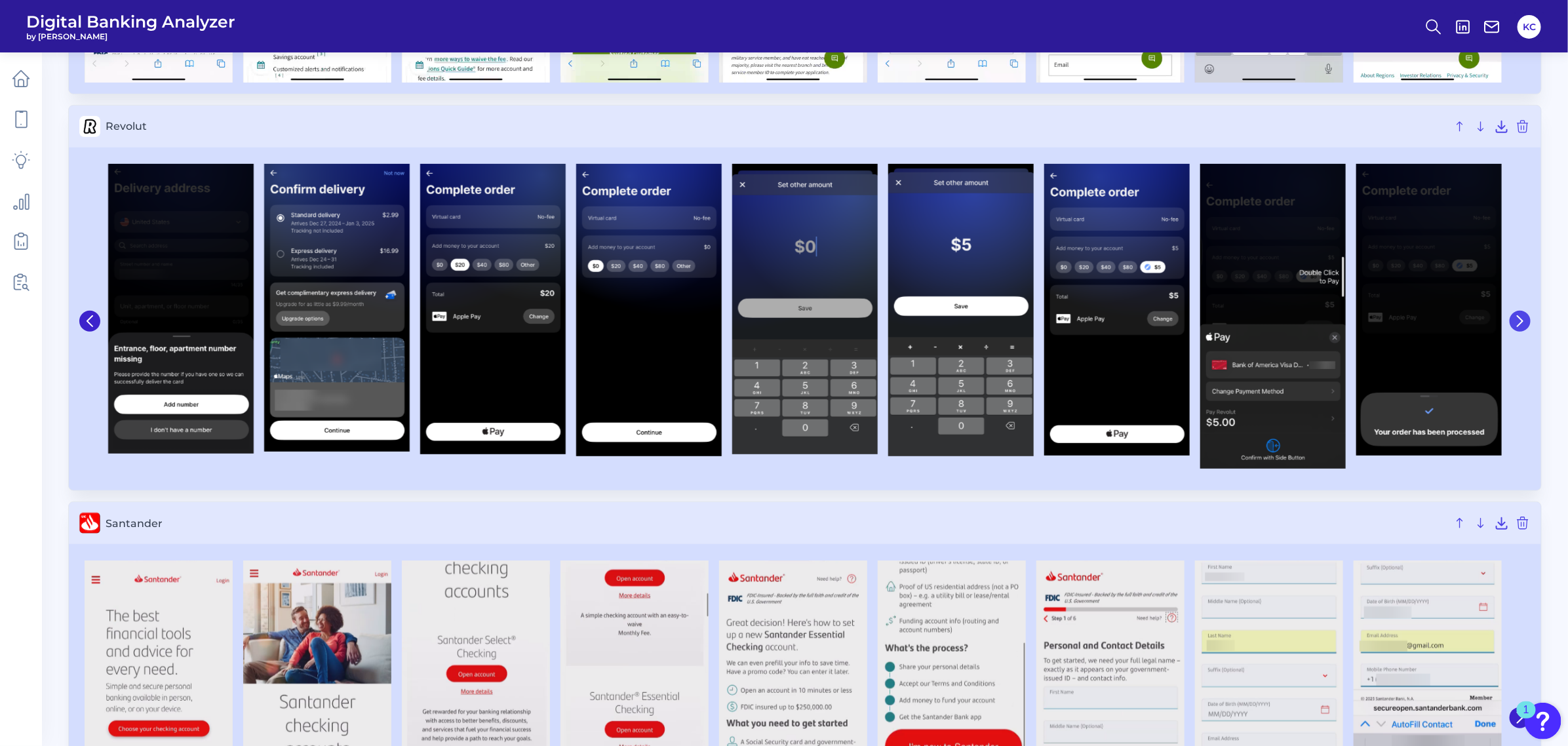
click at [1392, 327] on icon at bounding box center [1520, 321] width 11 height 11
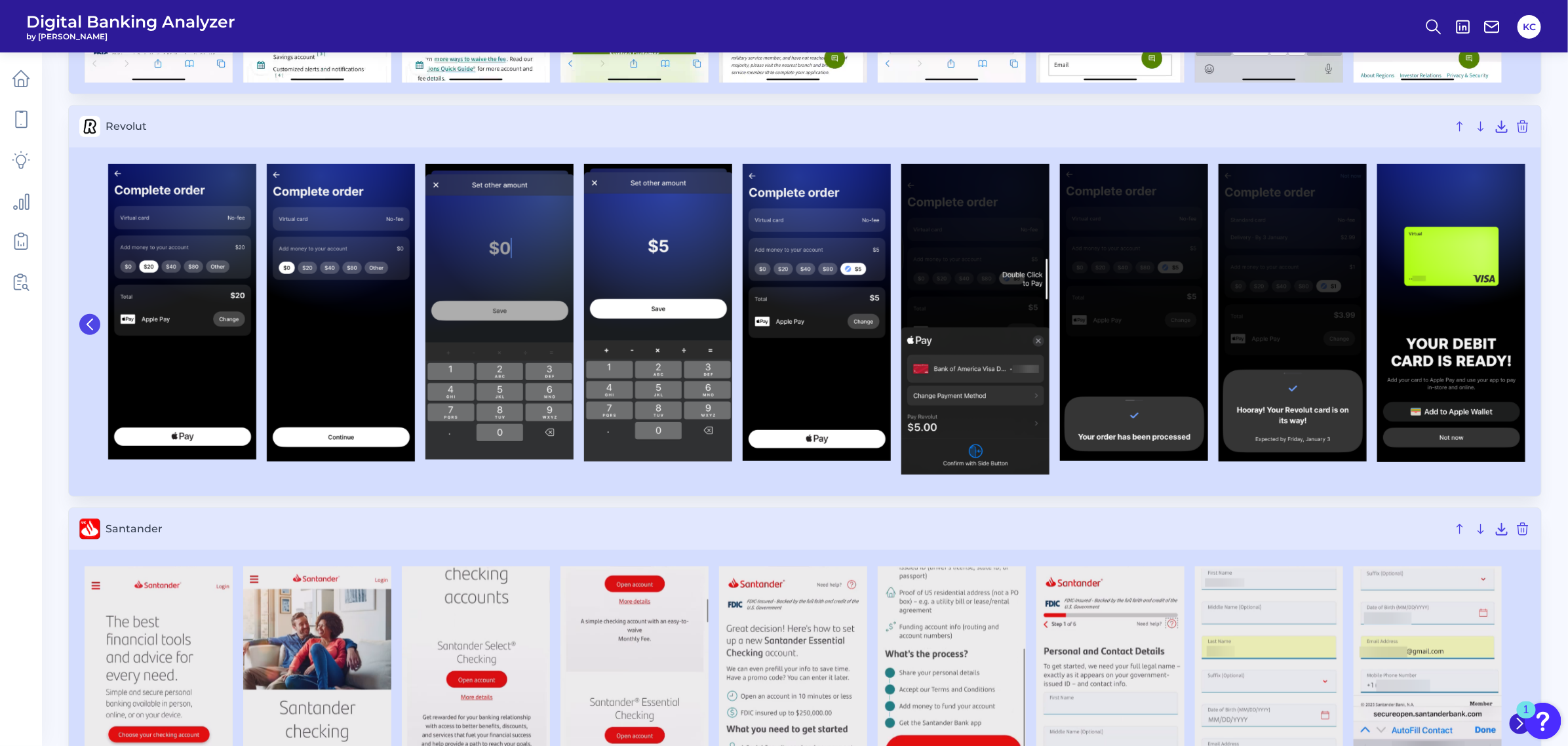
click at [85, 326] on icon at bounding box center [90, 325] width 11 height 11
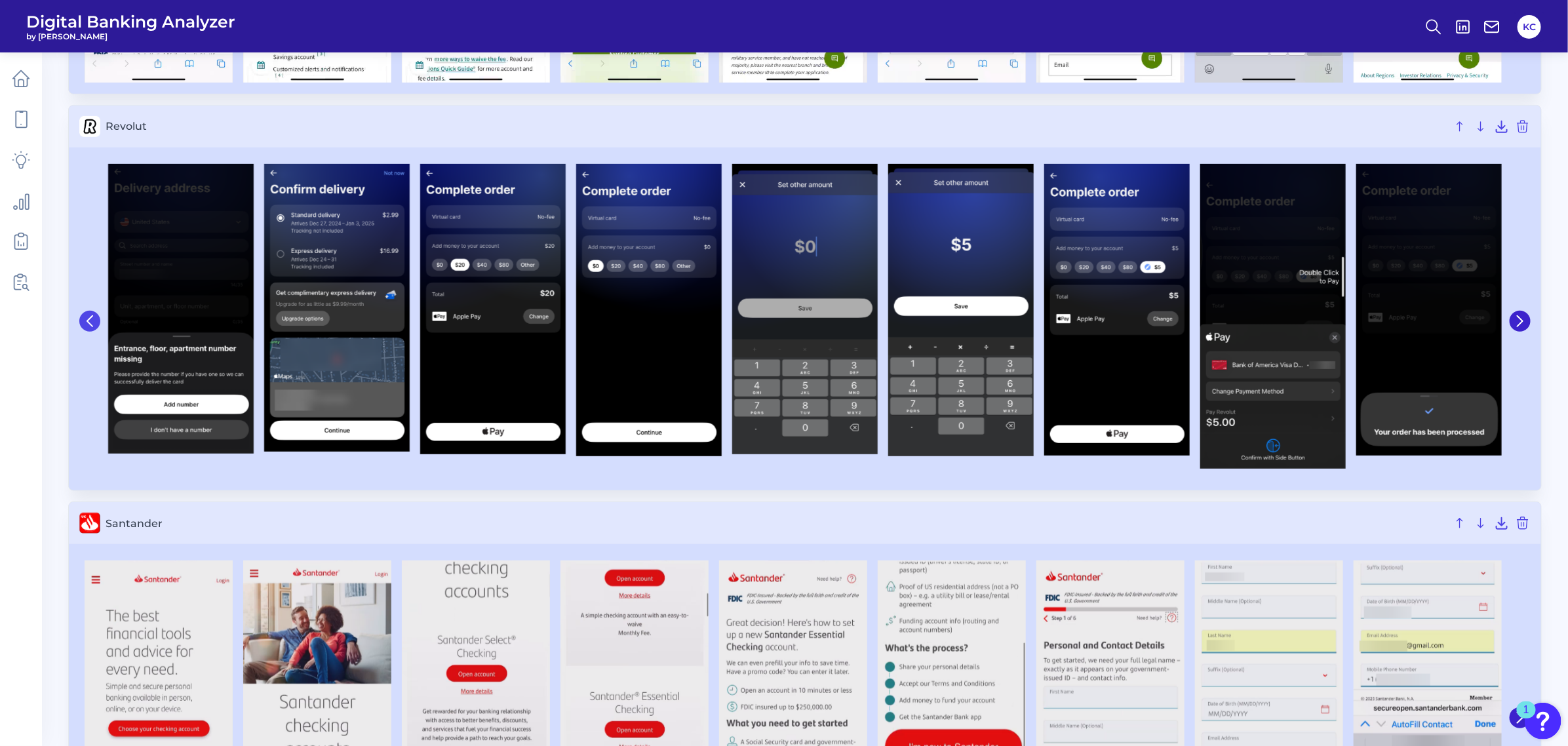
click at [85, 326] on icon at bounding box center [90, 321] width 11 height 11
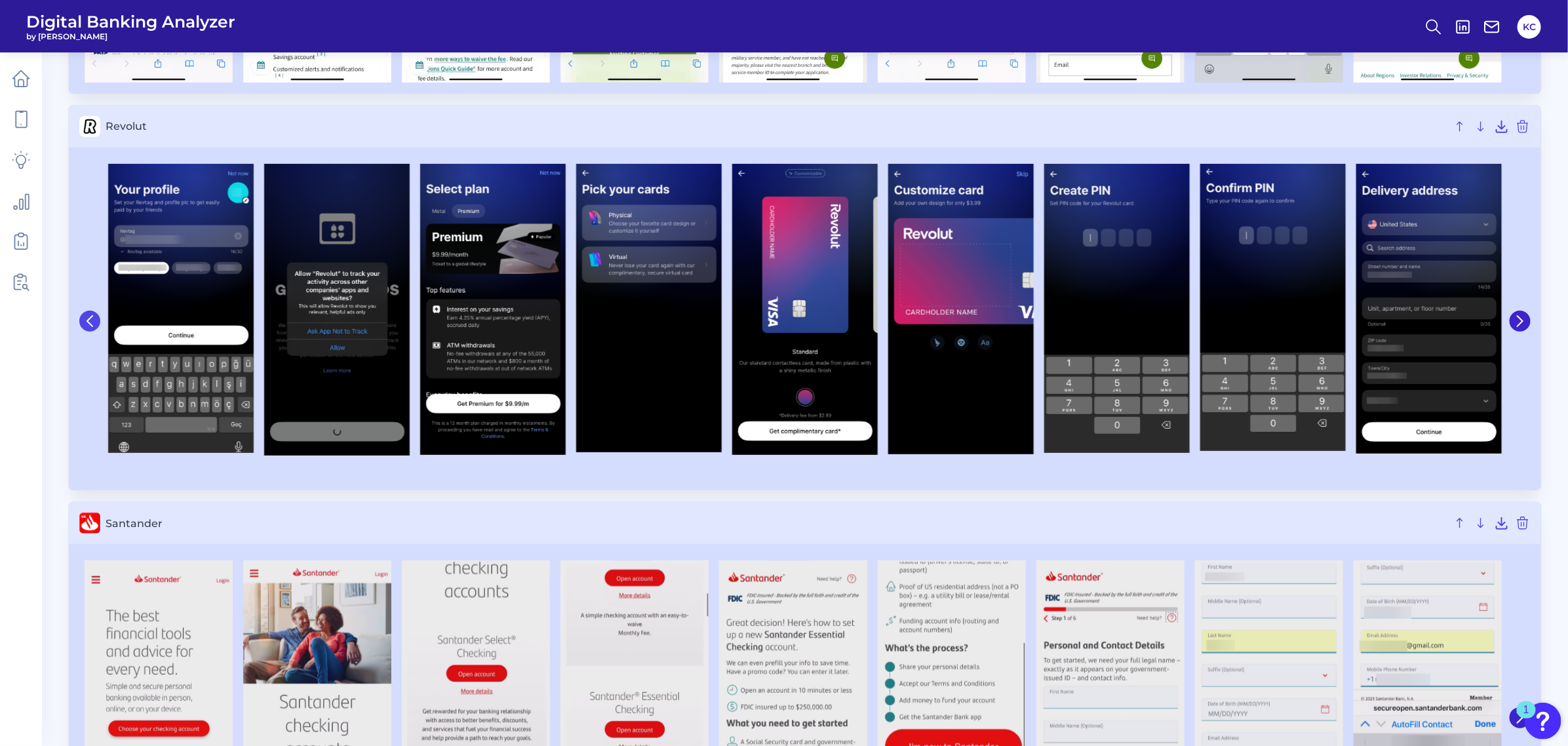
click at [85, 326] on icon at bounding box center [90, 321] width 11 height 11
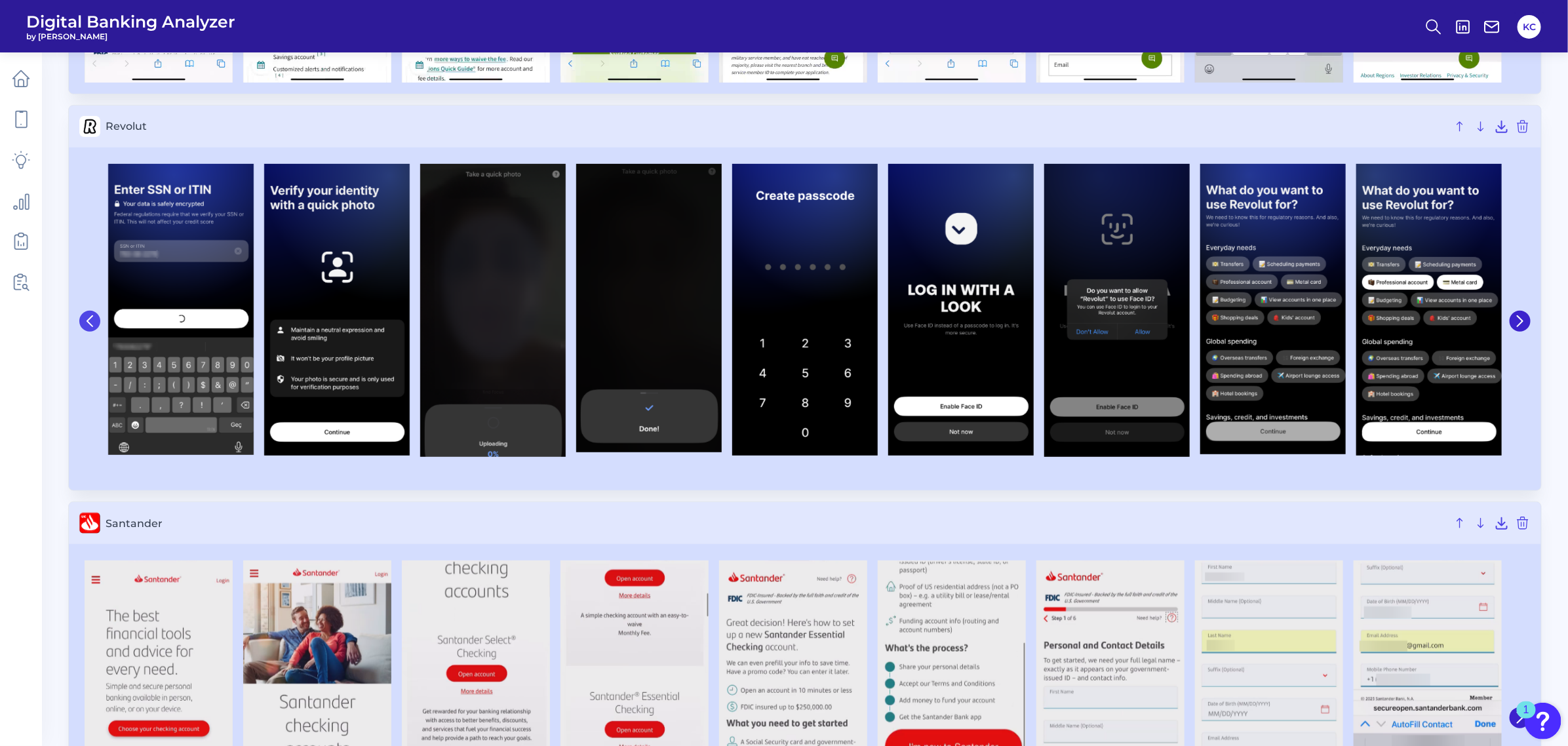
click at [85, 326] on icon at bounding box center [90, 321] width 11 height 11
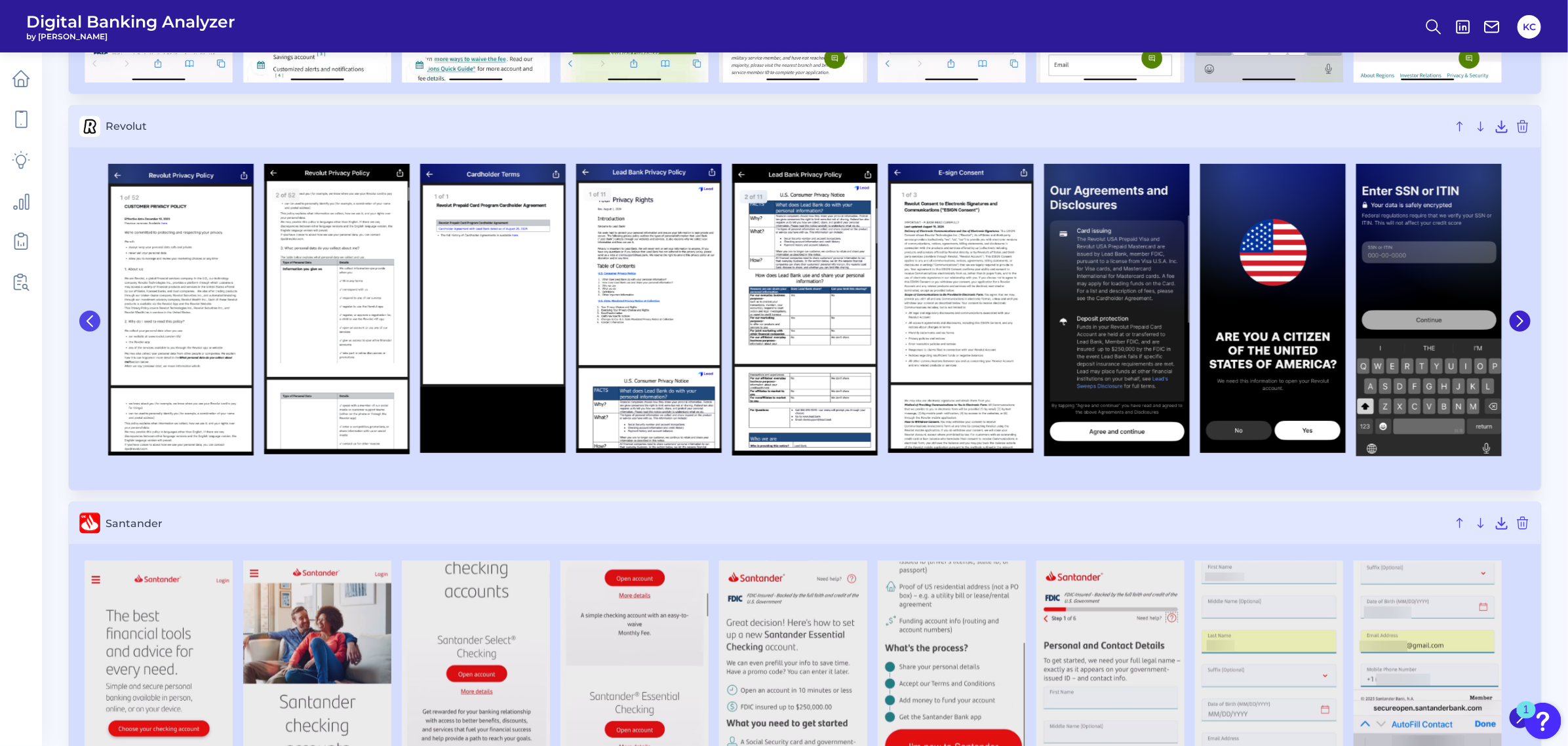
click at [94, 332] on button at bounding box center [89, 321] width 21 height 21
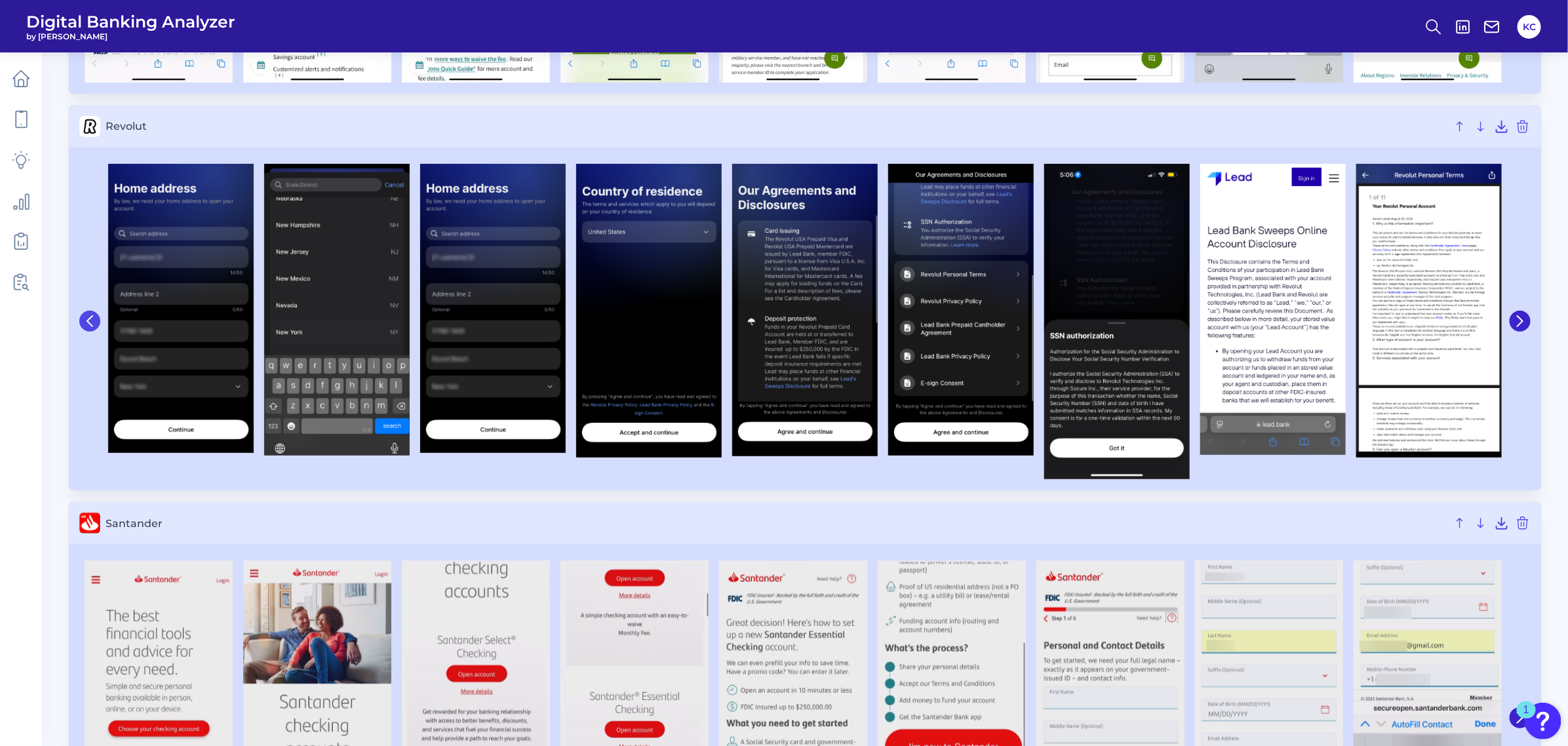
click at [94, 332] on button at bounding box center [89, 321] width 21 height 21
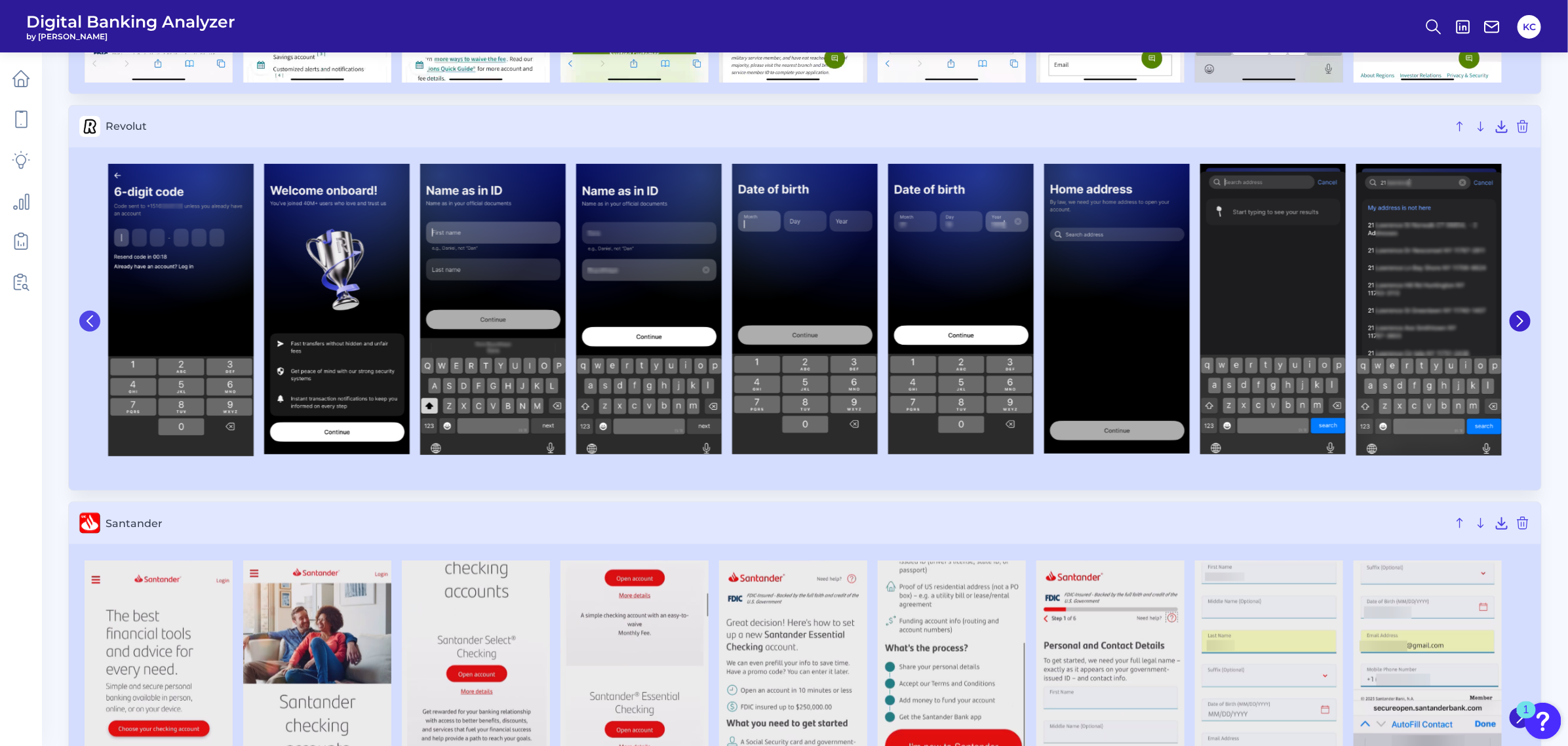
click at [94, 332] on button at bounding box center [89, 321] width 21 height 21
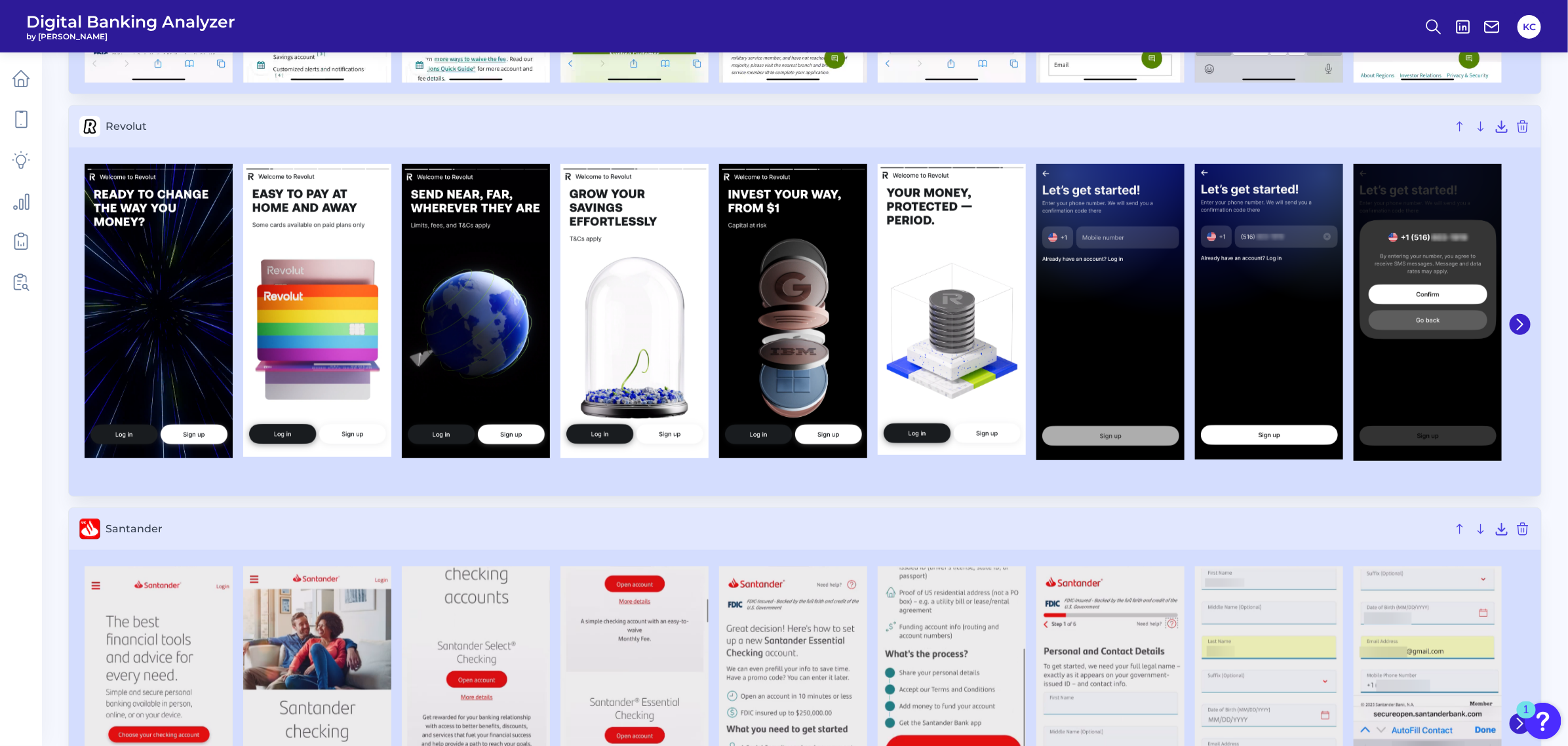
click at [94, 332] on img at bounding box center [159, 311] width 148 height 294
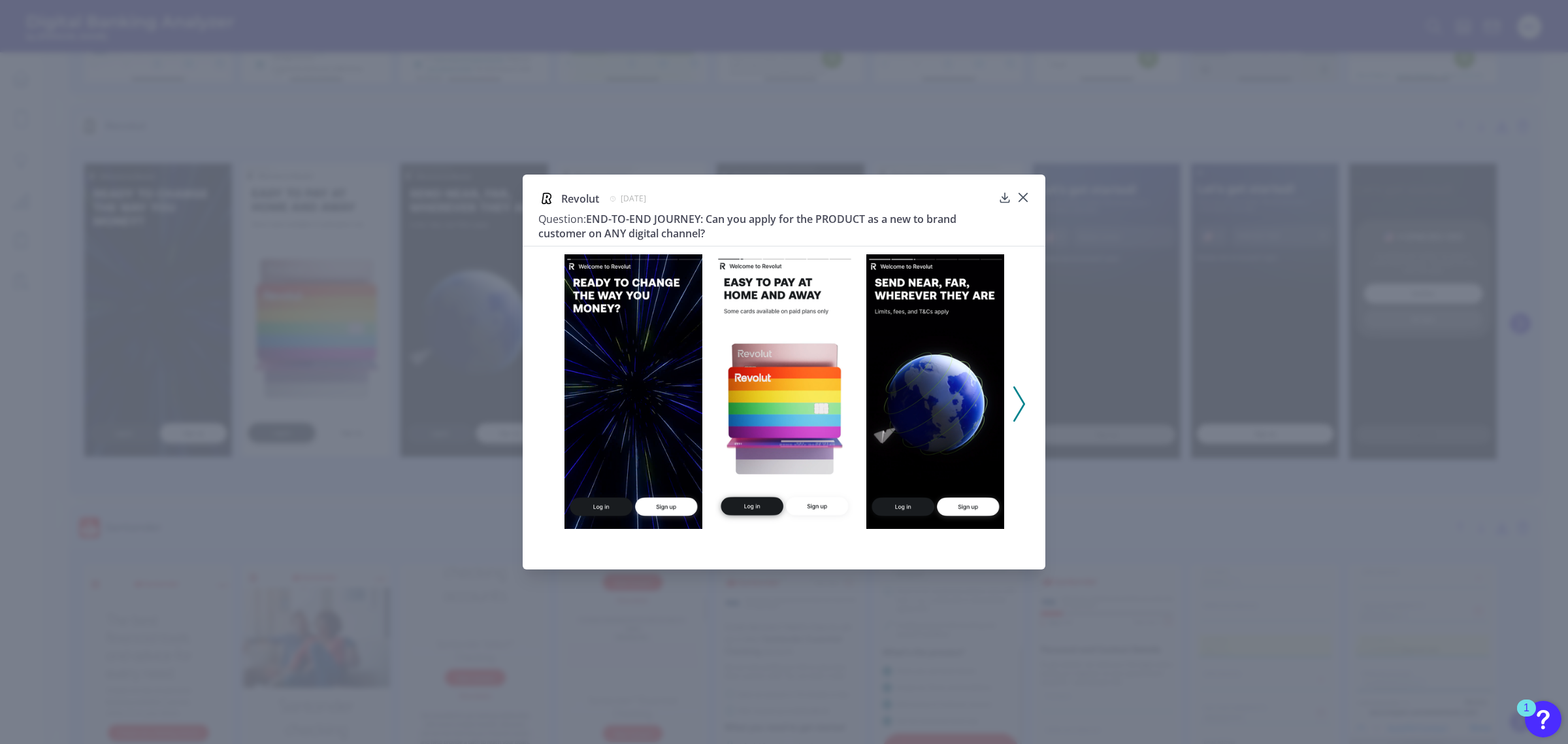
click at [1023, 224] on div "Revolut [DATE] Question: END-TO-END JOURNEY: Can you apply for the PRODUCT as a…" at bounding box center [784, 218] width 491 height 56
click at [1023, 201] on icon at bounding box center [1023, 197] width 8 height 8
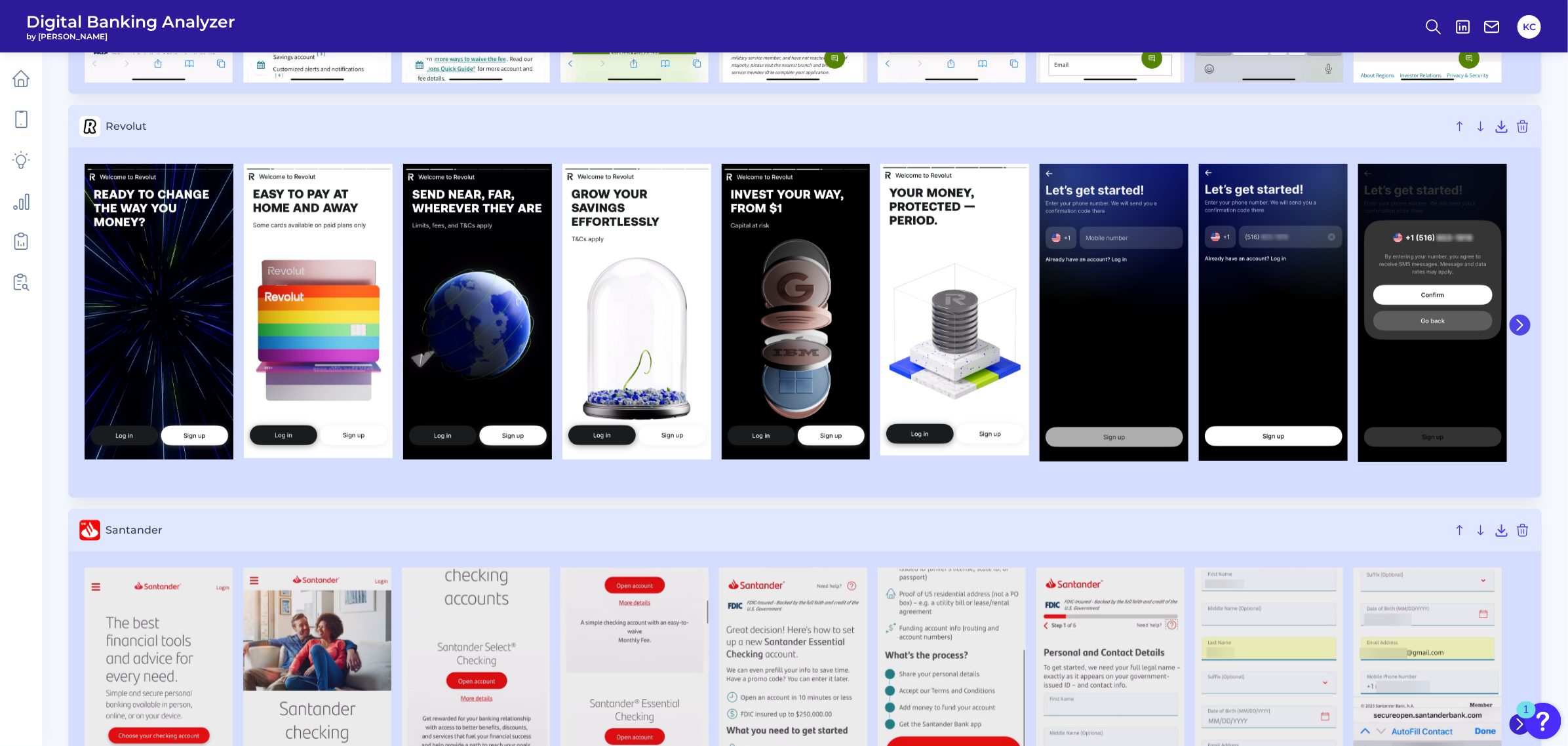
click at [1392, 327] on icon at bounding box center [1520, 325] width 11 height 11
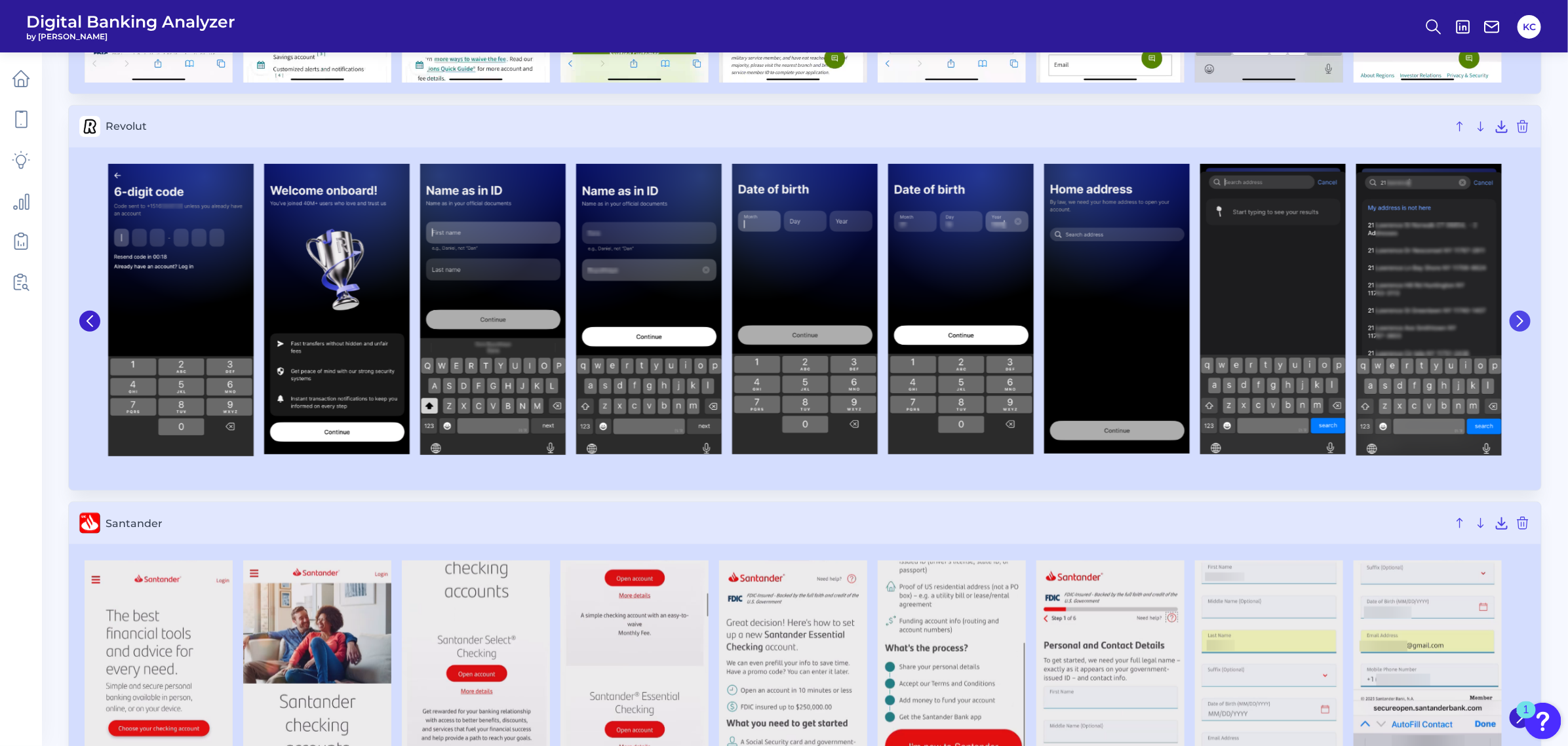
click at [1392, 327] on icon at bounding box center [1520, 321] width 11 height 11
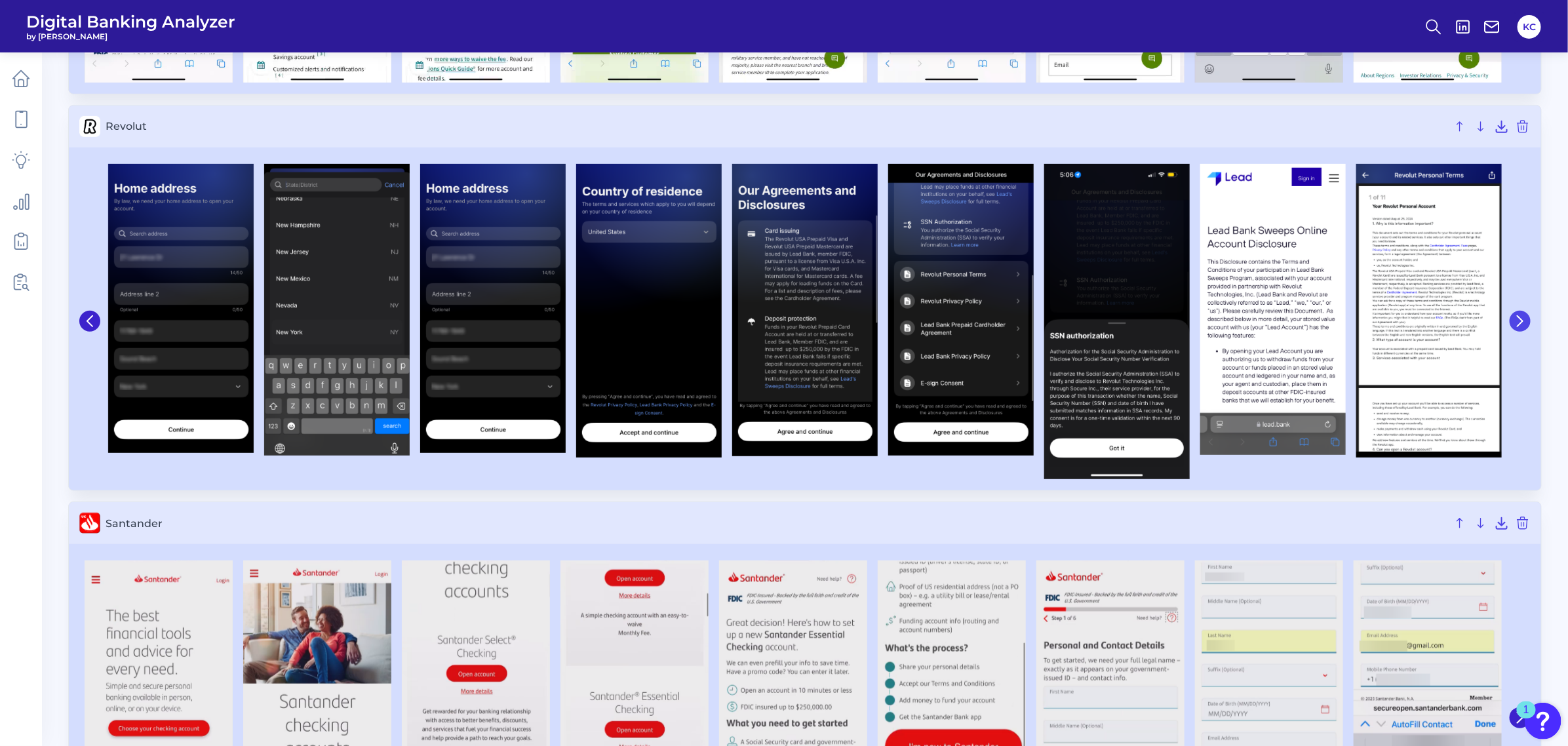
click at [1392, 327] on icon at bounding box center [1520, 321] width 11 height 11
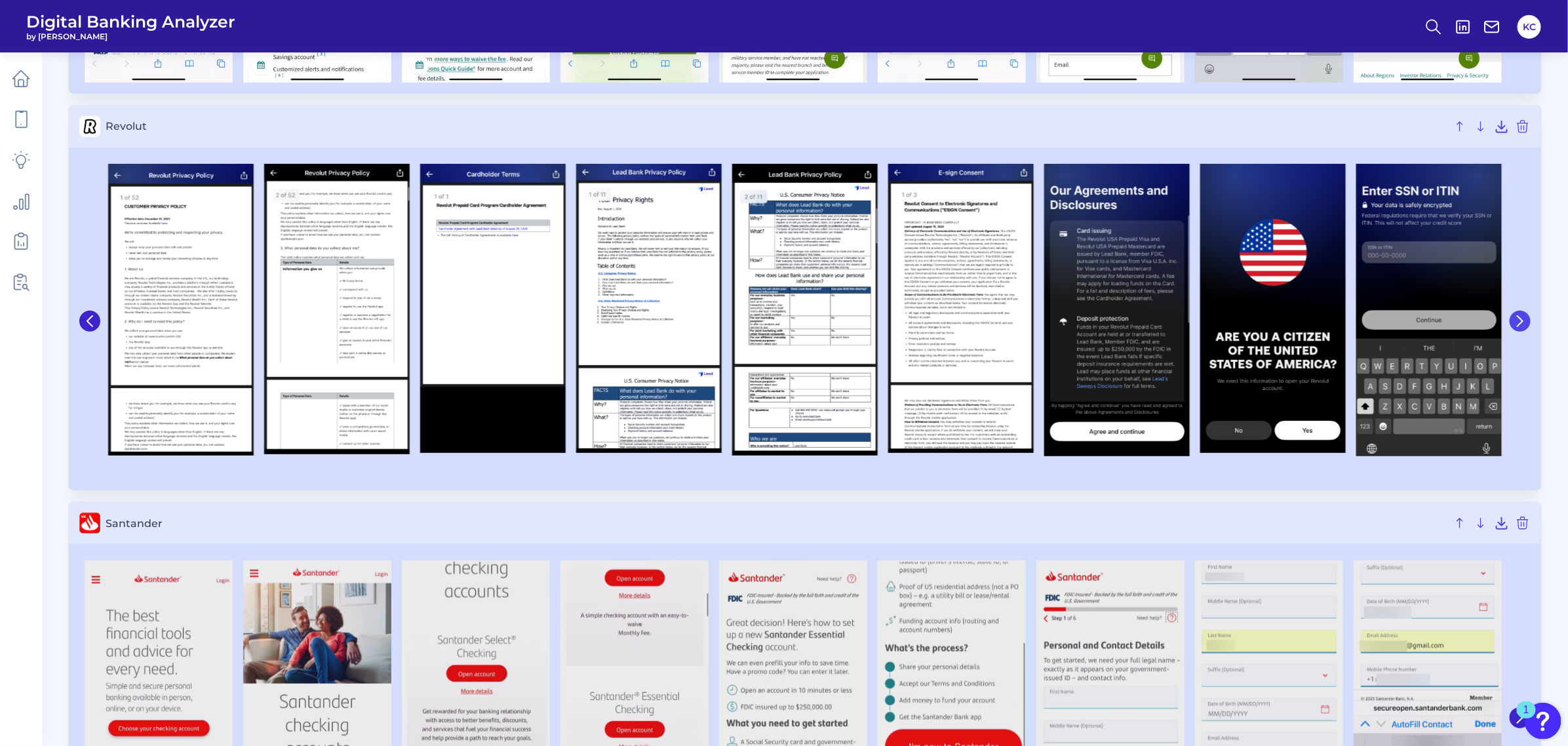
click at [1392, 327] on icon at bounding box center [1520, 321] width 11 height 11
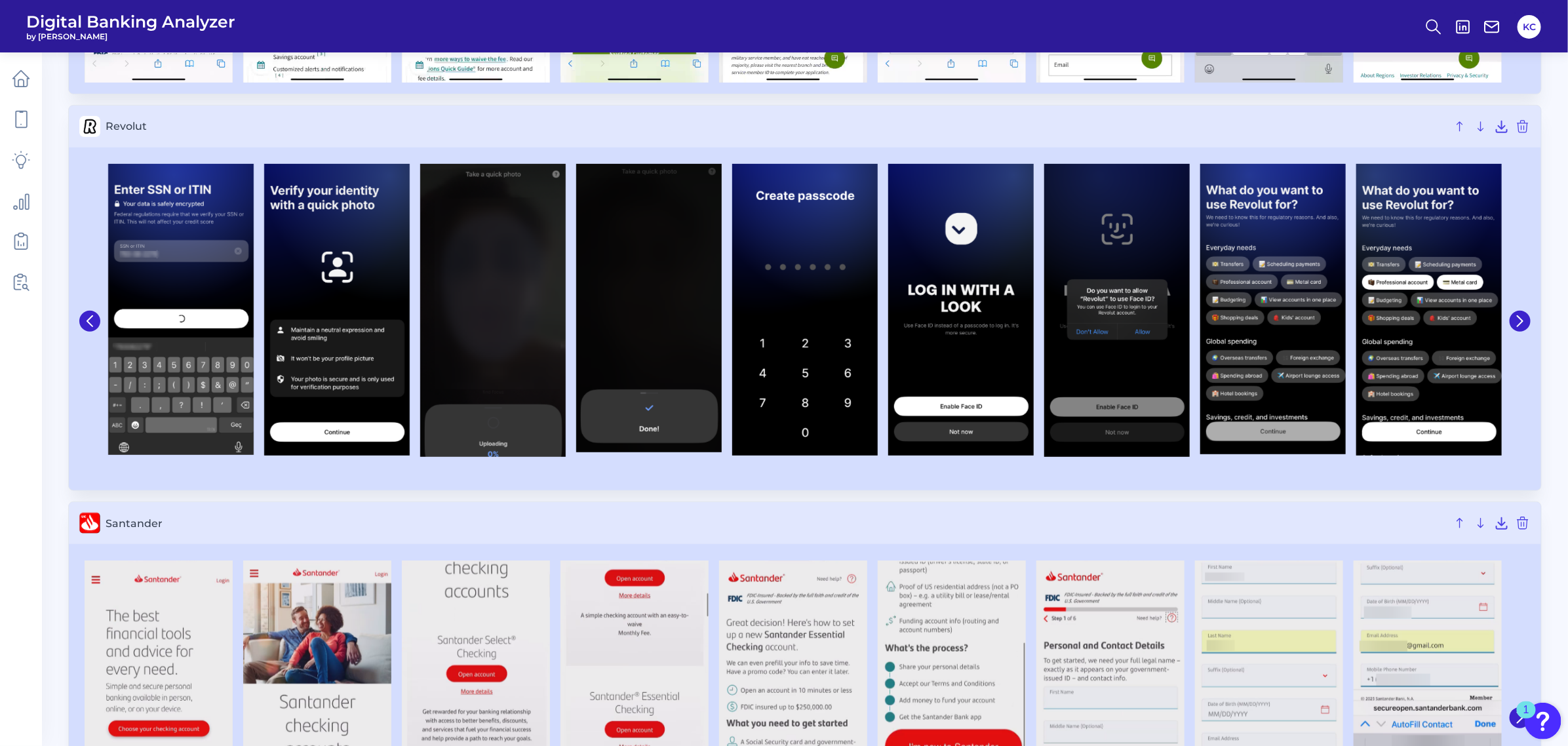
click at [75, 332] on div at bounding box center [805, 322] width 1472 height 337
click at [86, 327] on icon at bounding box center [90, 321] width 11 height 11
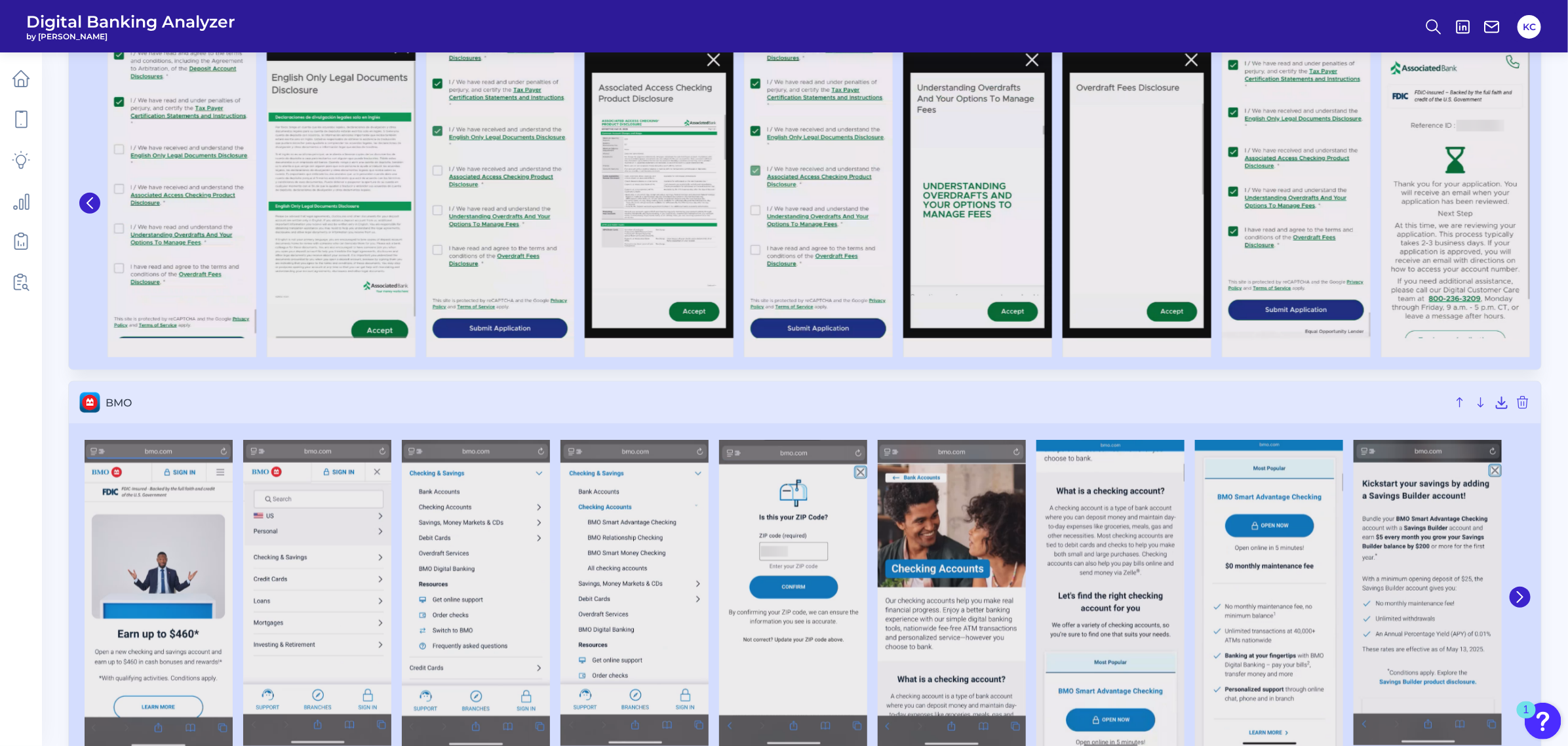
scroll to position [0, 0]
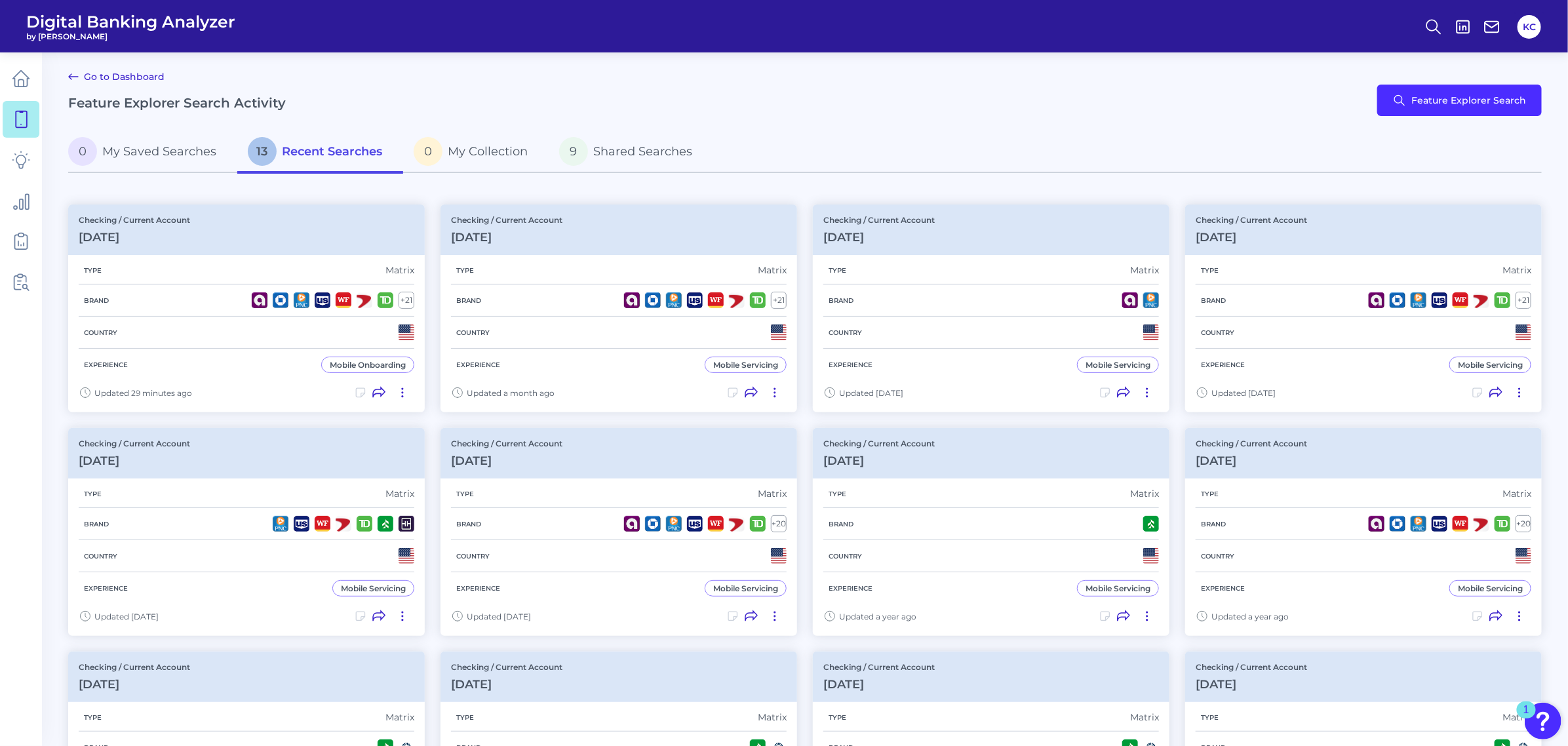
click at [1392, 80] on div "Go to Dashboard Feature Explorer Search Activity Feature Explorer Search" at bounding box center [805, 101] width 1473 height 63
click at [1392, 99] on button "Feature Explorer Search" at bounding box center [1459, 101] width 164 height 32
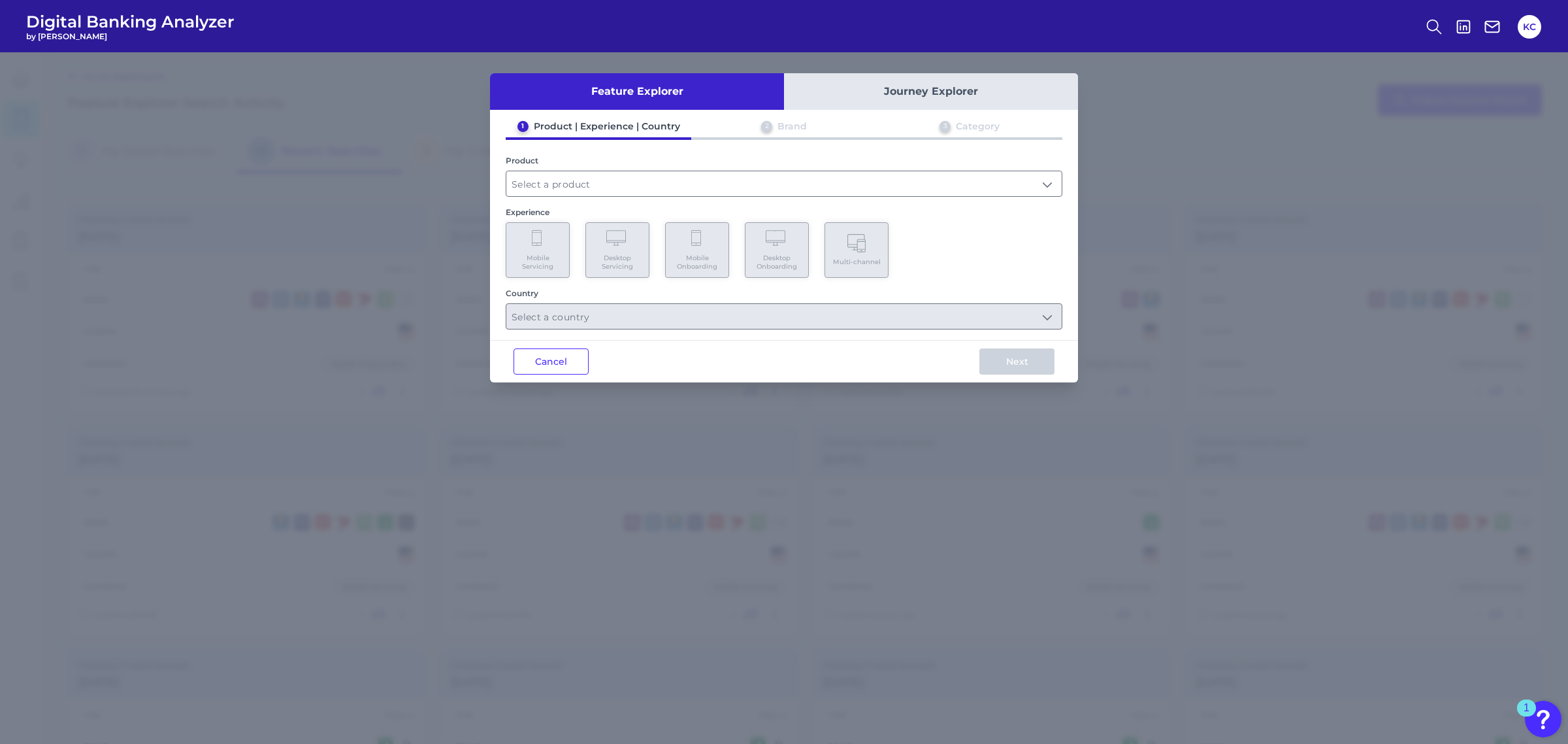
click at [944, 96] on button "Journey Explorer" at bounding box center [930, 91] width 294 height 37
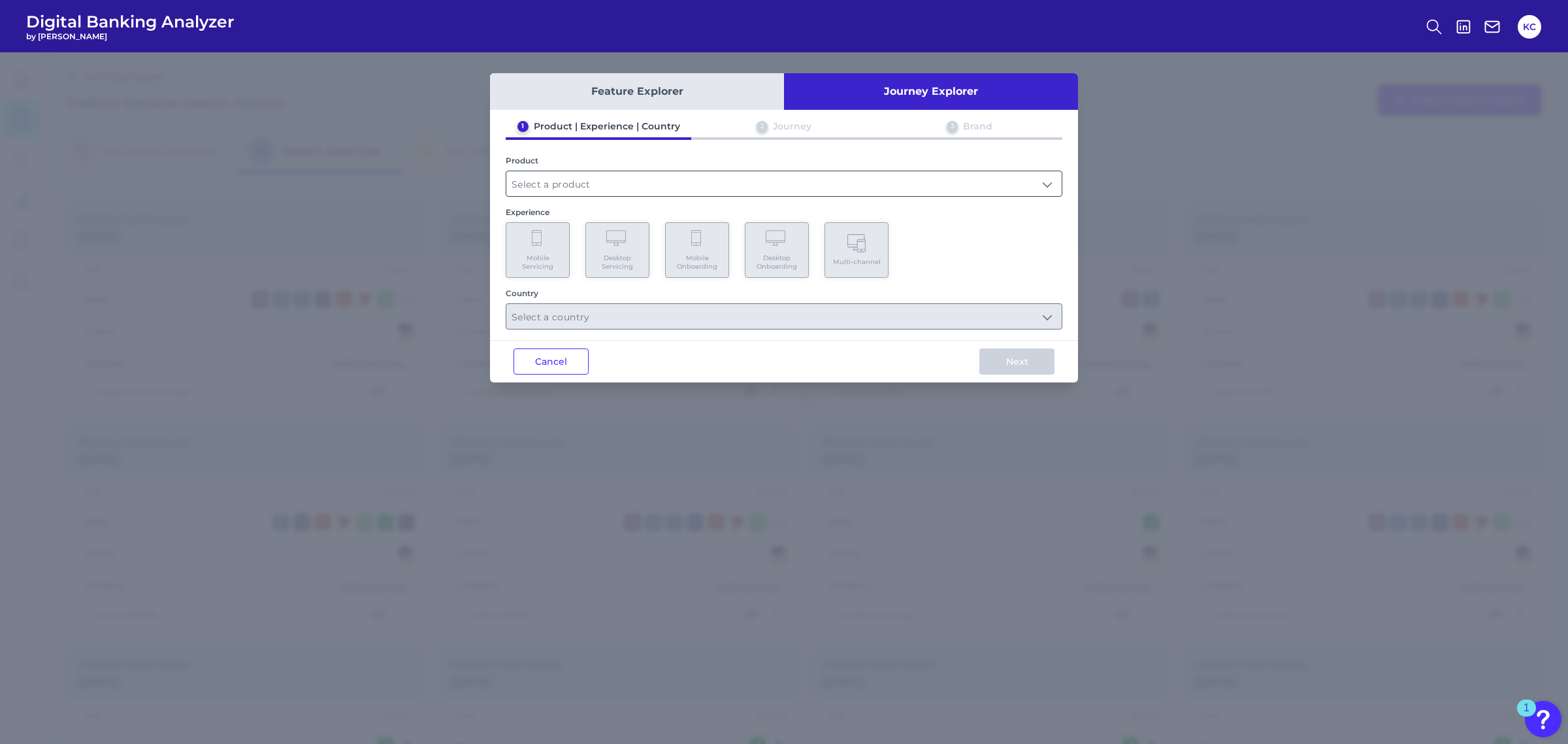
click at [604, 183] on input "text" at bounding box center [784, 183] width 555 height 25
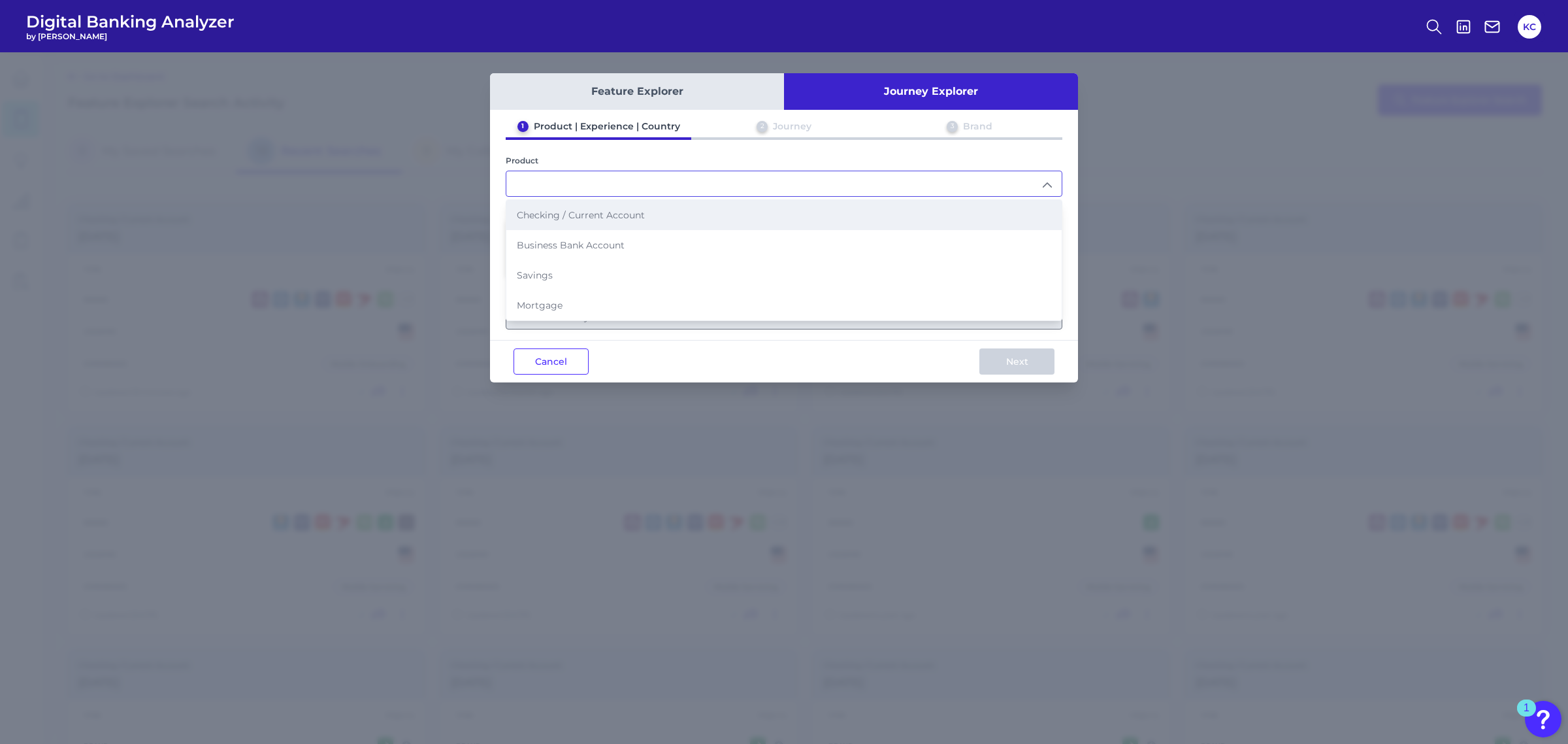
click at [609, 217] on span "Checking / Current Account" at bounding box center [580, 215] width 128 height 11
type input "Checking / Current Account"
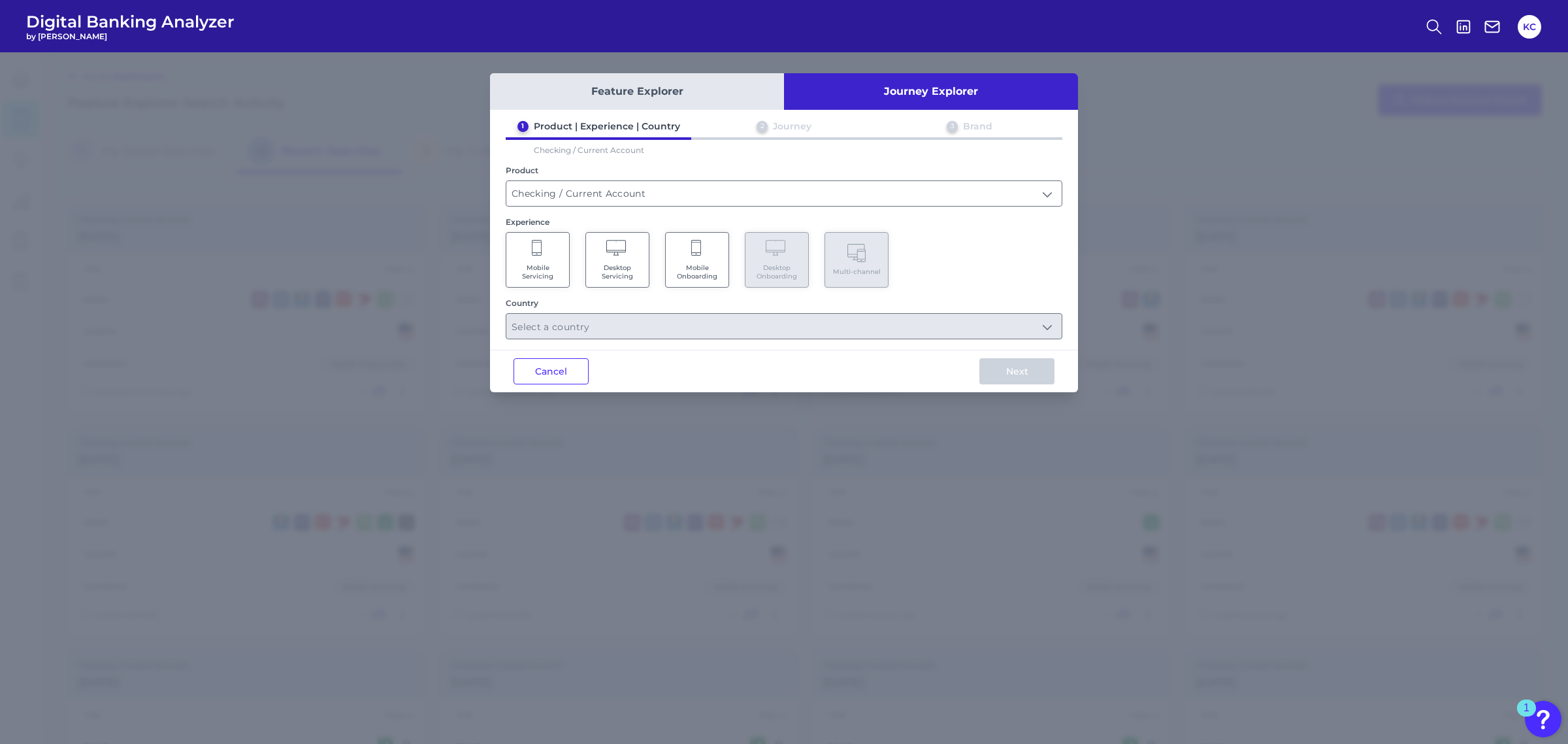
click at [703, 265] on span "Mobile Onboarding" at bounding box center [696, 272] width 49 height 17
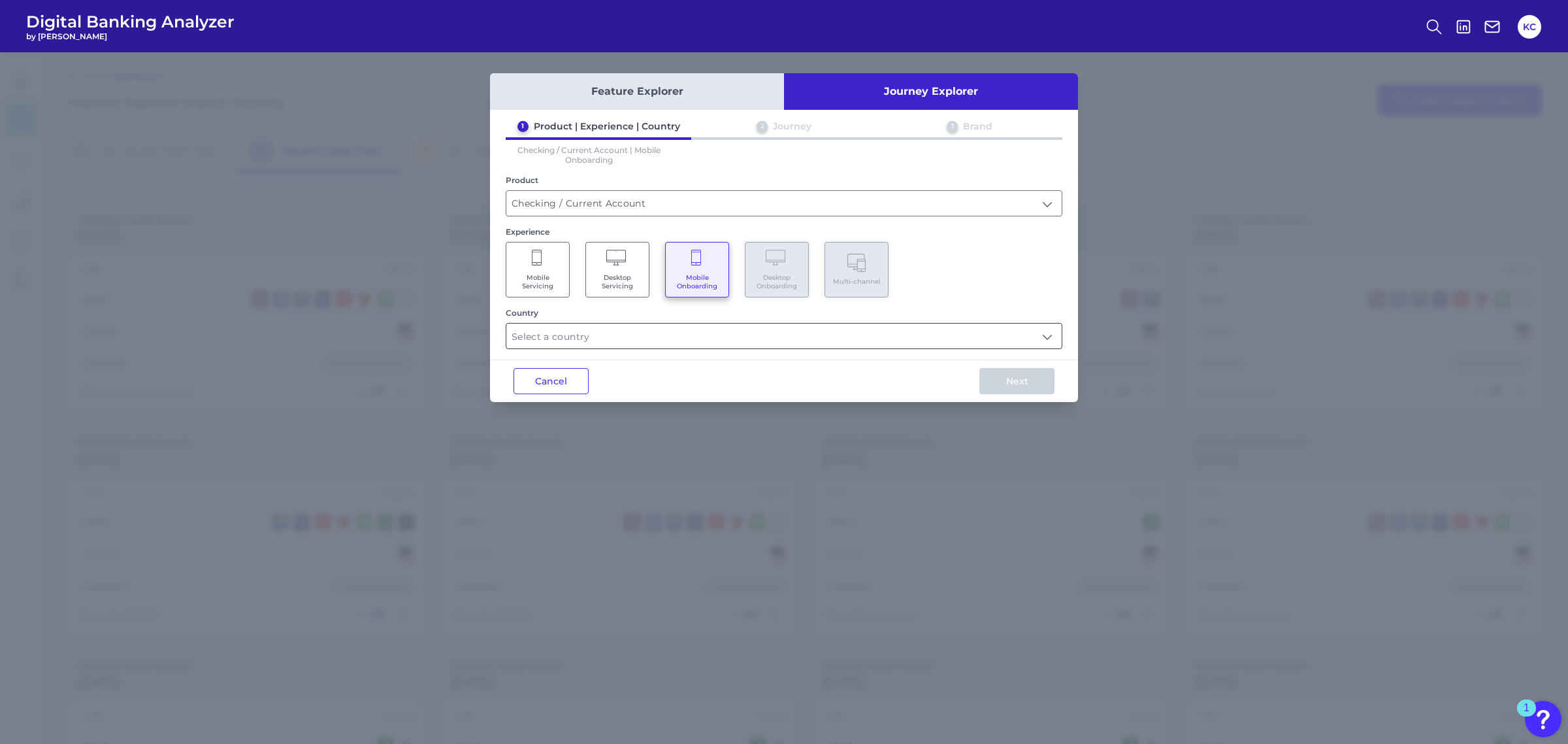
click at [662, 324] on input "text" at bounding box center [784, 336] width 555 height 25
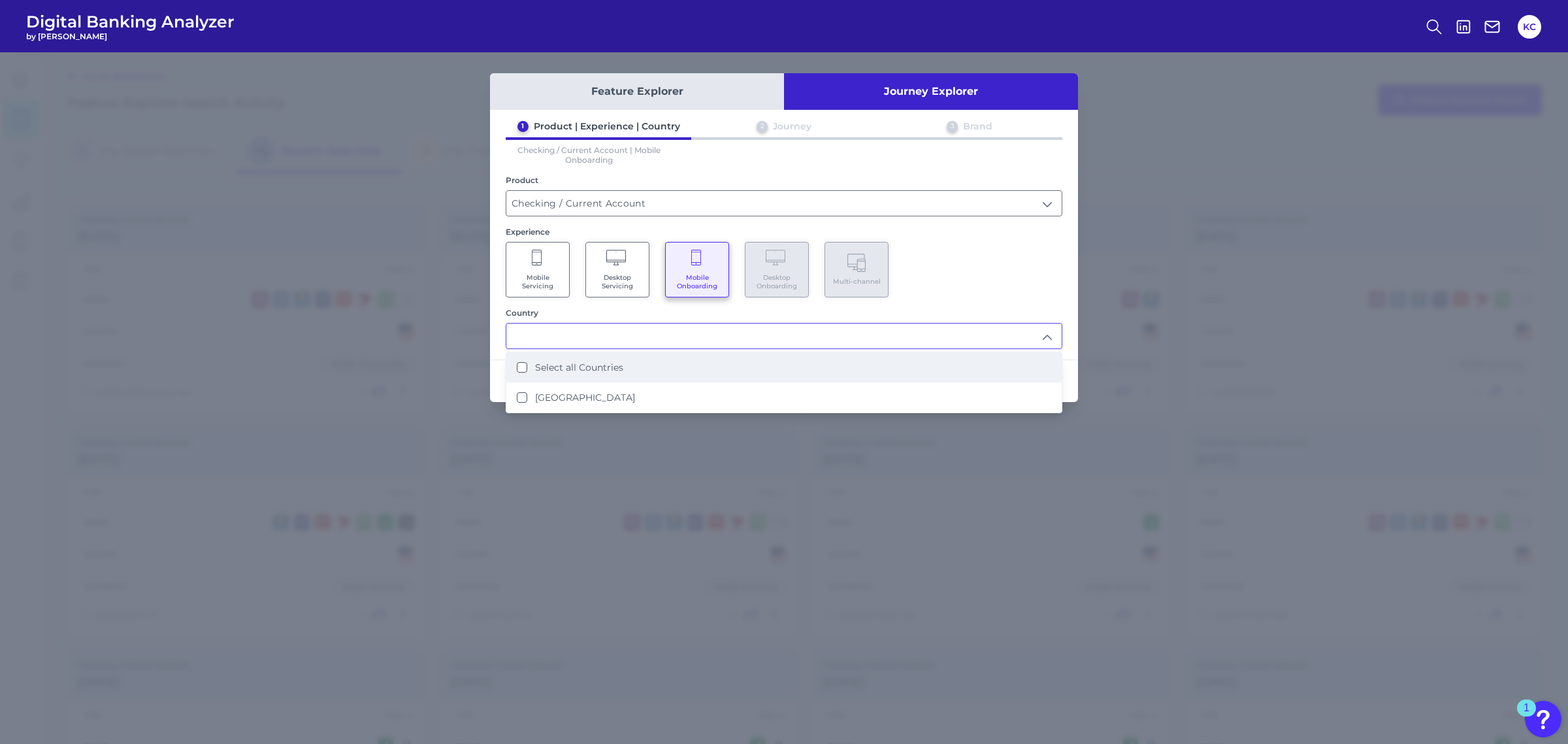
click at [599, 367] on label "Select all Countries" at bounding box center [579, 367] width 88 height 11
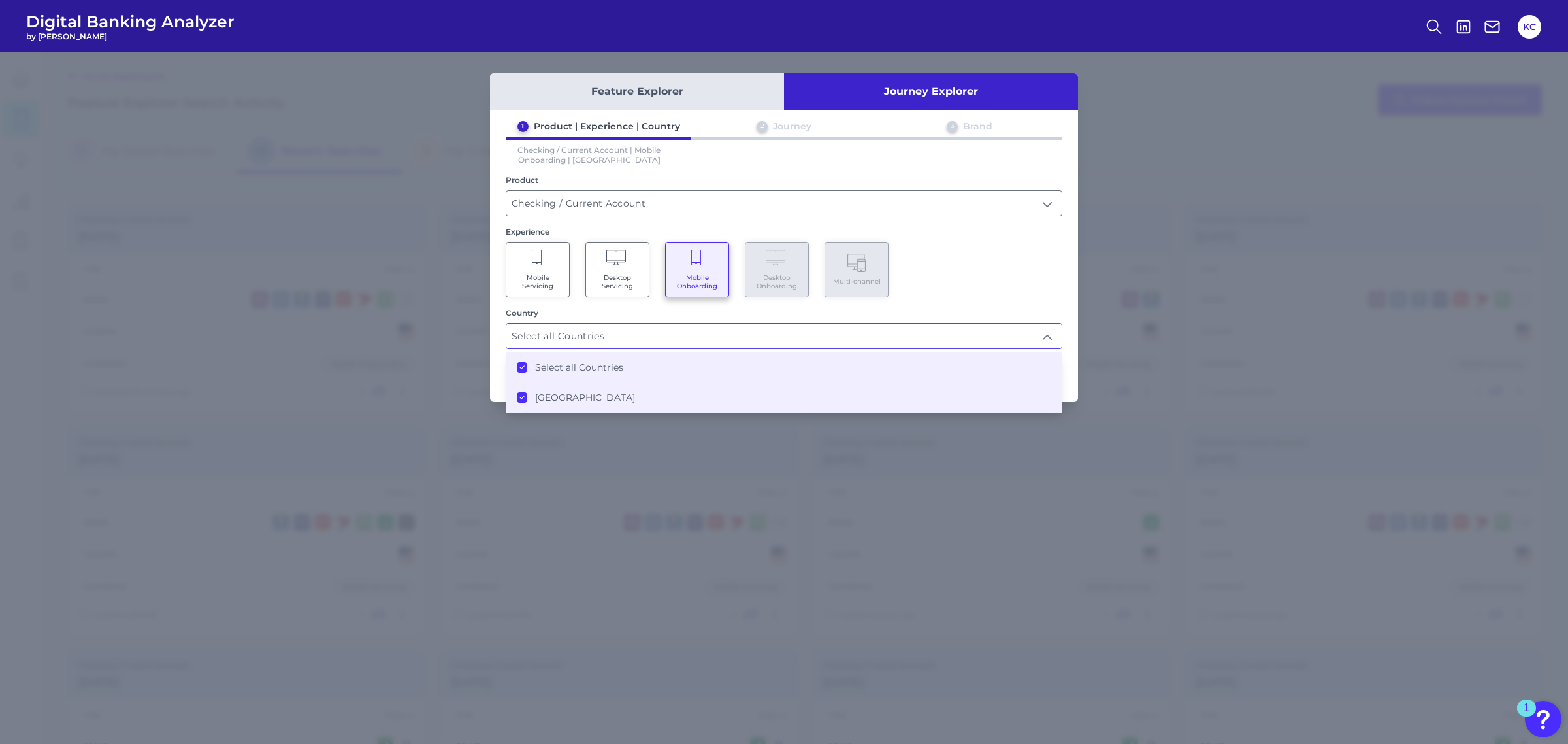
type input "Select all Countries"
click at [1055, 259] on div "Mobile Servicing Desktop Servicing Mobile Onboarding Desktop Onboarding Multi-c…" at bounding box center [784, 270] width 557 height 56
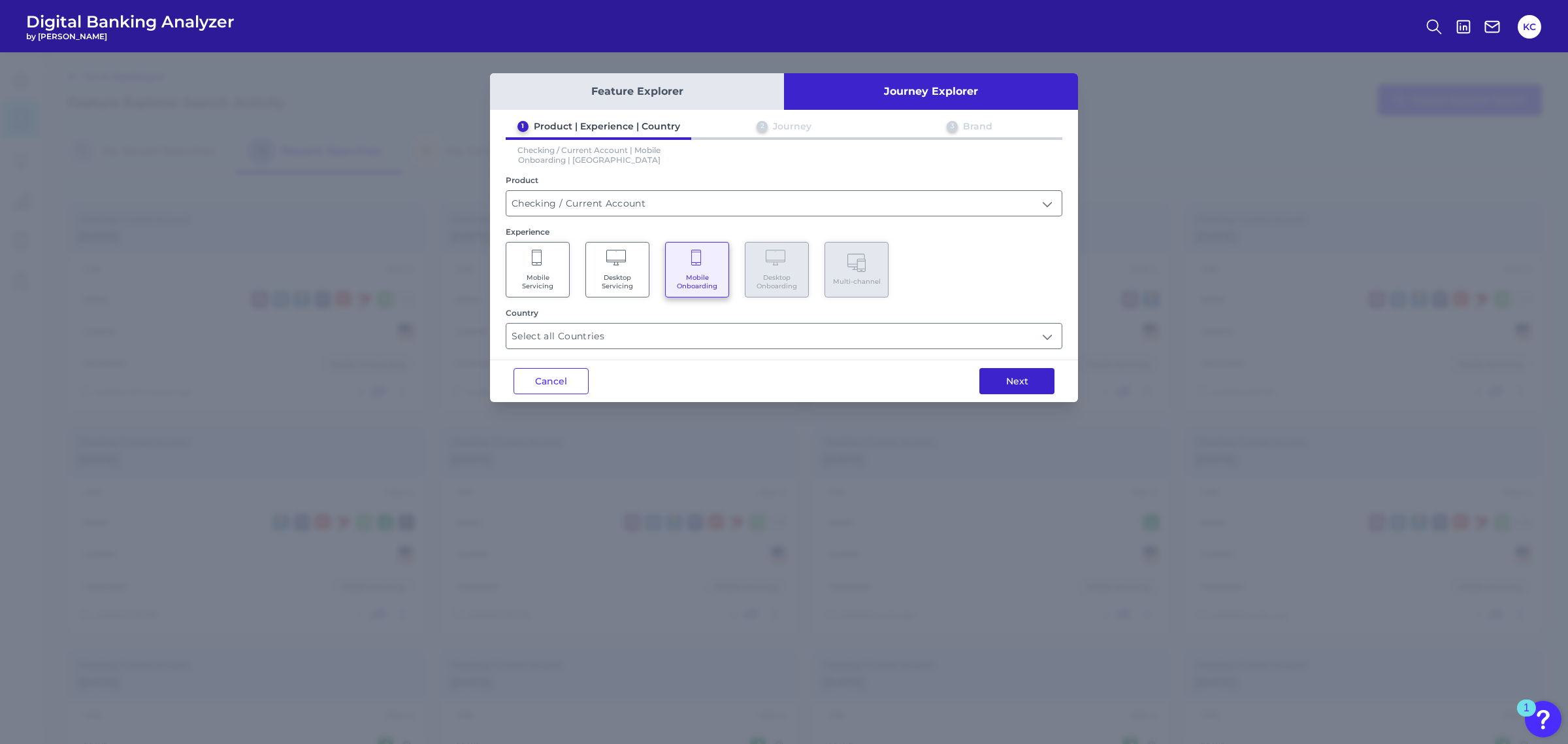
click at [1023, 386] on button "Next" at bounding box center [1016, 381] width 75 height 26
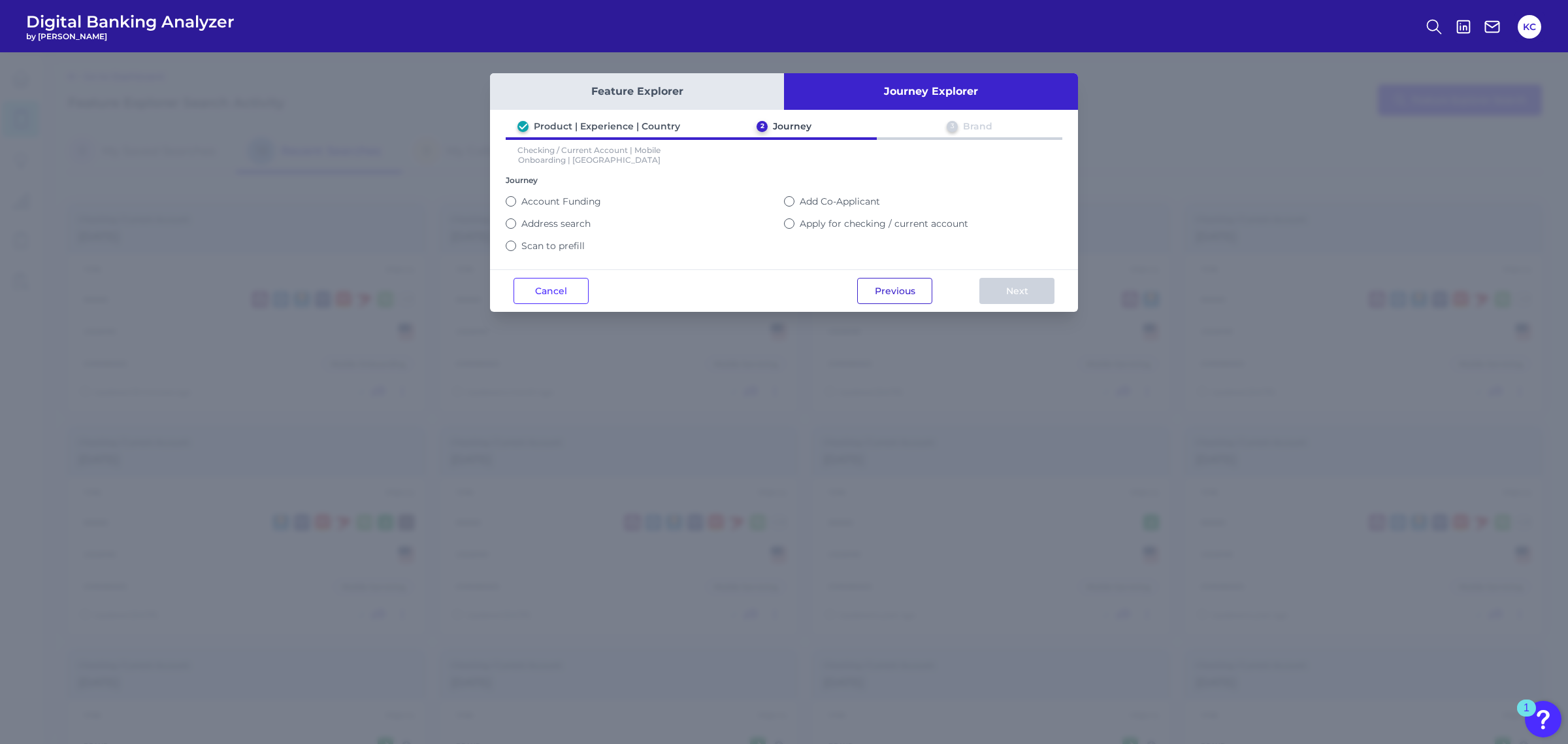
click at [894, 286] on button "Previous" at bounding box center [895, 291] width 75 height 26
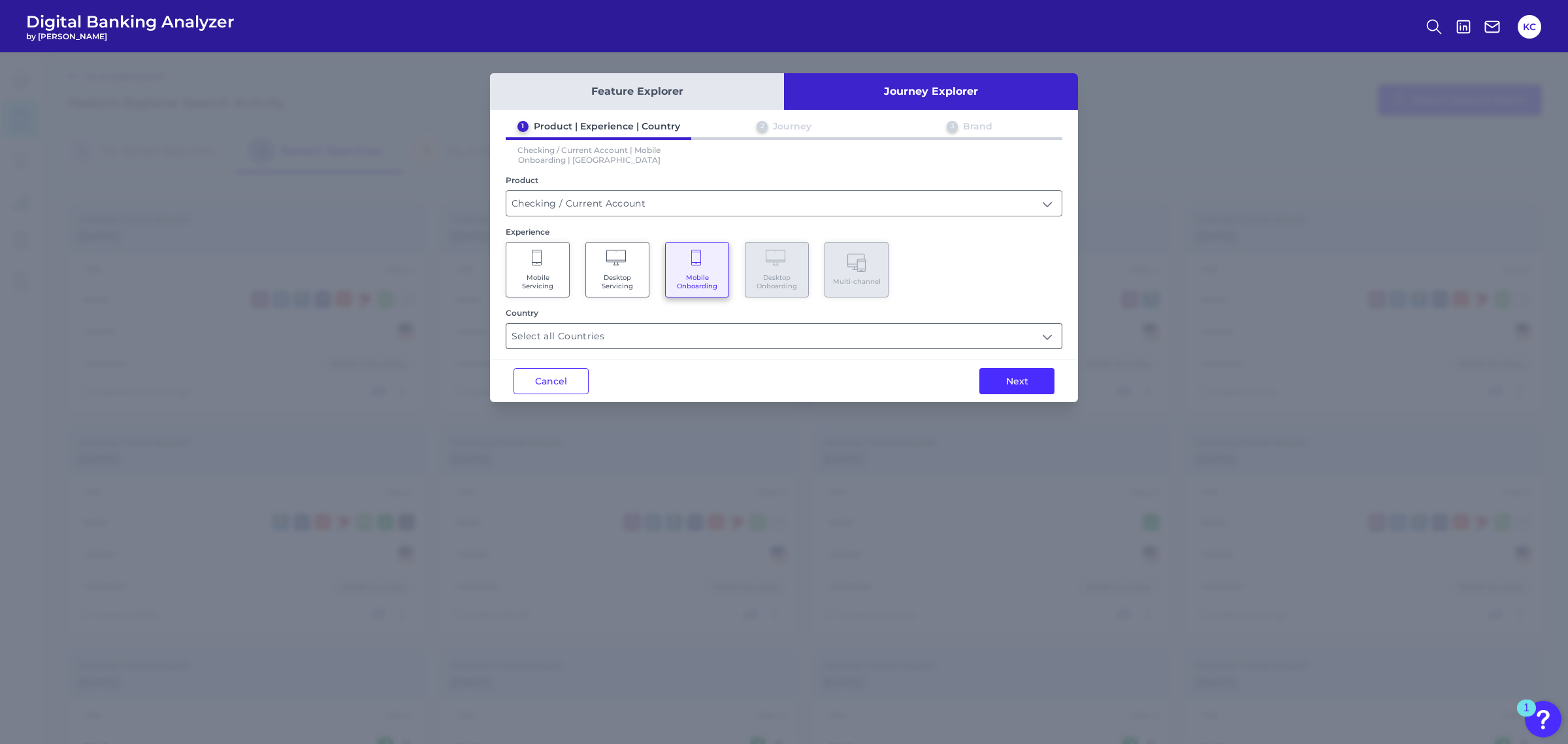
click at [531, 274] on span "Mobile Servicing" at bounding box center [537, 282] width 49 height 17
click at [634, 337] on input "text" at bounding box center [784, 336] width 555 height 25
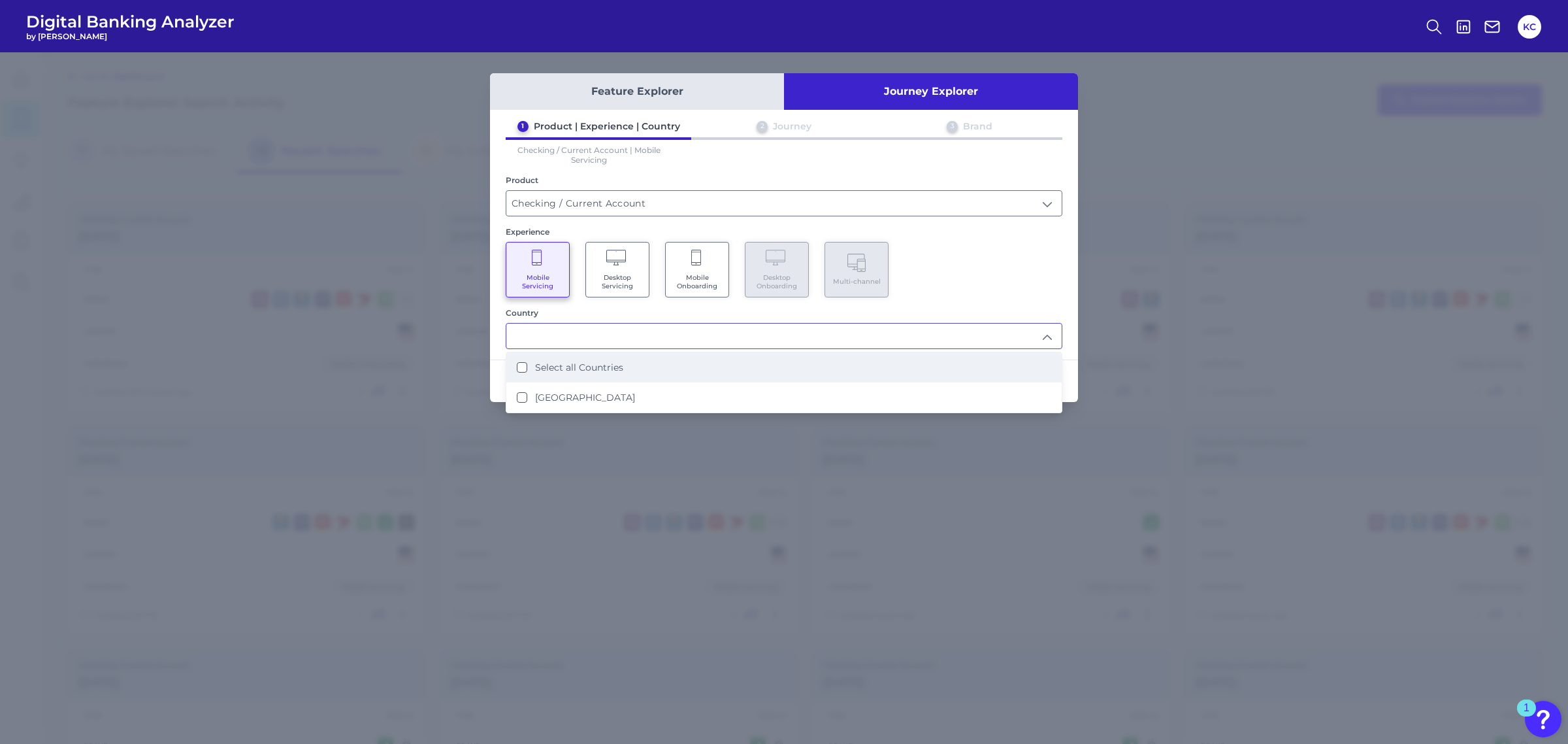
click at [616, 367] on label "Select all Countries" at bounding box center [579, 367] width 88 height 11
type input "Select all Countries"
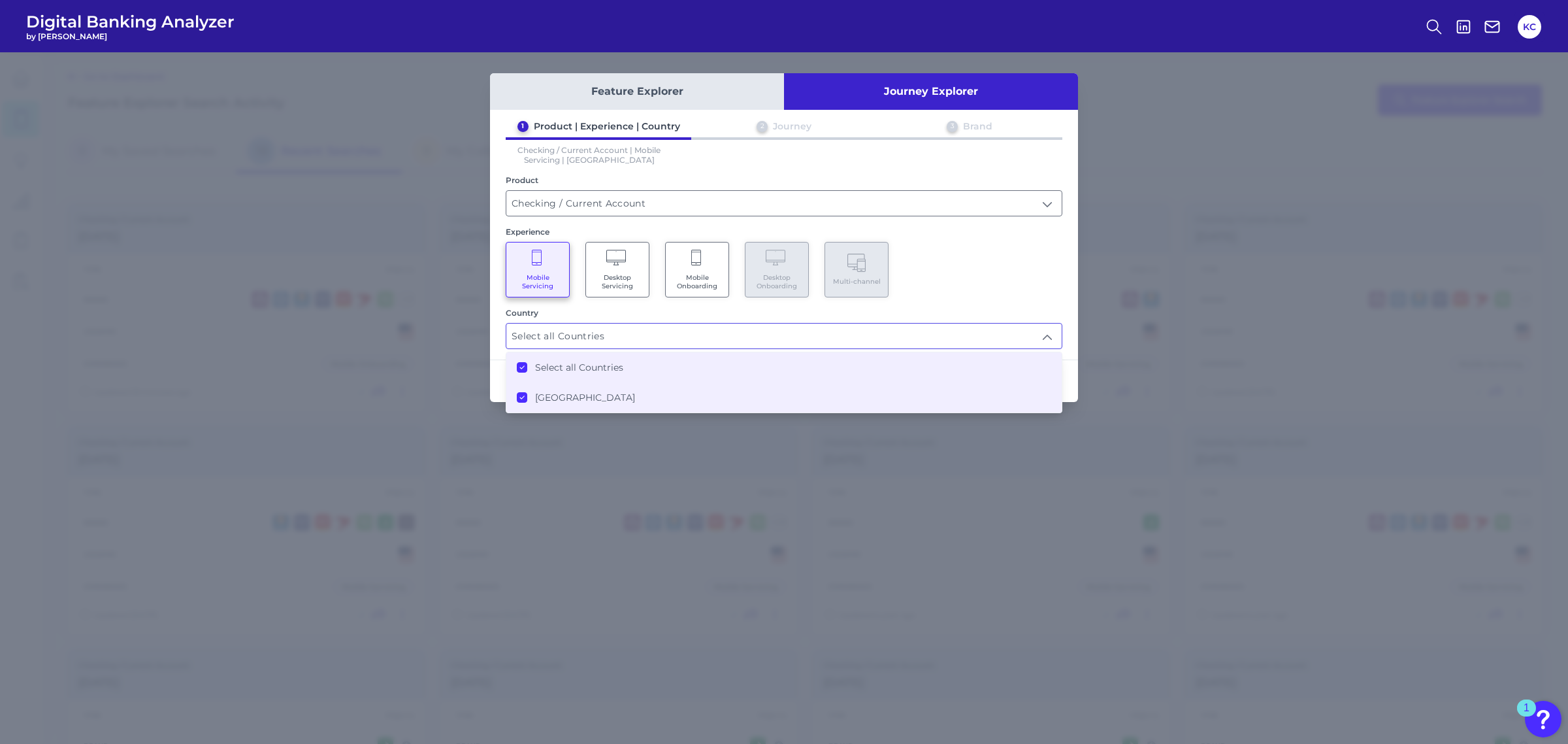
click at [940, 289] on div "Mobile Servicing Desktop Servicing Mobile Onboarding Desktop Onboarding Multi-c…" at bounding box center [784, 270] width 557 height 56
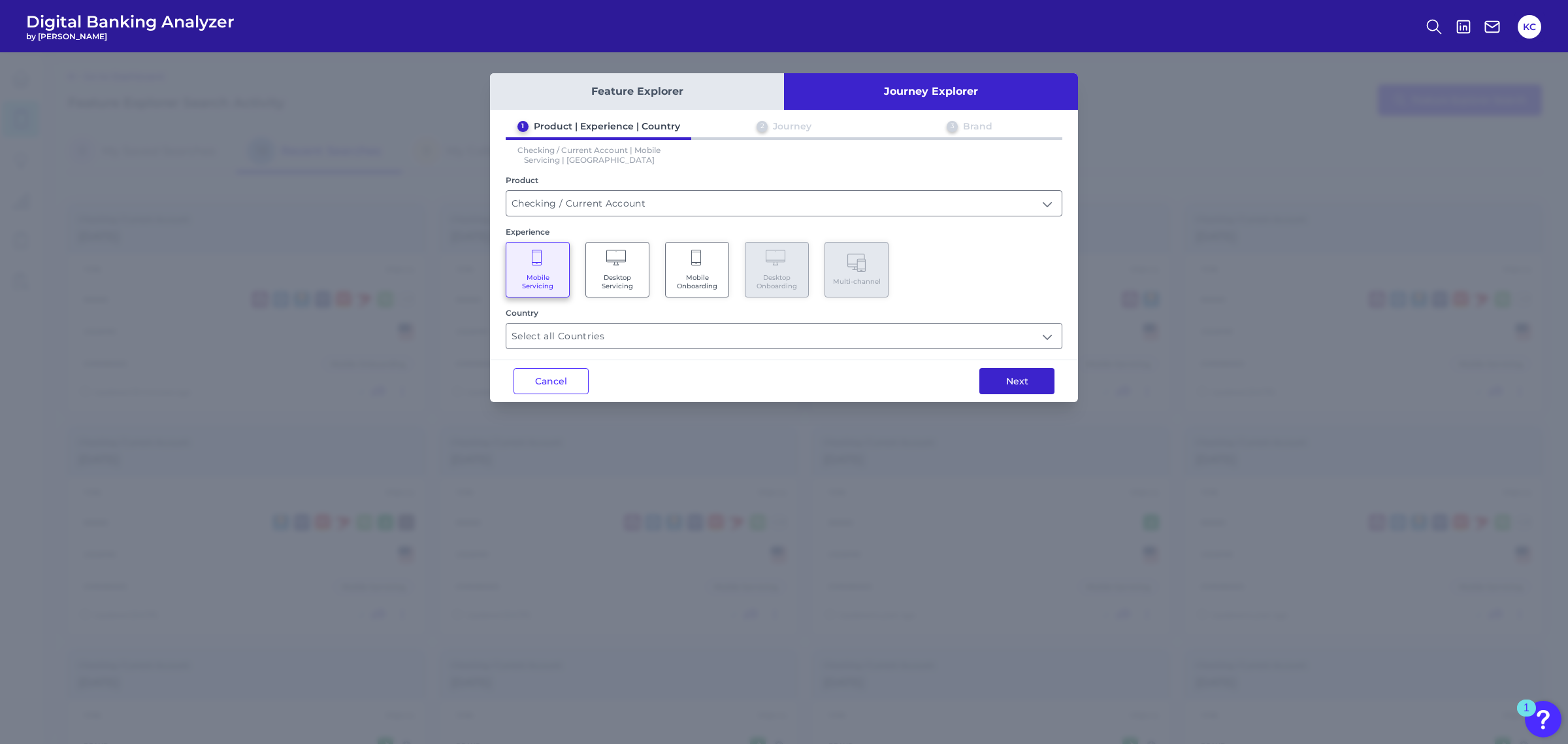
click at [1011, 382] on button "Next" at bounding box center [1016, 381] width 75 height 26
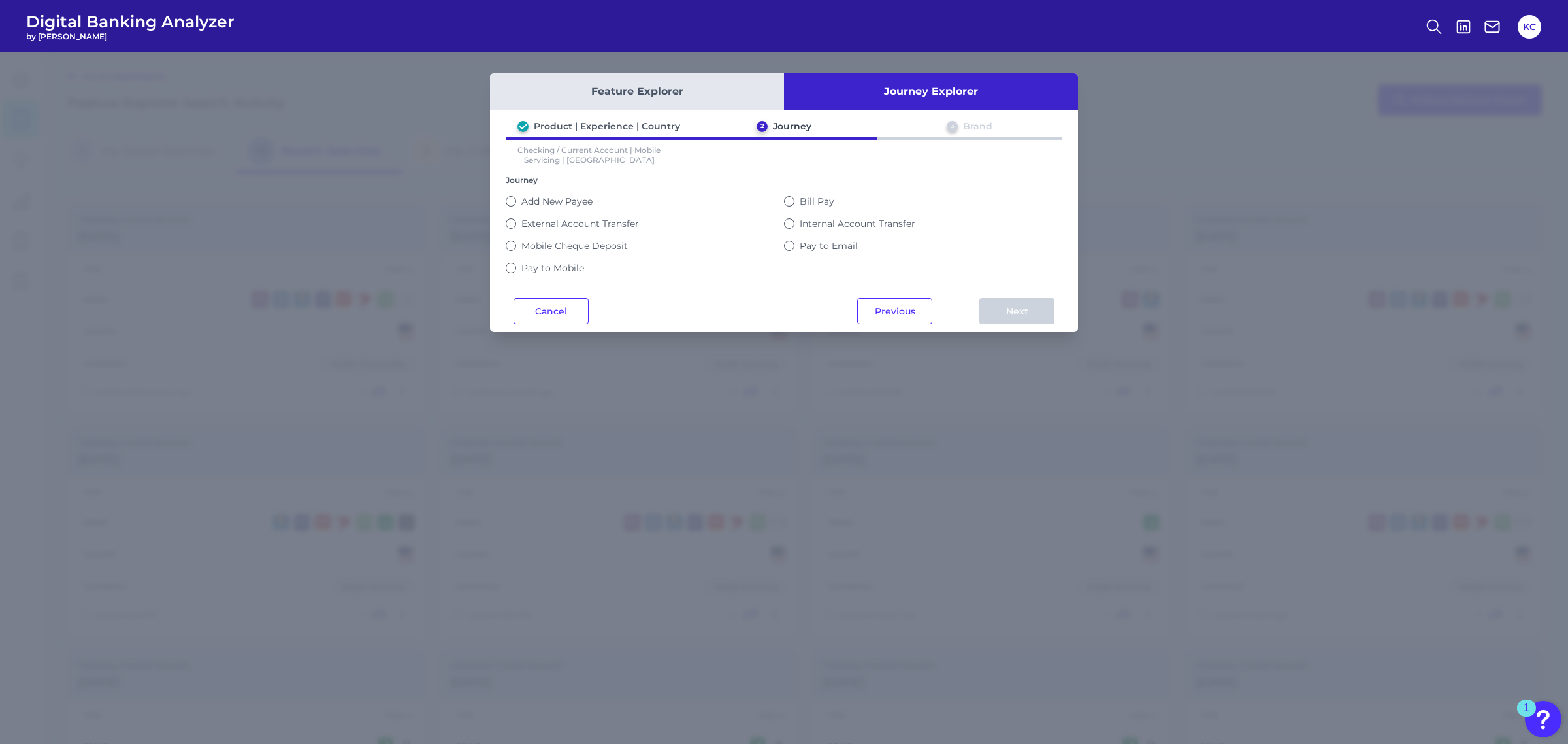
click at [570, 266] on label "Pay to Mobile" at bounding box center [552, 268] width 63 height 11
click at [516, 266] on button "Pay to Mobile" at bounding box center [511, 268] width 11 height 11
click at [1015, 304] on button "Next" at bounding box center [1016, 311] width 75 height 26
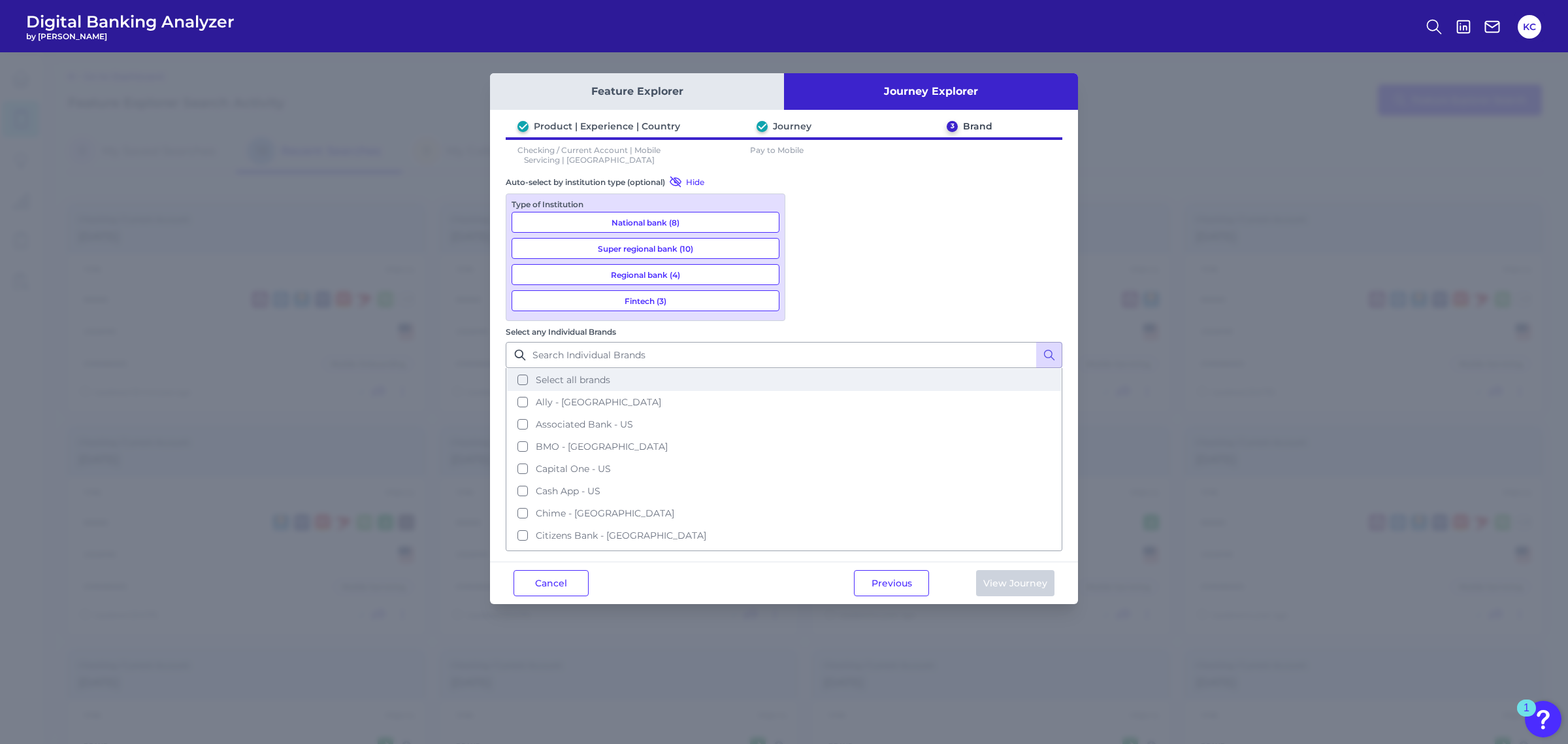
click at [610, 374] on span "Select all brands" at bounding box center [573, 380] width 74 height 11
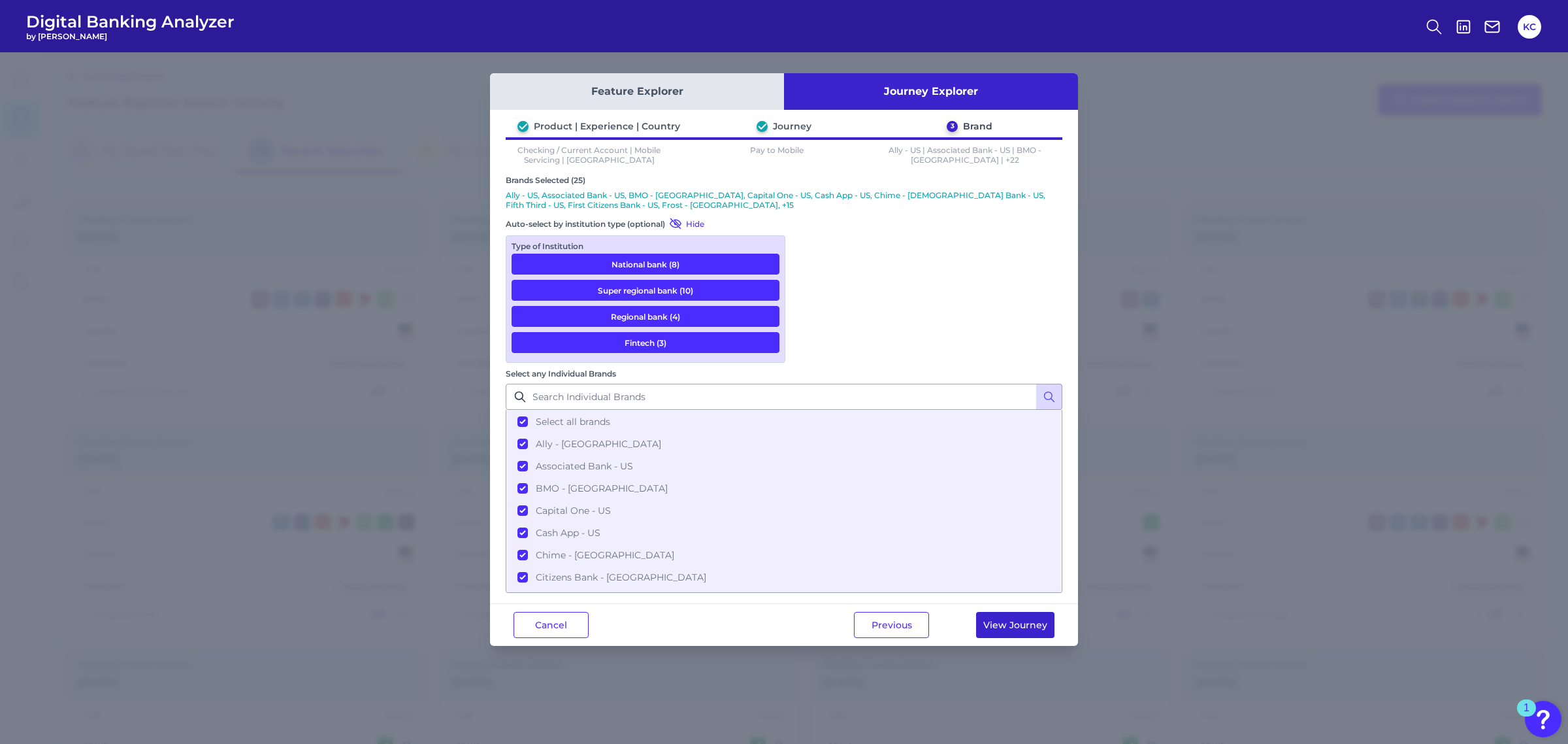
click at [1033, 612] on button "View Journey" at bounding box center [1016, 624] width 79 height 26
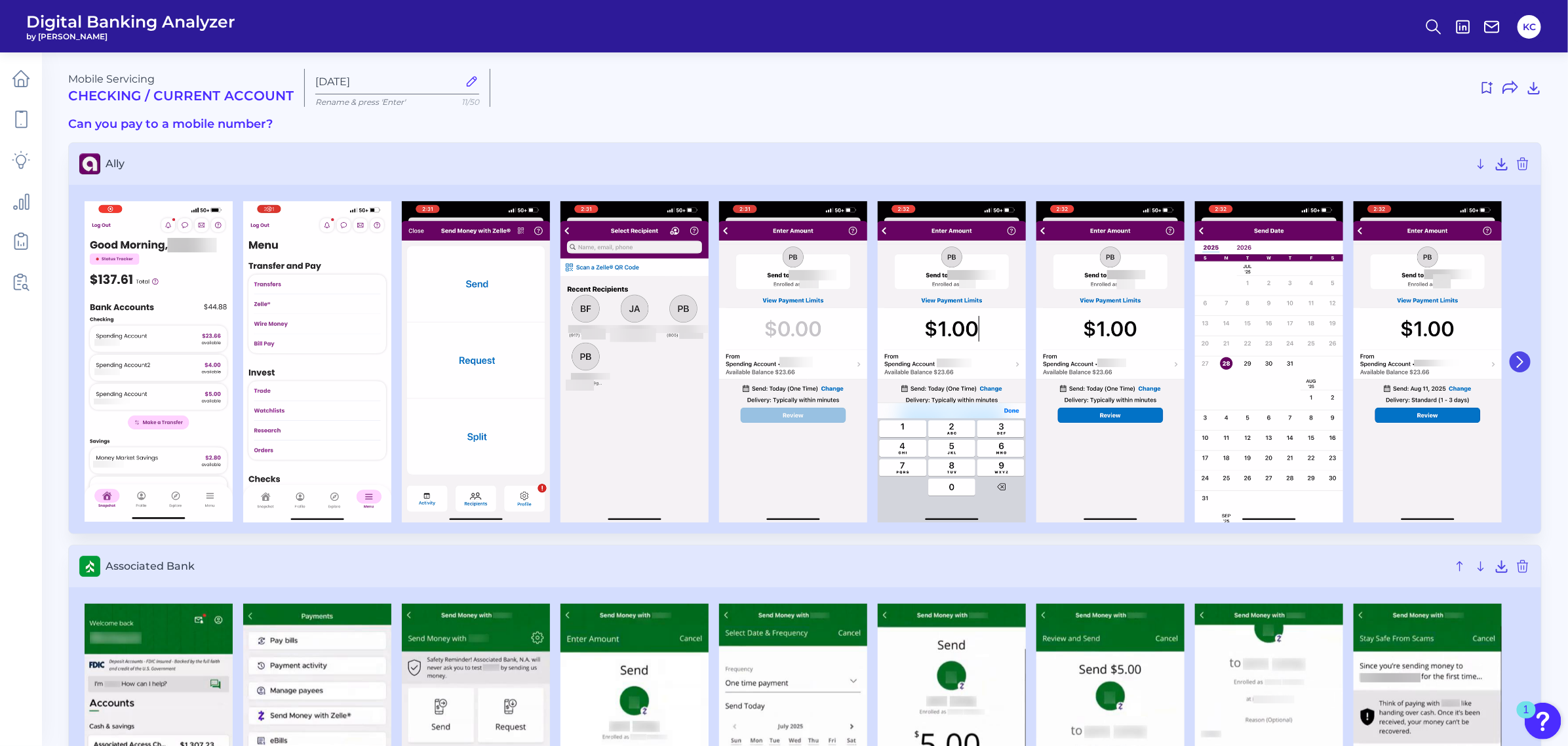
click at [1392, 359] on icon at bounding box center [1520, 362] width 11 height 11
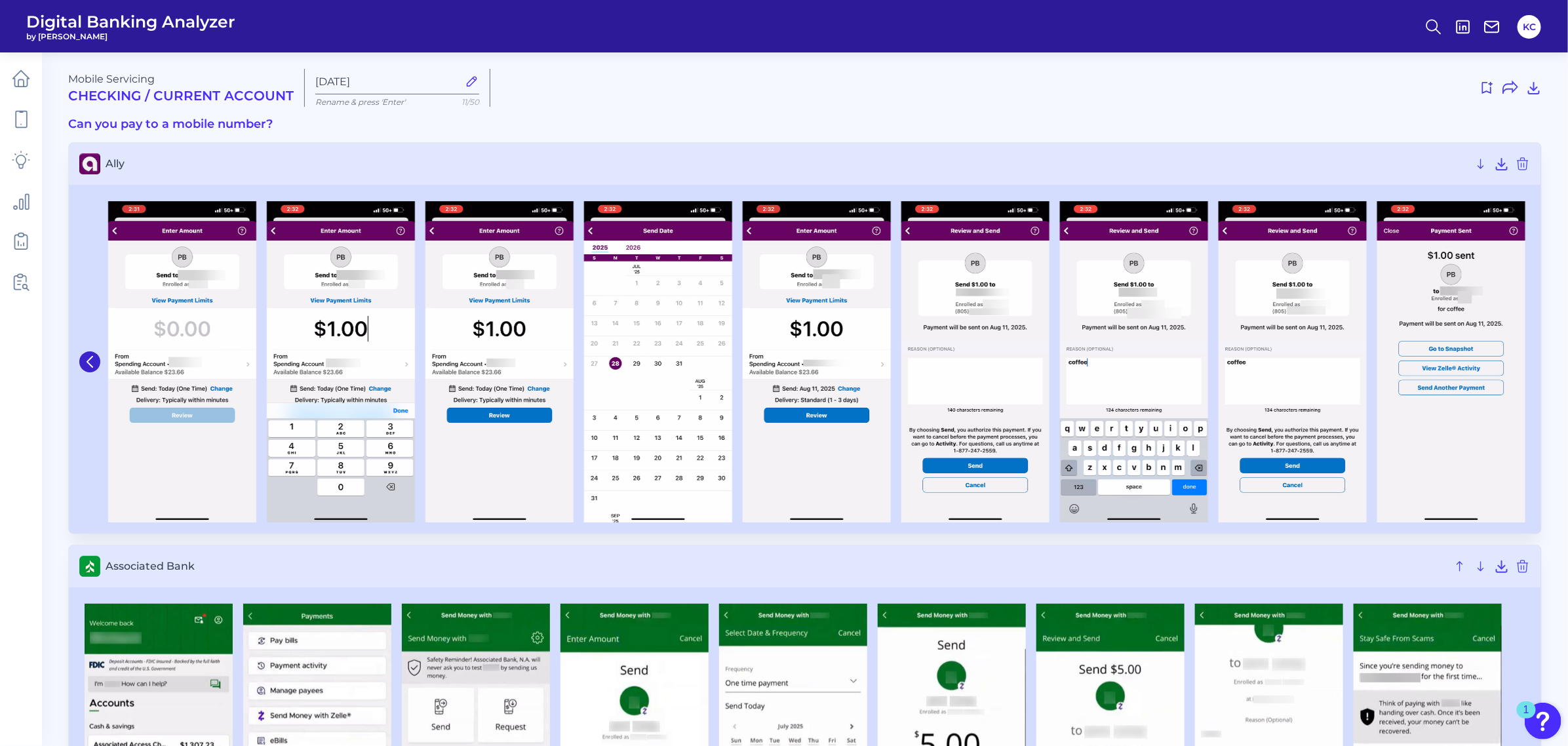
scroll to position [273, 0]
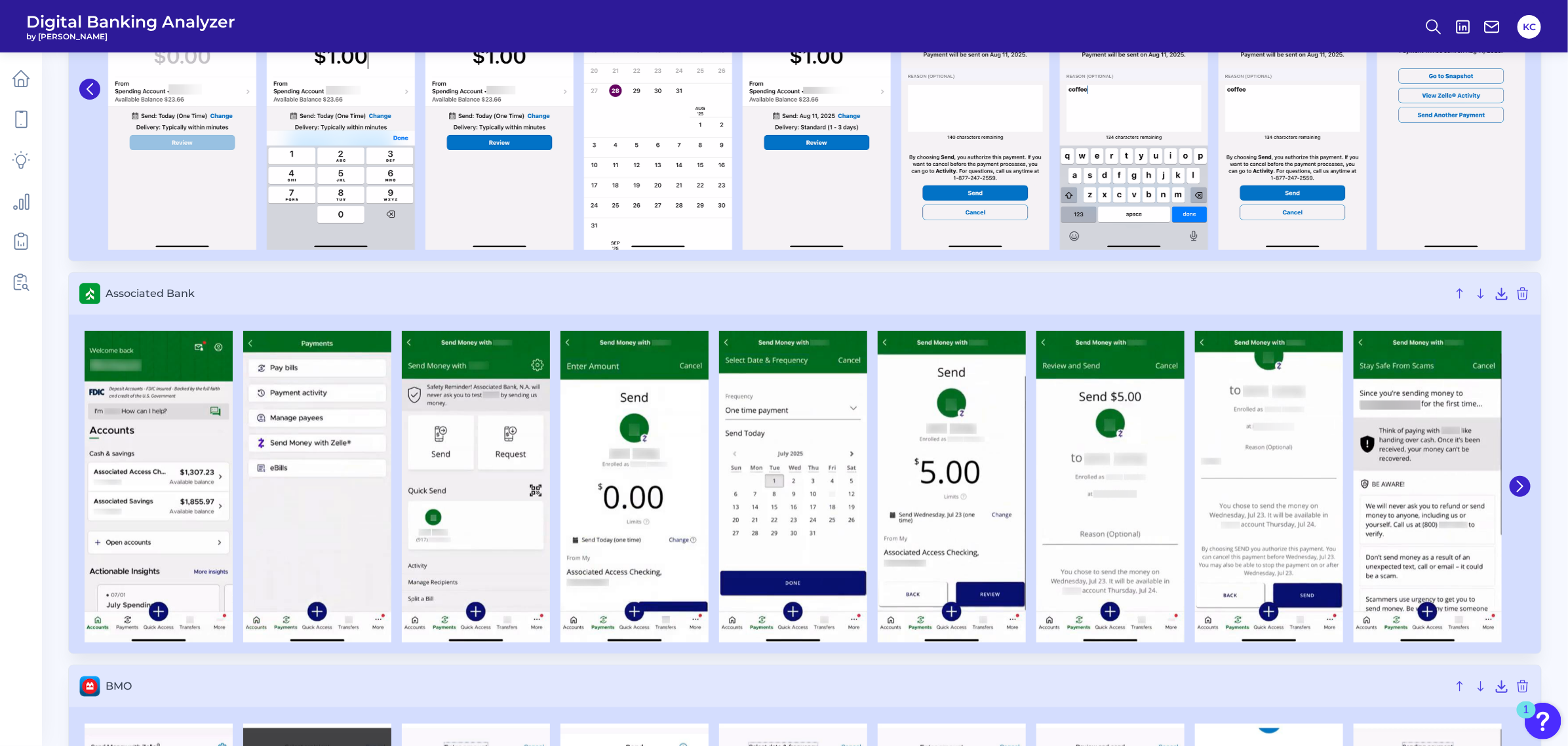
click at [1392, 479] on div at bounding box center [805, 486] width 1472 height 334
click at [1392, 486] on div at bounding box center [805, 486] width 1472 height 334
click at [1392, 493] on button at bounding box center [1519, 486] width 21 height 21
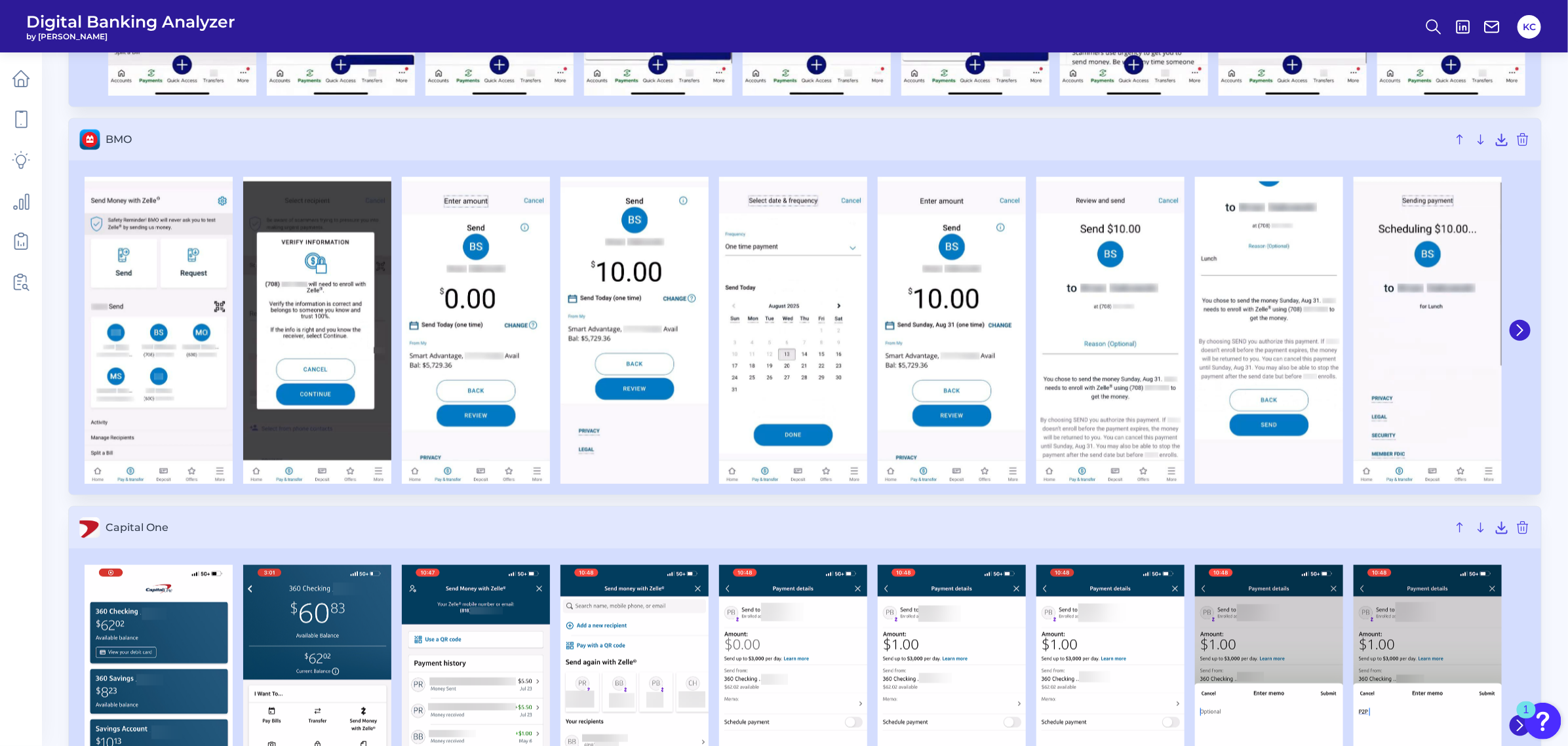
scroll to position [546, 0]
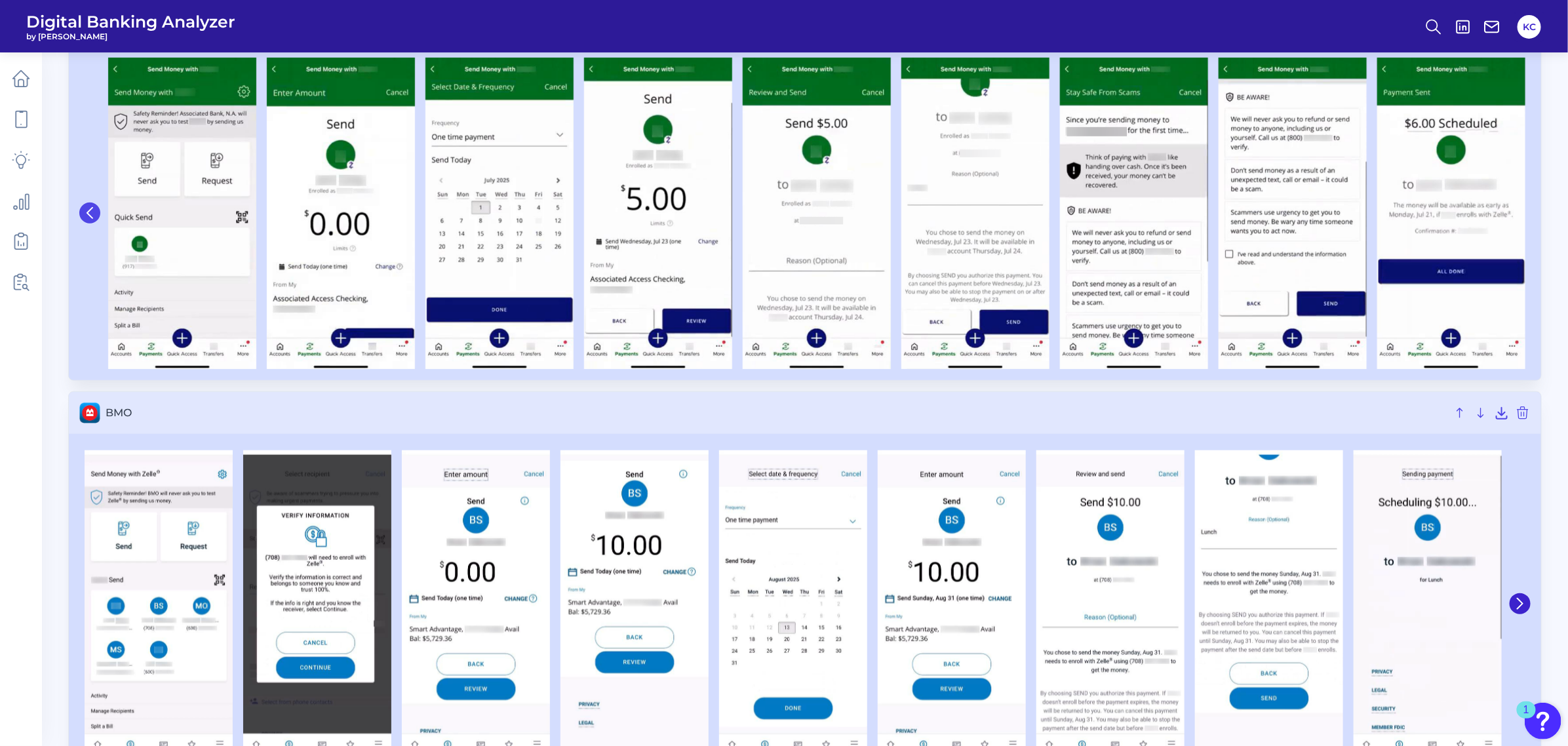
click at [87, 208] on icon at bounding box center [90, 213] width 11 height 11
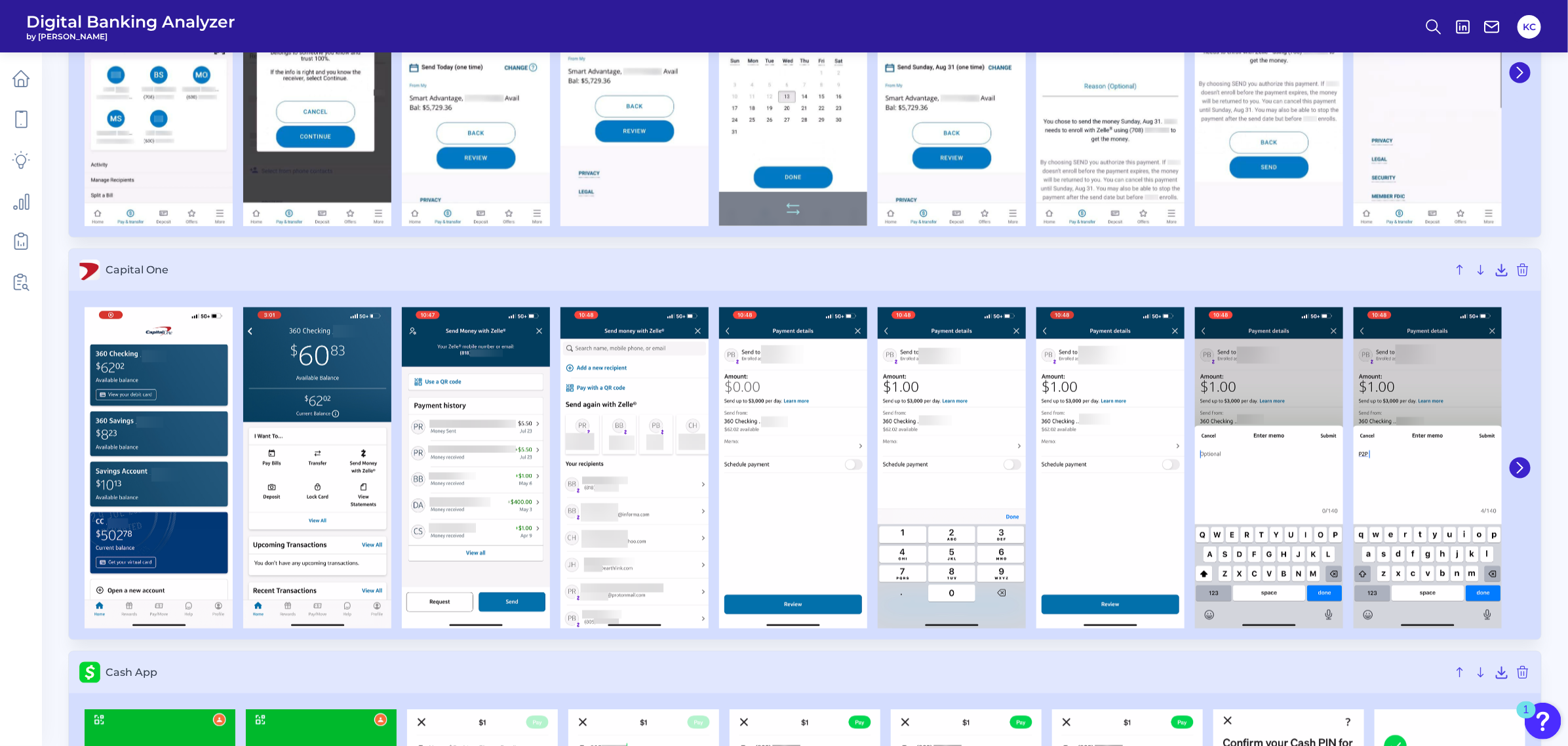
scroll to position [1092, 0]
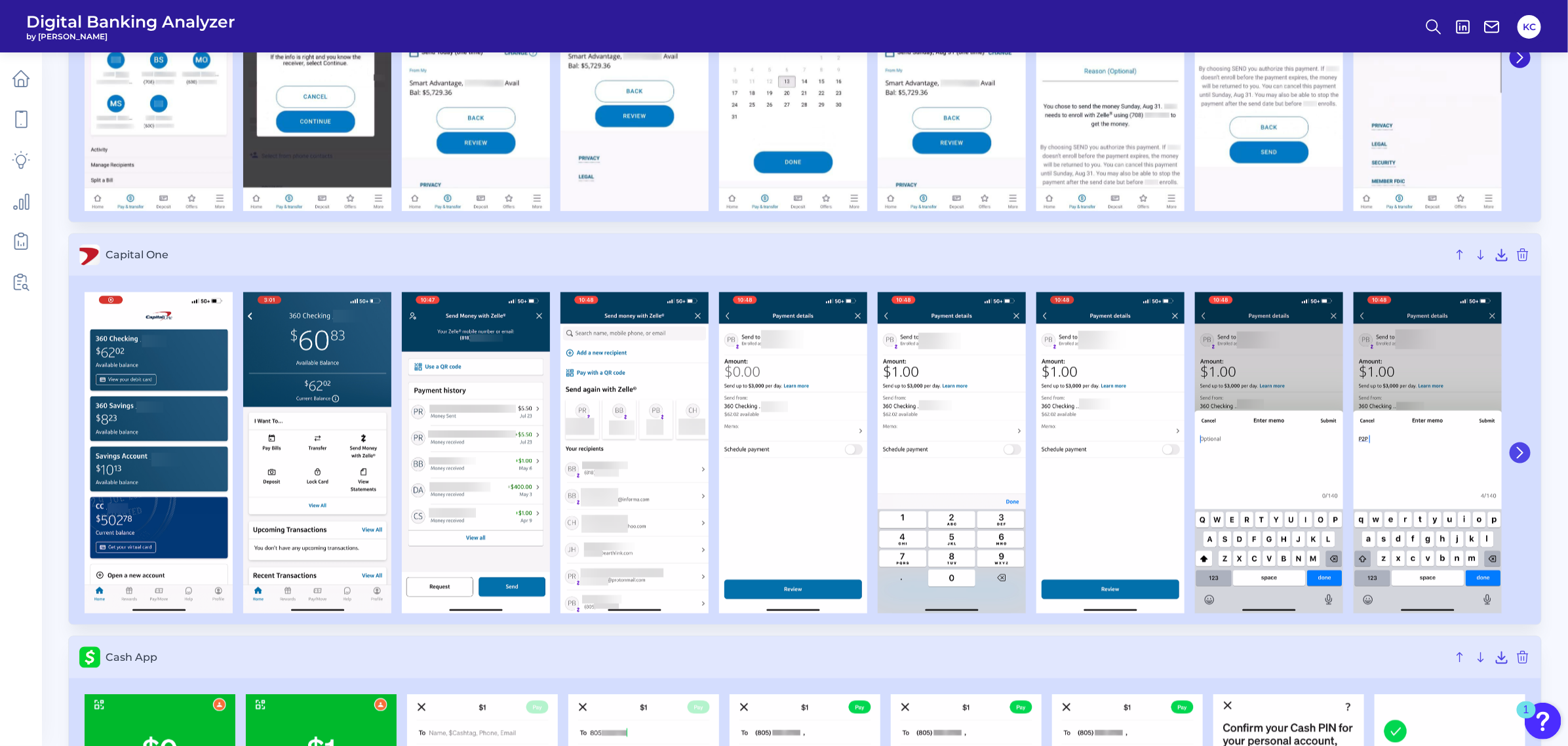
click at [1392, 459] on button at bounding box center [1519, 452] width 21 height 21
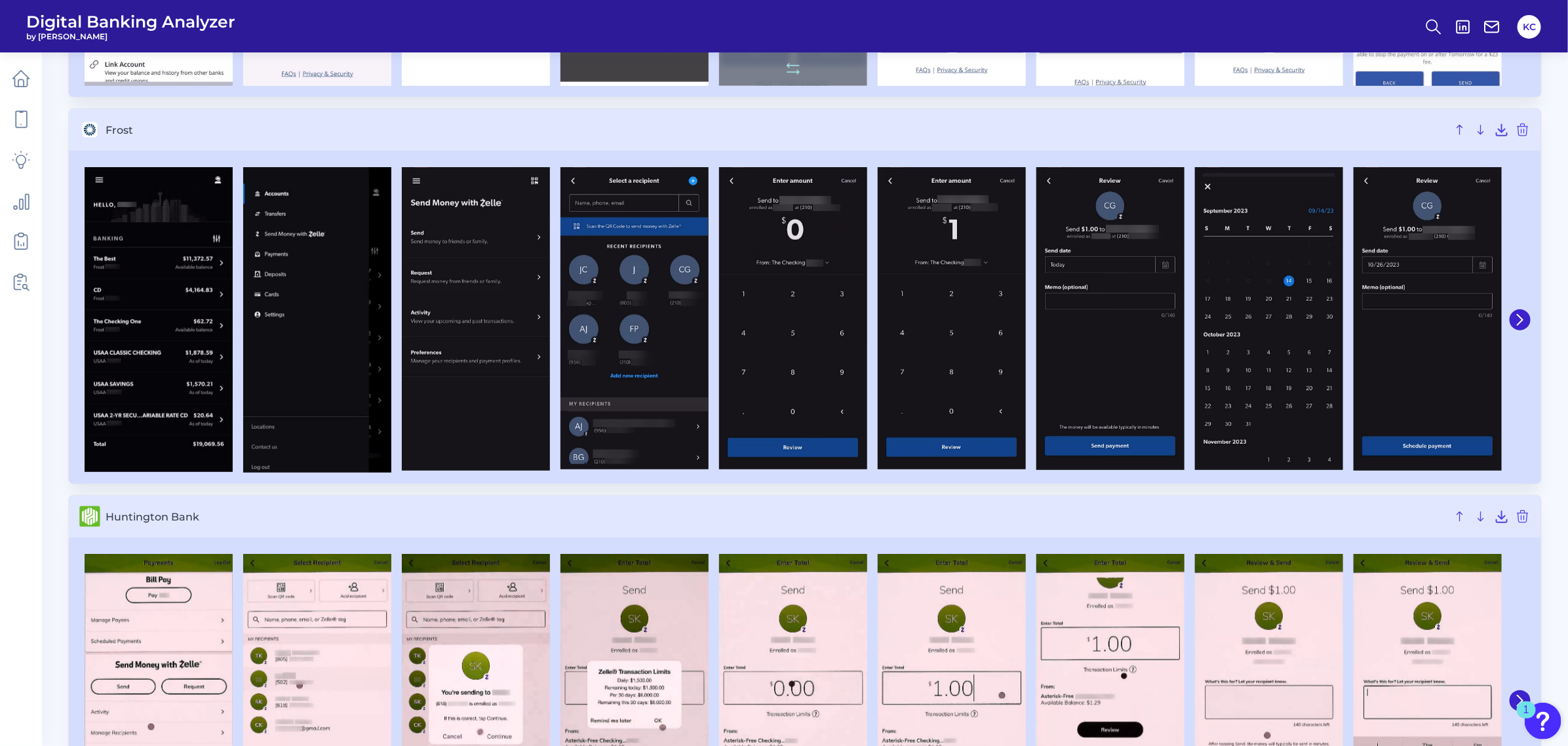
scroll to position [3550, 0]
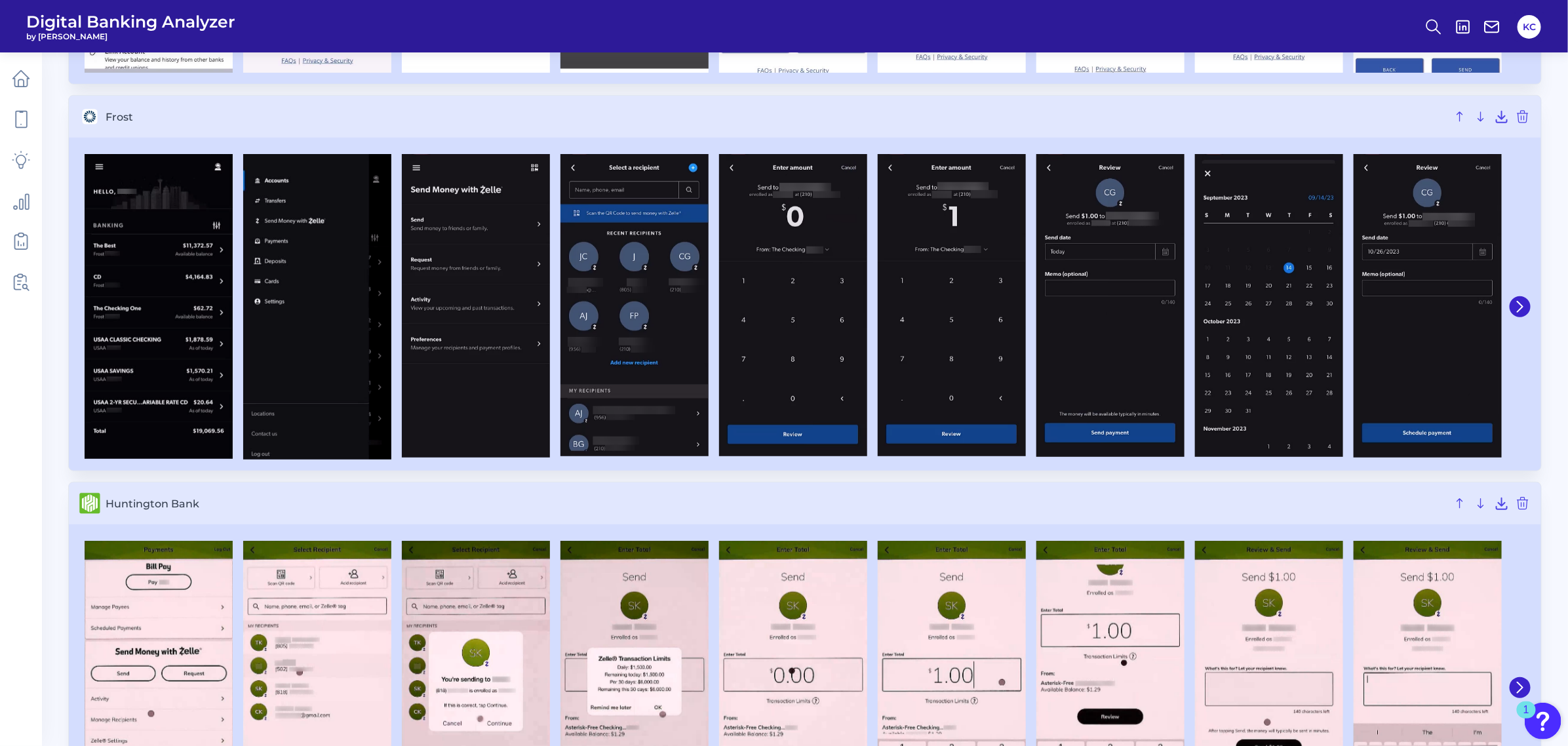
click at [1392, 310] on div at bounding box center [805, 307] width 1472 height 327
click at [1392, 308] on icon at bounding box center [1519, 307] width 5 height 11
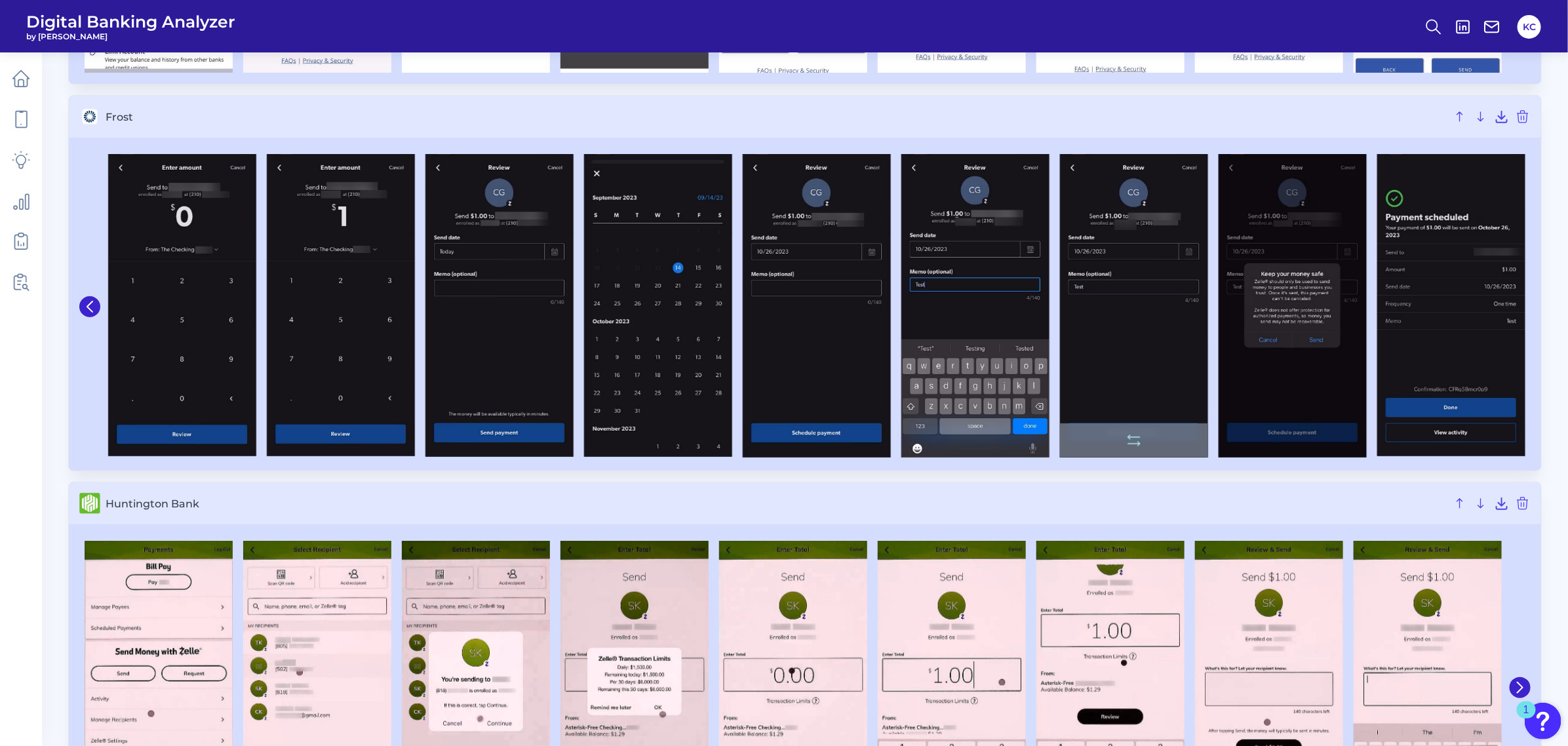
scroll to position [3823, 0]
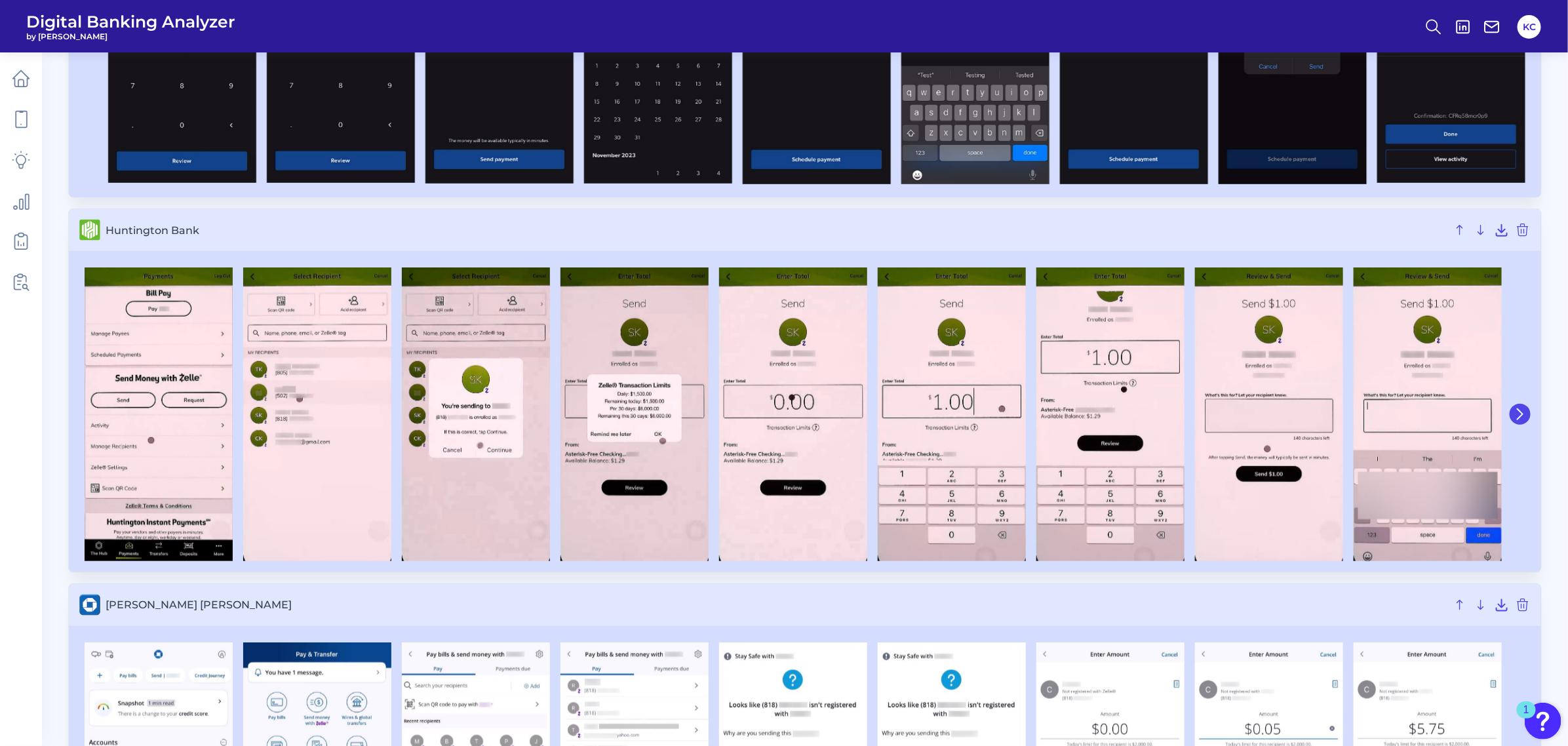
click at [1392, 416] on icon at bounding box center [1519, 414] width 5 height 11
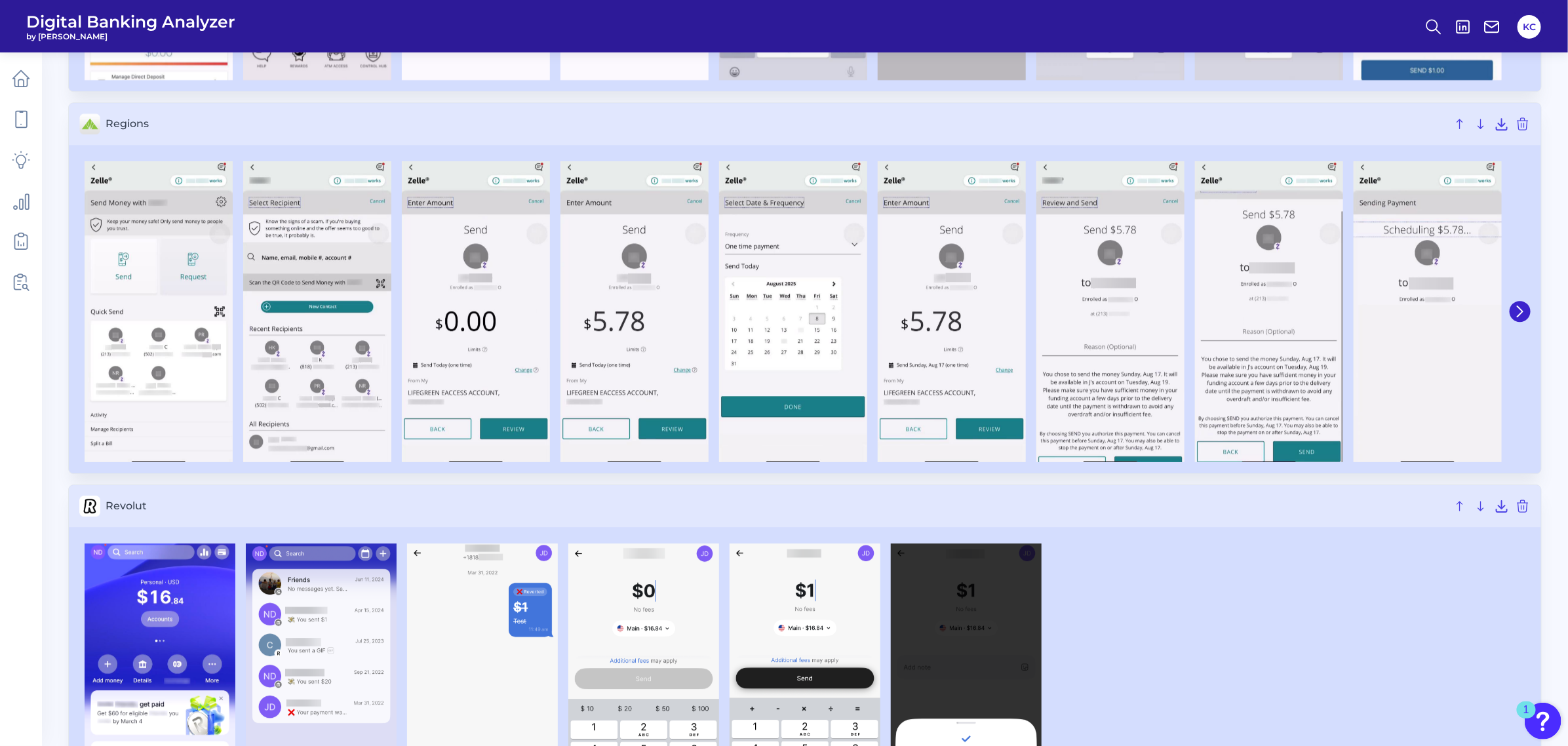
scroll to position [5735, 0]
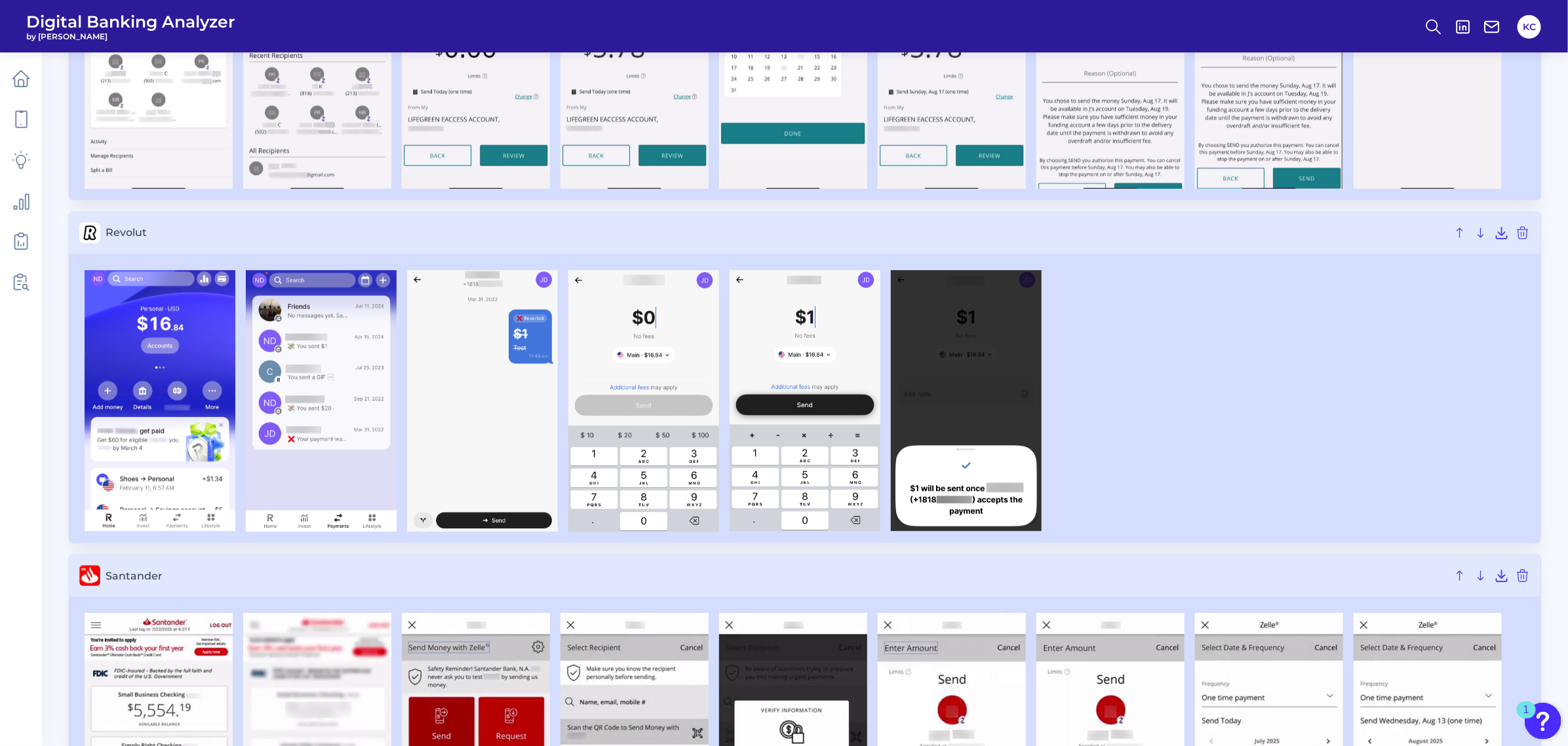
click at [116, 238] on span "Revolut" at bounding box center [776, 232] width 1341 height 12
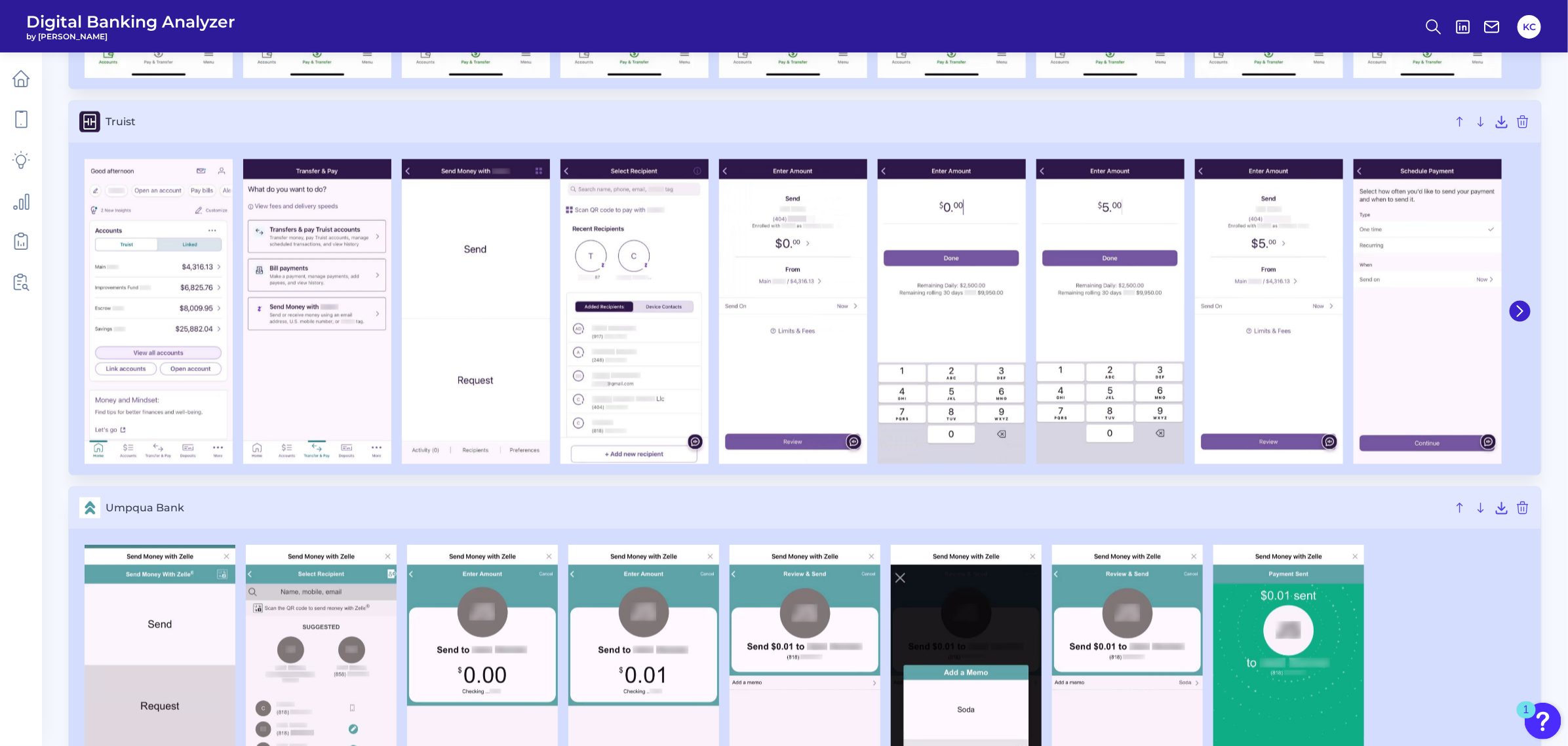
scroll to position [7374, 0]
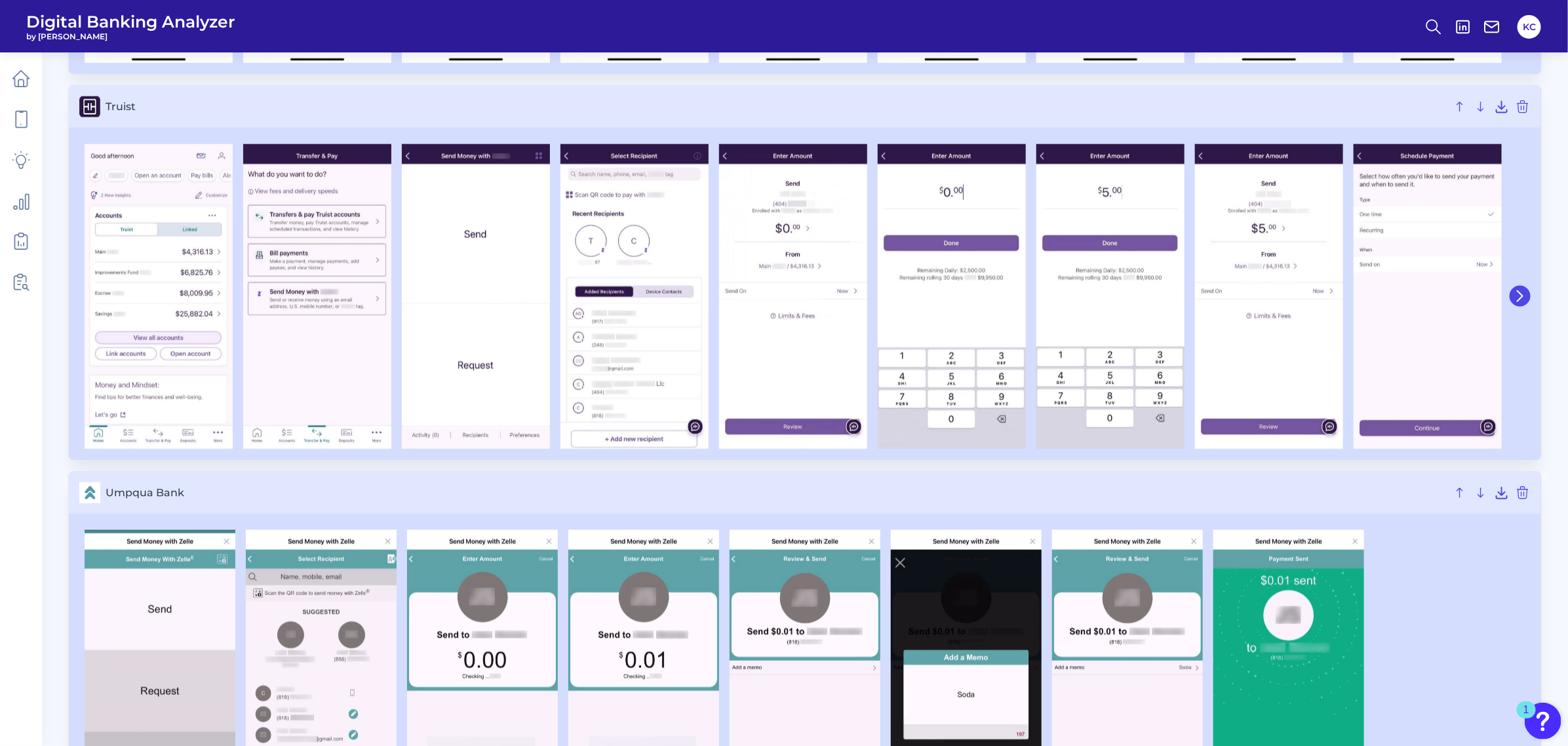
click at [1392, 307] on button at bounding box center [1519, 296] width 21 height 21
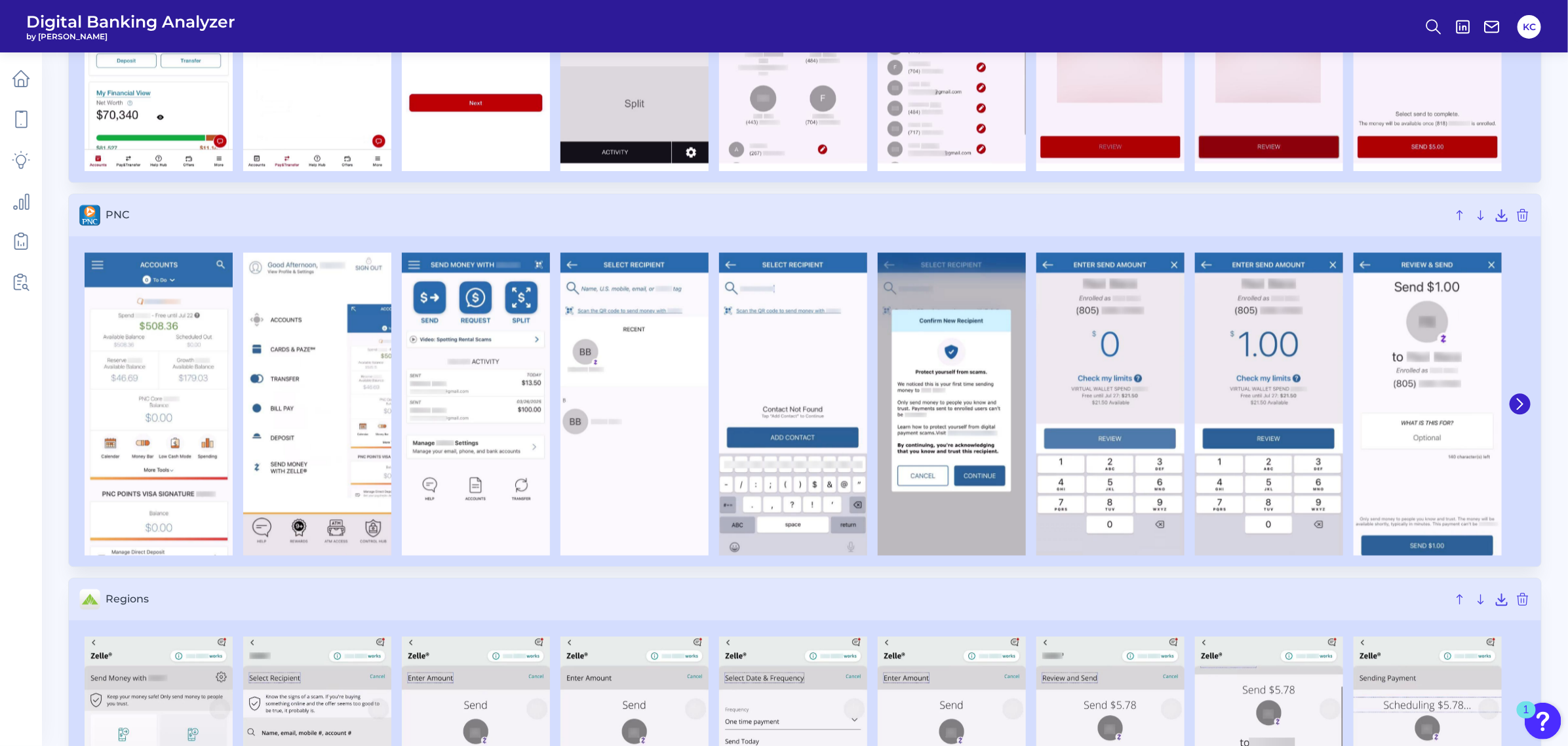
scroll to position [5533, 0]
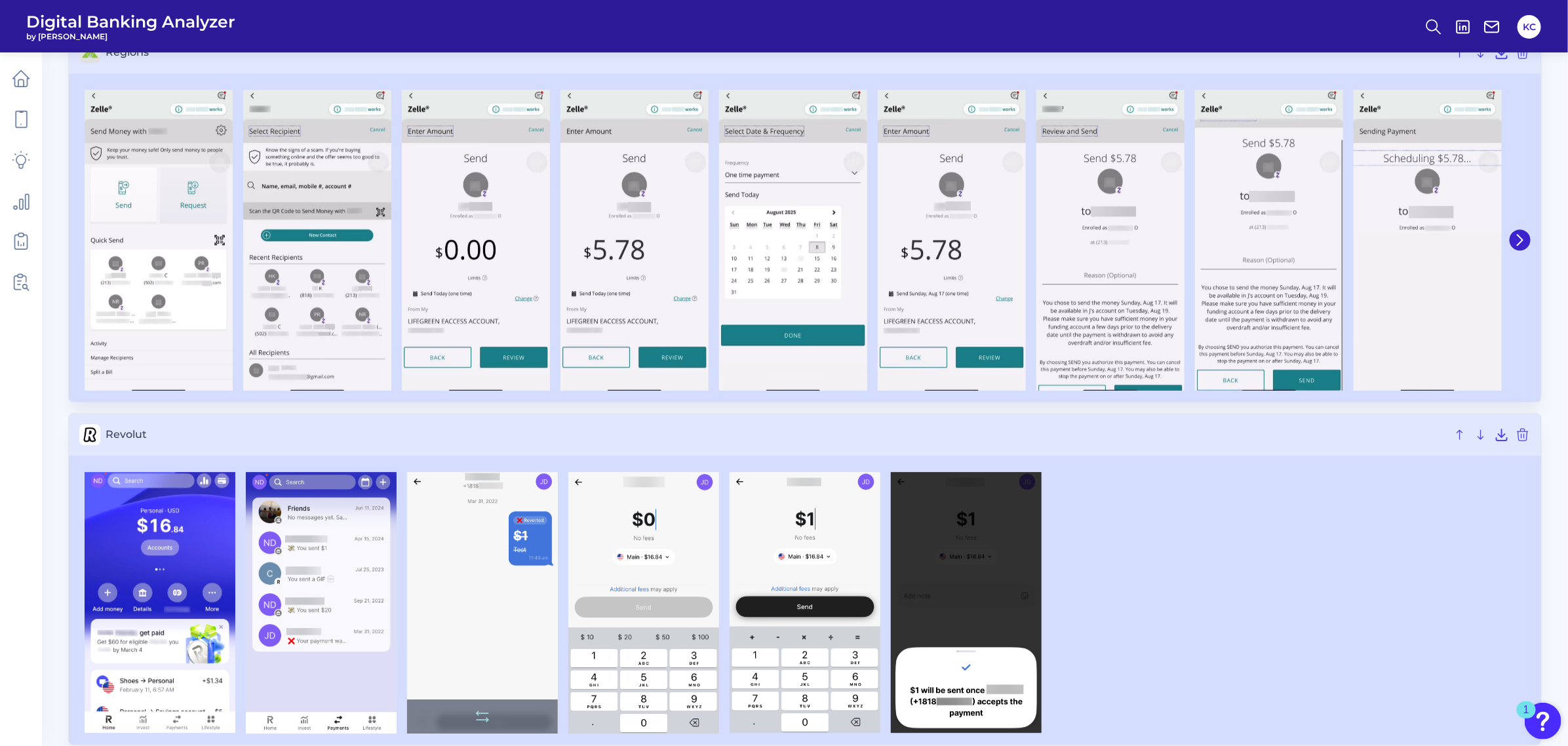
click at [531, 525] on img at bounding box center [482, 602] width 151 height 261
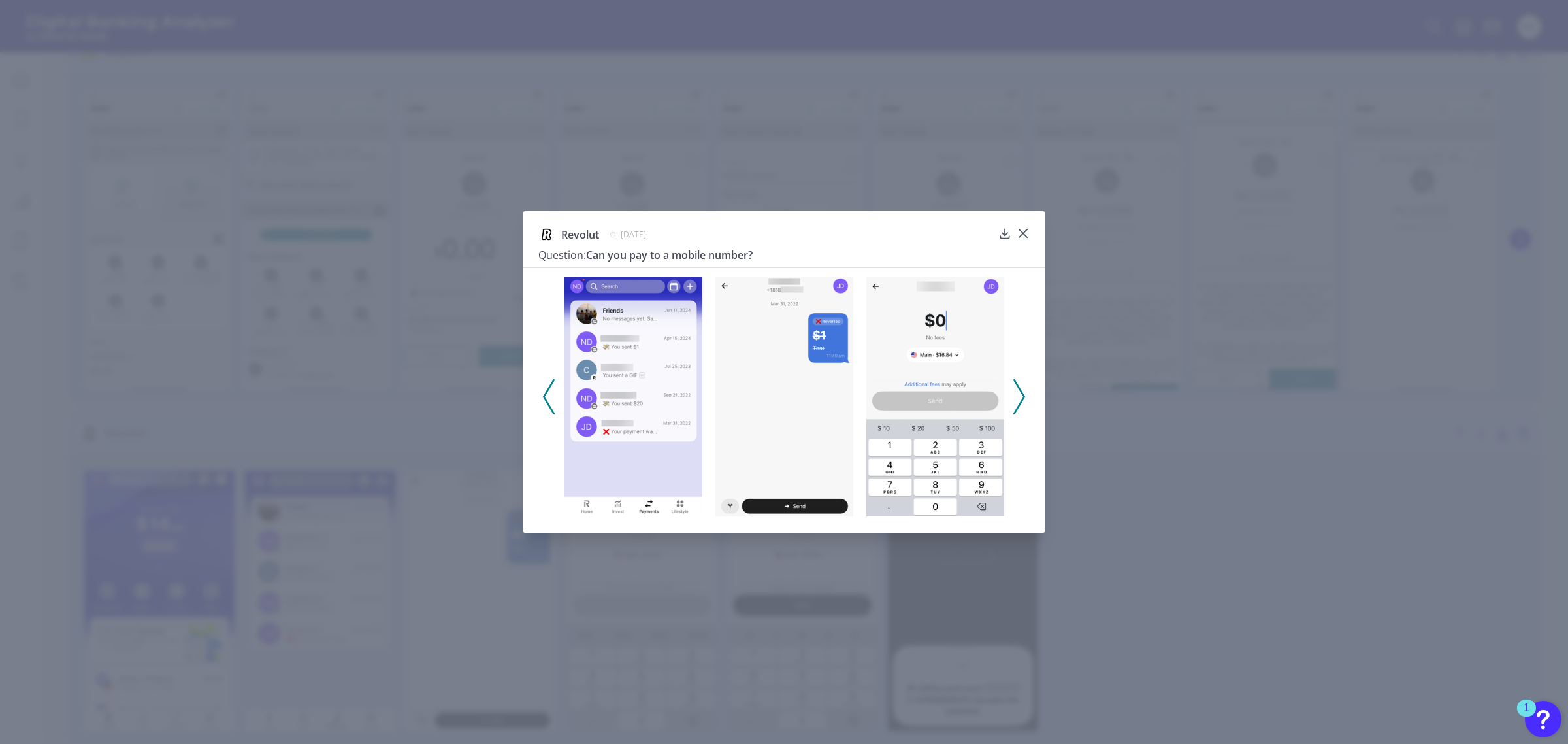
click at [835, 433] on img at bounding box center [784, 397] width 138 height 239
click at [1021, 401] on polyline at bounding box center [1019, 396] width 10 height 34
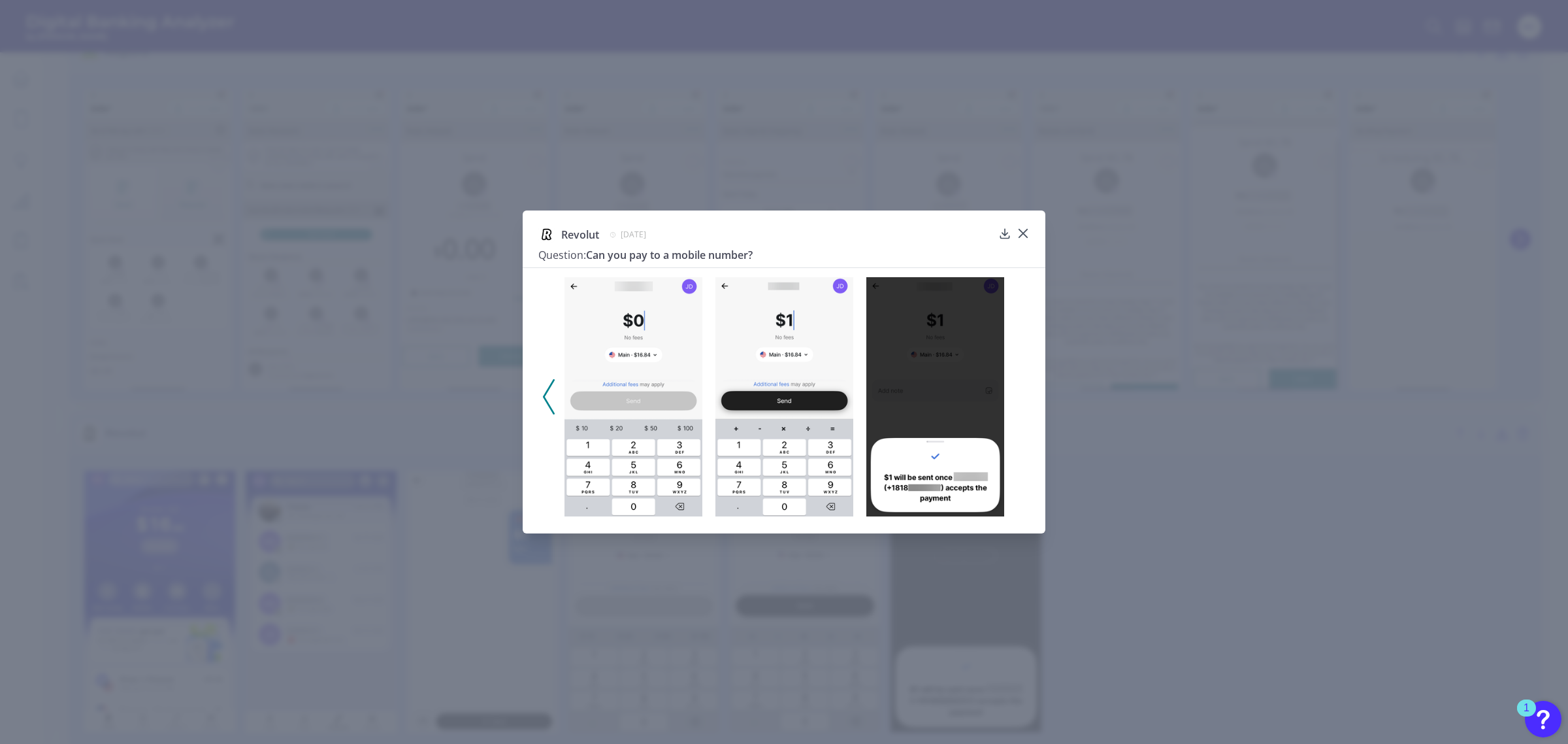
click at [537, 404] on div at bounding box center [784, 392] width 522 height 251
click at [547, 406] on icon at bounding box center [549, 396] width 11 height 35
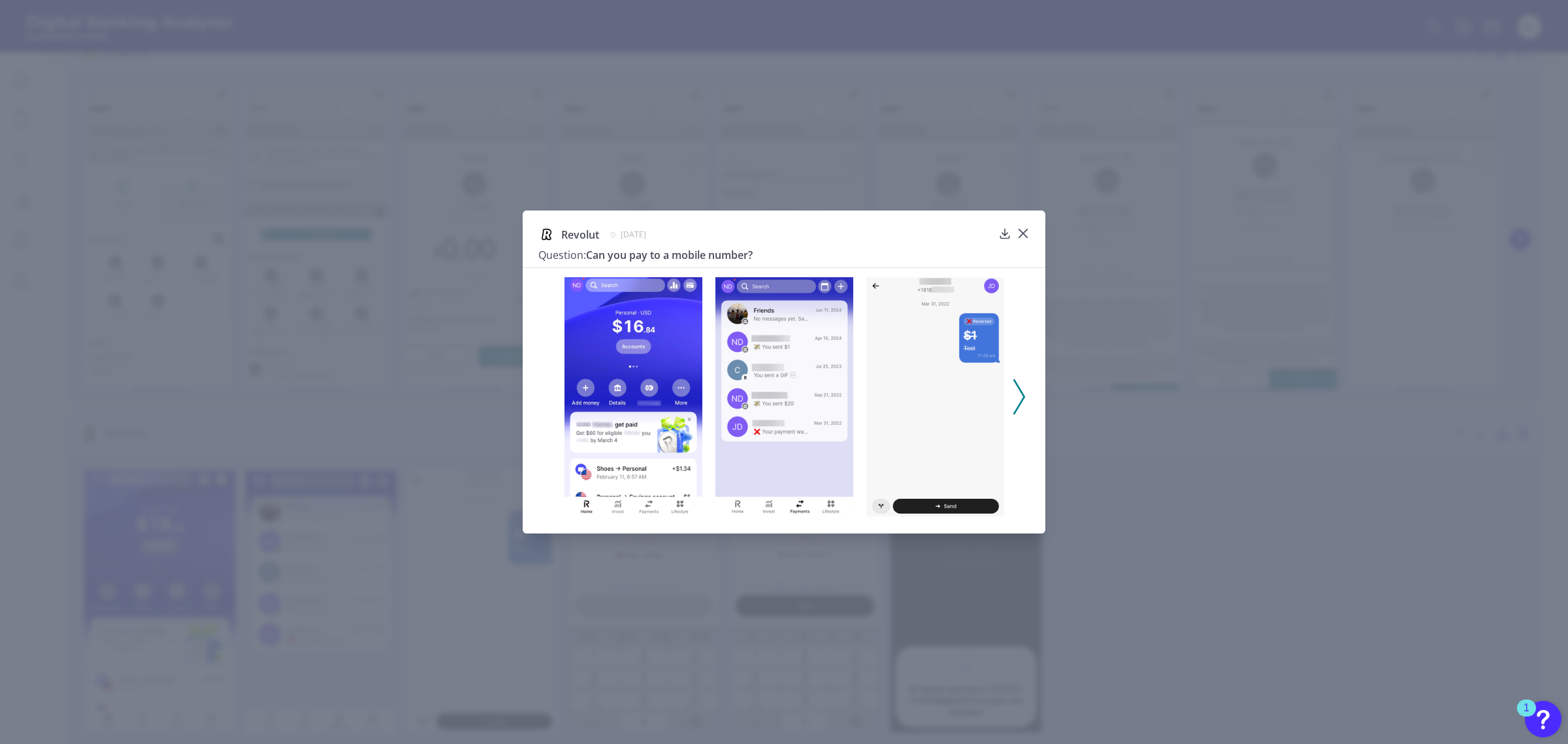
click at [1023, 402] on icon at bounding box center [1019, 396] width 11 height 35
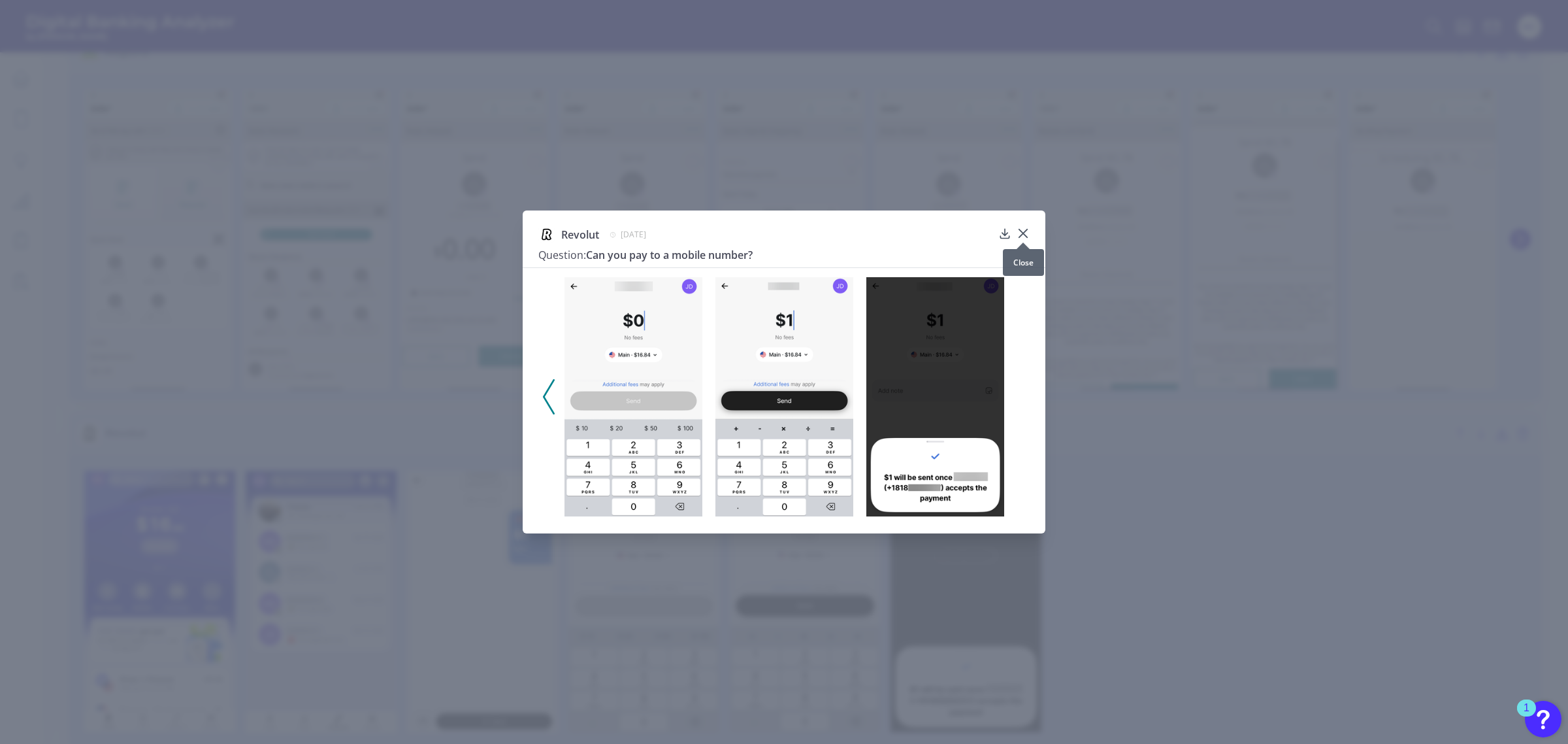
click at [1026, 233] on icon at bounding box center [1023, 233] width 13 height 13
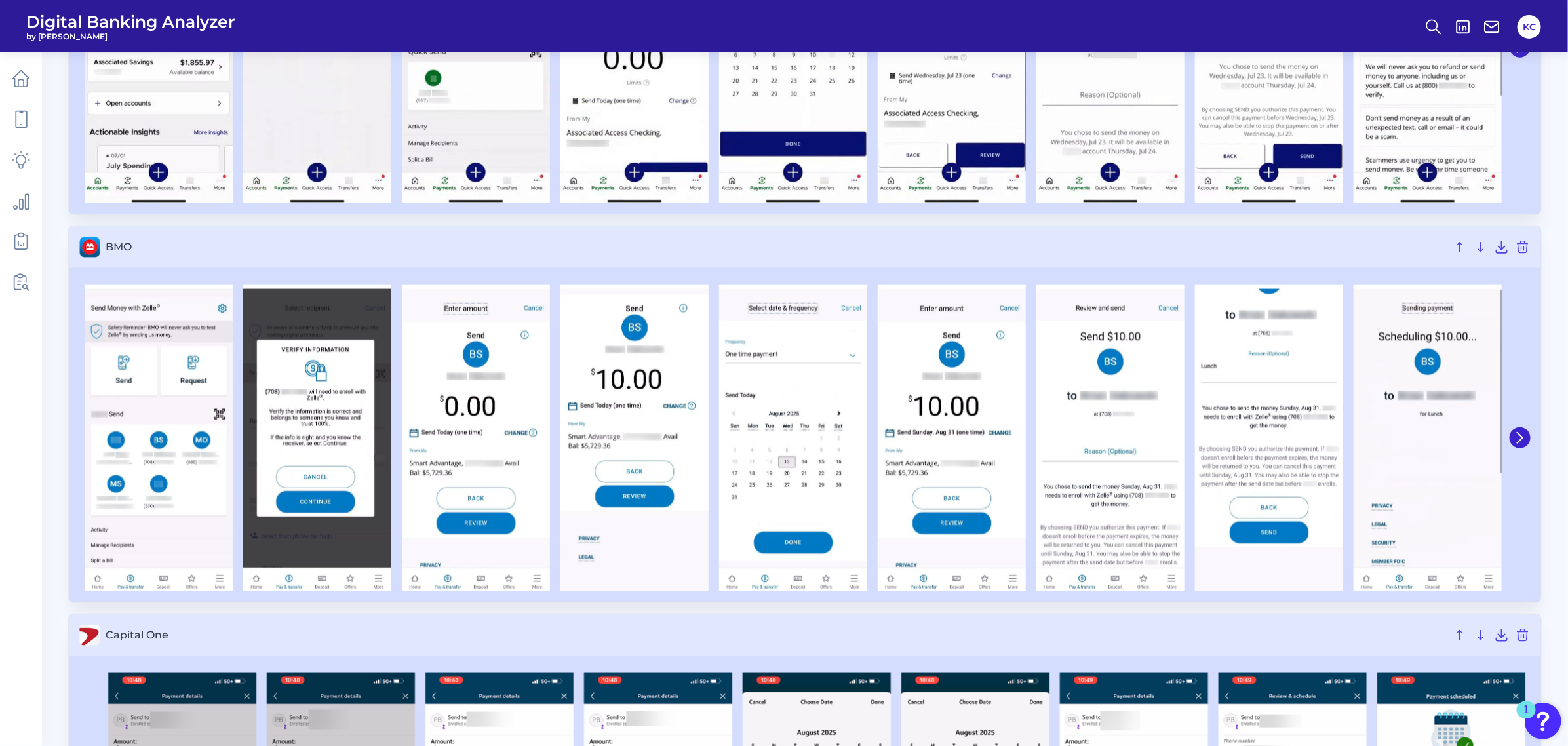
scroll to position [533, 0]
